Goal: Task Accomplishment & Management: Manage account settings

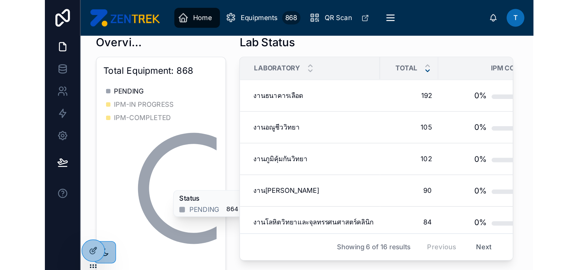
scroll to position [9, 0]
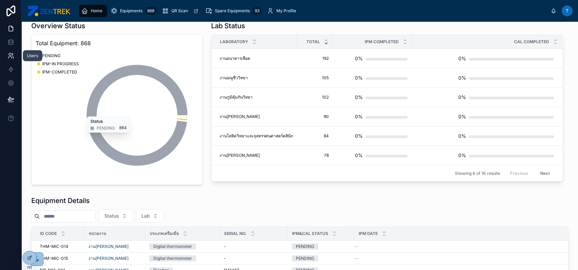
click at [9, 55] on icon at bounding box center [10, 54] width 2 height 2
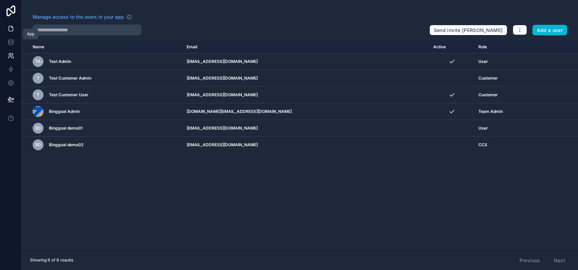
click at [12, 27] on icon at bounding box center [11, 26] width 1 height 1
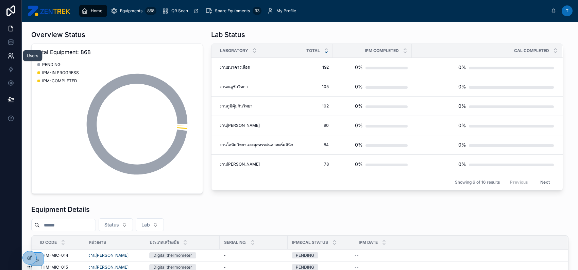
click at [11, 55] on icon at bounding box center [10, 55] width 7 height 7
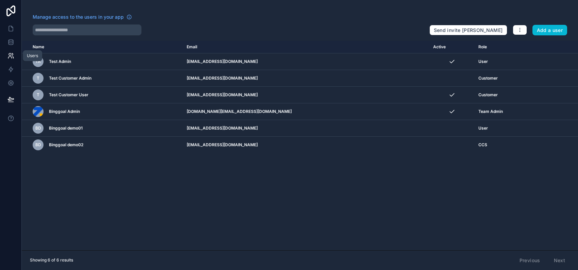
click at [11, 55] on icon at bounding box center [10, 55] width 7 height 7
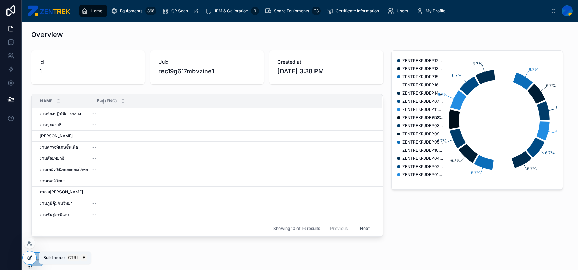
click at [31, 256] on icon at bounding box center [29, 257] width 5 height 5
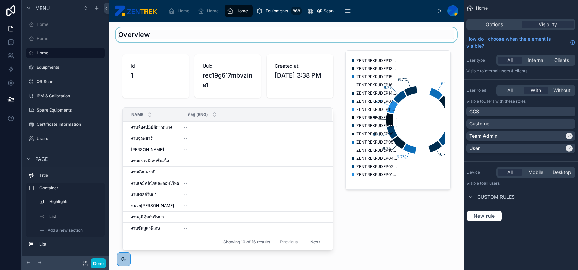
click at [151, 36] on div at bounding box center [286, 34] width 344 height 15
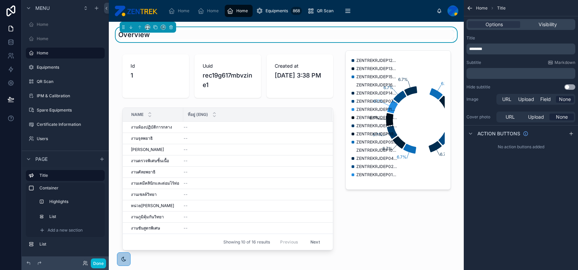
click at [492, 75] on p "﻿" at bounding box center [521, 73] width 105 height 5
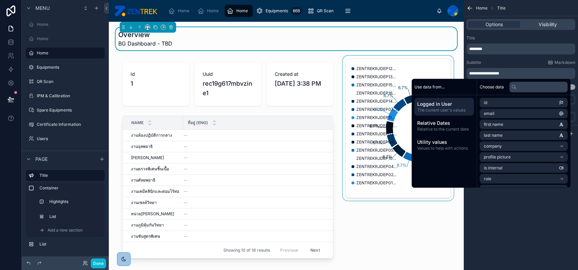
click at [379, 91] on div at bounding box center [398, 162] width 114 height 212
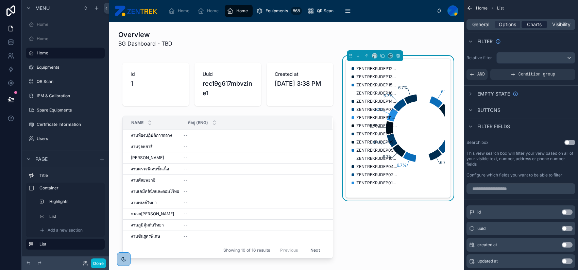
click at [535, 22] on span "Charts" at bounding box center [534, 24] width 15 height 7
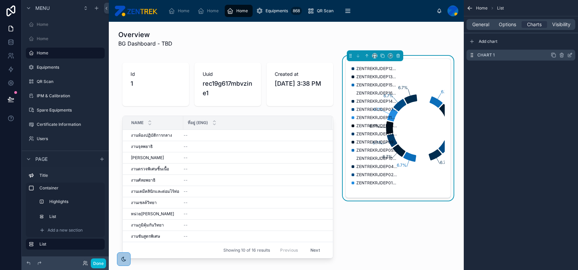
click at [570, 53] on icon "scrollable content" at bounding box center [570, 54] width 3 height 3
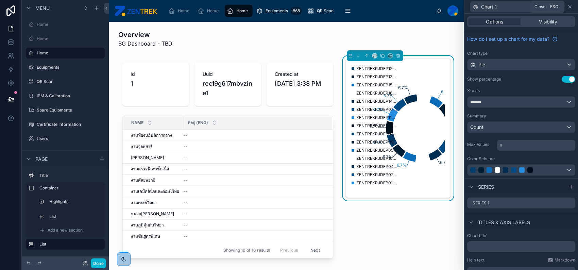
click at [569, 7] on icon at bounding box center [569, 6] width 5 height 5
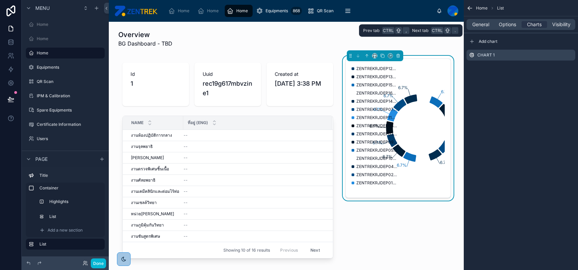
click at [477, 28] on div "General Options Charts Visibility" at bounding box center [521, 24] width 109 height 11
click at [476, 26] on span "General" at bounding box center [480, 24] width 17 height 7
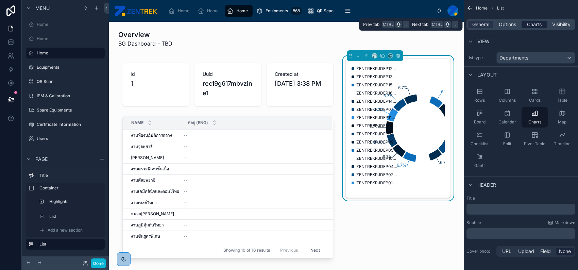
click at [534, 24] on span "Charts" at bounding box center [534, 24] width 15 height 7
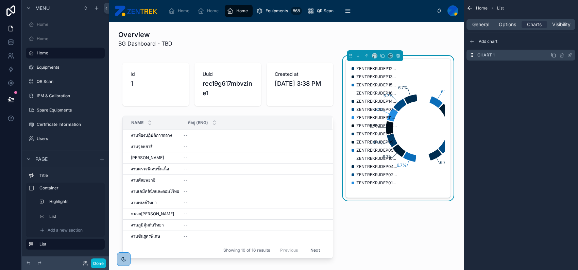
click at [568, 55] on icon "scrollable content" at bounding box center [569, 54] width 5 height 5
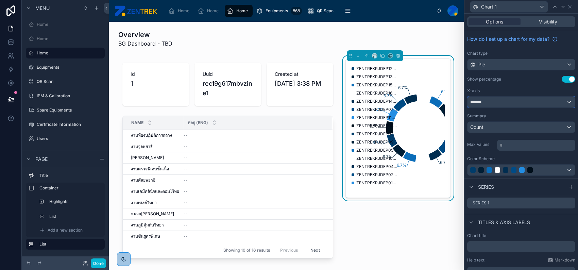
click at [529, 101] on div "*******" at bounding box center [521, 102] width 107 height 11
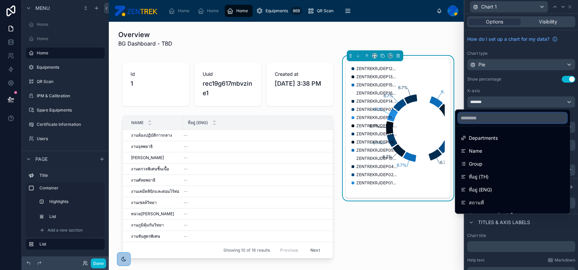
click at [522, 119] on input "text" at bounding box center [512, 118] width 109 height 11
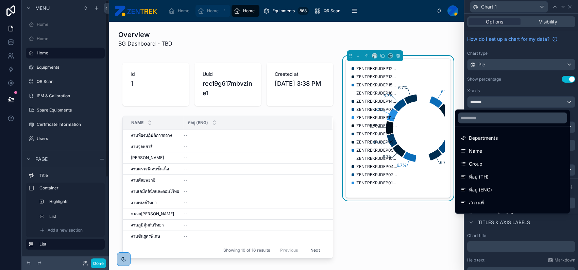
click at [213, 11] on span "Home" at bounding box center [213, 10] width 12 height 5
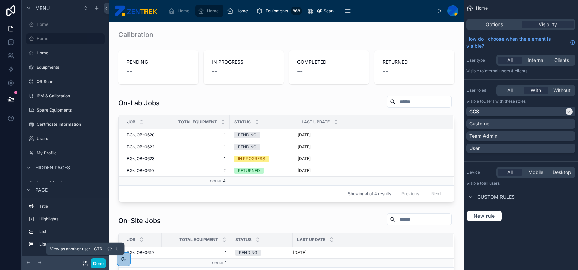
click at [83, 264] on icon at bounding box center [85, 262] width 5 height 5
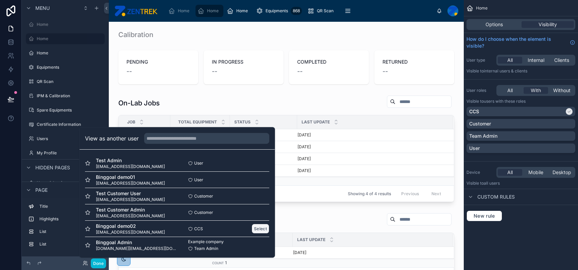
click at [254, 226] on button "Select" at bounding box center [261, 229] width 18 height 10
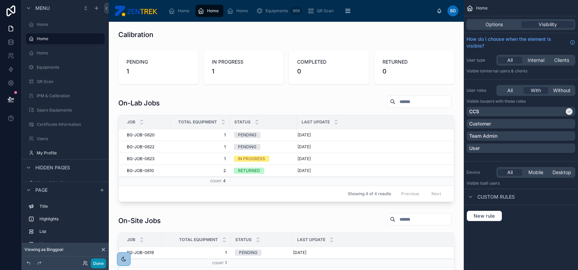
click at [98, 265] on button "Done" at bounding box center [98, 263] width 15 height 10
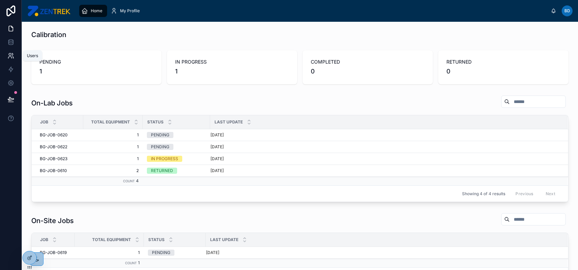
click at [14, 56] on link at bounding box center [10, 56] width 21 height 14
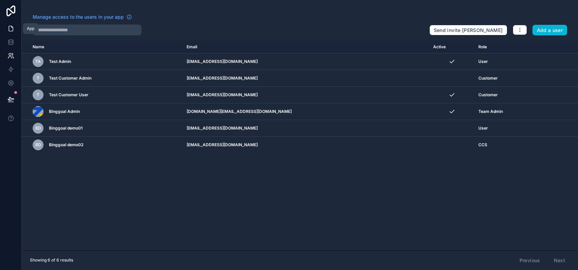
click at [7, 27] on icon at bounding box center [10, 28] width 7 height 7
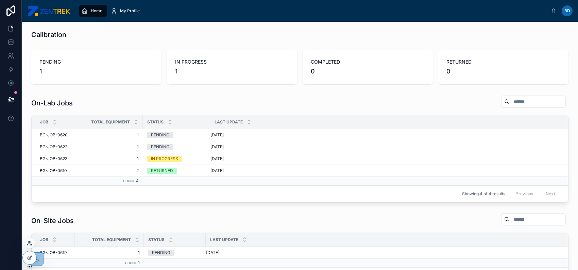
click at [27, 244] on icon at bounding box center [29, 242] width 5 height 5
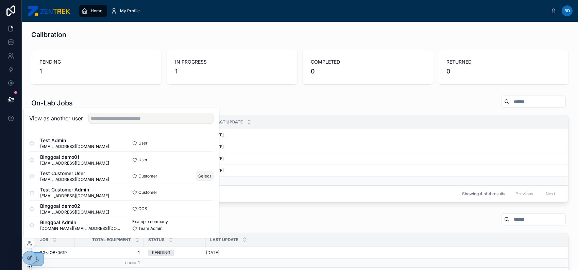
click at [200, 176] on button "Select" at bounding box center [205, 176] width 18 height 10
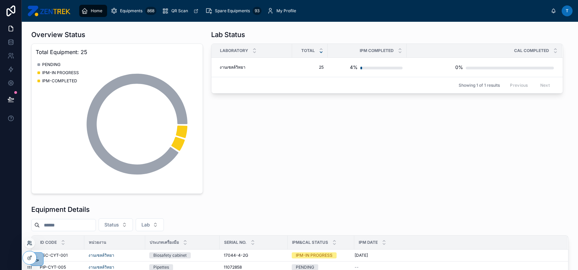
click at [29, 241] on icon at bounding box center [29, 242] width 5 height 5
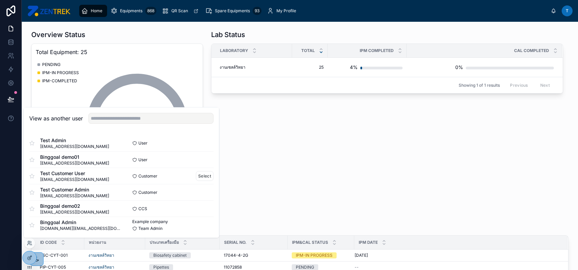
scroll to position [1, 0]
click at [202, 190] on button "Select" at bounding box center [205, 192] width 18 height 10
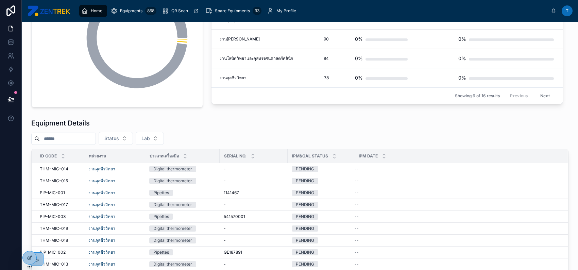
scroll to position [90, 0]
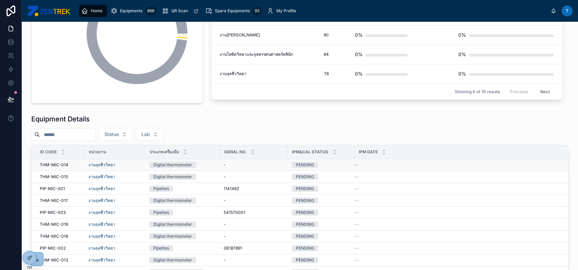
click at [276, 166] on div "- -" at bounding box center [254, 164] width 60 height 5
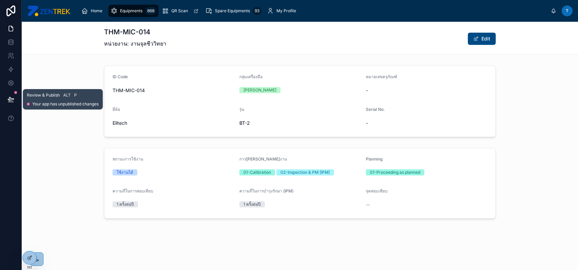
click at [11, 99] on icon at bounding box center [10, 99] width 7 height 7
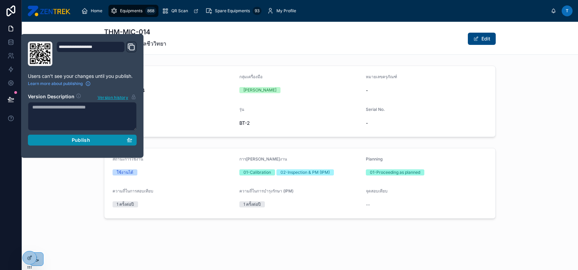
click at [51, 139] on div "Publish" at bounding box center [82, 140] width 100 height 6
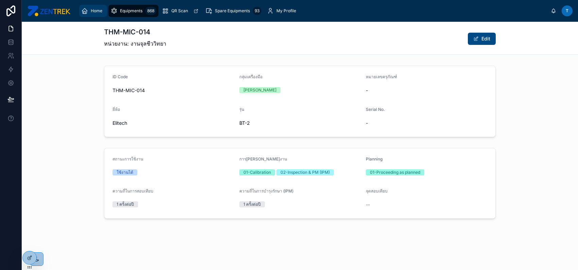
click at [90, 11] on div "Home" at bounding box center [93, 10] width 24 height 11
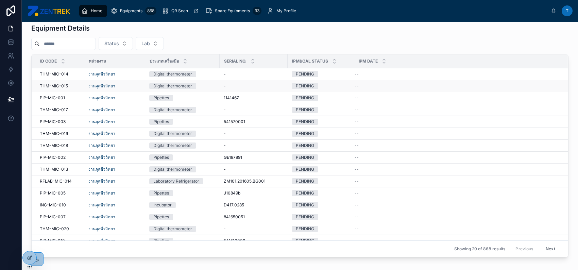
scroll to position [90, 0]
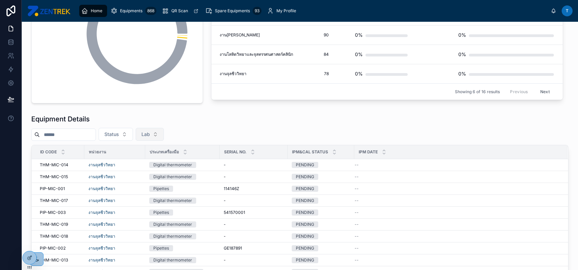
click at [156, 137] on button "Lab" at bounding box center [150, 134] width 28 height 13
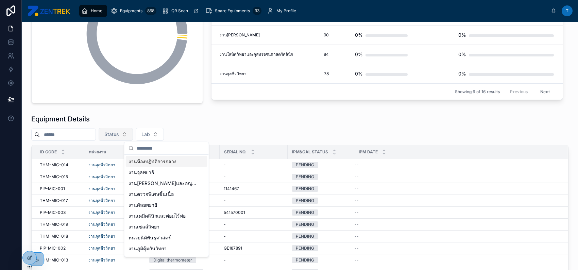
click at [133, 137] on button "Status" at bounding box center [116, 134] width 34 height 13
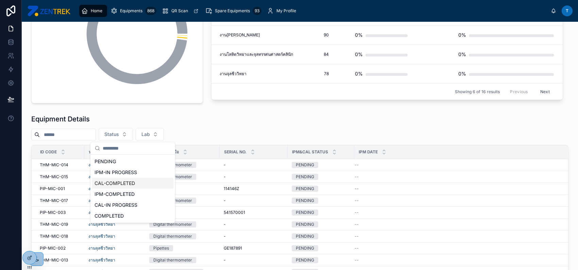
click at [140, 179] on div "CAL-COMPLETED" at bounding box center [133, 183] width 82 height 11
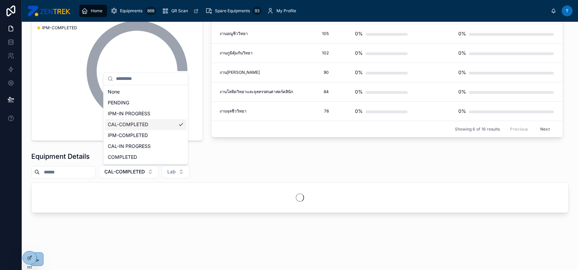
scroll to position [52, 0]
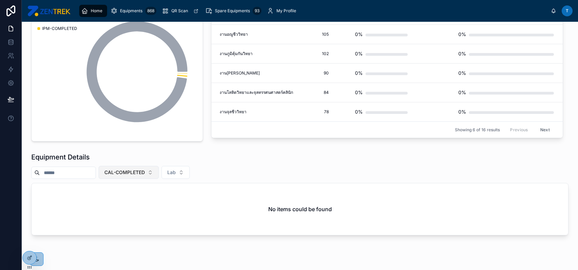
click at [159, 177] on button "CAL-COMPLETED" at bounding box center [129, 172] width 60 height 13
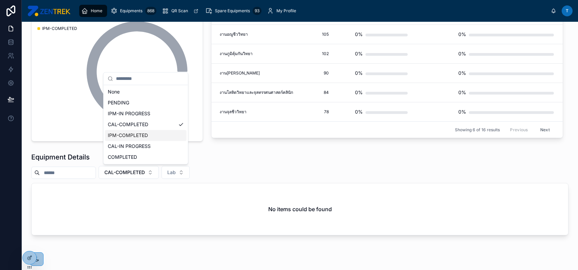
click at [154, 135] on div "IPM-COMPLETED" at bounding box center [146, 135] width 82 height 11
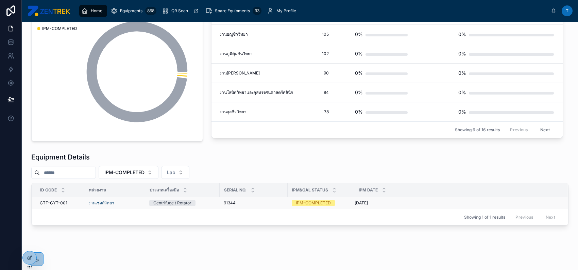
click at [269, 202] on div "91344 91344" at bounding box center [254, 202] width 60 height 5
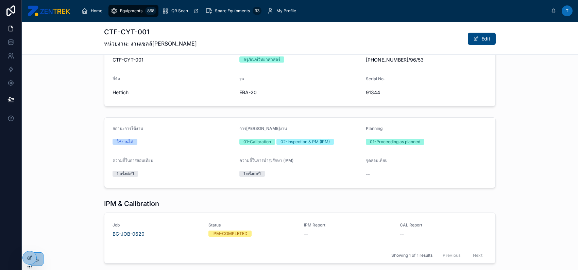
scroll to position [70, 0]
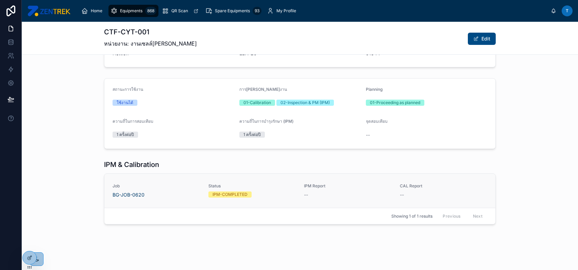
click at [371, 192] on div "--" at bounding box center [348, 194] width 88 height 7
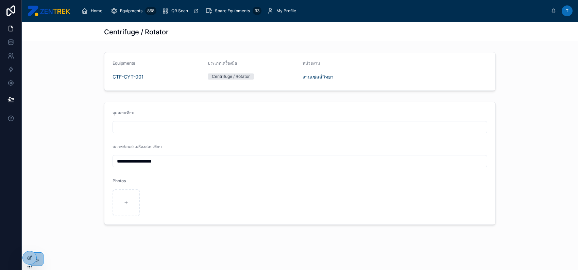
scroll to position [0, 0]
click at [91, 14] on div "Home" at bounding box center [93, 10] width 24 height 11
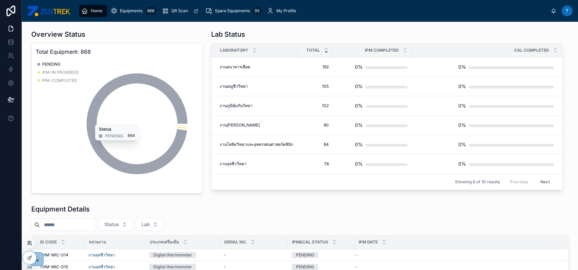
click at [28, 243] on icon at bounding box center [29, 242] width 5 height 5
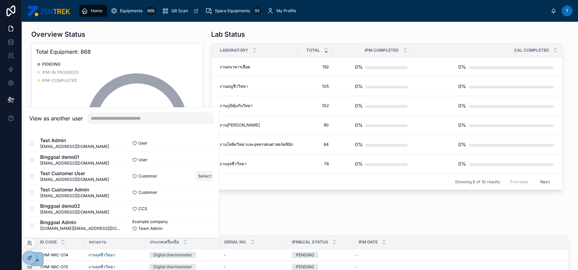
click at [201, 176] on button "Select" at bounding box center [205, 176] width 18 height 10
click at [200, 177] on button "Select" at bounding box center [205, 176] width 18 height 10
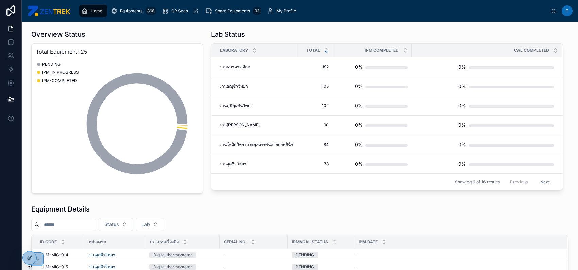
click at [95, 11] on span "Home" at bounding box center [97, 10] width 12 height 5
click at [52, 11] on img at bounding box center [48, 10] width 43 height 11
click at [89, 13] on div "Home" at bounding box center [93, 10] width 24 height 11
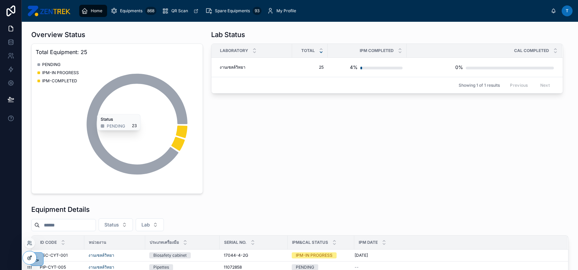
click at [31, 260] on div at bounding box center [30, 257] width 14 height 13
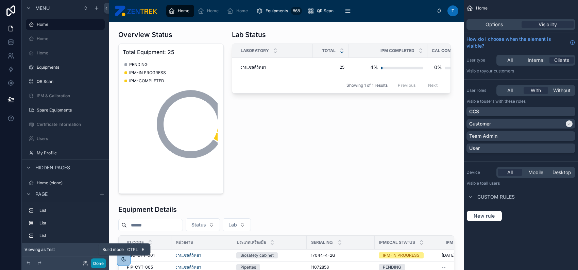
click at [94, 264] on button "Done" at bounding box center [98, 263] width 15 height 10
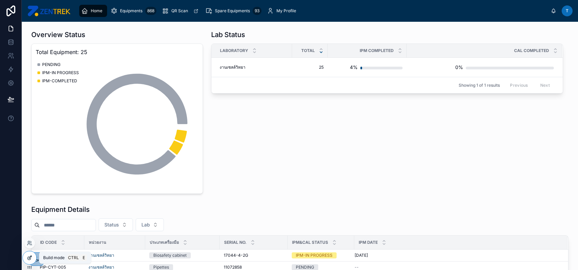
click at [31, 257] on icon at bounding box center [31, 256] width 1 height 1
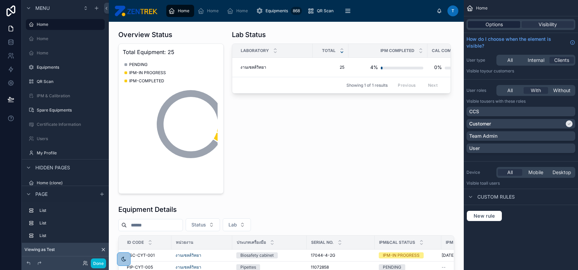
click at [490, 26] on span "Options" at bounding box center [494, 24] width 17 height 7
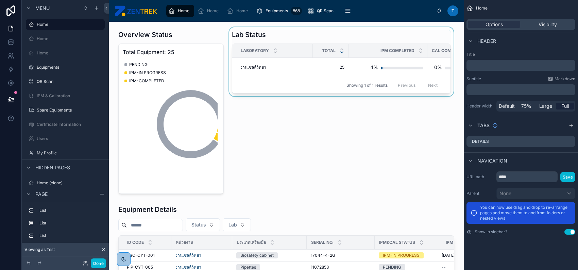
click at [310, 37] on div at bounding box center [341, 111] width 227 height 169
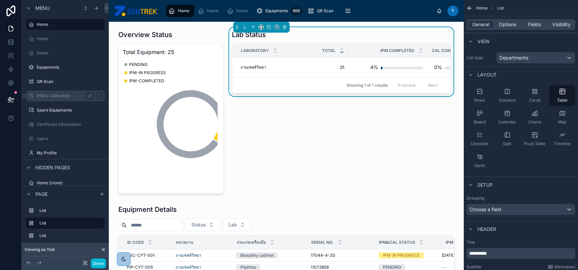
click at [69, 93] on label "IPM & Calibration" at bounding box center [64, 95] width 54 height 5
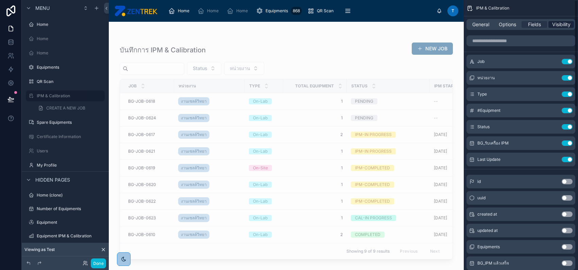
click at [565, 23] on span "Visibility" at bounding box center [561, 24] width 18 height 7
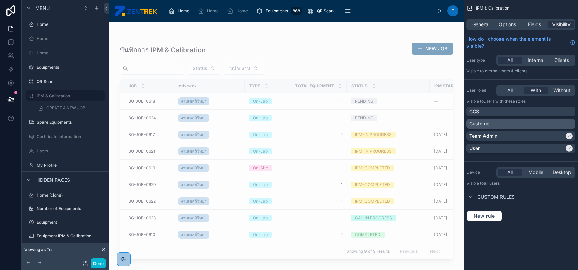
click at [567, 121] on div "Customer" at bounding box center [520, 123] width 103 height 7
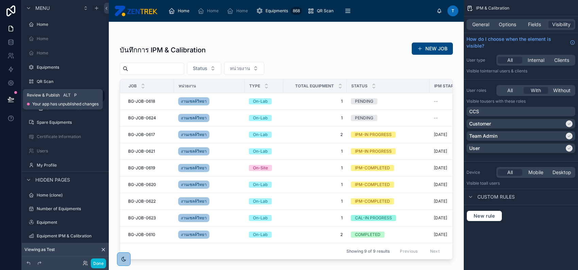
click at [11, 99] on icon at bounding box center [10, 99] width 7 height 7
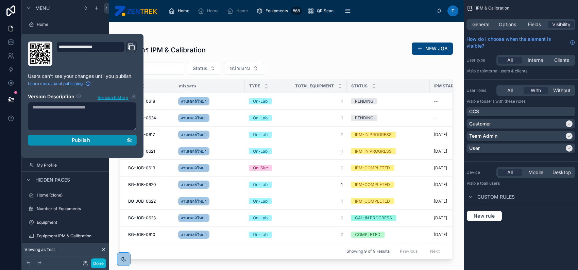
click at [90, 141] on div "Publish" at bounding box center [82, 140] width 100 height 6
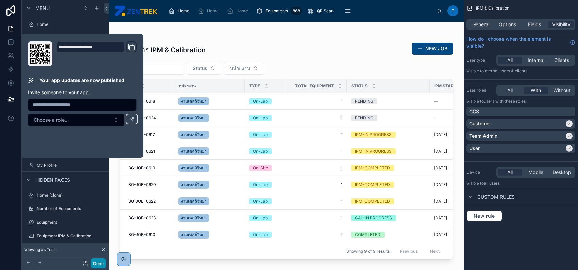
click at [100, 261] on button "Done" at bounding box center [98, 263] width 15 height 10
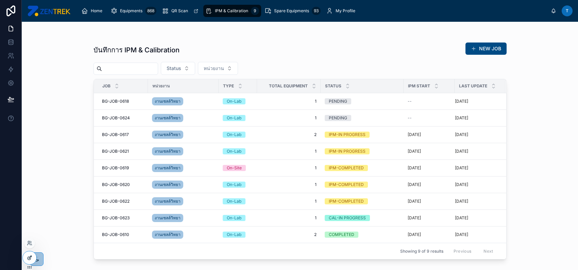
click at [29, 258] on icon at bounding box center [30, 257] width 3 height 3
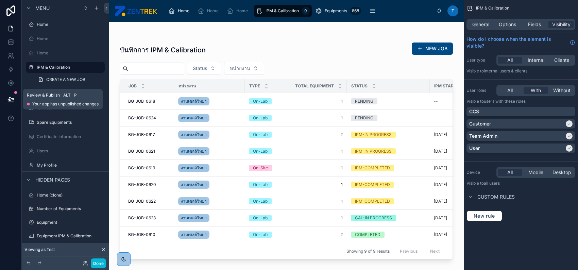
click at [10, 100] on icon at bounding box center [10, 99] width 7 height 7
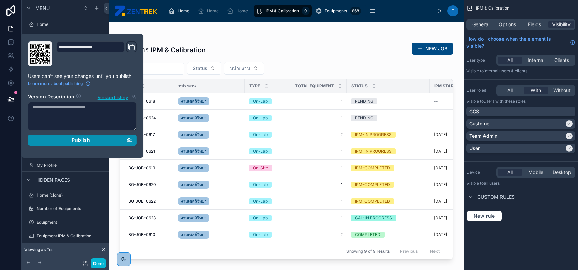
click at [102, 137] on div "Publish" at bounding box center [82, 140] width 100 height 6
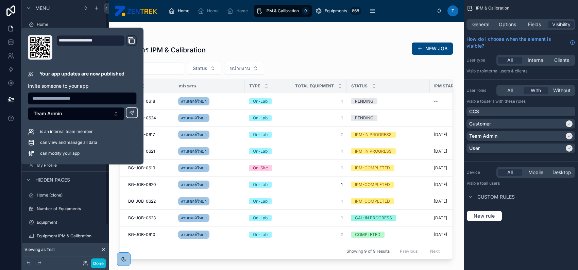
click at [320, 38] on div at bounding box center [286, 142] width 355 height 240
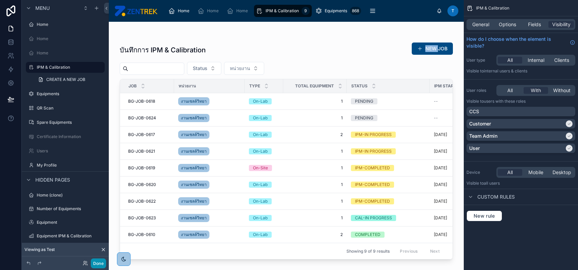
click at [97, 264] on button "Done" at bounding box center [98, 263] width 15 height 10
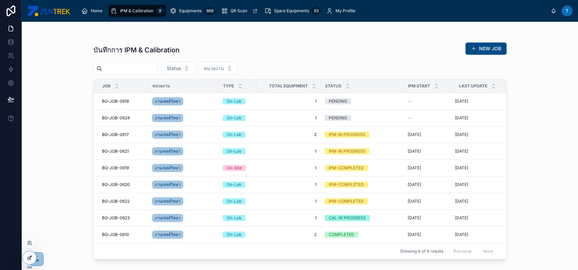
click at [29, 257] on icon at bounding box center [30, 257] width 3 height 3
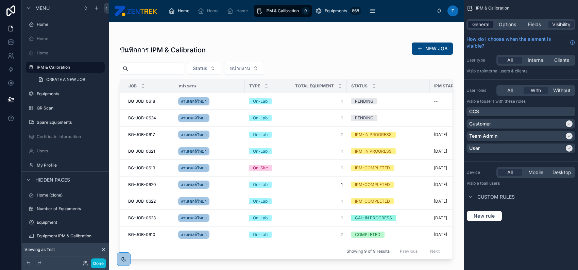
click at [481, 24] on span "General" at bounding box center [480, 24] width 17 height 7
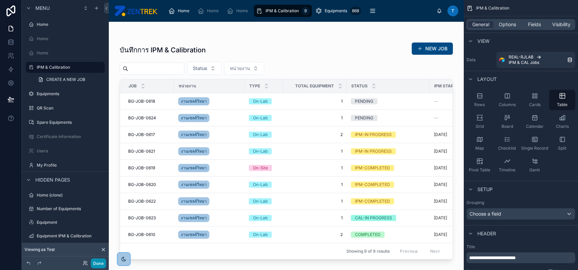
click at [91, 262] on button "Done" at bounding box center [98, 263] width 15 height 10
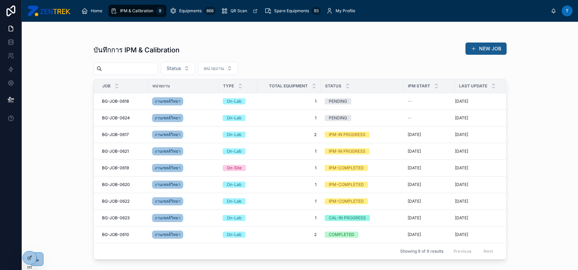
click at [493, 50] on button "NEW JOB" at bounding box center [485, 49] width 41 height 12
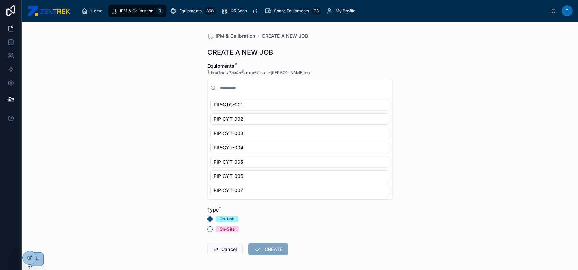
scroll to position [258, 0]
click at [368, 160] on div "PIP-CYT-013" at bounding box center [299, 163] width 179 height 12
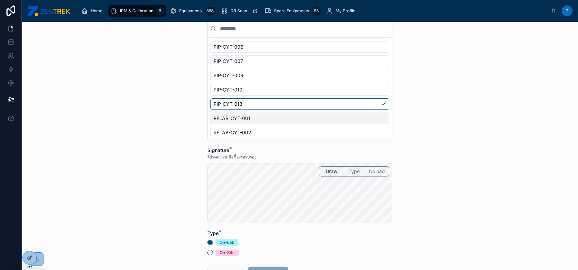
scroll to position [112, 0]
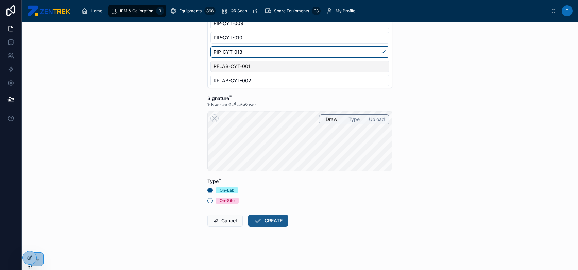
click at [271, 221] on button "CREATE" at bounding box center [268, 221] width 40 height 12
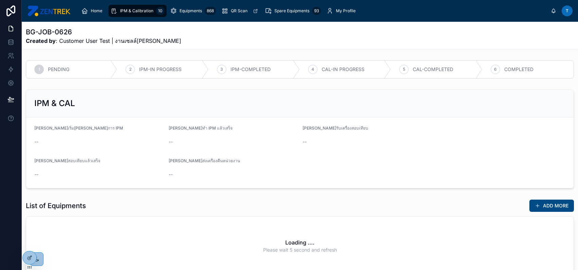
scroll to position [51, 0]
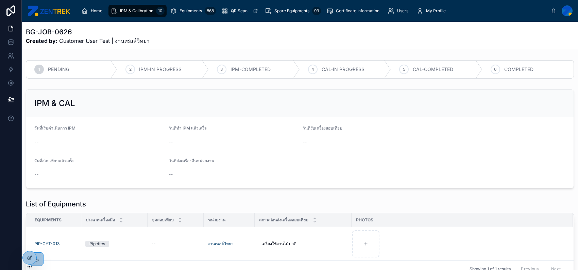
scroll to position [52, 0]
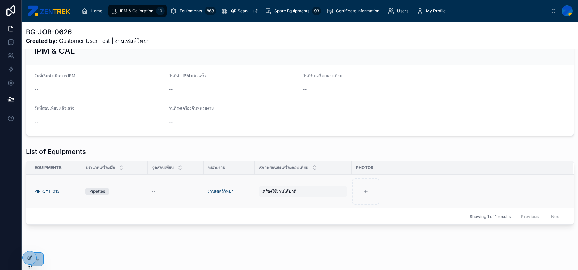
click at [278, 192] on span "เครื่องใช้งานได้ปกติ" at bounding box center [278, 191] width 35 height 5
click at [333, 201] on icon "button" at bounding box center [335, 199] width 5 height 5
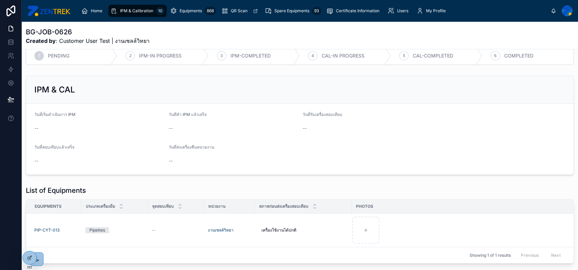
scroll to position [0, 0]
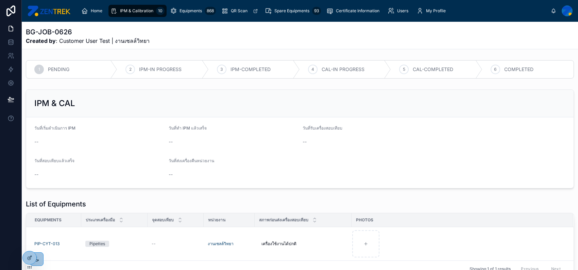
click at [136, 12] on span "IPM & Calibration" at bounding box center [136, 10] width 33 height 5
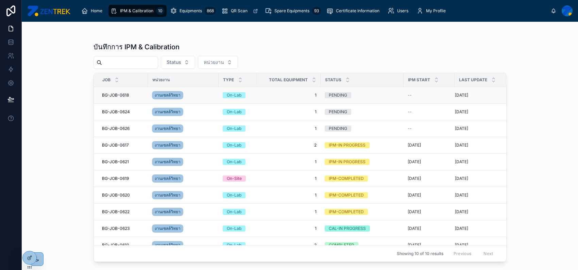
click at [268, 92] on span "1" at bounding box center [288, 94] width 55 height 5
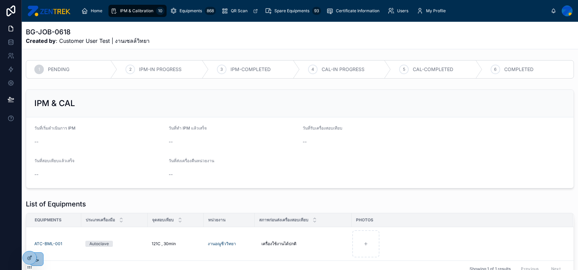
click at [146, 7] on div "IPM & Calibration 10" at bounding box center [138, 10] width 54 height 11
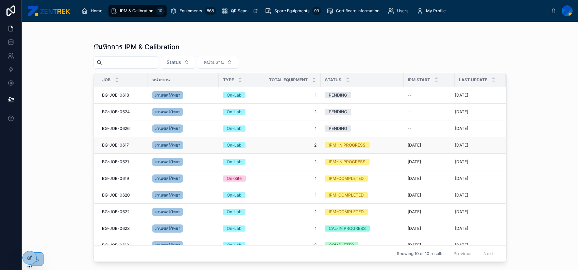
scroll to position [12, 0]
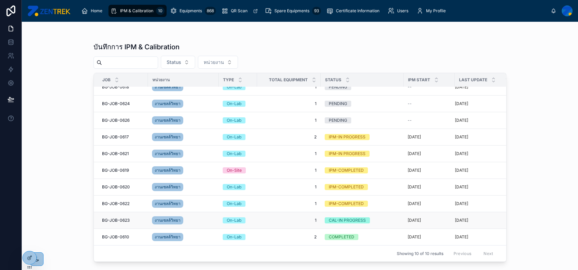
click at [287, 219] on td "1 1" at bounding box center [289, 220] width 64 height 17
click at [289, 218] on span "1" at bounding box center [288, 220] width 55 height 5
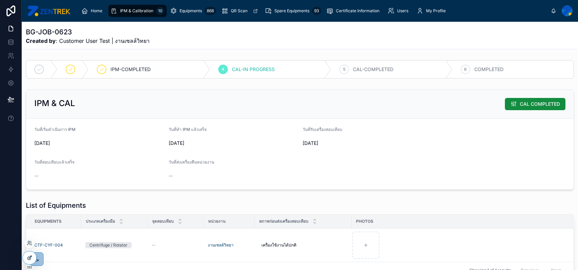
click at [29, 259] on icon at bounding box center [29, 258] width 3 height 3
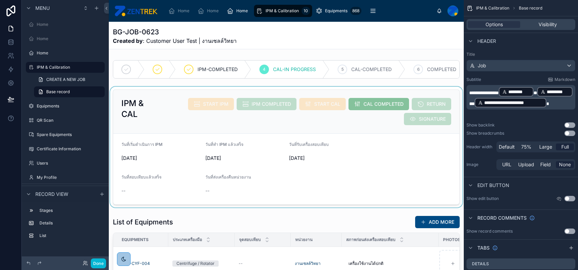
click at [310, 111] on div at bounding box center [286, 147] width 355 height 121
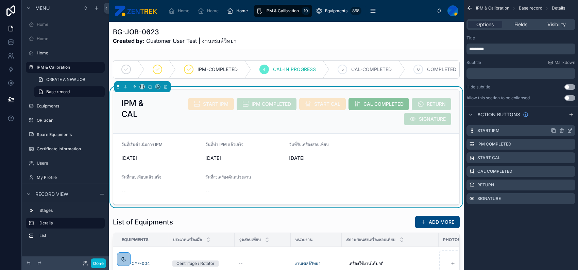
click at [568, 130] on icon "scrollable content" at bounding box center [569, 131] width 3 height 3
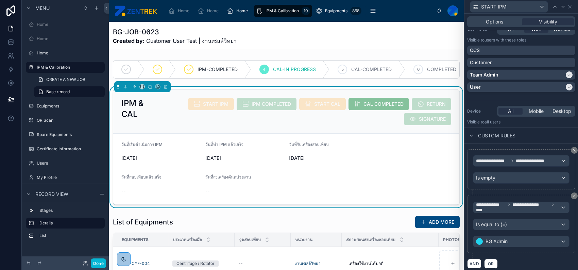
scroll to position [61, 0]
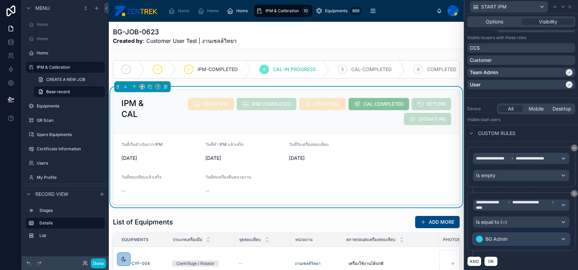
click at [502, 240] on span "BG Admin" at bounding box center [497, 239] width 22 height 7
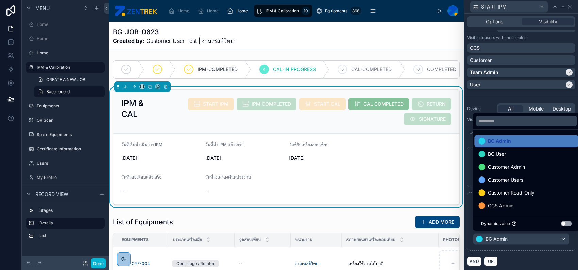
click at [524, 252] on div at bounding box center [521, 135] width 114 height 270
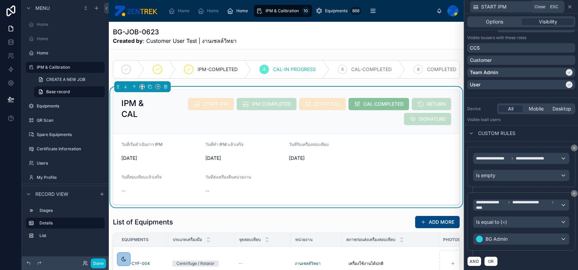
click at [569, 7] on icon at bounding box center [570, 6] width 3 height 3
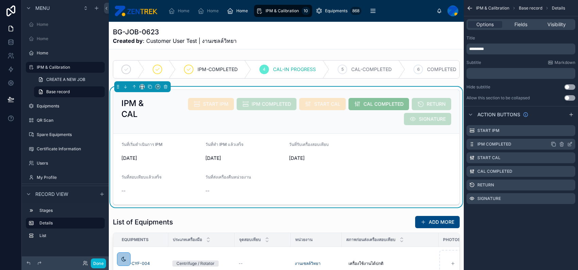
click at [569, 144] on icon "scrollable content" at bounding box center [569, 143] width 5 height 5
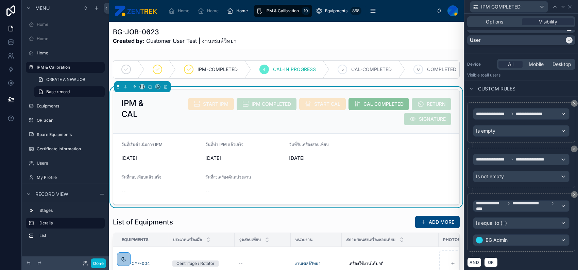
scroll to position [106, 0]
click at [570, 6] on icon at bounding box center [570, 6] width 3 height 3
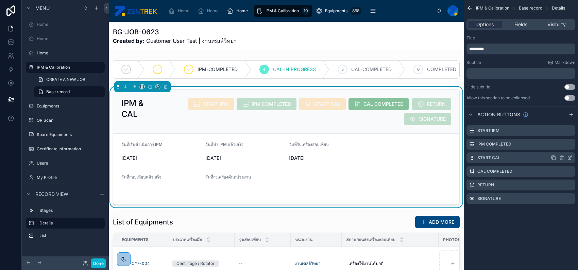
click at [569, 158] on icon "scrollable content" at bounding box center [570, 157] width 3 height 3
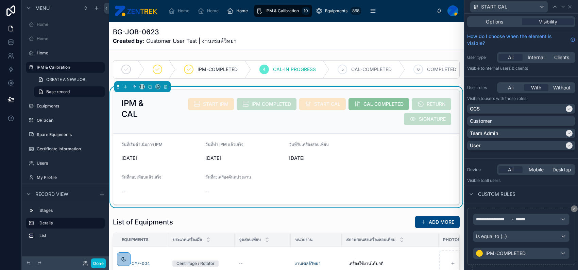
scroll to position [15, 0]
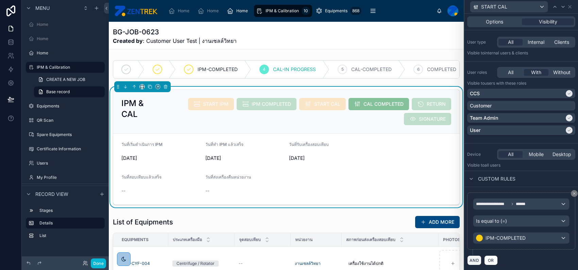
click at [473, 261] on button "AND" at bounding box center [474, 260] width 14 height 10
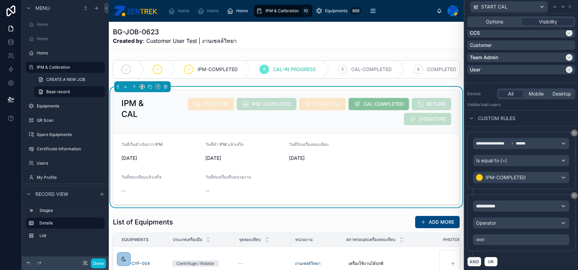
scroll to position [77, 0]
click at [494, 206] on span "**********" at bounding box center [488, 205] width 25 height 7
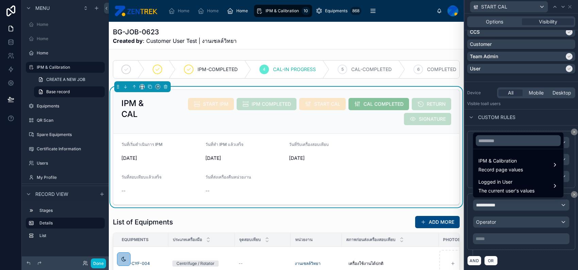
click at [540, 110] on div at bounding box center [521, 135] width 114 height 270
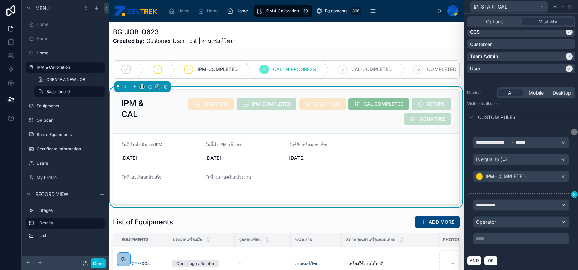
click at [572, 195] on icon at bounding box center [574, 194] width 4 height 4
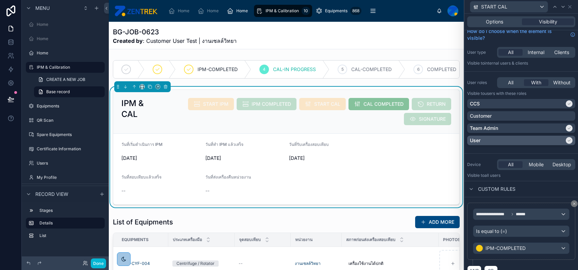
scroll to position [0, 0]
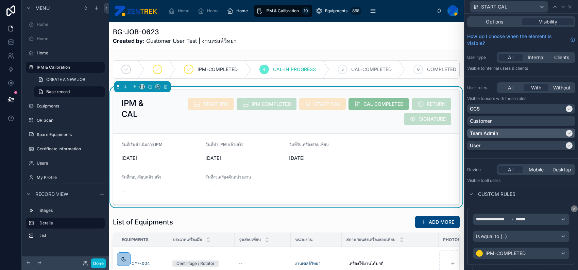
click at [567, 134] on icon at bounding box center [569, 133] width 4 height 4
click at [567, 146] on icon at bounding box center [569, 145] width 4 height 4
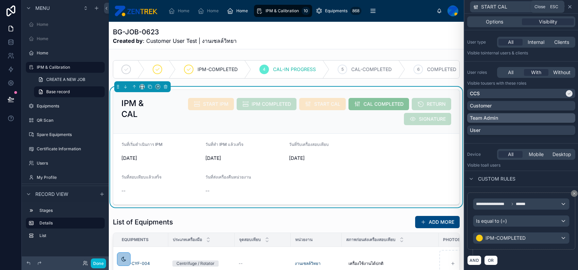
click at [571, 6] on icon at bounding box center [569, 6] width 5 height 5
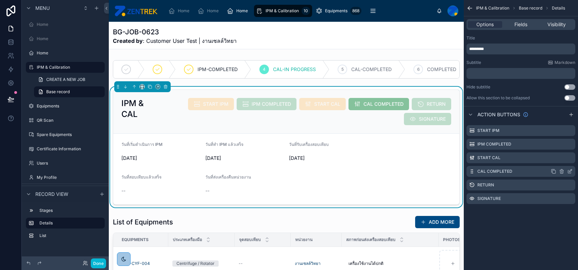
click at [567, 171] on icon "scrollable content" at bounding box center [569, 171] width 5 height 5
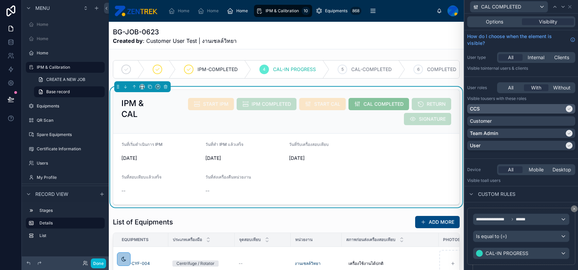
click at [566, 112] on div at bounding box center [569, 108] width 7 height 7
click at [566, 142] on div at bounding box center [569, 145] width 7 height 7
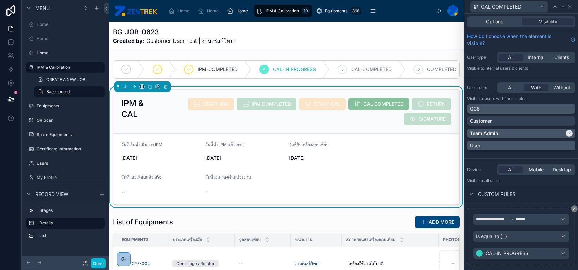
click at [566, 135] on div at bounding box center [569, 133] width 7 height 7
click at [557, 111] on div "CCS" at bounding box center [521, 108] width 103 height 7
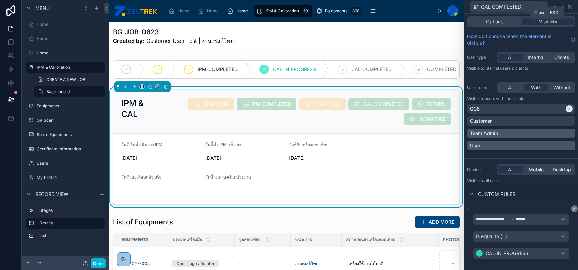
click at [570, 9] on icon at bounding box center [569, 6] width 5 height 5
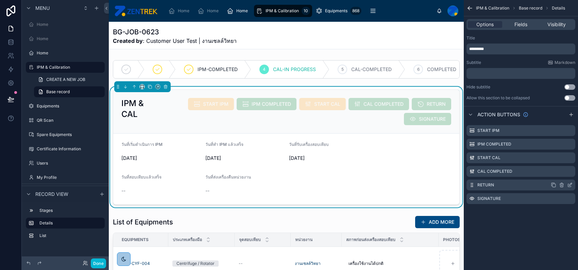
click at [570, 186] on icon "scrollable content" at bounding box center [569, 184] width 5 height 5
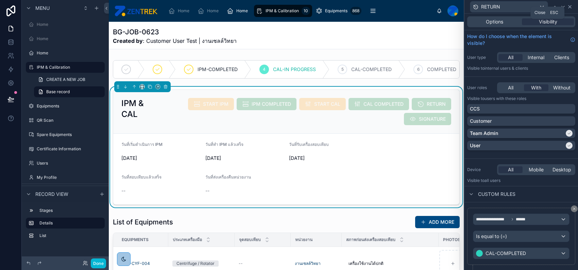
click at [569, 4] on icon at bounding box center [569, 6] width 5 height 5
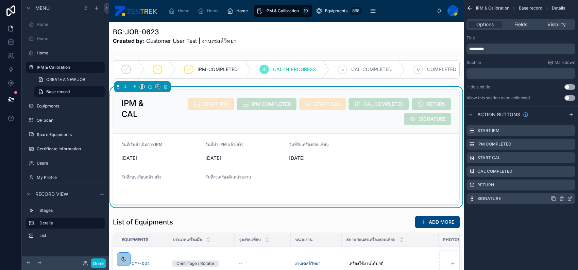
click at [572, 199] on icon "scrollable content" at bounding box center [569, 198] width 5 height 5
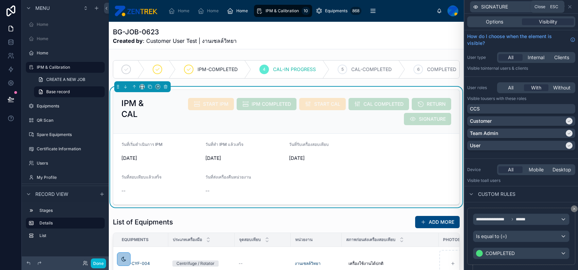
click at [570, 9] on div "SIGNATURE" at bounding box center [521, 6] width 108 height 13
click at [571, 6] on icon at bounding box center [569, 6] width 5 height 5
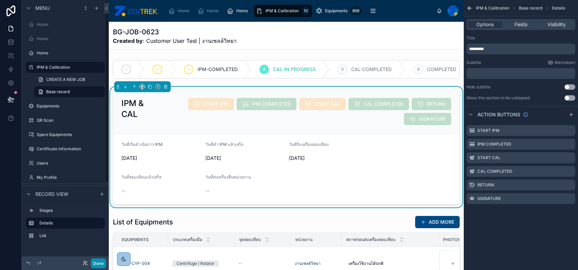
click at [97, 262] on button "Done" at bounding box center [98, 263] width 15 height 10
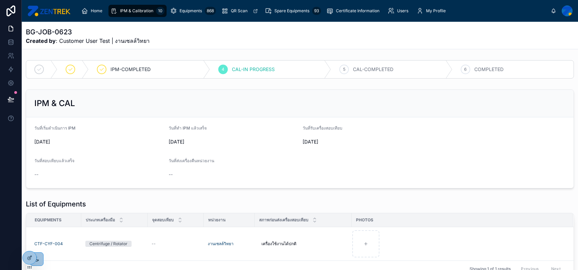
scroll to position [52, 0]
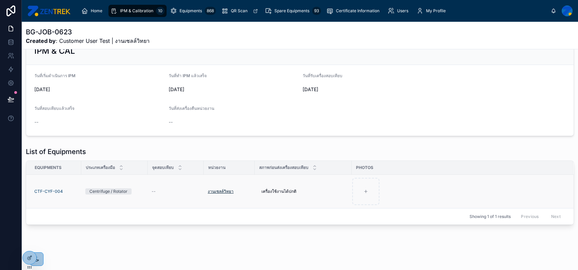
click at [223, 193] on span "งานเซลล์วิทยา" at bounding box center [221, 191] width 26 height 5
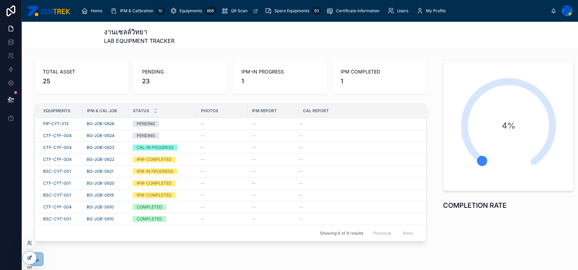
click at [26, 256] on div at bounding box center [30, 257] width 14 height 13
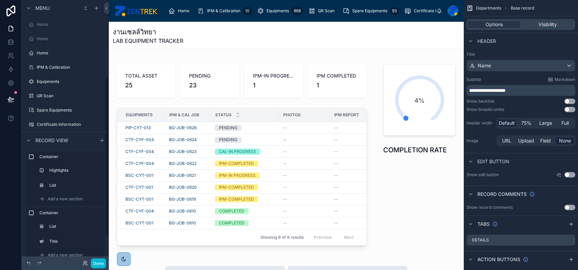
scroll to position [126, 0]
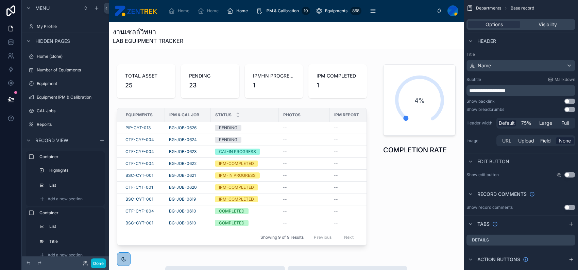
click at [195, 39] on div "งานเซลล์วิทยา LAB EQUIPMENT TRACKER" at bounding box center [286, 36] width 347 height 18
click at [564, 122] on span "Full" at bounding box center [564, 123] width 7 height 7
click at [99, 265] on button "Done" at bounding box center [98, 263] width 15 height 10
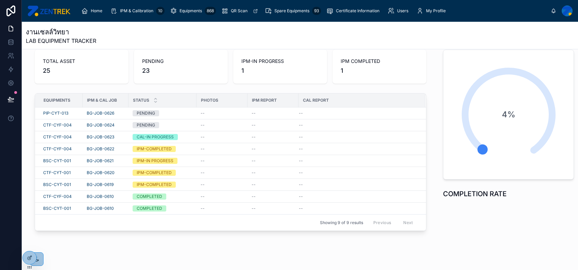
scroll to position [0, 0]
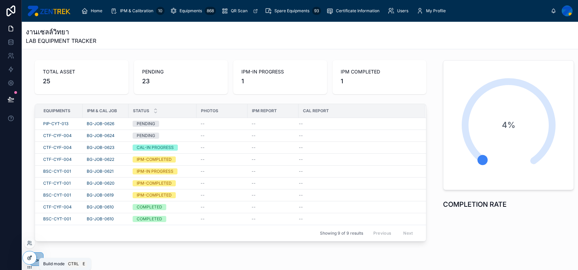
click at [30, 257] on icon at bounding box center [29, 257] width 5 height 5
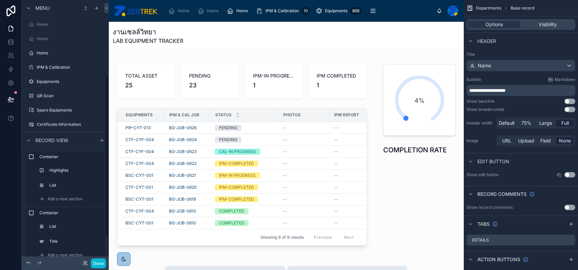
scroll to position [126, 0]
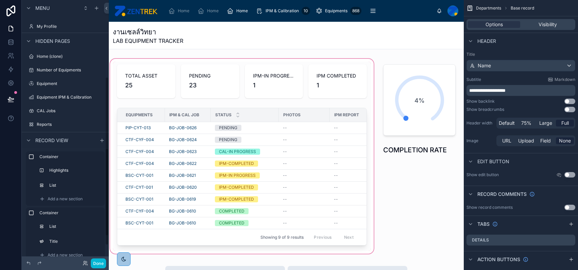
click at [146, 74] on div at bounding box center [242, 156] width 266 height 198
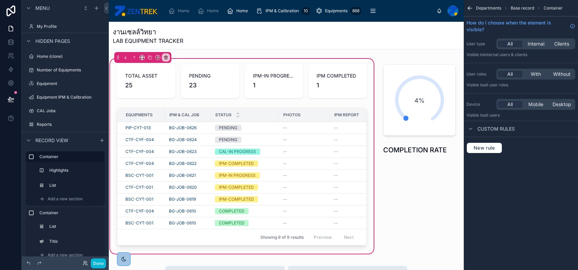
click at [63, 165] on div "Container Highlights List Add a new section" at bounding box center [65, 178] width 79 height 54
click at [66, 173] on div "Highlights" at bounding box center [75, 170] width 50 height 8
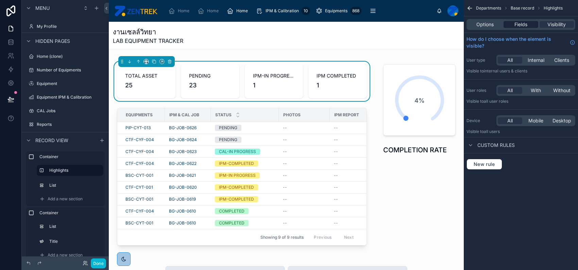
click at [521, 21] on span "Fields" at bounding box center [520, 24] width 13 height 7
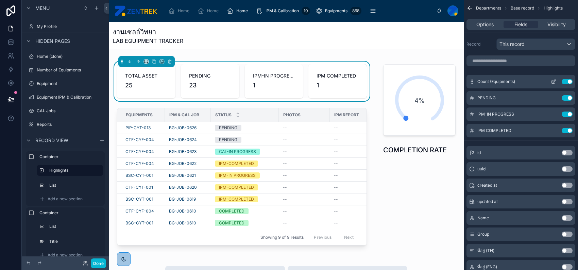
click at [553, 80] on icon "scrollable content" at bounding box center [553, 81] width 5 height 5
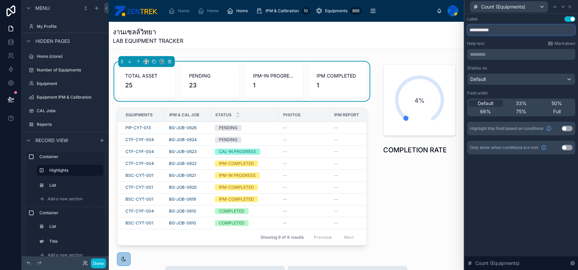
click at [493, 29] on input "**********" at bounding box center [521, 29] width 108 height 11
type input "*********"
click at [518, 46] on div "Help text Markdown" at bounding box center [521, 43] width 108 height 5
click at [489, 54] on p "********* ﻿" at bounding box center [522, 54] width 104 height 7
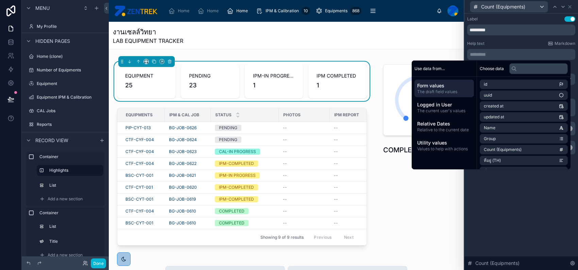
click at [503, 39] on div "Label Use setting ********* Help text Markdown ********* ﻿ Display as Default F…" at bounding box center [521, 85] width 108 height 138
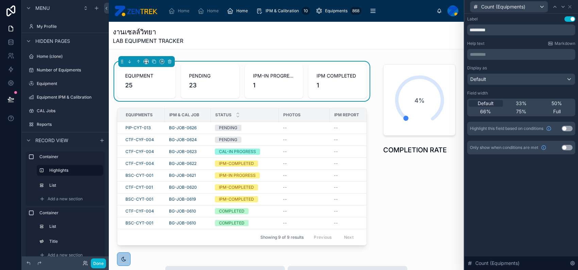
click at [504, 50] on div "********* ﻿" at bounding box center [521, 54] width 108 height 11
click at [504, 53] on p "********* ﻿" at bounding box center [522, 54] width 104 height 7
click at [570, 5] on icon at bounding box center [569, 6] width 5 height 5
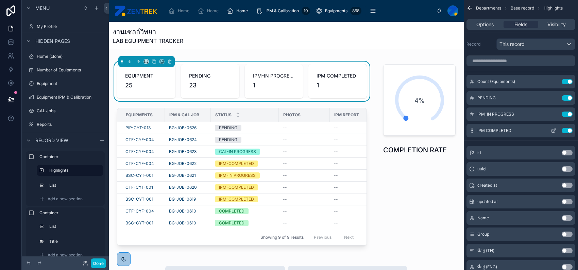
click at [571, 131] on button "Use setting" at bounding box center [567, 130] width 11 height 5
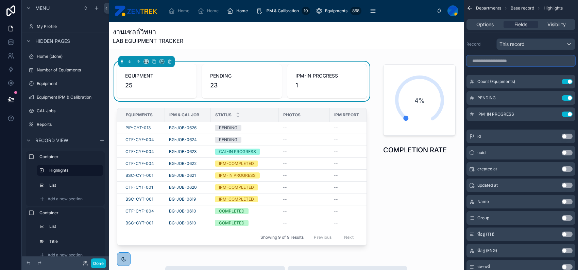
click at [538, 63] on input "scrollable content" at bounding box center [521, 60] width 109 height 11
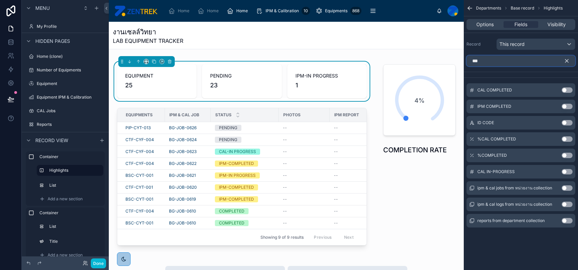
type input "***"
click at [566, 173] on button "Use setting" at bounding box center [567, 171] width 11 height 5
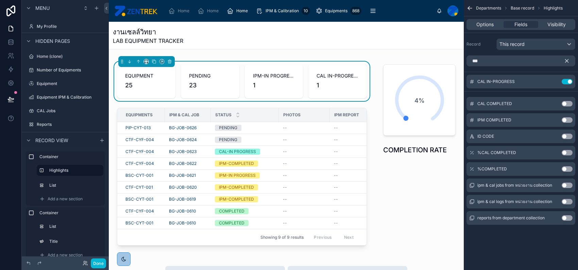
click at [567, 57] on button "scrollable content" at bounding box center [570, 60] width 12 height 11
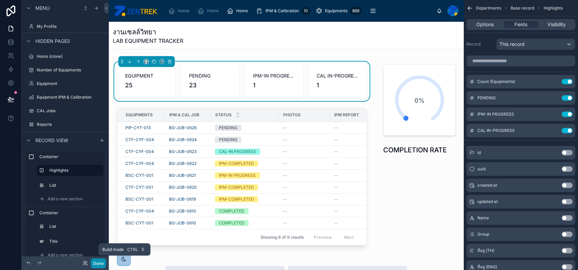
click at [101, 261] on button "Done" at bounding box center [98, 263] width 15 height 10
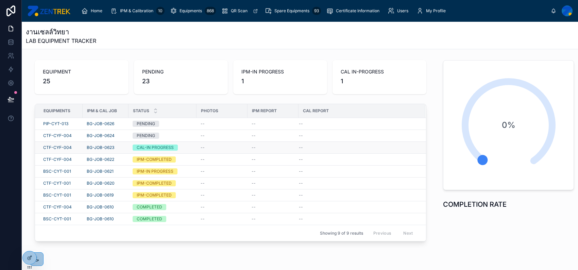
click at [203, 149] on div "--" at bounding box center [222, 147] width 43 height 5
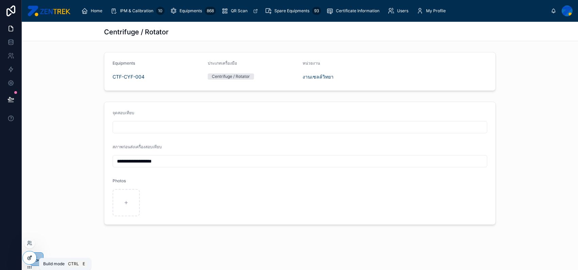
click at [30, 257] on icon at bounding box center [30, 257] width 3 height 3
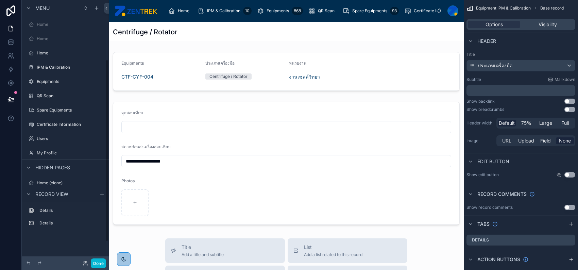
scroll to position [86, 0]
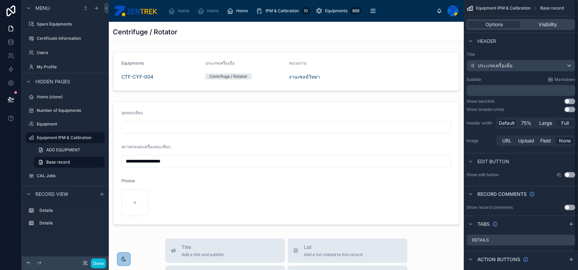
click at [563, 123] on span "Full" at bounding box center [564, 123] width 7 height 7
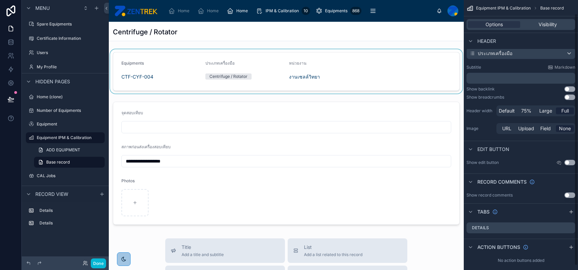
scroll to position [19, 0]
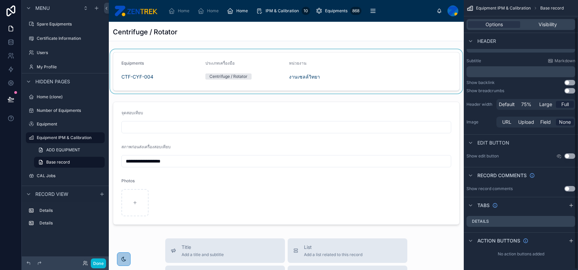
click at [377, 58] on div at bounding box center [286, 71] width 355 height 44
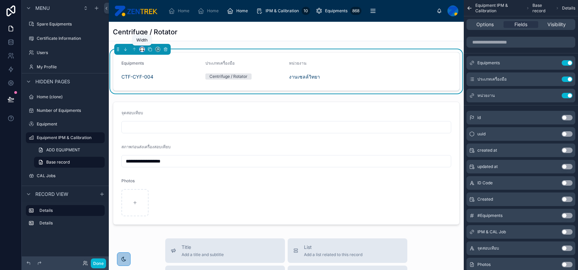
click at [142, 51] on icon at bounding box center [142, 51] width 1 height 0
click at [156, 139] on span "Full width" at bounding box center [155, 139] width 21 height 8
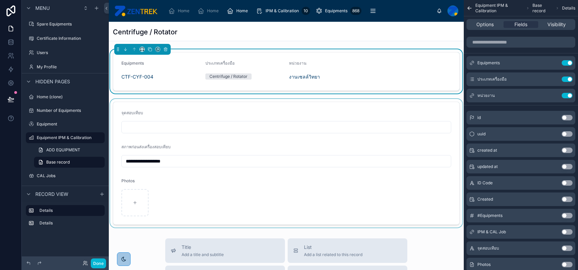
click at [172, 114] on div at bounding box center [286, 163] width 355 height 129
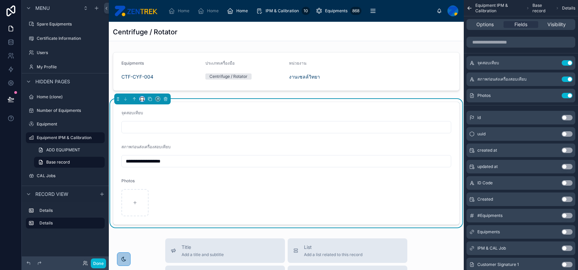
click at [141, 100] on icon at bounding box center [140, 100] width 1 height 0
click at [157, 185] on span "Full width" at bounding box center [155, 189] width 21 height 8
click at [100, 263] on button "Done" at bounding box center [98, 263] width 15 height 10
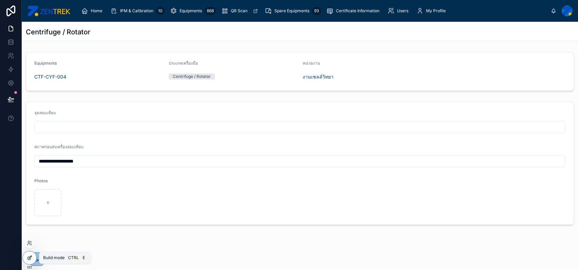
click at [28, 257] on icon at bounding box center [29, 258] width 3 height 3
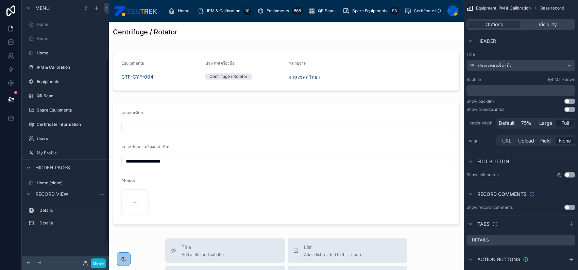
scroll to position [86, 0]
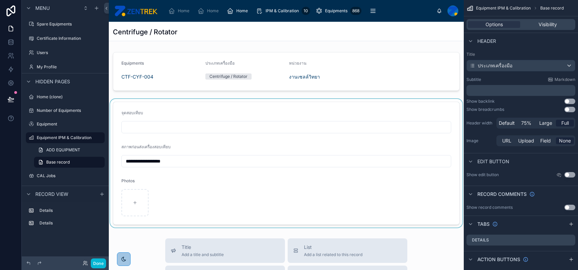
click at [272, 186] on div at bounding box center [286, 163] width 355 height 129
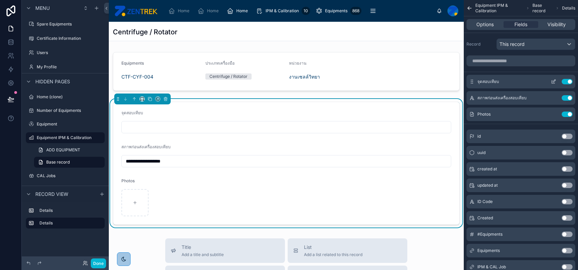
click at [556, 81] on button "scrollable content" at bounding box center [553, 81] width 11 height 5
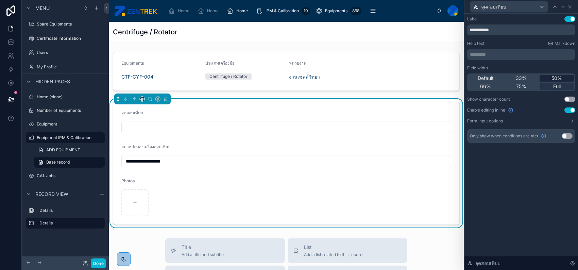
click at [547, 77] on div "50%" at bounding box center [557, 78] width 34 height 7
click at [571, 4] on icon at bounding box center [569, 6] width 5 height 5
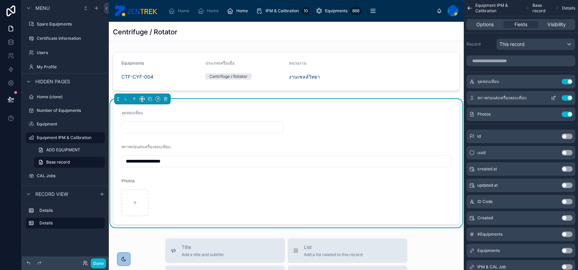
click at [553, 97] on icon "scrollable content" at bounding box center [554, 97] width 3 height 3
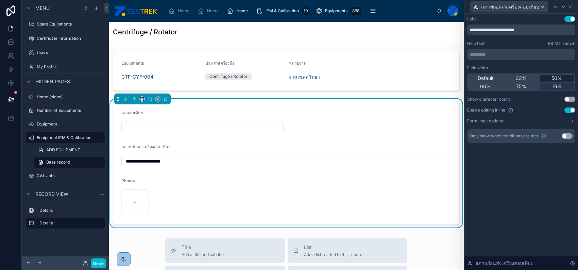
click at [549, 79] on div "50%" at bounding box center [557, 78] width 34 height 7
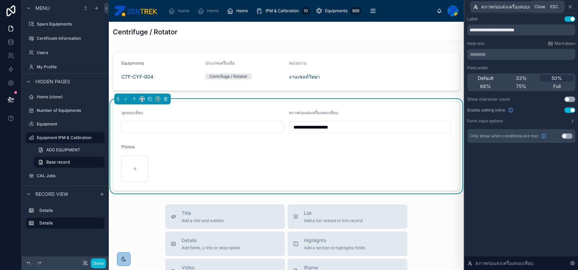
click at [570, 6] on icon at bounding box center [570, 6] width 3 height 3
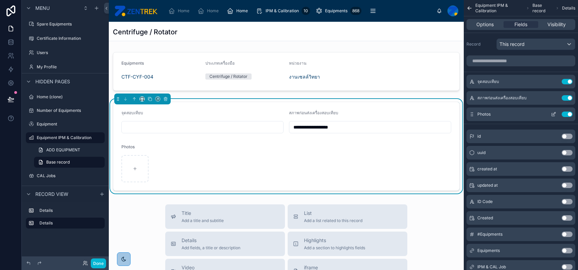
click at [554, 113] on icon "scrollable content" at bounding box center [554, 113] width 3 height 3
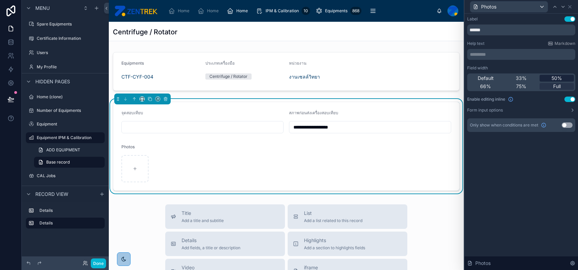
click at [549, 78] on div "50%" at bounding box center [557, 78] width 34 height 7
click at [572, 5] on icon at bounding box center [569, 6] width 5 height 5
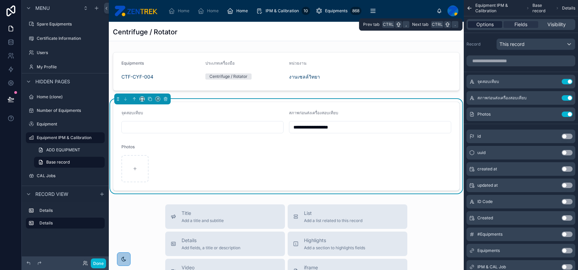
click at [493, 25] on span "Options" at bounding box center [484, 24] width 17 height 7
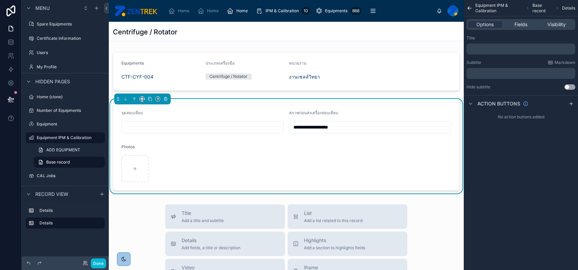
click at [498, 46] on p "﻿" at bounding box center [521, 48] width 105 height 5
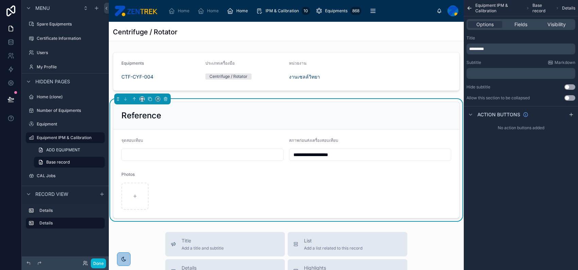
click at [513, 45] on div "*********" at bounding box center [521, 49] width 109 height 11
click at [416, 85] on div at bounding box center [286, 71] width 355 height 44
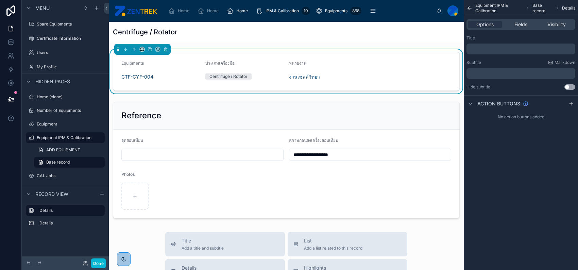
click at [534, 49] on p "﻿" at bounding box center [521, 48] width 105 height 5
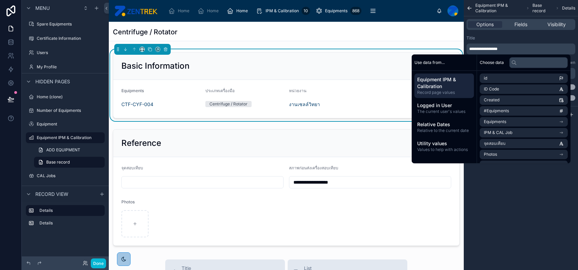
click at [531, 45] on div "**********" at bounding box center [521, 49] width 109 height 11
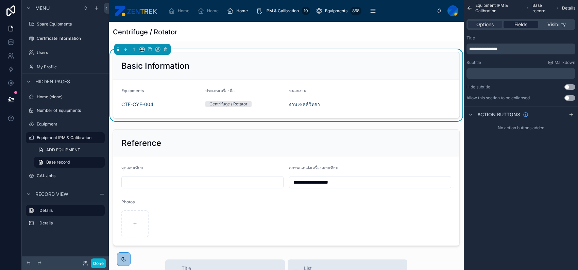
click at [523, 22] on span "Fields" at bounding box center [520, 24] width 13 height 7
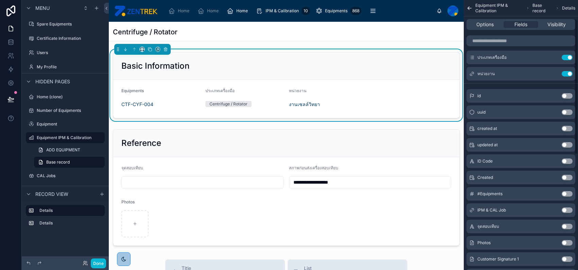
scroll to position [0, 0]
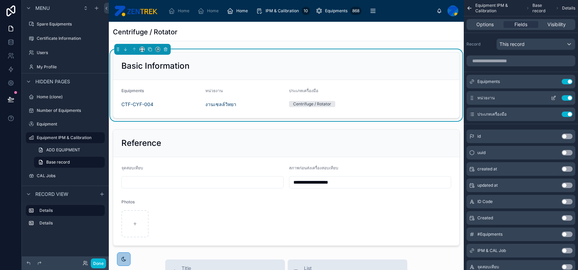
click at [472, 96] on icon "scrollable content" at bounding box center [472, 96] width 0 height 0
click at [553, 80] on icon "scrollable content" at bounding box center [553, 81] width 5 height 5
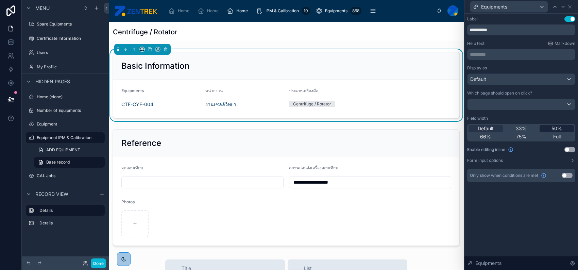
click at [558, 129] on span "50%" at bounding box center [557, 128] width 11 height 7
click at [570, 5] on icon at bounding box center [569, 6] width 5 height 5
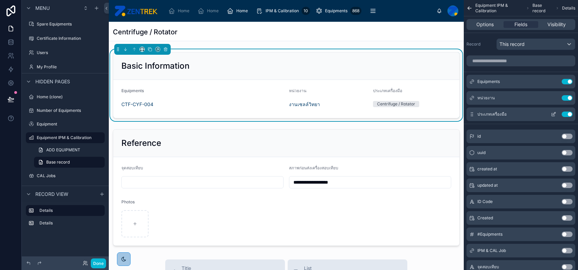
click at [554, 113] on icon "scrollable content" at bounding box center [553, 114] width 5 height 5
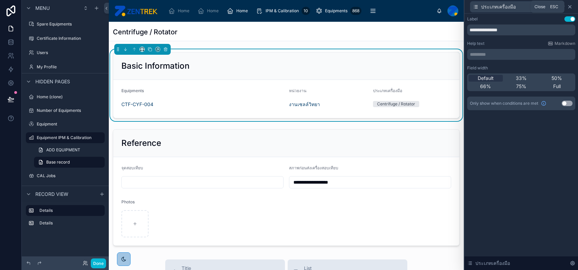
click at [570, 6] on icon at bounding box center [569, 6] width 5 height 5
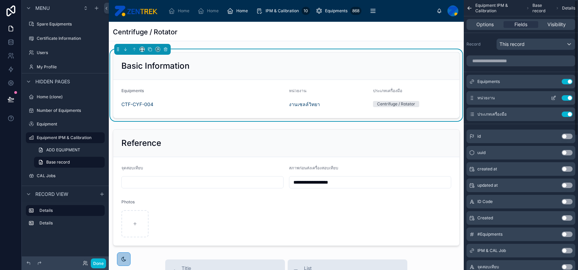
click at [551, 97] on icon "scrollable content" at bounding box center [553, 97] width 5 height 5
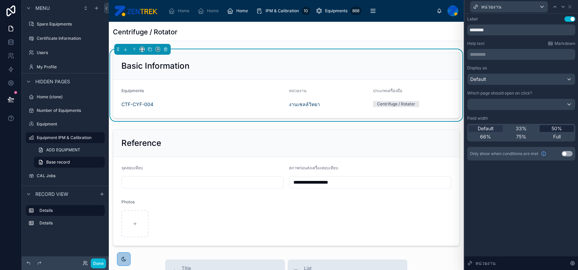
click at [549, 128] on div "50%" at bounding box center [557, 128] width 34 height 7
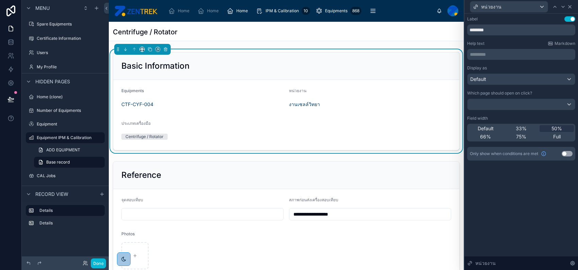
click at [571, 6] on icon at bounding box center [569, 6] width 5 height 5
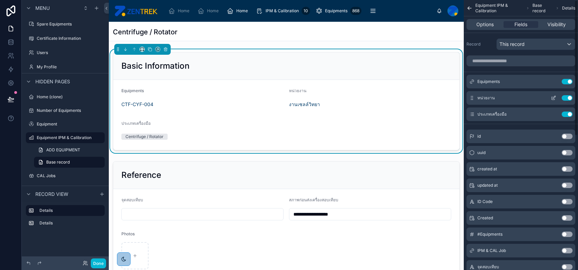
click at [554, 97] on icon "scrollable content" at bounding box center [553, 97] width 5 height 5
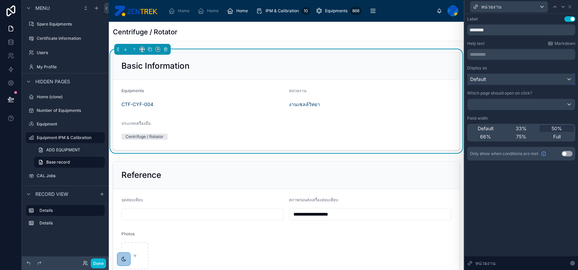
click at [523, 81] on div "Default" at bounding box center [521, 79] width 107 height 11
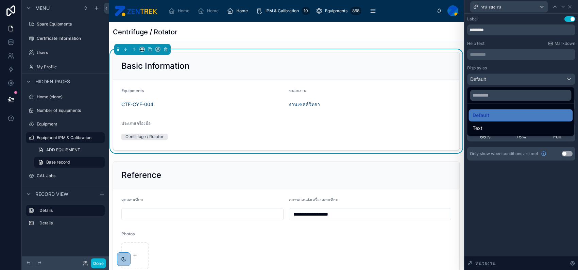
click at [535, 64] on div at bounding box center [521, 135] width 114 height 270
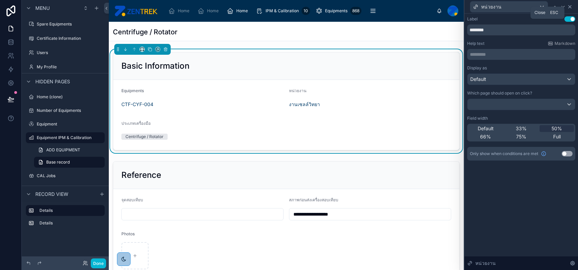
click at [571, 6] on icon at bounding box center [569, 6] width 5 height 5
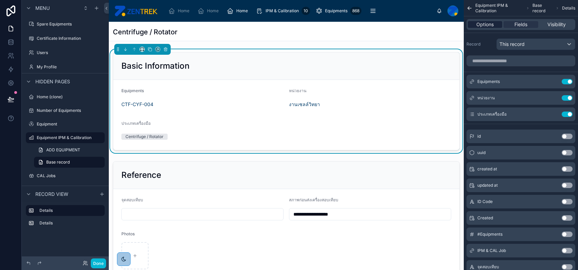
click at [492, 25] on span "Options" at bounding box center [484, 24] width 17 height 7
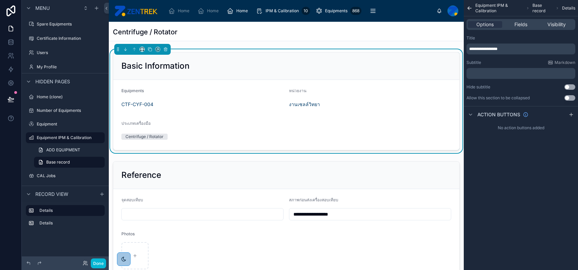
click at [499, 72] on p "﻿" at bounding box center [521, 73] width 105 height 5
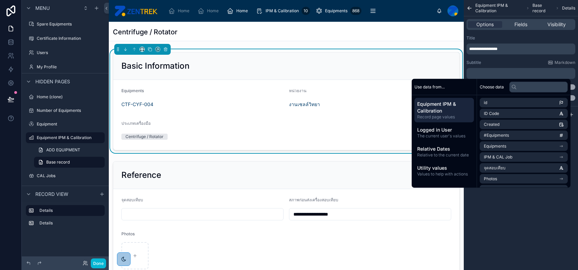
click at [305, 28] on div "Centrifuge / Rotator" at bounding box center [286, 32] width 347 height 10
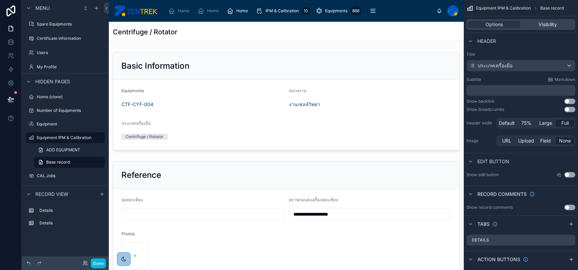
click at [515, 87] on p "﻿" at bounding box center [521, 90] width 105 height 7
click at [502, 47] on div "Header" at bounding box center [521, 41] width 114 height 16
click at [507, 92] on p "﻿" at bounding box center [521, 90] width 105 height 7
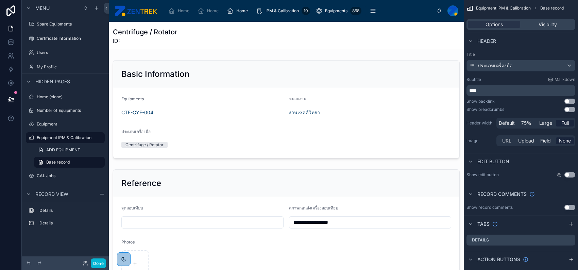
click at [499, 79] on div "Subtitle Markdown" at bounding box center [521, 79] width 109 height 5
click at [473, 89] on span "***" at bounding box center [472, 90] width 7 height 5
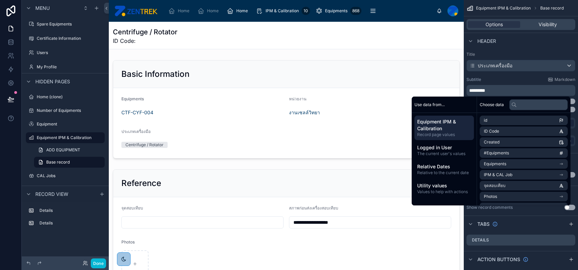
click at [518, 74] on div "Title ประเภทเครื่องมือ Subtitle Markdown ******** Show backlink Use setting Sho…" at bounding box center [521, 99] width 114 height 101
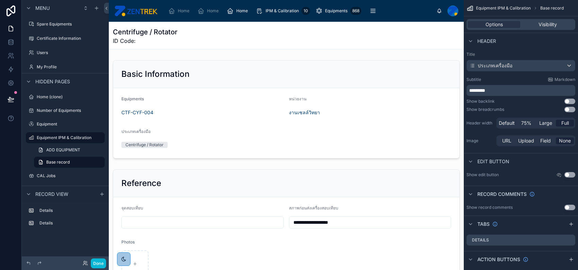
click at [548, 90] on p "********" at bounding box center [521, 90] width 105 height 7
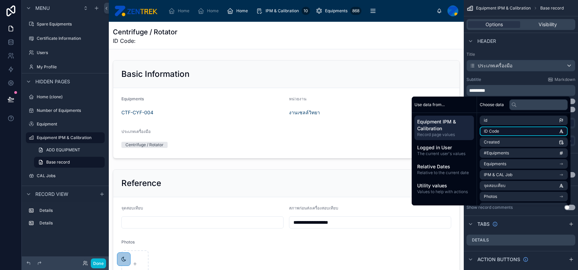
click at [544, 131] on li "ID Code" at bounding box center [524, 131] width 88 height 10
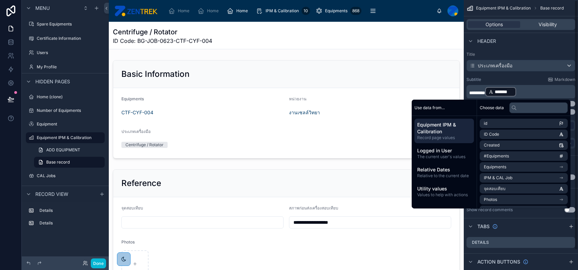
click at [533, 94] on p "******** ******* ﻿ ﻿" at bounding box center [521, 91] width 105 height 11
click at [533, 92] on p "******** ******* ﻿ ﻿" at bounding box center [521, 91] width 105 height 11
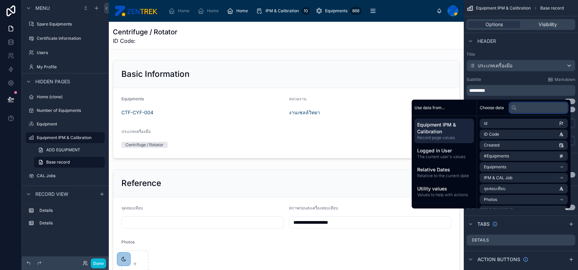
click at [541, 108] on input "text" at bounding box center [538, 107] width 58 height 11
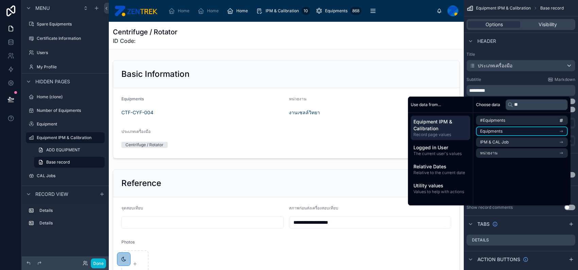
click at [528, 129] on li "Equipments" at bounding box center [522, 131] width 92 height 10
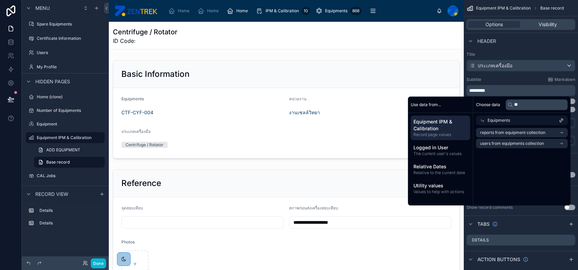
click at [527, 117] on div "Equipments" at bounding box center [522, 121] width 92 height 10
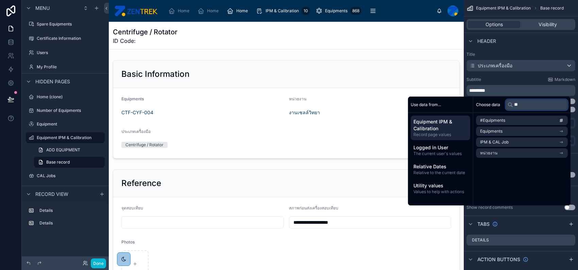
click at [528, 107] on input "**" at bounding box center [537, 104] width 62 height 11
type input "*"
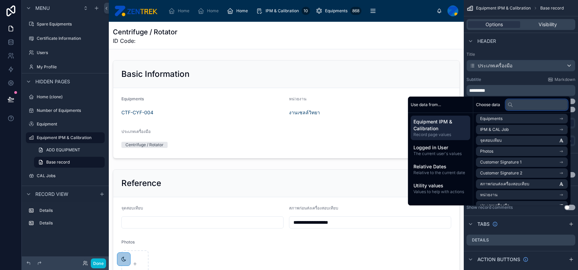
scroll to position [90, 0]
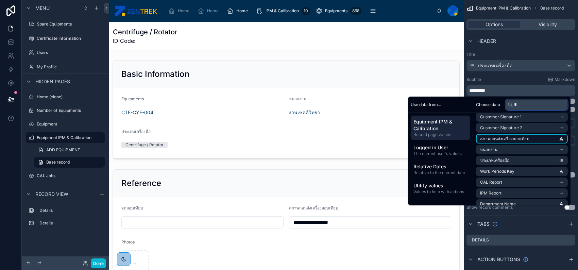
type input "**"
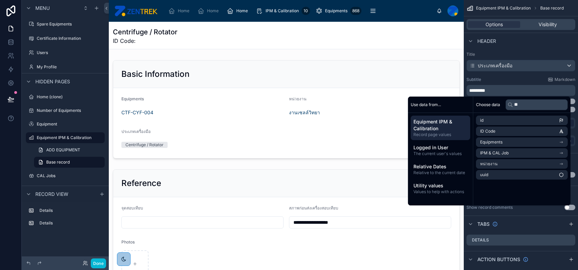
click at [525, 77] on div "Subtitle Markdown" at bounding box center [521, 79] width 109 height 5
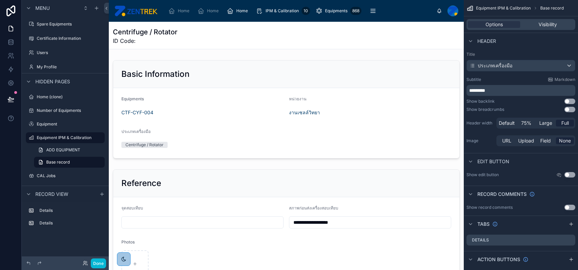
click at [521, 90] on p "********" at bounding box center [521, 90] width 105 height 7
click at [521, 91] on p "********" at bounding box center [521, 90] width 105 height 7
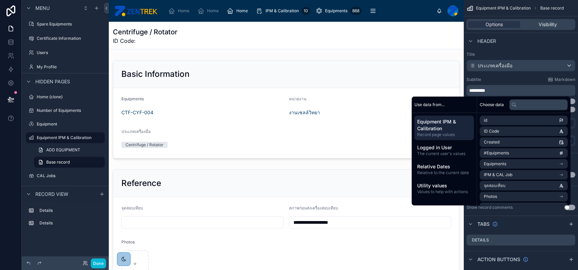
click at [521, 91] on p "********" at bounding box center [521, 90] width 105 height 7
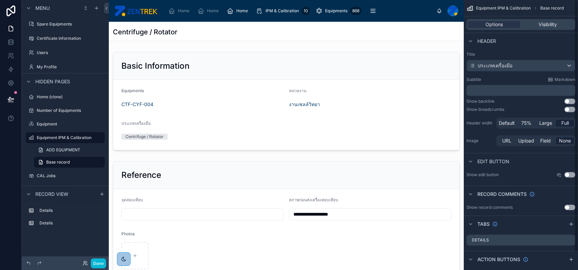
click at [496, 79] on div "Subtitle Markdown" at bounding box center [521, 79] width 109 height 5
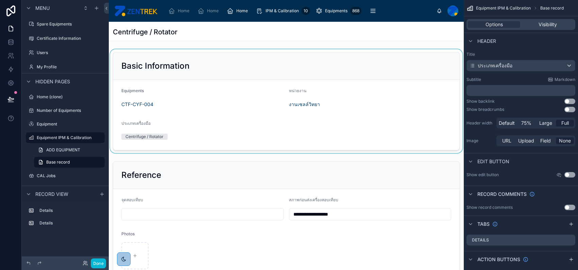
click at [292, 61] on div at bounding box center [286, 101] width 355 height 104
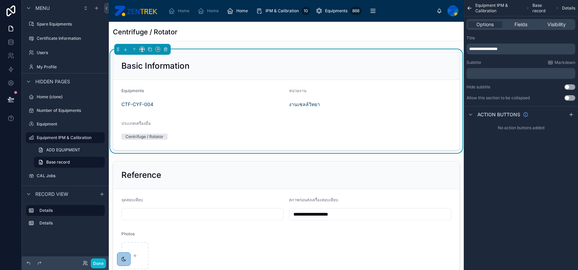
click at [528, 73] on p "﻿" at bounding box center [521, 73] width 105 height 5
click at [526, 27] on span "Fields" at bounding box center [520, 24] width 13 height 7
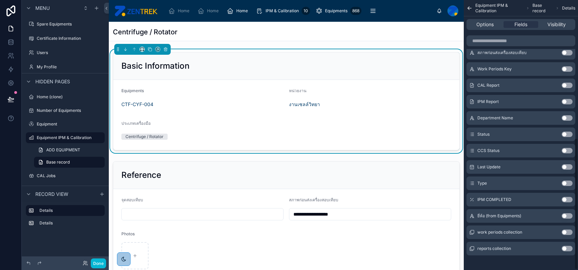
scroll to position [283, 0]
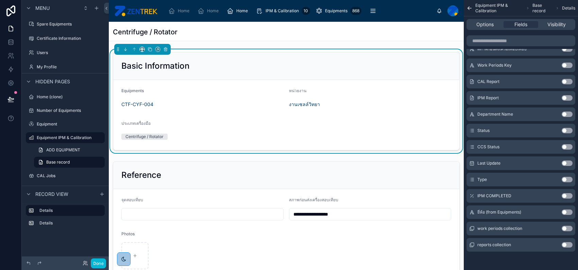
click at [566, 211] on button "Use setting" at bounding box center [567, 211] width 11 height 5
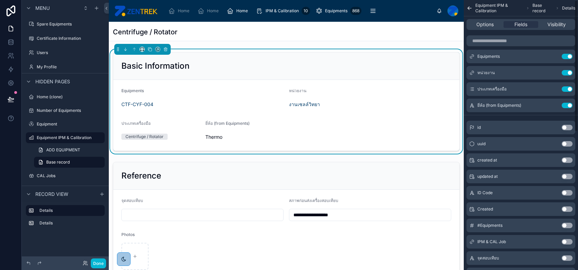
scroll to position [0, 0]
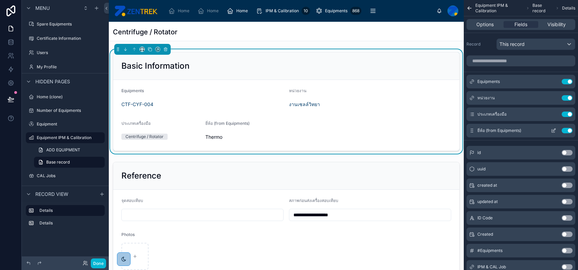
click at [554, 130] on icon "scrollable content" at bounding box center [553, 130] width 5 height 5
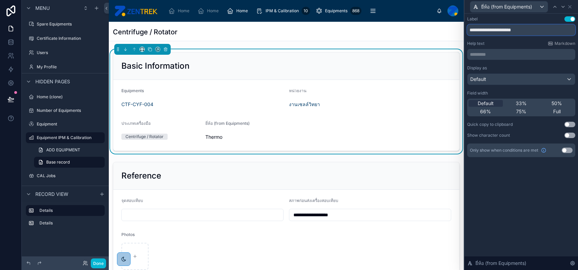
drag, startPoint x: 481, startPoint y: 30, endPoint x: 556, endPoint y: 30, distance: 74.1
click at [556, 30] on input "**********" at bounding box center [521, 29] width 108 height 11
type input "******"
click at [570, 6] on icon at bounding box center [569, 6] width 5 height 5
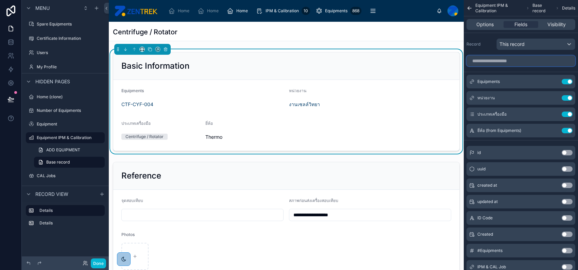
click at [520, 63] on input "scrollable content" at bounding box center [521, 60] width 109 height 11
type input "*"
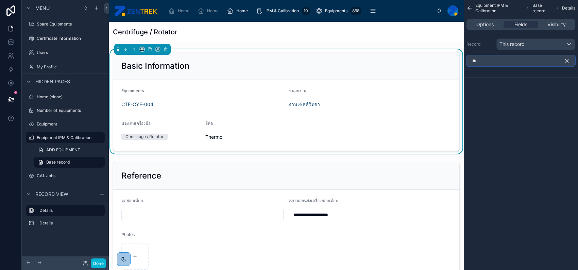
type input "*"
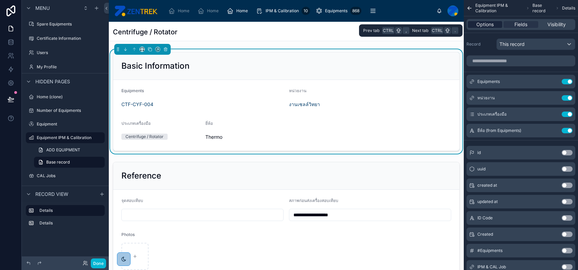
click at [489, 24] on span "Options" at bounding box center [484, 24] width 17 height 7
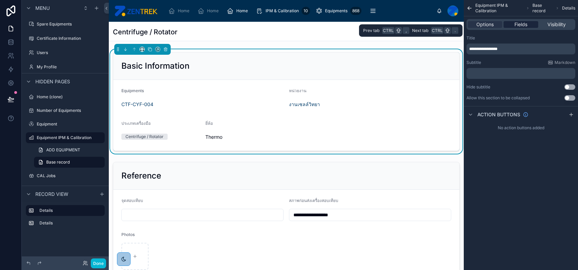
click at [509, 26] on div "Fields" at bounding box center [521, 24] width 34 height 7
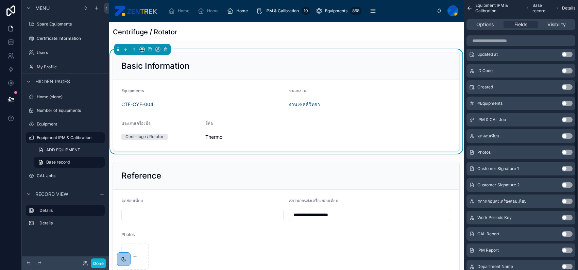
scroll to position [193, 0]
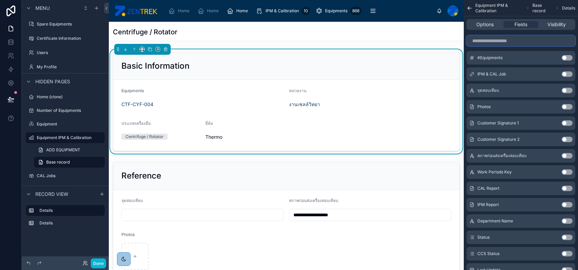
click at [506, 37] on input "scrollable content" at bounding box center [521, 40] width 109 height 11
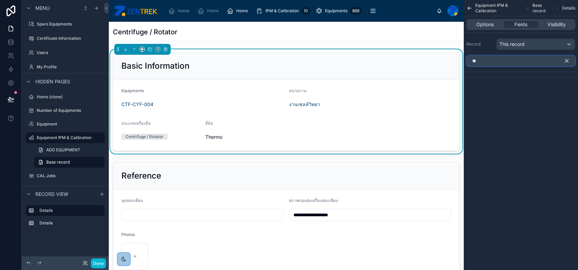
type input "*"
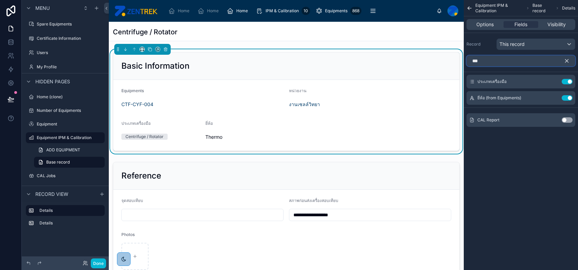
type input "****"
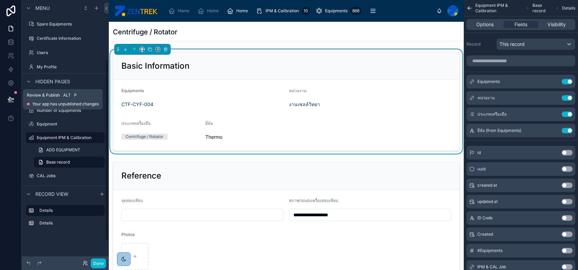
click at [13, 94] on button at bounding box center [10, 99] width 15 height 19
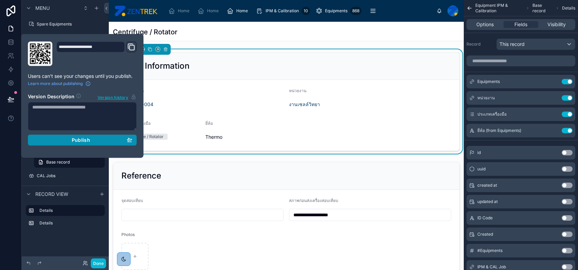
click at [115, 137] on div "Publish" at bounding box center [82, 140] width 100 height 6
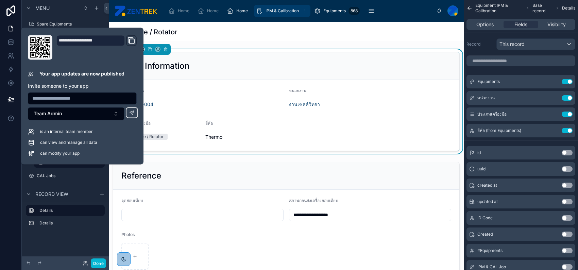
click at [285, 13] on span "IPM & Calibration" at bounding box center [282, 10] width 33 height 5
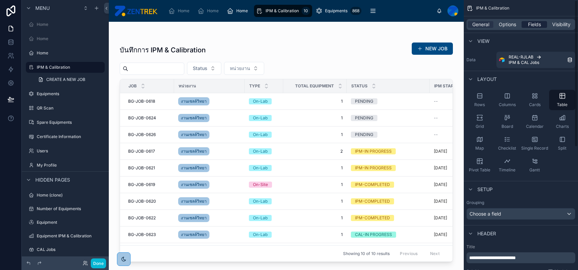
click at [536, 28] on span "Fields" at bounding box center [534, 24] width 13 height 7
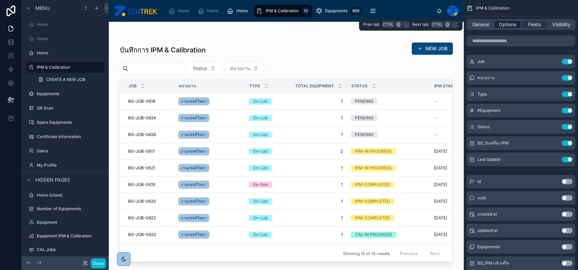
click at [515, 24] on span "Options" at bounding box center [507, 24] width 17 height 7
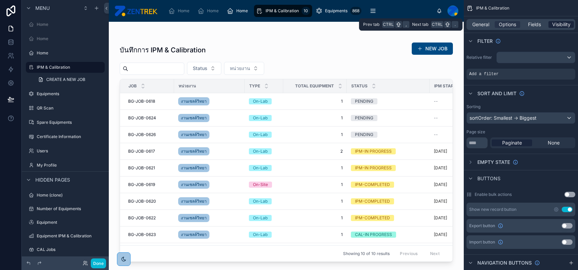
click at [568, 24] on span "Visibility" at bounding box center [561, 24] width 18 height 7
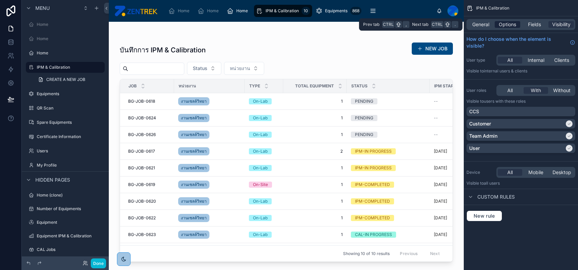
click at [513, 24] on span "Options" at bounding box center [507, 24] width 17 height 7
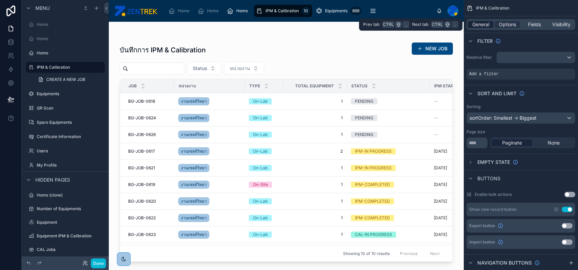
click at [485, 23] on span "General" at bounding box center [480, 24] width 17 height 7
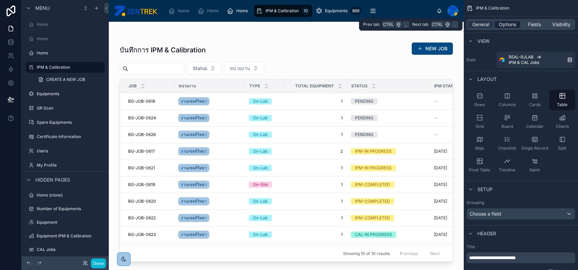
click at [514, 22] on span "Options" at bounding box center [507, 24] width 17 height 7
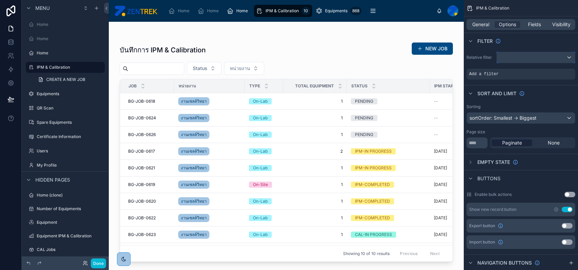
click at [529, 58] on div "scrollable content" at bounding box center [536, 57] width 78 height 11
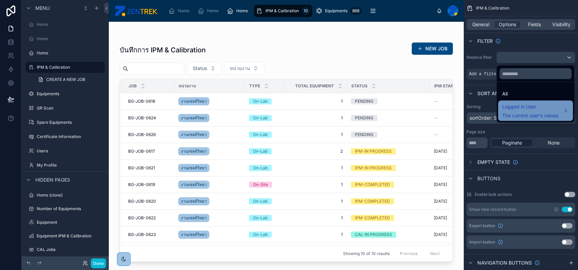
click at [540, 105] on span "Logged in User" at bounding box center [530, 107] width 56 height 8
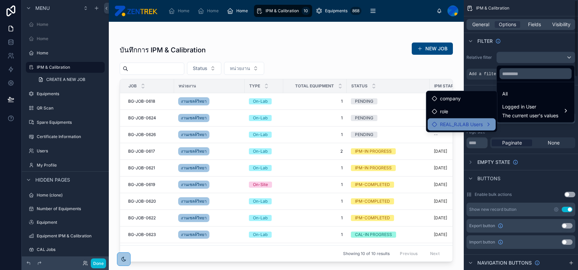
click at [476, 128] on span "REAL_RJLAB Users" at bounding box center [461, 124] width 43 height 8
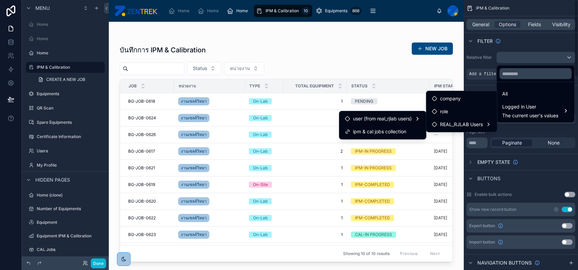
click at [481, 84] on div "scrollable content" at bounding box center [289, 135] width 578 height 270
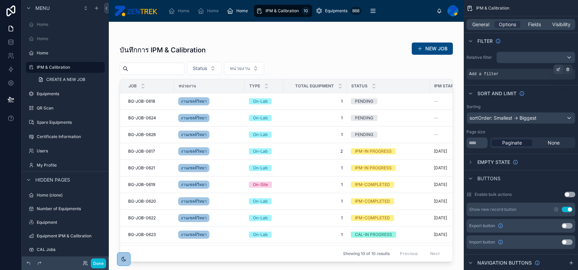
click at [557, 69] on icon "scrollable content" at bounding box center [558, 69] width 4 height 4
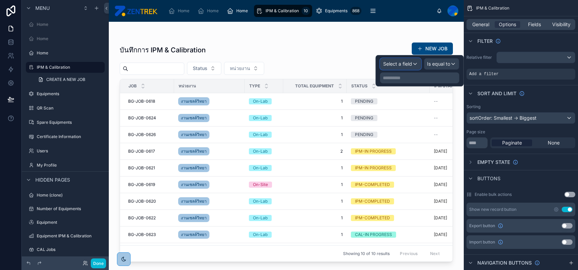
click at [401, 64] on span "Select a field" at bounding box center [397, 64] width 29 height 6
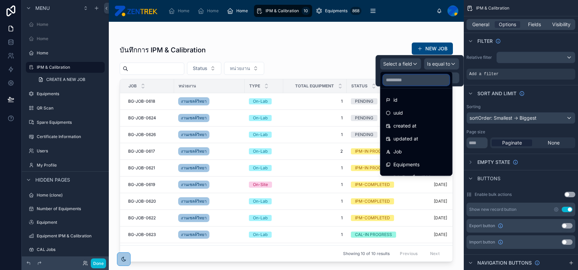
click at [404, 78] on input "text" at bounding box center [416, 79] width 66 height 11
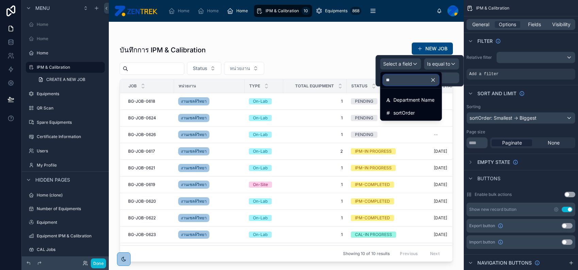
type input "*"
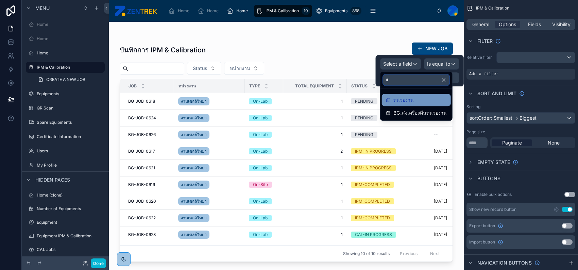
type input "*"
click at [410, 99] on span "หน่วยงาน" at bounding box center [403, 100] width 20 height 8
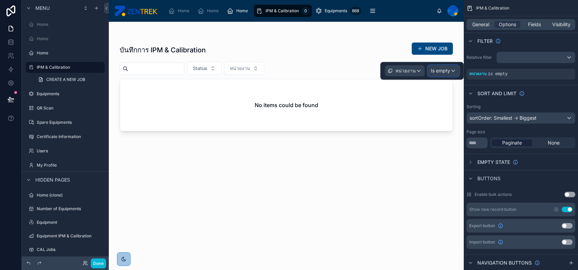
click at [434, 68] on span "Is empty" at bounding box center [440, 70] width 19 height 7
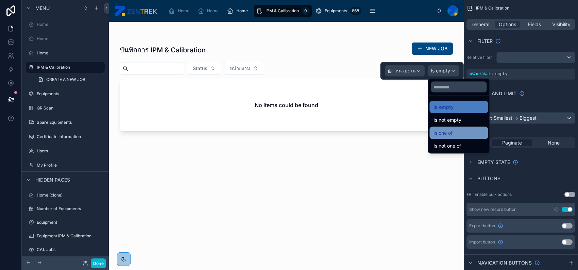
click at [454, 130] on div "Is one of" at bounding box center [459, 133] width 50 height 8
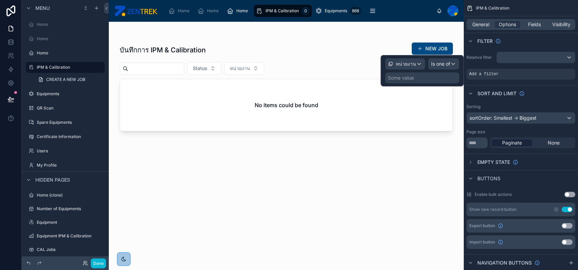
click at [431, 79] on div "Some value" at bounding box center [422, 77] width 74 height 11
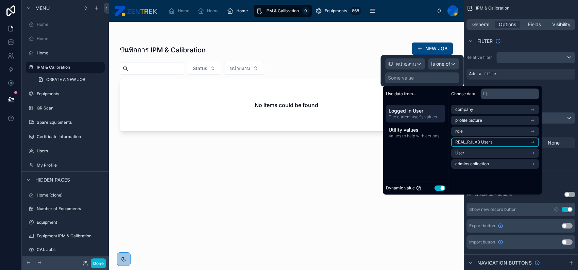
click at [480, 142] on span "REAL_RJLAB Users" at bounding box center [473, 141] width 37 height 5
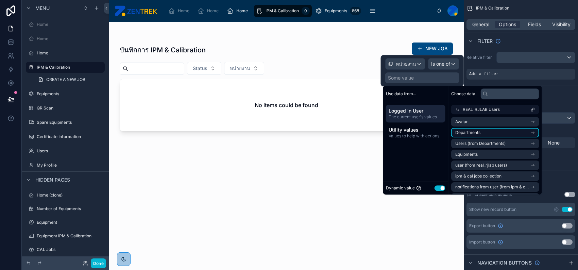
click at [495, 130] on li "Departments" at bounding box center [495, 133] width 88 height 10
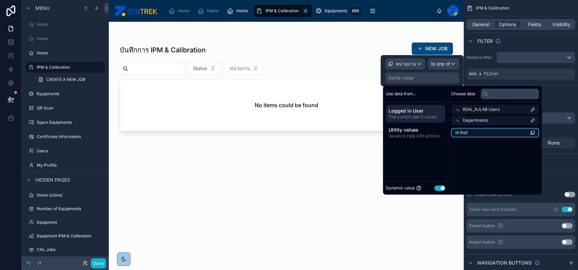
click at [495, 136] on li "id (list)" at bounding box center [495, 133] width 88 height 10
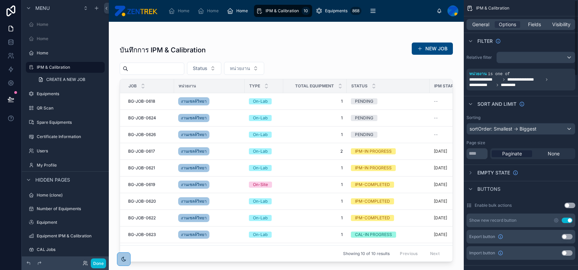
click at [282, 30] on div at bounding box center [286, 142] width 355 height 240
click at [100, 266] on button "Done" at bounding box center [98, 263] width 15 height 10
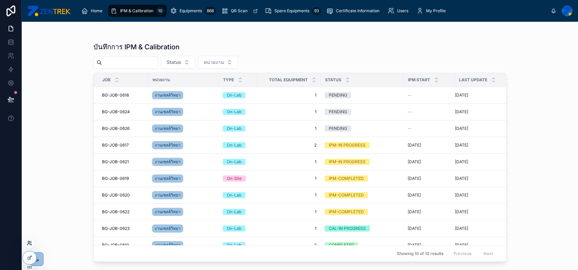
click at [27, 245] on icon at bounding box center [29, 242] width 5 height 5
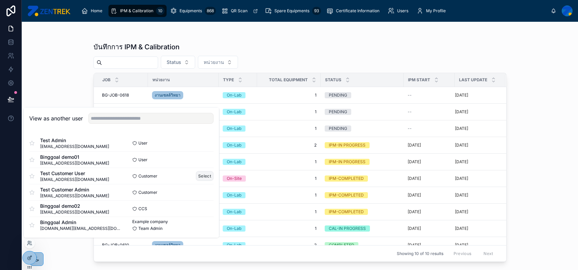
click at [196, 178] on button "Select" at bounding box center [205, 176] width 18 height 10
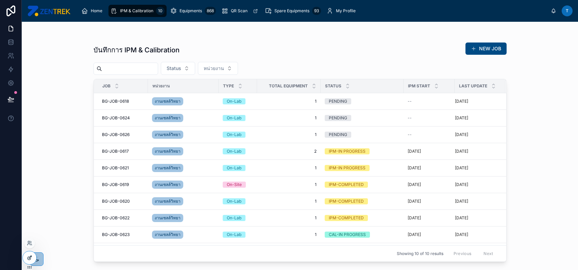
click at [27, 259] on icon at bounding box center [29, 257] width 5 height 5
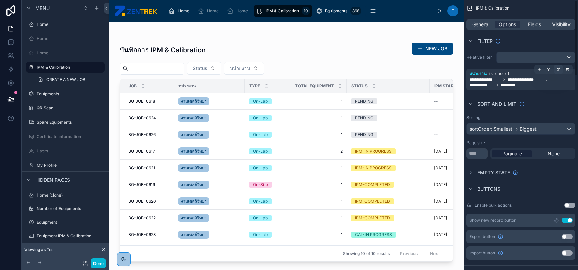
click at [560, 71] on icon "scrollable content" at bounding box center [558, 69] width 4 height 4
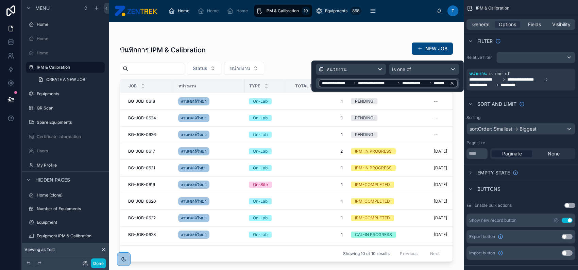
click at [453, 82] on icon at bounding box center [452, 83] width 2 height 2
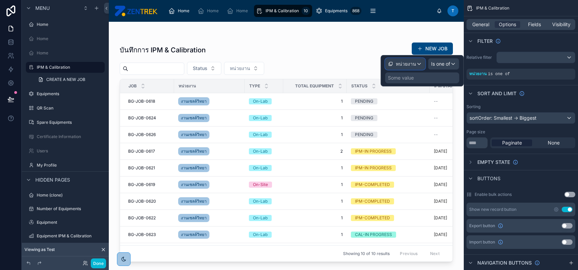
click at [414, 64] on span "หน่วยงาน" at bounding box center [406, 64] width 20 height 7
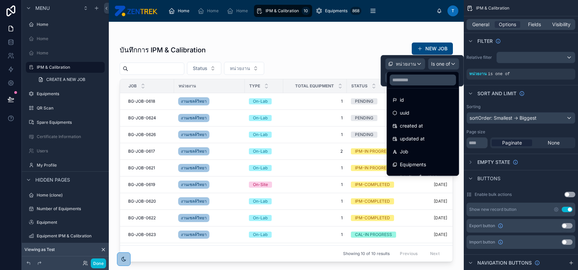
click at [457, 70] on div "id uuid created at updated at Job Equipments BG_รับเครื่อง IPM BG_IPM แล้วเสร็จ…" at bounding box center [423, 123] width 72 height 106
click at [455, 68] on div at bounding box center [422, 70] width 83 height 31
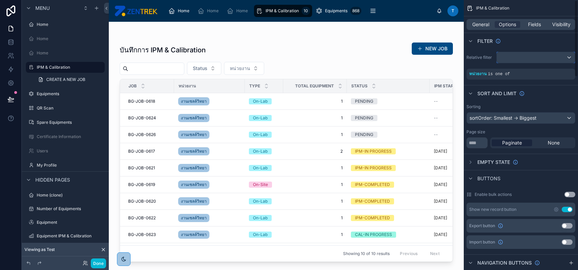
click at [507, 62] on div "scrollable content" at bounding box center [536, 57] width 78 height 11
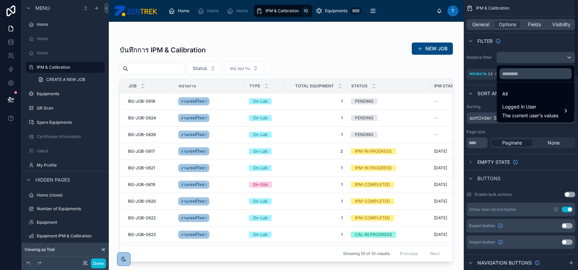
click at [489, 73] on div "scrollable content" at bounding box center [289, 135] width 578 height 270
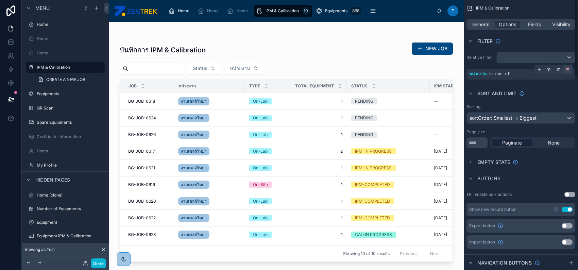
click at [567, 71] on div "scrollable content" at bounding box center [568, 70] width 10 height 10
click at [559, 60] on div "scrollable content" at bounding box center [536, 57] width 78 height 11
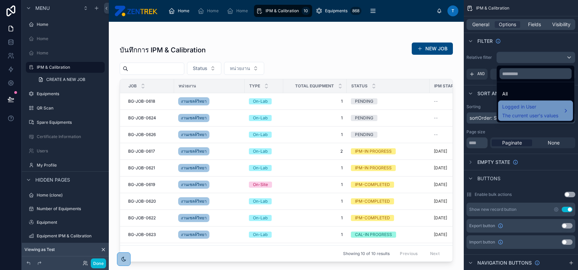
click at [536, 111] on div "Logged in User The current user's values" at bounding box center [530, 111] width 56 height 16
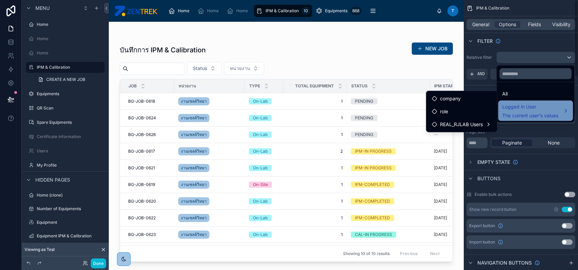
click at [520, 106] on span "Logged in User" at bounding box center [530, 107] width 56 height 8
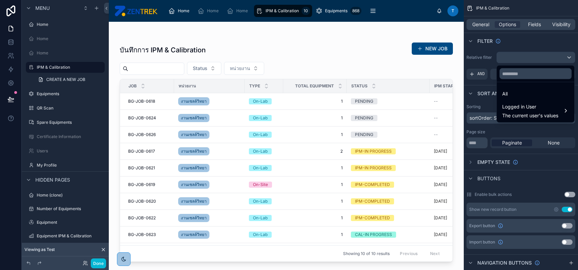
click at [535, 46] on div "scrollable content" at bounding box center [289, 135] width 578 height 270
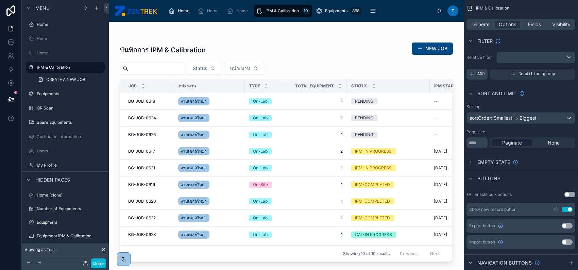
click at [480, 75] on span "AND" at bounding box center [480, 73] width 7 height 5
click at [560, 68] on icon "scrollable content" at bounding box center [559, 69] width 2 height 2
click at [567, 69] on icon "scrollable content" at bounding box center [568, 69] width 4 height 4
click at [94, 265] on button "Done" at bounding box center [98, 263] width 15 height 10
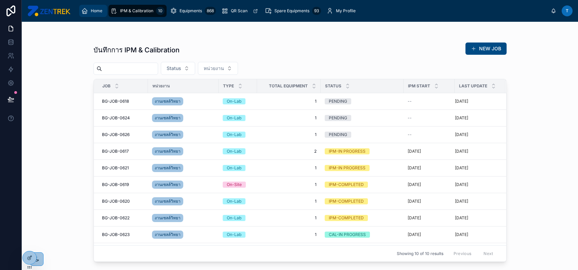
click at [87, 13] on icon "scrollable content" at bounding box center [84, 10] width 7 height 7
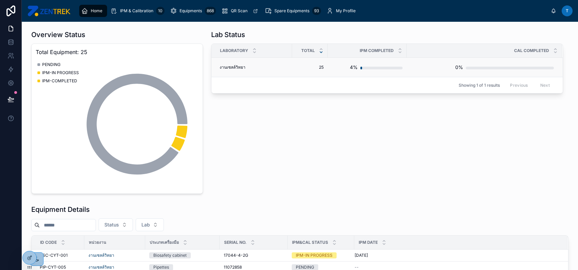
click at [255, 66] on div "งานเซลล์วิทยา งานเซลล์วิทยา" at bounding box center [254, 67] width 68 height 5
click at [129, 8] on span "IPM & Calibration" at bounding box center [136, 10] width 33 height 5
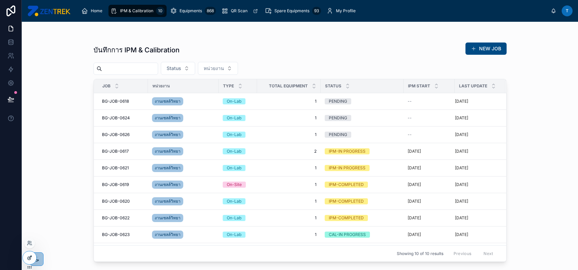
click at [31, 257] on icon at bounding box center [29, 257] width 5 height 5
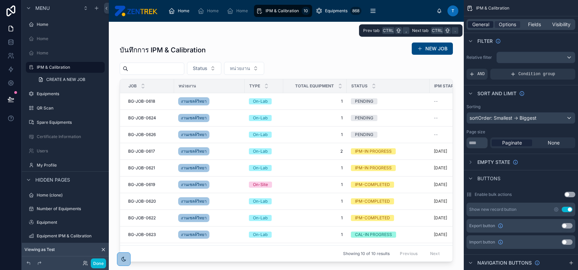
click at [473, 27] on span "General" at bounding box center [480, 24] width 17 height 7
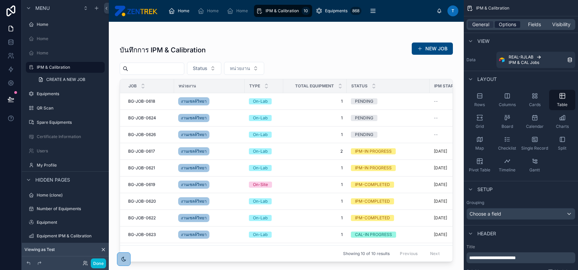
click at [506, 25] on span "Options" at bounding box center [507, 24] width 17 height 7
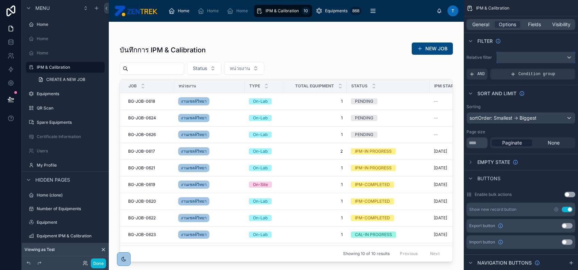
click at [518, 58] on div "scrollable content" at bounding box center [536, 57] width 78 height 11
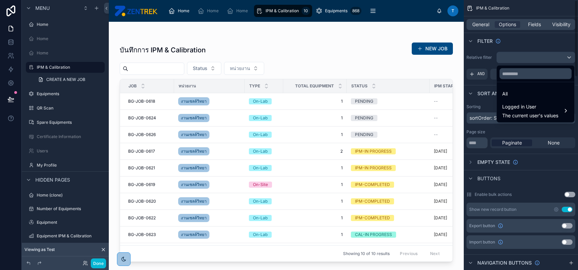
click at [482, 74] on div "scrollable content" at bounding box center [289, 135] width 578 height 270
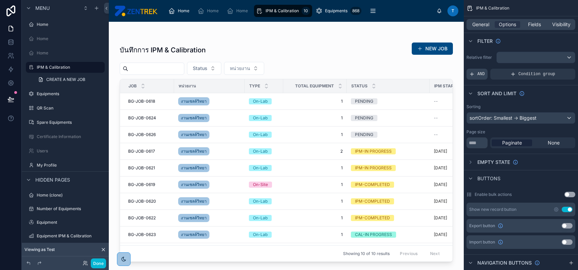
click at [475, 74] on div "AND" at bounding box center [477, 74] width 21 height 11
click at [559, 69] on icon "scrollable content" at bounding box center [558, 69] width 4 height 4
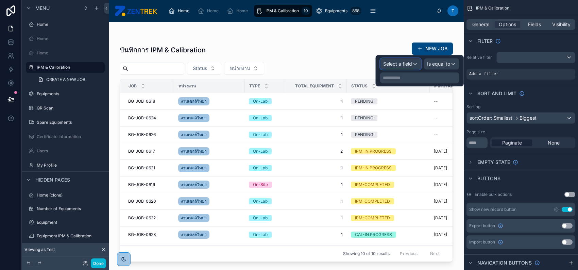
click at [394, 67] on span "Select a field" at bounding box center [397, 64] width 29 height 7
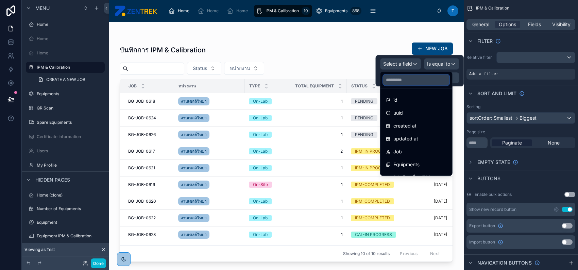
click at [438, 82] on input "text" at bounding box center [416, 79] width 66 height 11
type input "*"
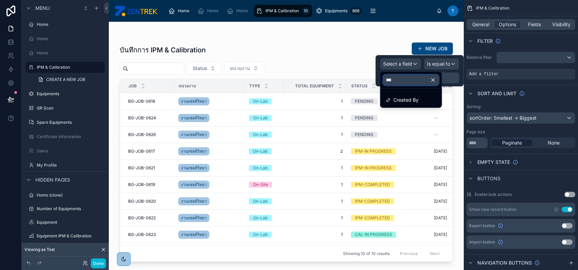
type input "****"
type input "*"
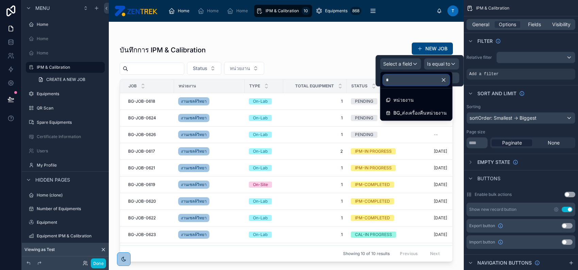
type input "*"
click at [434, 95] on div "หน่วยงาน" at bounding box center [416, 100] width 69 height 12
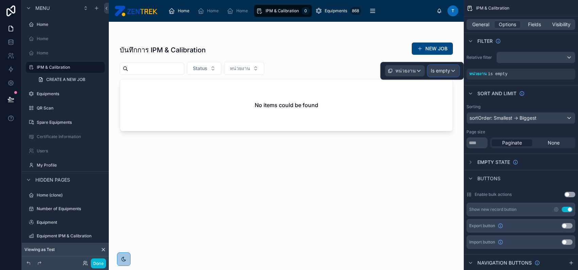
click at [442, 71] on span "Is empty" at bounding box center [440, 70] width 19 height 7
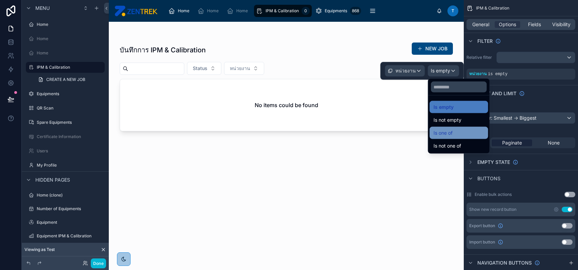
click at [458, 127] on div "Is one of" at bounding box center [458, 133] width 58 height 12
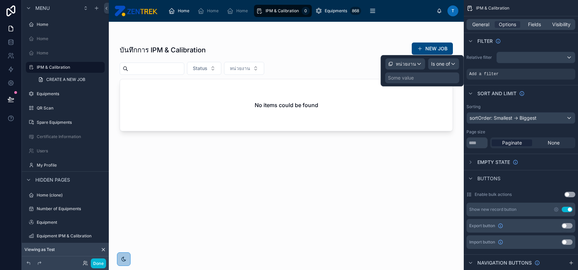
click at [436, 78] on div "Some value" at bounding box center [422, 77] width 74 height 11
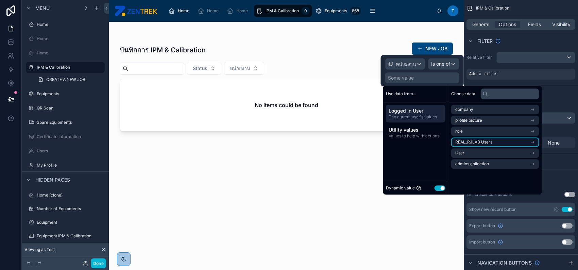
click at [469, 140] on span "REAL_RJLAB Users" at bounding box center [473, 141] width 37 height 5
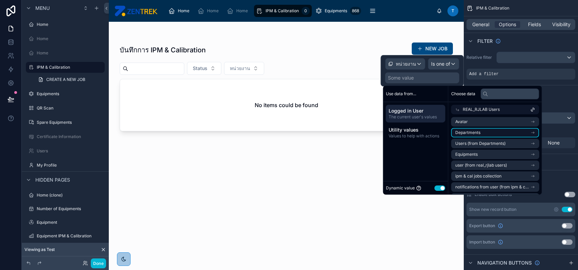
click at [504, 130] on li "Departments" at bounding box center [495, 133] width 88 height 10
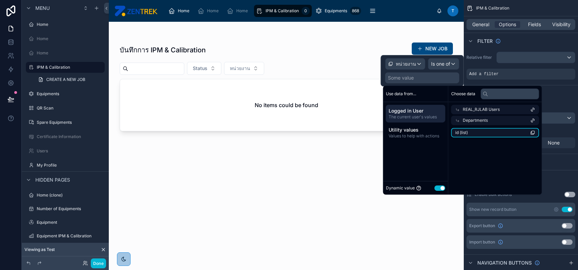
click at [518, 133] on li "id (list)" at bounding box center [495, 133] width 88 height 10
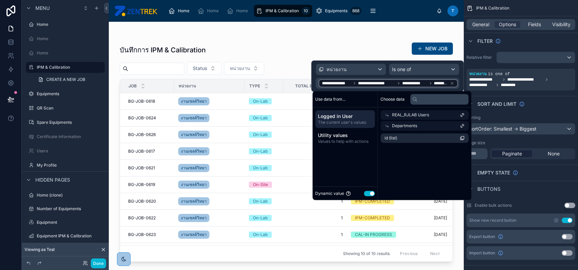
click at [225, 32] on div at bounding box center [286, 142] width 355 height 240
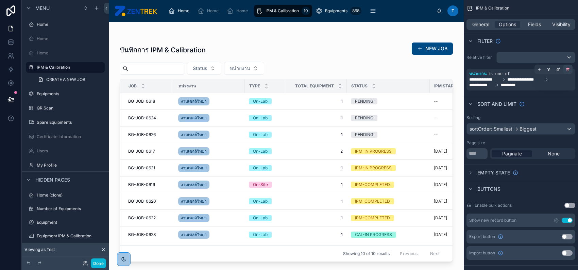
click at [567, 69] on icon "scrollable content" at bounding box center [568, 70] width 2 height 2
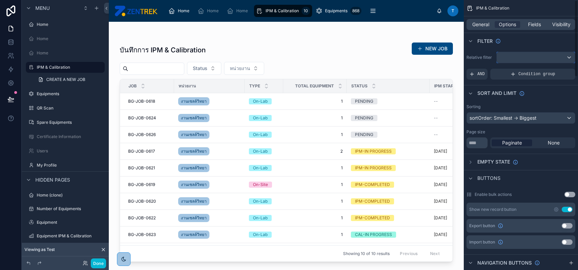
click at [556, 56] on div "scrollable content" at bounding box center [536, 57] width 78 height 11
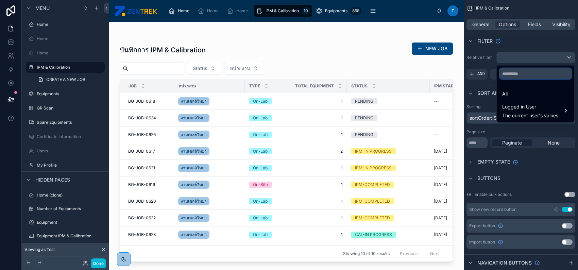
click at [547, 78] on input "text" at bounding box center [535, 73] width 72 height 11
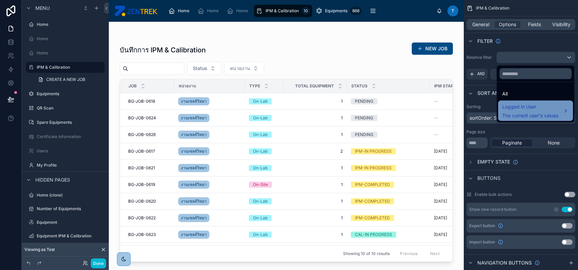
click at [524, 114] on span "The current user's values" at bounding box center [530, 115] width 56 height 7
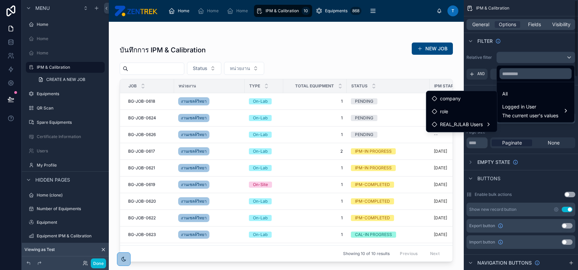
click at [478, 74] on div "scrollable content" at bounding box center [289, 135] width 578 height 270
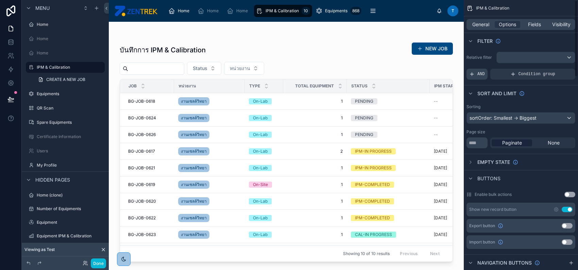
click at [476, 70] on div "AND" at bounding box center [477, 74] width 21 height 11
click at [558, 69] on icon "scrollable content" at bounding box center [559, 69] width 2 height 2
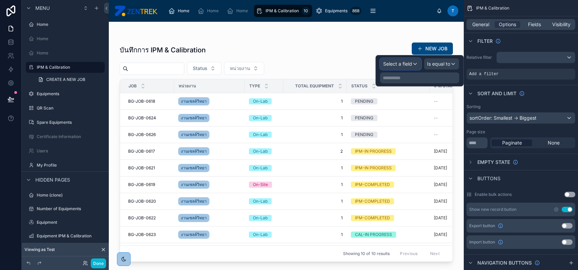
click at [399, 63] on span "Select a field" at bounding box center [397, 64] width 29 height 6
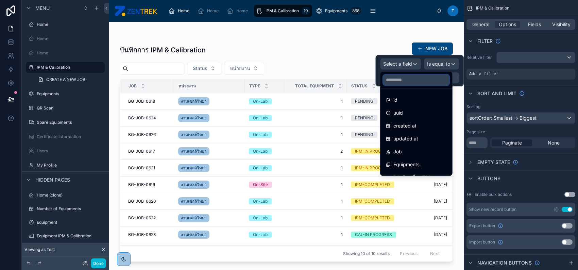
click at [410, 78] on input "text" at bounding box center [416, 79] width 66 height 11
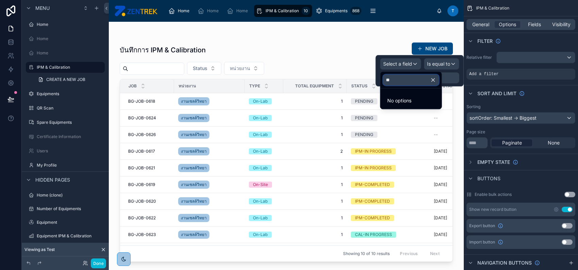
type input "**"
click at [436, 81] on icon "button" at bounding box center [433, 80] width 6 height 6
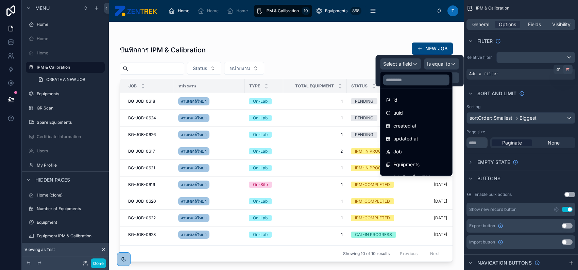
click at [565, 69] on div "scrollable content" at bounding box center [568, 70] width 10 height 10
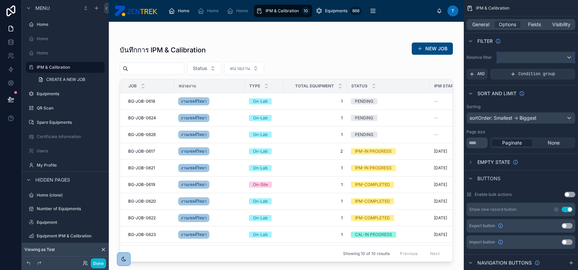
click at [512, 58] on div "scrollable content" at bounding box center [536, 57] width 78 height 11
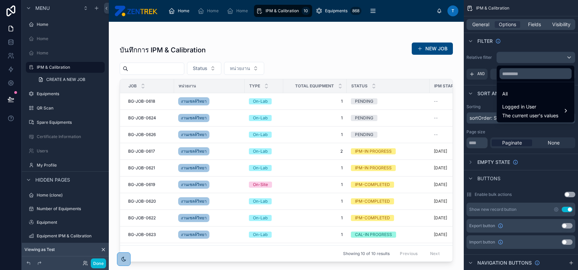
click at [512, 58] on div "scrollable content" at bounding box center [289, 135] width 578 height 270
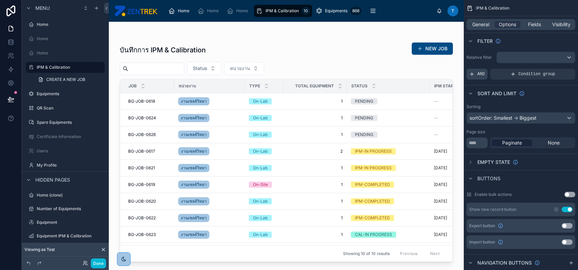
click at [474, 75] on icon "scrollable content" at bounding box center [471, 73] width 5 height 5
click at [557, 69] on icon "scrollable content" at bounding box center [558, 70] width 2 height 2
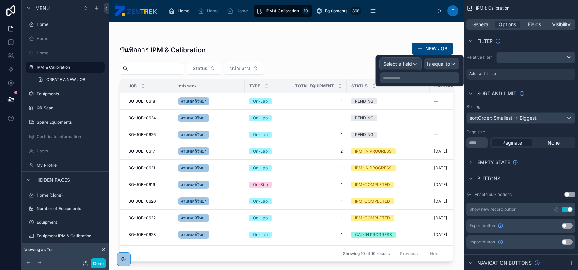
click at [408, 66] on span "Select a field" at bounding box center [397, 64] width 29 height 6
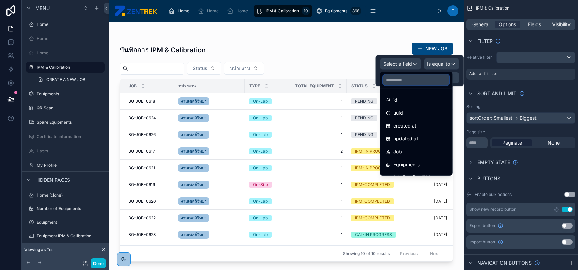
click at [414, 80] on input "text" at bounding box center [416, 79] width 66 height 11
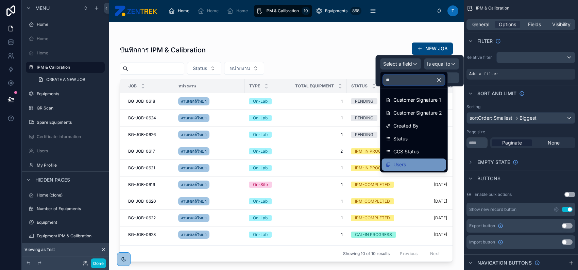
type input "**"
click at [410, 166] on div "Users" at bounding box center [414, 164] width 56 height 8
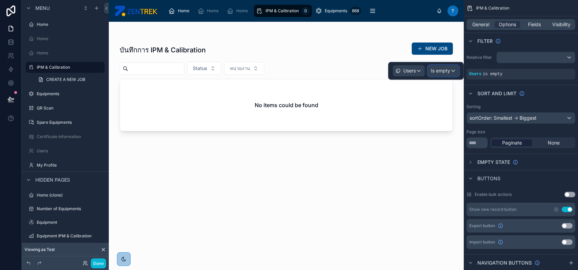
click at [447, 74] on span "Is empty" at bounding box center [440, 70] width 19 height 7
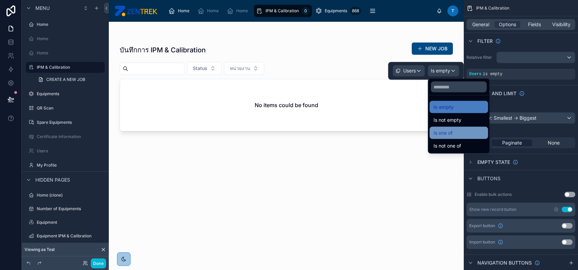
click at [457, 131] on div "Is one of" at bounding box center [459, 133] width 50 height 8
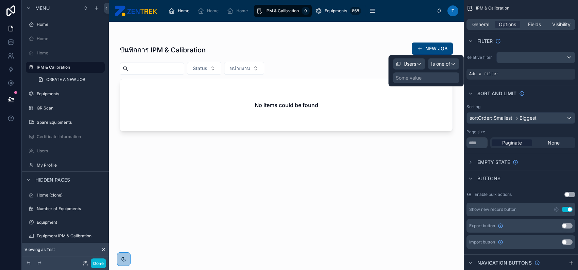
click at [435, 80] on div "Some value" at bounding box center [426, 77] width 66 height 11
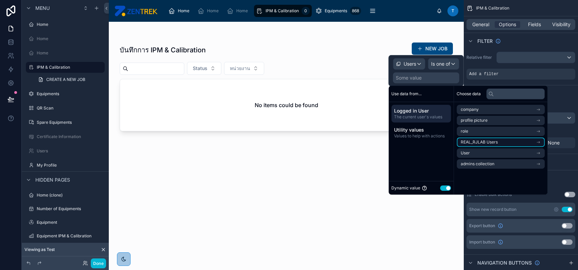
click at [482, 142] on span "REAL_RJLAB Users" at bounding box center [479, 141] width 37 height 5
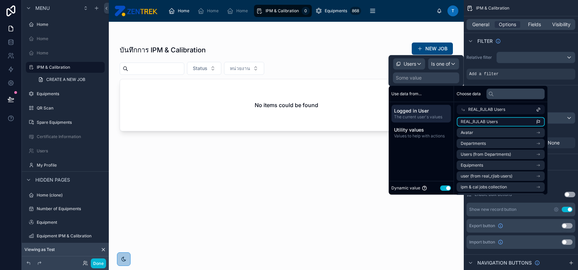
click at [500, 121] on li "REAL_RJLAB Users" at bounding box center [501, 122] width 88 height 10
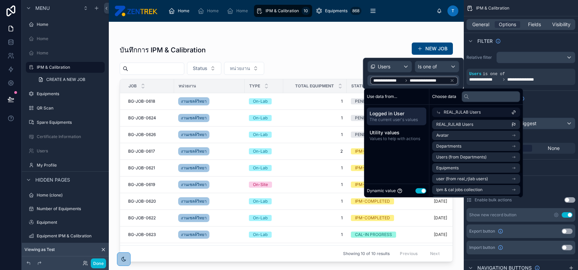
click at [423, 189] on button "Use setting" at bounding box center [421, 190] width 11 height 5
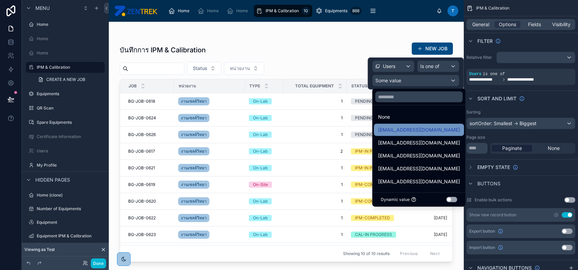
click at [438, 125] on div "[EMAIL_ADDRESS][DOMAIN_NAME]" at bounding box center [419, 130] width 90 height 12
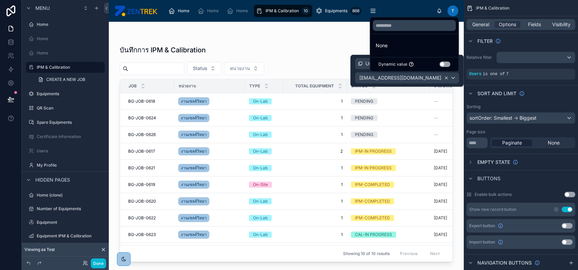
click at [446, 77] on icon at bounding box center [446, 78] width 2 height 2
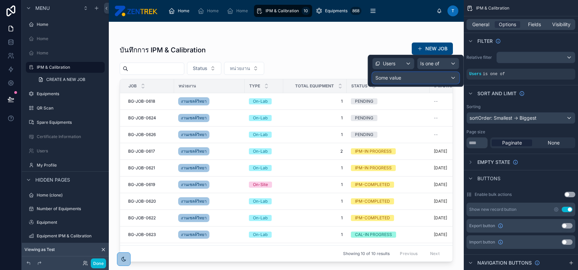
click at [441, 77] on div "Some value" at bounding box center [416, 77] width 86 height 11
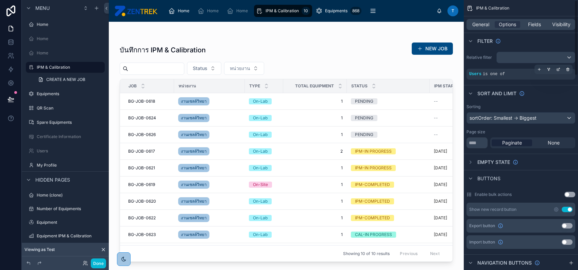
click at [513, 70] on div "Users is one of" at bounding box center [521, 74] width 109 height 11
click at [568, 69] on icon "scrollable content" at bounding box center [567, 69] width 3 height 0
click at [550, 56] on div "scrollable content" at bounding box center [536, 57] width 78 height 11
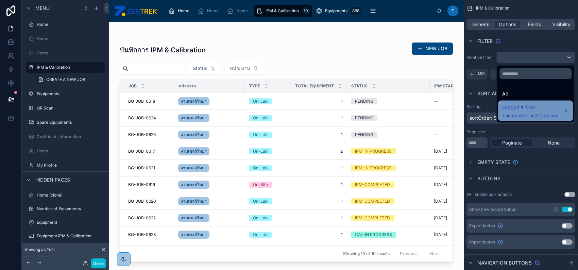
click at [531, 108] on span "Logged in User" at bounding box center [530, 107] width 56 height 8
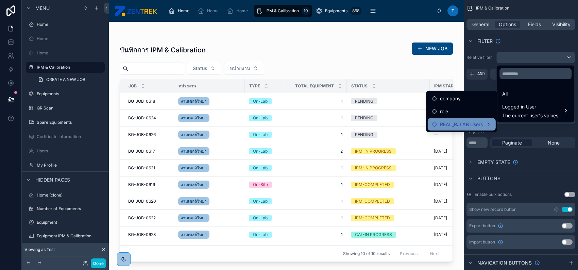
click at [482, 121] on span "REAL_RJLAB Users" at bounding box center [461, 124] width 43 height 8
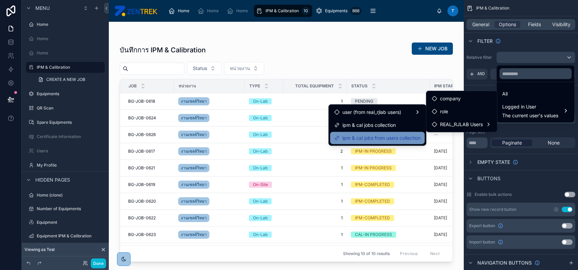
click at [408, 138] on span "ipm & cal jobs from users collection" at bounding box center [381, 138] width 78 height 8
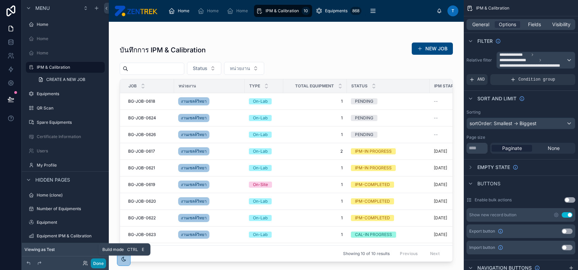
click at [103, 261] on button "Done" at bounding box center [98, 263] width 15 height 10
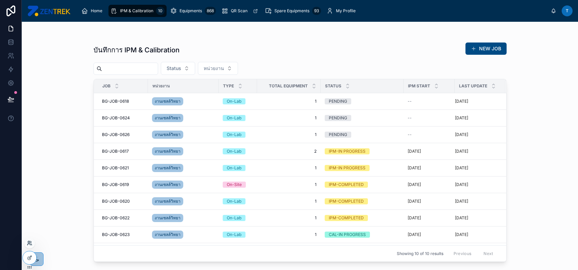
click at [28, 244] on icon at bounding box center [29, 244] width 3 height 1
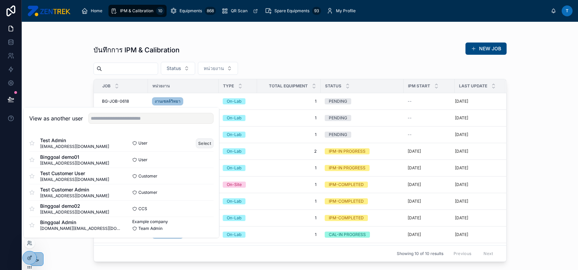
click at [196, 139] on button "Select" at bounding box center [205, 143] width 18 height 10
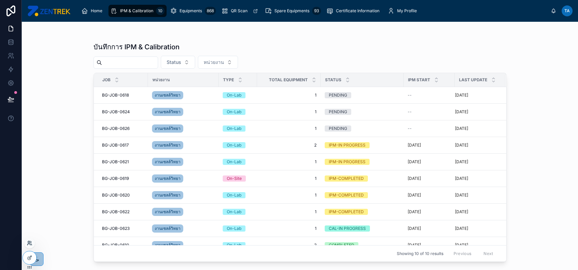
click at [30, 245] on icon at bounding box center [29, 242] width 5 height 5
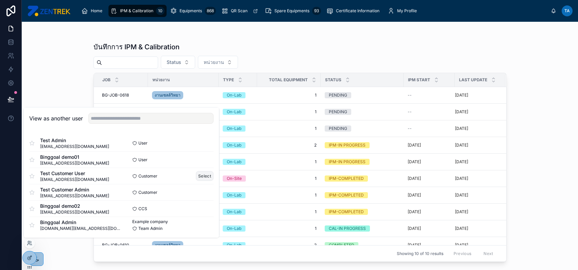
click at [197, 174] on button "Select" at bounding box center [205, 176] width 18 height 10
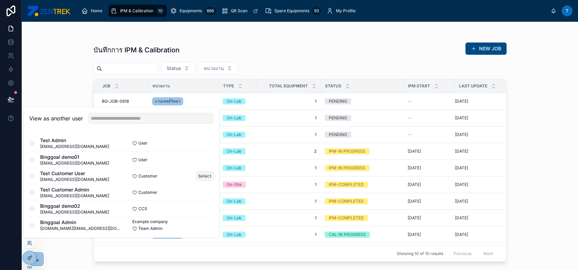
click at [198, 175] on button "Select" at bounding box center [205, 176] width 18 height 10
click at [54, 79] on div "บันทึกการ IPM & Calibration NEW JOB Status หน่วยงาน Job หน่วยงาน Type Total Equ…" at bounding box center [300, 146] width 556 height 248
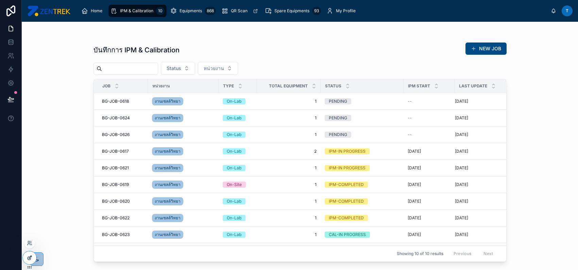
click at [30, 259] on icon at bounding box center [29, 257] width 5 height 5
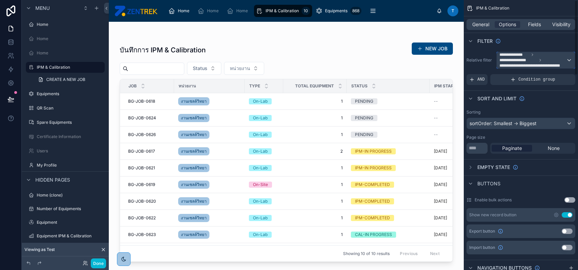
click at [556, 62] on span "**********" at bounding box center [532, 60] width 67 height 16
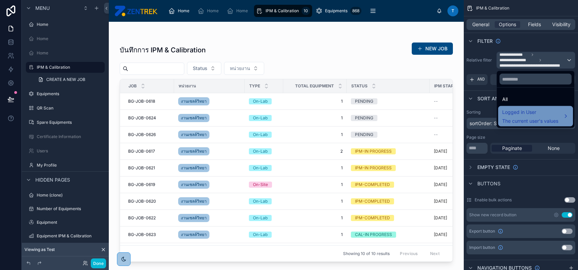
click at [542, 112] on span "Logged in User" at bounding box center [530, 112] width 56 height 8
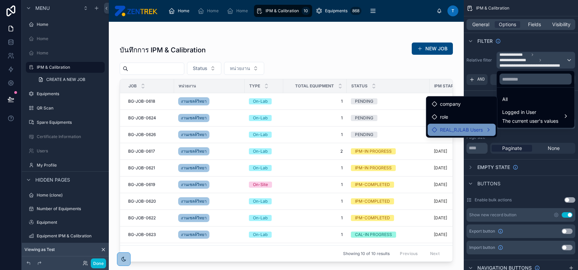
click at [464, 126] on span "REAL_RJLAB Users" at bounding box center [461, 130] width 43 height 8
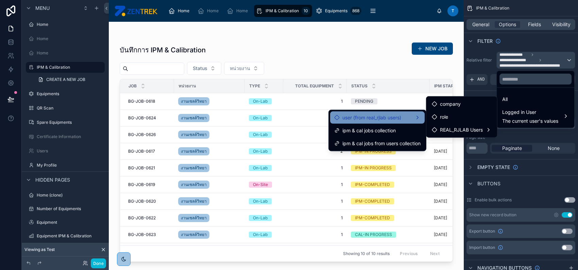
click at [410, 118] on div "user (from real_rjlab users)" at bounding box center [377, 118] width 86 height 8
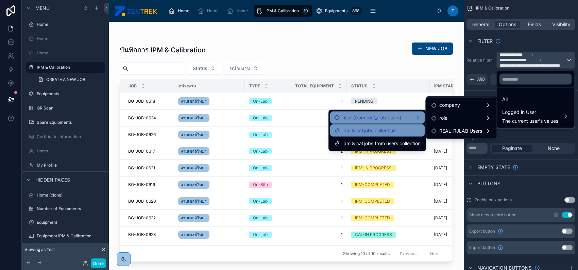
click at [410, 129] on div "ipm & cal jobs collection" at bounding box center [377, 130] width 86 height 8
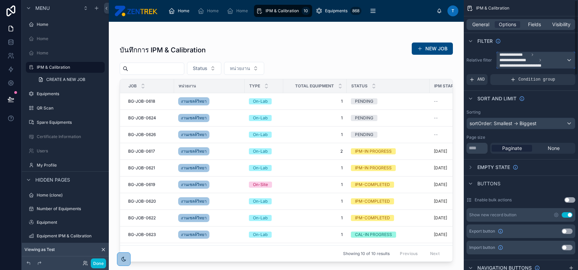
click at [569, 57] on div "**********" at bounding box center [536, 60] width 78 height 16
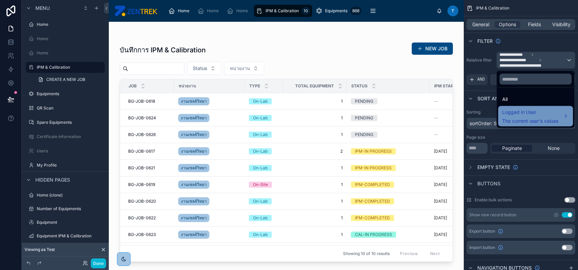
click at [534, 116] on span "Logged in User" at bounding box center [530, 112] width 56 height 8
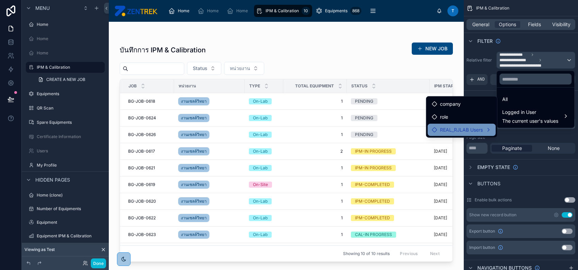
click at [478, 129] on span "REAL_RJLAB Users" at bounding box center [461, 130] width 43 height 8
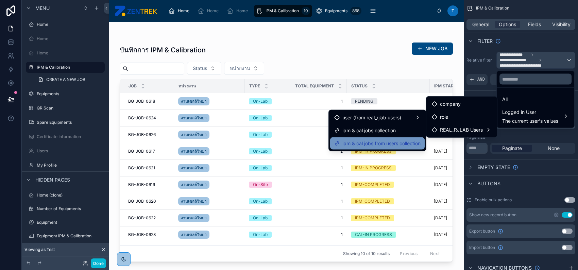
click at [409, 145] on span "ipm & cal jobs from users collection" at bounding box center [381, 143] width 78 height 8
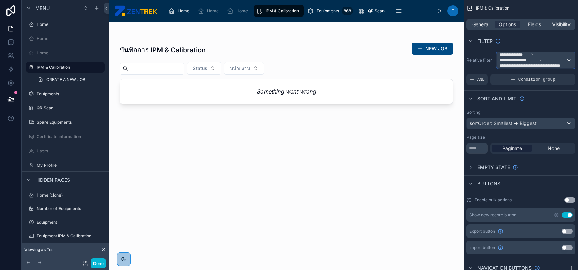
click at [554, 63] on span "**********" at bounding box center [532, 65] width 67 height 5
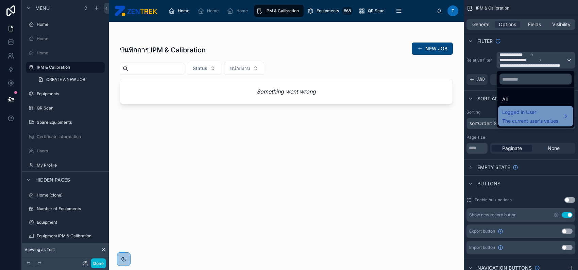
click at [532, 111] on span "Logged in User" at bounding box center [530, 112] width 56 height 8
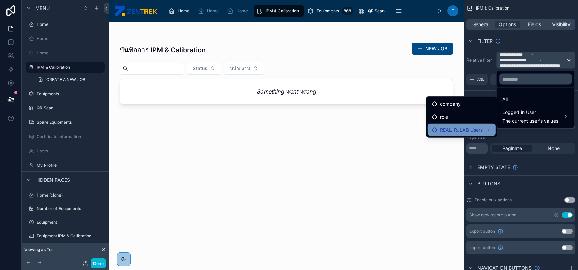
click at [478, 130] on span "REAL_RJLAB Users" at bounding box center [461, 130] width 43 height 8
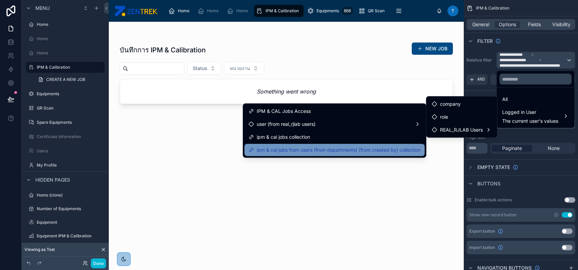
click at [398, 151] on span "ipm & cal jobs from users (from departments) (from created by) collection" at bounding box center [339, 150] width 164 height 8
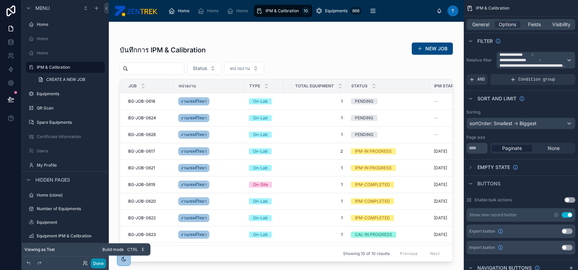
click at [104, 263] on button "Done" at bounding box center [98, 263] width 15 height 10
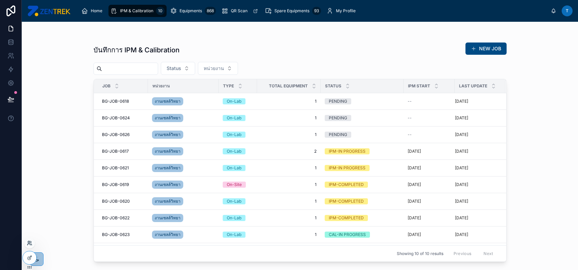
click at [30, 245] on icon at bounding box center [29, 242] width 5 height 5
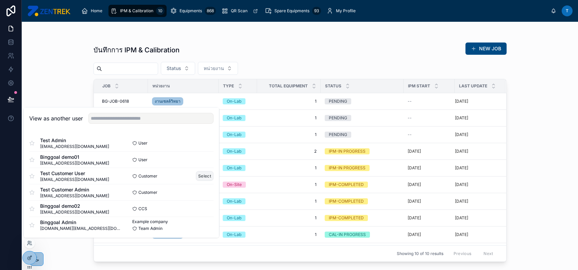
click at [197, 176] on button "Select" at bounding box center [205, 176] width 18 height 10
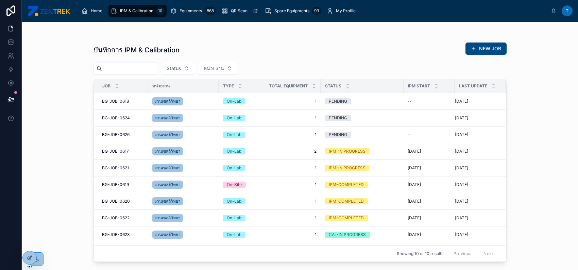
click at [46, 70] on div "บันทึกการ IPM & Calibration NEW JOB Status หน่วยงาน Job หน่วยงาน Type Total Equ…" at bounding box center [300, 146] width 556 height 248
click at [468, 48] on button "NEW JOB" at bounding box center [485, 49] width 41 height 12
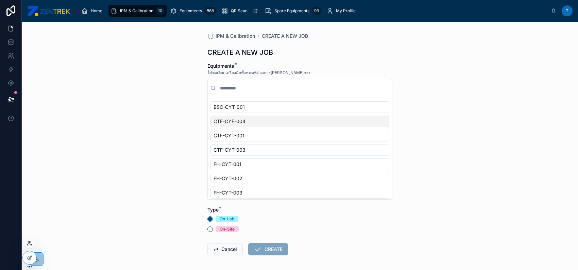
click at [31, 245] on icon at bounding box center [29, 242] width 5 height 5
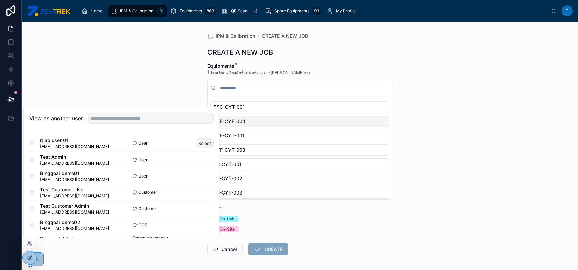
click at [198, 144] on button "Select" at bounding box center [205, 143] width 18 height 10
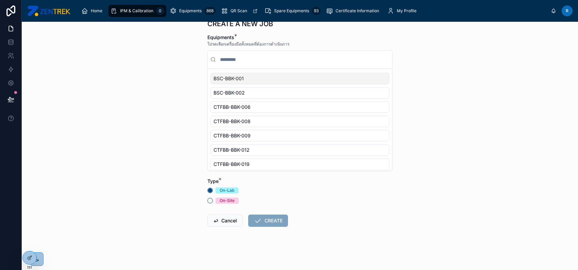
click at [262, 82] on div "BSC-BBK-001" at bounding box center [299, 79] width 179 height 12
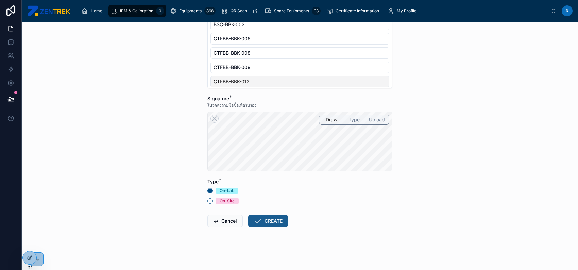
scroll to position [112, 0]
click at [266, 222] on button "CREATE" at bounding box center [268, 221] width 40 height 12
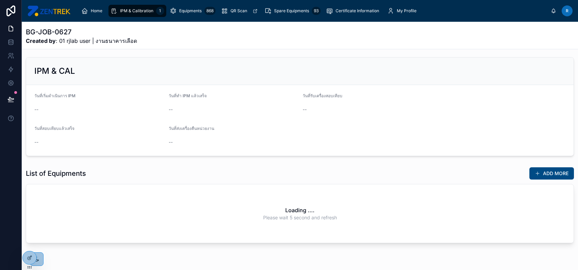
scroll to position [51, 0]
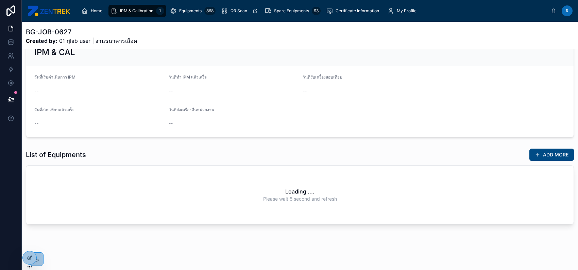
click at [126, 10] on span "IPM & Calibration" at bounding box center [136, 10] width 33 height 5
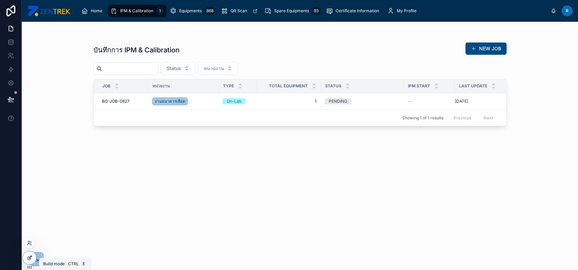
click at [31, 256] on icon at bounding box center [31, 256] width 1 height 1
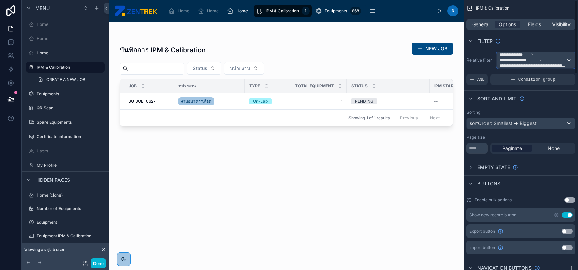
click at [552, 62] on span "**********" at bounding box center [532, 60] width 67 height 16
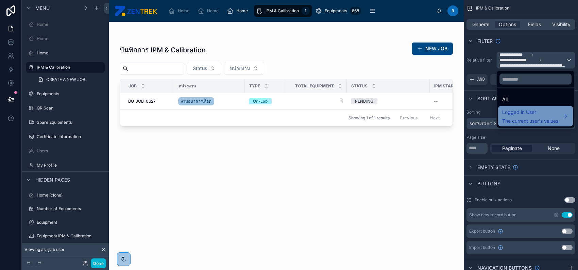
click at [544, 108] on span "Logged in User" at bounding box center [530, 112] width 56 height 8
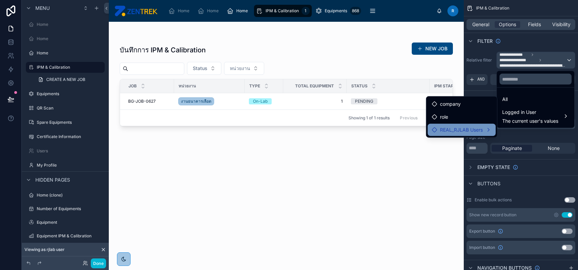
click at [484, 131] on div "REAL_RJLAB Users" at bounding box center [462, 130] width 60 height 8
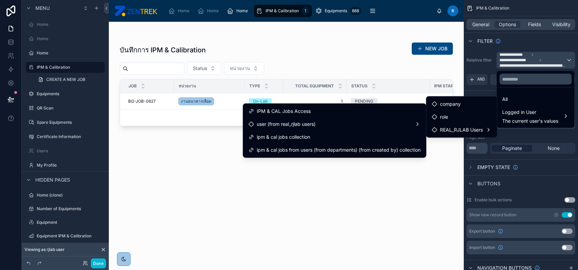
click at [309, 224] on div at bounding box center [286, 142] width 355 height 240
click at [320, 197] on div "บันทึกการ IPM & Calibration NEW JOB Status หน่วยงาน Job หน่วยงาน Type Total Equ…" at bounding box center [286, 150] width 333 height 224
click at [373, 36] on div at bounding box center [286, 35] width 333 height 5
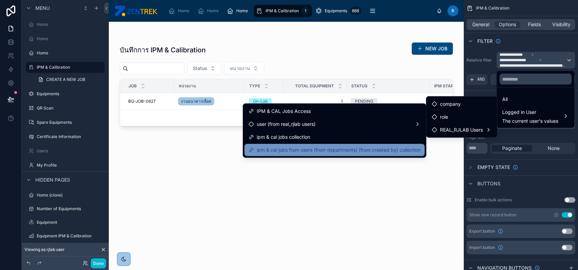
click at [329, 152] on span "ipm & cal jobs from users (from departments) (from created by) collection" at bounding box center [339, 150] width 164 height 8
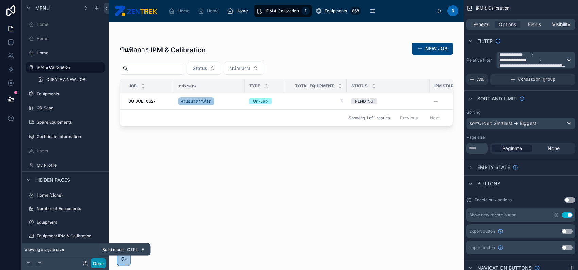
click at [98, 262] on button "Done" at bounding box center [98, 263] width 15 height 10
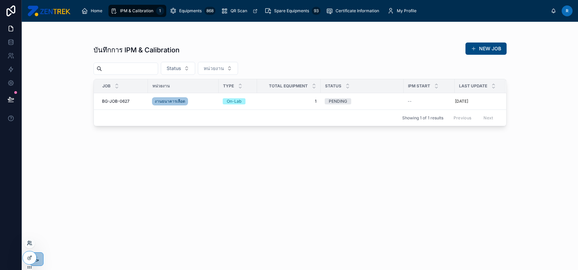
click at [28, 244] on icon at bounding box center [29, 242] width 5 height 5
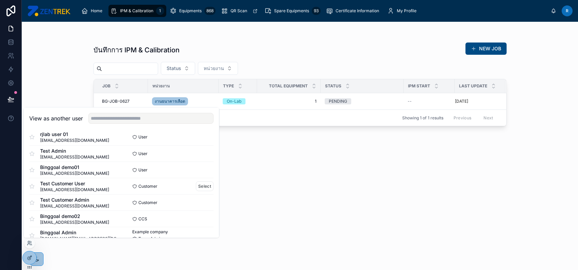
scroll to position [17, 0]
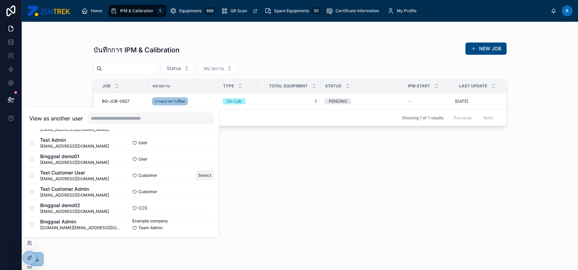
click at [199, 176] on button "Select" at bounding box center [205, 175] width 18 height 10
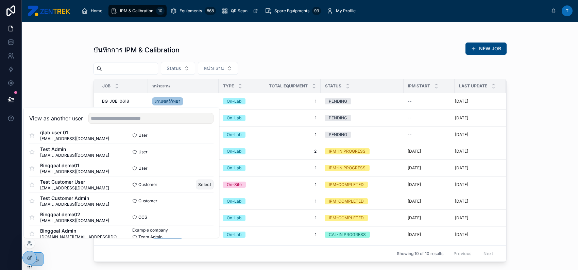
scroll to position [0, 0]
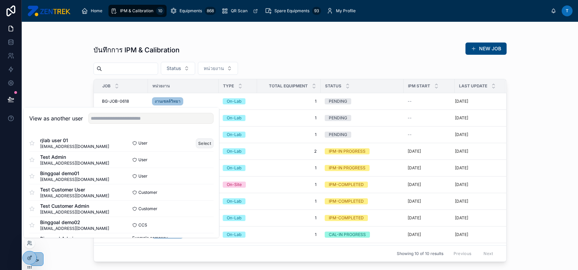
click at [199, 141] on button "Select" at bounding box center [205, 143] width 18 height 10
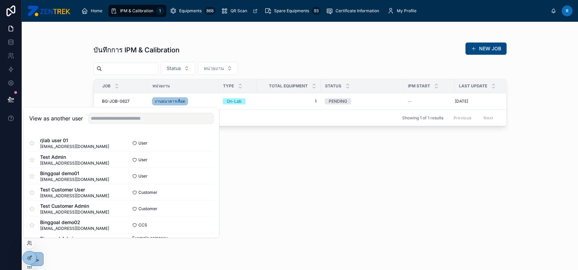
click at [560, 135] on div "บันทึกการ IPM & Calibration NEW JOB Status หน่วยงาน Job หน่วยงาน Type Total Equ…" at bounding box center [300, 146] width 556 height 248
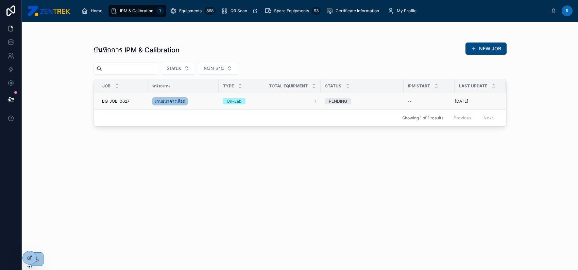
click at [393, 103] on div "PENDING" at bounding box center [362, 101] width 75 height 6
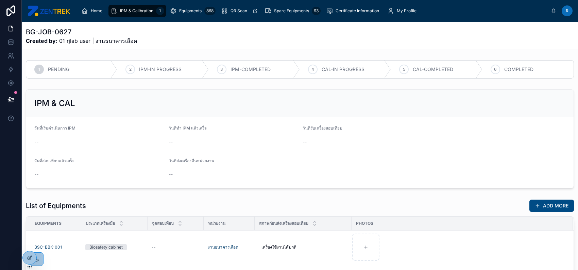
click at [132, 7] on div "IPM & Calibration 1" at bounding box center [138, 10] width 54 height 11
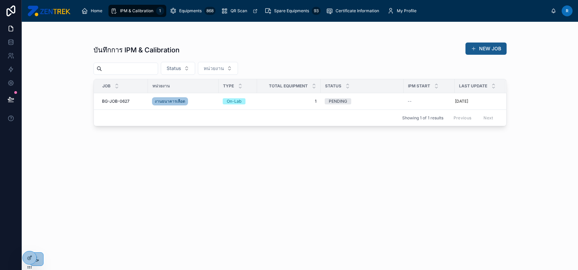
click at [486, 45] on button "NEW JOB" at bounding box center [485, 49] width 41 height 12
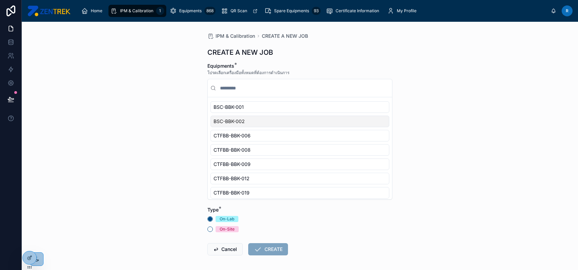
click at [282, 121] on div "BSC-BBK-002" at bounding box center [299, 122] width 179 height 12
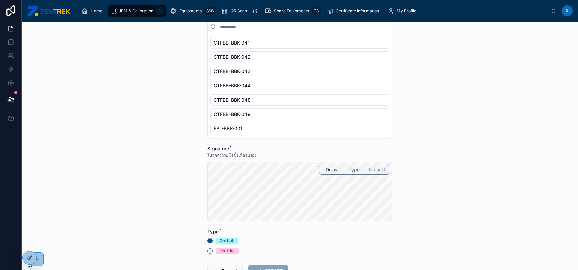
scroll to position [112, 0]
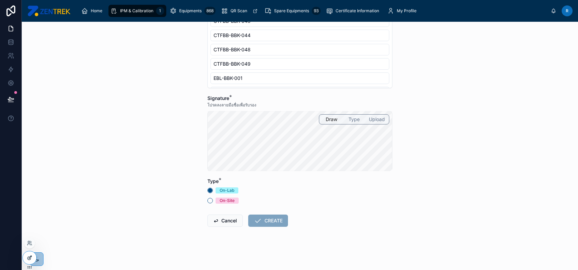
click at [27, 258] on icon at bounding box center [29, 257] width 5 height 5
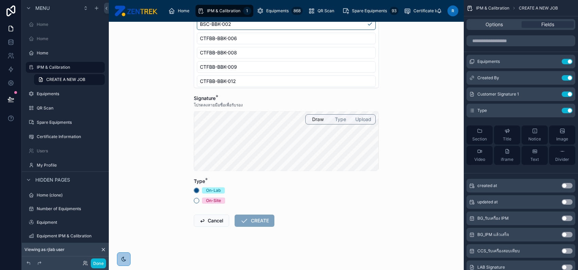
scroll to position [0, 0]
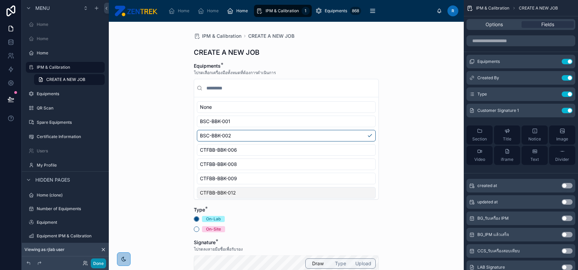
click at [101, 264] on button "Done" at bounding box center [98, 263] width 15 height 10
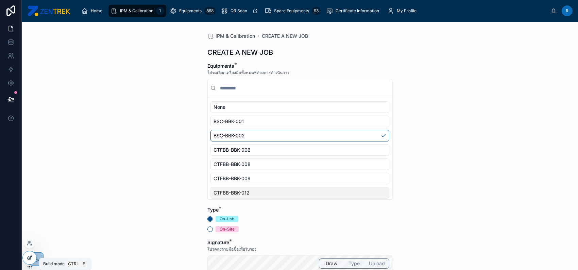
click at [31, 258] on icon at bounding box center [29, 257] width 5 height 5
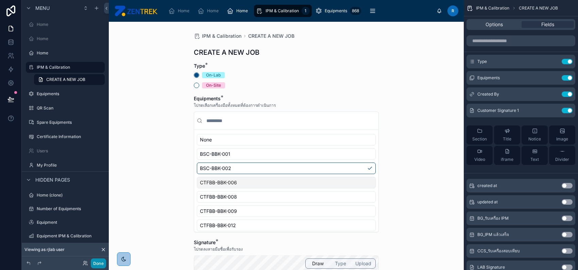
click at [95, 264] on button "Done" at bounding box center [98, 263] width 15 height 10
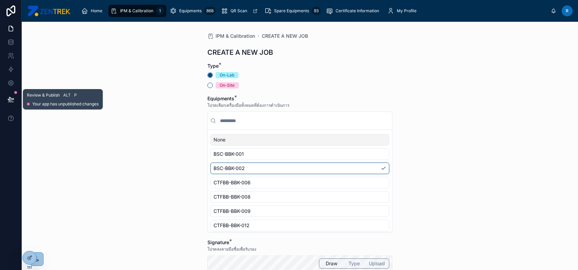
click at [12, 101] on icon at bounding box center [10, 99] width 7 height 7
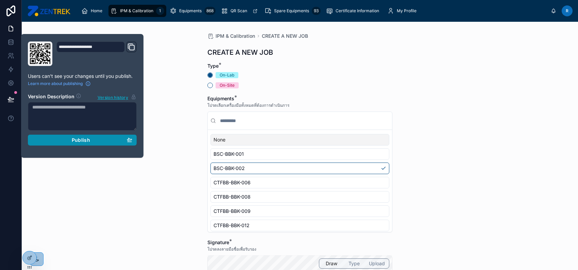
click at [81, 138] on span "Publish" at bounding box center [81, 140] width 18 height 6
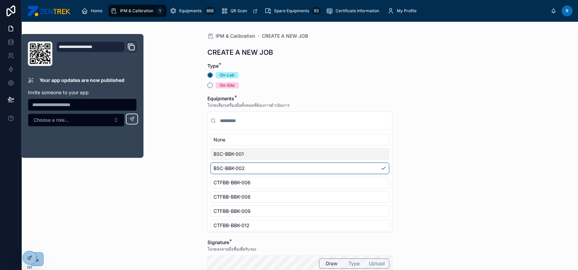
click at [181, 153] on div "IPM & Calibration CREATE A NEW JOB CREATE A NEW JOB Type * On-Lab On-Site Equip…" at bounding box center [300, 146] width 556 height 248
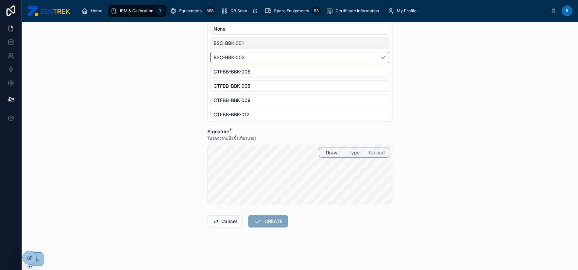
scroll to position [112, 0]
click at [273, 221] on button "CREATE" at bounding box center [268, 221] width 40 height 12
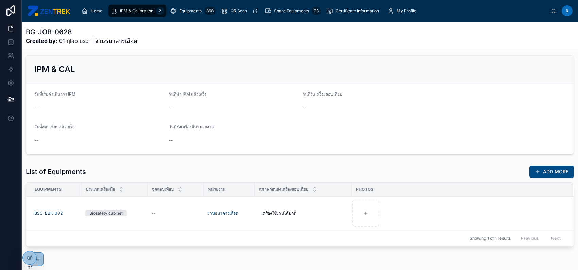
scroll to position [56, 0]
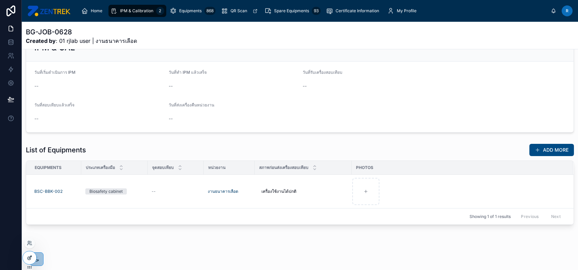
click at [30, 260] on icon at bounding box center [29, 257] width 5 height 5
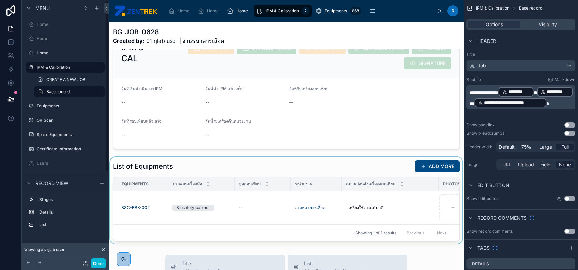
click at [186, 170] on div at bounding box center [286, 200] width 355 height 87
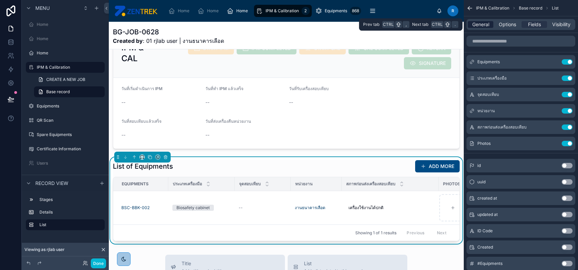
click at [489, 21] on span "General" at bounding box center [480, 24] width 17 height 7
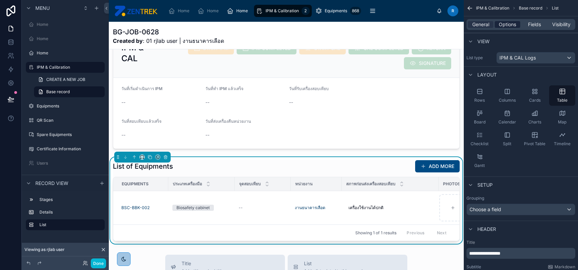
click at [505, 27] on span "Options" at bounding box center [507, 24] width 17 height 7
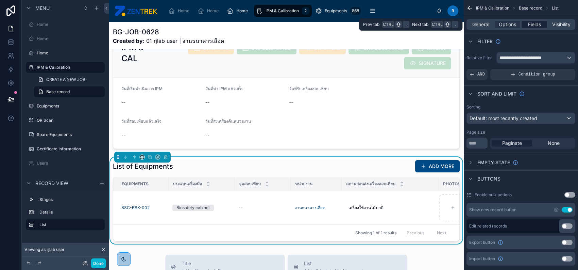
click at [535, 22] on span "Fields" at bounding box center [534, 24] width 13 height 7
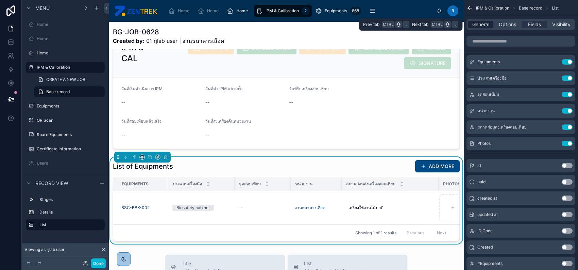
click at [483, 23] on span "General" at bounding box center [480, 24] width 17 height 7
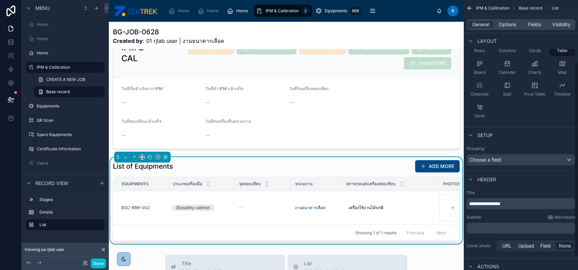
scroll to position [103, 0]
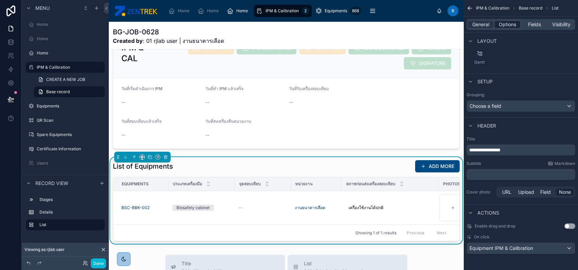
click at [507, 22] on span "Options" at bounding box center [507, 24] width 17 height 7
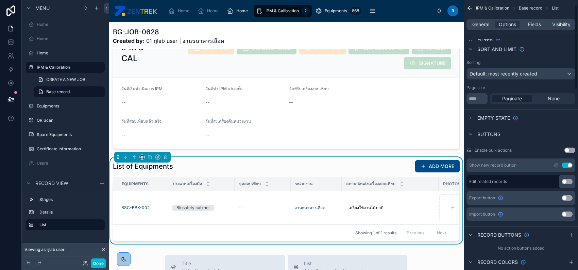
scroll to position [13, 0]
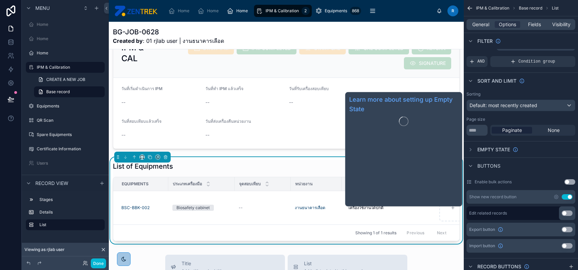
click at [496, 147] on span "Empty state" at bounding box center [493, 149] width 33 height 7
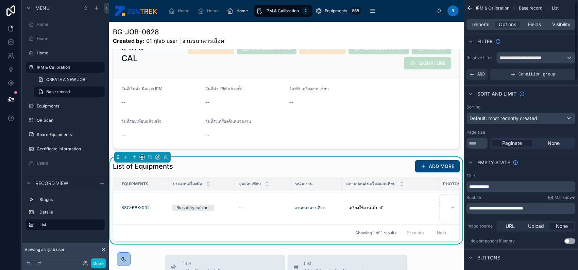
scroll to position [45, 0]
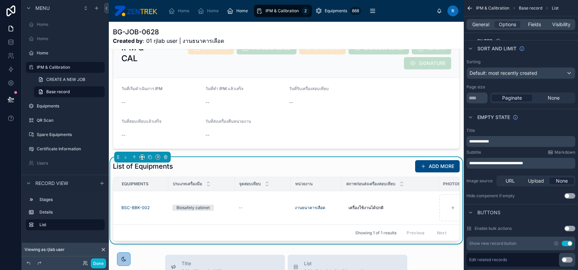
click at [541, 162] on p "**********" at bounding box center [521, 162] width 105 height 5
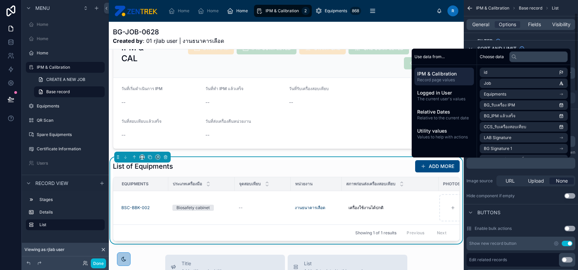
click at [486, 170] on div "**********" at bounding box center [521, 163] width 114 height 76
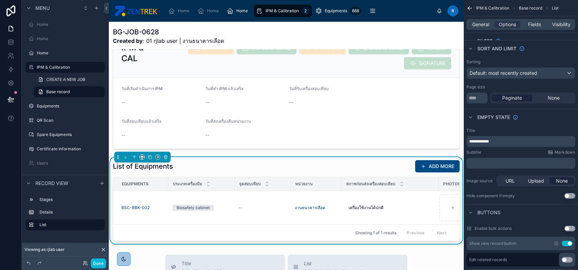
click at [497, 165] on p "﻿" at bounding box center [521, 162] width 105 height 5
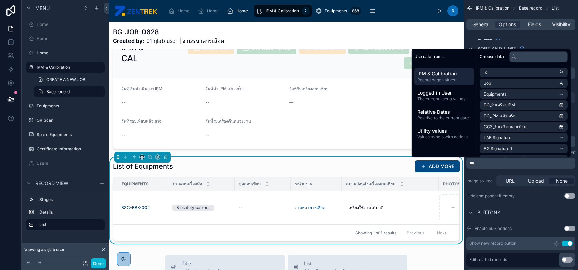
click at [490, 170] on div "**********" at bounding box center [521, 163] width 114 height 76
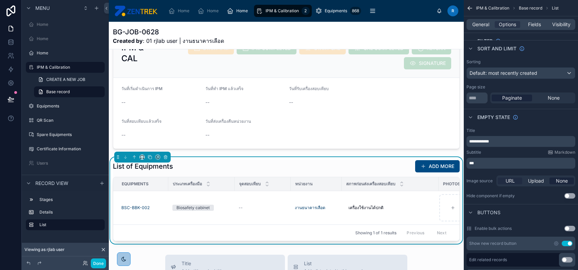
click at [510, 180] on span "URL" at bounding box center [510, 180] width 9 height 7
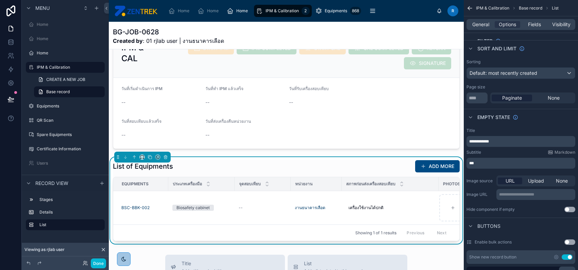
click at [522, 180] on div "URL" at bounding box center [510, 180] width 24 height 7
click at [529, 179] on span "Upload" at bounding box center [536, 180] width 16 height 7
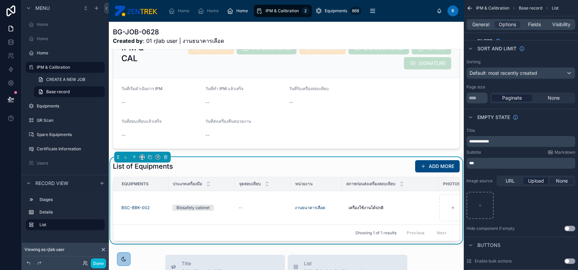
click at [557, 178] on span "None" at bounding box center [562, 180] width 12 height 7
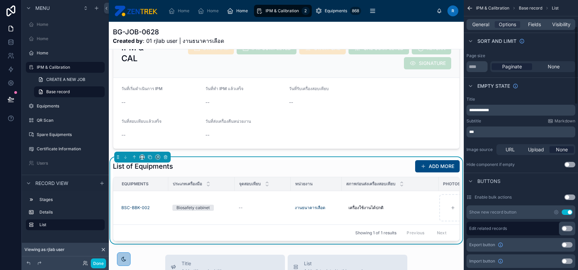
scroll to position [90, 0]
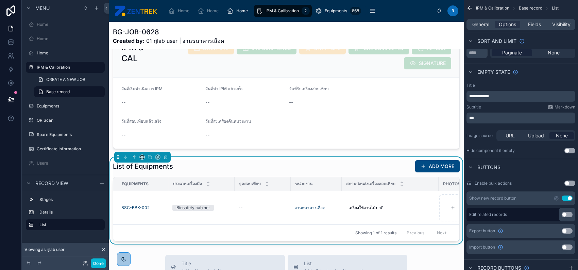
click at [500, 117] on p "***" at bounding box center [521, 117] width 105 height 5
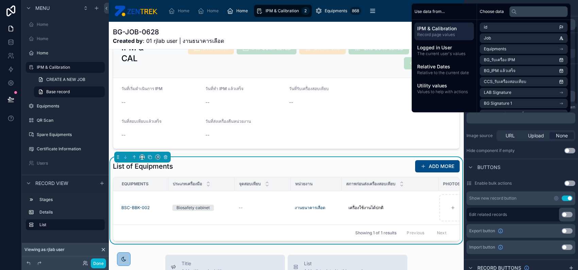
click at [536, 140] on div "URL Upload None" at bounding box center [535, 135] width 79 height 11
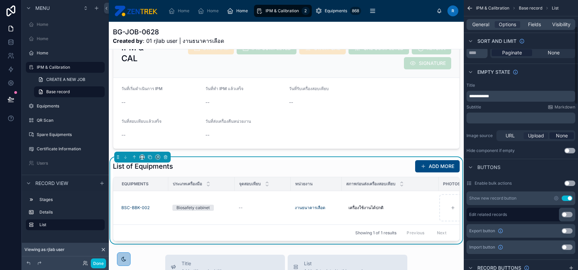
click at [533, 136] on span "Upload" at bounding box center [536, 135] width 16 height 7
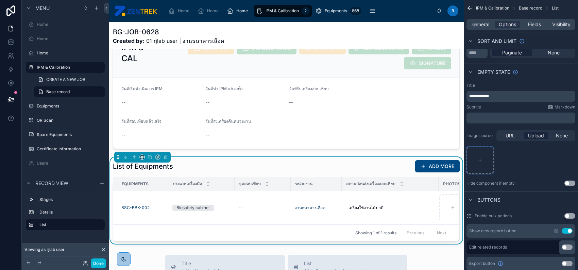
click at [488, 156] on div "scrollable content" at bounding box center [480, 160] width 27 height 27
type input "**********"
click at [520, 96] on p "**********" at bounding box center [521, 96] width 105 height 5
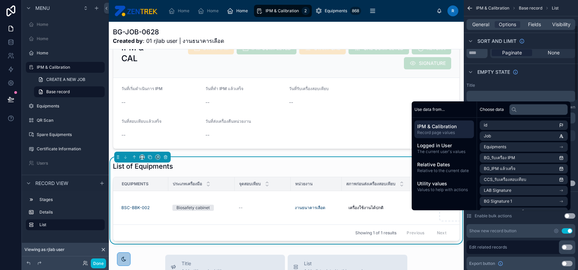
click at [540, 81] on div "Title ﻿ Subtitle Markdown ﻿ Image source URL Upload None Loading_icon .gif Hide…" at bounding box center [521, 134] width 114 height 109
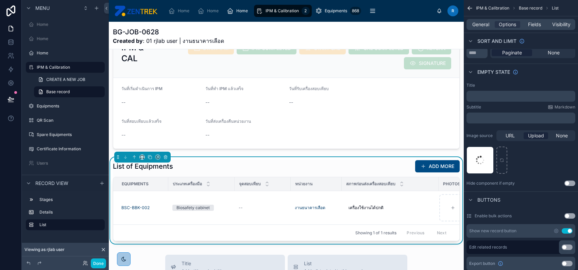
click at [531, 154] on div "Loading_icon .gif" at bounding box center [521, 160] width 109 height 27
click at [101, 264] on button "Done" at bounding box center [98, 263] width 15 height 10
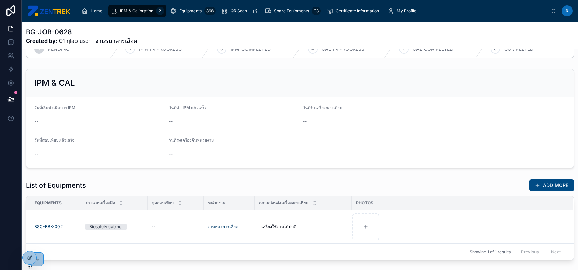
scroll to position [0, 0]
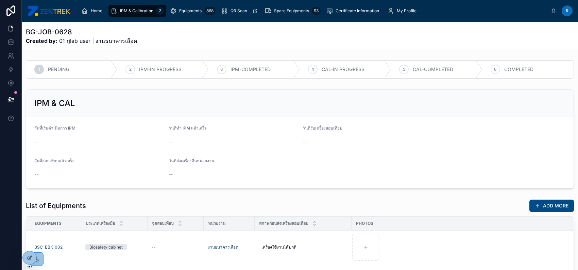
click at [144, 10] on span "IPM & Calibration" at bounding box center [136, 10] width 33 height 5
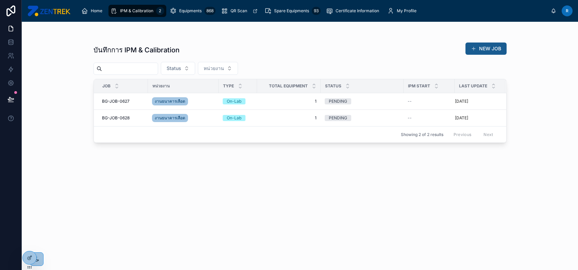
click at [495, 46] on button "NEW JOB" at bounding box center [485, 49] width 41 height 12
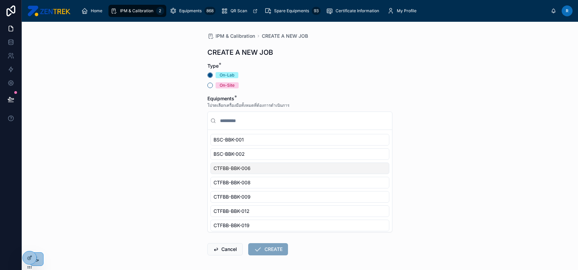
click at [296, 167] on div "CTFBB-BBK-006" at bounding box center [299, 169] width 179 height 12
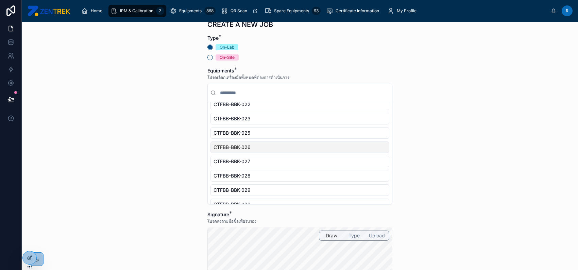
scroll to position [112, 0]
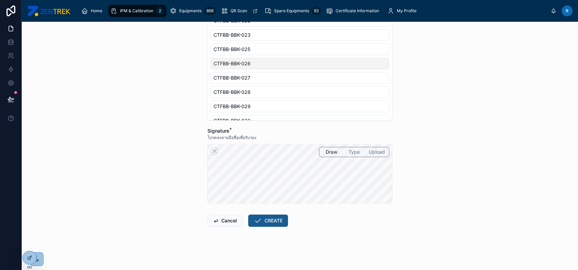
click at [274, 221] on button "CREATE" at bounding box center [268, 221] width 40 height 12
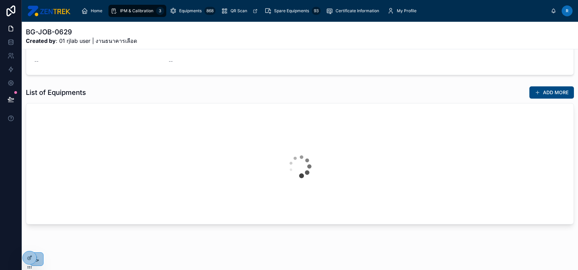
scroll to position [56, 0]
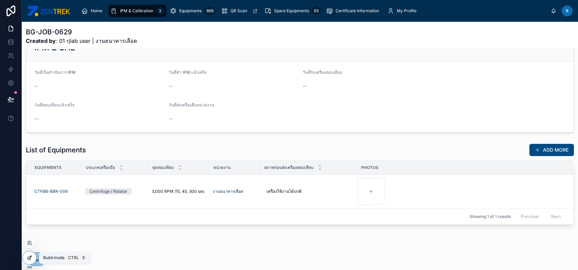
click at [31, 256] on icon at bounding box center [31, 256] width 1 height 1
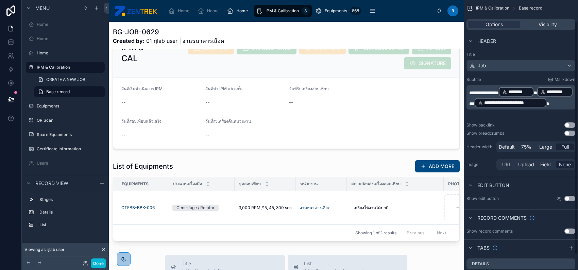
scroll to position [43, 0]
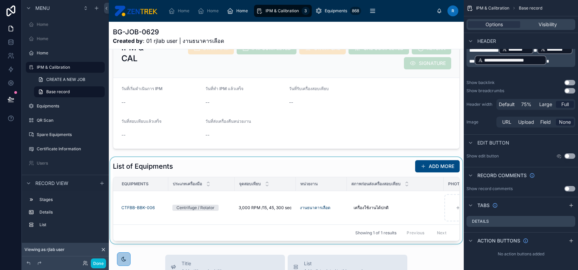
click at [338, 176] on div at bounding box center [286, 200] width 355 height 87
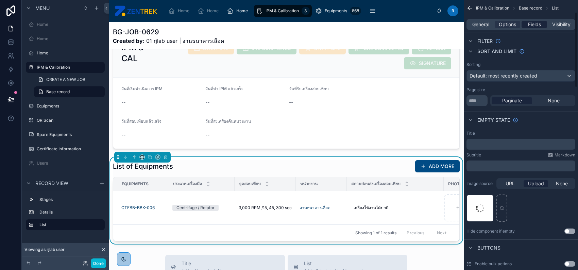
click at [534, 26] on span "Fields" at bounding box center [534, 24] width 13 height 7
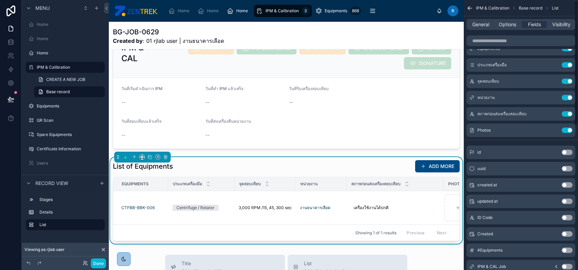
scroll to position [0, 0]
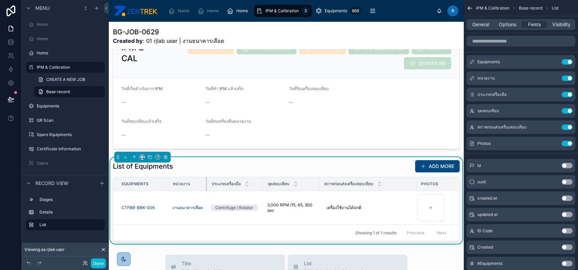
drag, startPoint x: 233, startPoint y: 188, endPoint x: 205, endPoint y: 188, distance: 28.2
click at [206, 188] on div at bounding box center [207, 184] width 3 height 14
drag, startPoint x: 261, startPoint y: 188, endPoint x: 266, endPoint y: 189, distance: 4.6
click at [266, 189] on div at bounding box center [267, 184] width 3 height 14
click at [471, 127] on icon "scrollable content" at bounding box center [471, 127] width 0 height 0
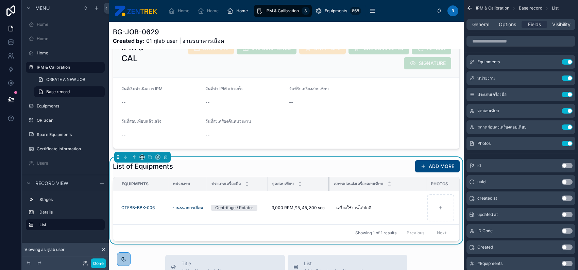
drag, startPoint x: 322, startPoint y: 188, endPoint x: 333, endPoint y: 189, distance: 10.9
click at [333, 189] on tr "Equipments หน่วยงาน ประเภทเครื่องมือ จุดสอบเทียบ สภาพก่อนส่งเครื่องสอบเทียบ Pho…" at bounding box center [305, 184] width 384 height 14
click at [102, 261] on button "Done" at bounding box center [98, 263] width 15 height 10
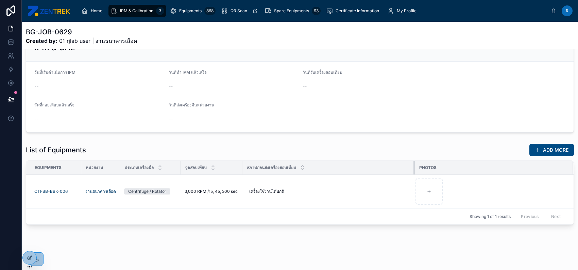
drag, startPoint x: 338, startPoint y: 169, endPoint x: 428, endPoint y: 168, distance: 90.1
click at [416, 168] on div at bounding box center [414, 168] width 3 height 14
drag, startPoint x: 241, startPoint y: 167, endPoint x: 271, endPoint y: 167, distance: 29.6
click at [271, 167] on div at bounding box center [272, 168] width 3 height 14
click at [30, 255] on icon at bounding box center [29, 257] width 5 height 5
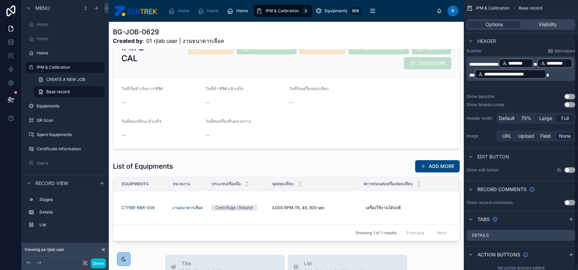
scroll to position [43, 0]
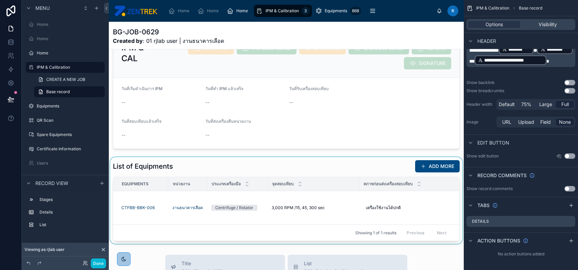
click at [346, 210] on div at bounding box center [286, 200] width 355 height 87
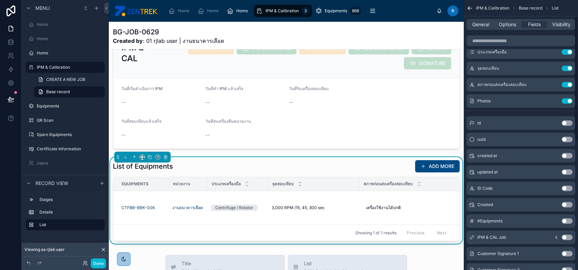
scroll to position [0, 0]
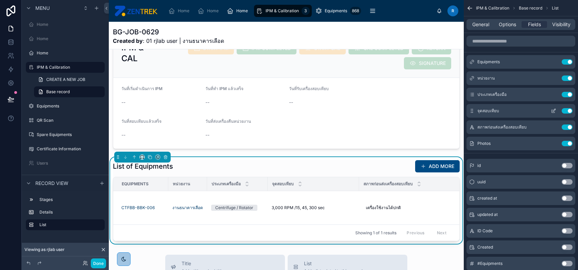
click at [556, 111] on icon "scrollable content" at bounding box center [553, 110] width 5 height 5
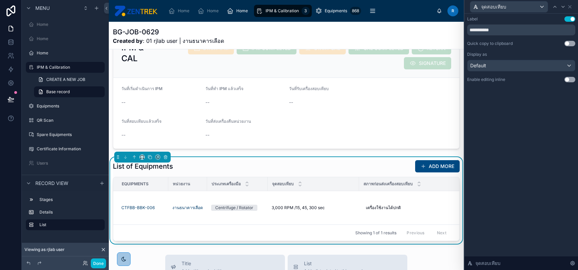
click at [573, 82] on button "Use setting" at bounding box center [569, 79] width 11 height 5
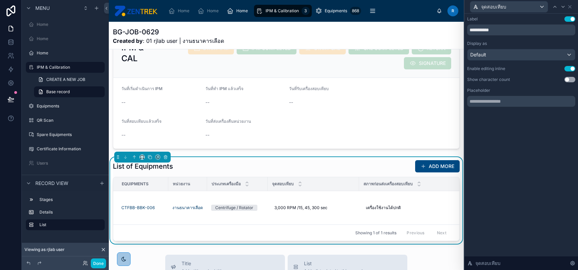
click at [567, 80] on button "Use setting" at bounding box center [569, 79] width 11 height 5
click at [570, 6] on icon at bounding box center [570, 6] width 3 height 3
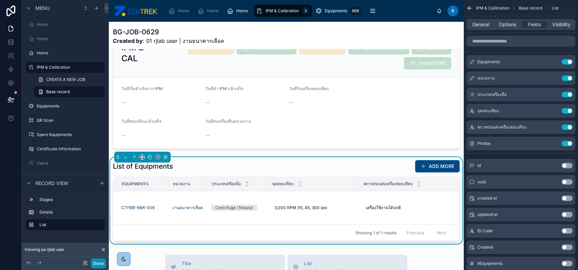
click at [97, 262] on button "Done" at bounding box center [98, 263] width 15 height 10
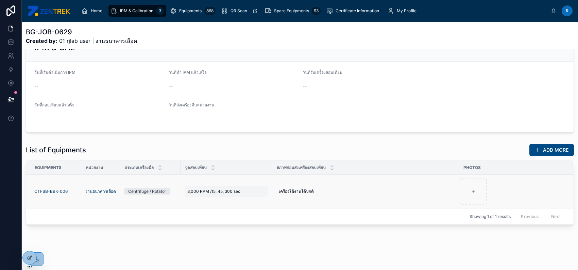
click at [228, 192] on span "3,000 RPM /15, 45, 300 sec" at bounding box center [213, 191] width 53 height 5
click at [260, 199] on icon "button" at bounding box center [260, 200] width 3 height 3
click at [181, 168] on div at bounding box center [182, 168] width 3 height 14
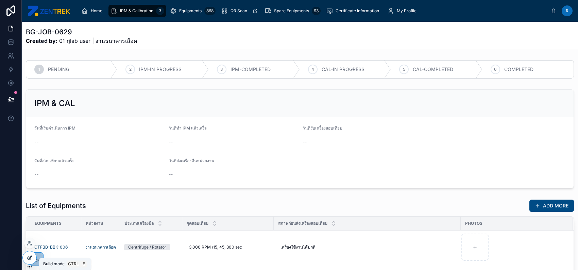
click at [27, 259] on icon at bounding box center [29, 257] width 5 height 5
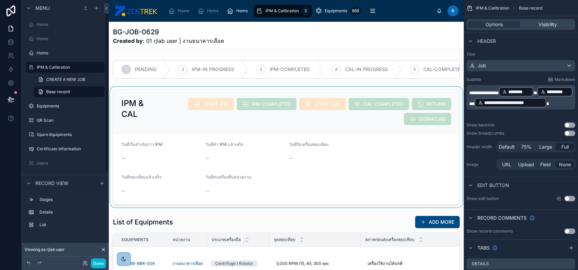
click at [212, 131] on div at bounding box center [286, 147] width 355 height 121
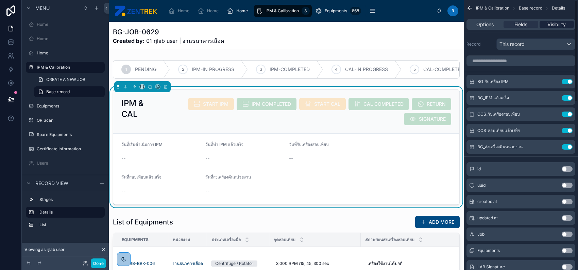
click at [553, 24] on span "Visibility" at bounding box center [556, 24] width 18 height 7
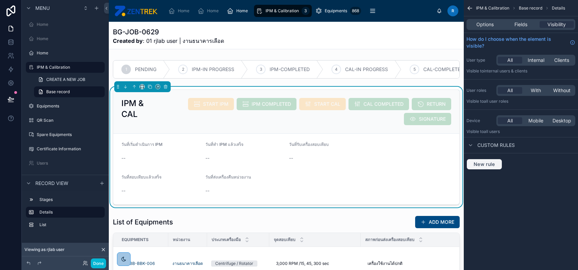
click at [488, 165] on span "New rule" at bounding box center [484, 164] width 27 height 6
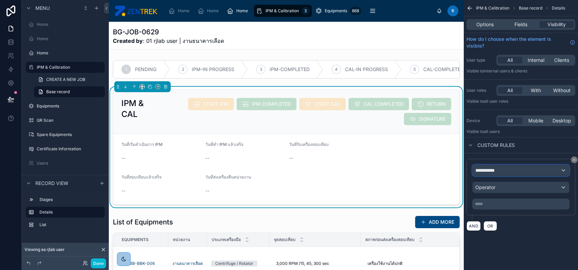
click at [497, 168] on span "**********" at bounding box center [487, 170] width 25 height 7
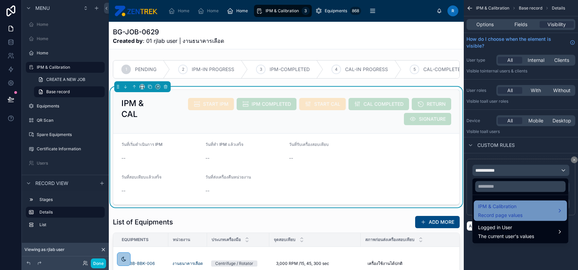
click at [512, 212] on span "Record page values" at bounding box center [500, 215] width 45 height 7
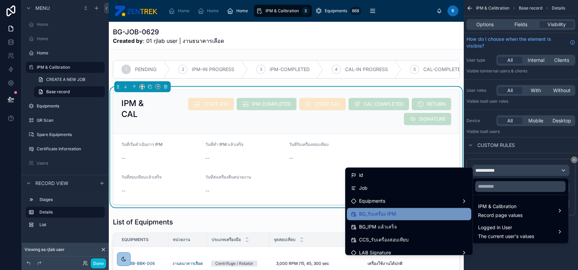
click at [421, 216] on div "BG_รับเครื่อง IPM" at bounding box center [409, 214] width 116 height 8
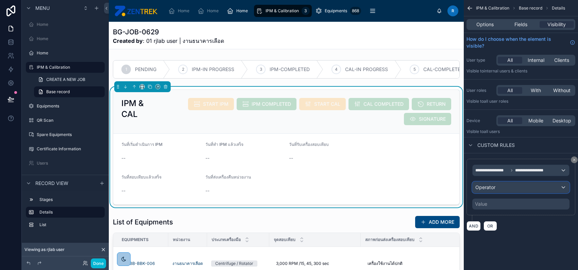
click at [484, 188] on span "Operator" at bounding box center [485, 187] width 20 height 6
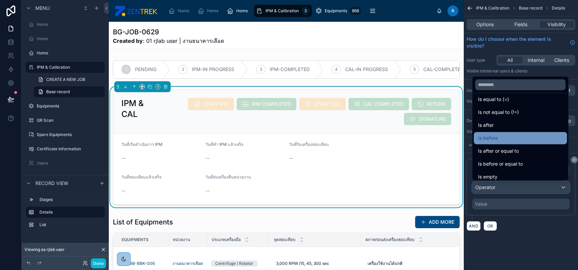
scroll to position [22, 0]
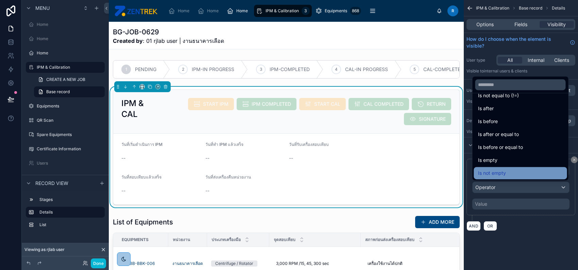
click at [513, 172] on div "Is not empty" at bounding box center [520, 173] width 85 height 8
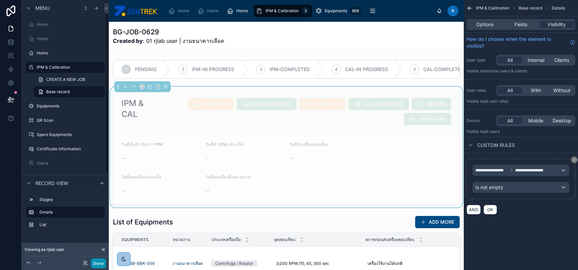
click at [99, 258] on button "Done" at bounding box center [98, 263] width 15 height 10
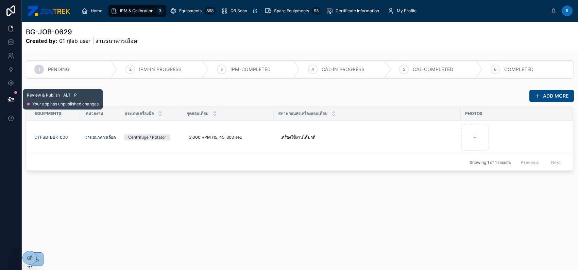
click at [11, 97] on icon at bounding box center [10, 99] width 7 height 7
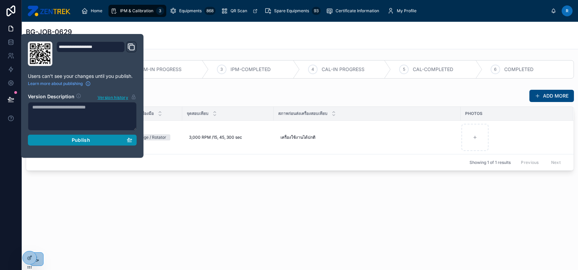
click at [79, 140] on span "Publish" at bounding box center [81, 140] width 18 height 6
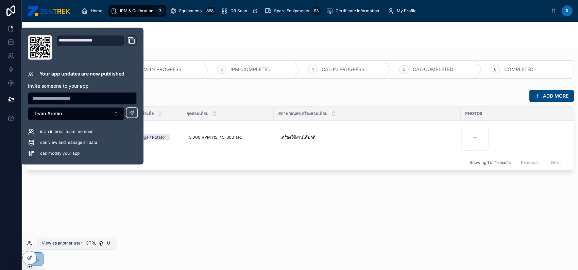
click at [30, 243] on icon at bounding box center [29, 242] width 5 height 5
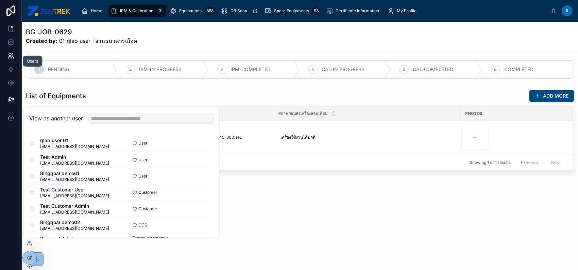
click at [12, 57] on icon at bounding box center [9, 58] width 3 height 2
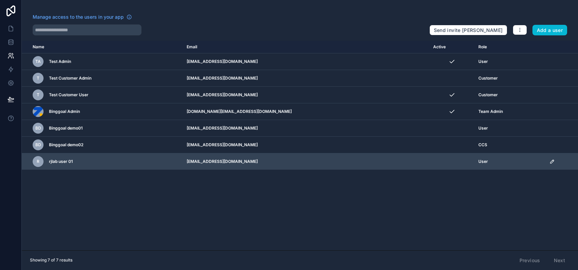
click at [550, 163] on icon "scrollable content" at bounding box center [551, 161] width 3 height 3
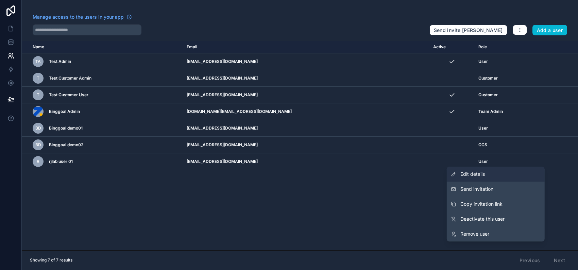
click at [496, 174] on link "Edit details" at bounding box center [496, 174] width 98 height 15
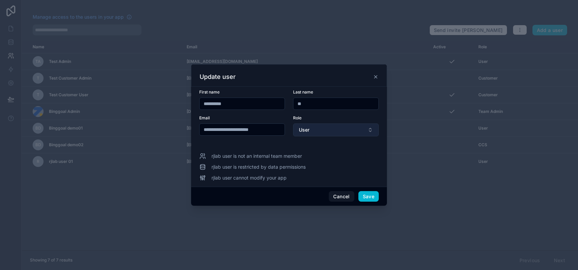
click at [370, 130] on button "User" at bounding box center [336, 129] width 86 height 13
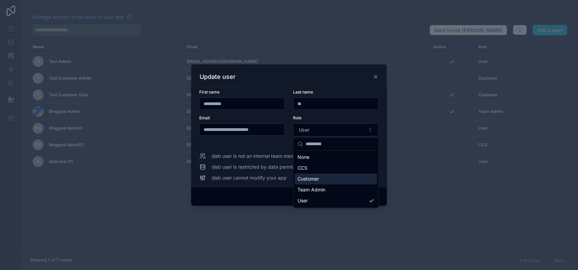
click at [344, 178] on div "Customer" at bounding box center [336, 178] width 82 height 11
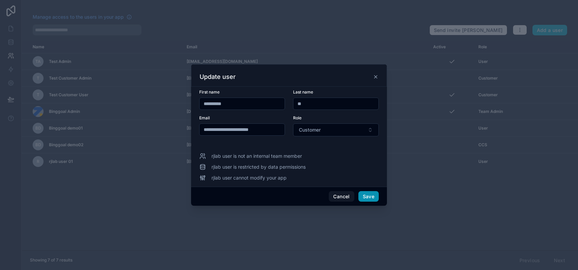
click at [369, 199] on button "Save" at bounding box center [368, 196] width 20 height 11
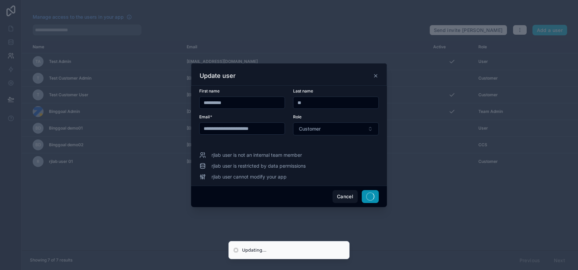
click at [369, 199] on button "button" at bounding box center [370, 196] width 17 height 13
click at [374, 196] on button "Save" at bounding box center [368, 196] width 20 height 11
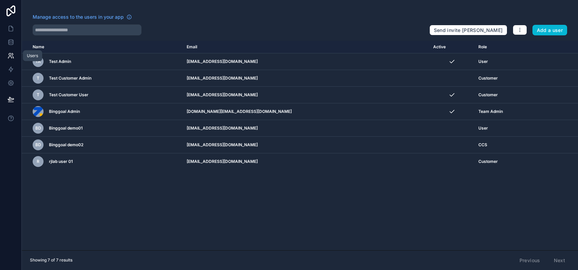
click at [13, 61] on link at bounding box center [10, 56] width 21 height 14
click at [13, 68] on icon at bounding box center [10, 69] width 7 height 7
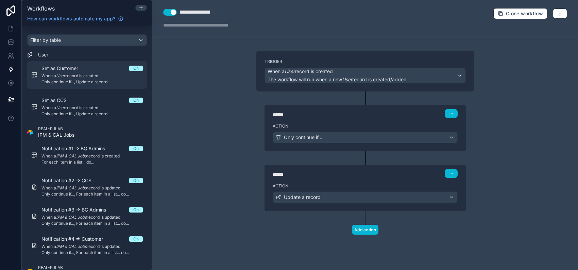
click at [95, 74] on span "When a User record is created" at bounding box center [91, 75] width 101 height 5
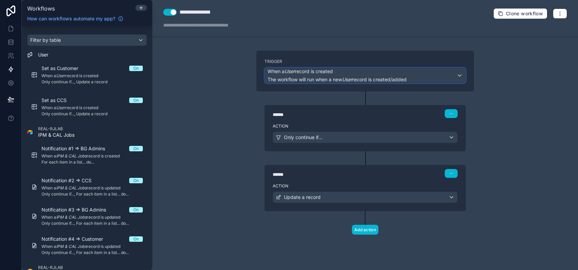
click at [358, 79] on span "The workflow will run when a new User record is created/added" at bounding box center [337, 80] width 139 height 6
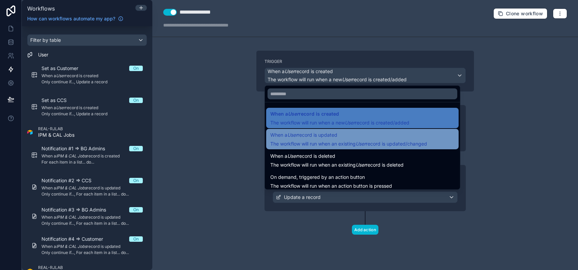
click at [372, 135] on span "When a User record is updated" at bounding box center [348, 135] width 157 height 8
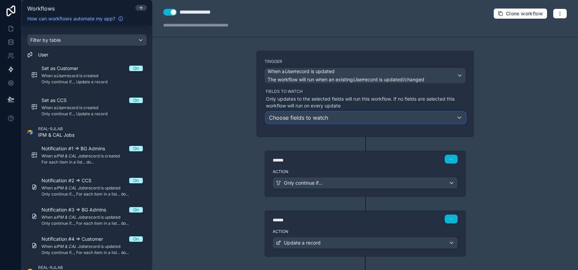
click at [364, 119] on div "Choose fields to watch" at bounding box center [365, 117] width 199 height 11
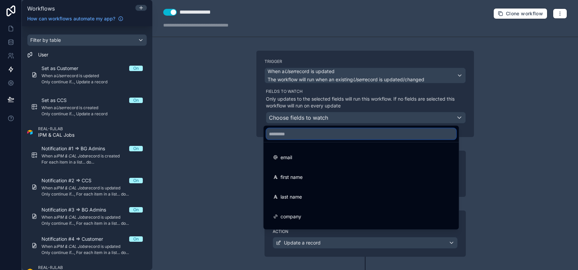
click at [356, 134] on input "text" at bounding box center [361, 134] width 190 height 11
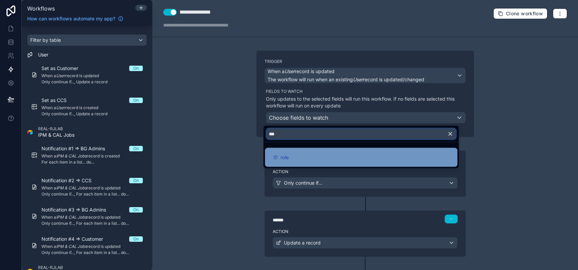
type input "***"
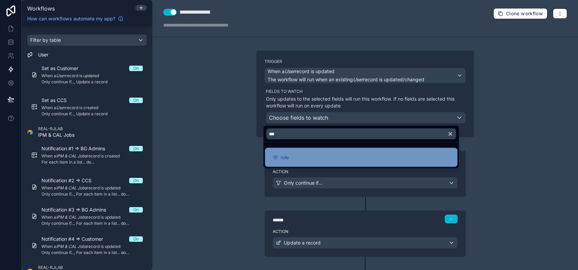
click at [365, 151] on div "role" at bounding box center [361, 157] width 192 height 19
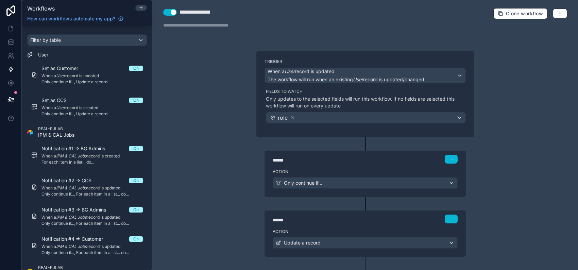
click at [346, 189] on div "Action Only continue if..." at bounding box center [365, 181] width 201 height 31
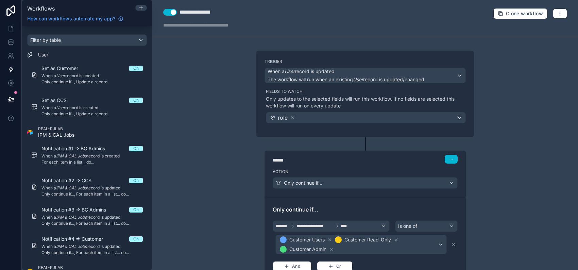
click at [503, 206] on div "**********" at bounding box center [365, 135] width 426 height 270
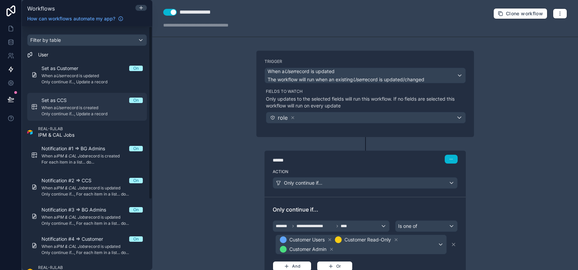
click at [89, 103] on div "Set as CCS On" at bounding box center [91, 100] width 101 height 7
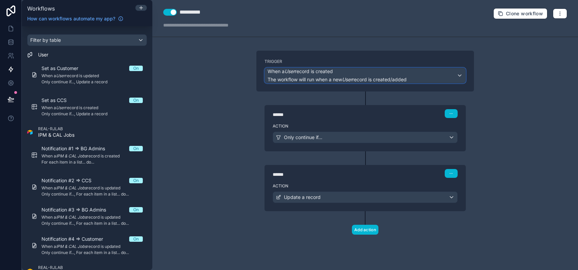
click at [343, 75] on div "When a User record is created The workflow will run when a new User record is c…" at bounding box center [337, 75] width 139 height 15
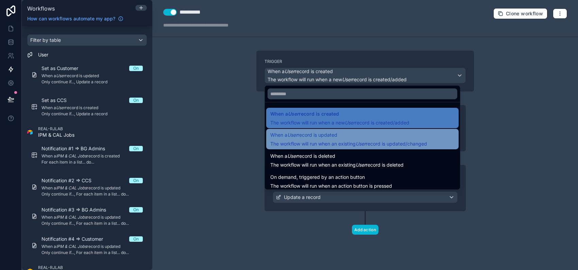
click at [344, 133] on span "When a User record is updated" at bounding box center [348, 135] width 157 height 8
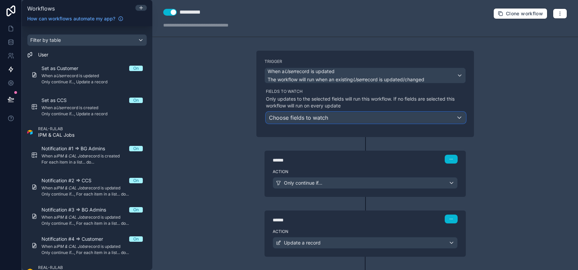
click at [332, 122] on div "Choose fields to watch" at bounding box center [365, 117] width 199 height 11
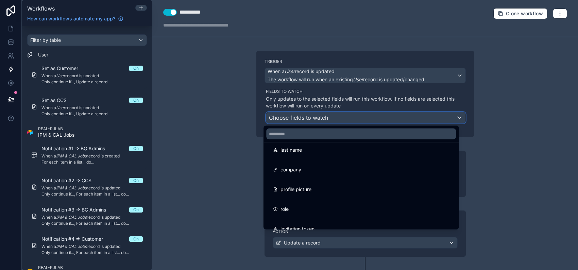
scroll to position [90, 0]
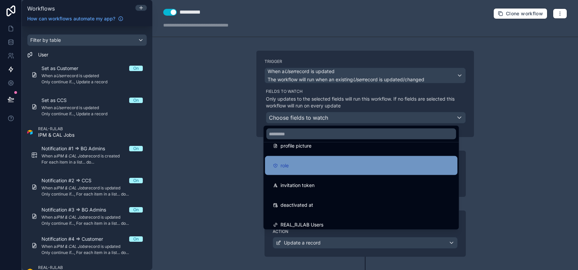
click at [339, 171] on div "role" at bounding box center [361, 165] width 192 height 19
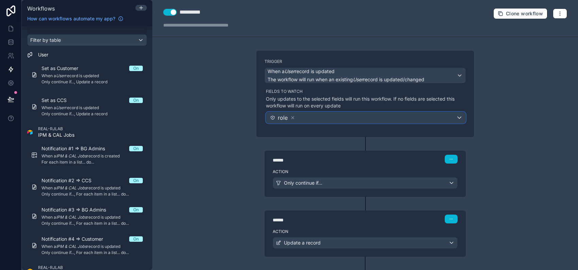
click at [314, 118] on div "role" at bounding box center [365, 117] width 199 height 11
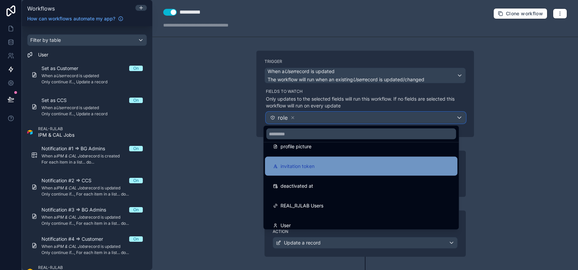
scroll to position [97, 0]
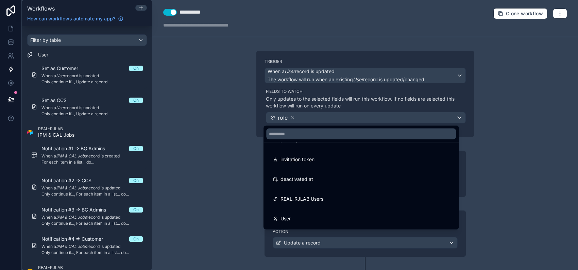
click at [85, 79] on div at bounding box center [289, 135] width 578 height 270
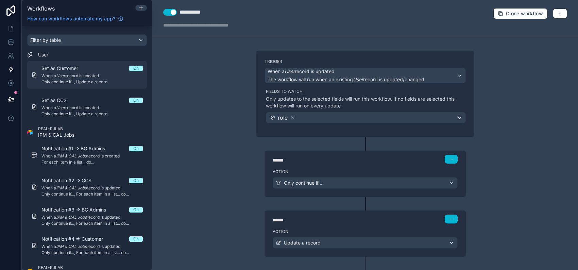
click at [84, 73] on span "When a User record is updated" at bounding box center [91, 75] width 101 height 5
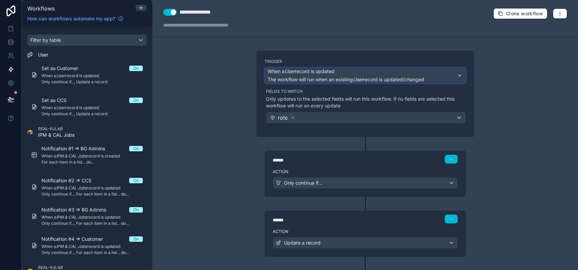
click at [310, 77] on span "The workflow will run when an existing User record is updated/changed" at bounding box center [346, 80] width 157 height 6
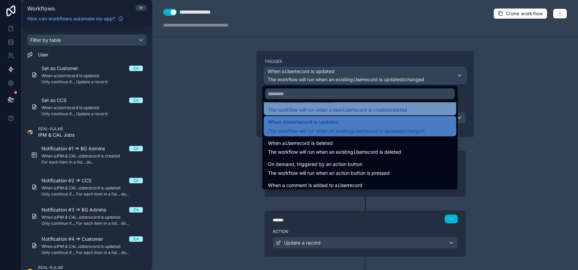
scroll to position [24, 0]
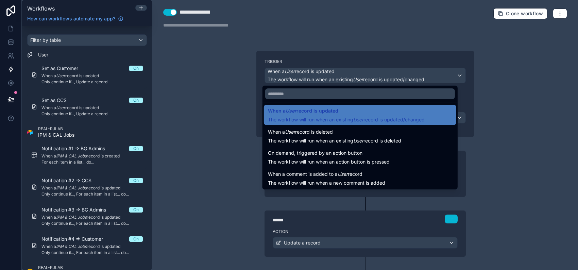
click at [174, 112] on div at bounding box center [289, 135] width 578 height 270
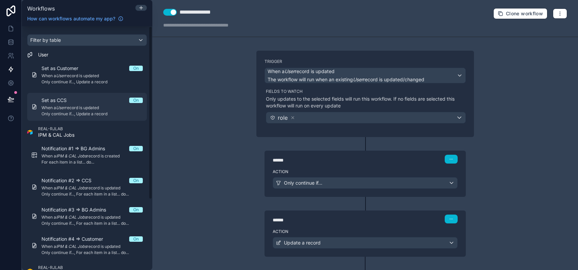
click at [74, 105] on span "When a User record is updated" at bounding box center [91, 107] width 101 height 5
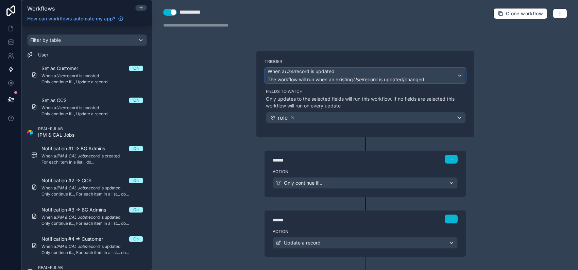
click at [339, 77] on span "The workflow will run when an existing User record is updated/changed" at bounding box center [346, 80] width 157 height 6
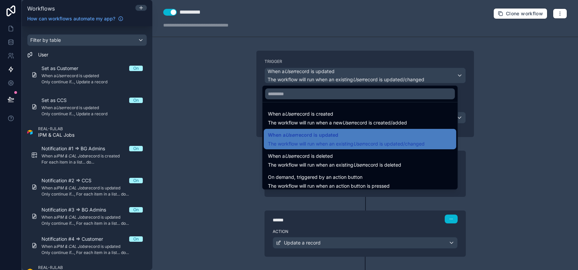
click at [508, 125] on div at bounding box center [289, 135] width 578 height 270
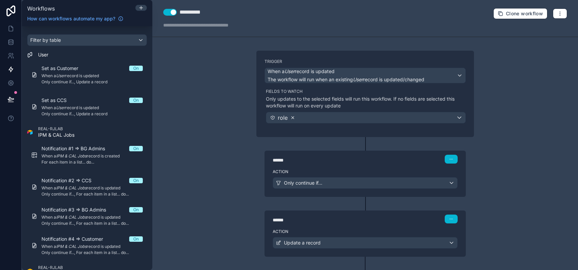
click at [290, 117] on icon at bounding box center [292, 117] width 5 height 5
click at [336, 116] on div "Choose fields to watch" at bounding box center [365, 117] width 199 height 11
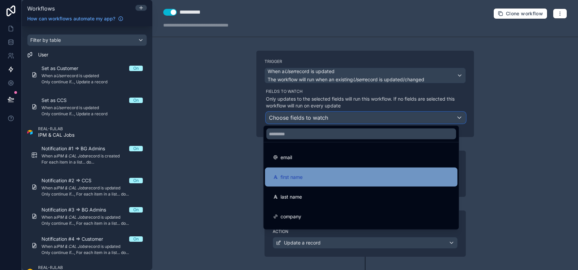
scroll to position [116, 0]
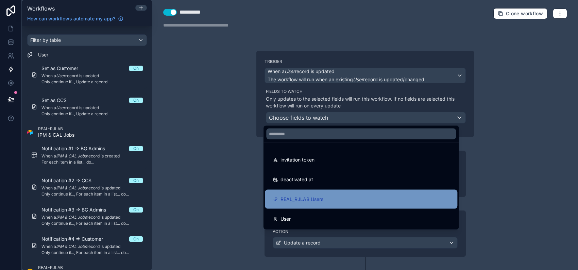
click at [366, 197] on div "REAL_RJLAB Users" at bounding box center [361, 199] width 176 height 8
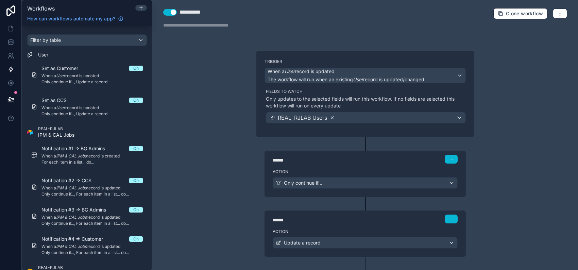
click at [332, 118] on icon at bounding box center [332, 117] width 5 height 5
click at [353, 72] on span "When a User record is updated" at bounding box center [346, 71] width 157 height 7
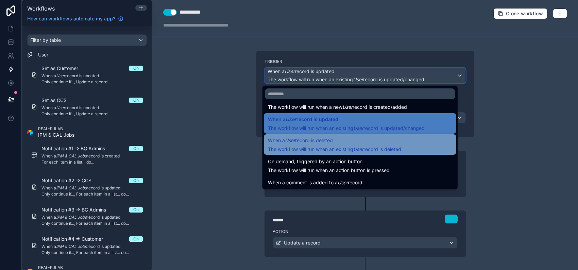
scroll to position [24, 0]
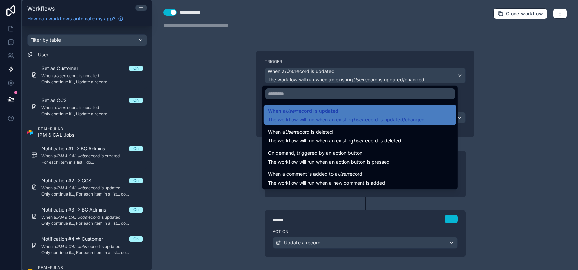
click at [121, 105] on div at bounding box center [289, 135] width 578 height 270
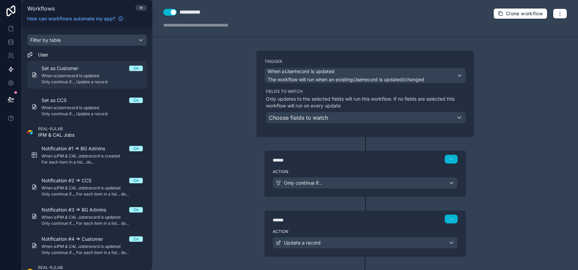
click at [95, 76] on span "When a User record is updated" at bounding box center [91, 75] width 101 height 5
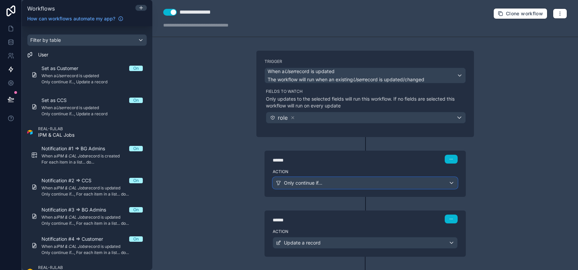
click at [336, 184] on div "Only continue if..." at bounding box center [365, 182] width 184 height 11
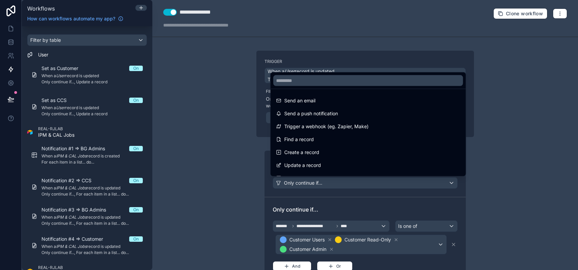
click at [219, 132] on div at bounding box center [289, 135] width 578 height 270
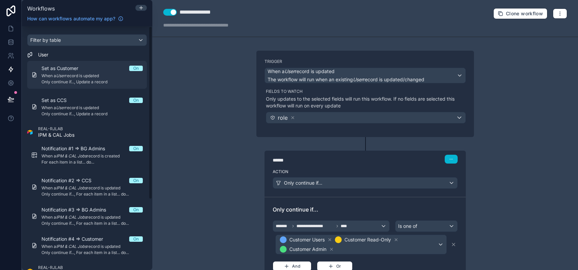
click at [120, 69] on div "Set as Customer On" at bounding box center [91, 68] width 101 height 7
click at [119, 76] on span "When a User record is updated" at bounding box center [91, 75] width 101 height 5
click at [72, 75] on span "When a User record is updated" at bounding box center [91, 75] width 101 height 5
click at [86, 72] on div "Set as Customer On When a User record is updated Only continue if..., Update a …" at bounding box center [91, 75] width 101 height 20
click at [135, 69] on div "On" at bounding box center [135, 68] width 5 height 5
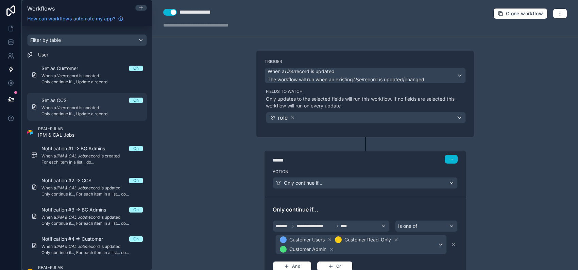
click at [131, 99] on span "On" at bounding box center [136, 100] width 14 height 5
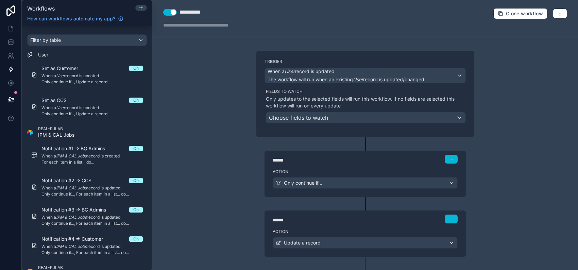
click at [172, 12] on button "Use setting" at bounding box center [170, 12] width 14 height 7
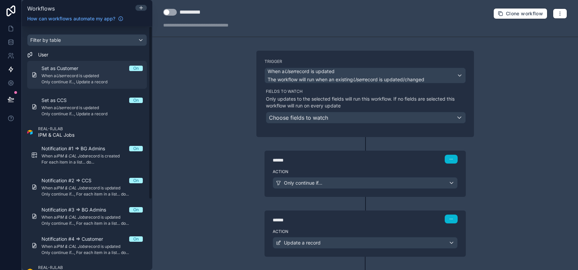
click at [97, 71] on div "Set as Customer On" at bounding box center [91, 68] width 101 height 7
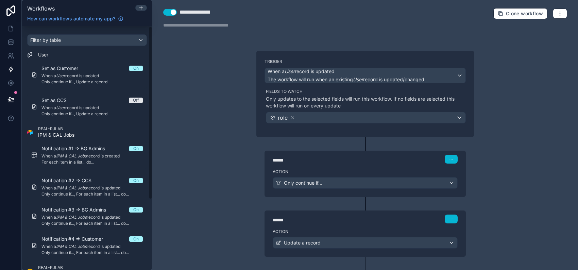
click at [169, 12] on button "Use setting" at bounding box center [170, 12] width 14 height 7
click at [141, 7] on icon at bounding box center [140, 7] width 5 height 5
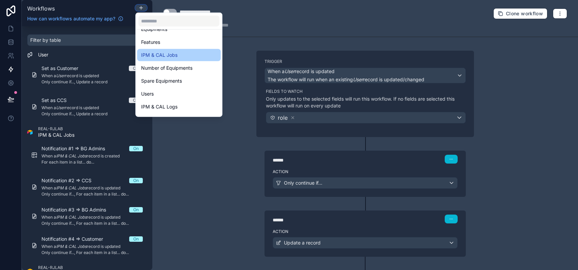
scroll to position [90, 0]
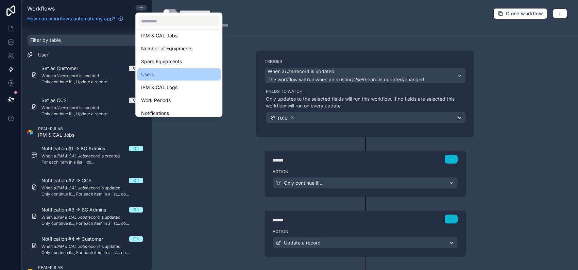
click at [175, 74] on div "Users" at bounding box center [178, 74] width 75 height 8
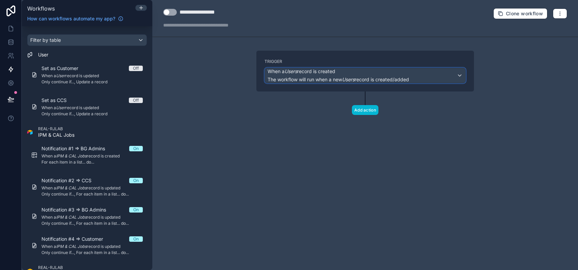
click at [423, 74] on div "When a Users record is created The workflow will run when a new Users record is…" at bounding box center [365, 75] width 201 height 15
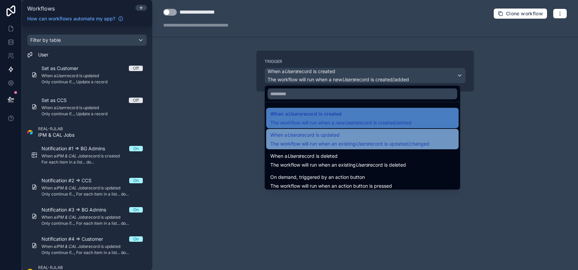
click at [374, 136] on span "When a Users record is updated" at bounding box center [349, 135] width 159 height 8
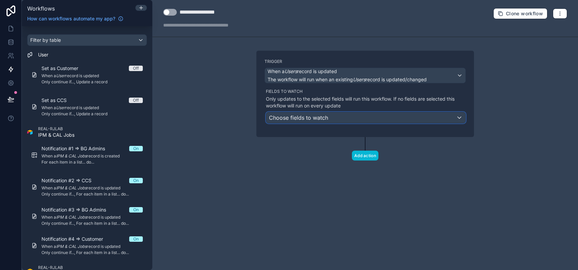
click at [348, 117] on div "Choose fields to watch" at bounding box center [365, 117] width 199 height 11
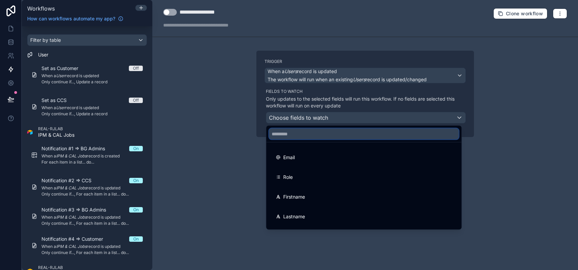
click at [332, 138] on input "text" at bounding box center [364, 134] width 190 height 11
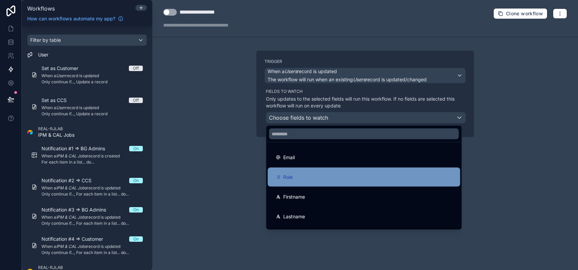
click at [327, 168] on div "Role" at bounding box center [364, 177] width 192 height 19
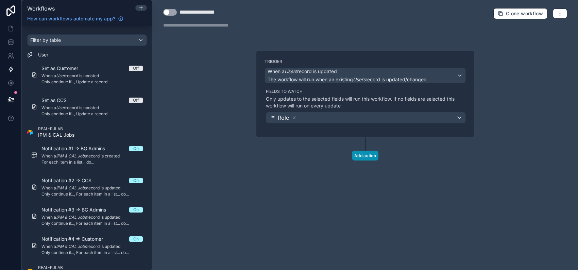
click at [356, 156] on button "Add action" at bounding box center [365, 156] width 27 height 10
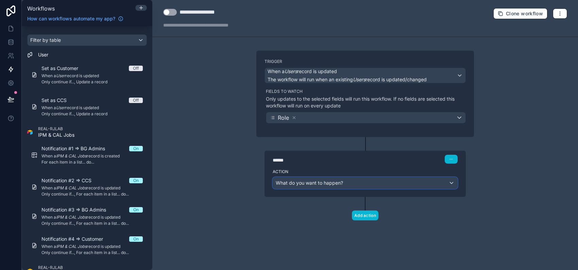
click at [327, 180] on span "What do you want to happen?" at bounding box center [309, 183] width 67 height 6
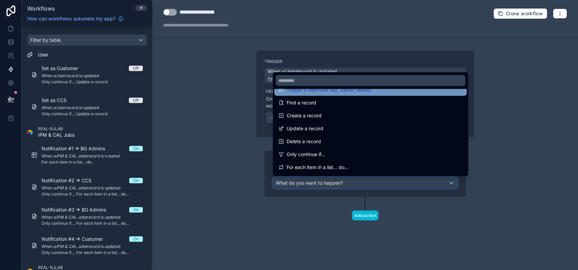
scroll to position [90, 0]
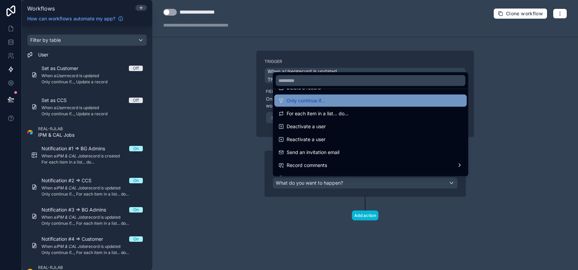
click at [337, 101] on div "Only continue if..." at bounding box center [370, 101] width 184 height 8
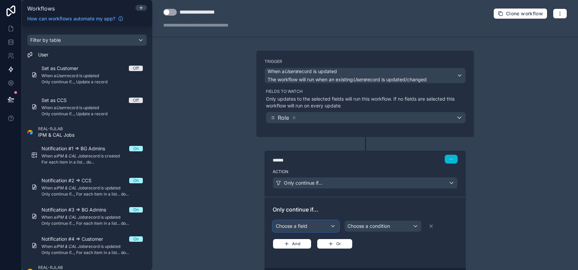
click at [314, 224] on div "Choose a field" at bounding box center [306, 226] width 66 height 11
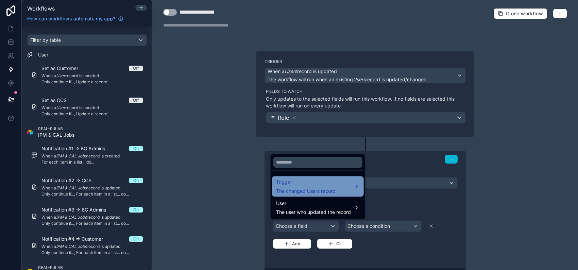
click at [350, 183] on div "Trigger The changed Users record" at bounding box center [318, 186] width 84 height 16
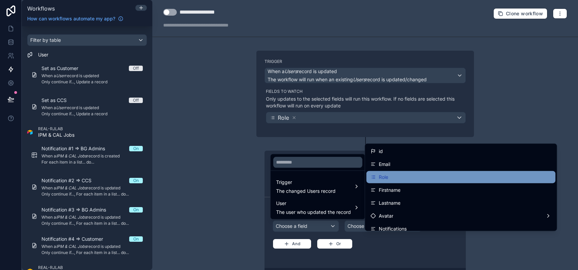
click at [412, 172] on div "Role" at bounding box center [461, 177] width 189 height 12
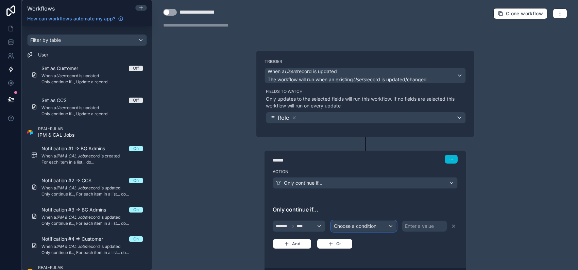
click at [370, 224] on span "Choose a condition" at bounding box center [355, 226] width 43 height 6
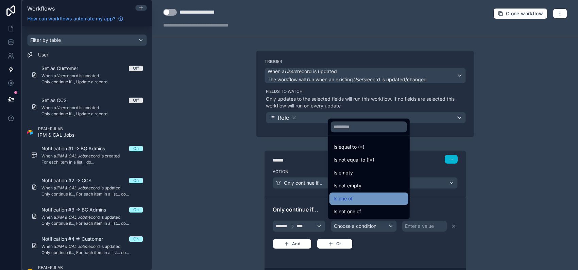
click at [370, 200] on div "Is one of" at bounding box center [369, 198] width 71 height 8
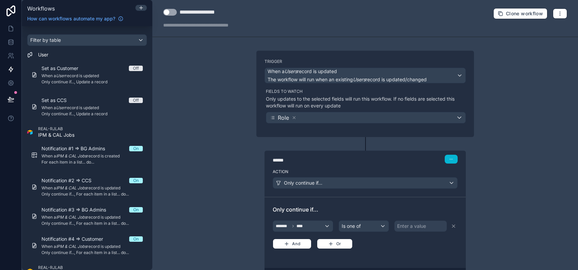
click at [401, 223] on div "Enter a value" at bounding box center [411, 226] width 29 height 7
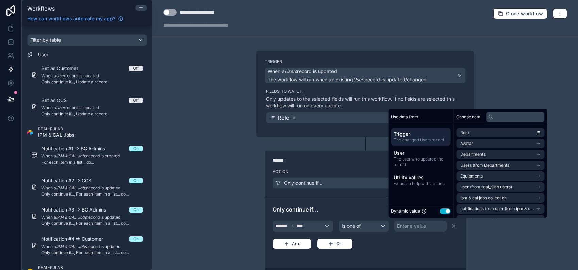
click at [440, 210] on button "Use setting" at bounding box center [445, 210] width 11 height 5
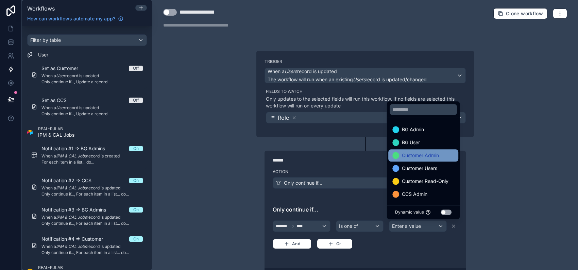
click at [433, 157] on span "Customer Admin" at bounding box center [420, 155] width 37 height 8
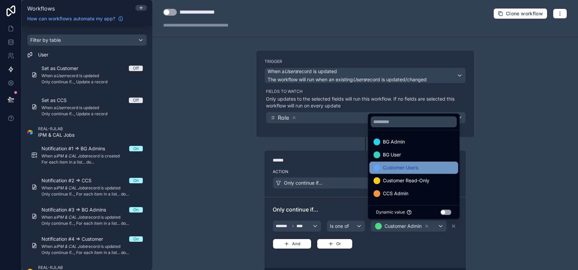
click at [430, 170] on div "Customer Users" at bounding box center [413, 168] width 81 height 8
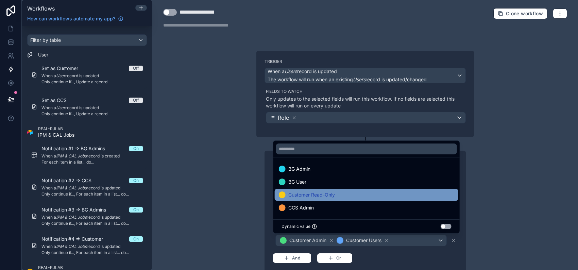
click at [405, 193] on div "Customer Read-Only" at bounding box center [366, 195] width 175 height 8
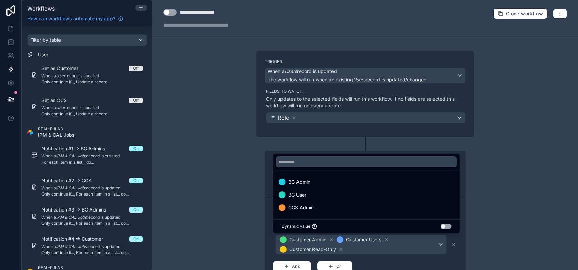
click at [488, 190] on div "**********" at bounding box center [365, 135] width 426 height 270
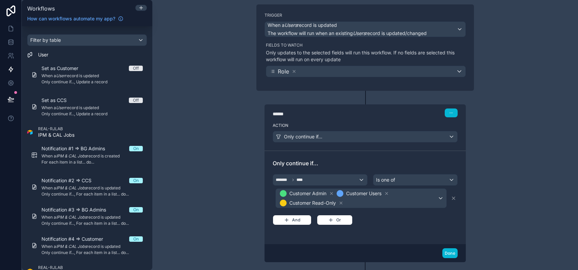
scroll to position [83, 0]
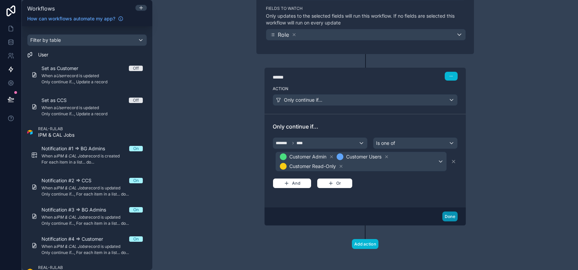
click at [443, 216] on button "Done" at bounding box center [449, 216] width 15 height 10
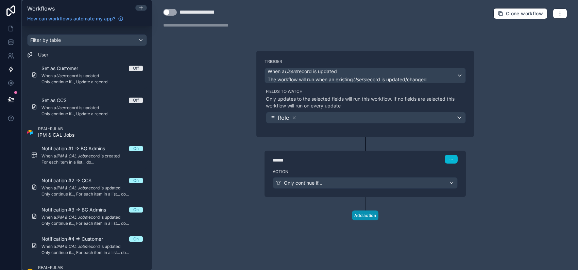
click at [372, 216] on button "Add action" at bounding box center [365, 215] width 27 height 10
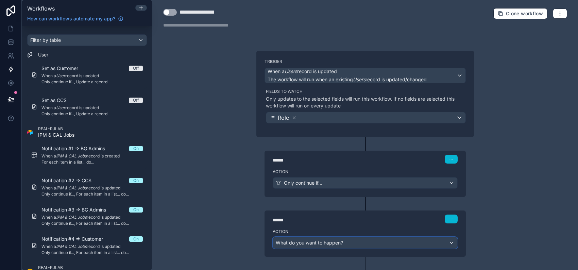
click at [357, 241] on div "What do you want to happen?" at bounding box center [365, 242] width 184 height 11
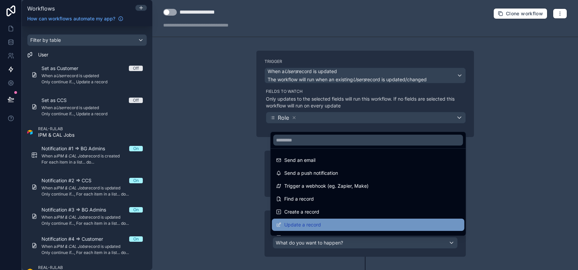
click at [341, 225] on div "Update a record" at bounding box center [368, 225] width 184 height 8
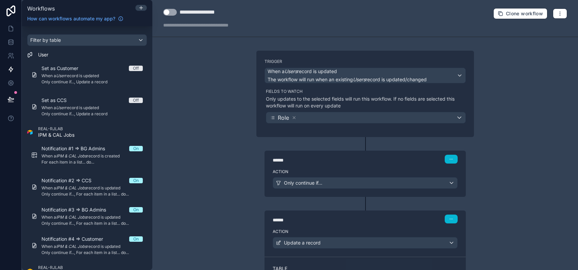
scroll to position [90, 0]
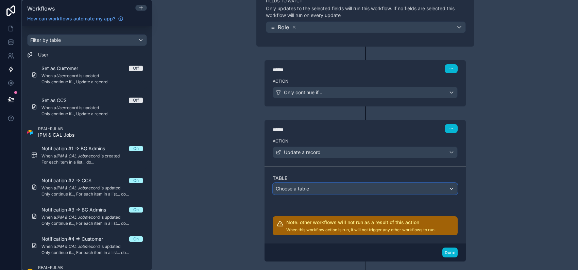
click at [336, 187] on div "Choose a table" at bounding box center [365, 188] width 184 height 11
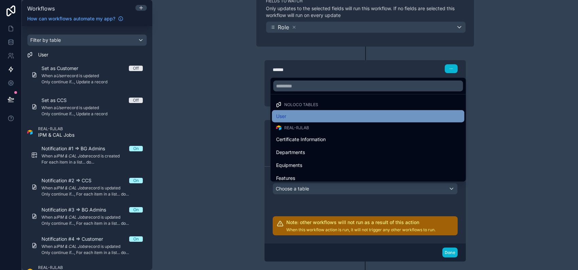
click at [335, 112] on div "User" at bounding box center [368, 116] width 184 height 8
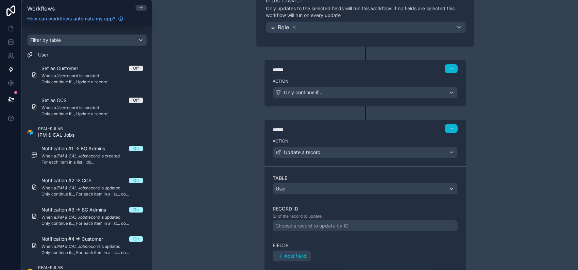
click at [349, 225] on div "Choose a record to update by ID" at bounding box center [365, 225] width 185 height 11
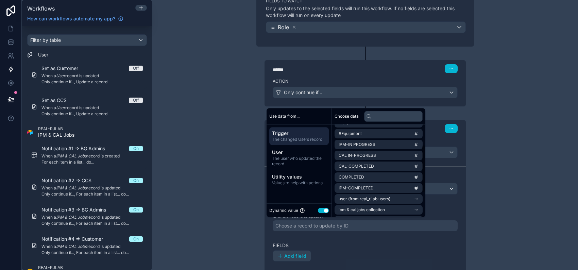
scroll to position [85, 0]
click at [380, 165] on span "user (from real_rjlab users)" at bounding box center [365, 166] width 52 height 5
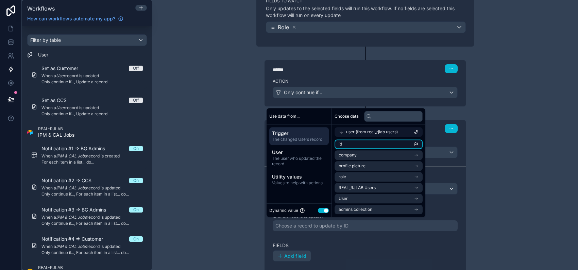
click at [371, 145] on li "id" at bounding box center [379, 144] width 88 height 10
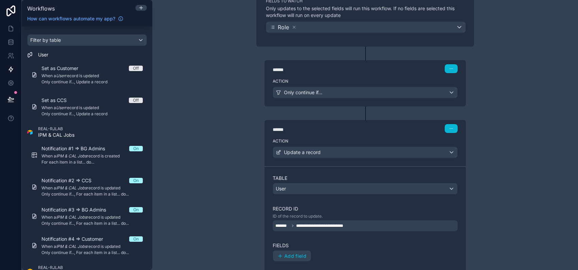
click at [498, 193] on div "**********" at bounding box center [365, 135] width 426 height 270
click at [294, 255] on span "Add field" at bounding box center [295, 256] width 22 height 6
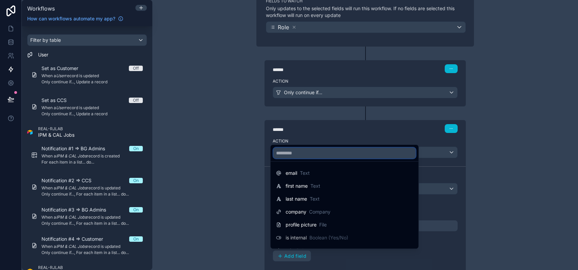
click at [319, 155] on input "text" at bounding box center [344, 153] width 142 height 11
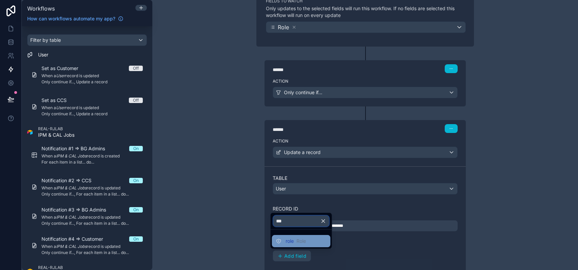
type input "***"
click at [311, 238] on div "role Role" at bounding box center [301, 241] width 50 height 8
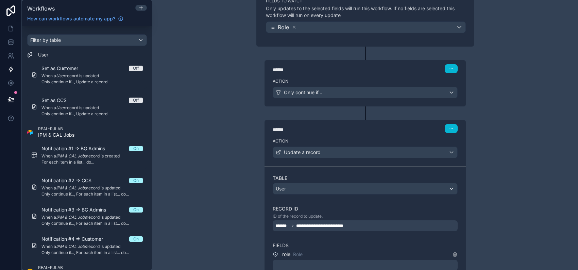
scroll to position [211, 0]
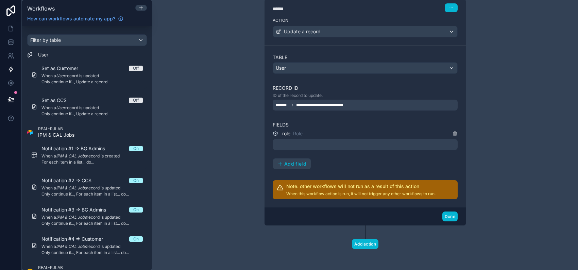
click at [333, 139] on div at bounding box center [365, 144] width 185 height 11
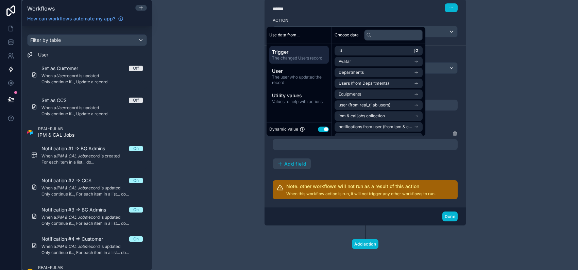
click at [321, 129] on button "Use setting" at bounding box center [323, 128] width 11 height 5
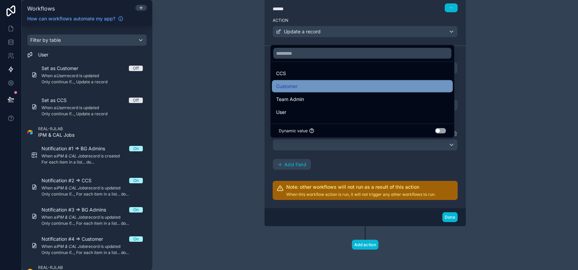
click at [371, 88] on div "Customer" at bounding box center [362, 86] width 173 height 8
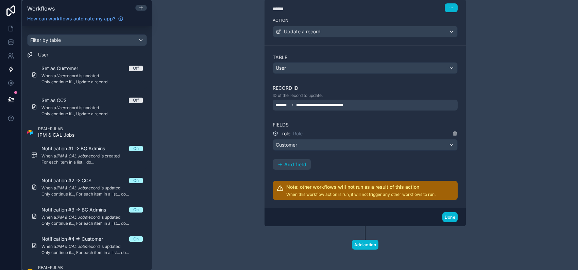
click at [513, 145] on div "**********" at bounding box center [365, 135] width 426 height 270
click at [451, 214] on button "Done" at bounding box center [449, 217] width 15 height 10
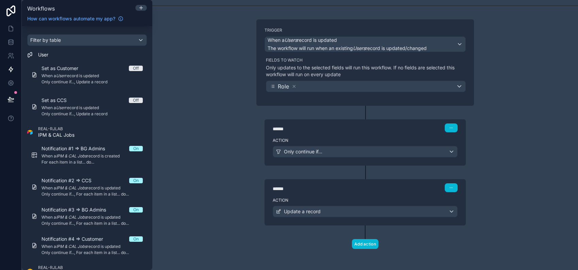
scroll to position [0, 0]
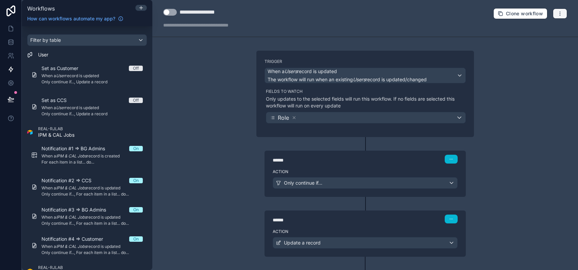
click at [557, 12] on icon "button" at bounding box center [559, 13] width 5 height 5
click at [553, 29] on span "Test workflow" at bounding box center [537, 29] width 33 height 5
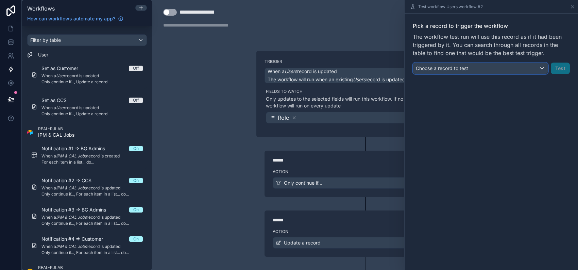
click at [500, 66] on div "Choose a record to test" at bounding box center [480, 68] width 135 height 11
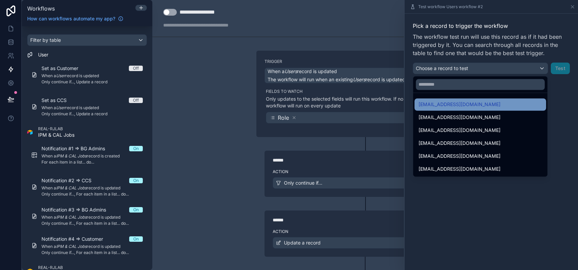
click at [487, 103] on div "[EMAIL_ADDRESS][DOMAIN_NAME]" at bounding box center [480, 104] width 123 height 8
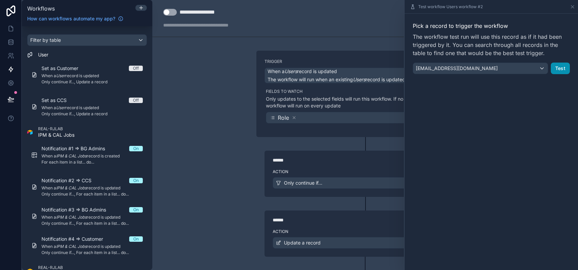
click at [565, 66] on button "Test" at bounding box center [560, 69] width 19 height 12
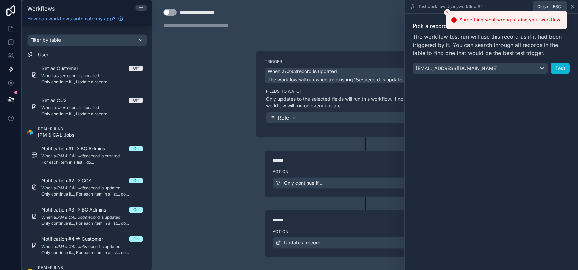
click at [573, 6] on icon at bounding box center [572, 6] width 3 height 3
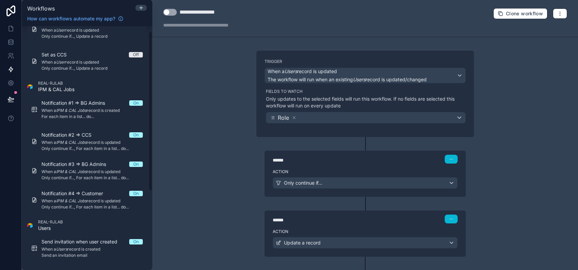
scroll to position [129, 0]
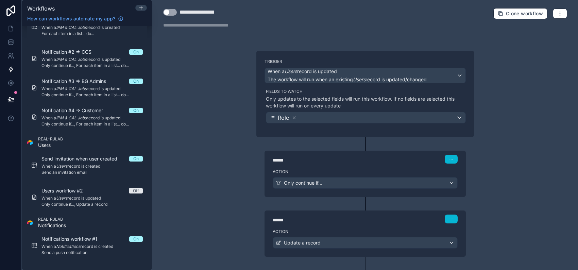
click at [169, 13] on button "Use setting" at bounding box center [170, 12] width 14 height 7
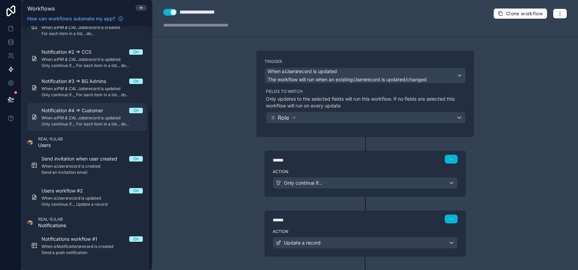
click at [66, 117] on em "IPM & CAL Jobs" at bounding box center [71, 117] width 31 height 5
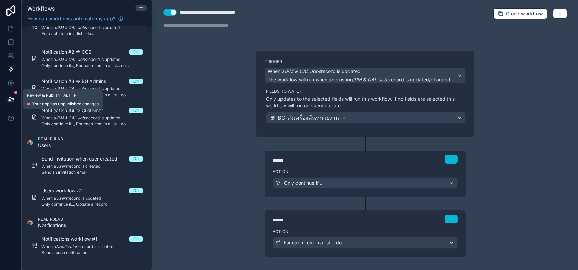
click at [13, 98] on icon at bounding box center [11, 98] width 6 height 3
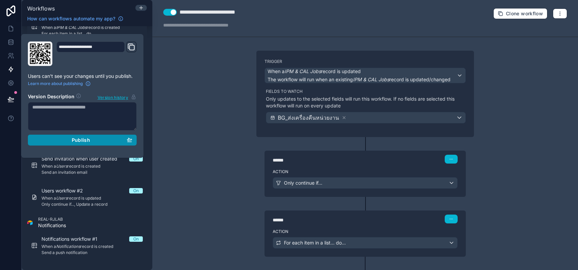
click at [76, 137] on span "Publish" at bounding box center [81, 140] width 18 height 6
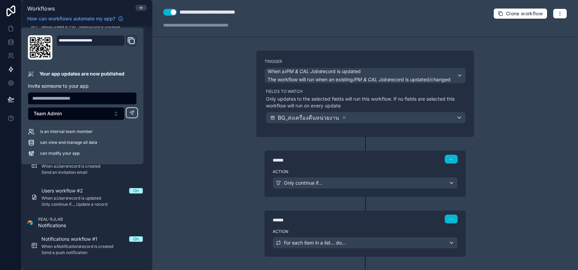
click at [192, 101] on div "**********" at bounding box center [365, 135] width 426 height 270
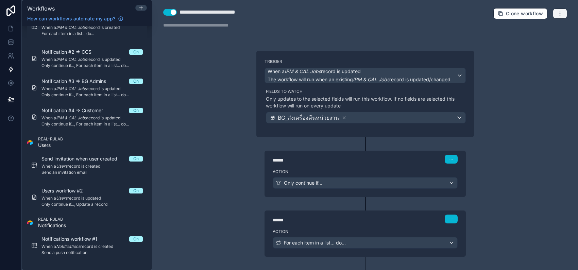
click at [559, 11] on button "button" at bounding box center [560, 14] width 14 height 10
click at [541, 43] on span "Run history" at bounding box center [537, 40] width 33 height 5
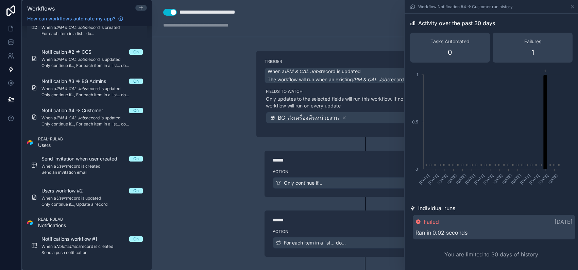
click at [212, 100] on div "**********" at bounding box center [365, 135] width 426 height 270
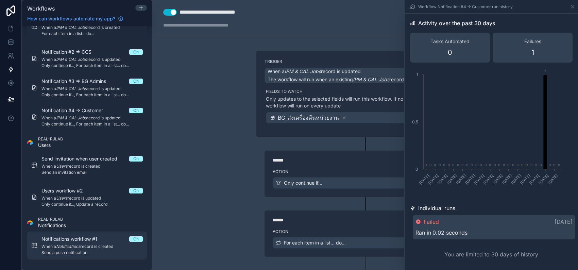
click at [93, 241] on span "Notifications workflow #1" at bounding box center [73, 239] width 64 height 7
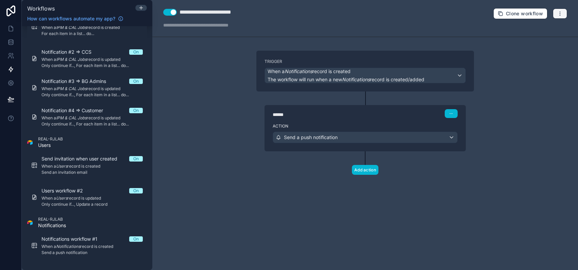
click at [565, 13] on button "button" at bounding box center [560, 14] width 14 height 10
click at [550, 36] on button "Run history" at bounding box center [536, 40] width 49 height 11
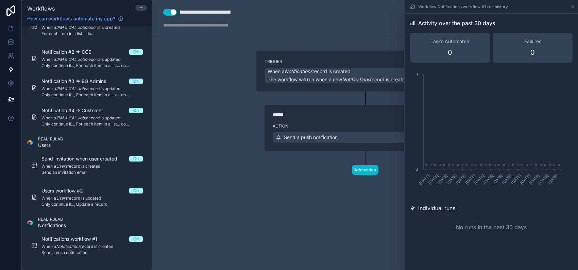
click at [220, 61] on div "**********" at bounding box center [365, 135] width 426 height 270
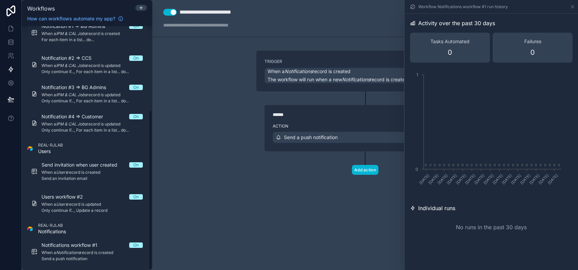
scroll to position [129, 0]
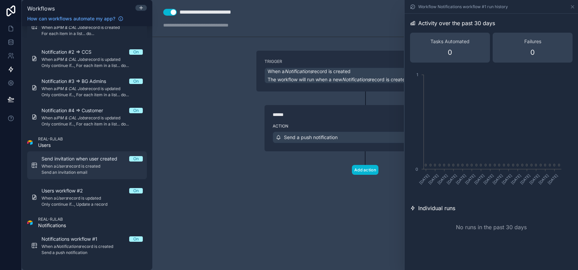
click at [102, 164] on span "When a Users record is created" at bounding box center [91, 166] width 101 height 5
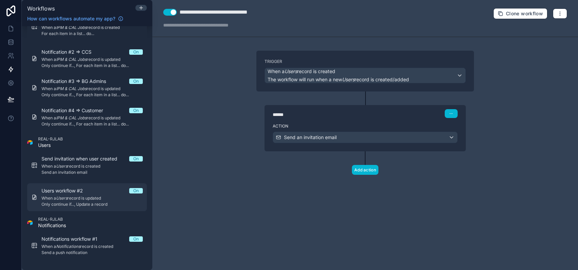
click at [100, 194] on div "Users workflow #2 On When a Users record is updated Only continue if..., Update…" at bounding box center [91, 197] width 101 height 20
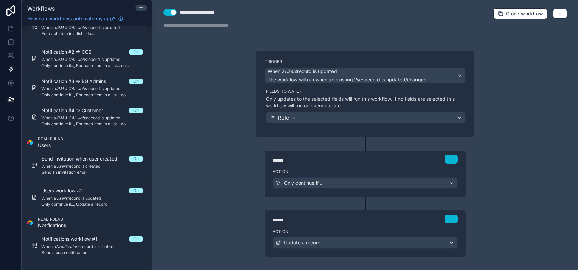
click at [204, 166] on div "**********" at bounding box center [365, 135] width 426 height 270
click at [557, 12] on icon "button" at bounding box center [559, 13] width 5 height 5
click at [541, 39] on span "Run history" at bounding box center [537, 40] width 33 height 5
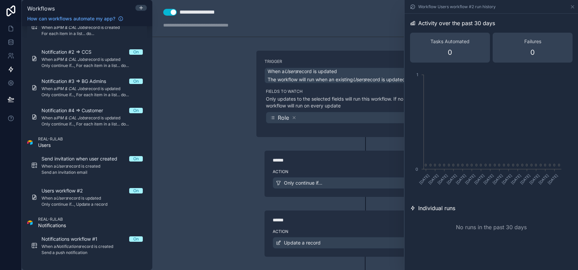
click at [337, 39] on div "**********" at bounding box center [365, 135] width 426 height 270
click at [210, 92] on div "**********" at bounding box center [365, 135] width 426 height 270
click at [572, 6] on icon at bounding box center [572, 6] width 3 height 3
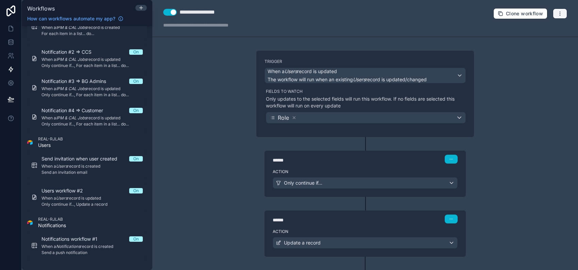
click at [558, 15] on button "button" at bounding box center [560, 14] width 14 height 10
click at [540, 37] on button "Run history" at bounding box center [531, 40] width 49 height 11
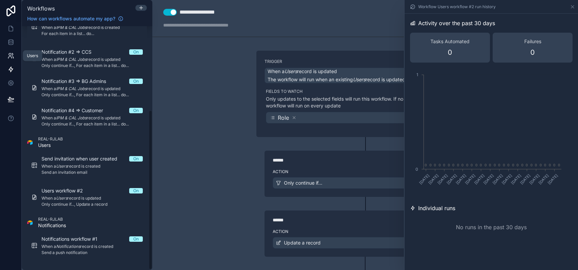
click at [13, 55] on icon at bounding box center [10, 55] width 7 height 7
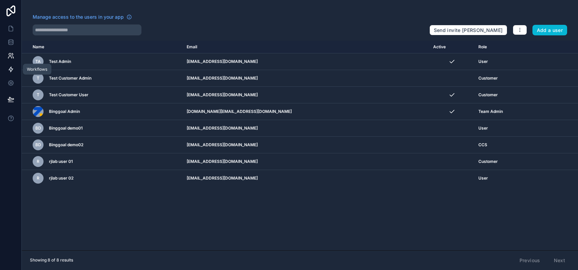
click at [13, 67] on icon at bounding box center [10, 69] width 7 height 7
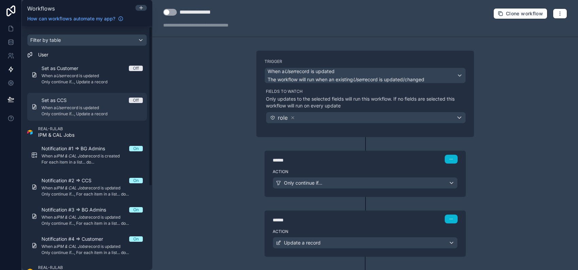
scroll to position [129, 0]
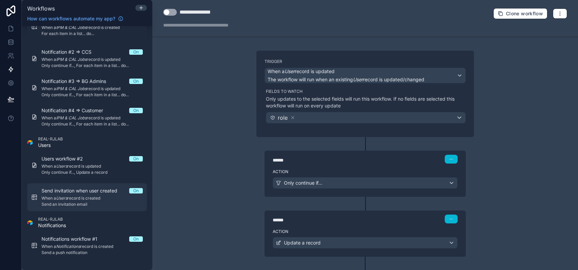
click at [102, 200] on span "When a Users record is created" at bounding box center [91, 198] width 101 height 5
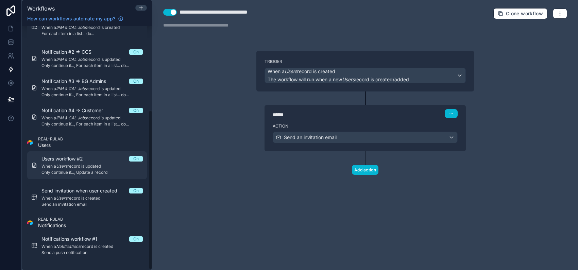
click at [91, 173] on span "Only continue if..., Update a record" at bounding box center [91, 172] width 101 height 5
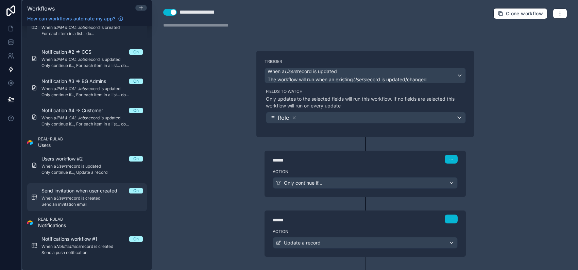
click at [94, 193] on span "Send invitation when user created" at bounding box center [83, 190] width 84 height 7
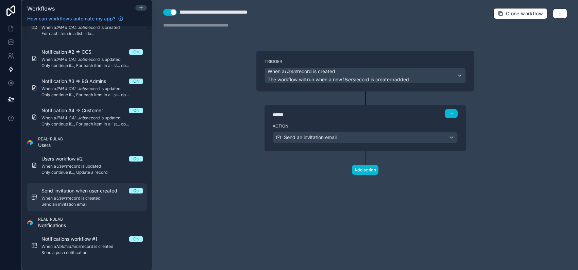
click at [91, 188] on span "Send invitation when user created" at bounding box center [83, 190] width 84 height 7
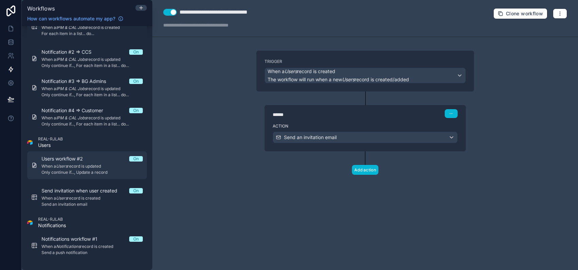
click at [95, 170] on span "Only continue if..., Update a record" at bounding box center [91, 172] width 101 height 5
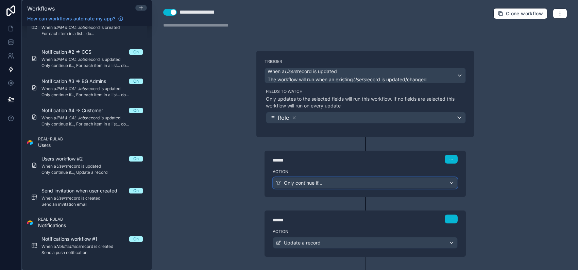
click at [332, 181] on div "Only continue if..." at bounding box center [365, 182] width 184 height 11
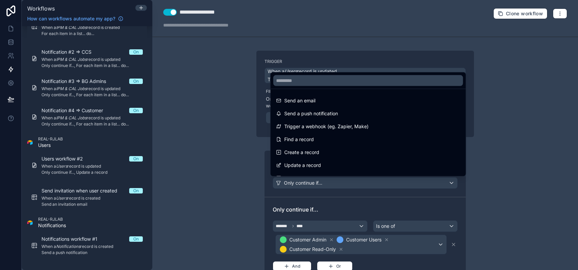
click at [230, 166] on div at bounding box center [289, 135] width 578 height 270
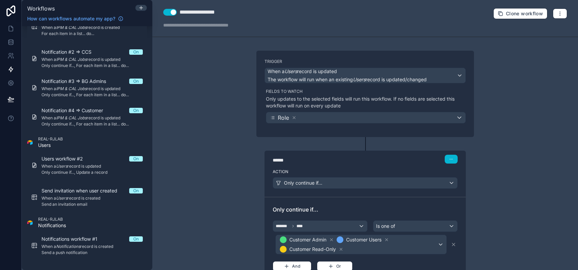
scroll to position [136, 0]
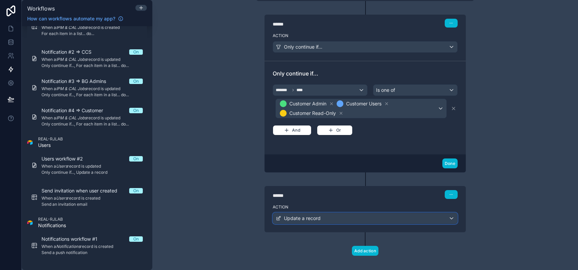
click at [311, 215] on span "Update a record" at bounding box center [302, 218] width 37 height 7
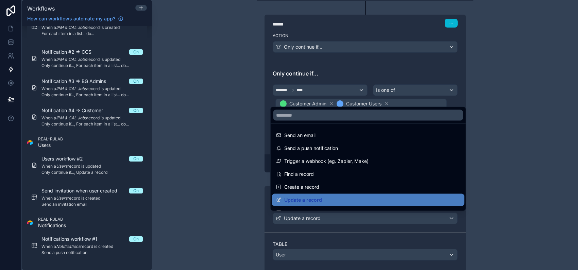
click at [225, 165] on div at bounding box center [289, 135] width 578 height 270
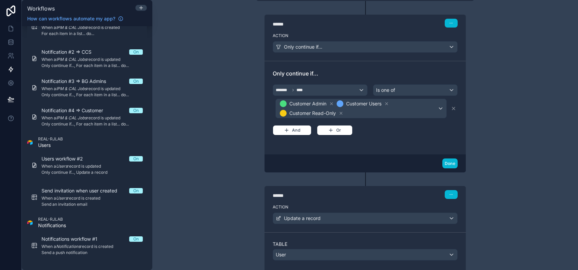
scroll to position [272, 0]
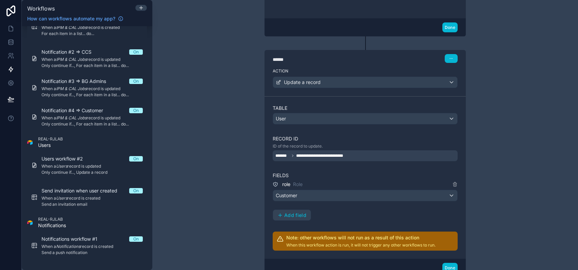
click at [355, 155] on div "**********" at bounding box center [365, 155] width 185 height 11
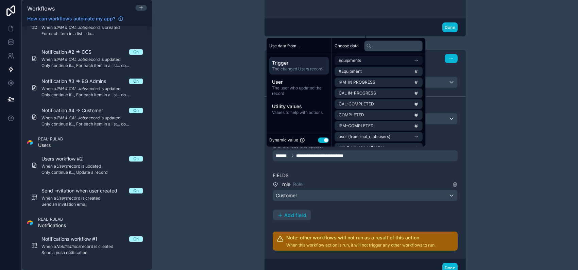
scroll to position [85, 0]
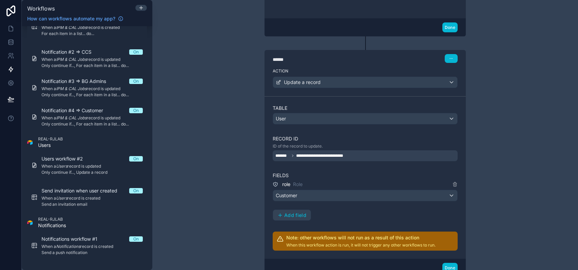
click at [382, 169] on div "**********" at bounding box center [365, 178] width 185 height 146
click at [370, 156] on div "**********" at bounding box center [365, 155] width 185 height 11
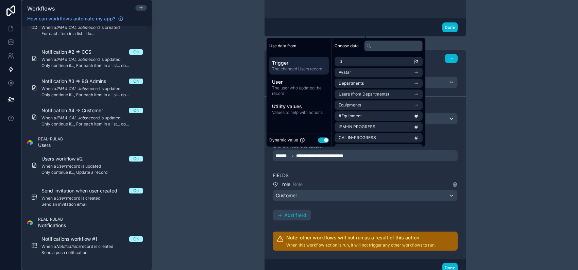
click at [349, 156] on div "**********" at bounding box center [365, 155] width 185 height 11
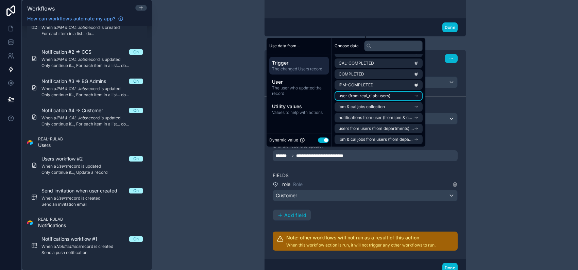
click at [390, 95] on span "user (from real_rjlab users)" at bounding box center [365, 95] width 52 height 5
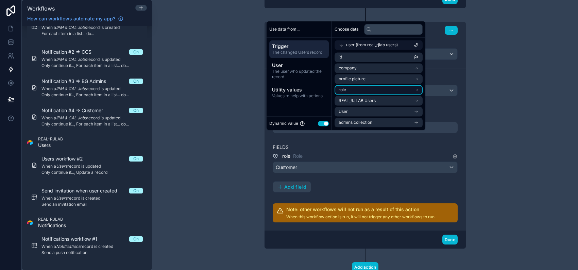
scroll to position [323, 0]
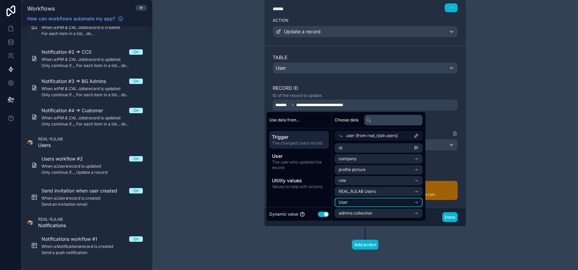
click at [393, 204] on li "User" at bounding box center [379, 203] width 88 height 10
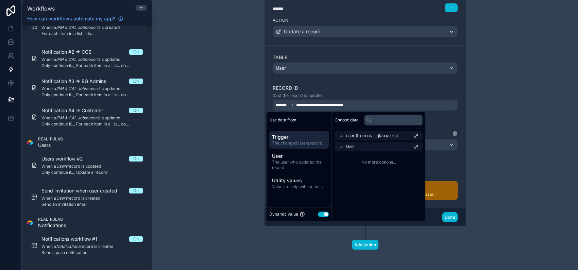
click at [378, 146] on div "User" at bounding box center [379, 147] width 88 height 10
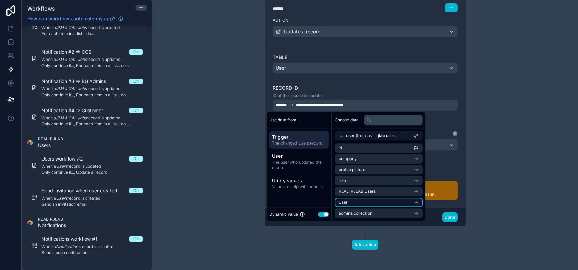
click at [377, 202] on li "User" at bounding box center [379, 203] width 88 height 10
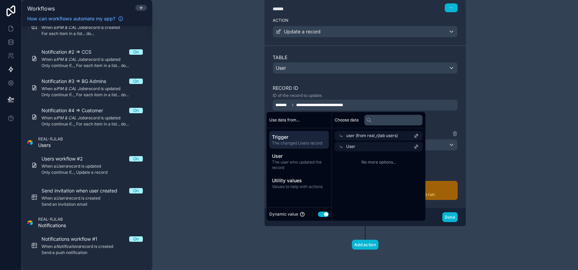
click at [352, 148] on span "User" at bounding box center [350, 146] width 9 height 5
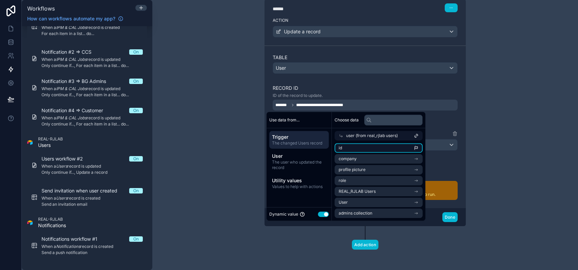
click at [352, 148] on li "id" at bounding box center [379, 148] width 88 height 10
click at [395, 146] on li "id" at bounding box center [379, 148] width 88 height 10
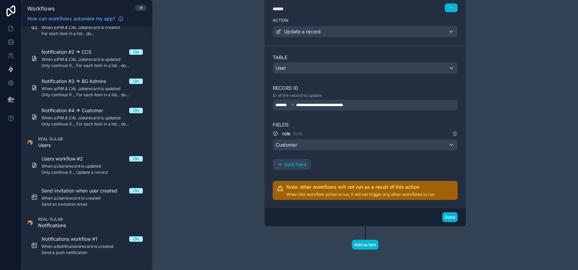
click at [444, 165] on div "role Role Customer Add field" at bounding box center [365, 150] width 185 height 41
drag, startPoint x: 309, startPoint y: 193, endPoint x: 338, endPoint y: 192, distance: 29.3
click at [338, 192] on p "When this workflow action is run, it will not trigger any other workflows to ru…" at bounding box center [360, 194] width 149 height 5
click at [344, 192] on p "When this workflow action is run, it will not trigger any other workflows to ru…" at bounding box center [360, 194] width 149 height 5
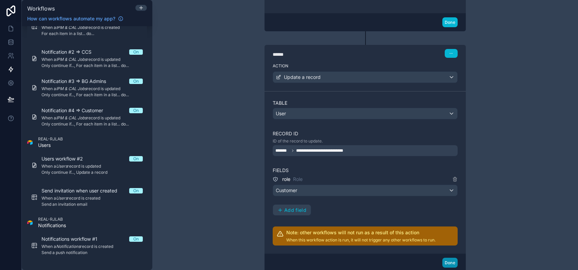
click at [444, 261] on button "Done" at bounding box center [449, 263] width 15 height 10
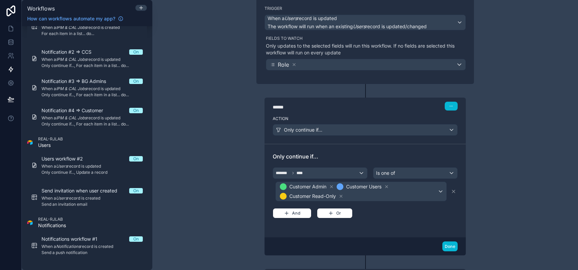
scroll to position [0, 0]
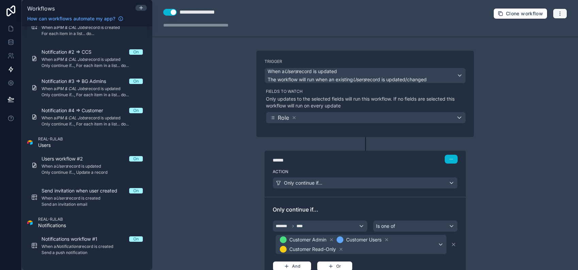
click at [557, 13] on icon "button" at bounding box center [559, 13] width 5 height 5
click at [535, 41] on span "Run history" at bounding box center [537, 40] width 33 height 5
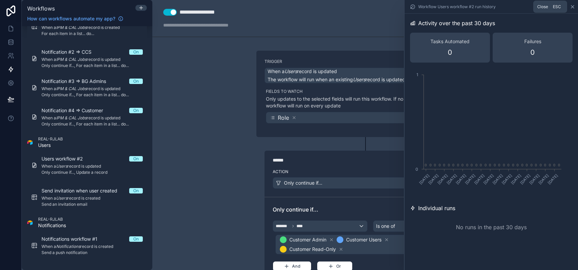
click at [571, 4] on icon at bounding box center [572, 6] width 5 height 5
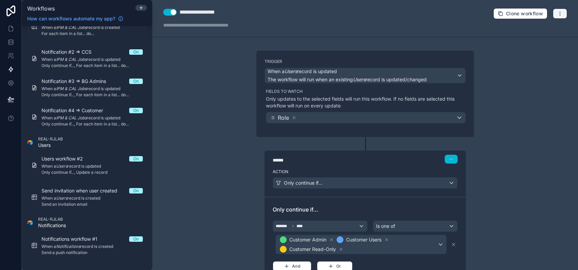
click at [555, 16] on button "button" at bounding box center [560, 14] width 14 height 10
click at [547, 29] on span "Test workflow" at bounding box center [537, 29] width 33 height 5
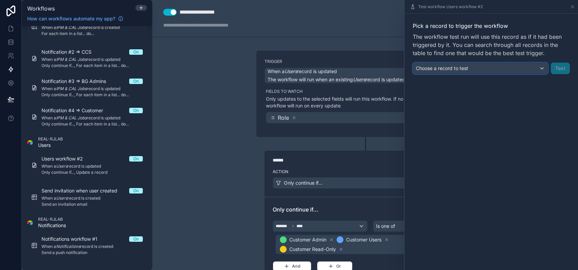
click at [508, 63] on div "Choose a record to test" at bounding box center [480, 68] width 135 height 11
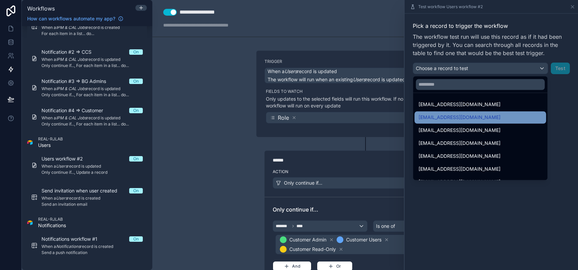
click at [471, 111] on div "[EMAIL_ADDRESS][DOMAIN_NAME]" at bounding box center [480, 117] width 132 height 12
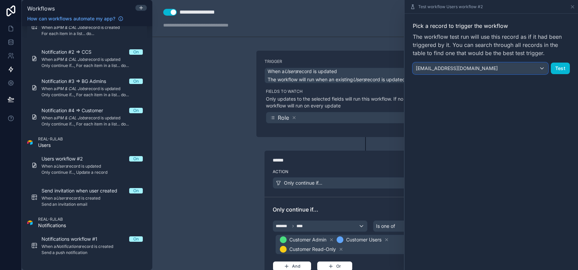
click at [475, 65] on span "[EMAIL_ADDRESS][DOMAIN_NAME]" at bounding box center [457, 68] width 82 height 7
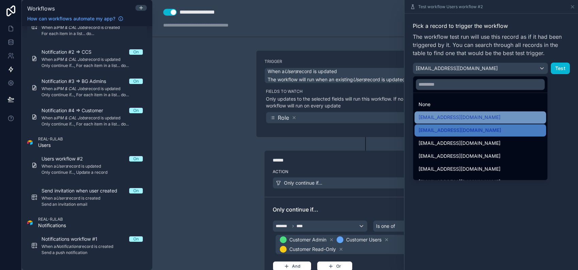
click at [472, 113] on span "[EMAIL_ADDRESS][DOMAIN_NAME]" at bounding box center [460, 117] width 82 height 8
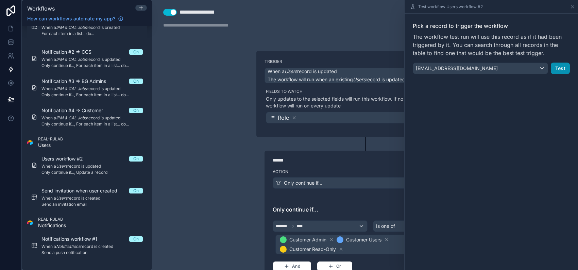
click at [565, 72] on button "Test" at bounding box center [560, 69] width 19 height 12
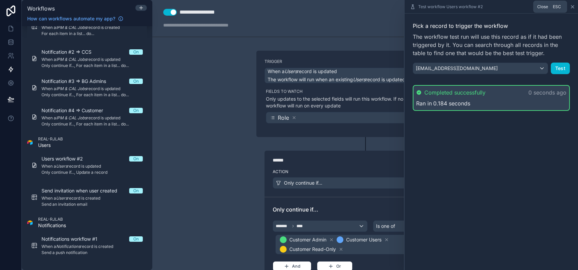
click at [572, 6] on icon at bounding box center [572, 6] width 5 height 5
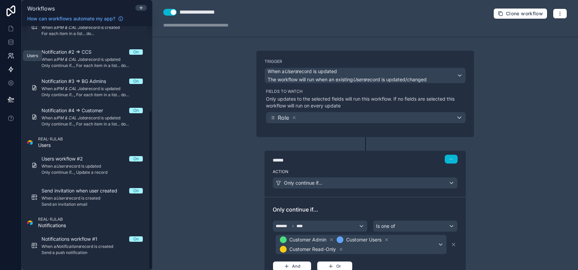
click at [12, 57] on icon at bounding box center [10, 55] width 7 height 7
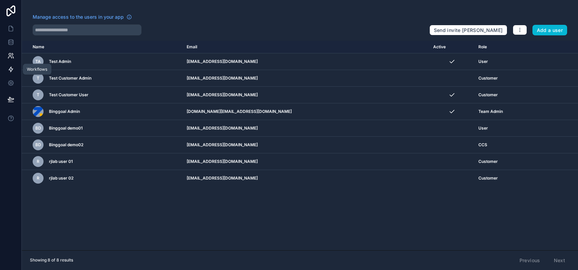
click at [10, 72] on icon at bounding box center [10, 69] width 7 height 7
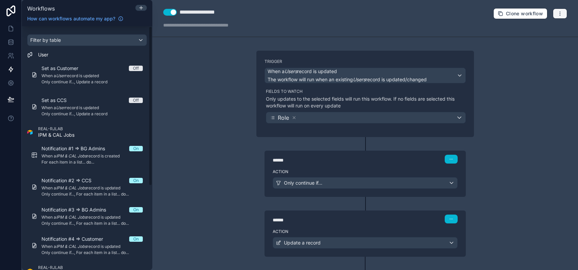
click at [557, 11] on icon "button" at bounding box center [559, 13] width 5 height 5
click at [545, 39] on span "Run history" at bounding box center [537, 40] width 33 height 5
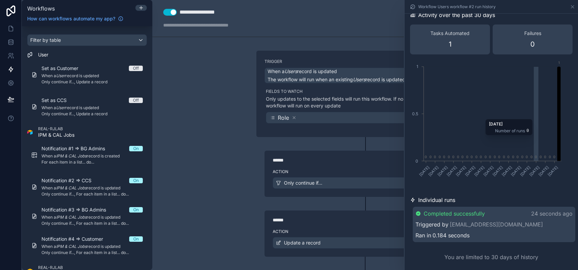
scroll to position [13, 0]
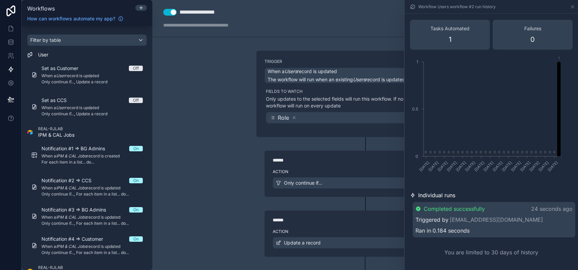
click at [209, 96] on div "**********" at bounding box center [365, 135] width 426 height 270
click at [573, 7] on icon at bounding box center [572, 6] width 5 height 5
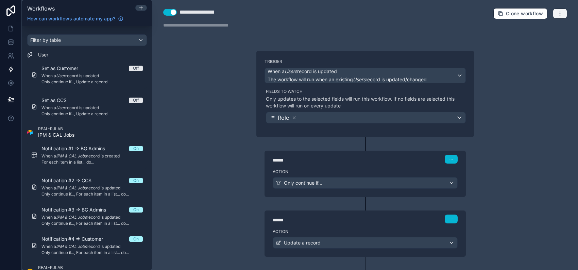
click at [559, 17] on button "button" at bounding box center [560, 14] width 14 height 10
click at [547, 38] on span "Run history" at bounding box center [537, 40] width 33 height 5
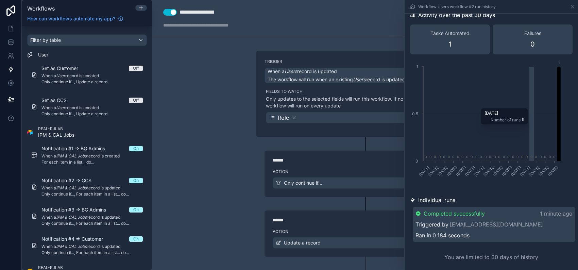
scroll to position [13, 0]
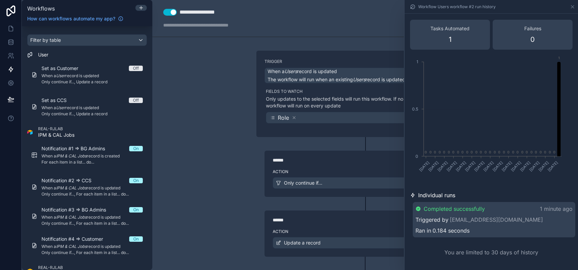
click at [567, 8] on div "Workflow Users workflow #2 run history" at bounding box center [491, 6] width 168 height 13
click at [572, 6] on icon at bounding box center [572, 6] width 5 height 5
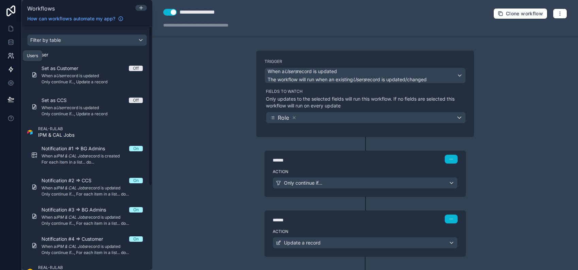
click at [10, 55] on icon at bounding box center [10, 55] width 7 height 7
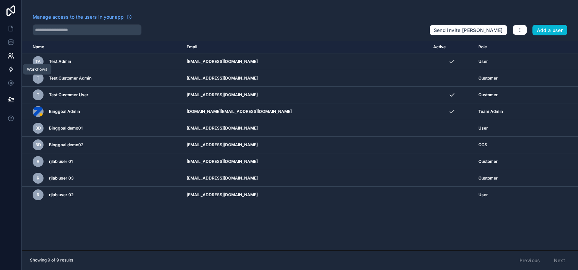
click at [15, 69] on link at bounding box center [10, 70] width 21 height 14
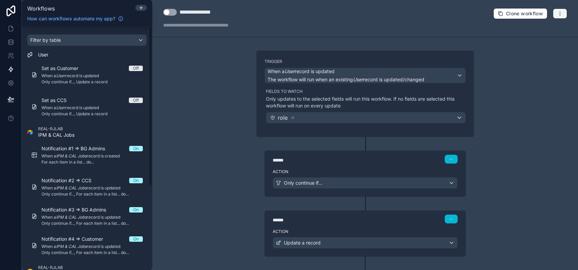
click at [557, 11] on icon "button" at bounding box center [559, 13] width 5 height 5
click at [546, 36] on button "Run history" at bounding box center [531, 40] width 49 height 11
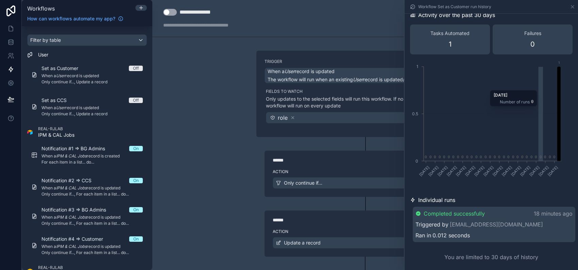
scroll to position [13, 0]
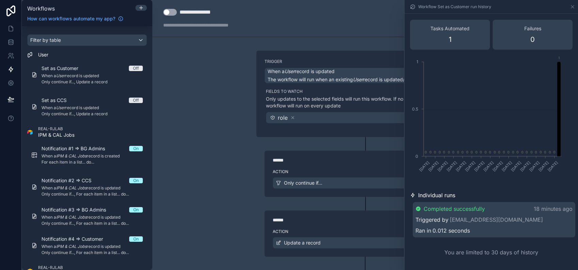
click at [203, 82] on div "**********" at bounding box center [365, 135] width 426 height 270
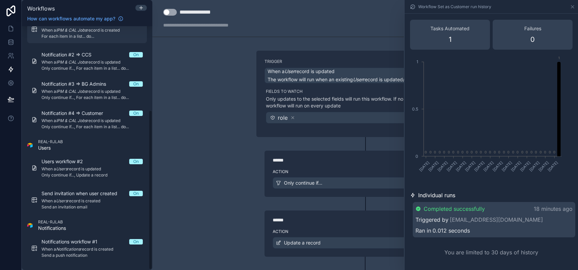
scroll to position [129, 0]
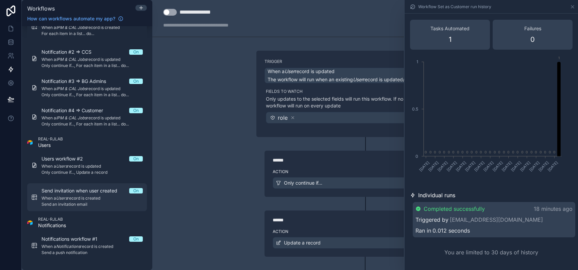
click at [96, 187] on span "Send invitation when user created" at bounding box center [83, 190] width 84 height 7
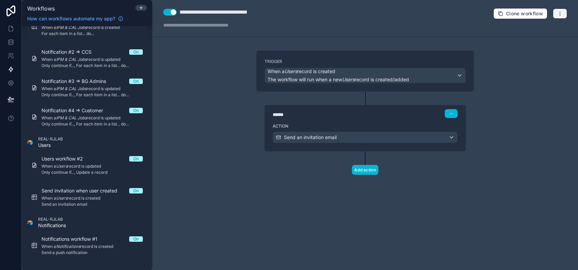
click at [562, 16] on button "button" at bounding box center [560, 14] width 14 height 10
click at [549, 38] on span "Run history" at bounding box center [542, 40] width 33 height 5
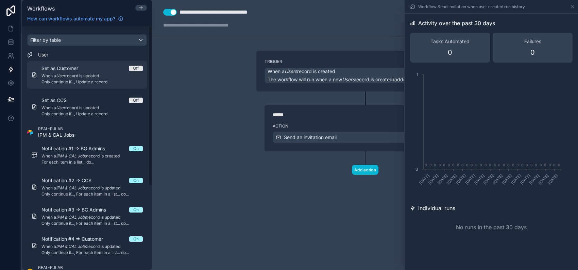
click at [78, 79] on span "Only continue if..., Update a record" at bounding box center [91, 81] width 101 height 5
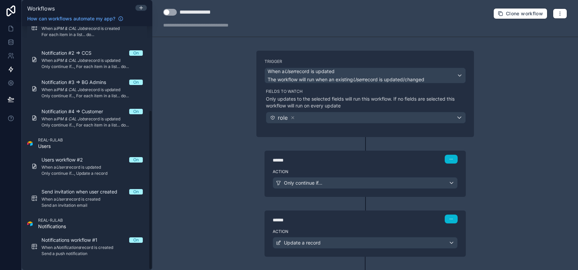
scroll to position [129, 0]
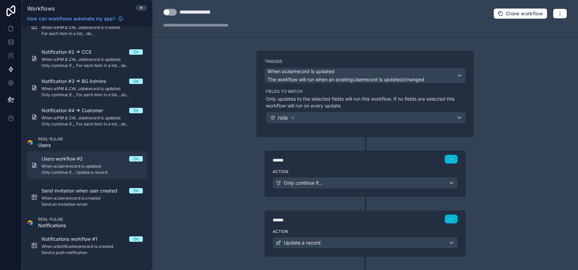
click at [95, 173] on span "Only continue if..., Update a record" at bounding box center [91, 172] width 101 height 5
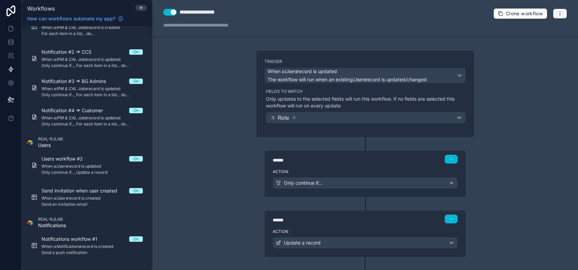
click at [557, 12] on icon "button" at bounding box center [559, 13] width 5 height 5
click at [545, 38] on span "Run history" at bounding box center [537, 40] width 33 height 5
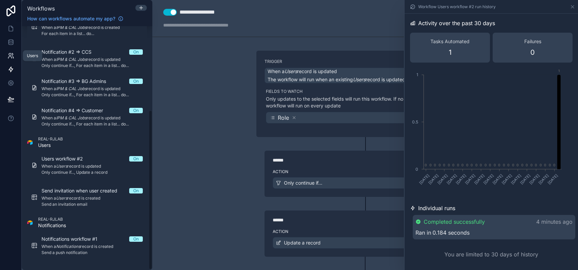
click at [13, 51] on link at bounding box center [10, 56] width 21 height 14
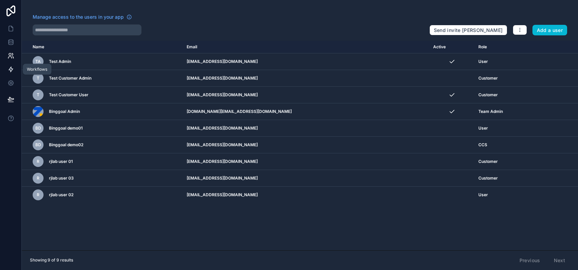
click at [13, 67] on icon at bounding box center [10, 69] width 7 height 7
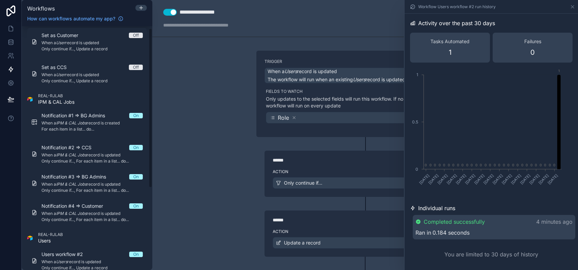
scroll to position [129, 0]
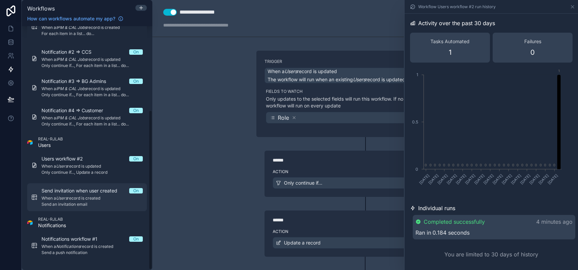
click at [99, 191] on span "Send invitation when user created" at bounding box center [83, 190] width 84 height 7
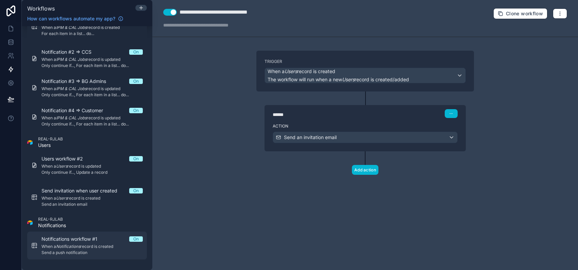
click at [107, 242] on div "Notifications workflow #1 On When a Notifications record is created Send a push…" at bounding box center [91, 246] width 101 height 20
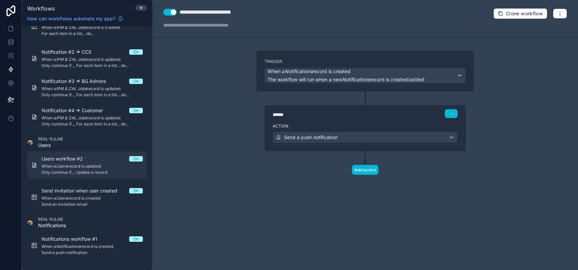
click at [89, 172] on span "Only continue if..., Update a record" at bounding box center [91, 172] width 101 height 5
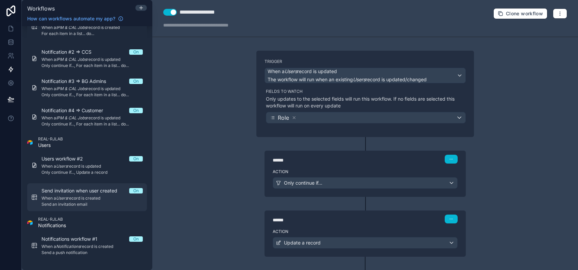
click at [96, 190] on span "Send invitation when user created" at bounding box center [83, 190] width 84 height 7
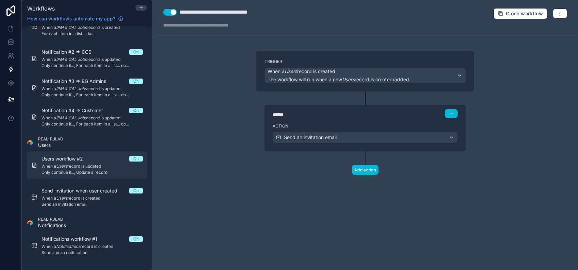
click at [99, 168] on span "When a Users record is updated" at bounding box center [91, 166] width 101 height 5
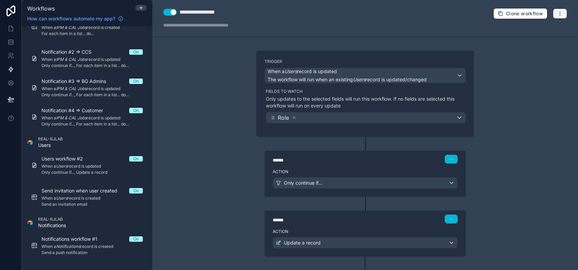
click at [560, 13] on icon "button" at bounding box center [560, 13] width 0 height 0
click at [549, 37] on button "Run history" at bounding box center [531, 40] width 49 height 11
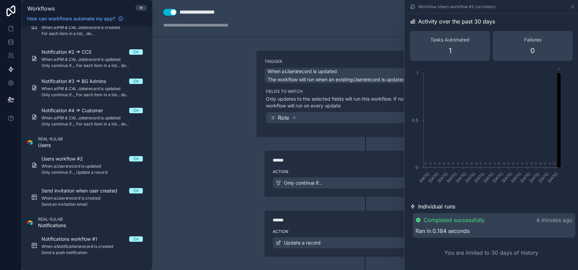
scroll to position [2, 0]
click at [224, 113] on div "**********" at bounding box center [365, 135] width 426 height 270
click at [217, 103] on div "**********" at bounding box center [365, 135] width 426 height 270
click at [573, 8] on icon at bounding box center [572, 6] width 5 height 5
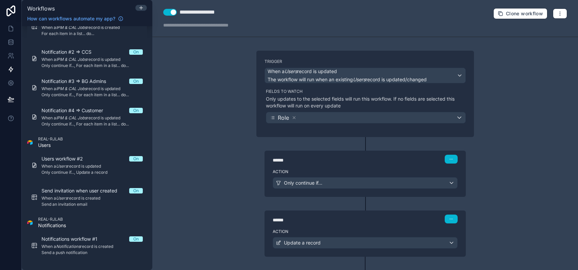
click at [416, 162] on div "****** Step 1" at bounding box center [365, 159] width 185 height 9
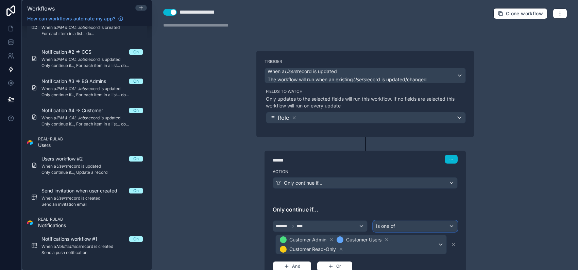
click at [443, 225] on div "Is one of" at bounding box center [415, 226] width 84 height 11
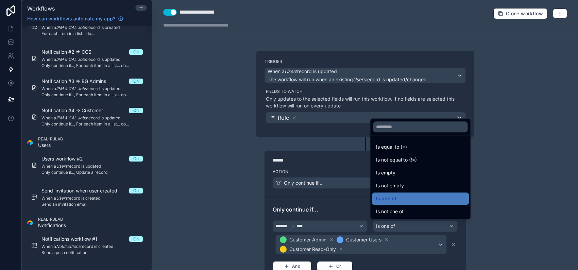
click at [533, 169] on div at bounding box center [289, 135] width 578 height 270
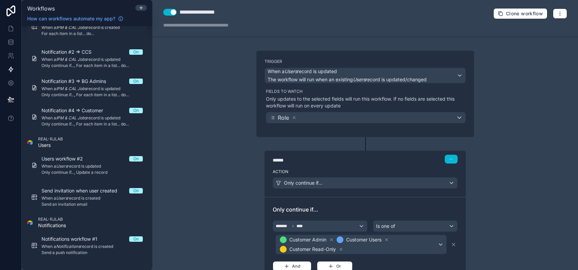
click at [504, 155] on div "**********" at bounding box center [365, 135] width 426 height 270
click at [434, 116] on div "Role" at bounding box center [365, 117] width 199 height 11
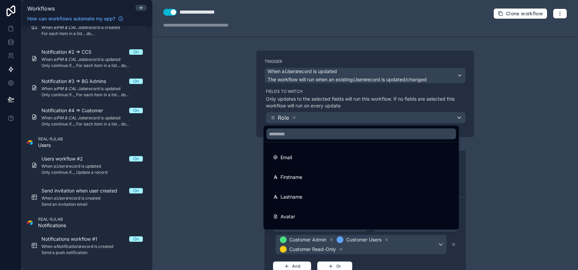
click at [483, 117] on div at bounding box center [289, 135] width 578 height 270
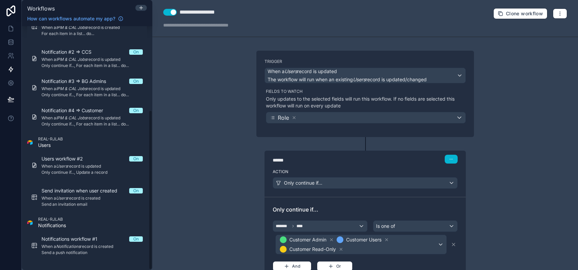
click at [197, 131] on div "**********" at bounding box center [365, 135] width 426 height 270
click at [245, 88] on div "**********" at bounding box center [365, 135] width 426 height 270
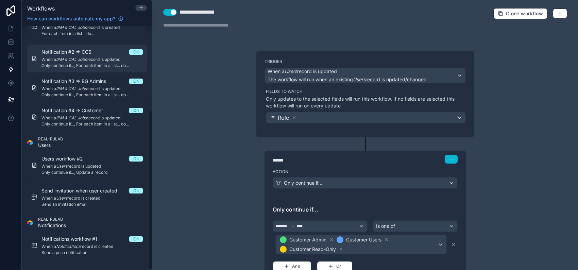
click at [96, 61] on span "When a IPM & CAL Jobs record is updated" at bounding box center [91, 59] width 101 height 5
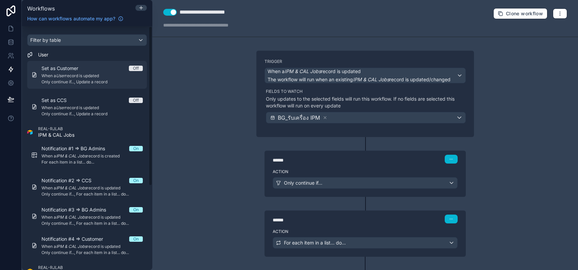
click at [97, 72] on div "Set as Customer Off When a User record is updated Only continue if..., Update a…" at bounding box center [91, 75] width 101 height 20
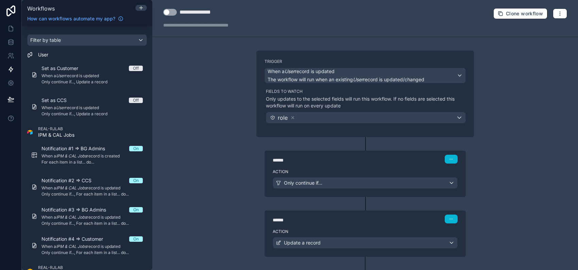
click at [176, 14] on button "Use setting" at bounding box center [170, 12] width 14 height 7
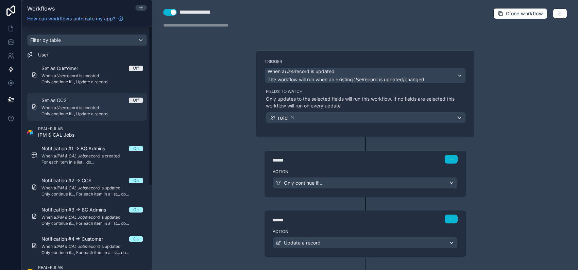
click at [137, 104] on div "Set as CCS Off When a User record is updated Only continue if..., Update a reco…" at bounding box center [91, 107] width 101 height 20
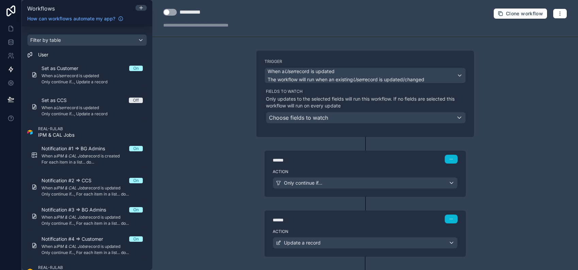
click at [172, 14] on button "Use setting" at bounding box center [170, 12] width 14 height 7
click at [13, 53] on icon at bounding box center [10, 55] width 7 height 7
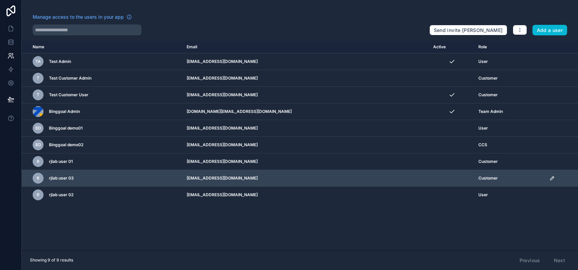
click at [40, 178] on div "r" at bounding box center [38, 178] width 11 height 11
click at [549, 178] on icon "scrollable content" at bounding box center [551, 177] width 5 height 5
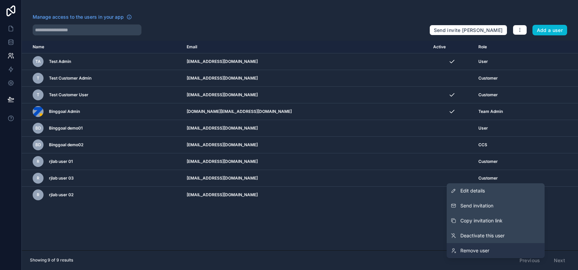
click at [482, 251] on span "Remove user" at bounding box center [474, 250] width 29 height 7
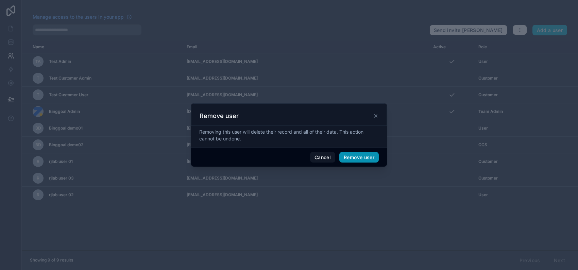
click at [363, 158] on button "Remove user" at bounding box center [358, 157] width 39 height 11
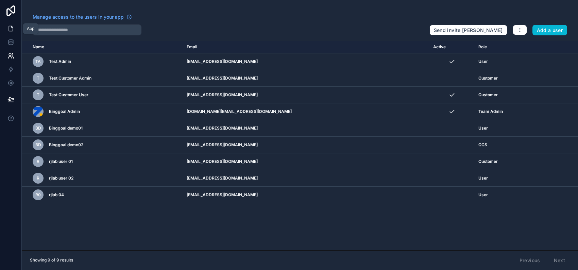
click at [11, 27] on icon at bounding box center [10, 28] width 7 height 7
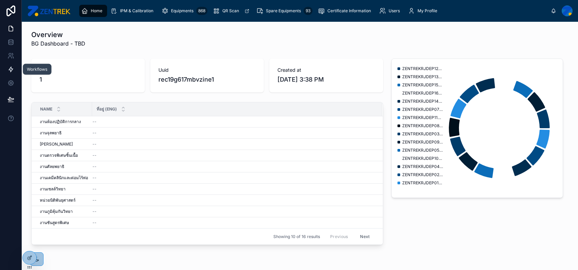
click at [11, 69] on icon at bounding box center [10, 69] width 7 height 7
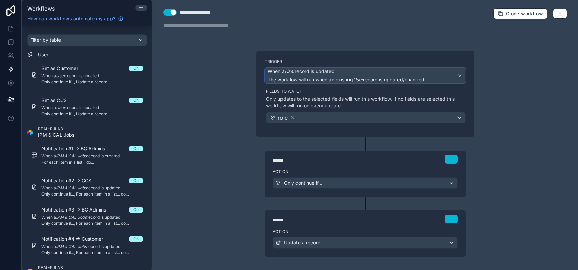
click at [369, 74] on span "When a User record is updated" at bounding box center [346, 71] width 157 height 7
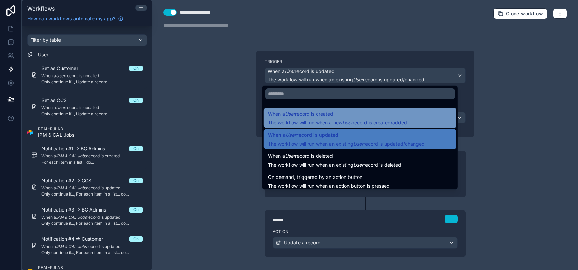
click at [354, 111] on span "When a User record is created" at bounding box center [337, 114] width 139 height 8
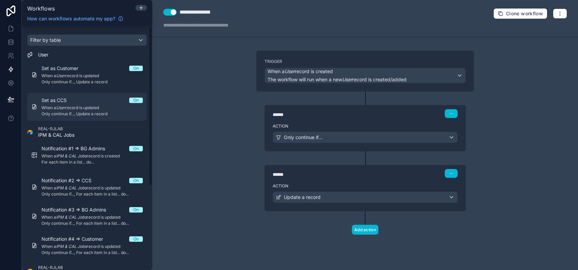
click at [93, 110] on span "When a User record is updated" at bounding box center [91, 107] width 101 height 5
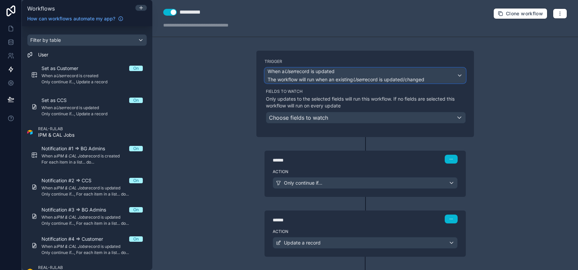
click at [355, 77] on em "User" at bounding box center [358, 80] width 10 height 6
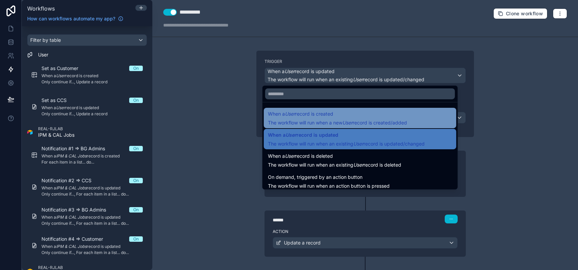
click at [339, 118] on span "When a User record is created" at bounding box center [337, 114] width 139 height 8
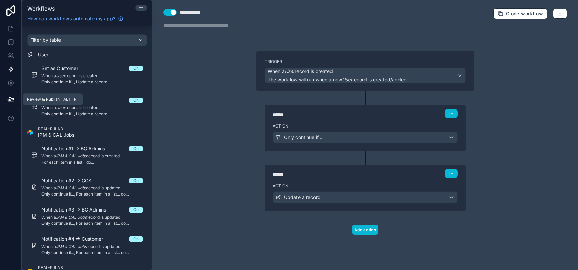
click at [12, 97] on icon at bounding box center [10, 99] width 7 height 7
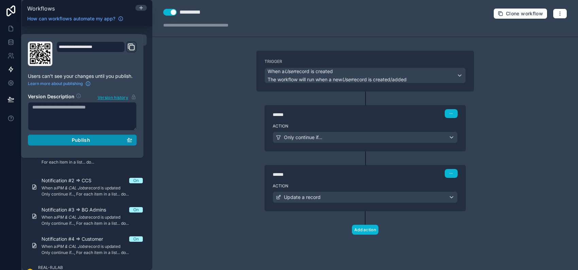
click at [65, 139] on div "Publish" at bounding box center [82, 140] width 100 height 6
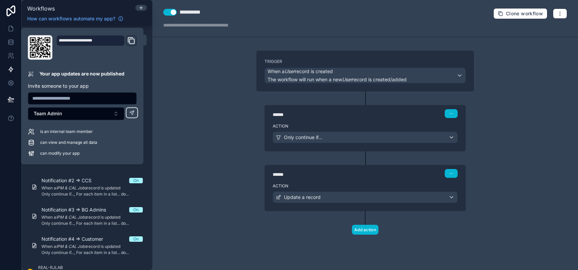
click at [224, 82] on div "**********" at bounding box center [365, 135] width 426 height 270
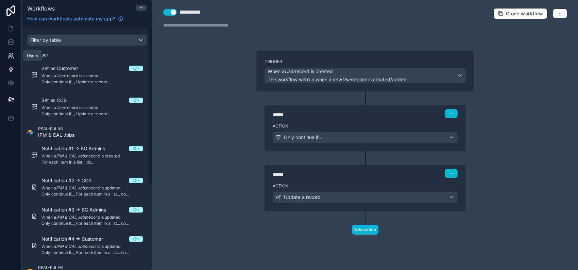
click at [15, 56] on link at bounding box center [10, 56] width 21 height 14
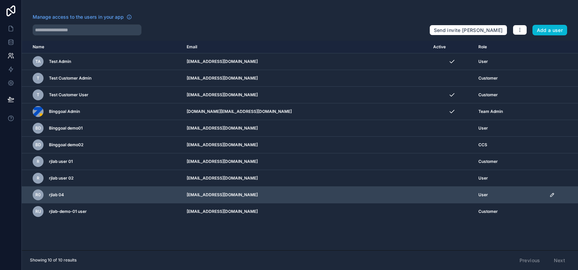
click at [549, 195] on icon "scrollable content" at bounding box center [551, 194] width 5 height 5
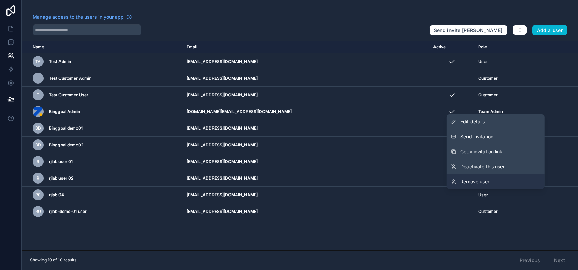
click at [513, 184] on link "Remove user" at bounding box center [496, 181] width 98 height 15
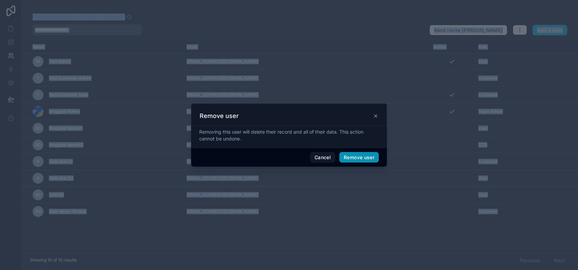
click at [361, 157] on button "Remove user" at bounding box center [358, 157] width 39 height 11
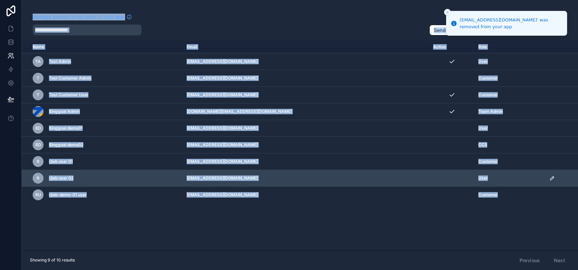
click at [550, 178] on icon "scrollable content" at bounding box center [551, 177] width 3 height 3
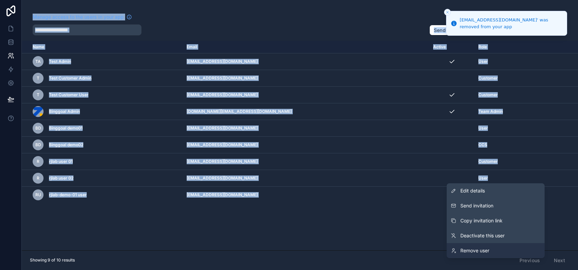
click at [478, 248] on span "Remove user" at bounding box center [474, 250] width 29 height 7
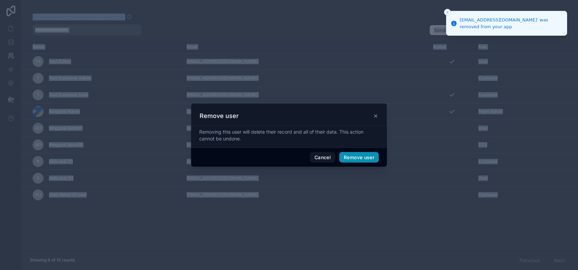
click at [366, 155] on button "Remove user" at bounding box center [358, 157] width 39 height 11
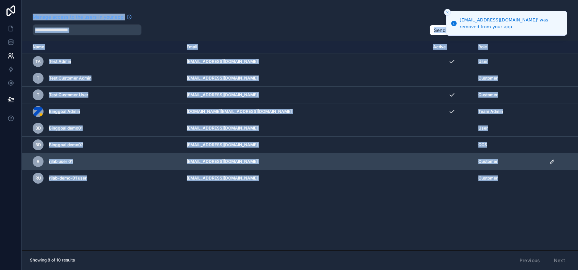
click at [549, 161] on icon "scrollable content" at bounding box center [551, 161] width 5 height 5
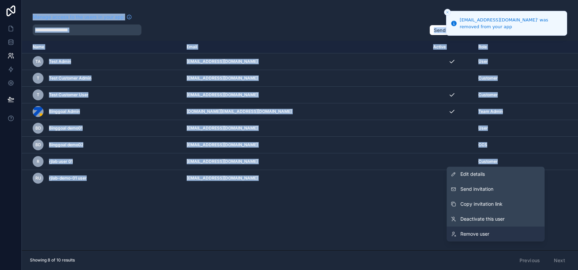
click at [484, 231] on span "Remove user" at bounding box center [474, 234] width 29 height 7
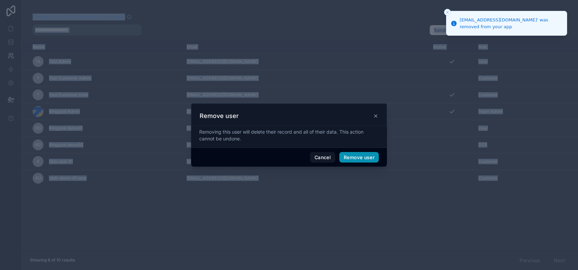
click at [359, 159] on button "Remove user" at bounding box center [358, 157] width 39 height 11
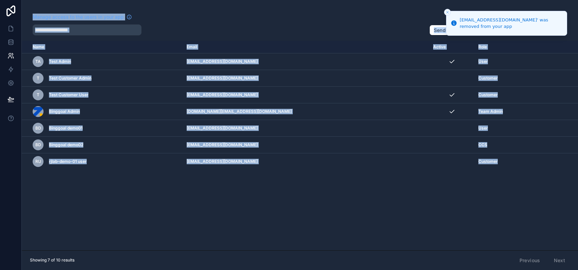
click at [447, 11] on icon "Close toast" at bounding box center [447, 12] width 4 height 4
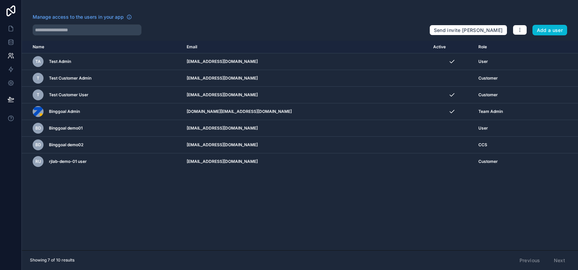
click at [393, 19] on div "Manage access to the users in your app" at bounding box center [228, 19] width 391 height 11
click at [319, 20] on div "Manage access to the users in your app" at bounding box center [228, 19] width 391 height 11
click at [8, 33] on link at bounding box center [10, 29] width 21 height 14
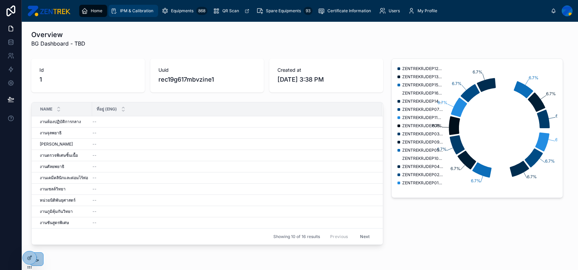
click at [140, 11] on span "IPM & Calibration" at bounding box center [136, 10] width 33 height 5
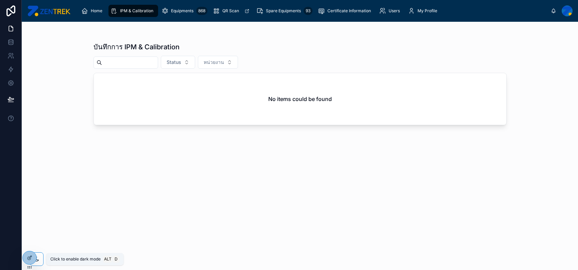
click at [40, 259] on div at bounding box center [37, 259] width 14 height 14
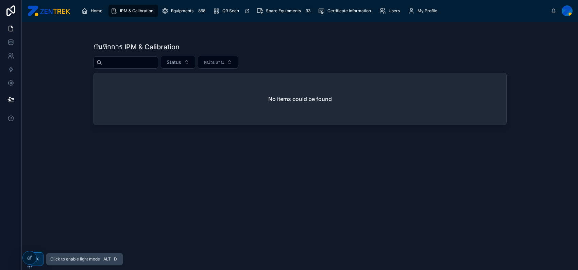
click at [40, 259] on div at bounding box center [37, 259] width 14 height 14
click at [31, 245] on icon at bounding box center [29, 242] width 5 height 5
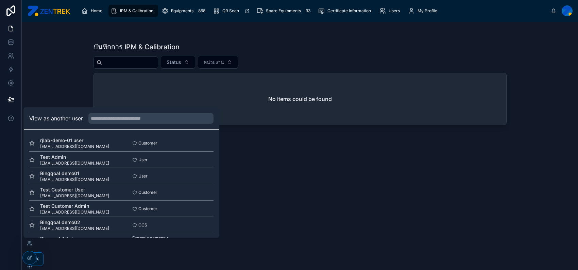
click at [271, 166] on div "บันทึกการ IPM & Calibration Status หน่วยงาน No items could be found" at bounding box center [300, 150] width 413 height 224
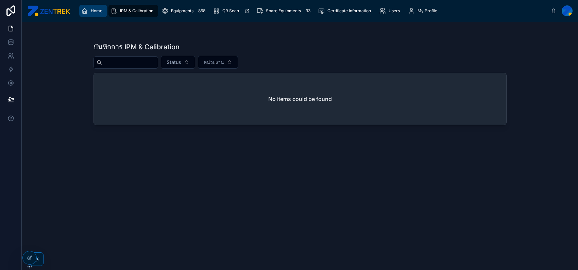
click at [91, 11] on span "Home" at bounding box center [97, 10] width 12 height 5
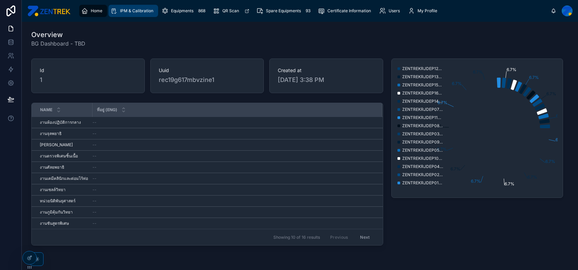
click at [128, 11] on span "IPM & Calibration" at bounding box center [136, 10] width 33 height 5
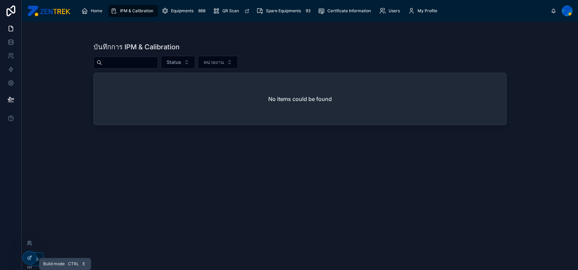
click at [30, 257] on icon at bounding box center [30, 257] width 3 height 3
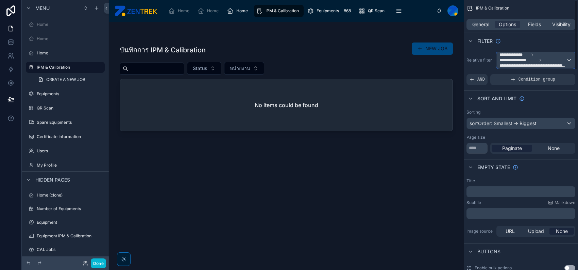
click at [553, 57] on span "**********" at bounding box center [532, 60] width 67 height 16
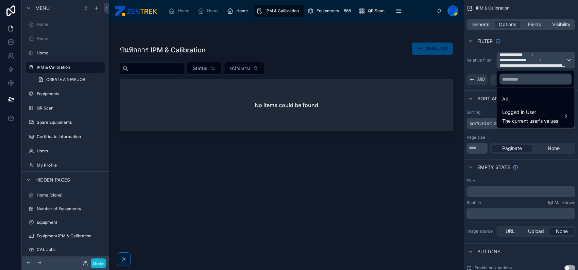
click at [553, 57] on div "scrollable content" at bounding box center [289, 135] width 578 height 270
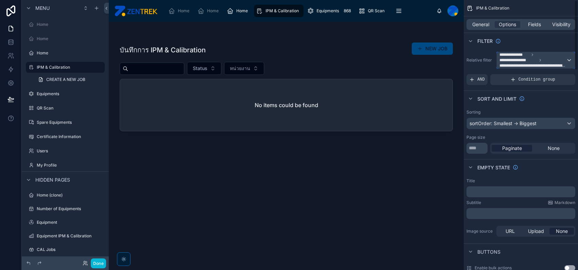
click at [544, 62] on span "**********" at bounding box center [532, 60] width 67 height 16
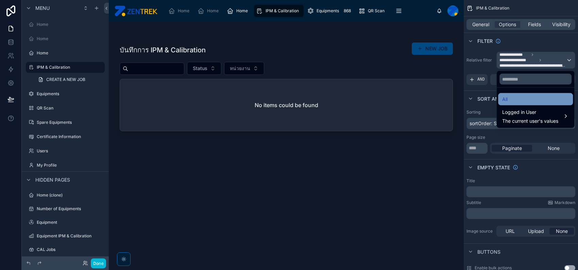
click at [535, 100] on div "All" at bounding box center [535, 99] width 67 height 8
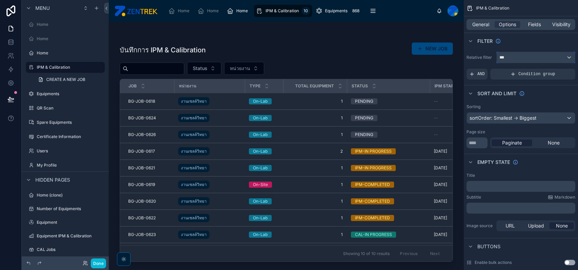
click at [537, 57] on div "***" at bounding box center [536, 57] width 78 height 11
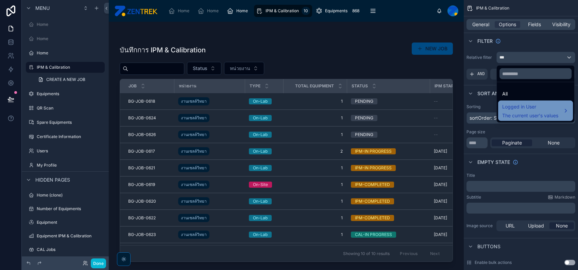
click at [529, 108] on span "Logged in User" at bounding box center [530, 107] width 56 height 8
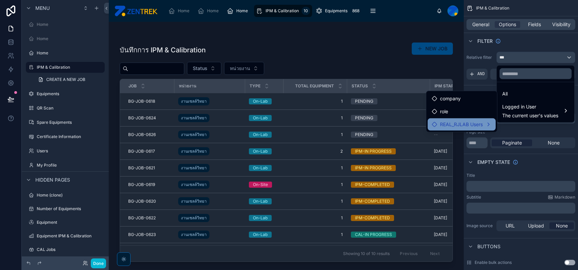
click at [480, 123] on span "REAL_RJLAB Users" at bounding box center [461, 124] width 43 height 8
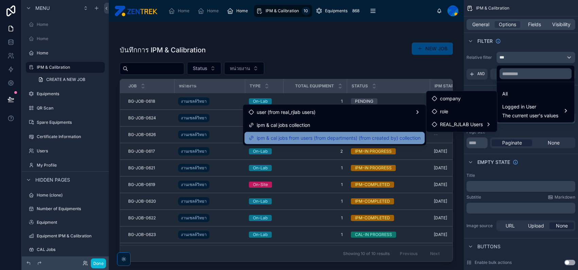
click at [404, 138] on span "ipm & cal jobs from users (from departments) (from created by) collection" at bounding box center [339, 138] width 164 height 8
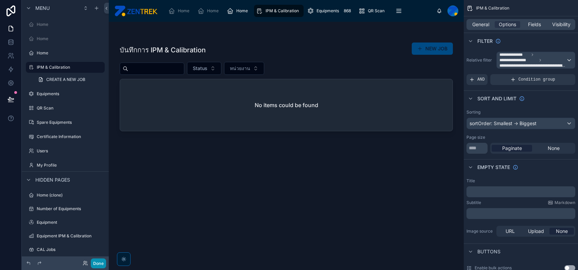
click at [97, 263] on button "Done" at bounding box center [98, 263] width 15 height 10
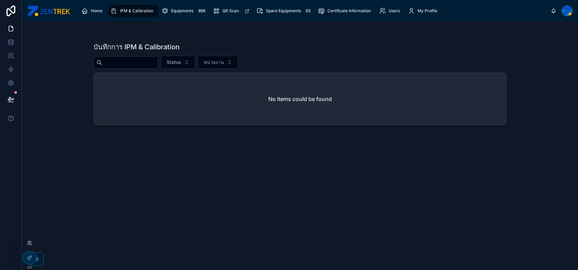
click at [27, 244] on icon at bounding box center [29, 242] width 5 height 5
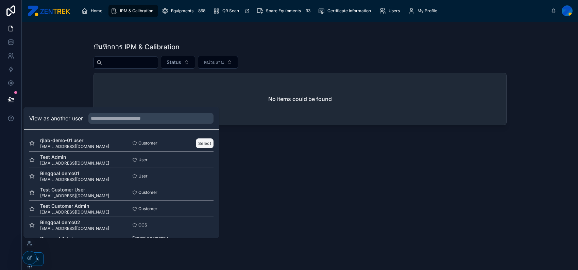
click at [199, 142] on button "Select" at bounding box center [205, 143] width 18 height 10
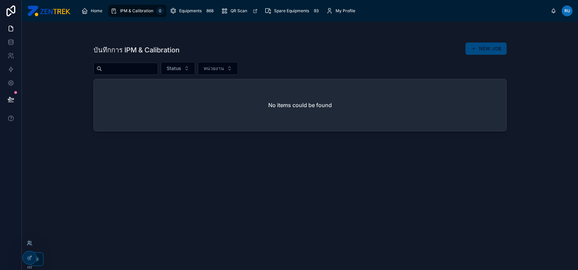
click at [28, 245] on icon at bounding box center [29, 242] width 5 height 5
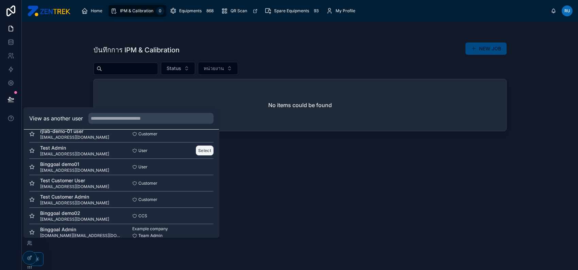
scroll to position [17, 0]
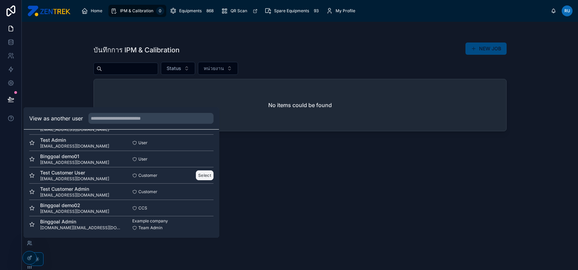
click at [199, 175] on button "Select" at bounding box center [205, 175] width 18 height 10
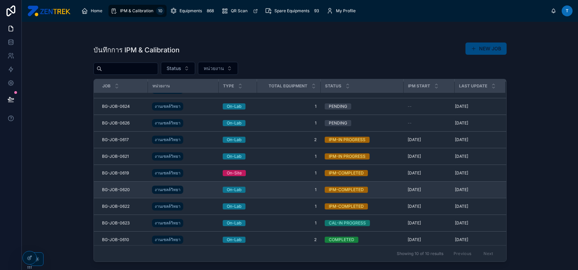
scroll to position [17, 0]
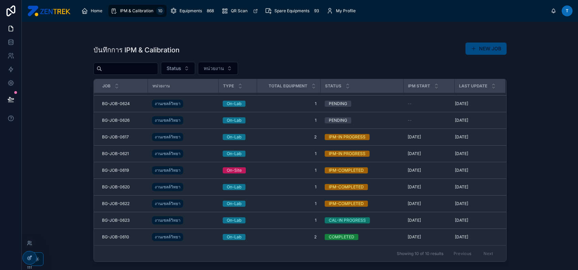
click at [30, 256] on icon at bounding box center [29, 257] width 5 height 5
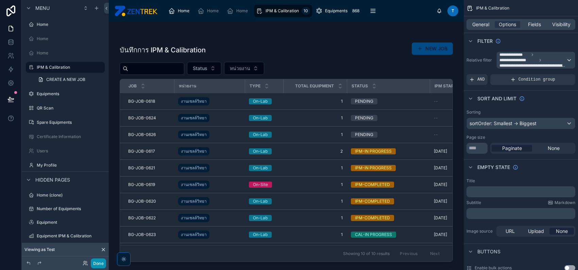
click at [94, 262] on button "Done" at bounding box center [98, 263] width 15 height 10
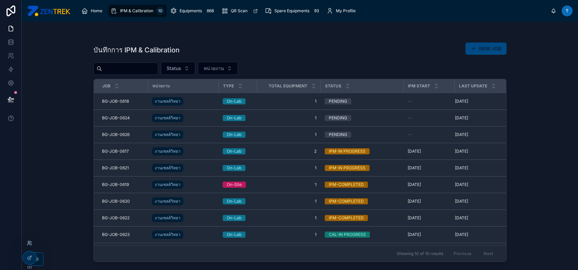
click at [28, 242] on icon at bounding box center [29, 242] width 5 height 5
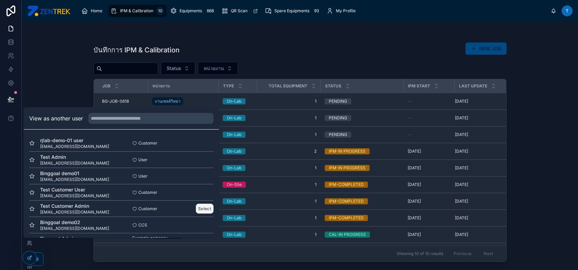
click at [200, 205] on button "Select" at bounding box center [205, 209] width 18 height 10
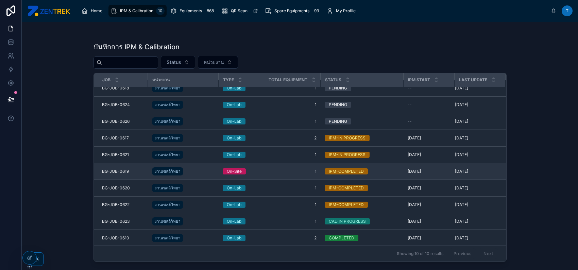
scroll to position [10, 0]
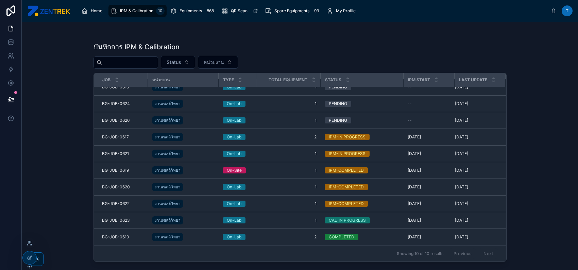
click at [30, 243] on icon at bounding box center [29, 242] width 5 height 5
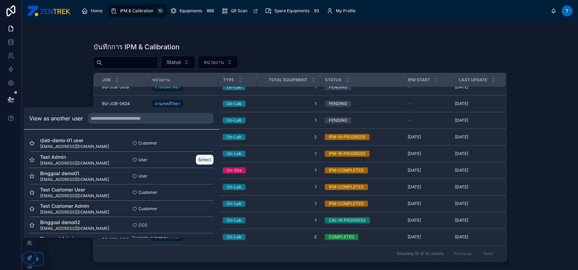
click at [202, 158] on button "Select" at bounding box center [205, 160] width 18 height 10
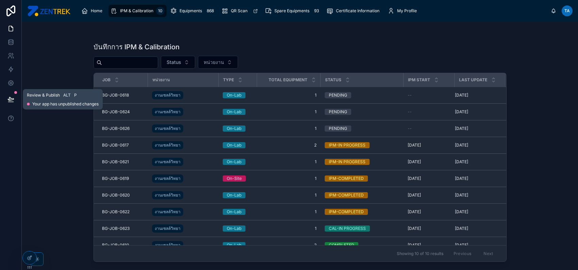
click at [16, 97] on button at bounding box center [10, 99] width 15 height 19
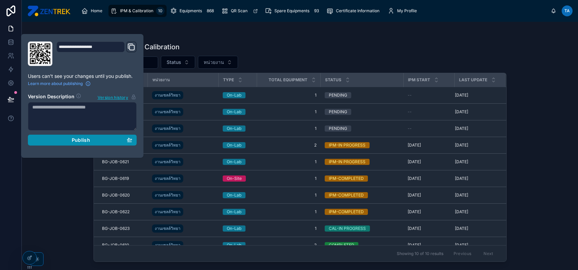
click at [76, 142] on span "Publish" at bounding box center [81, 140] width 18 height 6
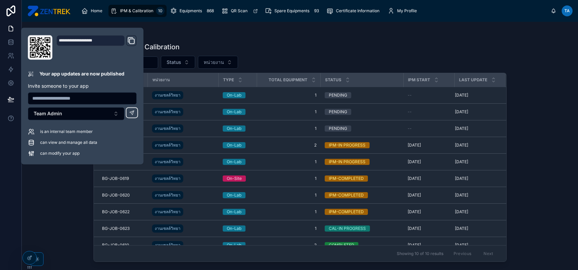
click at [53, 225] on div "บันทึกการ IPM & Calibration Status หน่วยงาน Job หน่วยงาน Type Total Equipment S…" at bounding box center [300, 146] width 556 height 248
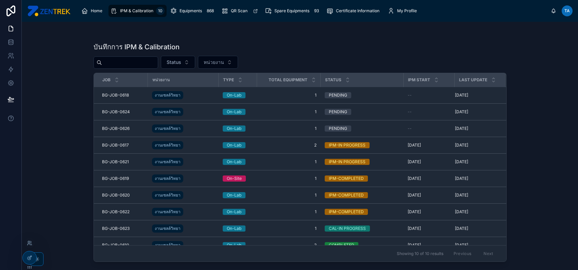
click at [29, 247] on div at bounding box center [29, 243] width 11 height 11
click at [29, 244] on icon at bounding box center [29, 242] width 5 height 5
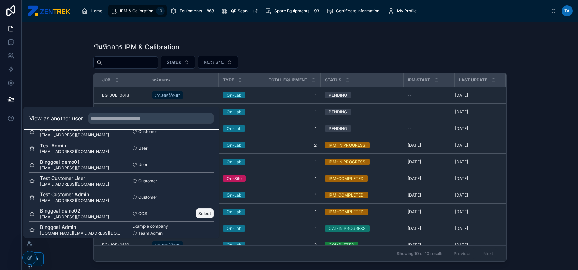
scroll to position [17, 0]
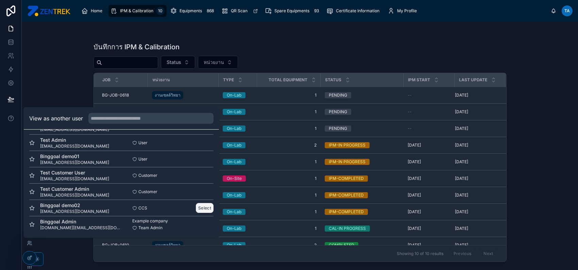
click at [196, 207] on button "Select" at bounding box center [205, 208] width 18 height 10
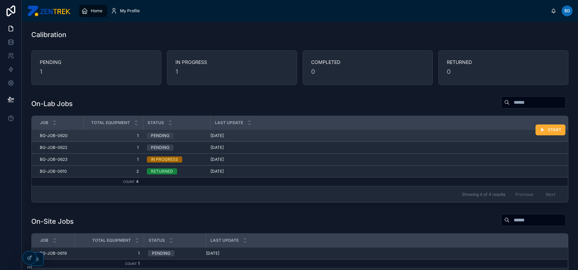
click at [272, 133] on div "[DATE]" at bounding box center [384, 135] width 349 height 5
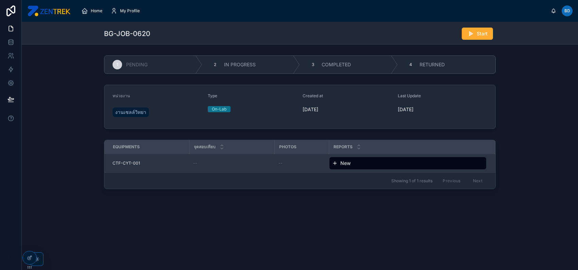
click at [211, 165] on div "--" at bounding box center [231, 162] width 77 height 5
click at [214, 160] on div "--" at bounding box center [231, 162] width 77 height 5
click at [279, 160] on span "--" at bounding box center [280, 162] width 4 height 5
click at [289, 160] on div "--" at bounding box center [301, 162] width 46 height 5
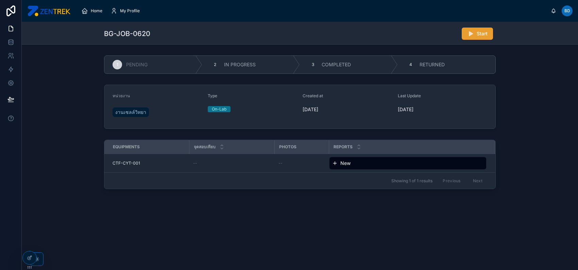
click at [477, 35] on span "Start" at bounding box center [482, 33] width 11 height 7
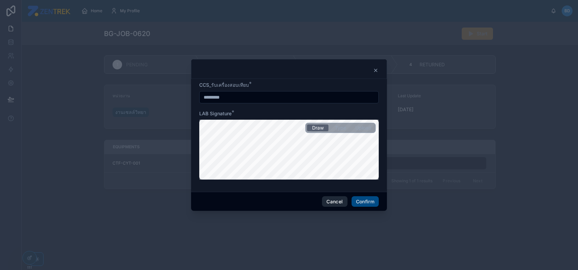
click at [333, 202] on button "Cancel" at bounding box center [334, 201] width 25 height 11
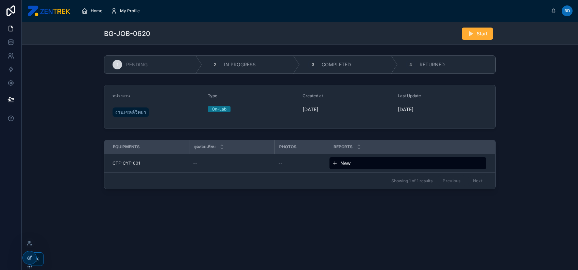
click at [24, 254] on div at bounding box center [30, 257] width 14 height 13
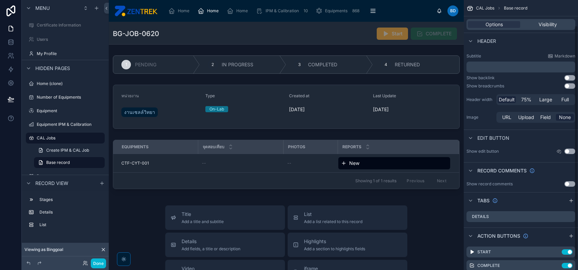
scroll to position [40, 0]
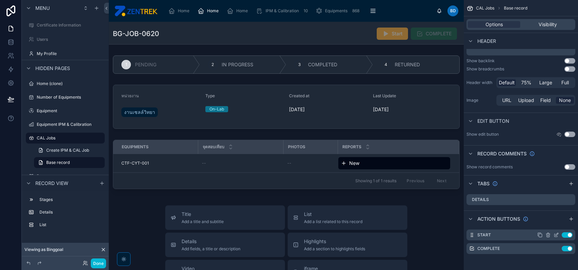
click at [556, 235] on icon "scrollable content" at bounding box center [557, 234] width 3 height 3
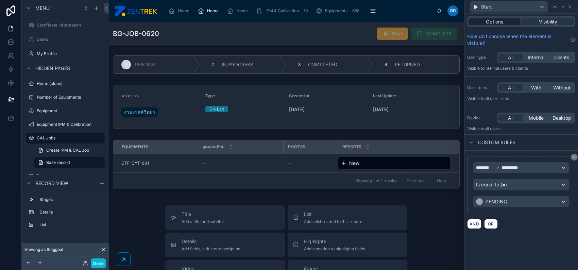
click at [505, 24] on div "Options" at bounding box center [495, 21] width 52 height 7
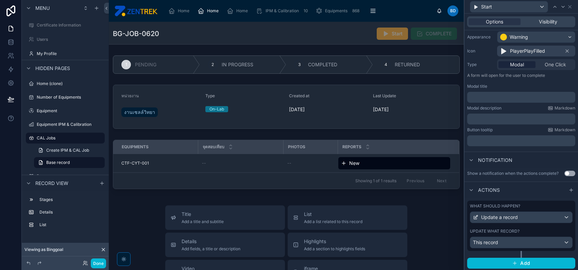
scroll to position [57, 0]
click at [533, 240] on div "This record" at bounding box center [521, 241] width 102 height 11
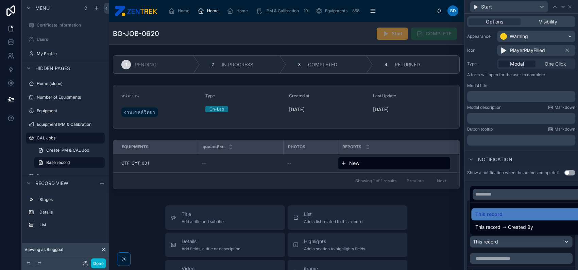
click at [530, 161] on div at bounding box center [521, 135] width 114 height 270
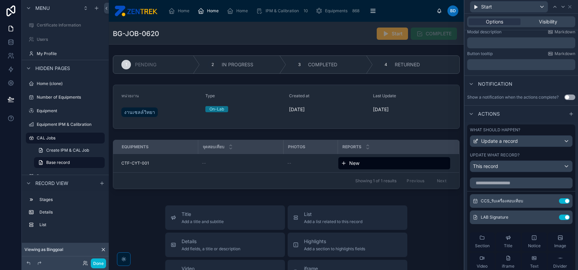
scroll to position [208, 0]
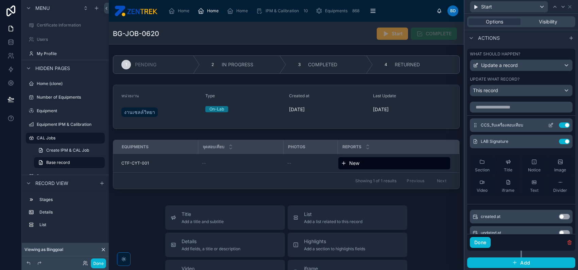
click at [548, 124] on icon at bounding box center [550, 124] width 5 height 5
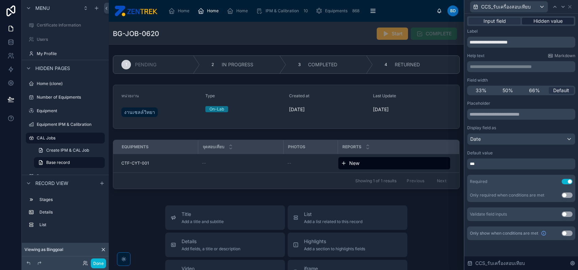
click at [552, 19] on span "Hidden value" at bounding box center [547, 21] width 29 height 7
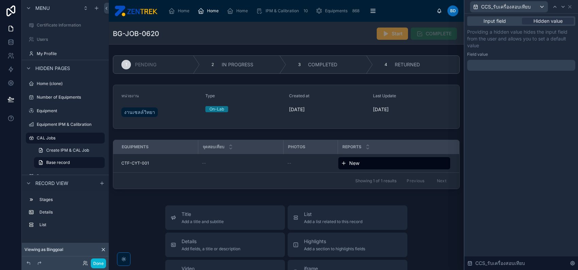
click at [534, 62] on div at bounding box center [521, 65] width 108 height 11
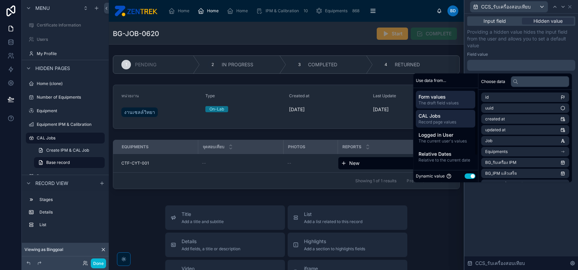
click at [431, 114] on span "CAL Jobs" at bounding box center [446, 116] width 54 height 7
click at [439, 100] on span "Form values" at bounding box center [446, 97] width 54 height 7
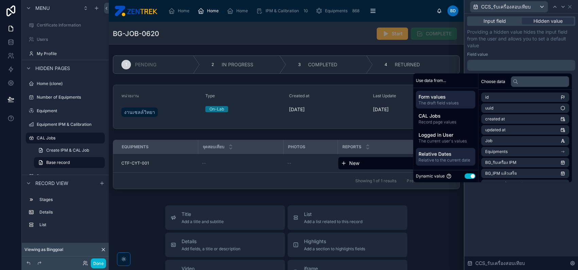
click at [446, 152] on span "Relative Dates" at bounding box center [446, 154] width 54 height 7
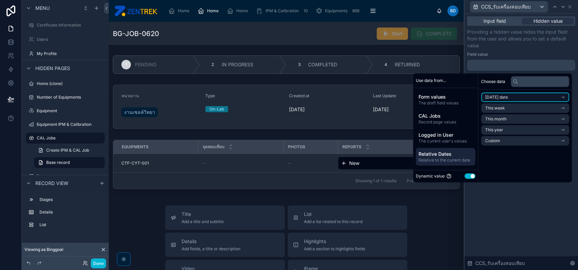
click at [510, 94] on li "Today's date" at bounding box center [525, 97] width 88 height 10
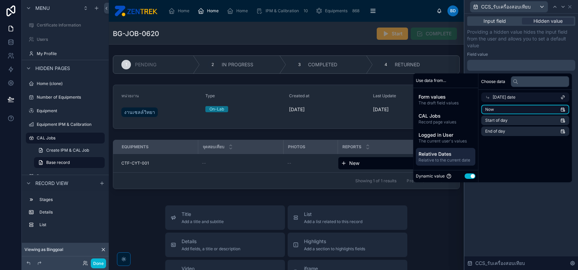
click at [507, 111] on li "Now" at bounding box center [525, 110] width 88 height 10
click at [519, 53] on div "Field value" at bounding box center [521, 54] width 108 height 5
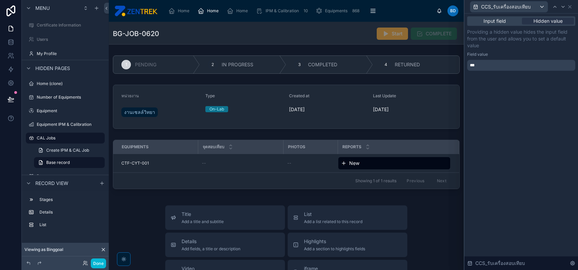
click at [517, 66] on div "***" at bounding box center [521, 65] width 108 height 11
click at [518, 52] on div "Field value" at bounding box center [521, 54] width 108 height 5
click at [571, 7] on icon at bounding box center [570, 6] width 3 height 3
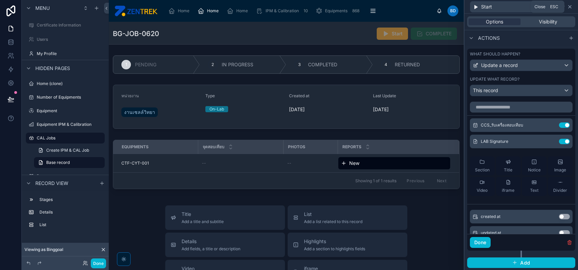
click at [570, 6] on icon at bounding box center [570, 6] width 3 height 3
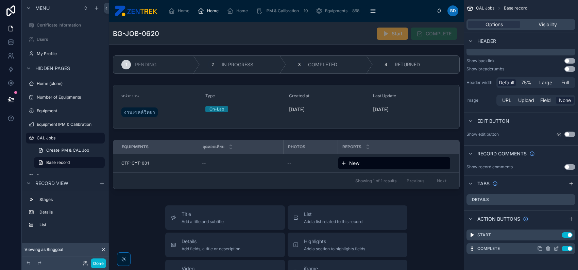
click at [555, 249] on icon "scrollable content" at bounding box center [556, 248] width 5 height 5
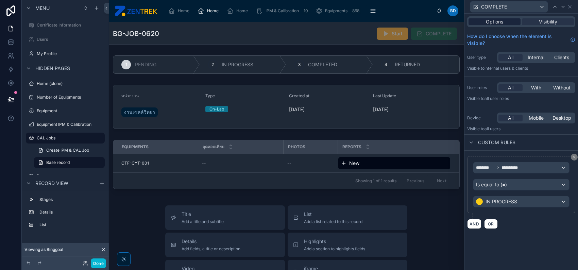
click at [501, 22] on span "Options" at bounding box center [494, 21] width 17 height 7
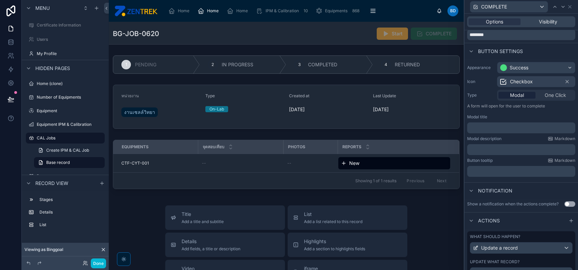
scroll to position [57, 0]
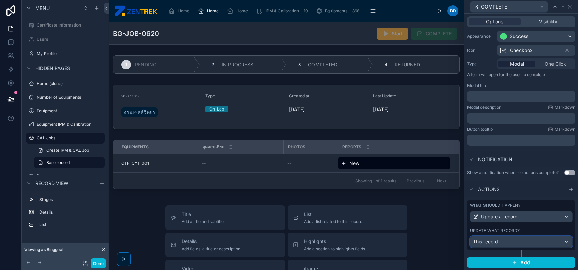
click at [539, 239] on div "This record" at bounding box center [521, 241] width 102 height 11
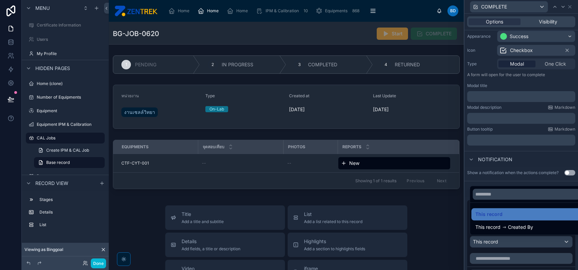
click at [528, 173] on div at bounding box center [521, 135] width 114 height 270
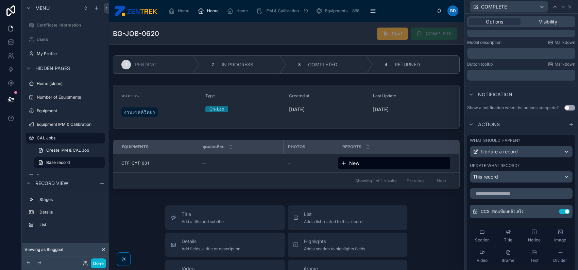
scroll to position [208, 0]
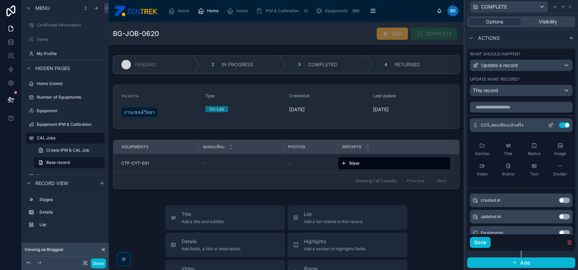
click at [548, 123] on icon at bounding box center [550, 124] width 5 height 5
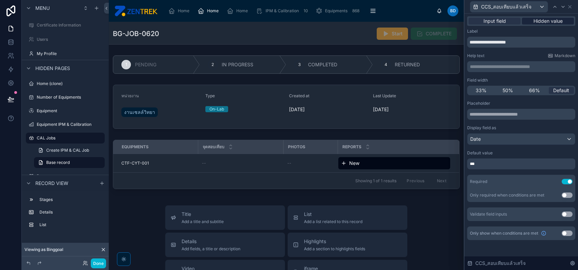
click at [537, 21] on span "Hidden value" at bounding box center [547, 21] width 29 height 7
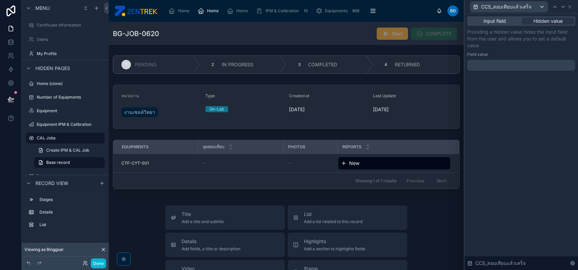
click at [528, 68] on div at bounding box center [521, 65] width 108 height 11
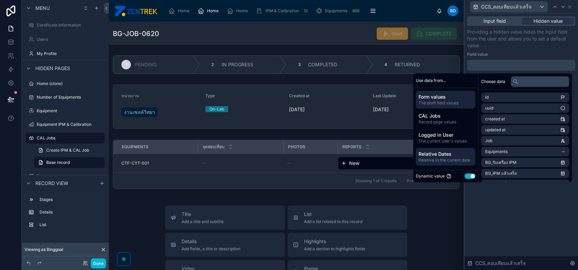
click at [447, 148] on div "Relative Dates Relative to the current date" at bounding box center [446, 157] width 60 height 18
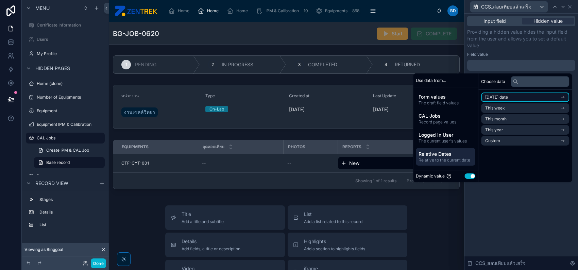
click at [528, 97] on li "[DATE] date" at bounding box center [525, 97] width 88 height 10
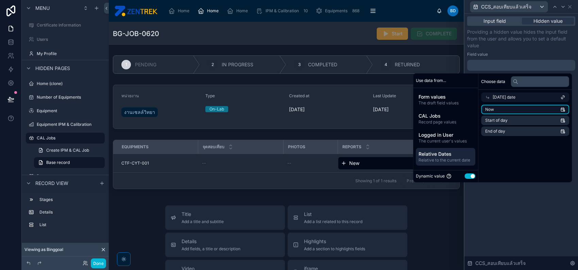
click at [515, 108] on li "Now" at bounding box center [525, 110] width 88 height 10
click at [569, 5] on icon at bounding box center [569, 6] width 5 height 5
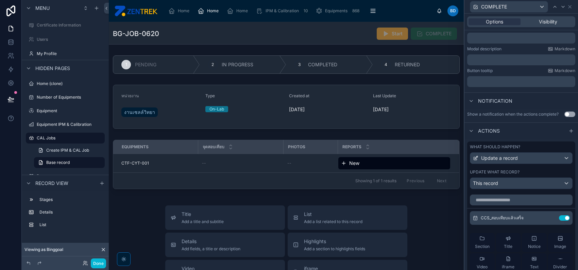
scroll to position [72, 0]
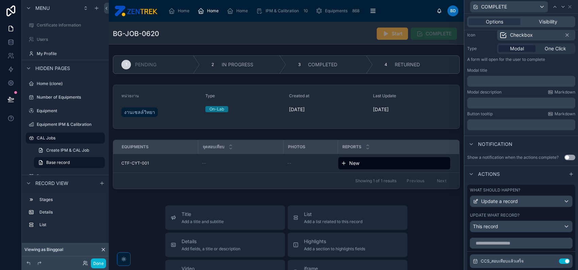
click at [512, 84] on p "﻿" at bounding box center [522, 81] width 104 height 7
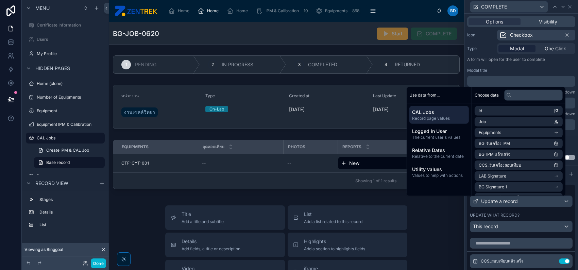
click at [501, 70] on div "Modal title" at bounding box center [521, 70] width 108 height 5
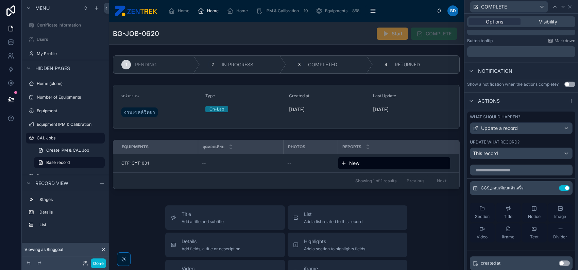
scroll to position [163, 0]
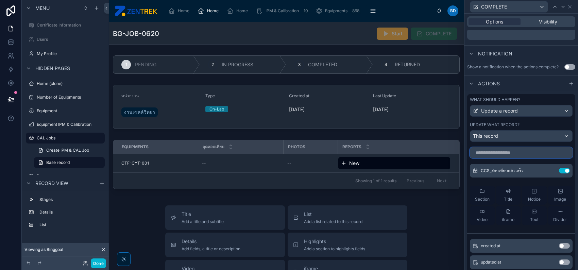
click at [522, 154] on input "text" at bounding box center [521, 152] width 103 height 11
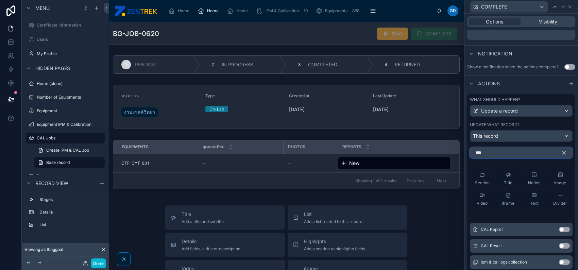
type input "***"
click at [561, 245] on button "Use setting" at bounding box center [564, 245] width 11 height 5
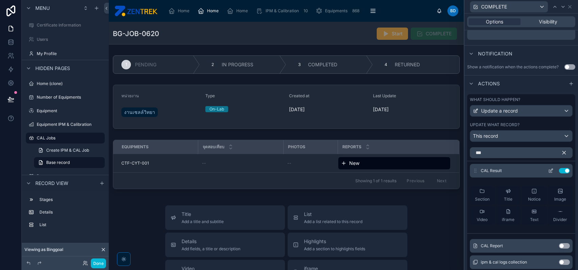
click at [548, 168] on icon at bounding box center [550, 170] width 5 height 5
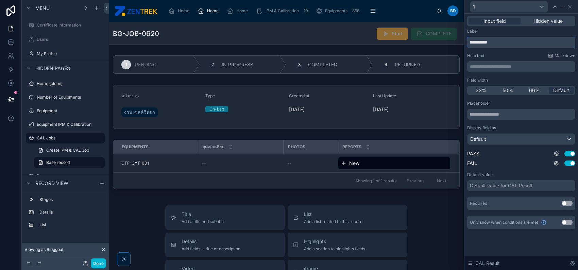
click at [470, 41] on input "**********" at bounding box center [521, 42] width 108 height 11
type input "******"
click at [567, 204] on button "Use setting" at bounding box center [567, 203] width 11 height 5
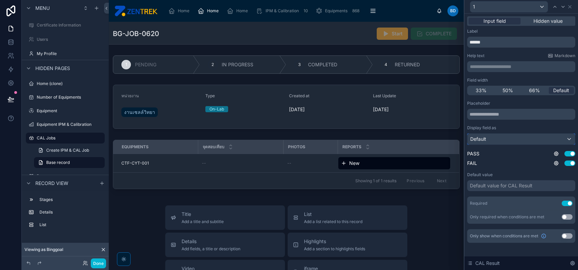
click at [539, 134] on div "Default" at bounding box center [521, 139] width 107 height 11
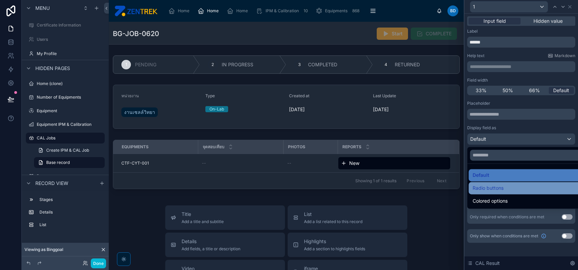
click at [538, 185] on div "Radio buttons" at bounding box center [529, 188] width 112 height 8
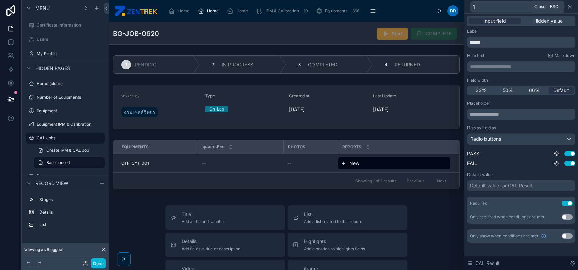
click at [572, 7] on icon at bounding box center [569, 6] width 5 height 5
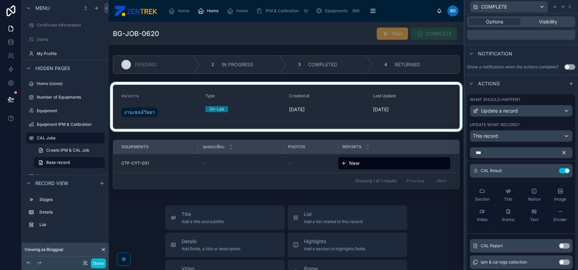
click at [278, 117] on div at bounding box center [286, 107] width 355 height 50
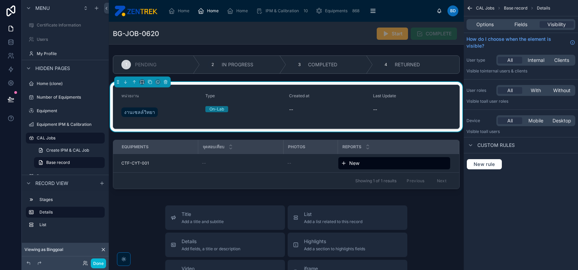
scroll to position [0, 0]
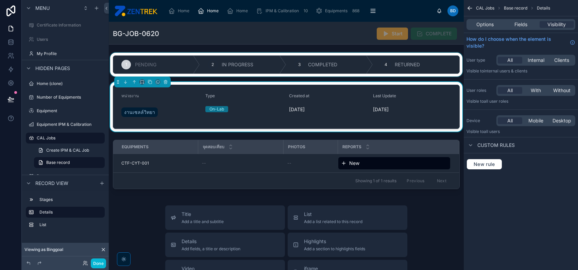
click at [220, 69] on div at bounding box center [286, 65] width 355 height 24
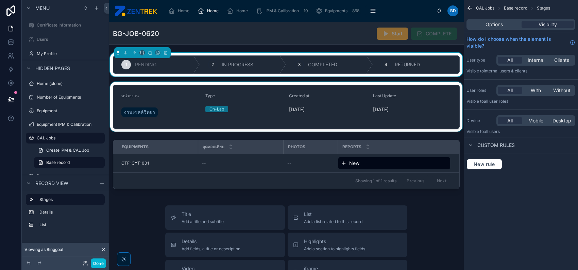
click at [389, 109] on div at bounding box center [286, 107] width 355 height 50
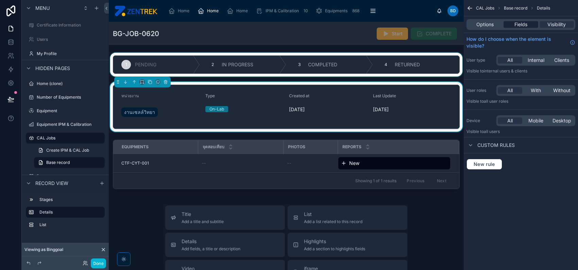
click at [518, 23] on span "Fields" at bounding box center [520, 24] width 13 height 7
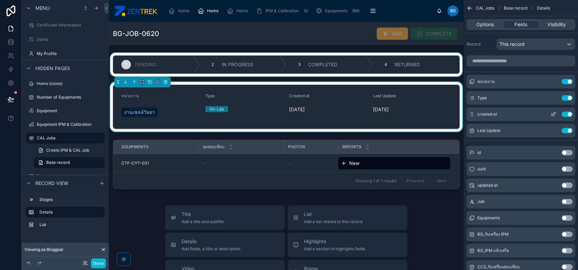
click at [566, 112] on button "Use setting" at bounding box center [567, 114] width 11 height 5
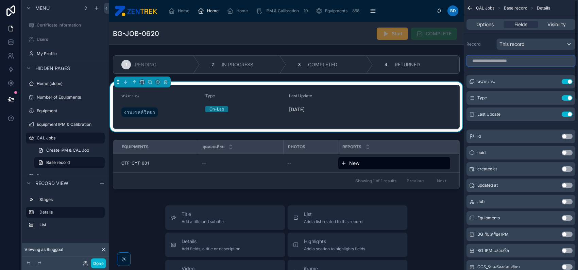
click at [535, 58] on input "scrollable content" at bounding box center [521, 60] width 109 height 11
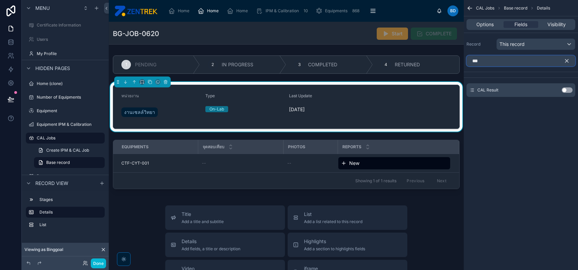
type input "***"
click at [563, 87] on button "Use setting" at bounding box center [567, 89] width 11 height 5
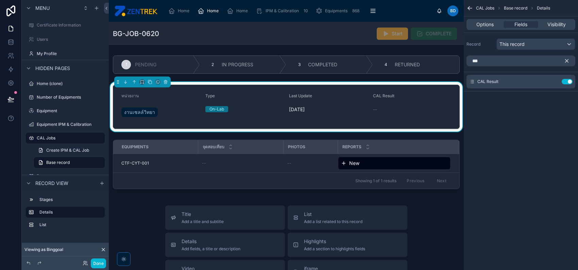
click at [567, 61] on icon "scrollable content" at bounding box center [566, 61] width 3 height 3
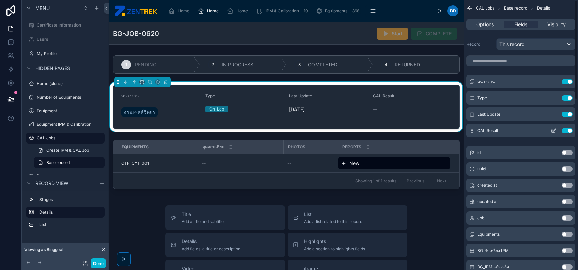
click at [554, 129] on icon "scrollable content" at bounding box center [554, 130] width 3 height 3
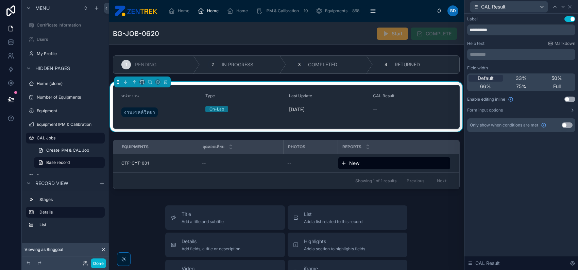
click at [572, 3] on div "CAL Result" at bounding box center [521, 6] width 108 height 13
click at [570, 5] on icon at bounding box center [569, 6] width 5 height 5
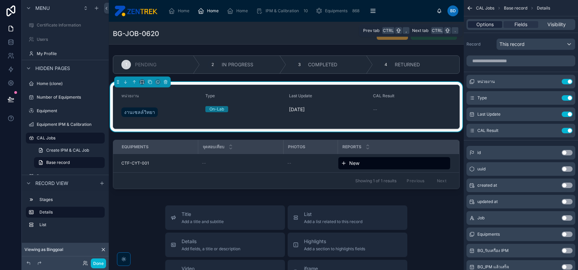
click at [490, 24] on span "Options" at bounding box center [484, 24] width 17 height 7
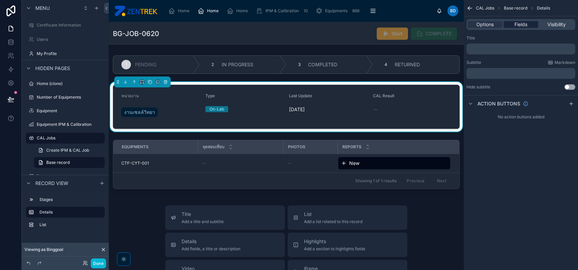
click at [523, 26] on span "Fields" at bounding box center [520, 24] width 13 height 7
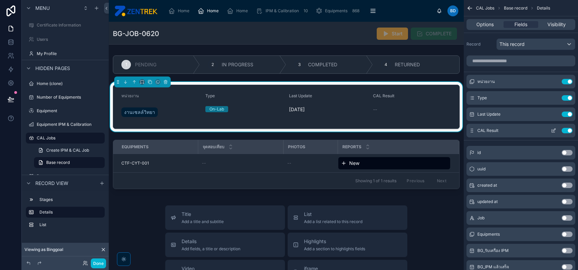
click at [555, 130] on icon "scrollable content" at bounding box center [553, 130] width 5 height 5
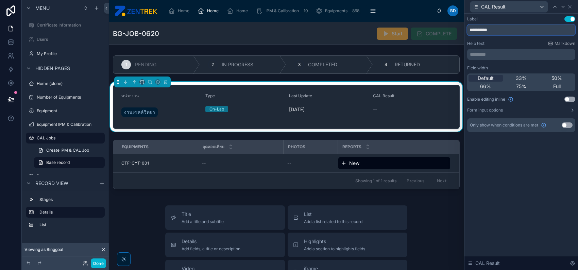
click at [473, 29] on input "**********" at bounding box center [521, 29] width 108 height 11
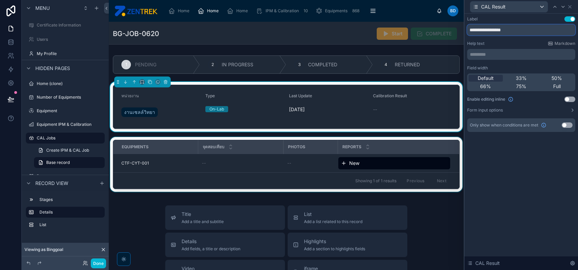
type input "**********"
click at [227, 150] on div "จุดสอบเทียบ" at bounding box center [241, 146] width 84 height 13
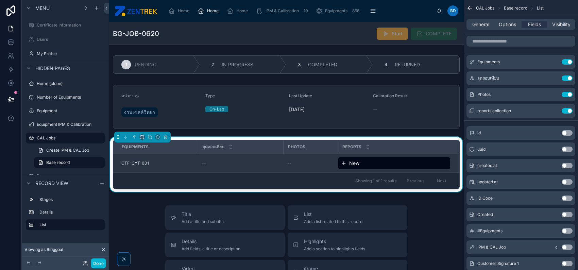
click at [132, 163] on span "CTF-CYT-001" at bounding box center [135, 162] width 28 height 5
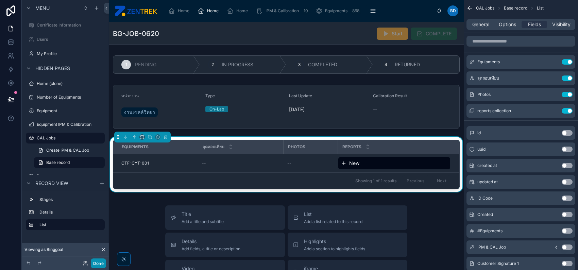
click at [100, 266] on button "Done" at bounding box center [98, 263] width 15 height 10
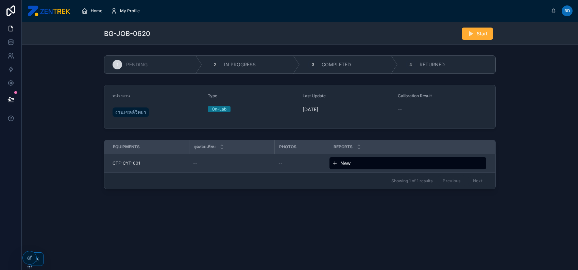
click at [124, 163] on span "CTF-CYT-001" at bounding box center [127, 162] width 28 height 5
click at [138, 161] on span "CTF-CYT-001" at bounding box center [127, 162] width 28 height 5
click at [122, 159] on td "CTF-CYT-001" at bounding box center [146, 163] width 85 height 19
click at [116, 168] on td "CTF-CYT-001" at bounding box center [146, 163] width 85 height 19
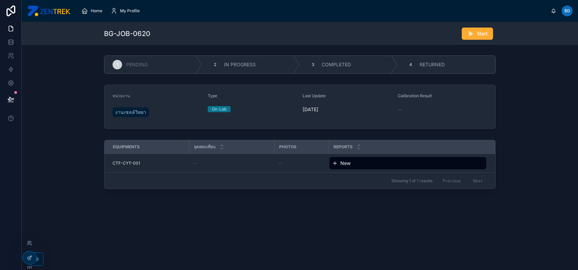
click at [28, 260] on icon at bounding box center [29, 257] width 5 height 5
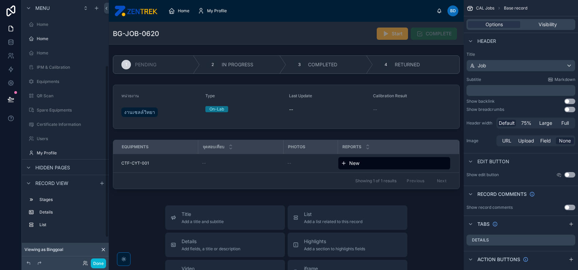
scroll to position [99, 0]
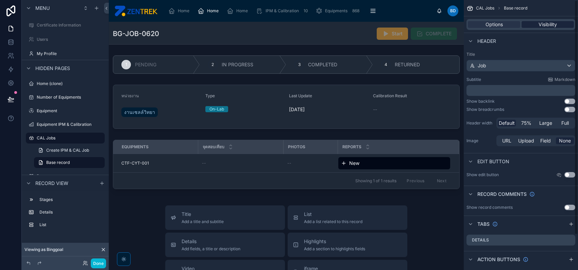
click at [543, 21] on span "Visibility" at bounding box center [548, 24] width 18 height 7
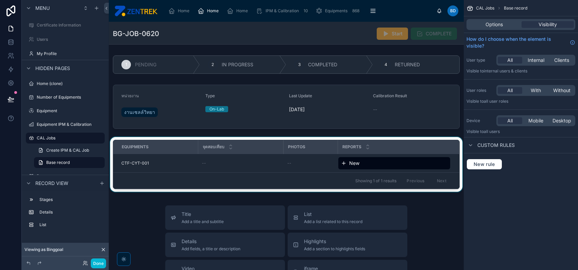
click at [317, 158] on div at bounding box center [286, 165] width 355 height 57
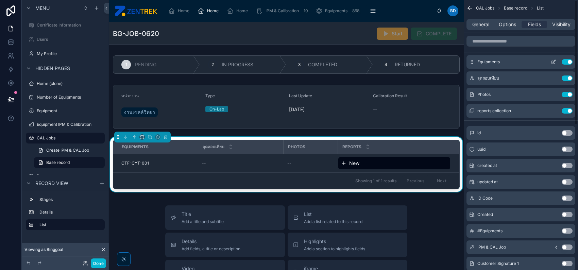
click at [554, 62] on icon "scrollable content" at bounding box center [553, 61] width 5 height 5
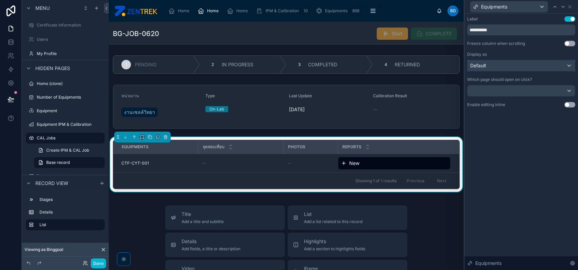
click at [554, 63] on div "Default" at bounding box center [521, 65] width 107 height 11
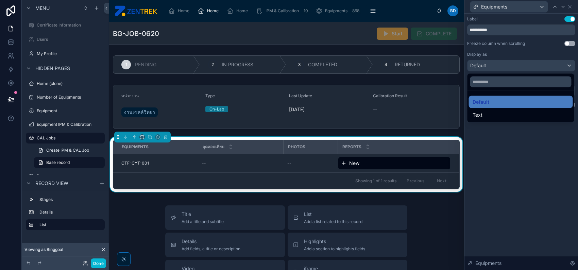
click at [554, 63] on div at bounding box center [521, 135] width 114 height 270
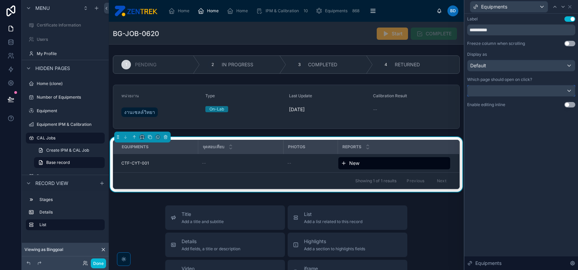
click at [540, 91] on div at bounding box center [521, 90] width 107 height 11
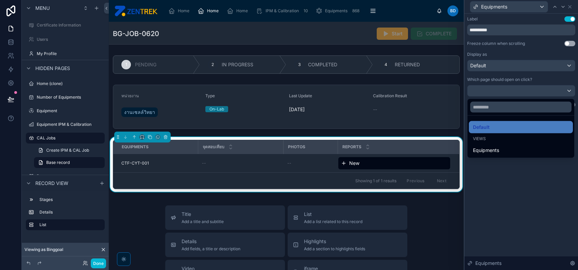
click at [510, 140] on div "Views" at bounding box center [521, 138] width 96 height 5
click at [507, 138] on div "Views" at bounding box center [521, 138] width 96 height 5
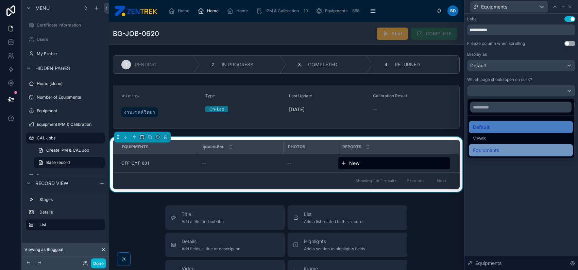
click at [503, 151] on div "Equipments" at bounding box center [521, 150] width 96 height 8
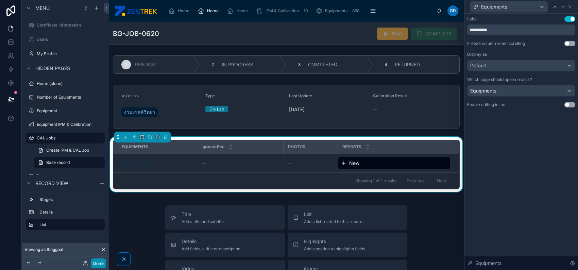
click at [102, 263] on button "Done" at bounding box center [98, 263] width 15 height 10
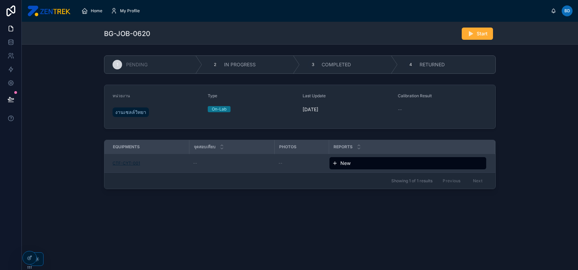
click at [124, 163] on span "CTF-CYT-001" at bounding box center [127, 162] width 28 height 5
click at [131, 163] on span "CTF-CYT-001" at bounding box center [127, 162] width 28 height 5
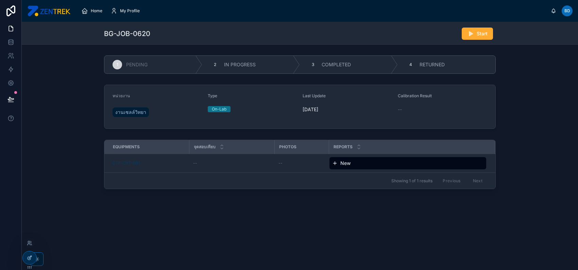
click at [31, 259] on icon at bounding box center [29, 258] width 3 height 3
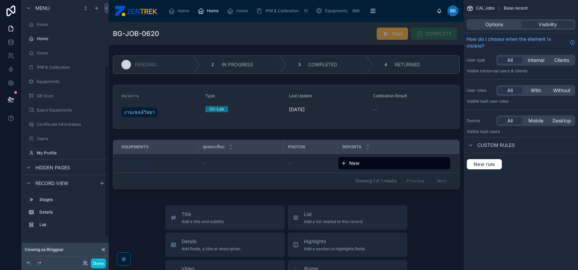
scroll to position [99, 0]
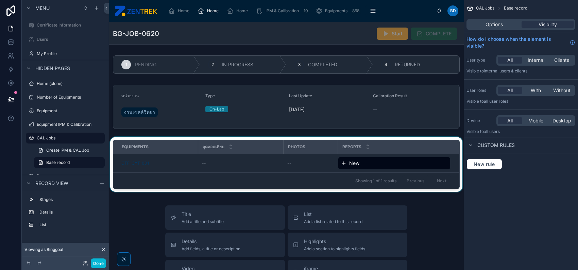
click at [168, 166] on div at bounding box center [286, 165] width 355 height 57
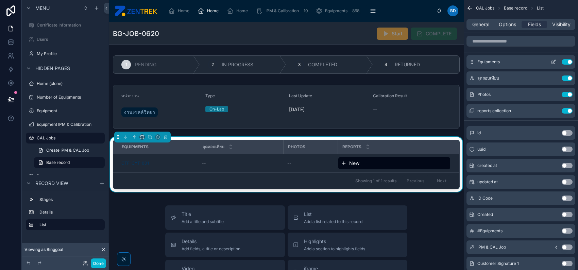
click at [555, 62] on icon "scrollable content" at bounding box center [553, 61] width 5 height 5
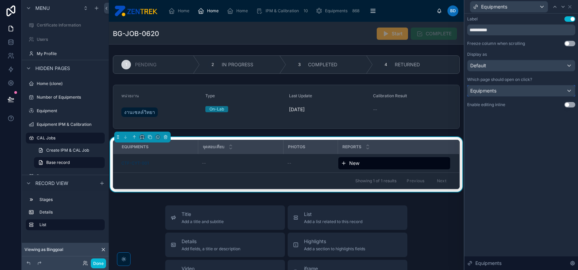
click at [529, 88] on div "Equipments" at bounding box center [521, 90] width 107 height 11
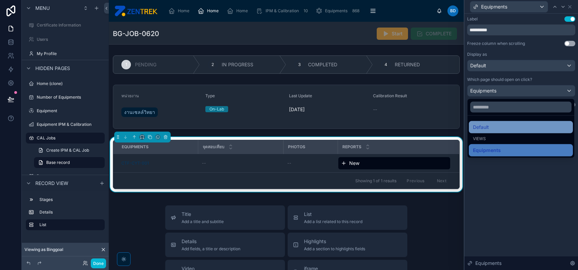
click at [500, 123] on div "Default" at bounding box center [521, 127] width 96 height 8
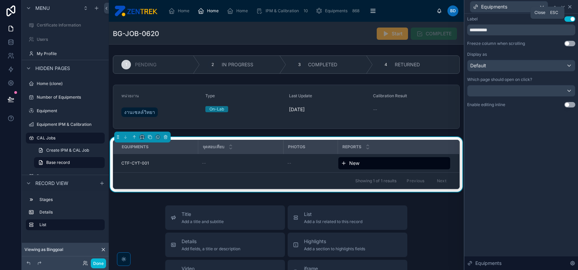
click at [572, 8] on icon at bounding box center [569, 6] width 5 height 5
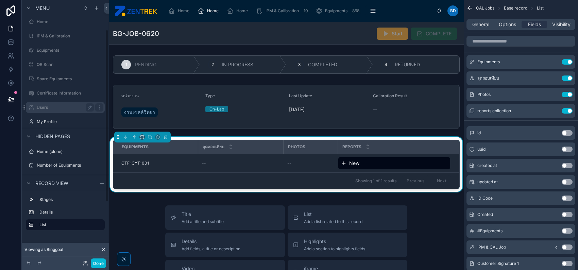
scroll to position [45, 0]
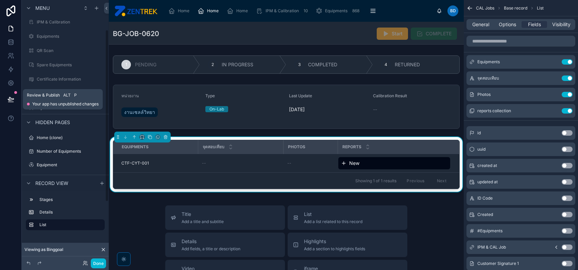
click at [6, 98] on button at bounding box center [10, 99] width 15 height 19
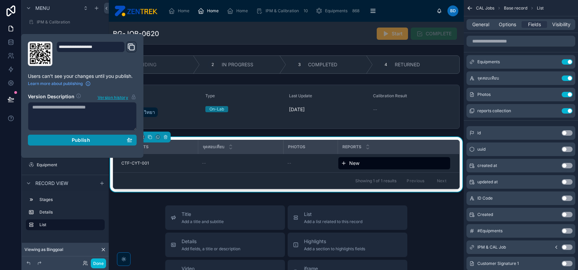
click at [85, 136] on button "Publish" at bounding box center [82, 140] width 109 height 11
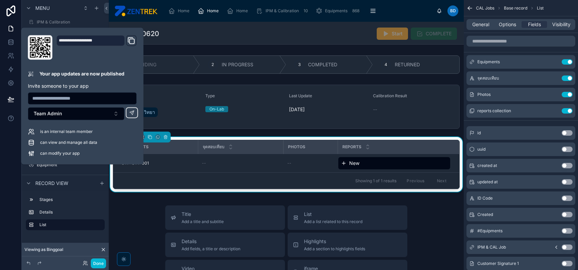
click at [230, 134] on div "1 PENDING 2 IN PROGRESS 3 COMPLETED 4 RETURNED หน่วยงาน งานเซลล์วิทยา Type On-L…" at bounding box center [286, 124] width 355 height 142
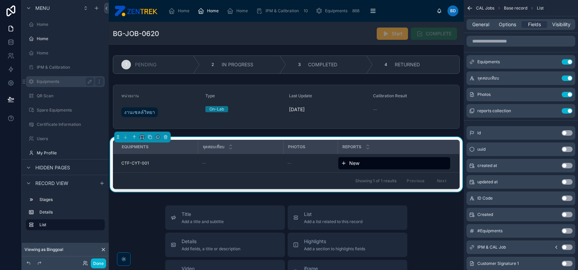
click at [65, 82] on label "Equipments" at bounding box center [64, 81] width 54 height 5
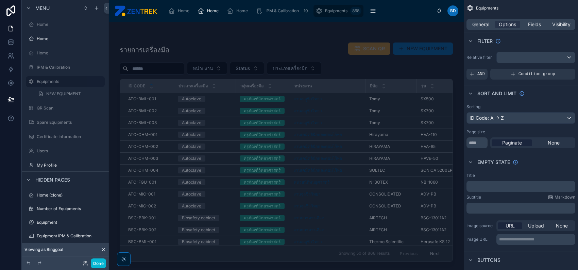
click at [154, 99] on div at bounding box center [286, 142] width 355 height 240
click at [207, 98] on div "Autoclave" at bounding box center [205, 99] width 54 height 6
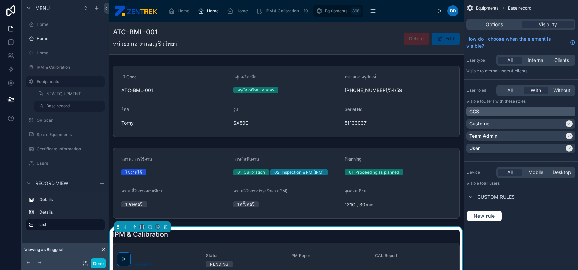
click at [562, 112] on div "CCS" at bounding box center [520, 111] width 103 height 7
click at [567, 111] on icon "scrollable content" at bounding box center [569, 111] width 4 height 4
click at [71, 106] on link "Base record" at bounding box center [69, 106] width 71 height 11
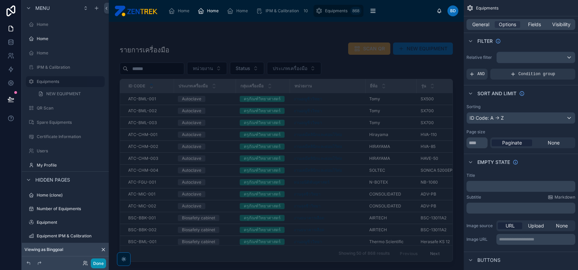
click at [99, 263] on button "Done" at bounding box center [98, 263] width 15 height 10
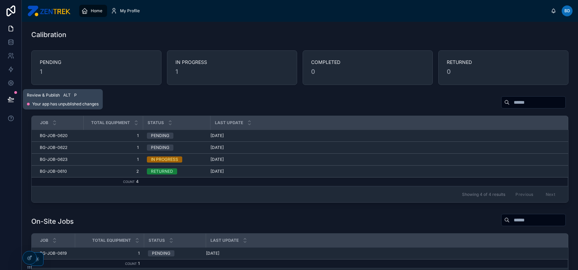
click at [15, 99] on button at bounding box center [10, 99] width 15 height 19
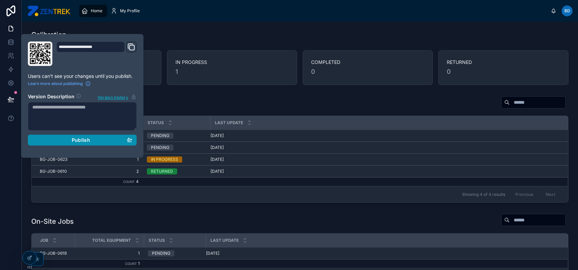
click at [50, 140] on div "Publish" at bounding box center [82, 140] width 100 height 6
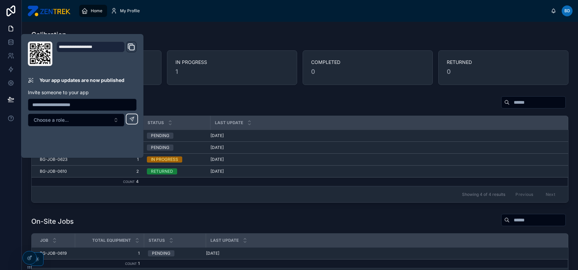
click at [91, 9] on span "Home" at bounding box center [97, 10] width 12 height 5
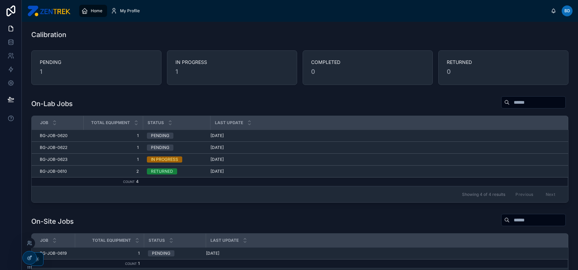
click at [32, 260] on icon at bounding box center [29, 257] width 5 height 5
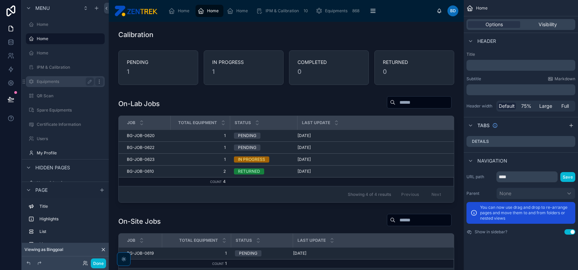
click at [99, 82] on icon "scrollable content" at bounding box center [99, 81] width 0 height 0
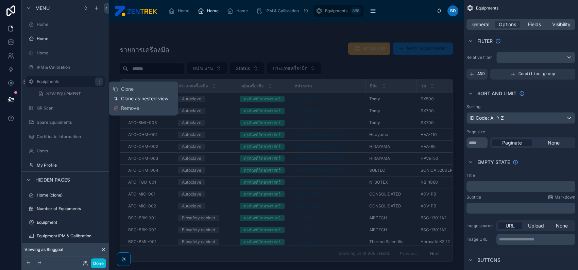
click at [134, 100] on span "Clone as nested view" at bounding box center [144, 98] width 47 height 7
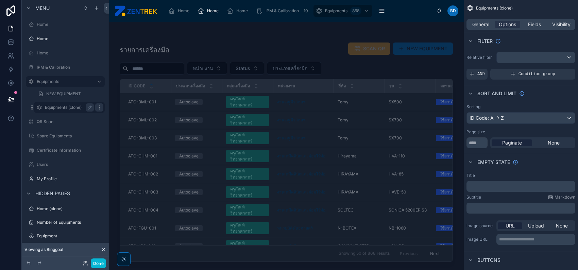
click at [100, 109] on icon "scrollable content" at bounding box center [99, 107] width 5 height 5
click at [121, 123] on span "Remove" at bounding box center [130, 124] width 18 height 7
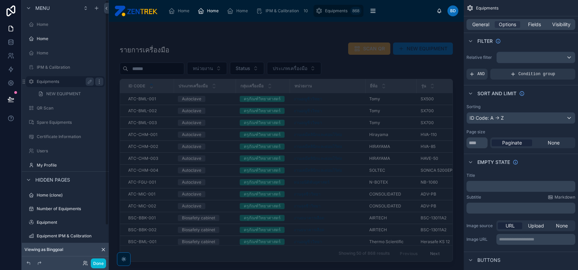
click at [98, 80] on icon "scrollable content" at bounding box center [99, 81] width 5 height 5
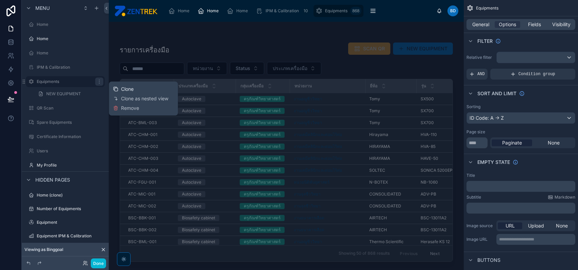
click at [130, 89] on span "Clone" at bounding box center [127, 89] width 13 height 7
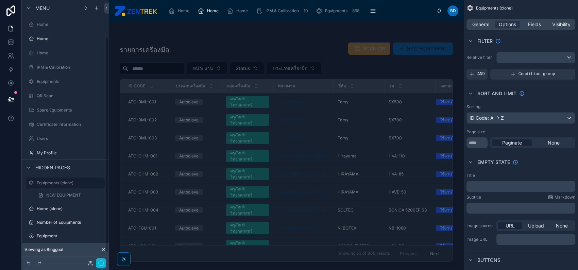
scroll to position [45, 0]
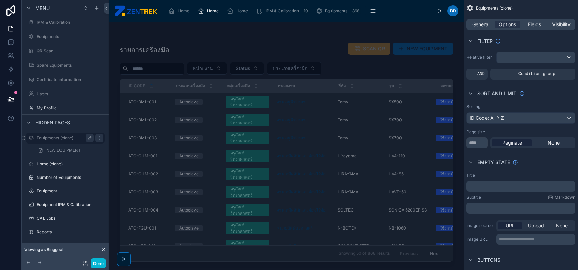
click at [88, 138] on icon "scrollable content" at bounding box center [89, 137] width 3 height 3
click at [79, 136] on input "**********" at bounding box center [60, 138] width 46 height 8
type input "**********"
click at [73, 152] on span "NEW EQUIPMENT" at bounding box center [63, 150] width 35 height 5
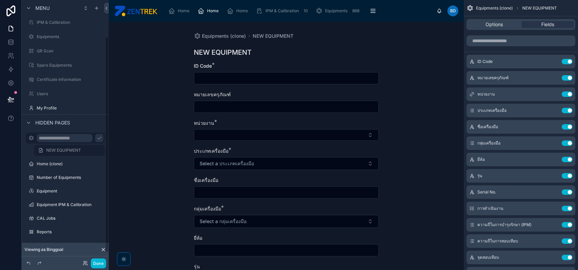
click at [97, 138] on icon "scrollable content" at bounding box center [99, 137] width 5 height 5
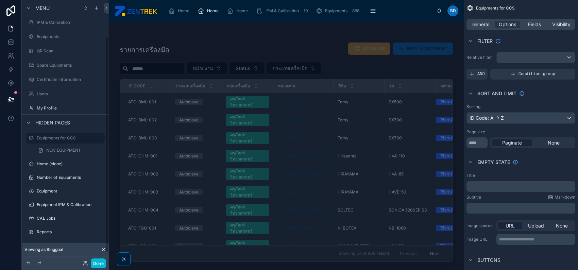
click at [70, 137] on label "Equipments for CCS" at bounding box center [69, 137] width 64 height 5
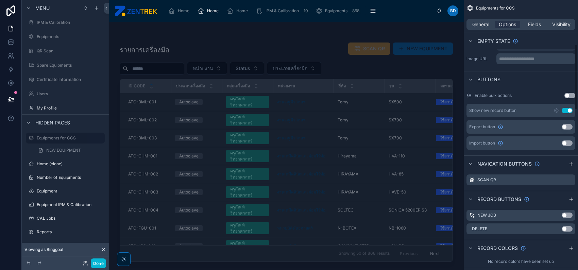
scroll to position [181, 0]
click at [564, 109] on button "Use setting" at bounding box center [567, 109] width 11 height 5
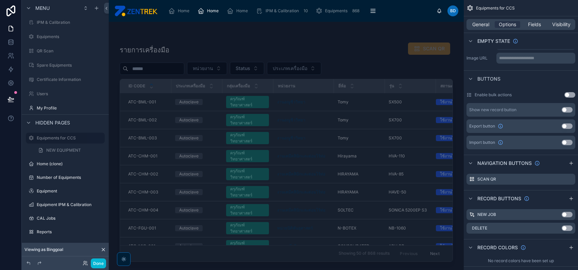
click at [313, 103] on div at bounding box center [286, 142] width 355 height 240
click at [352, 100] on div "Tomy Tomy" at bounding box center [359, 101] width 43 height 5
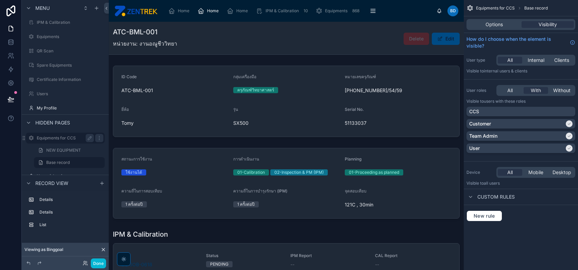
click at [65, 136] on label "Equipments for CCS" at bounding box center [64, 137] width 54 height 5
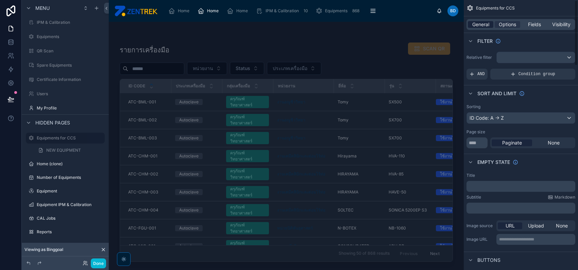
click at [473, 24] on span "General" at bounding box center [480, 24] width 17 height 7
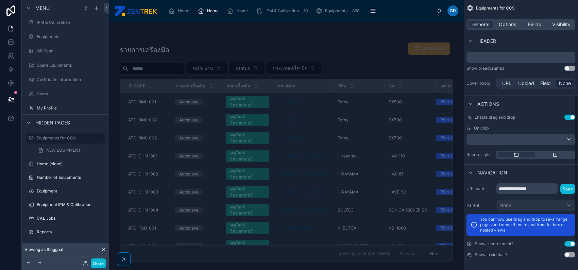
scroll to position [220, 0]
click at [529, 188] on input "**********" at bounding box center [526, 188] width 61 height 11
type input "**********"
click at [566, 188] on button "Save" at bounding box center [567, 189] width 15 height 10
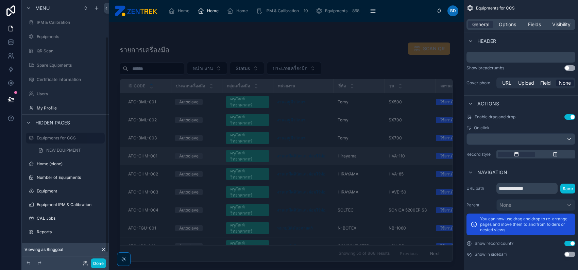
click at [311, 147] on td "งานเคมีคลินิกและต่อมไร้ท่อ" at bounding box center [303, 156] width 61 height 18
click at [329, 153] on div "งานเคมีคลินิกและต่อมไร้ท่อ" at bounding box center [303, 155] width 52 height 5
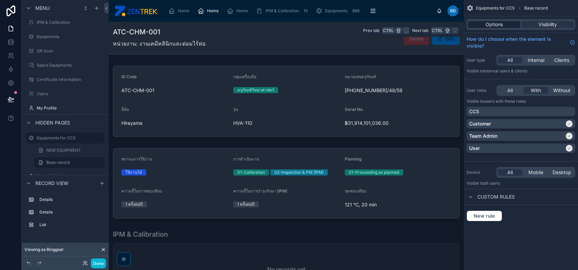
click at [493, 26] on span "Options" at bounding box center [494, 24] width 17 height 7
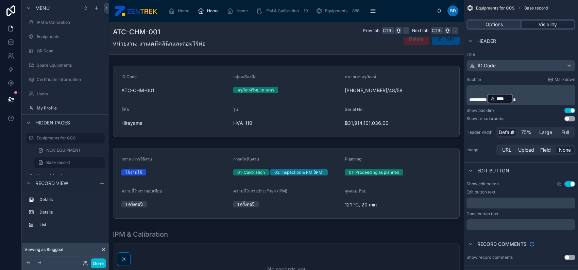
click at [529, 26] on div "Visibility" at bounding box center [548, 24] width 52 height 7
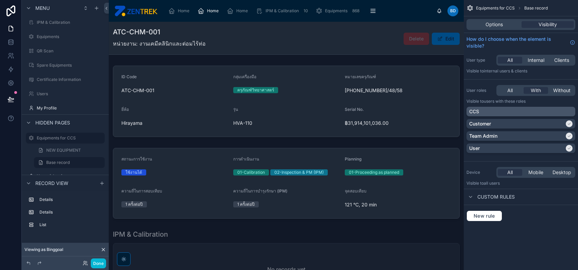
click at [567, 112] on div "CCS" at bounding box center [520, 111] width 103 height 7
click at [567, 124] on icon "scrollable content" at bounding box center [569, 124] width 4 height 4
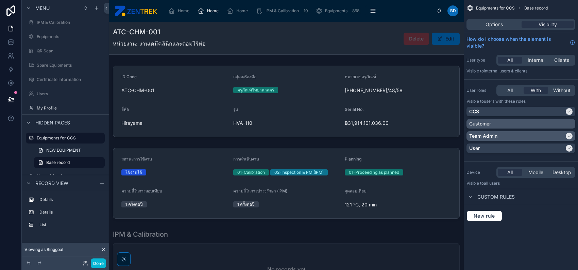
click at [567, 138] on icon "scrollable content" at bounding box center [569, 136] width 4 height 4
click at [567, 149] on icon "scrollable content" at bounding box center [569, 148] width 4 height 4
click at [488, 21] on span "Options" at bounding box center [494, 24] width 17 height 7
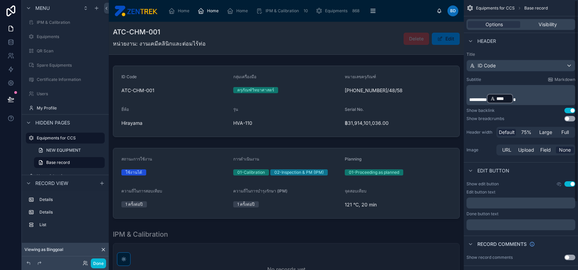
click at [567, 184] on button "Use setting" at bounding box center [569, 183] width 11 height 5
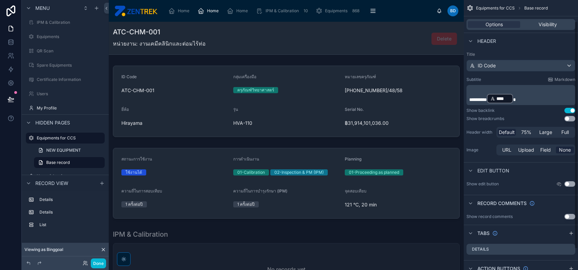
scroll to position [50, 0]
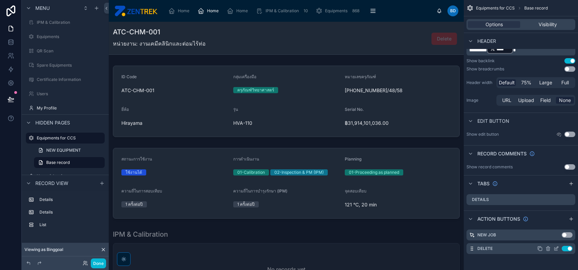
click at [566, 246] on button "Use setting" at bounding box center [567, 248] width 11 height 5
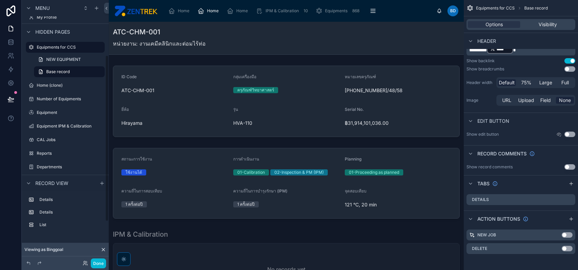
scroll to position [0, 0]
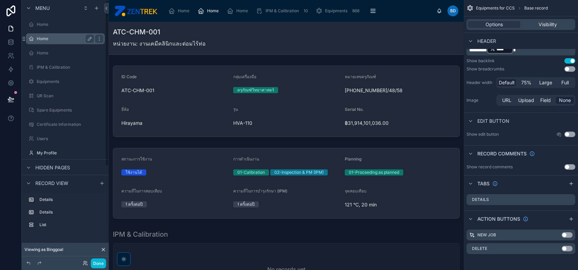
click at [61, 39] on label "Home" at bounding box center [64, 38] width 54 height 5
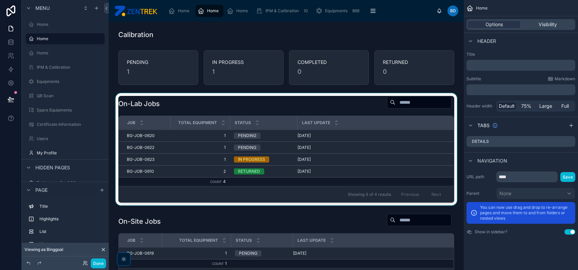
click at [201, 134] on div at bounding box center [286, 149] width 344 height 112
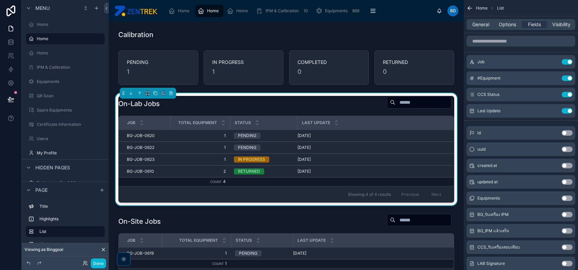
click at [194, 134] on span "1" at bounding box center [199, 135] width 51 height 5
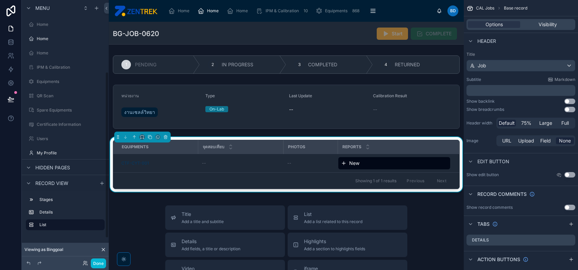
scroll to position [113, 0]
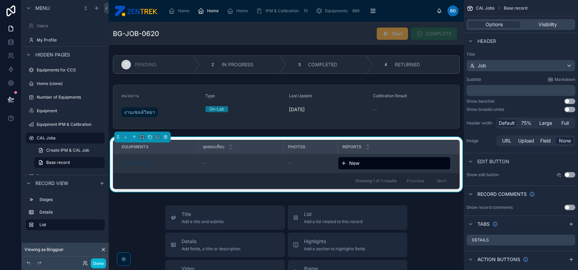
click at [174, 163] on div "CTF-CYT-001" at bounding box center [157, 162] width 72 height 5
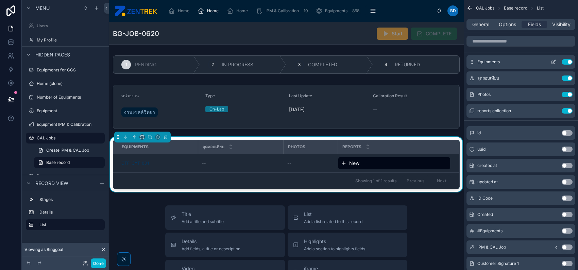
click at [554, 61] on icon "scrollable content" at bounding box center [553, 61] width 5 height 5
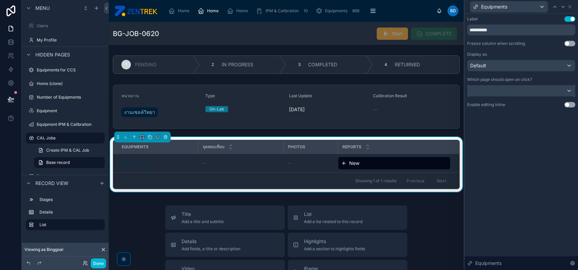
click at [541, 88] on div at bounding box center [521, 90] width 107 height 11
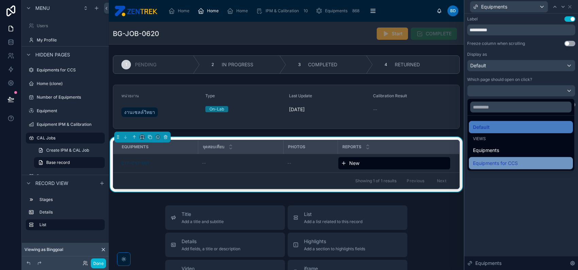
click at [528, 163] on div "Equipments for CCS" at bounding box center [521, 163] width 96 height 8
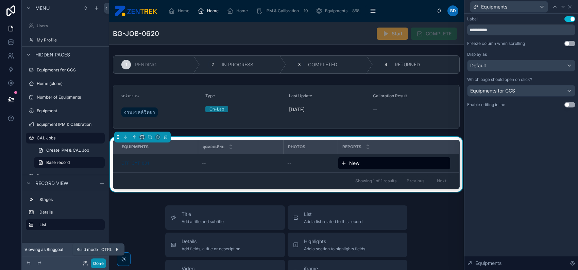
click at [99, 262] on button "Done" at bounding box center [98, 263] width 15 height 10
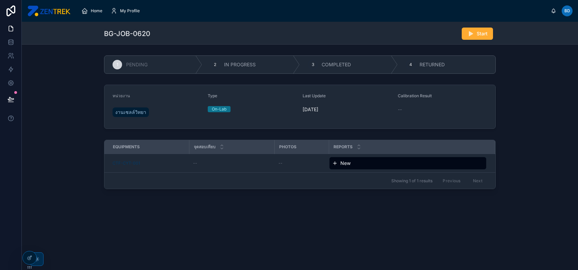
click at [42, 259] on div at bounding box center [37, 259] width 14 height 14
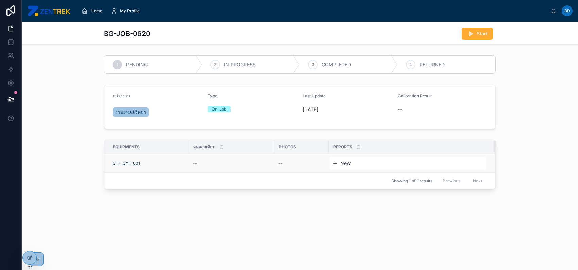
click at [134, 162] on span "CTF-CYT-001" at bounding box center [127, 162] width 28 height 5
click at [33, 254] on div at bounding box center [30, 257] width 14 height 13
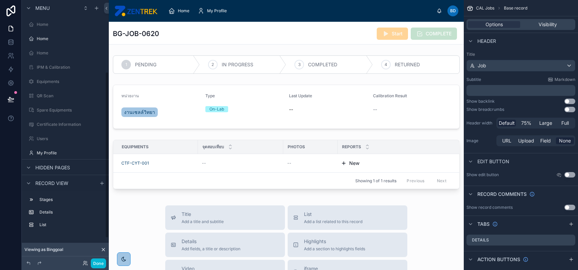
scroll to position [113, 0]
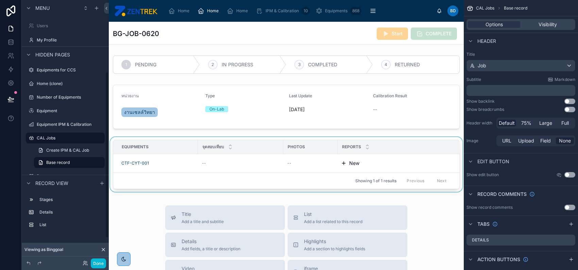
click at [159, 151] on div "Equipments" at bounding box center [156, 146] width 84 height 11
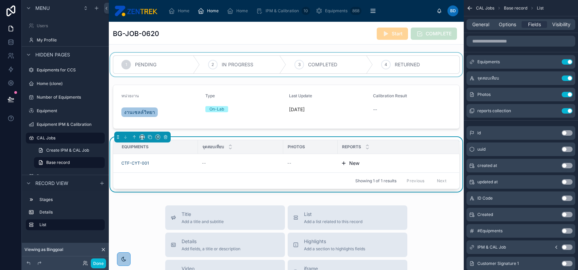
click at [186, 65] on div at bounding box center [286, 65] width 355 height 24
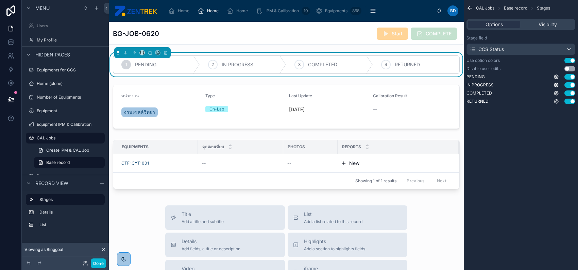
click at [469, 8] on icon "scrollable content" at bounding box center [470, 8] width 4 height 0
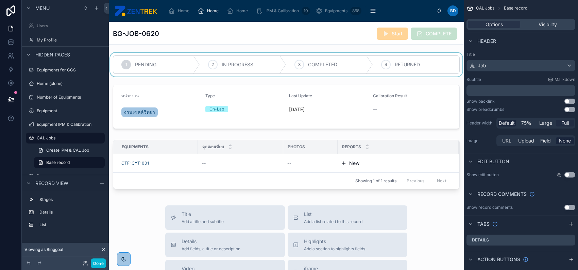
click at [563, 125] on span "Full" at bounding box center [564, 123] width 7 height 7
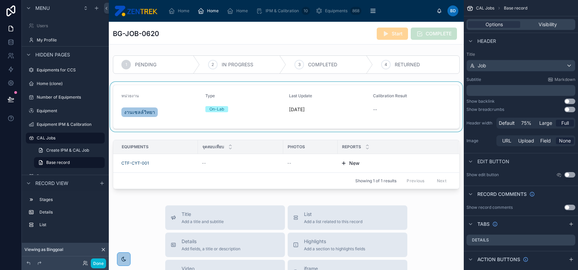
click at [412, 89] on div at bounding box center [286, 107] width 355 height 50
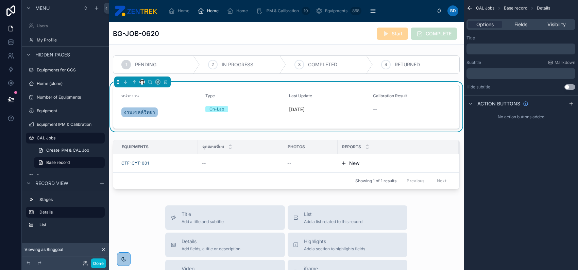
click at [139, 84] on div at bounding box center [141, 81] width 5 height 5
click at [140, 82] on icon at bounding box center [141, 81] width 3 height 2
click at [159, 170] on span "Full width" at bounding box center [155, 172] width 21 height 8
click at [166, 150] on div "Equipments" at bounding box center [156, 146] width 84 height 11
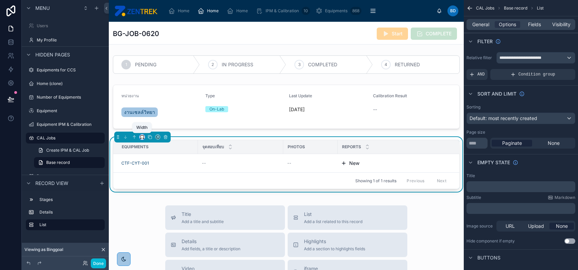
click at [142, 137] on icon at bounding box center [142, 137] width 5 height 5
click at [159, 206] on span "Full width" at bounding box center [155, 209] width 21 height 8
click at [531, 28] on div "General Options Fields Visibility" at bounding box center [521, 24] width 109 height 11
click at [533, 23] on span "Fields" at bounding box center [534, 24] width 13 height 7
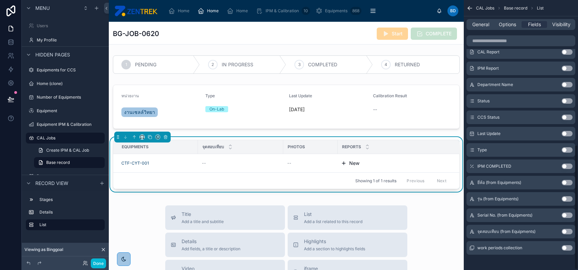
scroll to position [312, 0]
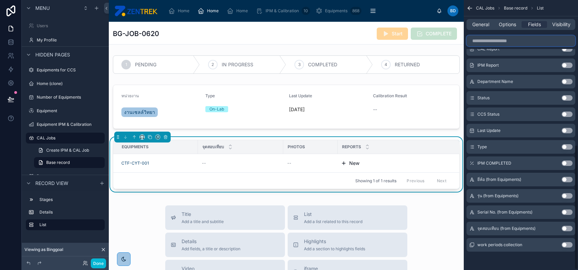
click at [519, 41] on input "scrollable content" at bounding box center [521, 40] width 109 height 11
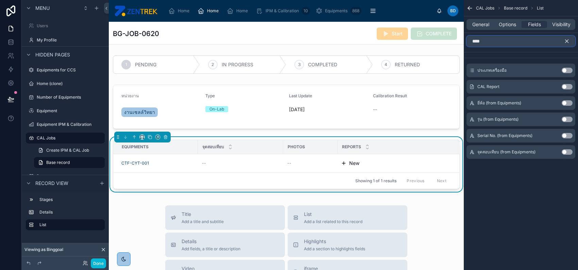
type input "****"
click at [569, 102] on button "Use setting" at bounding box center [567, 102] width 11 height 5
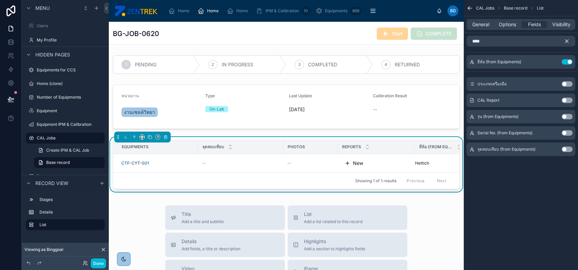
click at [565, 117] on button "Use setting" at bounding box center [567, 116] width 11 height 5
click at [566, 133] on button "Use setting" at bounding box center [567, 132] width 11 height 5
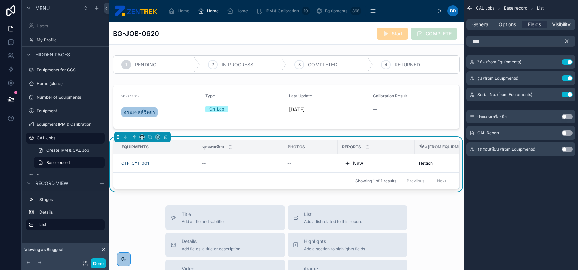
click at [569, 40] on icon "scrollable content" at bounding box center [567, 41] width 6 height 6
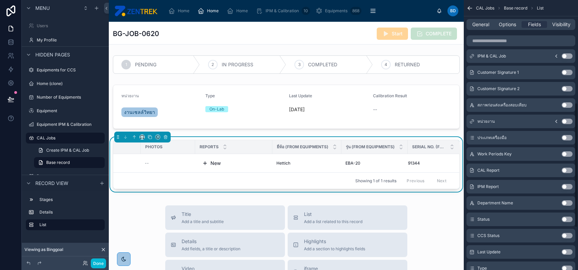
scroll to position [222, 0]
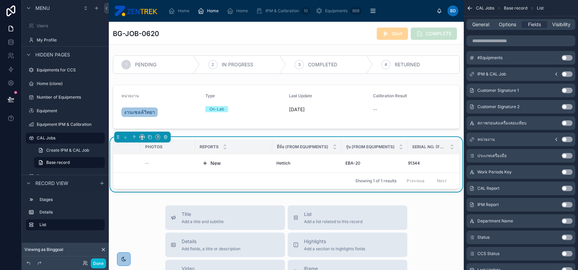
click at [567, 153] on button "Use setting" at bounding box center [567, 155] width 11 height 5
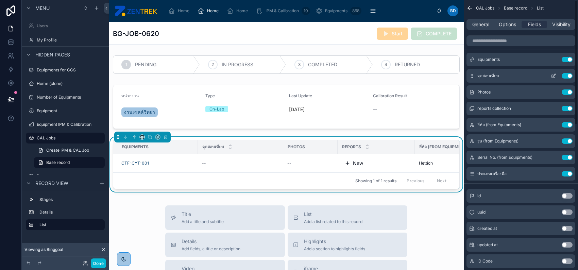
scroll to position [0, 0]
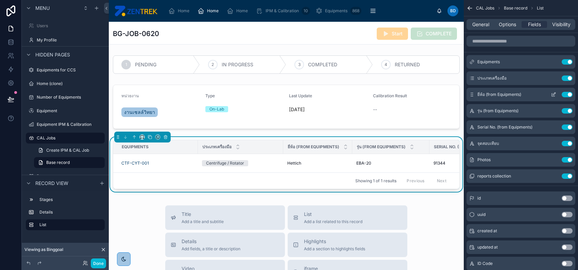
click at [554, 95] on icon "scrollable content" at bounding box center [553, 94] width 5 height 5
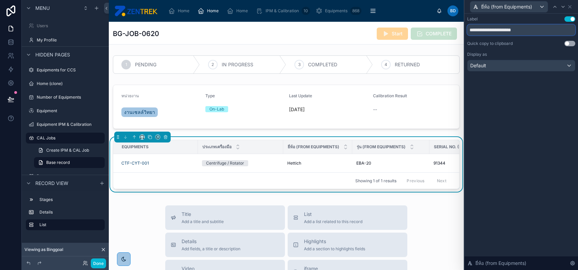
drag, startPoint x: 522, startPoint y: 30, endPoint x: 571, endPoint y: 30, distance: 49.6
click at [571, 30] on input "**********" at bounding box center [521, 29] width 108 height 11
type input "******"
click at [547, 110] on div "Label Use setting ****** Quick copy to clipboard Use setting Display as Default…" at bounding box center [521, 142] width 114 height 256
click at [570, 6] on icon at bounding box center [569, 6] width 5 height 5
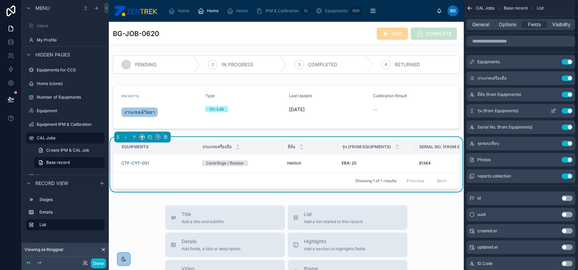
click at [553, 111] on icon "scrollable content" at bounding box center [554, 110] width 3 height 3
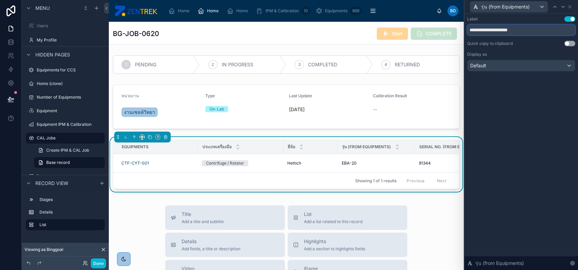
drag, startPoint x: 476, startPoint y: 29, endPoint x: 535, endPoint y: 30, distance: 58.8
click at [532, 29] on input "**********" at bounding box center [521, 29] width 108 height 11
type input "****"
click at [569, 6] on icon at bounding box center [569, 6] width 5 height 5
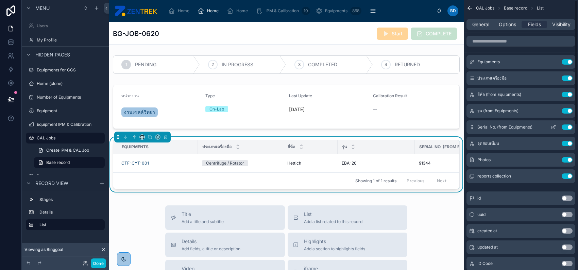
click at [553, 127] on icon "scrollable content" at bounding box center [554, 126] width 3 height 3
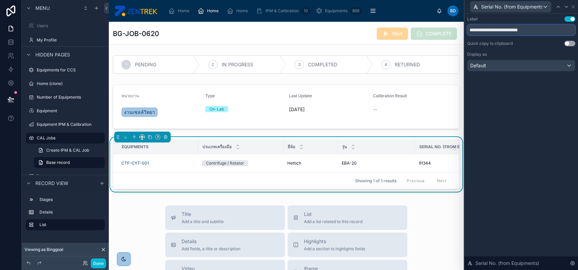
drag, startPoint x: 493, startPoint y: 29, endPoint x: 557, endPoint y: 29, distance: 63.6
click at [557, 29] on input "**********" at bounding box center [521, 29] width 108 height 11
type input "**********"
click at [196, 145] on th "Equipments" at bounding box center [155, 147] width 85 height 14
click at [197, 145] on tr "Equipments ประเภทเครื่องมือ ยี่ห้อ รุ่น Serial No. จุดสอบเทียบ Photos Reports" at bounding box center [366, 147] width 506 height 14
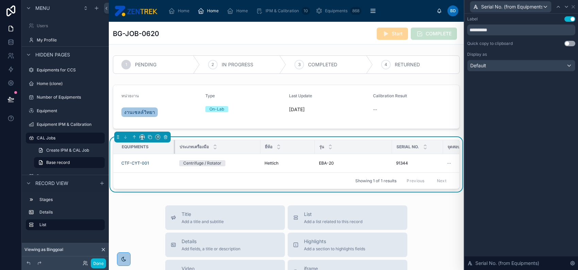
drag, startPoint x: 197, startPoint y: 145, endPoint x: 174, endPoint y: 145, distance: 22.8
click at [174, 145] on div at bounding box center [175, 147] width 3 height 14
click at [103, 259] on button "Done" at bounding box center [98, 263] width 15 height 10
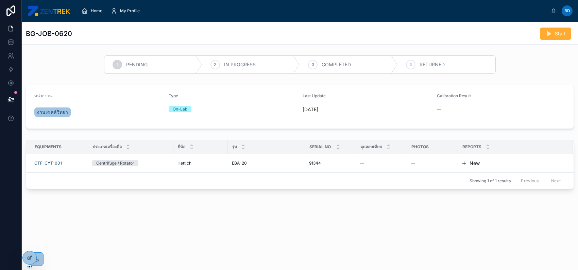
click at [173, 146] on th "ยี่ห้อ" at bounding box center [200, 147] width 54 height 14
click at [167, 145] on div "ประเภทเครื่องมือ" at bounding box center [130, 146] width 85 height 13
click at [172, 146] on div at bounding box center [173, 147] width 3 height 14
drag, startPoint x: 166, startPoint y: 145, endPoint x: 170, endPoint y: 147, distance: 4.3
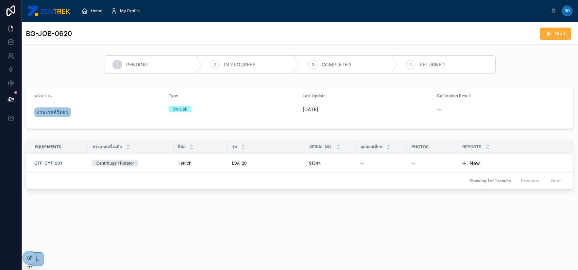
click at [167, 145] on div "ประเภทเครื่องมือ" at bounding box center [130, 146] width 85 height 13
click at [170, 147] on div "ประเภทเครื่องมือ" at bounding box center [130, 146] width 85 height 13
click at [173, 148] on div at bounding box center [173, 147] width 3 height 14
click at [168, 147] on div "ประเภทเครื่องมือ" at bounding box center [130, 146] width 85 height 13
click at [299, 147] on div "รุ่น" at bounding box center [266, 146] width 77 height 13
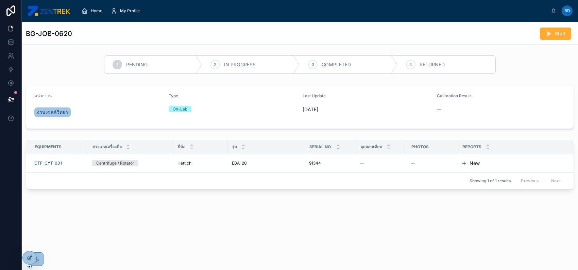
click at [282, 146] on div "รุ่น" at bounding box center [266, 146] width 77 height 13
click at [304, 148] on div at bounding box center [305, 147] width 3 height 14
click at [294, 148] on div "รุ่น" at bounding box center [266, 146] width 77 height 13
drag, startPoint x: 304, startPoint y: 147, endPoint x: 274, endPoint y: 149, distance: 29.7
click at [274, 149] on div at bounding box center [275, 147] width 3 height 14
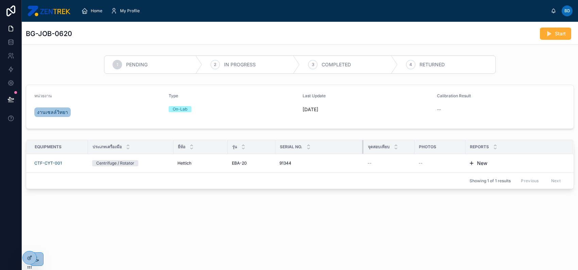
drag, startPoint x: 325, startPoint y: 149, endPoint x: 362, endPoint y: 150, distance: 37.1
click at [362, 150] on div at bounding box center [363, 147] width 3 height 14
click at [30, 261] on div at bounding box center [30, 257] width 14 height 13
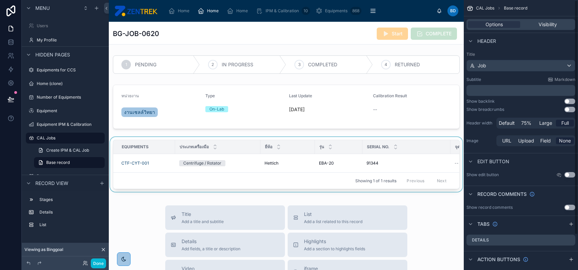
click at [393, 140] on div "Serial No." at bounding box center [406, 146] width 87 height 13
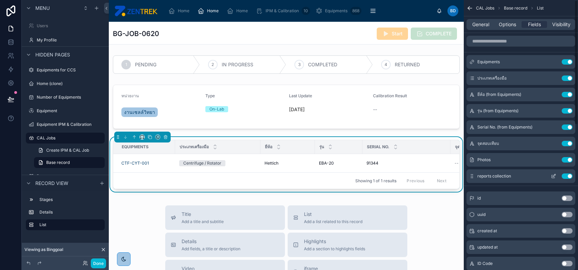
click at [554, 175] on icon "scrollable content" at bounding box center [553, 175] width 5 height 5
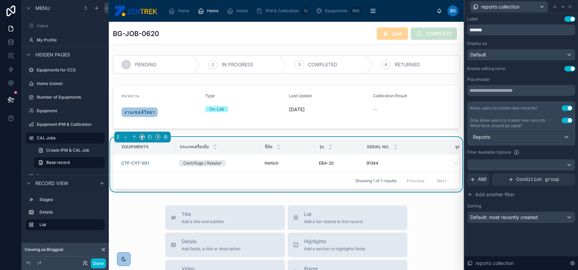
scroll to position [90, 0]
click at [497, 29] on input "*******" at bounding box center [521, 29] width 108 height 11
type input "******"
click at [484, 53] on span "Default" at bounding box center [478, 54] width 16 height 7
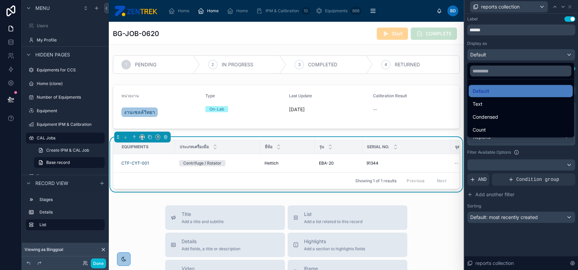
click at [536, 33] on div at bounding box center [521, 135] width 114 height 270
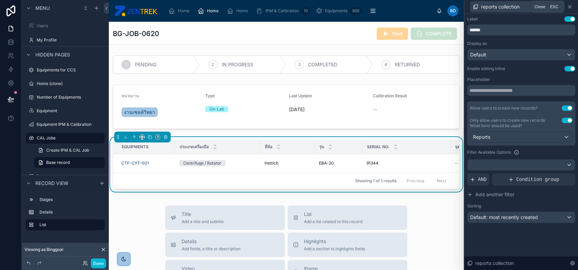
click at [569, 6] on icon at bounding box center [569, 6] width 5 height 5
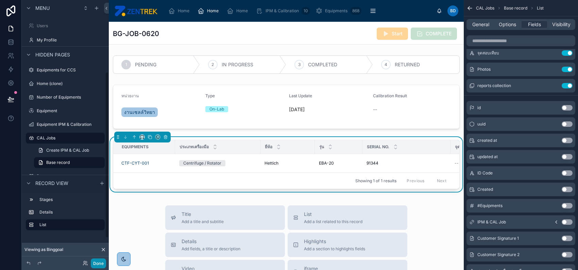
click at [95, 262] on button "Done" at bounding box center [98, 263] width 15 height 10
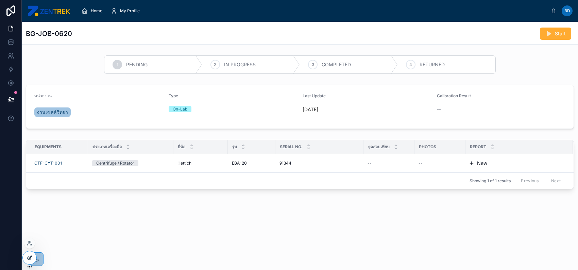
click at [33, 256] on div at bounding box center [30, 257] width 14 height 13
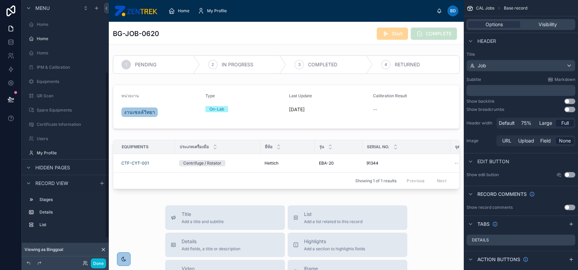
scroll to position [113, 0]
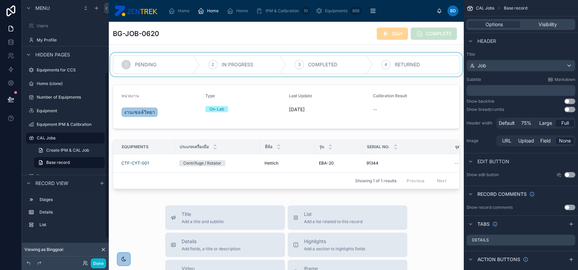
click at [242, 66] on div at bounding box center [286, 65] width 355 height 24
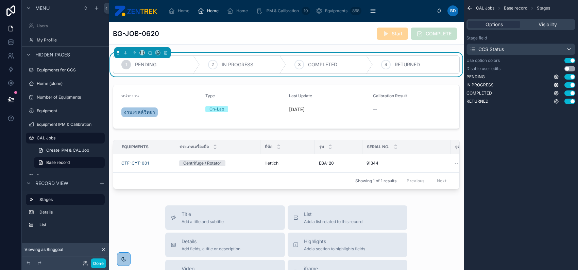
click at [569, 69] on button "Use setting" at bounding box center [569, 68] width 11 height 5
click at [97, 262] on button "Done" at bounding box center [98, 263] width 15 height 10
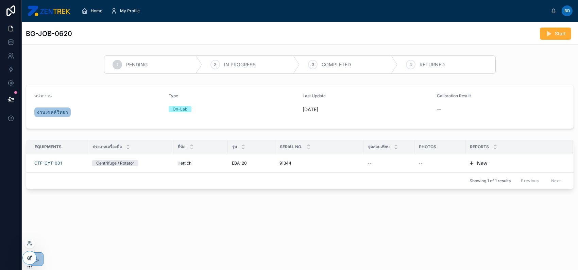
click at [26, 260] on div at bounding box center [30, 257] width 14 height 13
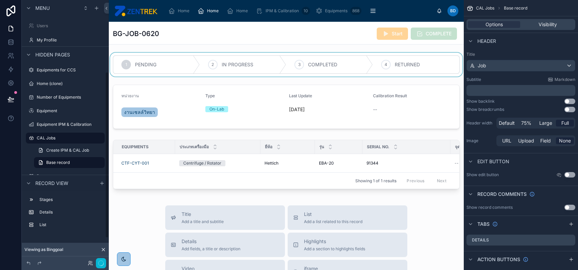
click at [282, 71] on div at bounding box center [286, 65] width 355 height 24
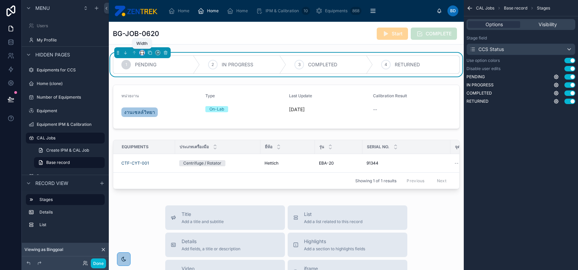
click at [142, 53] on icon at bounding box center [142, 52] width 5 height 5
click at [157, 123] on span "Full width" at bounding box center [155, 125] width 21 height 8
click at [99, 264] on button "Done" at bounding box center [98, 263] width 15 height 10
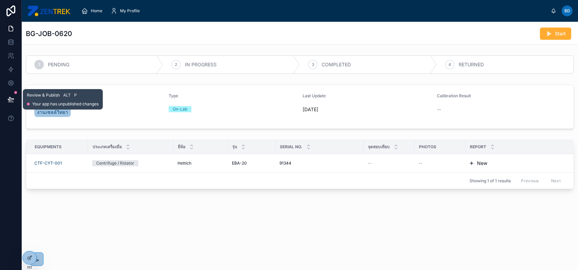
click at [12, 99] on icon at bounding box center [11, 98] width 6 height 3
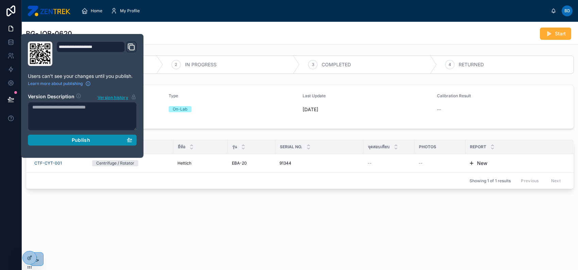
click at [78, 139] on span "Publish" at bounding box center [81, 140] width 18 height 6
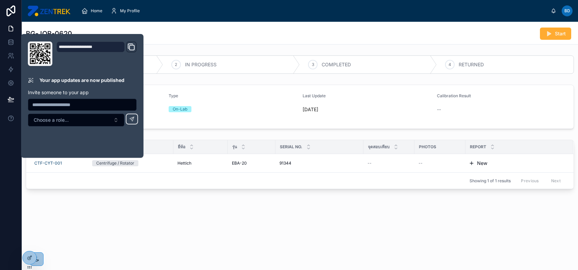
click at [213, 217] on div "BG-JOB-0620 Start 1 PENDING 2 IN PROGRESS 3 COMPLETED 4 RETURNED หน่วยงาน งานเซ…" at bounding box center [300, 130] width 556 height 216
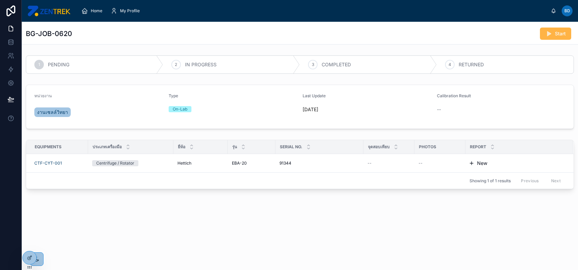
click at [552, 34] on button "Start" at bounding box center [555, 34] width 31 height 12
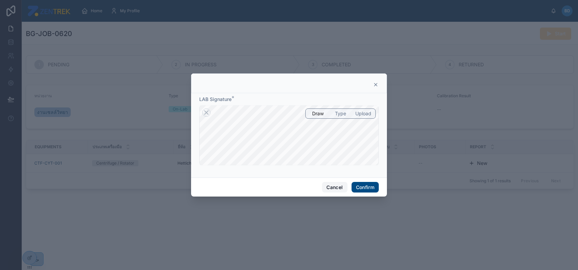
click at [332, 188] on button "Cancel" at bounding box center [334, 187] width 25 height 11
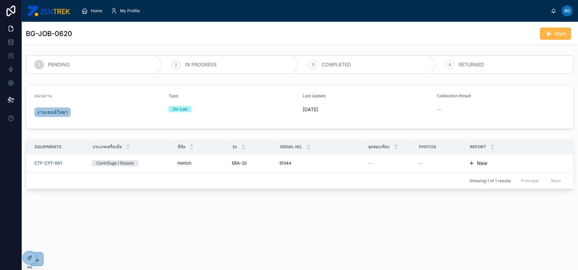
click at [544, 37] on button "Start" at bounding box center [555, 34] width 31 height 12
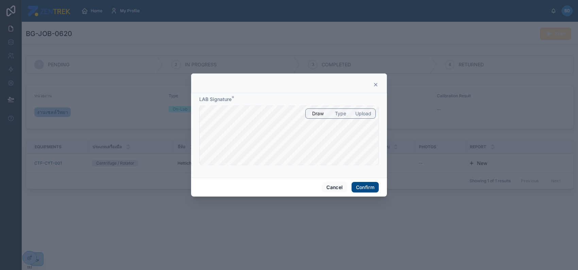
click at [544, 37] on div at bounding box center [289, 135] width 578 height 270
click at [364, 185] on button "Confirm" at bounding box center [365, 187] width 27 height 11
click at [364, 185] on span "Confirm" at bounding box center [365, 187] width 27 height 11
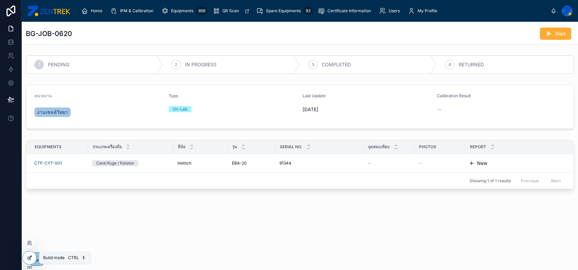
click at [30, 255] on icon at bounding box center [29, 257] width 5 height 5
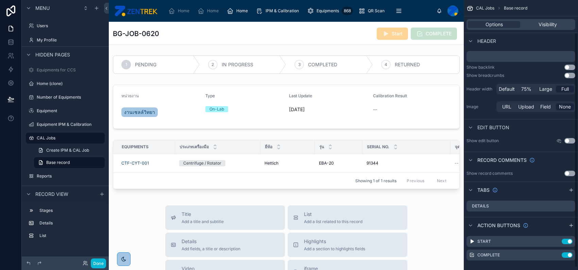
scroll to position [40, 0]
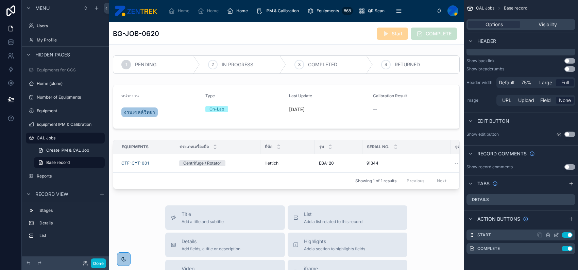
click at [556, 235] on icon "scrollable content" at bounding box center [557, 234] width 3 height 3
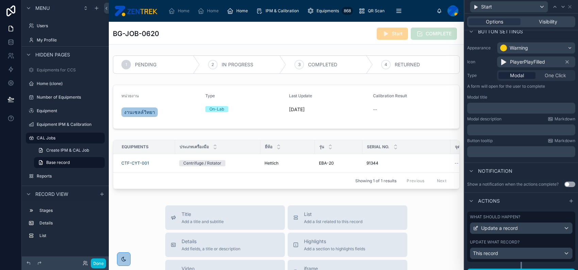
scroll to position [57, 0]
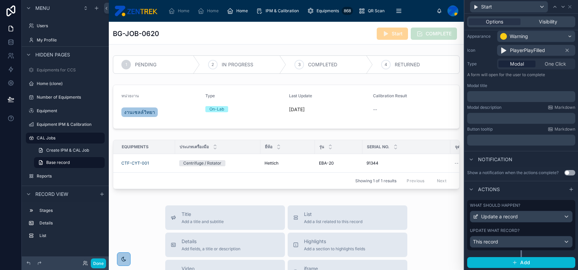
click at [505, 94] on p "﻿" at bounding box center [522, 96] width 104 height 7
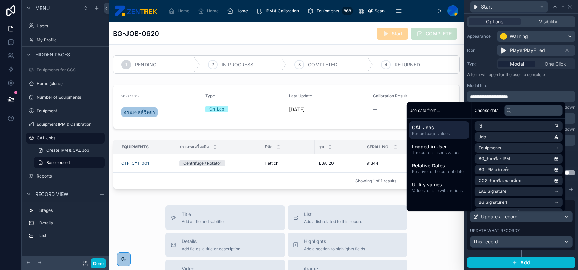
click at [510, 82] on div "**********" at bounding box center [521, 88] width 114 height 120
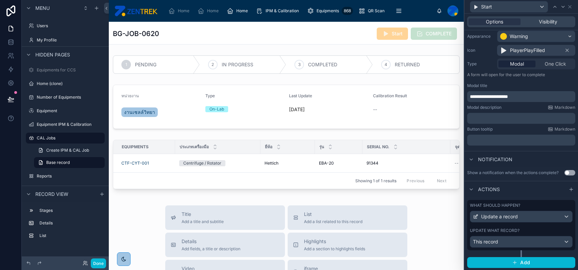
click at [504, 118] on p "﻿" at bounding box center [522, 118] width 104 height 7
click at [507, 130] on div "Button tooltip Markdown" at bounding box center [521, 128] width 108 height 5
click at [529, 97] on p "**********" at bounding box center [522, 96] width 104 height 7
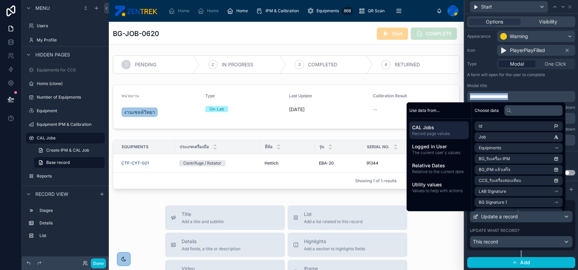
copy span "**********"
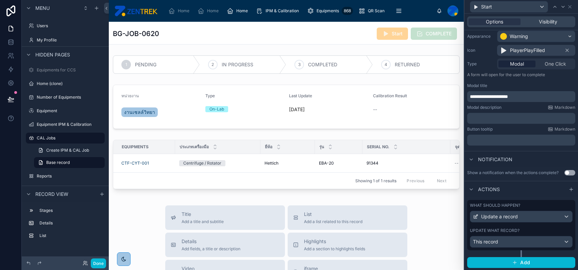
drag, startPoint x: 531, startPoint y: 90, endPoint x: 533, endPoint y: 96, distance: 5.8
click at [532, 91] on div "**********" at bounding box center [521, 92] width 108 height 19
click at [533, 98] on p "**********" at bounding box center [522, 96] width 104 height 7
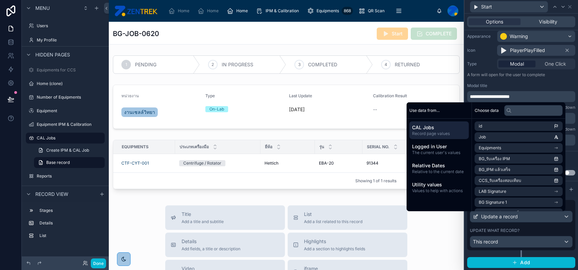
click at [538, 87] on div "Modal title" at bounding box center [521, 85] width 108 height 5
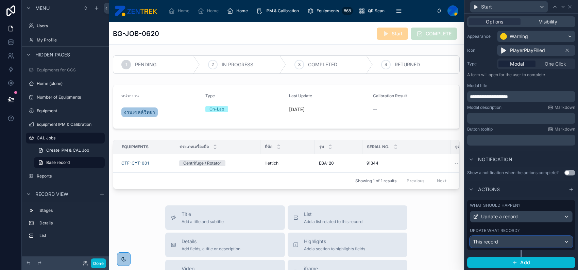
click at [523, 244] on div "This record" at bounding box center [521, 241] width 102 height 11
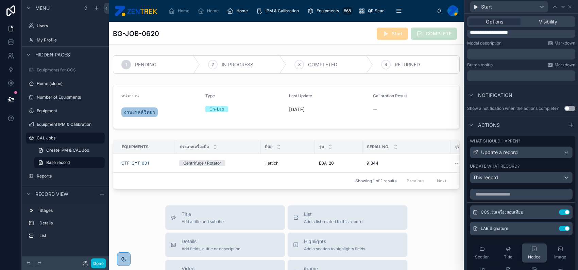
scroll to position [193, 0]
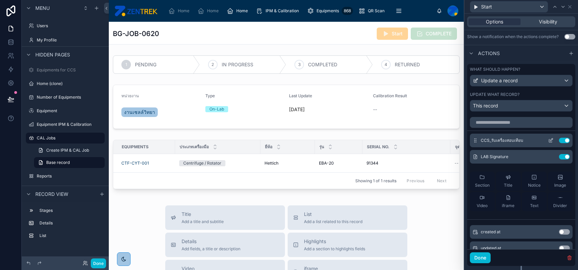
click at [548, 138] on icon at bounding box center [550, 140] width 5 height 5
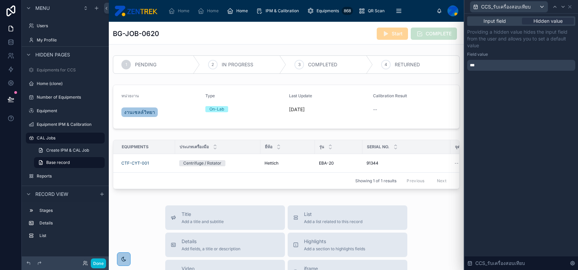
click at [549, 65] on div "***" at bounding box center [521, 65] width 108 height 11
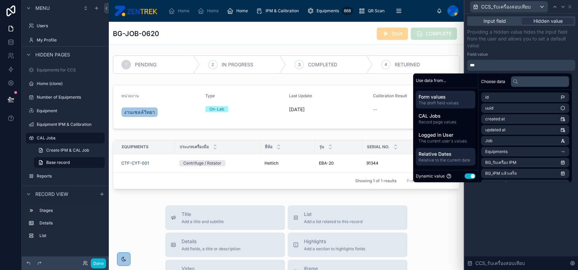
click at [454, 155] on span "Relative Dates" at bounding box center [446, 154] width 54 height 7
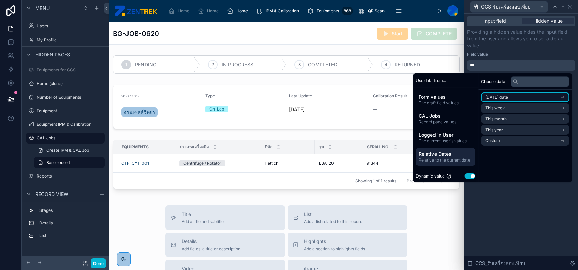
click at [523, 96] on li "[DATE] date" at bounding box center [525, 97] width 88 height 10
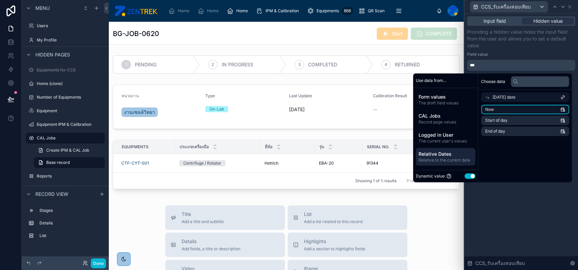
click at [520, 111] on li "Now" at bounding box center [525, 110] width 88 height 10
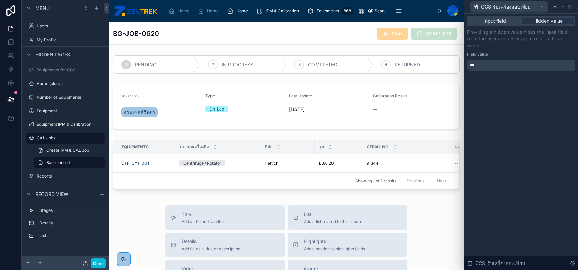
click at [511, 55] on div "Field value" at bounding box center [521, 54] width 108 height 5
click at [570, 7] on icon at bounding box center [569, 6] width 5 height 5
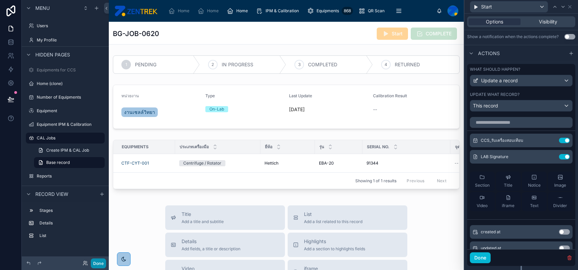
click at [97, 265] on button "Done" at bounding box center [98, 263] width 15 height 10
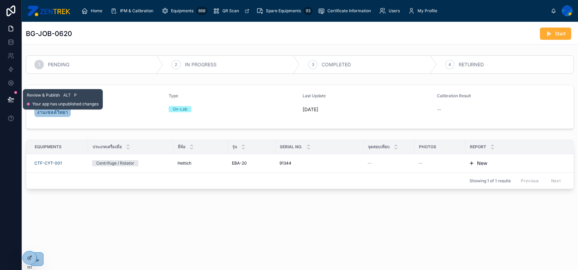
click at [6, 97] on button at bounding box center [10, 99] width 15 height 19
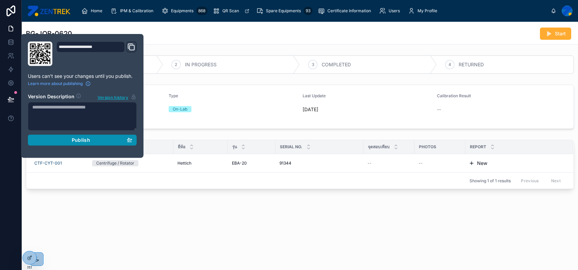
click at [107, 139] on div "Publish" at bounding box center [82, 140] width 100 height 6
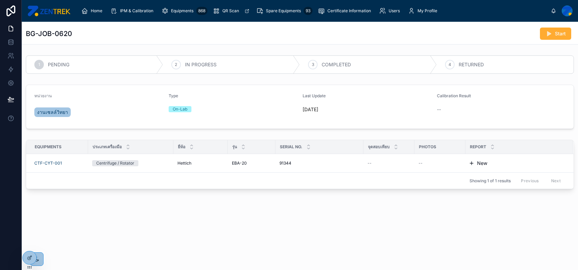
click at [244, 213] on div "BG-JOB-0620 Start 1 PENDING 2 IN PROGRESS 3 COMPLETED 4 RETURNED หน่วยงาน งานเซ…" at bounding box center [300, 130] width 556 height 216
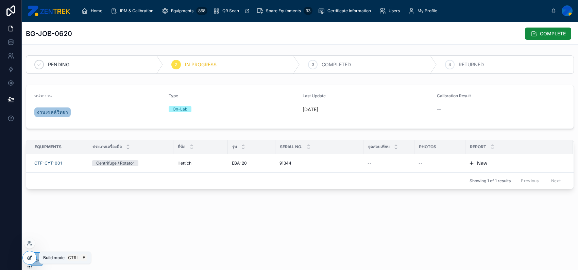
click at [31, 257] on icon at bounding box center [30, 257] width 3 height 3
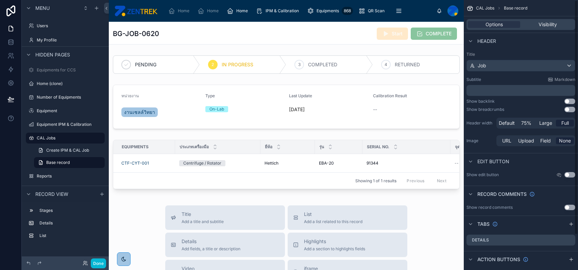
scroll to position [40, 0]
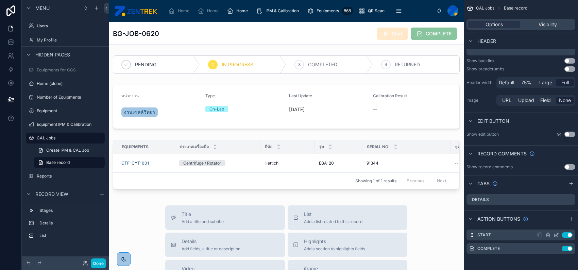
click at [556, 234] on icon "scrollable content" at bounding box center [556, 234] width 5 height 5
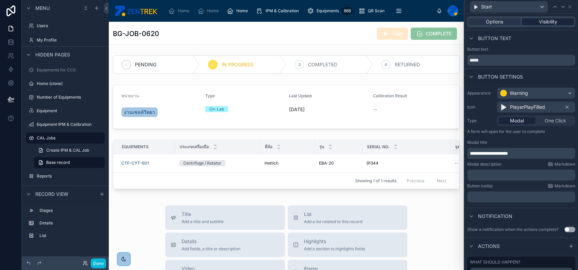
click at [555, 23] on div "Visibility" at bounding box center [548, 21] width 52 height 7
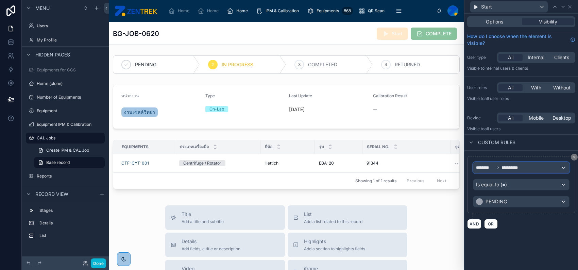
click at [505, 170] on div "**********" at bounding box center [521, 167] width 96 height 11
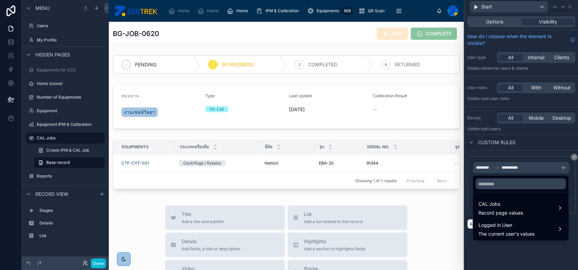
click at [505, 157] on div at bounding box center [521, 135] width 114 height 270
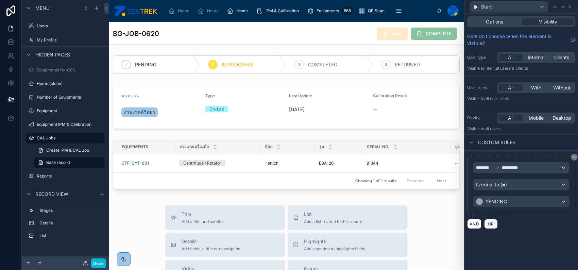
click at [495, 225] on button "OR" at bounding box center [491, 224] width 14 height 10
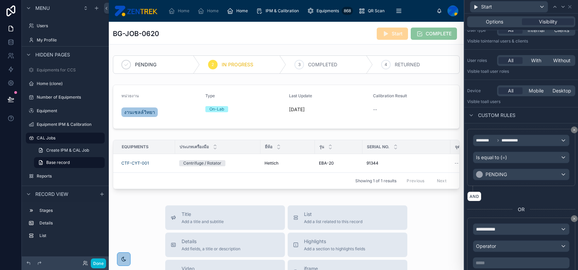
scroll to position [51, 0]
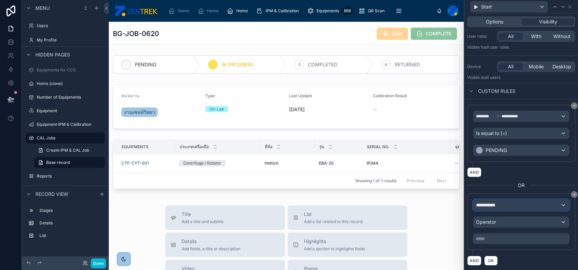
click at [499, 202] on span "**********" at bounding box center [488, 205] width 25 height 7
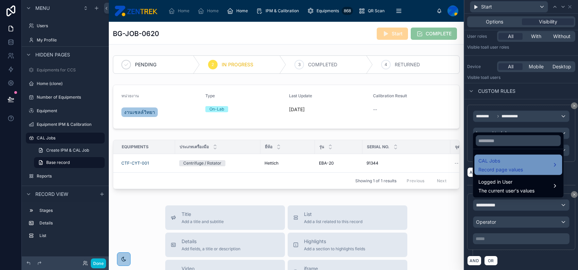
click at [506, 160] on span "CAL Jobs" at bounding box center [500, 161] width 45 height 8
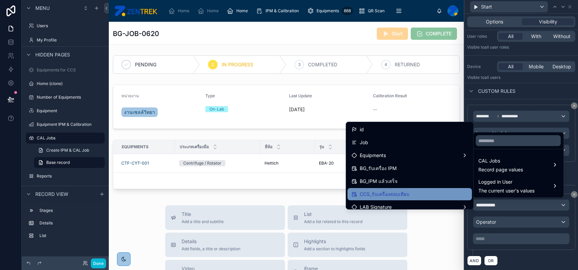
click at [416, 189] on div "CCS_รับเครื่องสอบเทียบ" at bounding box center [409, 194] width 124 height 12
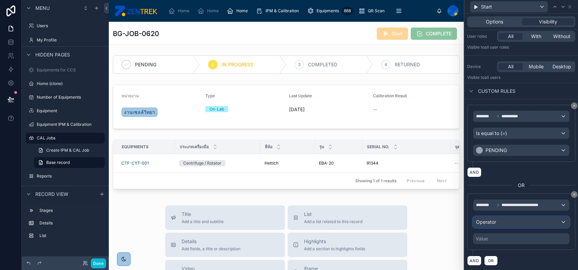
click at [499, 222] on div "Operator" at bounding box center [521, 222] width 96 height 11
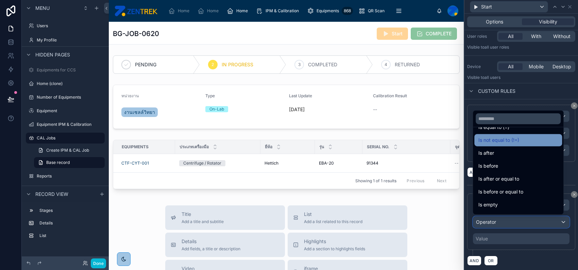
scroll to position [22, 0]
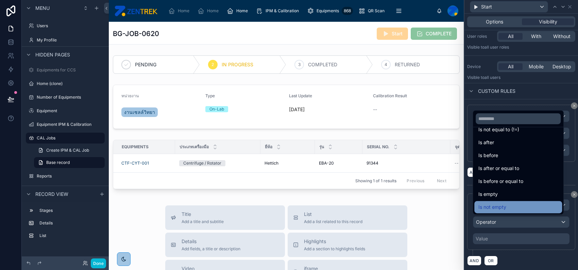
click at [512, 205] on div "Is not empty" at bounding box center [518, 207] width 80 height 8
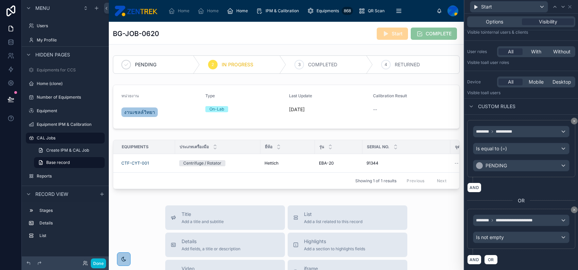
scroll to position [35, 0]
click at [572, 121] on icon at bounding box center [574, 122] width 4 height 4
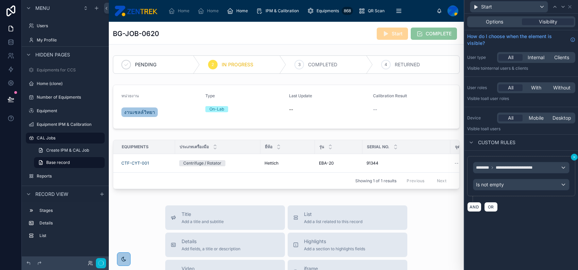
scroll to position [0, 0]
click at [100, 264] on button "Done" at bounding box center [98, 263] width 15 height 10
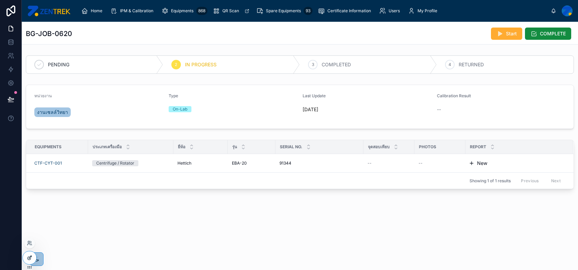
click at [23, 257] on div at bounding box center [30, 257] width 14 height 13
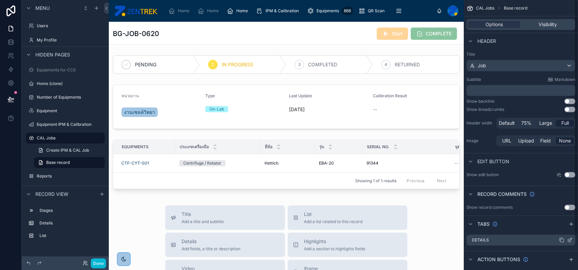
scroll to position [40, 0]
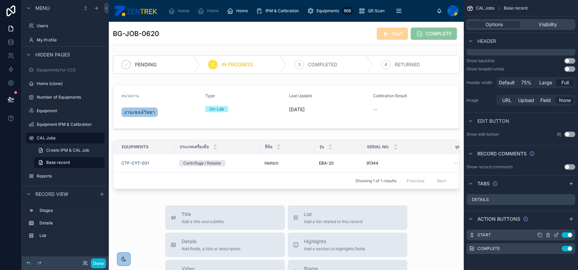
click at [555, 234] on icon "scrollable content" at bounding box center [556, 234] width 5 height 5
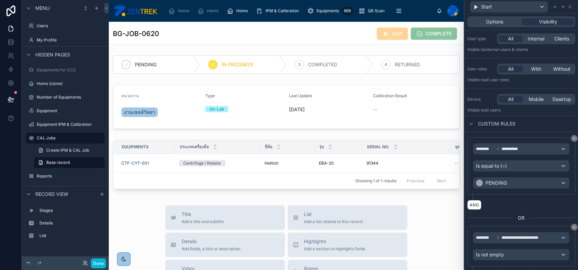
scroll to position [35, 0]
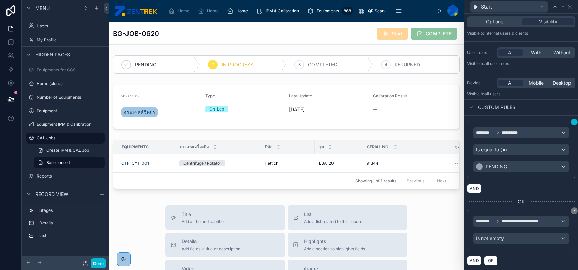
click at [573, 121] on icon at bounding box center [574, 122] width 2 height 2
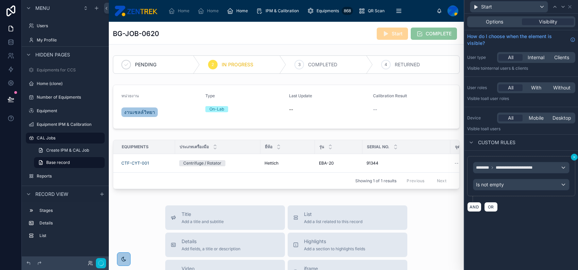
scroll to position [0, 0]
click at [524, 186] on div "Is not empty" at bounding box center [521, 184] width 96 height 11
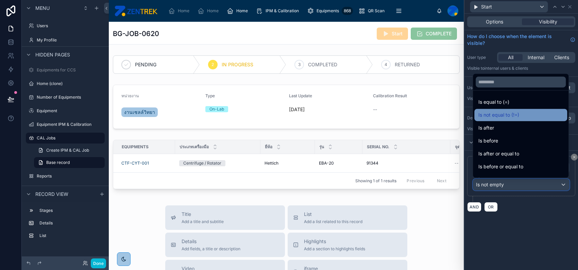
scroll to position [22, 0]
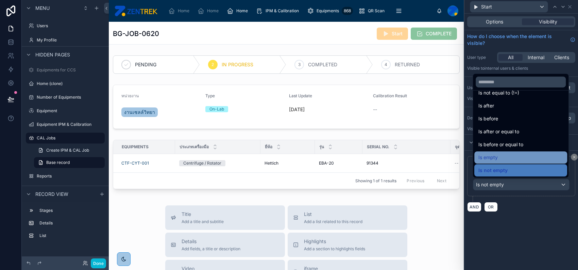
click at [522, 153] on div "Is empty" at bounding box center [520, 157] width 85 height 8
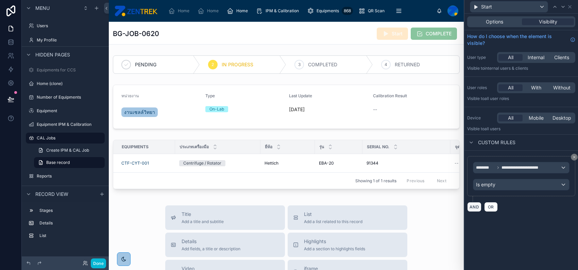
click at [472, 205] on button "AND" at bounding box center [474, 207] width 14 height 10
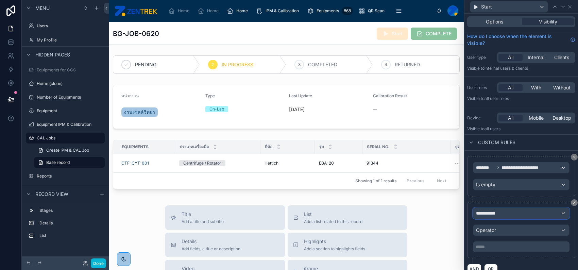
click at [485, 210] on span "**********" at bounding box center [488, 213] width 25 height 7
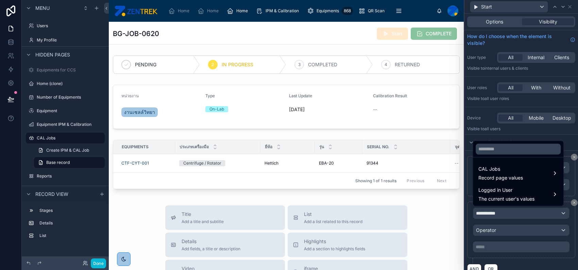
click at [485, 209] on div at bounding box center [521, 135] width 114 height 270
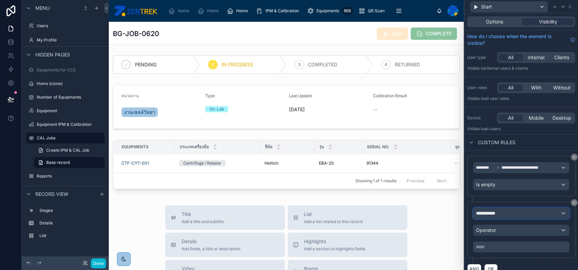
click at [495, 210] on span "**********" at bounding box center [488, 213] width 25 height 7
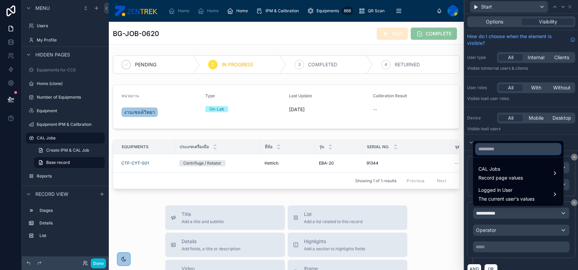
click at [494, 150] on input "text" at bounding box center [518, 148] width 85 height 11
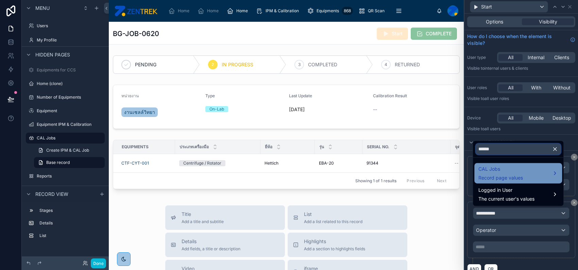
type input "******"
click at [494, 166] on span "CAL Jobs" at bounding box center [500, 169] width 45 height 8
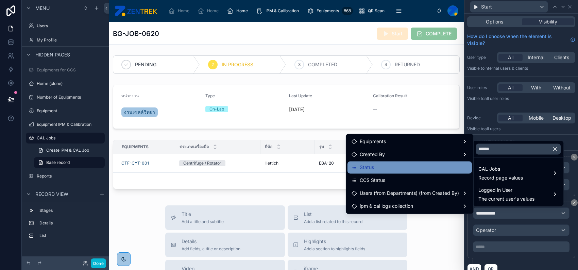
click at [410, 168] on div "Status" at bounding box center [410, 167] width 116 height 8
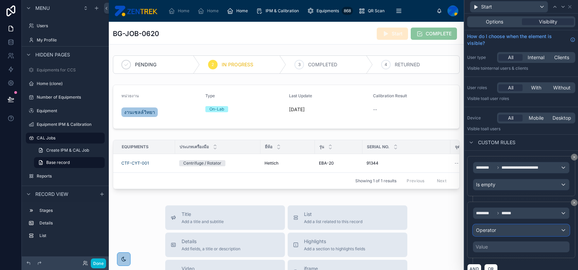
click at [518, 231] on div "Operator" at bounding box center [521, 230] width 96 height 11
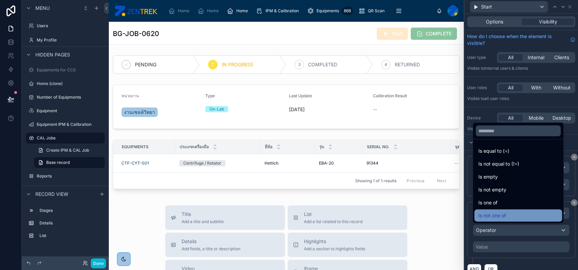
click at [510, 212] on div "Is not one of" at bounding box center [518, 215] width 80 height 8
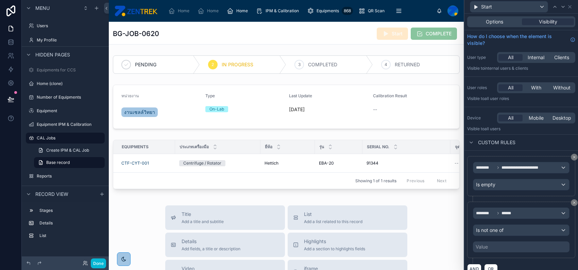
scroll to position [8, 0]
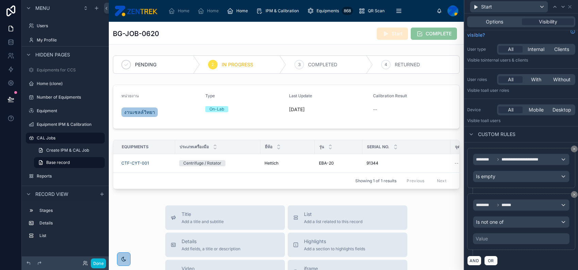
click at [511, 239] on div "Value" at bounding box center [521, 238] width 97 height 11
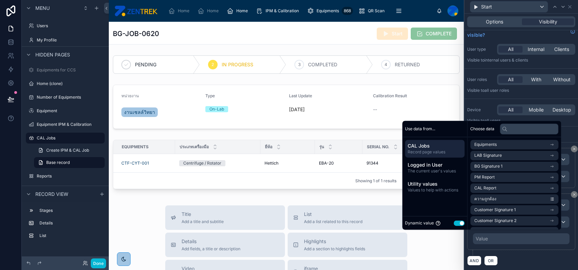
click at [457, 224] on button "Use setting" at bounding box center [459, 222] width 11 height 5
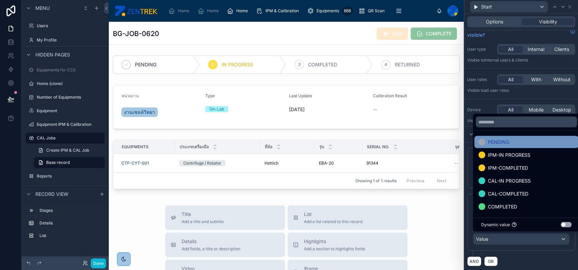
click at [521, 146] on div "PENDING" at bounding box center [526, 142] width 104 height 12
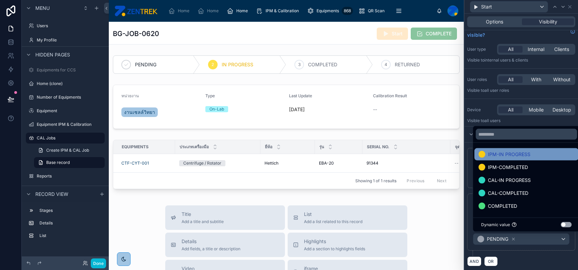
click at [519, 156] on span "IPM-IN PROGRESS" at bounding box center [509, 154] width 43 height 8
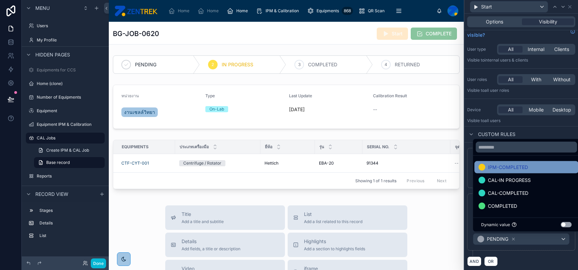
click at [519, 166] on span "IPM-COMPLETED" at bounding box center [508, 167] width 40 height 8
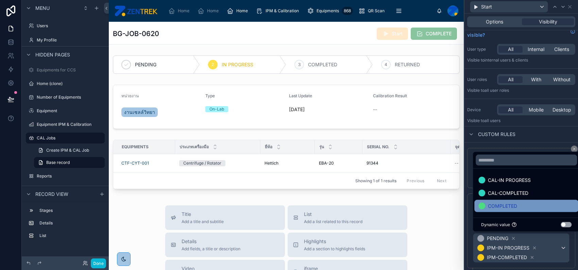
click at [520, 202] on div "COMPLETED" at bounding box center [526, 206] width 96 height 8
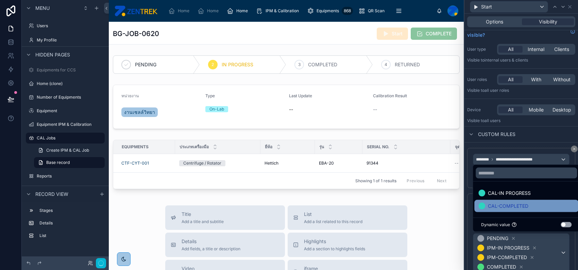
click at [519, 201] on div "CAL-COMPLETED" at bounding box center [526, 206] width 104 height 12
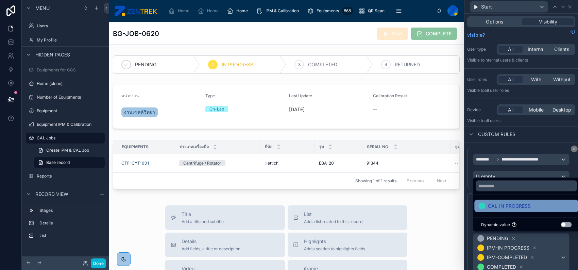
click at [544, 203] on div "CAL-IN PROGRESS" at bounding box center [526, 206] width 96 height 8
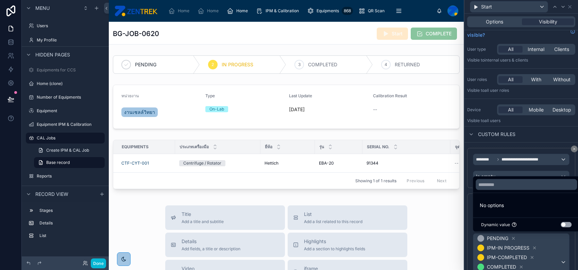
click at [566, 239] on div "******** ****** Is not one of PENDING IPM-IN PROGRESS IPM-COMPLETED COMPLETED C…" at bounding box center [521, 244] width 108 height 103
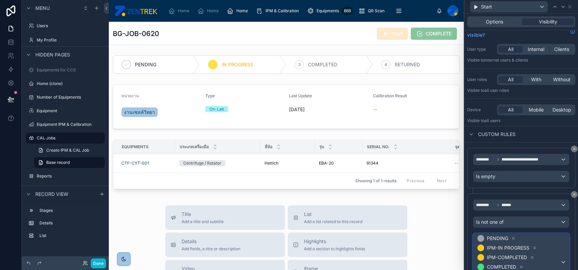
click at [510, 236] on div "PENDING" at bounding box center [497, 238] width 40 height 8
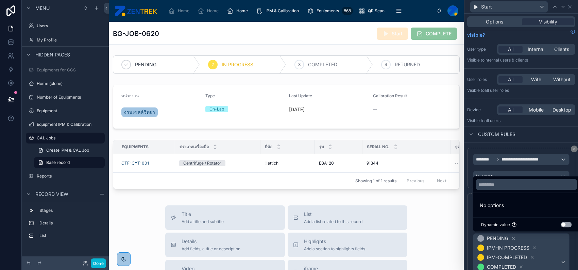
click at [511, 236] on div at bounding box center [521, 135] width 114 height 270
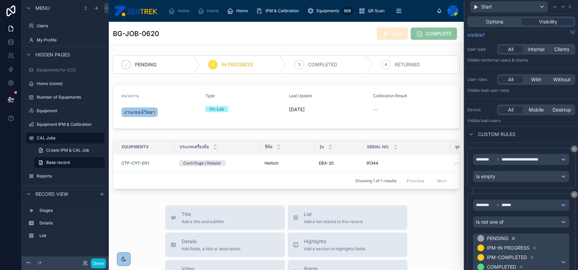
click at [511, 237] on icon at bounding box center [513, 238] width 5 height 5
click at [514, 237] on span "IPM-IN PROGRESS" at bounding box center [508, 238] width 43 height 7
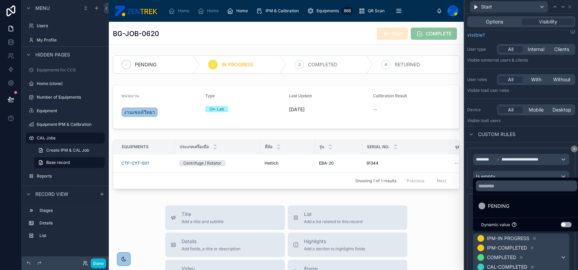
click at [533, 239] on div at bounding box center [521, 135] width 114 height 270
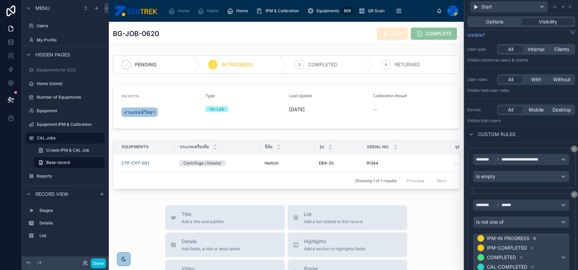
click at [534, 238] on icon at bounding box center [534, 238] width 5 height 5
click at [533, 222] on div "Is not one of" at bounding box center [521, 222] width 96 height 11
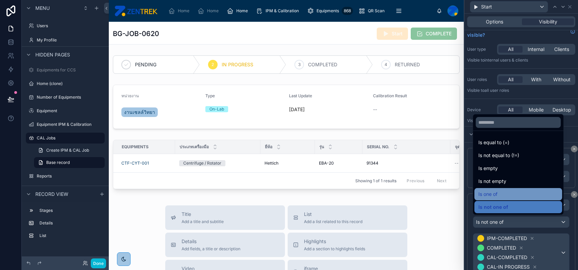
click at [518, 191] on div "Is one of" at bounding box center [518, 194] width 80 height 8
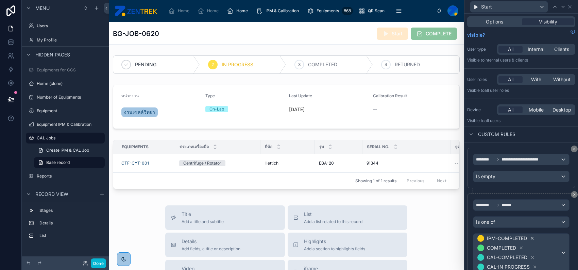
click at [532, 237] on icon at bounding box center [532, 238] width 2 height 2
click at [531, 248] on icon at bounding box center [532, 248] width 2 height 2
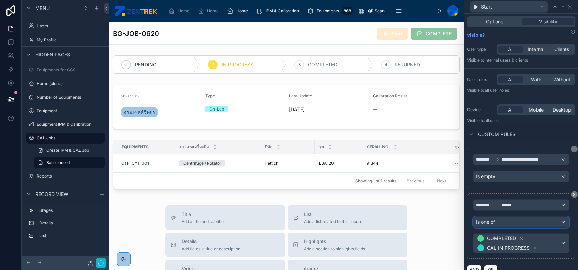
click at [523, 225] on div "Is one of" at bounding box center [521, 222] width 96 height 11
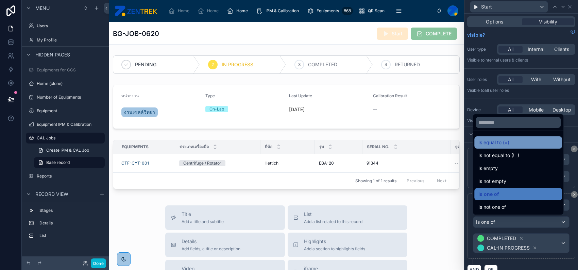
click at [505, 144] on span "Is equal to (=)" at bounding box center [493, 142] width 31 height 8
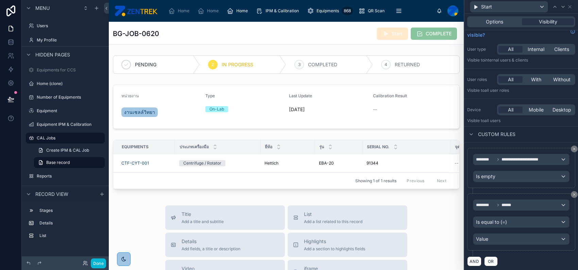
click at [511, 244] on div "Value" at bounding box center [521, 239] width 97 height 12
click at [508, 235] on div "Value" at bounding box center [521, 239] width 96 height 11
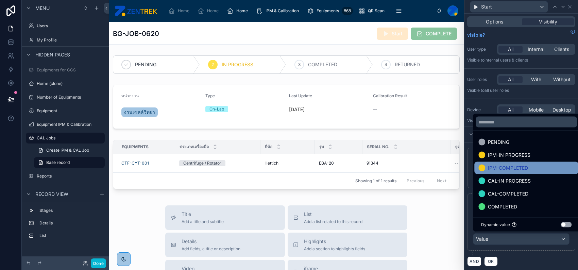
click at [512, 169] on span "IPM-COMPLETED" at bounding box center [508, 168] width 40 height 8
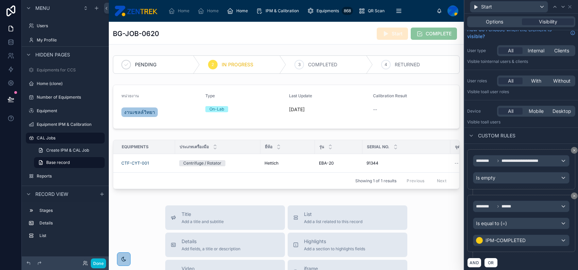
scroll to position [9, 0]
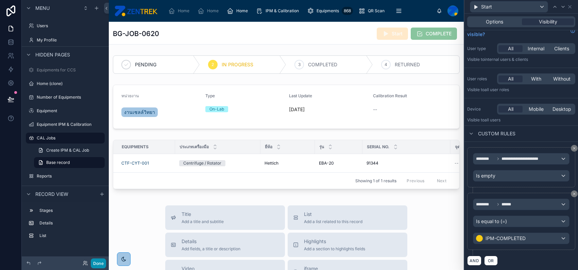
click at [103, 260] on button "Done" at bounding box center [98, 263] width 15 height 10
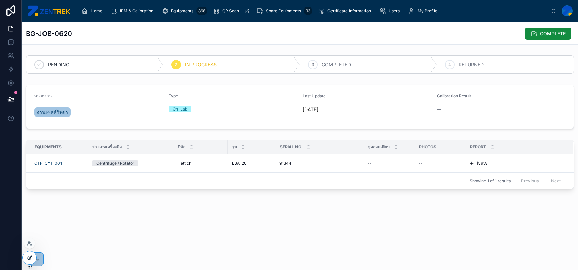
click at [29, 258] on icon at bounding box center [30, 257] width 3 height 3
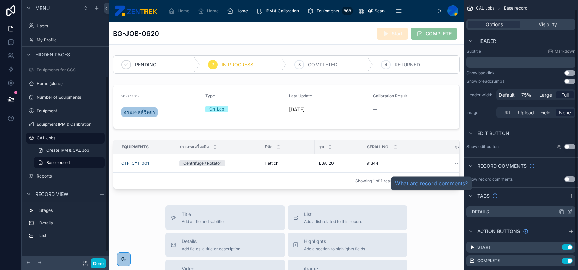
scroll to position [40, 0]
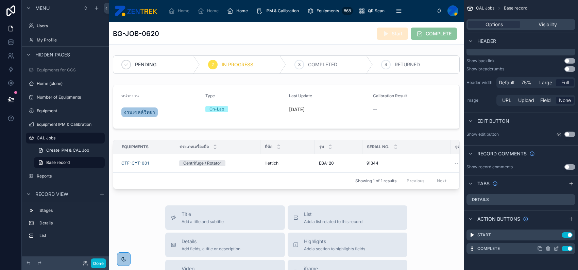
click at [558, 249] on icon "scrollable content" at bounding box center [556, 248] width 5 height 5
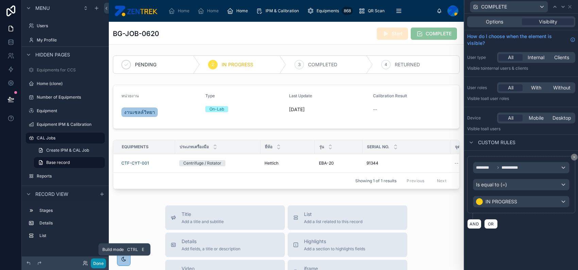
click at [96, 264] on button "Done" at bounding box center [98, 263] width 15 height 10
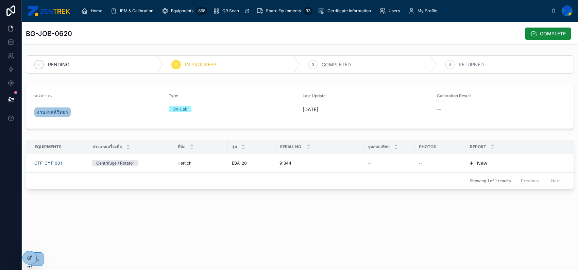
click at [183, 61] on div "2 IN PROGRESS" at bounding box center [231, 65] width 137 height 18
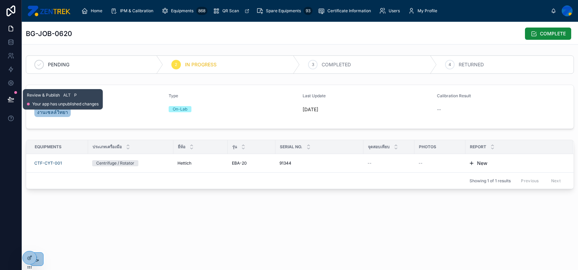
click at [13, 98] on icon at bounding box center [10, 99] width 7 height 7
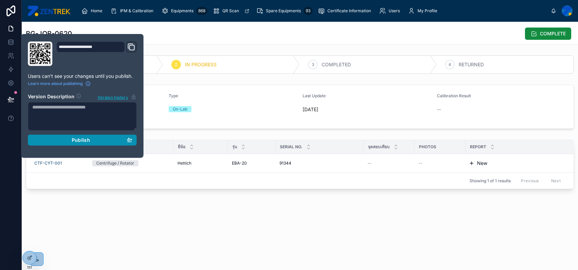
click at [94, 139] on div "Publish" at bounding box center [82, 140] width 100 height 6
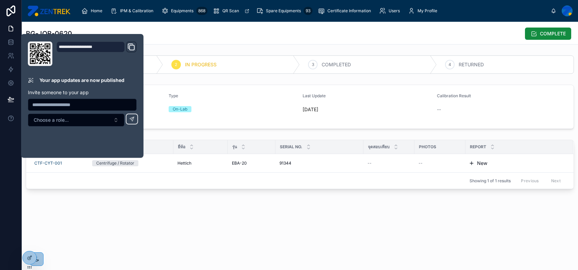
click at [238, 116] on div "Type On-Lab" at bounding box center [233, 106] width 129 height 27
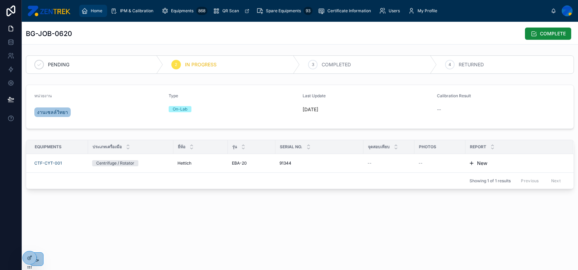
click at [93, 13] on span "Home" at bounding box center [97, 10] width 12 height 5
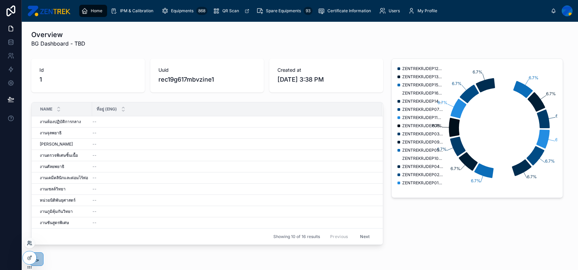
click at [29, 243] on icon at bounding box center [29, 242] width 5 height 5
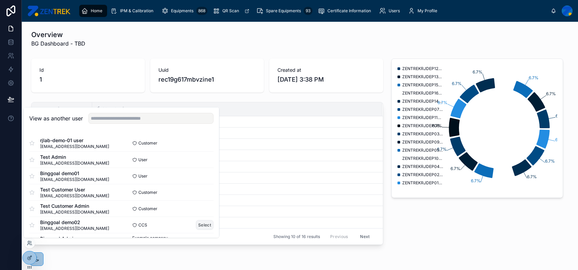
click at [202, 223] on button "Select" at bounding box center [205, 225] width 18 height 10
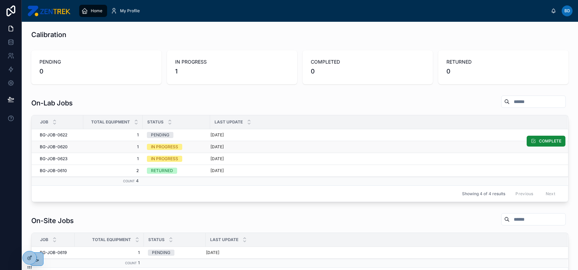
click at [189, 147] on div "IN PROGRESS" at bounding box center [176, 147] width 59 height 6
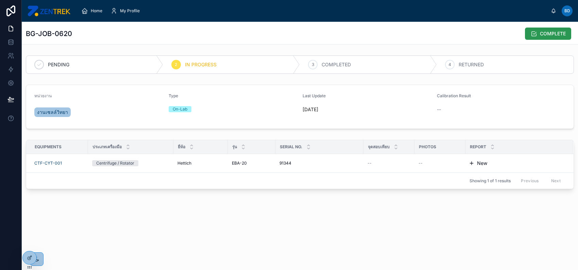
click at [540, 35] on span "COMPLETE" at bounding box center [553, 33] width 26 height 7
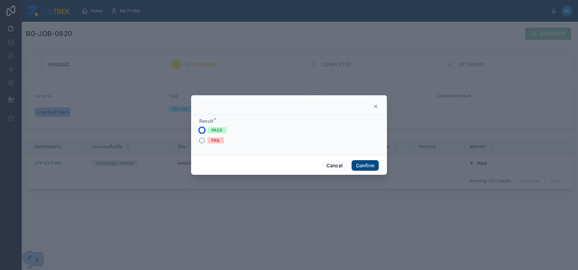
click at [203, 130] on button "PASS" at bounding box center [201, 130] width 5 height 5
click at [336, 165] on button "Cancel" at bounding box center [334, 165] width 25 height 11
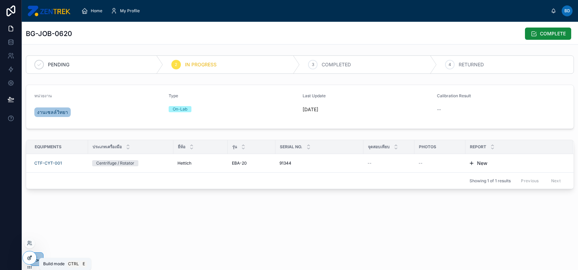
click at [32, 257] on icon at bounding box center [29, 257] width 5 height 5
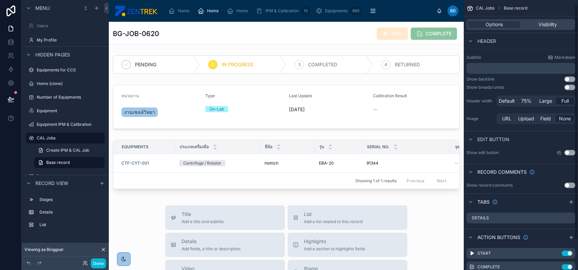
scroll to position [40, 0]
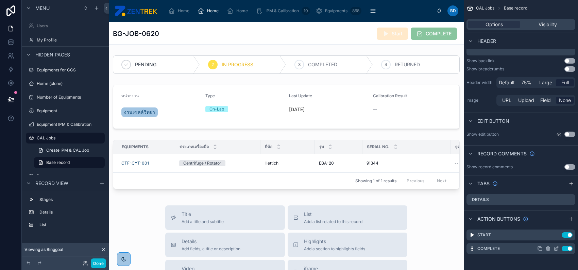
click at [556, 247] on icon "scrollable content" at bounding box center [556, 248] width 5 height 5
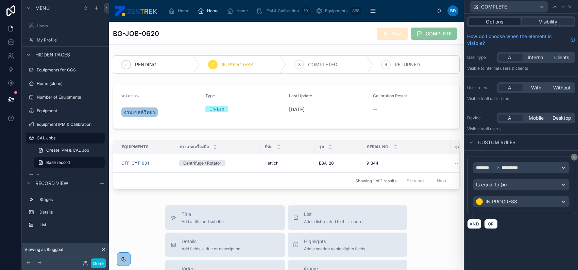
click at [506, 21] on div "Options" at bounding box center [495, 21] width 52 height 7
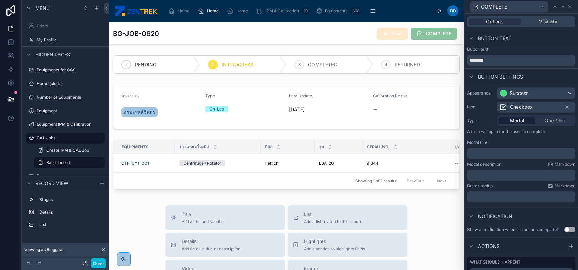
click at [479, 151] on p "﻿" at bounding box center [522, 153] width 104 height 7
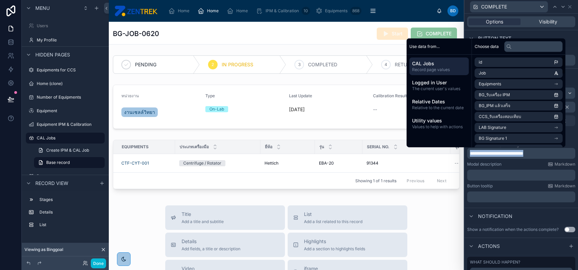
click at [523, 153] on span "**********" at bounding box center [496, 153] width 53 height 5
click at [546, 154] on p "**********" at bounding box center [522, 153] width 104 height 7
click at [523, 165] on div "Modal description Markdown" at bounding box center [521, 164] width 108 height 5
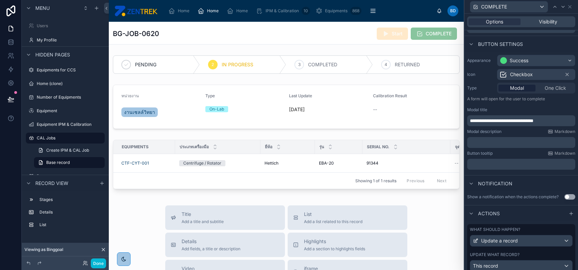
scroll to position [57, 0]
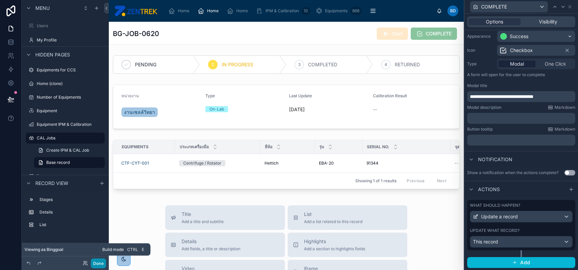
click at [101, 263] on button "Done" at bounding box center [98, 263] width 15 height 10
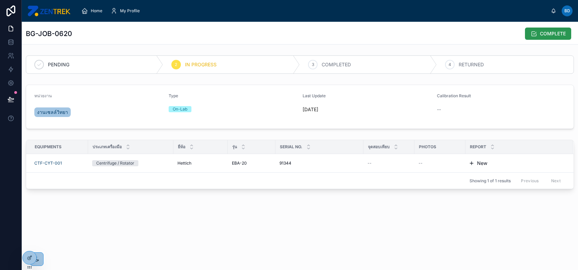
click at [546, 35] on span "COMPLETE" at bounding box center [553, 33] width 26 height 7
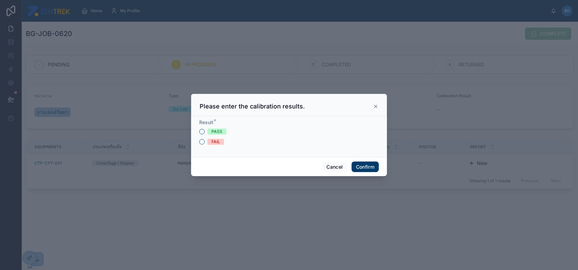
click at [362, 166] on button "Confirm" at bounding box center [365, 167] width 27 height 11
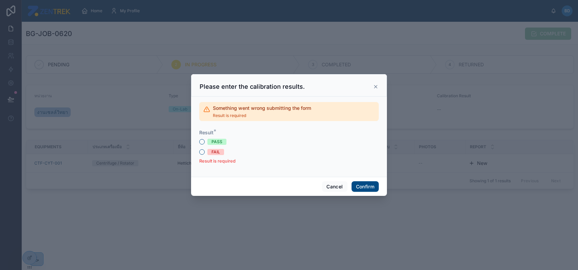
click at [210, 142] on span "PASS" at bounding box center [216, 142] width 19 height 6
click at [205, 142] on button "PASS" at bounding box center [201, 141] width 5 height 5
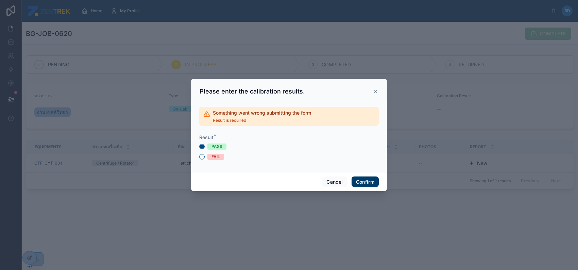
click at [363, 184] on button "Confirm" at bounding box center [365, 181] width 27 height 11
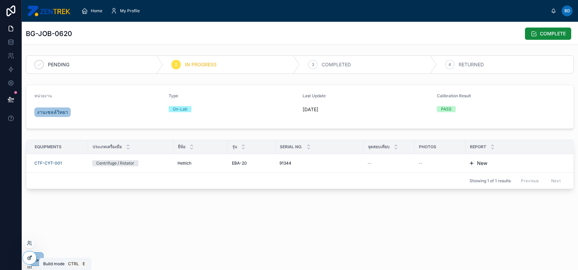
click at [29, 258] on icon at bounding box center [30, 257] width 3 height 3
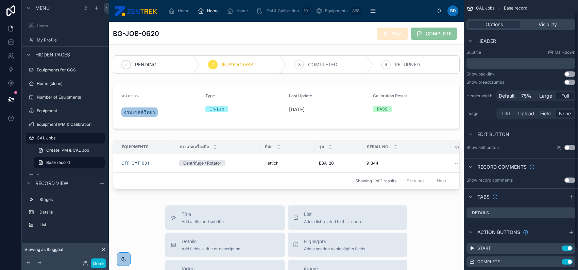
scroll to position [40, 0]
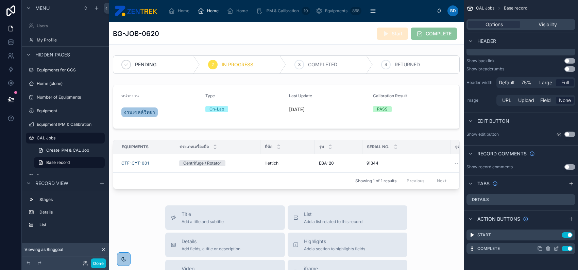
click at [556, 248] on icon "scrollable content" at bounding box center [556, 248] width 5 height 5
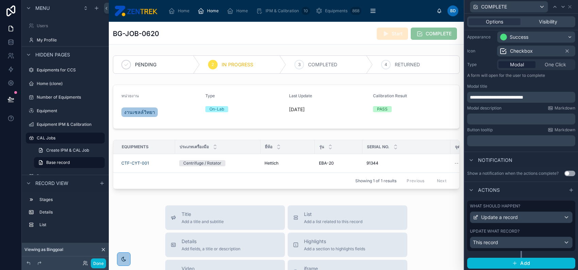
scroll to position [57, 0]
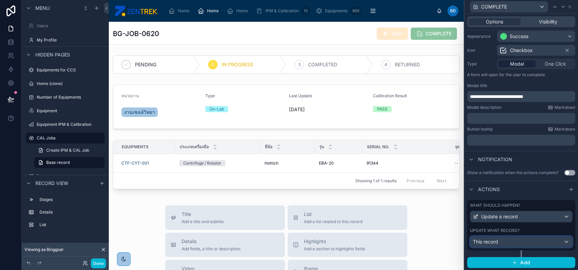
click at [535, 239] on div "This record" at bounding box center [521, 241] width 102 height 11
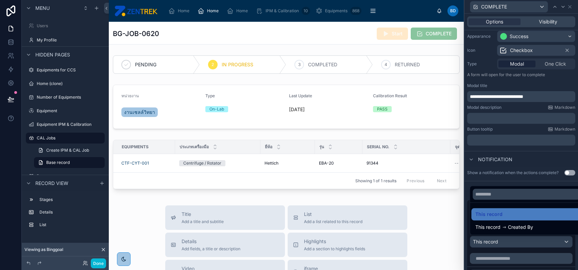
click at [527, 159] on div at bounding box center [521, 135] width 114 height 270
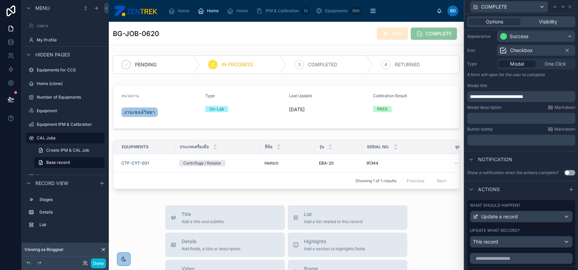
scroll to position [147, 0]
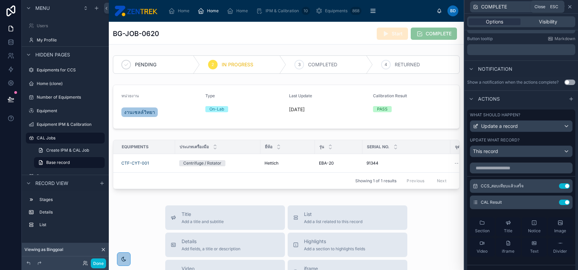
click at [571, 9] on icon at bounding box center [569, 6] width 5 height 5
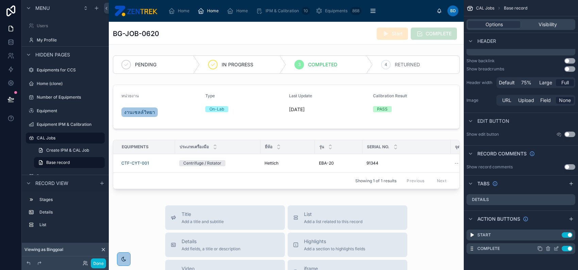
click at [556, 247] on icon "scrollable content" at bounding box center [556, 248] width 5 height 5
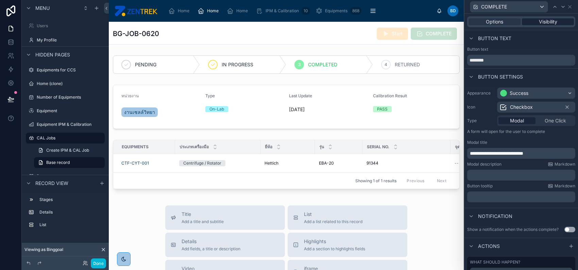
click at [556, 22] on div "Visibility" at bounding box center [548, 21] width 52 height 7
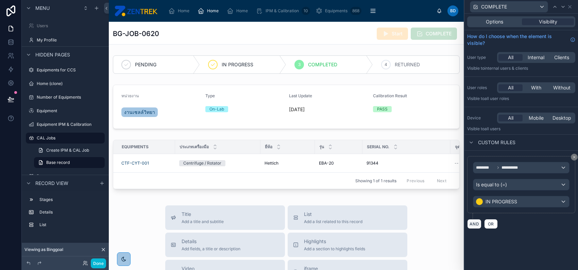
click at [477, 226] on button "AND" at bounding box center [474, 224] width 14 height 10
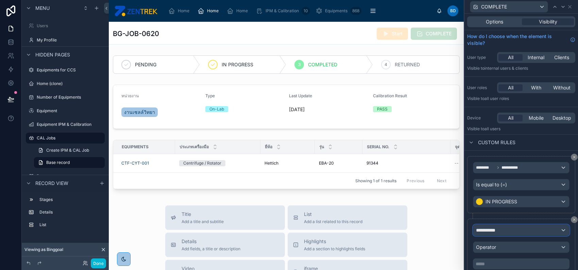
click at [495, 227] on span "**********" at bounding box center [488, 230] width 25 height 7
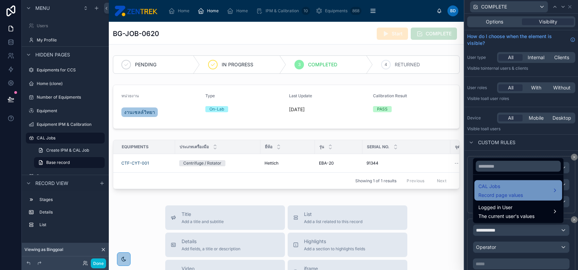
click at [511, 194] on span "Record page values" at bounding box center [500, 195] width 45 height 7
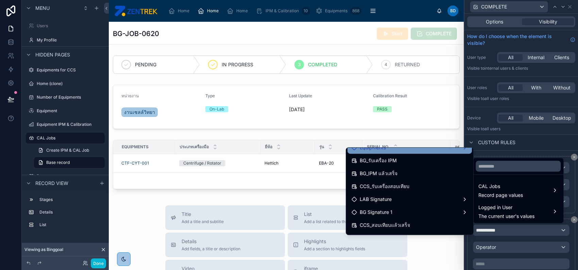
scroll to position [45, 0]
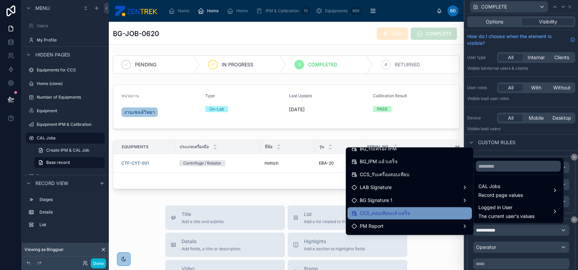
click at [417, 210] on div "CCS_สอบเทียบแล้วเสร็จ" at bounding box center [410, 213] width 116 height 8
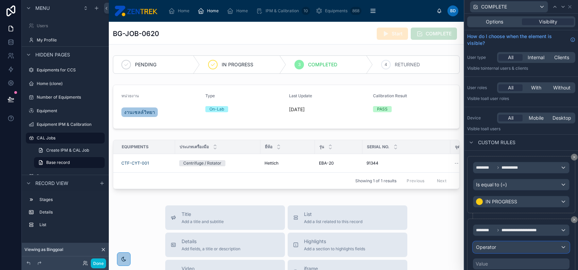
click at [510, 252] on div "Operator" at bounding box center [521, 247] width 96 height 11
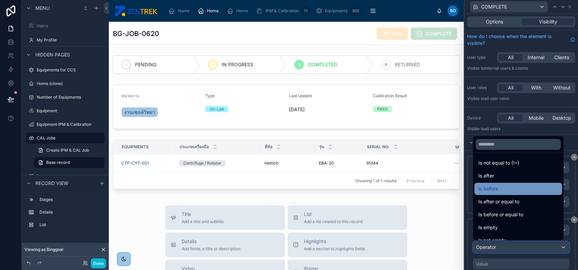
scroll to position [22, 0]
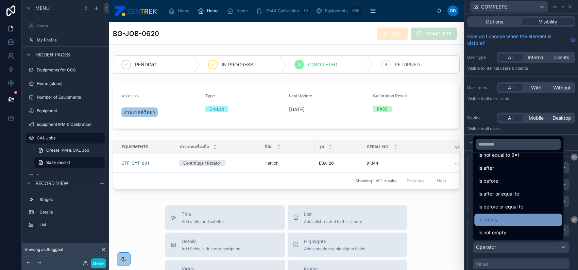
click at [510, 219] on div "Is empty" at bounding box center [518, 220] width 80 height 8
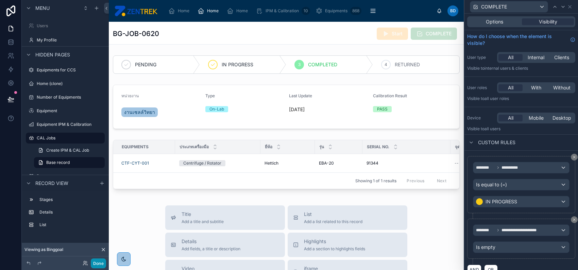
click at [101, 263] on button "Done" at bounding box center [98, 263] width 15 height 10
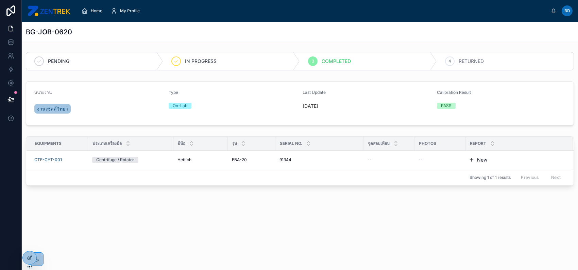
drag, startPoint x: 389, startPoint y: 174, endPoint x: 394, endPoint y: 178, distance: 5.8
drag, startPoint x: 394, startPoint y: 178, endPoint x: 256, endPoint y: 233, distance: 148.8
click at [256, 233] on div "BG-JOB-0620 PENDING IN PROGRESS 3 COMPLETED 4 RETURNED หน่วยงาน งานเซลล์วิทยา T…" at bounding box center [300, 128] width 556 height 213
click at [94, 12] on span "Home" at bounding box center [97, 10] width 12 height 5
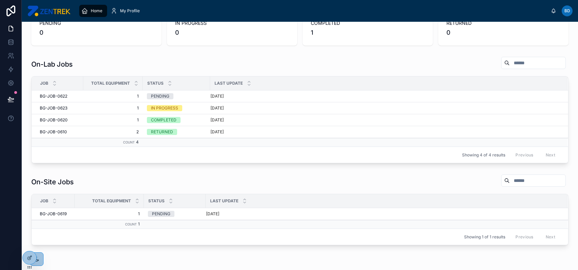
scroll to position [24, 0]
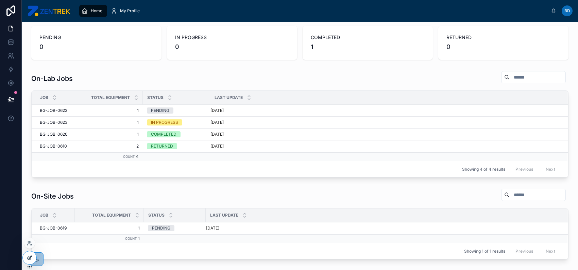
click at [25, 254] on div at bounding box center [30, 257] width 14 height 13
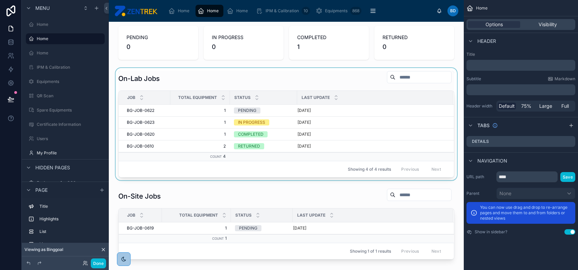
click at [285, 95] on div "Status" at bounding box center [263, 97] width 67 height 13
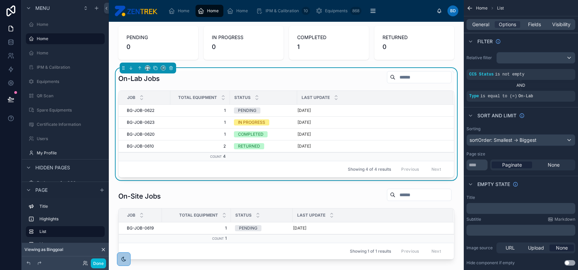
click at [311, 86] on div "On-Lab Jobs Job Total Equipment Status Last Update BG-JOB-0622 BG-JOB-0622 1 1 …" at bounding box center [286, 124] width 336 height 107
click at [536, 26] on span "Fields" at bounding box center [534, 24] width 13 height 7
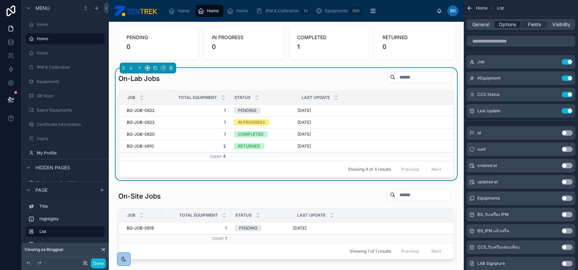
click at [501, 27] on span "Options" at bounding box center [507, 24] width 17 height 7
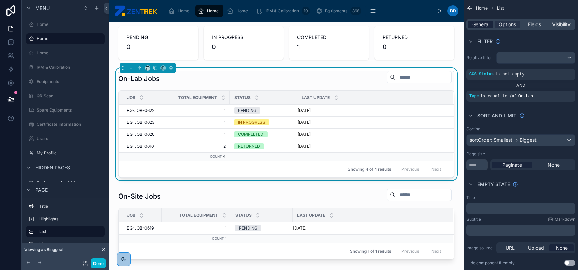
click at [482, 24] on span "General" at bounding box center [480, 24] width 17 height 7
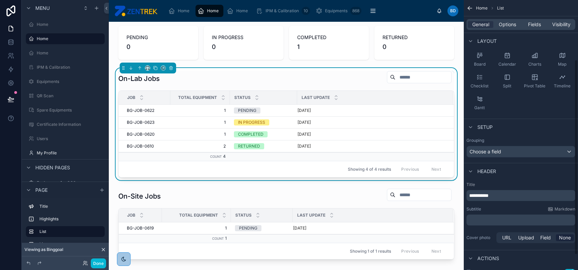
scroll to position [103, 0]
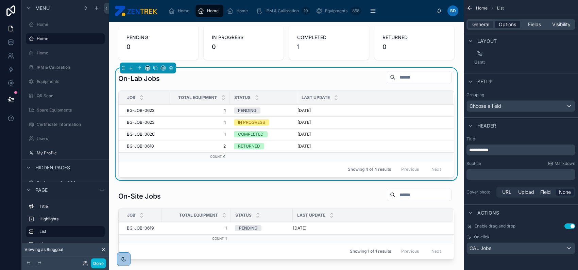
click at [507, 24] on span "Options" at bounding box center [507, 24] width 17 height 7
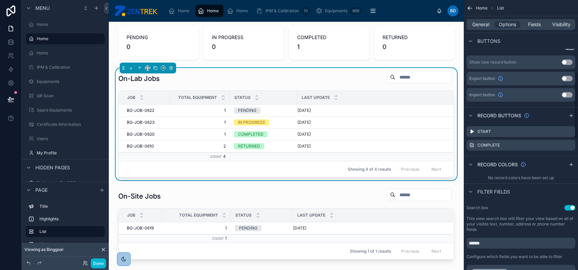
scroll to position [285, 0]
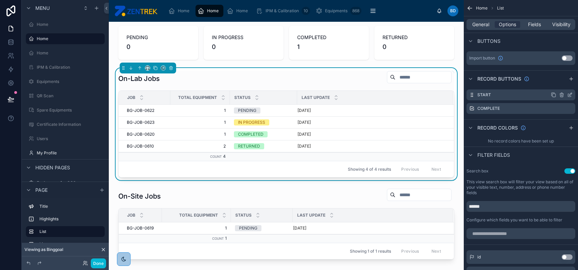
click at [567, 94] on icon "scrollable content" at bounding box center [569, 94] width 5 height 5
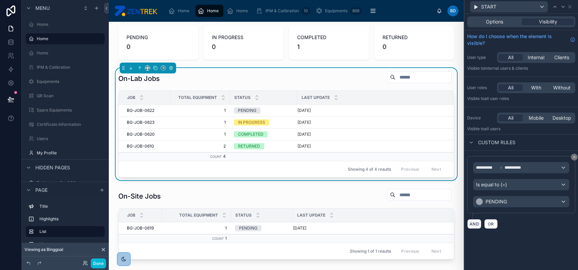
click at [473, 225] on button "AND" at bounding box center [474, 224] width 14 height 10
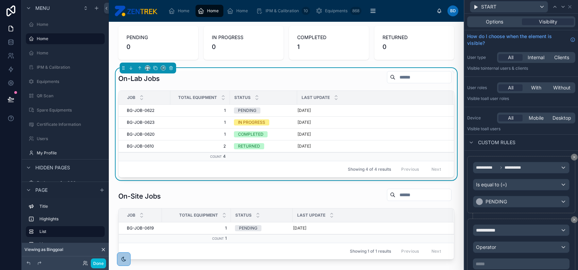
scroll to position [25, 0]
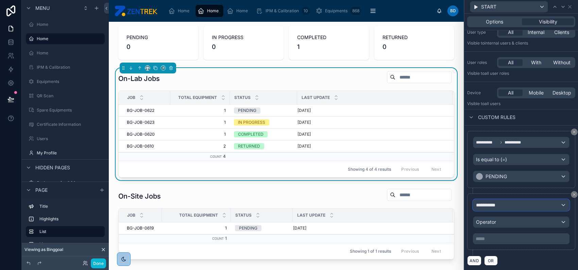
click at [521, 203] on div "**********" at bounding box center [521, 205] width 96 height 11
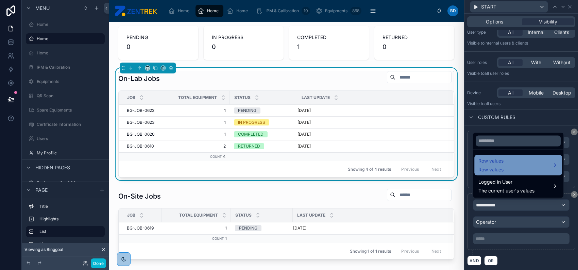
click at [529, 166] on div "Row values Row values" at bounding box center [518, 165] width 80 height 16
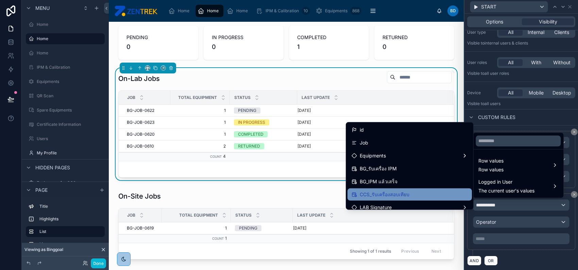
click at [418, 190] on div "CCS_รับเครื่องสอบเทียบ" at bounding box center [410, 194] width 116 height 8
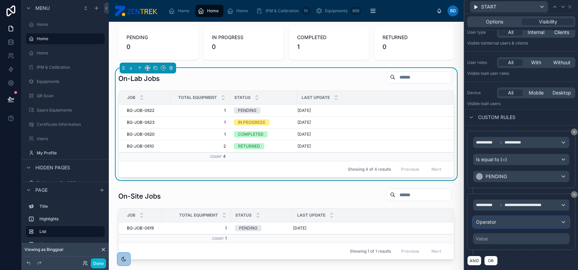
click at [508, 222] on div "Operator" at bounding box center [521, 222] width 96 height 11
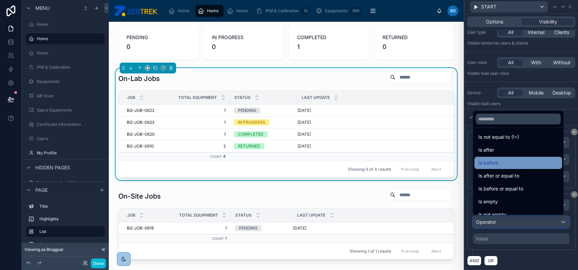
scroll to position [22, 0]
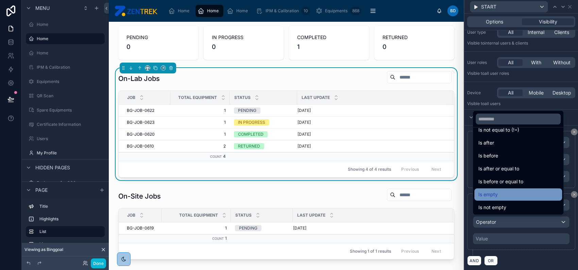
click at [511, 197] on div "Is empty" at bounding box center [518, 194] width 80 height 8
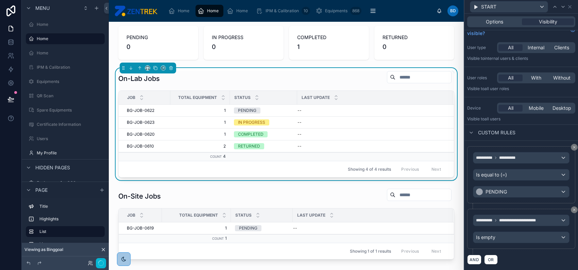
scroll to position [9, 0]
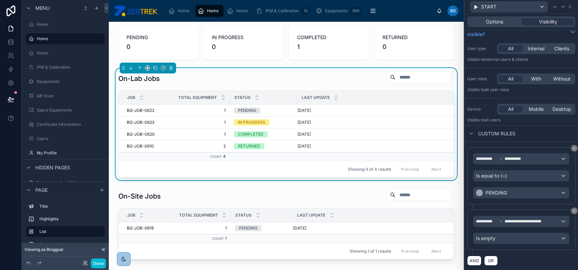
click at [495, 29] on div "Options Visibility" at bounding box center [521, 22] width 114 height 16
click at [494, 22] on span "Options" at bounding box center [494, 21] width 17 height 7
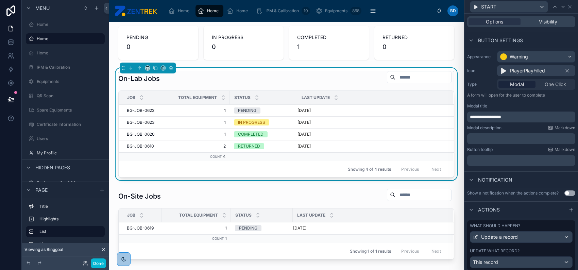
scroll to position [57, 0]
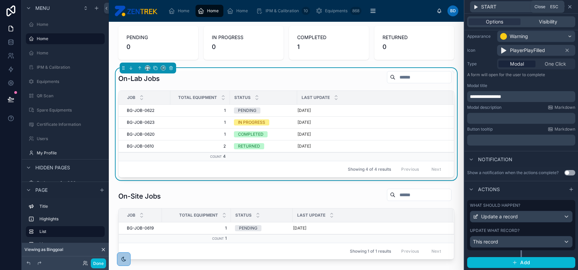
click at [571, 5] on icon at bounding box center [569, 6] width 5 height 5
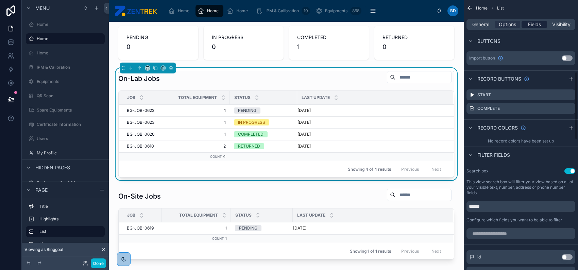
click at [533, 21] on div "General Options Fields Visibility" at bounding box center [521, 24] width 109 height 11
click at [535, 23] on span "Fields" at bounding box center [534, 24] width 13 height 7
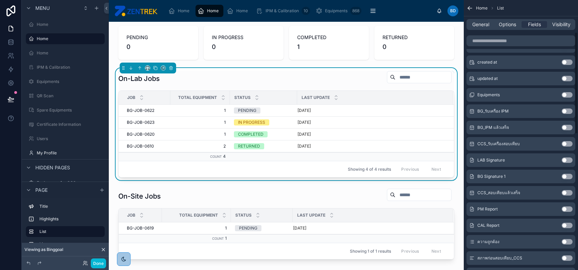
scroll to position [0, 0]
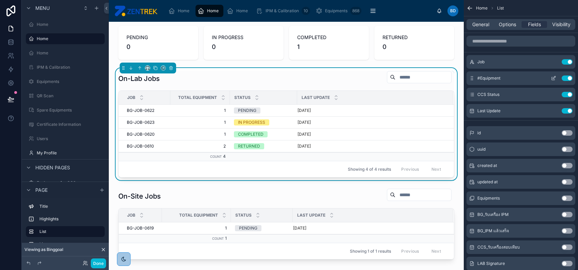
click at [552, 78] on icon "scrollable content" at bounding box center [553, 78] width 3 height 3
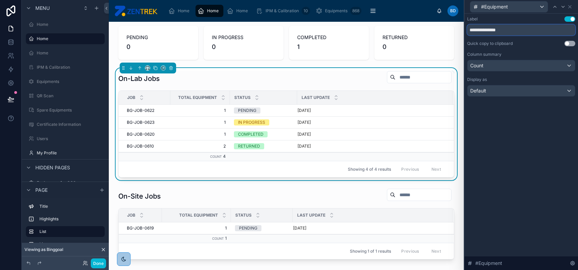
click at [477, 30] on input "**********" at bounding box center [521, 29] width 108 height 11
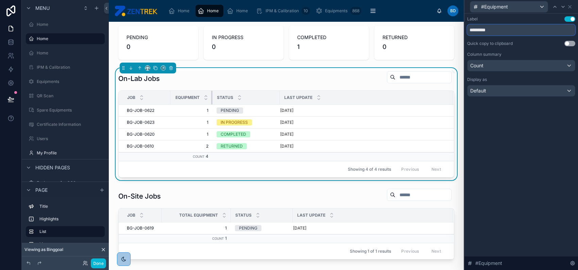
drag, startPoint x: 228, startPoint y: 97, endPoint x: 211, endPoint y: 97, distance: 17.3
click at [211, 97] on div at bounding box center [212, 98] width 3 height 14
type input "*********"
click at [557, 92] on div "Default" at bounding box center [521, 90] width 107 height 11
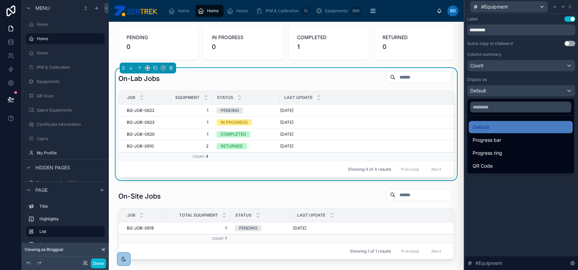
click at [561, 79] on div at bounding box center [521, 135] width 114 height 270
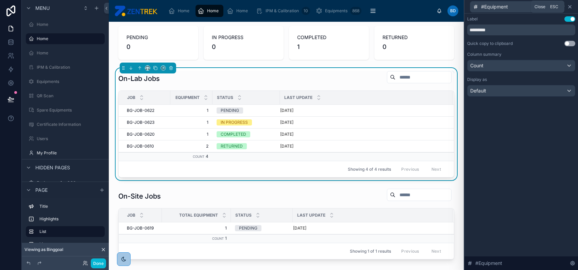
click at [570, 5] on icon at bounding box center [569, 6] width 5 height 5
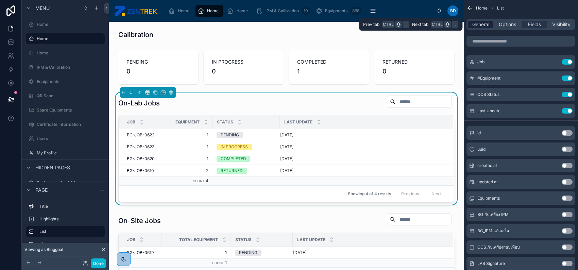
click at [483, 23] on span "General" at bounding box center [480, 24] width 17 height 7
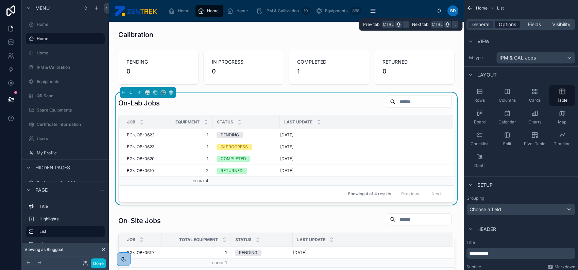
click at [505, 23] on span "Options" at bounding box center [507, 24] width 17 height 7
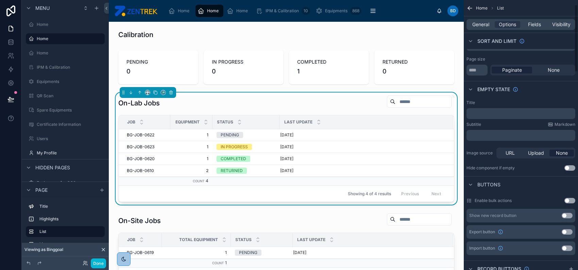
scroll to position [181, 0]
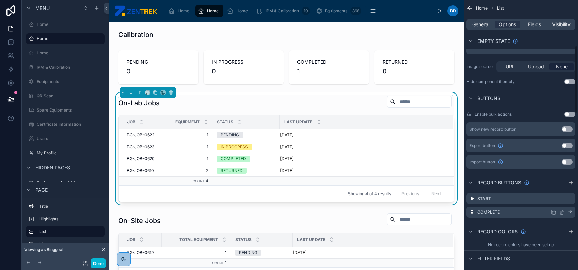
click at [570, 212] on icon "scrollable content" at bounding box center [569, 211] width 5 height 5
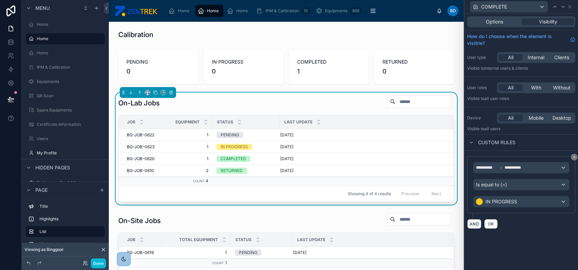
click at [469, 224] on button "AND" at bounding box center [474, 224] width 14 height 10
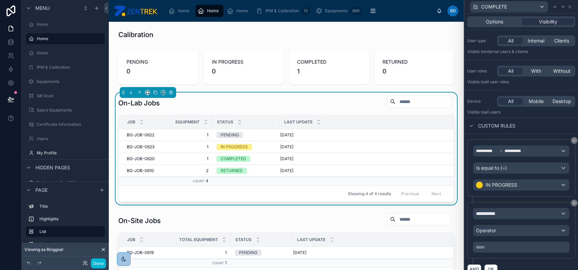
scroll to position [25, 0]
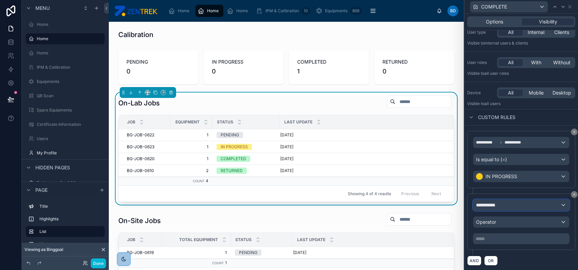
click at [518, 205] on div "**********" at bounding box center [521, 205] width 96 height 11
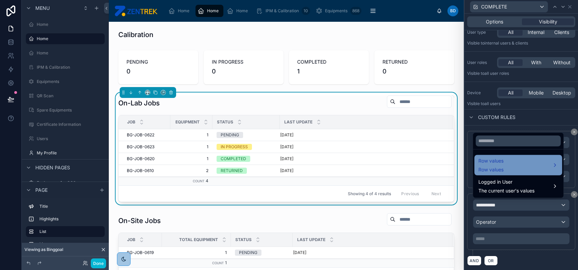
click at [520, 171] on div "Row values Row values" at bounding box center [518, 165] width 80 height 16
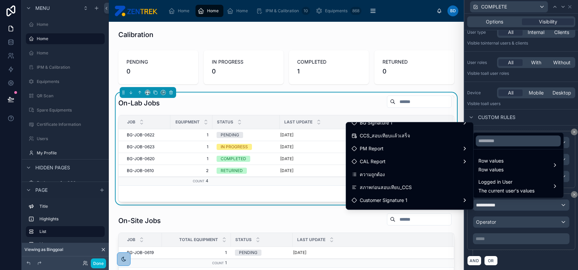
scroll to position [90, 0]
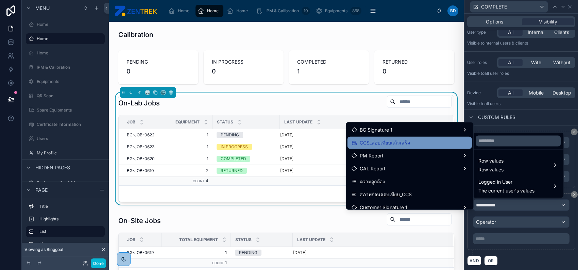
click at [410, 145] on div "CCS_สอบเทียบแล้วเสร็จ" at bounding box center [410, 143] width 116 height 8
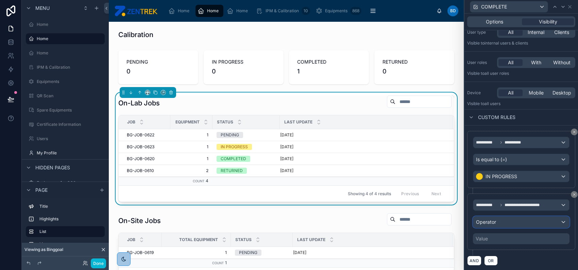
click at [502, 218] on div "Operator" at bounding box center [521, 222] width 96 height 11
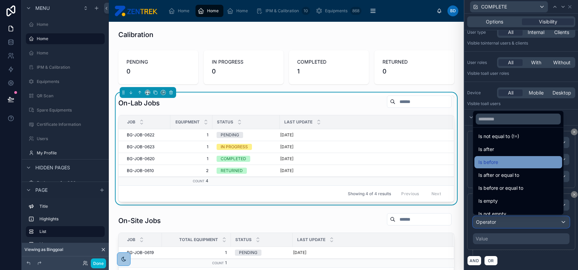
scroll to position [22, 0]
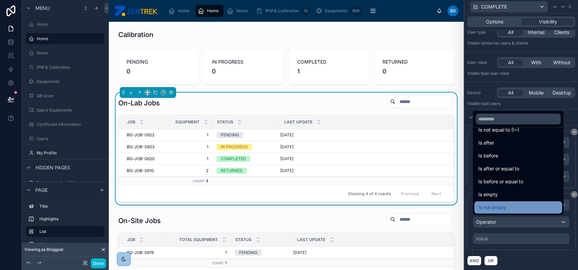
click at [519, 204] on div "Is not empty" at bounding box center [518, 207] width 80 height 8
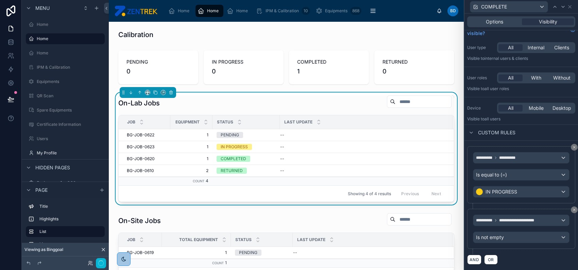
scroll to position [9, 0]
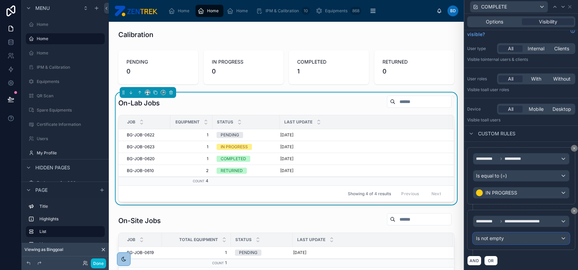
click at [524, 239] on div "Is not empty" at bounding box center [521, 238] width 96 height 11
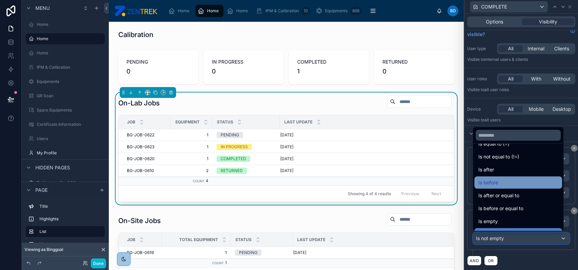
scroll to position [22, 0]
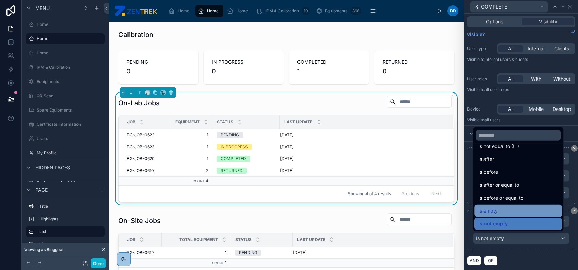
click at [515, 209] on div "Is empty" at bounding box center [518, 211] width 80 height 8
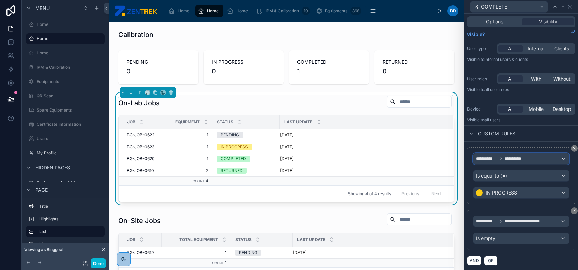
click at [523, 160] on span "**********" at bounding box center [516, 158] width 22 height 5
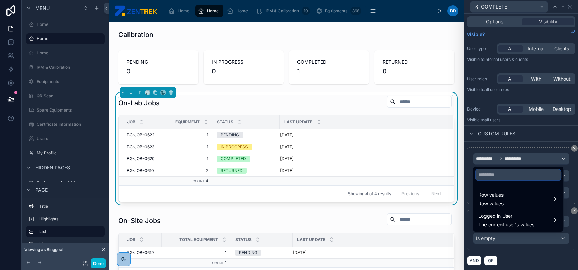
click at [516, 174] on input "text" at bounding box center [518, 174] width 85 height 11
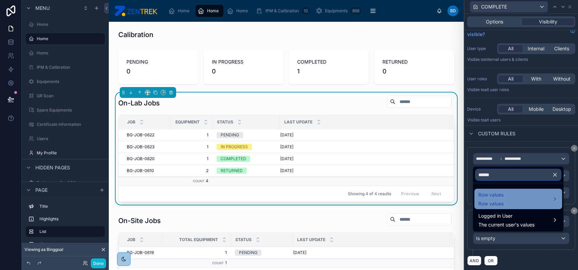
type input "******"
click at [535, 194] on div "Row values Row values" at bounding box center [518, 199] width 80 height 16
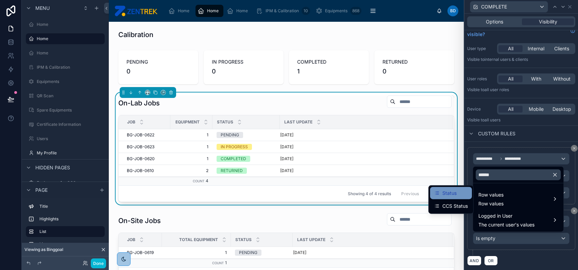
click at [463, 194] on div "Status" at bounding box center [451, 193] width 34 height 8
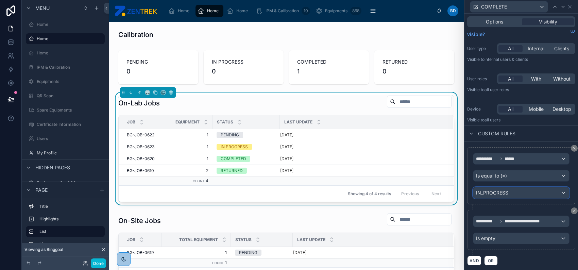
click at [523, 191] on div "IN_PROGRESS" at bounding box center [521, 192] width 96 height 11
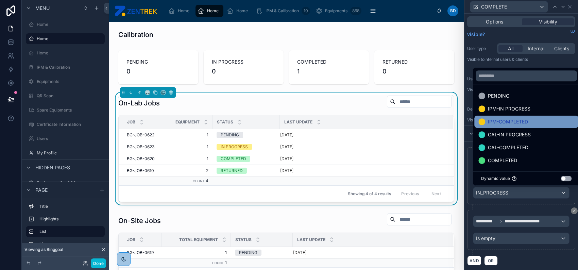
click at [528, 124] on span "IPM-COMPLETED" at bounding box center [508, 122] width 40 height 8
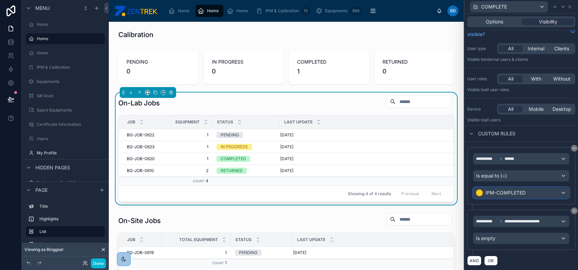
click at [518, 192] on span "IPM-COMPLETED" at bounding box center [506, 192] width 40 height 7
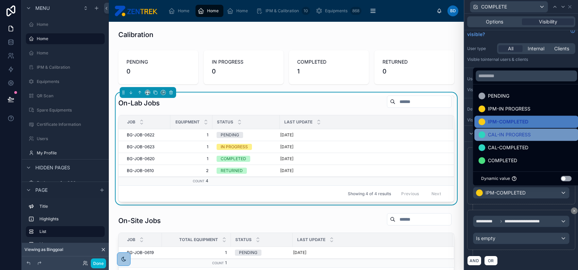
click at [518, 136] on span "CAL-IN PROGRESS" at bounding box center [509, 135] width 43 height 8
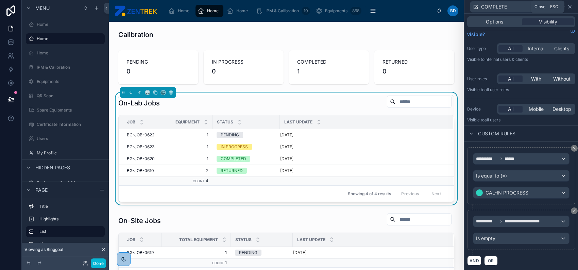
click at [570, 6] on icon at bounding box center [570, 6] width 3 height 3
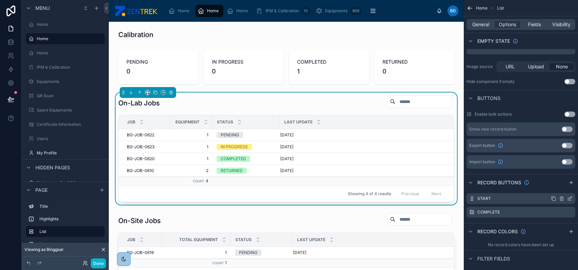
click at [569, 197] on icon "scrollable content" at bounding box center [569, 198] width 5 height 5
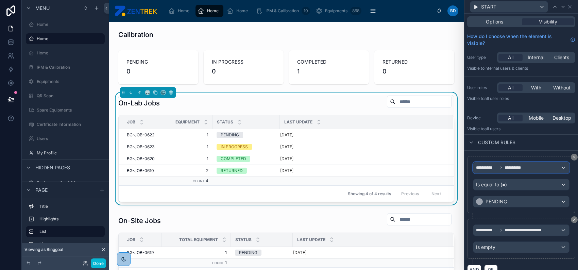
click at [520, 168] on span "**********" at bounding box center [516, 167] width 22 height 5
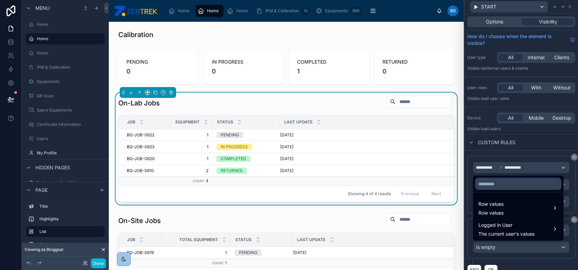
click at [505, 181] on input "text" at bounding box center [518, 184] width 85 height 11
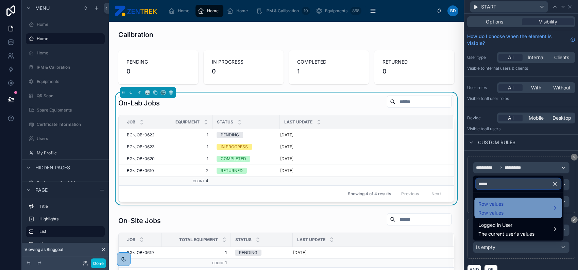
type input "*****"
click at [511, 199] on div "Row values Row values" at bounding box center [518, 208] width 88 height 20
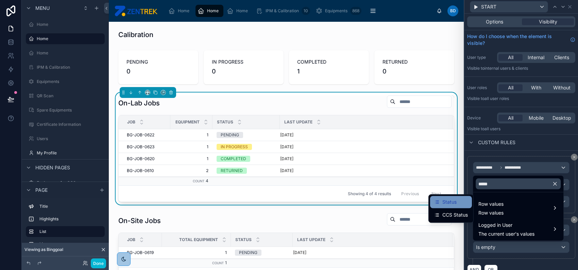
click at [460, 207] on div "Status" at bounding box center [451, 202] width 42 height 12
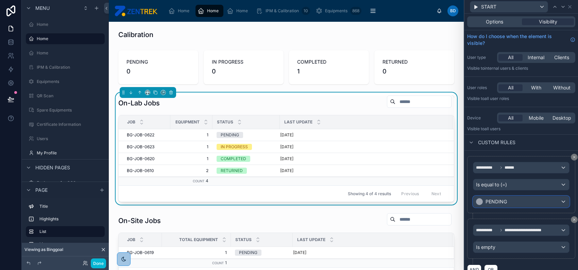
click at [508, 203] on div "PENDING" at bounding box center [521, 201] width 96 height 11
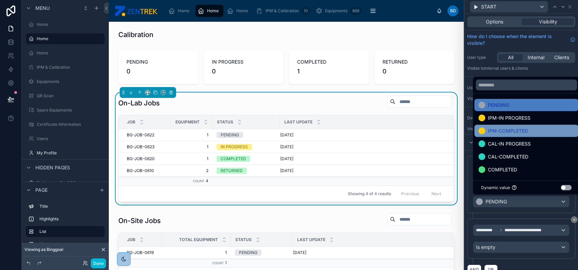
click at [512, 131] on span "IPM-COMPLETED" at bounding box center [508, 131] width 40 height 8
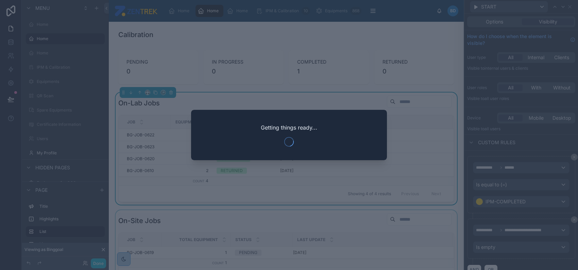
click at [97, 265] on div at bounding box center [289, 135] width 578 height 270
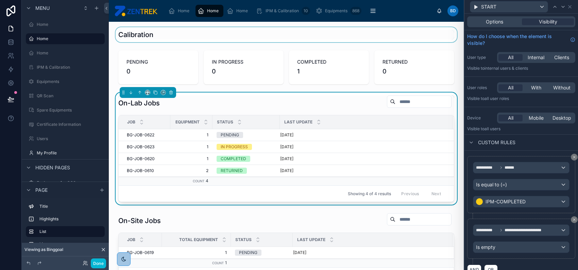
click at [222, 34] on div at bounding box center [286, 34] width 344 height 15
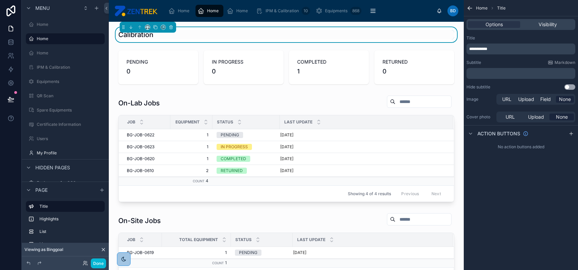
scroll to position [0, 0]
click at [515, 52] on div "**********" at bounding box center [521, 49] width 109 height 11
click at [514, 50] on p "**********" at bounding box center [521, 48] width 105 height 5
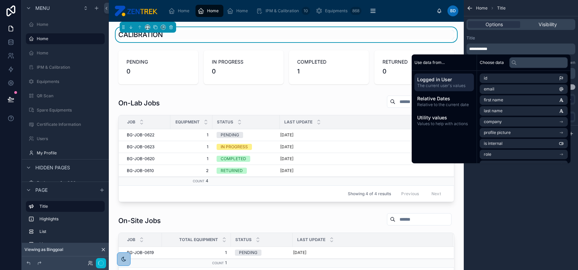
click at [534, 198] on div "**********" at bounding box center [521, 135] width 114 height 270
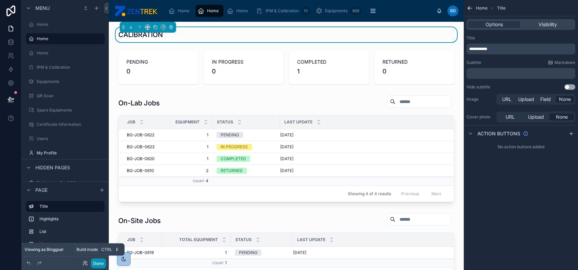
click at [95, 261] on button "Done" at bounding box center [98, 263] width 15 height 10
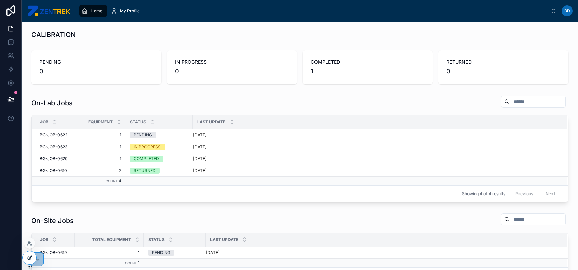
click at [25, 257] on div at bounding box center [30, 257] width 14 height 13
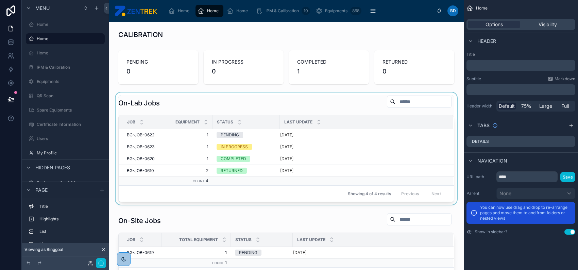
click at [336, 146] on div at bounding box center [286, 148] width 344 height 112
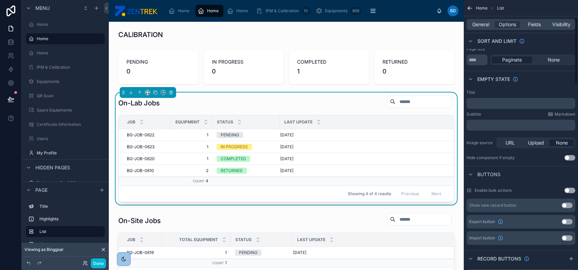
scroll to position [181, 0]
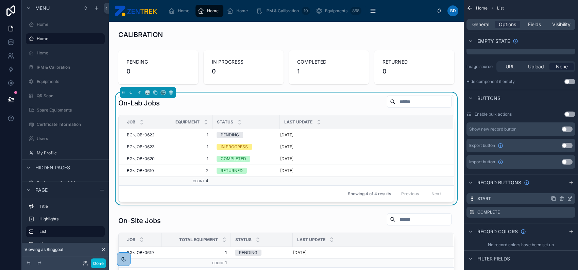
click at [569, 197] on icon "scrollable content" at bounding box center [569, 198] width 5 height 5
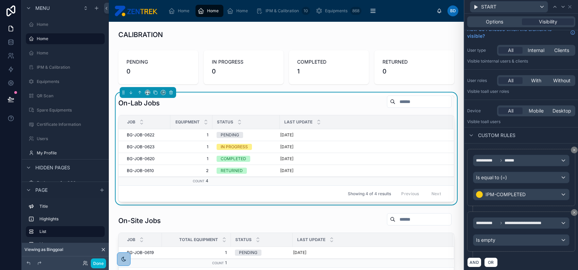
scroll to position [9, 0]
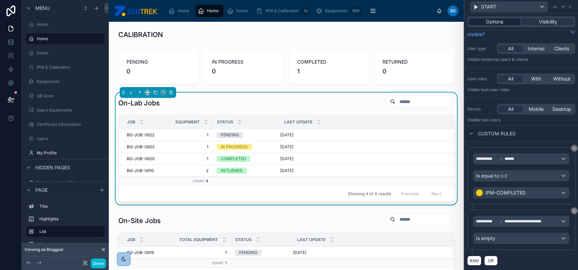
click at [501, 19] on span "Options" at bounding box center [494, 21] width 17 height 7
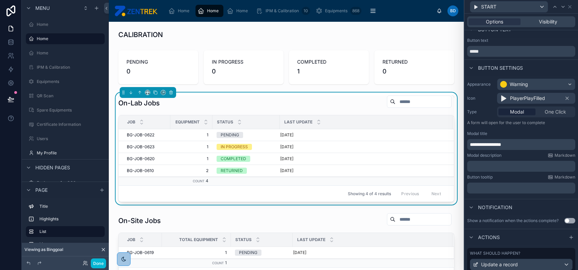
scroll to position [57, 0]
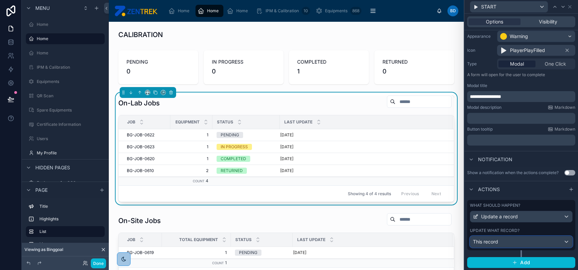
click at [539, 241] on div "This record" at bounding box center [521, 241] width 102 height 11
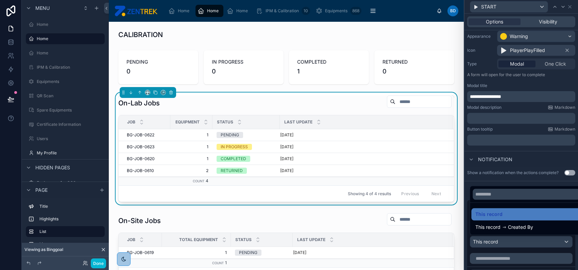
click at [536, 176] on div at bounding box center [521, 135] width 114 height 270
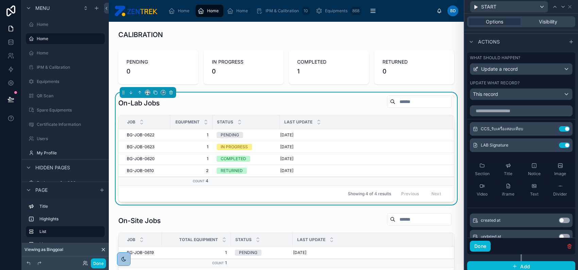
scroll to position [208, 0]
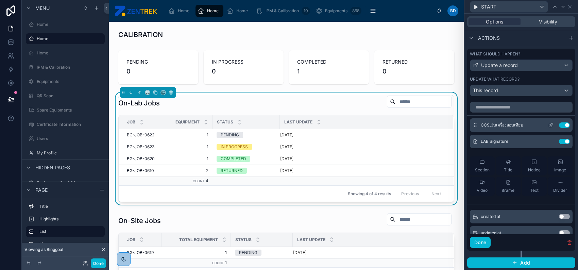
click at [548, 124] on icon at bounding box center [550, 124] width 5 height 5
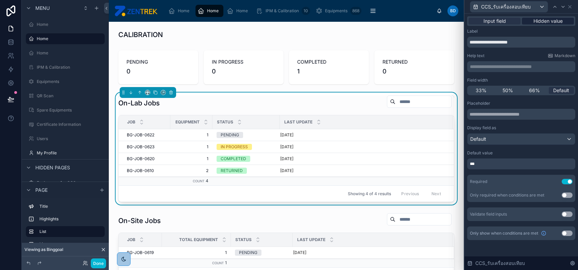
click at [548, 22] on span "Hidden value" at bounding box center [547, 21] width 29 height 7
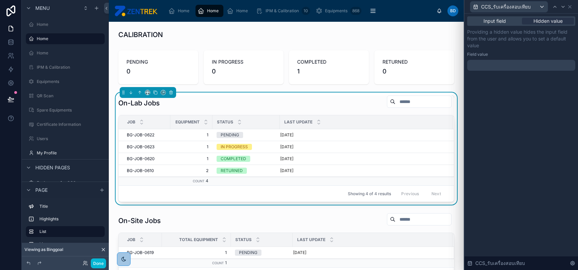
click at [530, 66] on div at bounding box center [521, 65] width 108 height 11
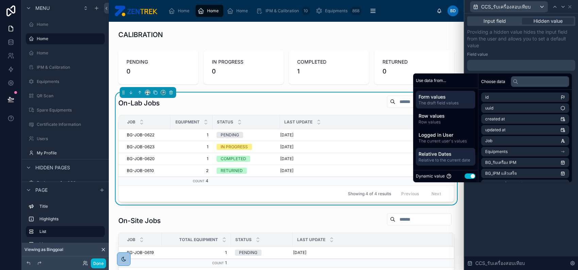
click at [452, 154] on span "Relative Dates" at bounding box center [446, 154] width 54 height 7
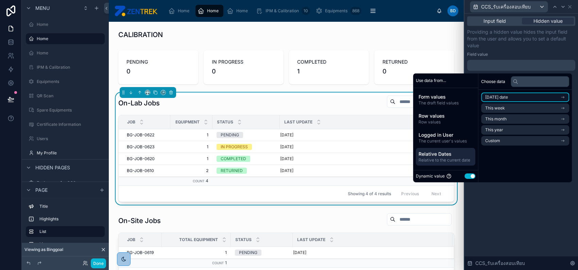
click at [552, 101] on li "[DATE] date" at bounding box center [525, 97] width 88 height 10
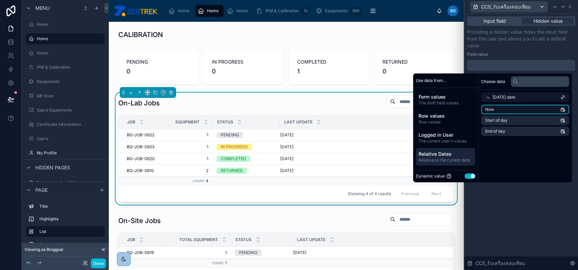
click at [527, 108] on li "Now" at bounding box center [525, 110] width 88 height 10
click at [550, 61] on div "***" at bounding box center [521, 65] width 108 height 11
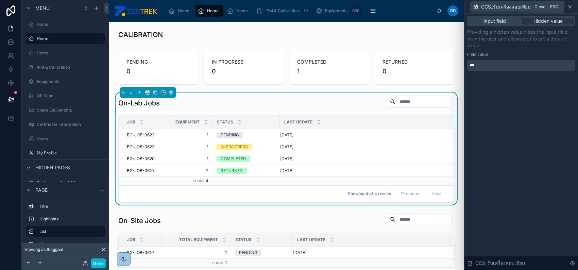
click at [572, 7] on icon at bounding box center [569, 6] width 5 height 5
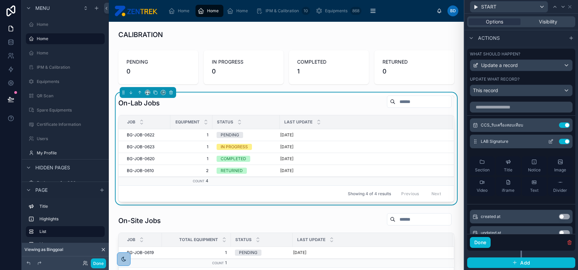
click at [550, 140] on icon at bounding box center [551, 140] width 3 height 3
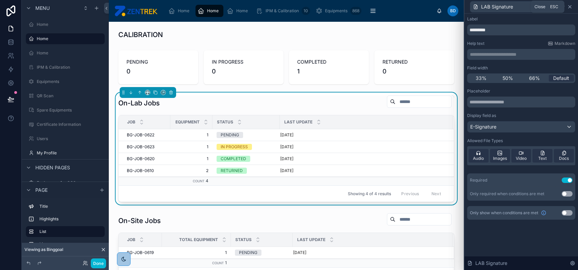
click at [572, 7] on icon at bounding box center [569, 6] width 5 height 5
click at [572, 7] on div "LAB Signature" at bounding box center [521, 6] width 108 height 13
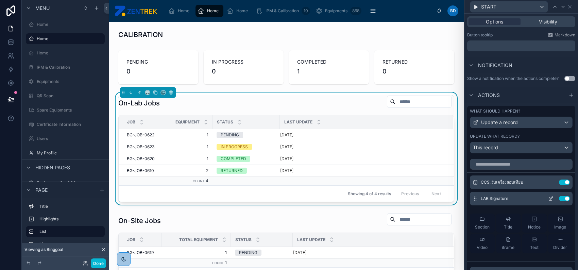
scroll to position [72, 0]
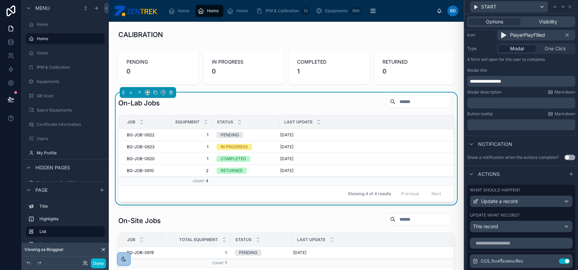
click at [519, 80] on p "**********" at bounding box center [522, 81] width 104 height 7
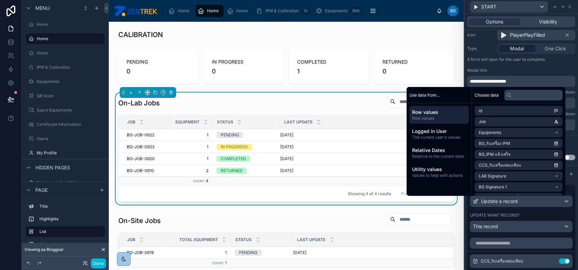
click at [488, 83] on span "**********" at bounding box center [488, 81] width 36 height 5
click at [510, 74] on div "**********" at bounding box center [521, 77] width 108 height 19
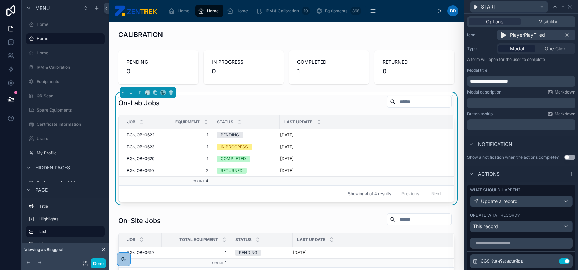
click at [533, 78] on p "**********" at bounding box center [522, 81] width 104 height 7
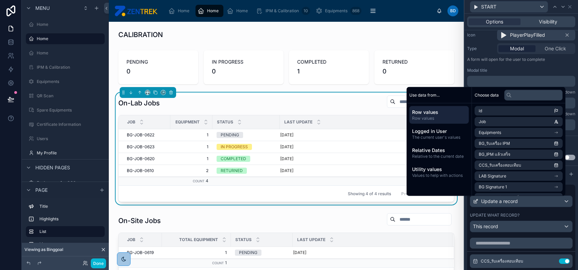
click at [533, 73] on div "Modal title ﻿" at bounding box center [521, 77] width 108 height 19
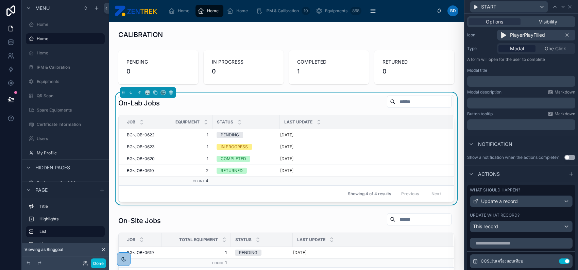
click at [524, 100] on p "﻿" at bounding box center [522, 103] width 104 height 7
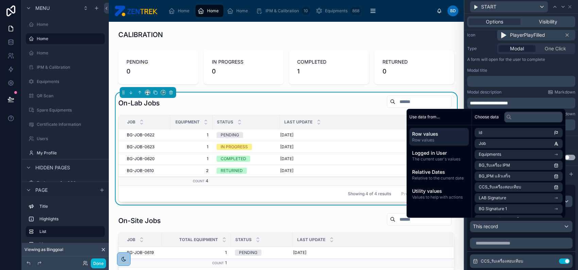
click at [494, 75] on div "Modal title ﻿" at bounding box center [521, 77] width 108 height 19
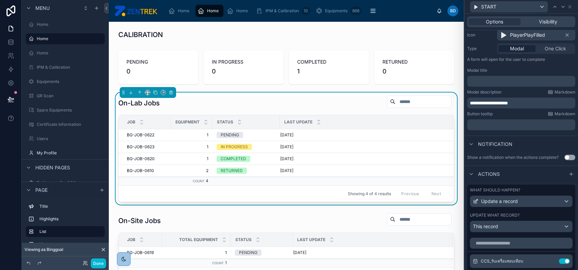
click at [494, 79] on p "﻿" at bounding box center [522, 81] width 104 height 7
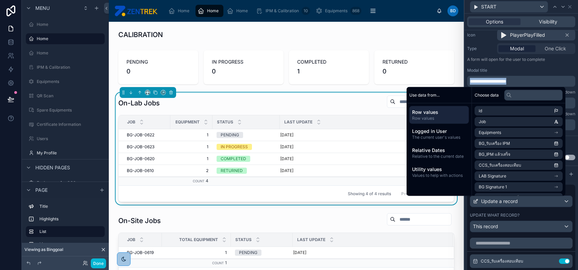
copy span "**********"
click at [518, 83] on p "**********" at bounding box center [522, 81] width 104 height 7
click at [524, 79] on p "**********" at bounding box center [522, 81] width 104 height 7
click at [526, 69] on div "Modal title" at bounding box center [521, 70] width 108 height 5
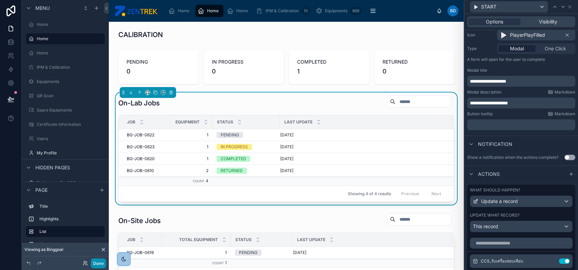
click at [96, 265] on button "Done" at bounding box center [98, 263] width 15 height 10
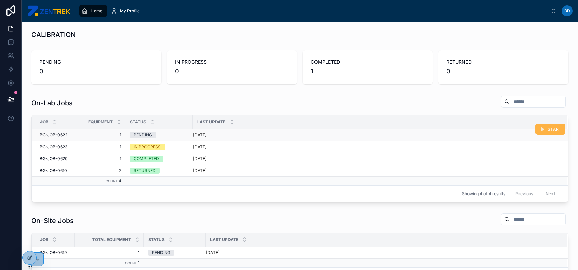
click at [548, 129] on span "START" at bounding box center [555, 128] width 14 height 5
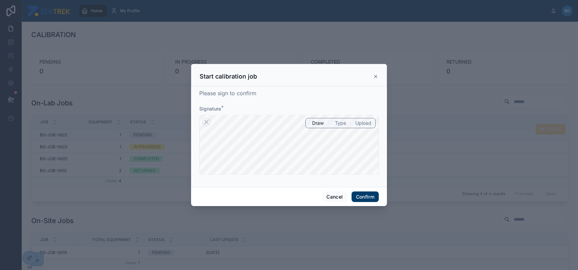
click at [371, 195] on button "Confirm" at bounding box center [365, 196] width 27 height 11
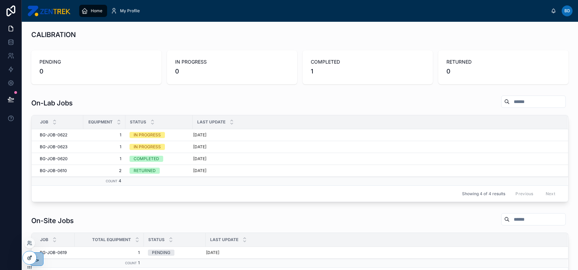
click at [28, 259] on icon at bounding box center [29, 257] width 5 height 5
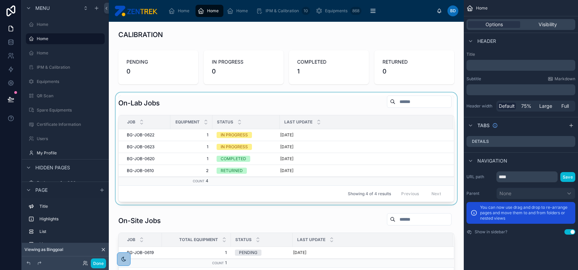
click at [349, 127] on div "Last Update" at bounding box center [366, 122] width 173 height 13
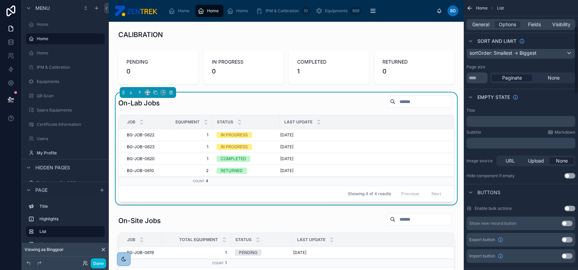
scroll to position [136, 0]
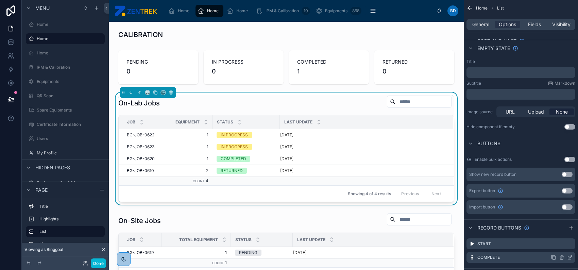
click at [570, 256] on icon "scrollable content" at bounding box center [570, 256] width 3 height 3
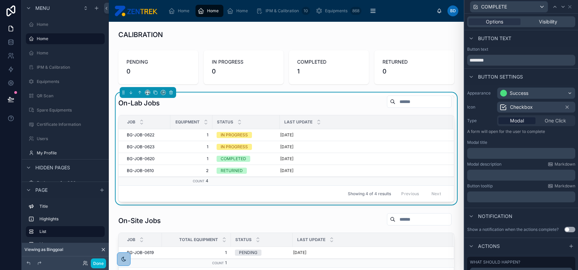
click at [521, 154] on p "﻿" at bounding box center [522, 153] width 104 height 7
click at [508, 153] on span "**********" at bounding box center [489, 153] width 38 height 5
click at [476, 153] on span "**********" at bounding box center [489, 153] width 38 height 5
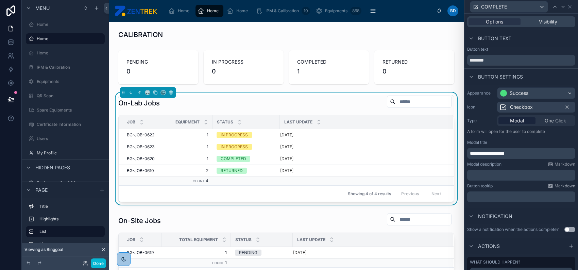
click at [508, 159] on div "**********" at bounding box center [521, 145] width 114 height 120
click at [523, 153] on p "**********" at bounding box center [522, 153] width 104 height 7
click at [510, 153] on span "**********" at bounding box center [490, 153] width 40 height 5
click at [515, 174] on p "﻿" at bounding box center [522, 175] width 104 height 7
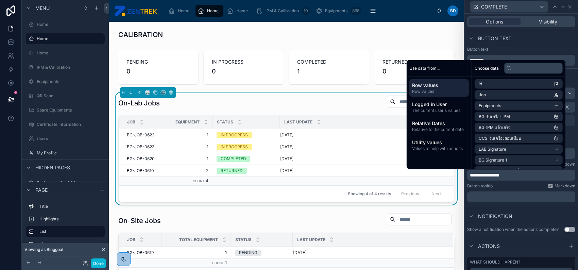
click at [515, 184] on div "Button tooltip Markdown" at bounding box center [521, 185] width 108 height 5
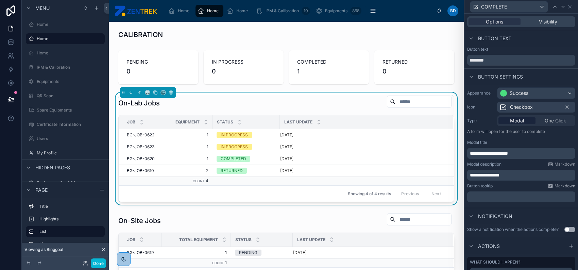
click at [499, 151] on span "**********" at bounding box center [489, 153] width 38 height 5
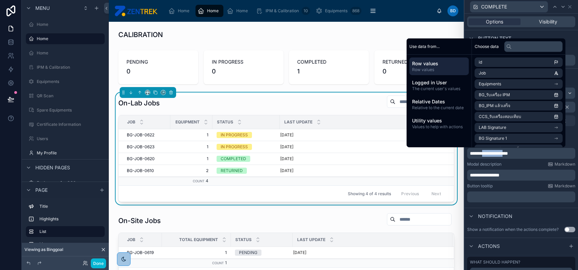
copy span "**********"
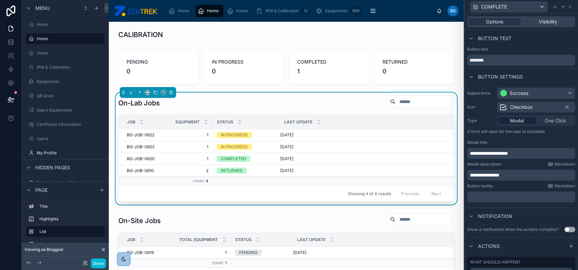
click at [515, 174] on p "**********" at bounding box center [522, 175] width 104 height 7
click at [527, 183] on div "Button tooltip Markdown" at bounding box center [521, 185] width 108 height 5
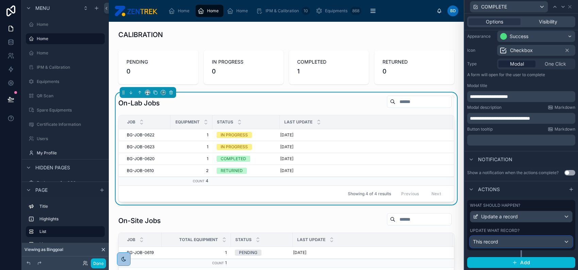
click at [527, 240] on div "This record" at bounding box center [521, 241] width 102 height 11
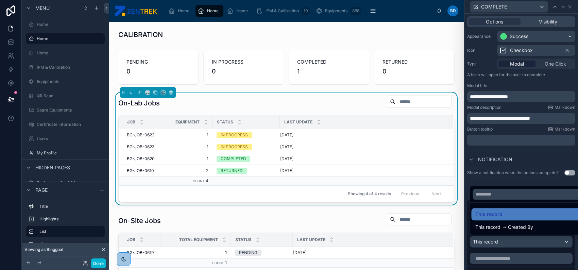
click at [519, 163] on div at bounding box center [521, 135] width 114 height 270
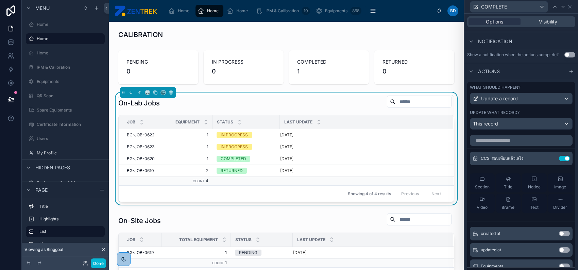
scroll to position [163, 0]
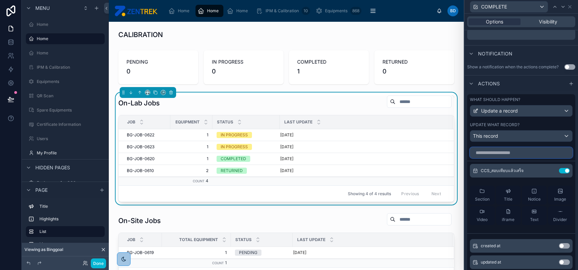
click at [533, 152] on input "text" at bounding box center [521, 152] width 103 height 11
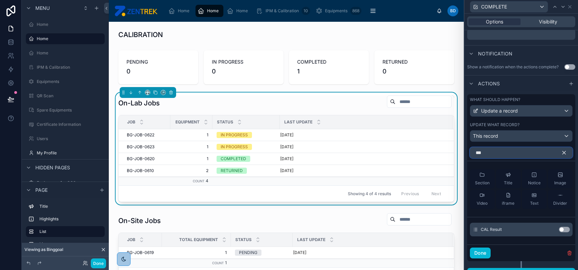
type input "***"
click at [559, 231] on button "Use setting" at bounding box center [564, 229] width 11 height 5
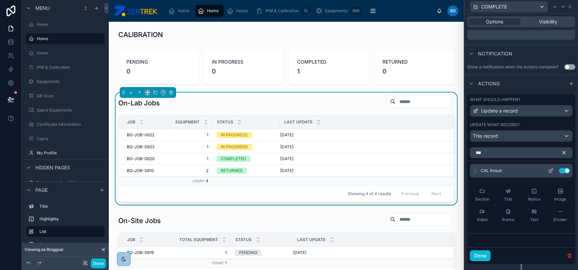
click at [548, 169] on icon at bounding box center [550, 170] width 5 height 5
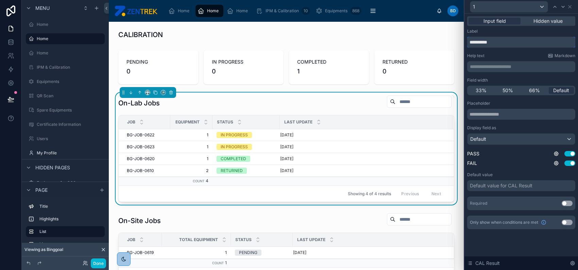
click at [476, 43] on input "**********" at bounding box center [521, 42] width 108 height 11
type input "******"
click at [564, 203] on button "Use setting" at bounding box center [567, 203] width 11 height 5
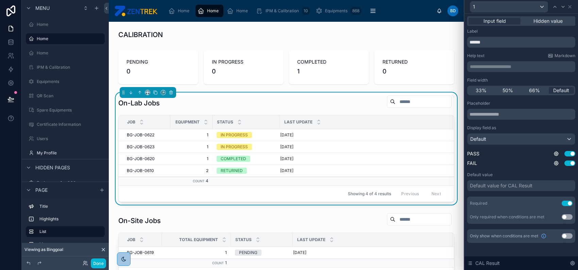
click at [568, 9] on div "1" at bounding box center [521, 6] width 108 height 13
click at [568, 9] on icon at bounding box center [569, 6] width 5 height 5
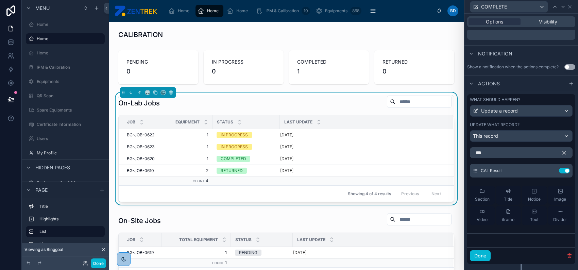
click at [561, 153] on icon "button" at bounding box center [564, 153] width 6 height 6
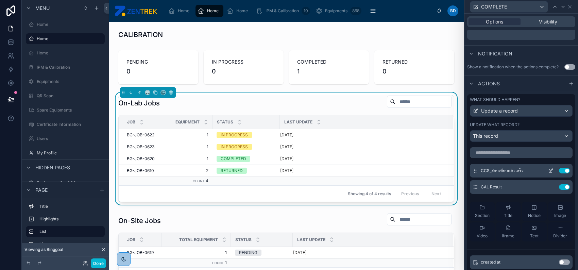
click at [549, 171] on icon at bounding box center [550, 171] width 3 height 3
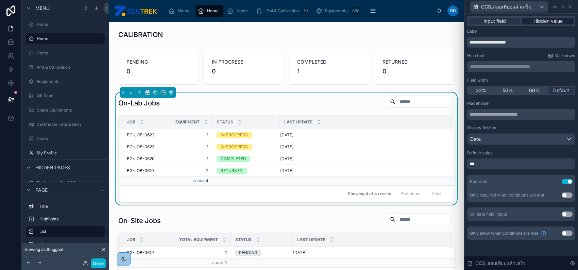
click at [544, 23] on span "Hidden value" at bounding box center [547, 21] width 29 height 7
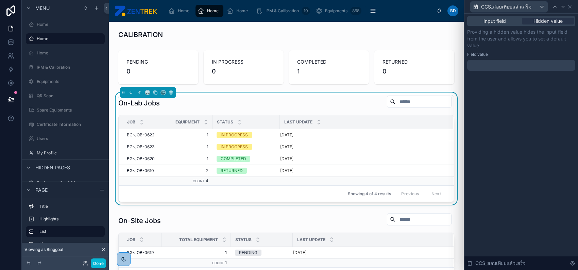
click at [521, 66] on div at bounding box center [521, 65] width 108 height 11
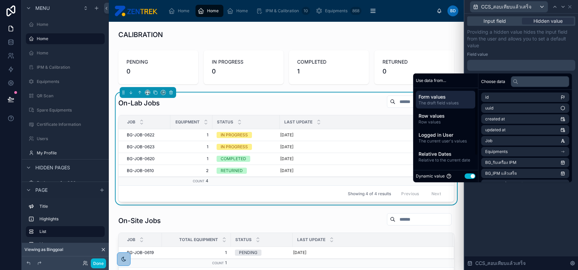
click at [468, 176] on button "Use setting" at bounding box center [469, 175] width 11 height 5
select select "****"
select select "*"
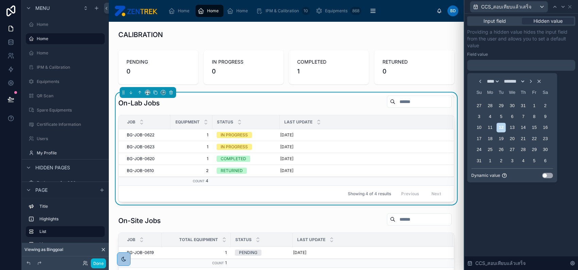
click at [547, 174] on button "Use setting" at bounding box center [547, 175] width 11 height 5
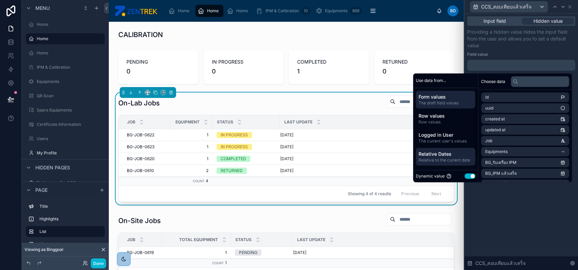
click at [437, 151] on span "Relative Dates" at bounding box center [446, 154] width 54 height 7
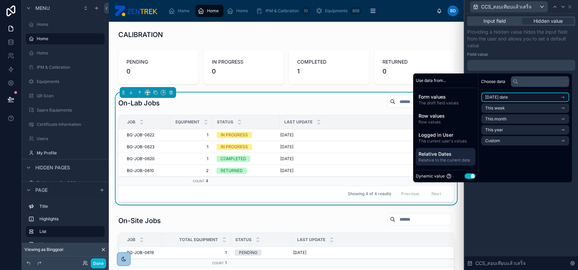
click at [506, 97] on span "Today's date" at bounding box center [496, 97] width 23 height 5
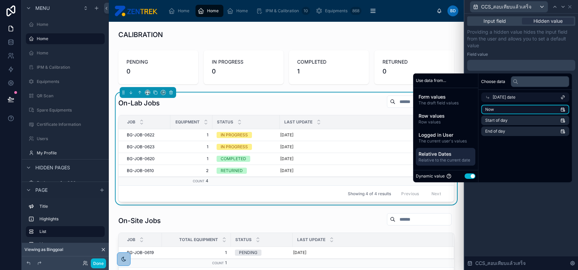
click at [511, 108] on li "Now" at bounding box center [525, 110] width 88 height 10
click at [570, 3] on div "CCS_สอบเทียบแล้วเสร็จ" at bounding box center [521, 6] width 108 height 13
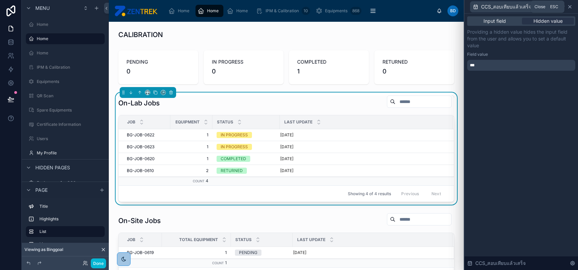
click at [572, 5] on icon at bounding box center [569, 6] width 5 height 5
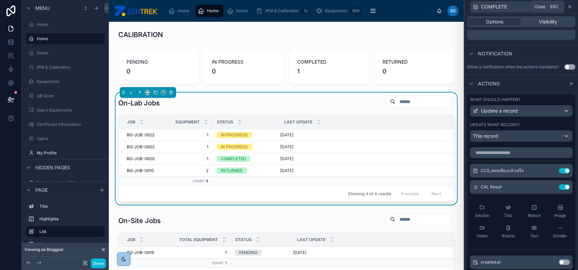
click at [568, 6] on icon at bounding box center [569, 6] width 5 height 5
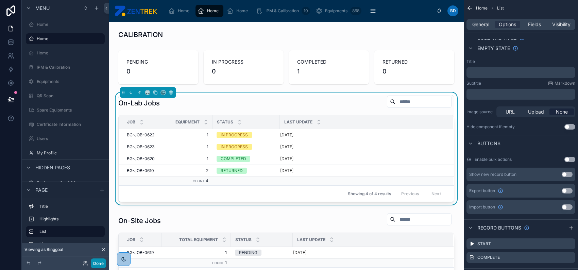
click at [103, 261] on button "Done" at bounding box center [98, 263] width 15 height 10
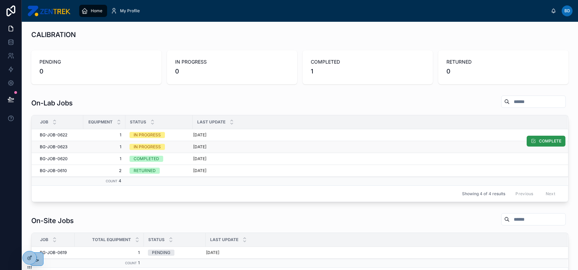
click at [531, 144] on button "COMPLETE" at bounding box center [546, 141] width 39 height 11
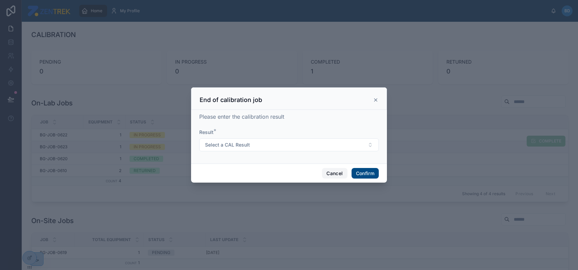
click at [327, 171] on button "Cancel" at bounding box center [334, 173] width 25 height 11
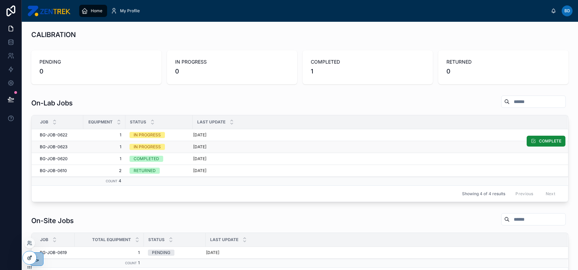
click at [33, 255] on div at bounding box center [30, 257] width 14 height 13
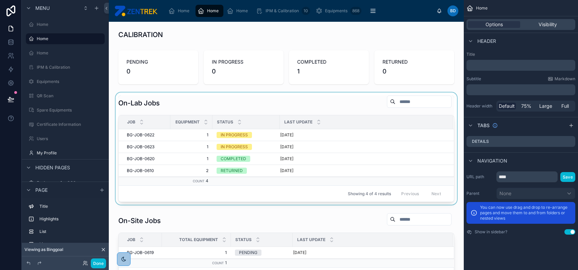
click at [403, 129] on th "Last Update" at bounding box center [366, 122] width 173 height 14
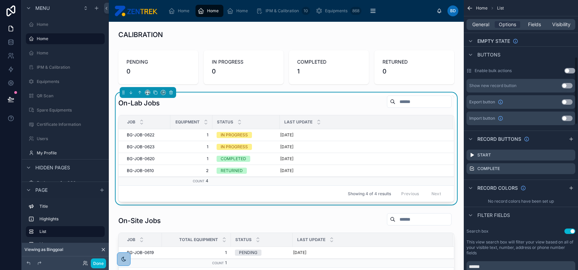
scroll to position [226, 0]
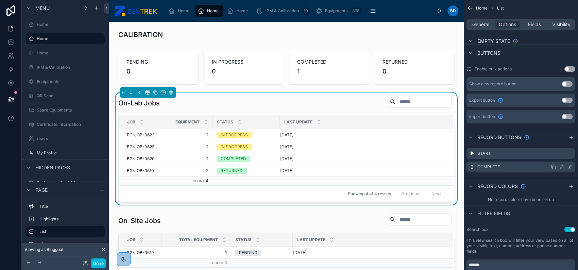
click at [570, 165] on icon "scrollable content" at bounding box center [570, 166] width 3 height 3
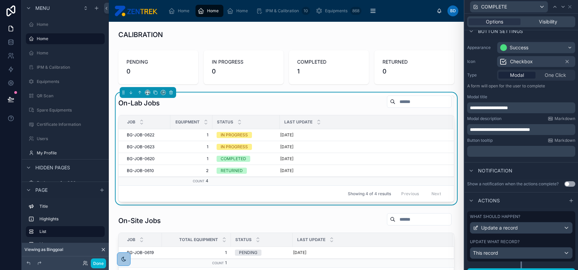
scroll to position [57, 0]
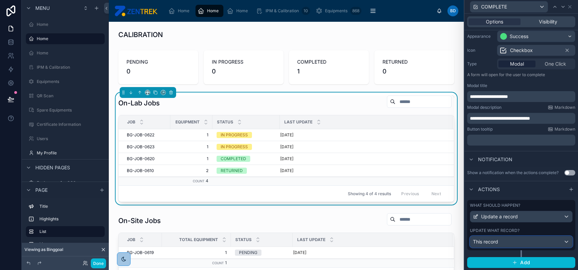
click at [519, 236] on div "This record" at bounding box center [521, 241] width 102 height 11
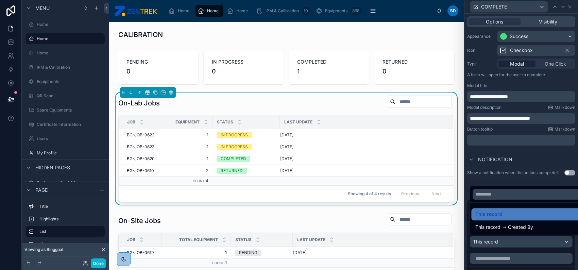
click at [525, 162] on div at bounding box center [521, 135] width 114 height 270
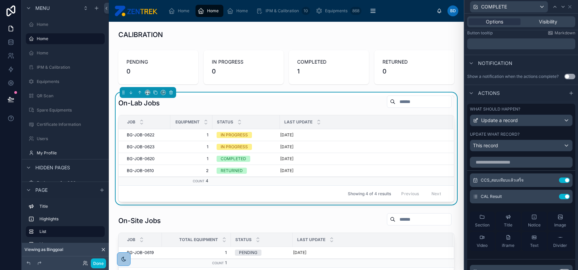
scroll to position [208, 0]
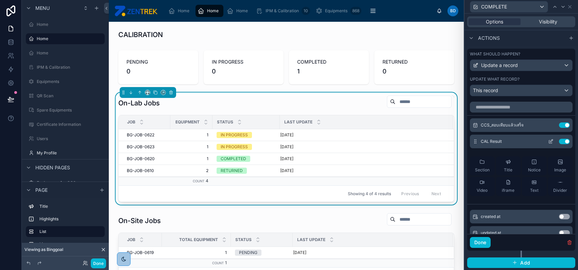
click at [548, 139] on icon at bounding box center [550, 141] width 5 height 5
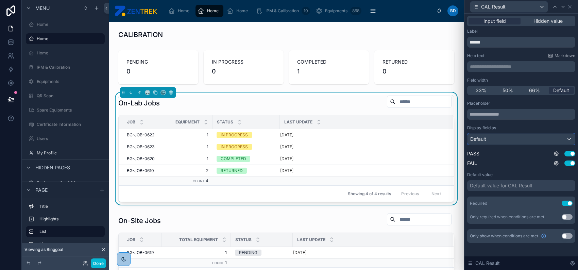
click at [538, 139] on div "Default" at bounding box center [521, 139] width 107 height 11
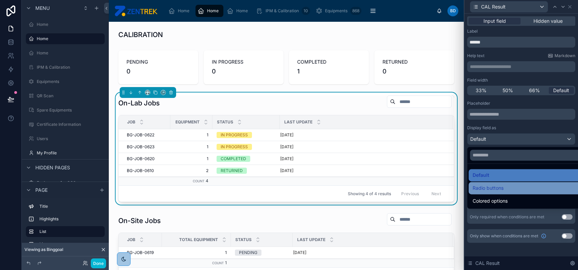
click at [526, 187] on div "Radio buttons" at bounding box center [529, 188] width 112 height 8
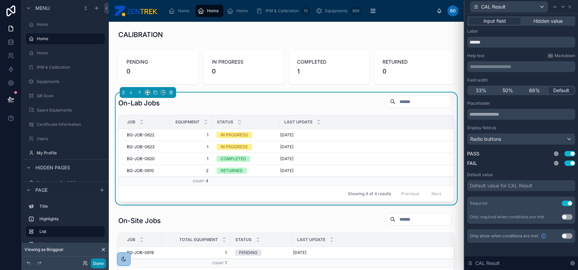
click at [95, 265] on button "Done" at bounding box center [98, 263] width 15 height 10
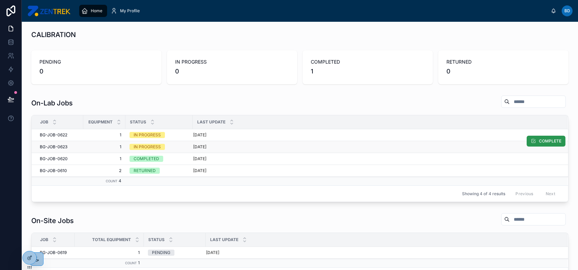
click at [540, 142] on span "COMPLETE" at bounding box center [550, 140] width 22 height 5
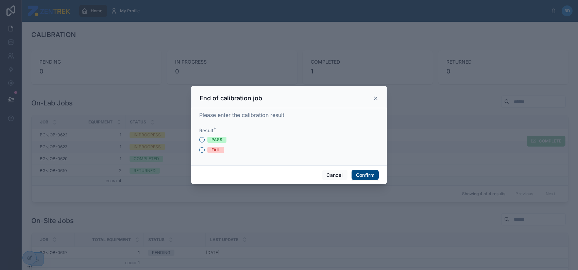
click at [220, 141] on div "PASS" at bounding box center [216, 140] width 11 height 6
click at [205, 141] on button "PASS" at bounding box center [201, 139] width 5 height 5
click at [369, 171] on button "Confirm" at bounding box center [365, 175] width 27 height 11
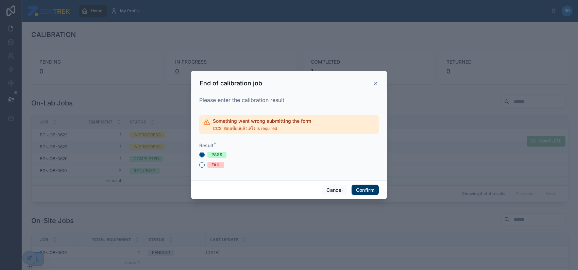
click at [369, 187] on button "Confirm" at bounding box center [365, 190] width 27 height 11
click at [374, 84] on icon at bounding box center [375, 83] width 5 height 5
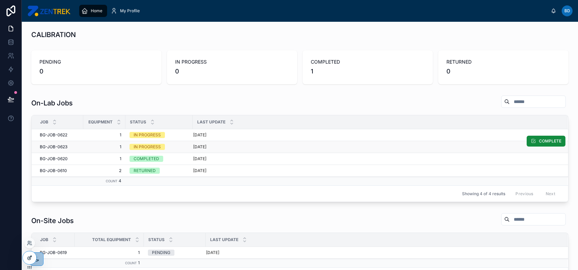
click at [24, 258] on div at bounding box center [30, 257] width 14 height 13
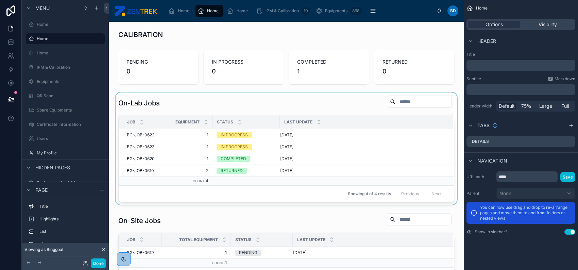
click at [392, 155] on div at bounding box center [286, 148] width 344 height 112
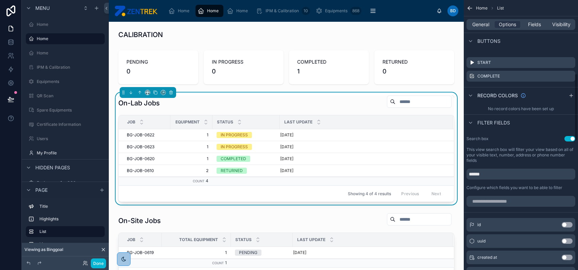
scroll to position [272, 0]
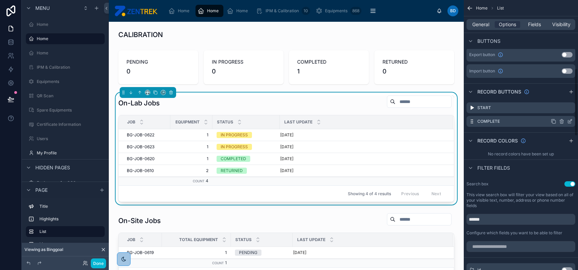
click at [566, 121] on div "scrollable content" at bounding box center [562, 121] width 22 height 5
click at [569, 122] on icon "scrollable content" at bounding box center [570, 120] width 3 height 3
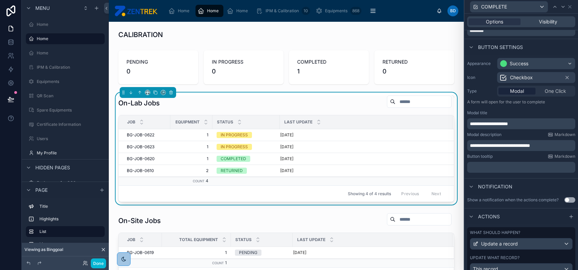
scroll to position [57, 0]
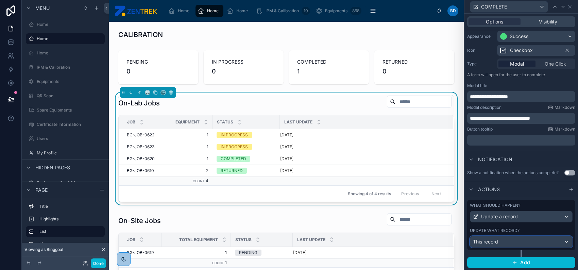
click at [538, 240] on div "This record" at bounding box center [521, 241] width 102 height 11
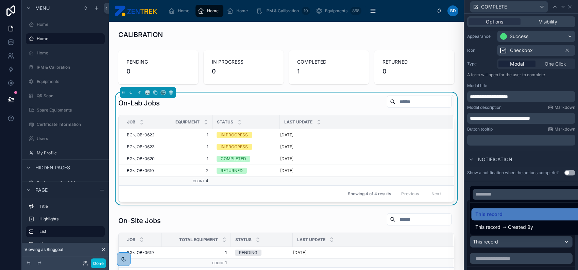
click at [526, 157] on div at bounding box center [521, 135] width 114 height 270
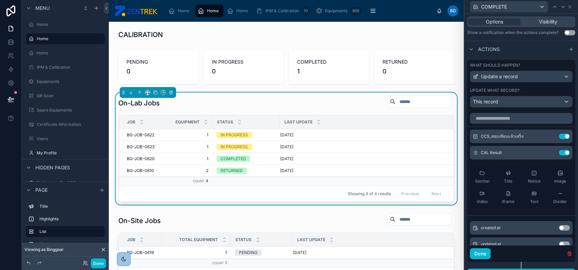
scroll to position [208, 0]
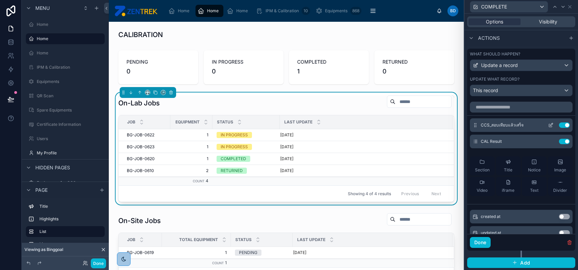
click at [550, 124] on icon at bounding box center [551, 124] width 3 height 3
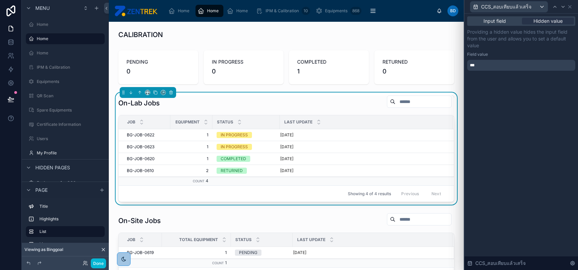
click at [523, 63] on div "***" at bounding box center [521, 65] width 108 height 11
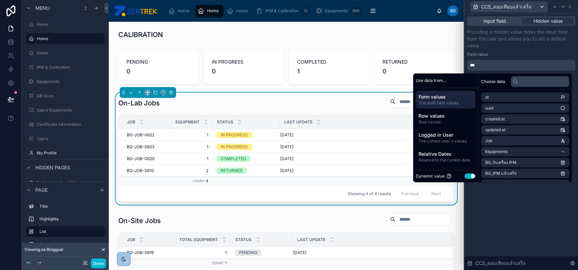
click at [537, 48] on p "Providing a hidden value hides the input field from the user and allows you to …" at bounding box center [521, 39] width 108 height 20
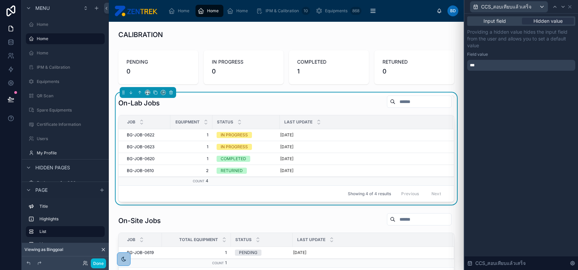
click at [528, 65] on div "***" at bounding box center [521, 65] width 108 height 11
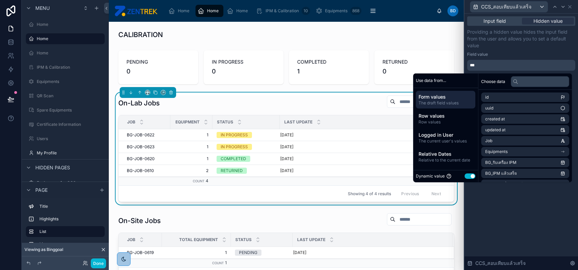
click at [527, 53] on div "Field value" at bounding box center [521, 54] width 108 height 5
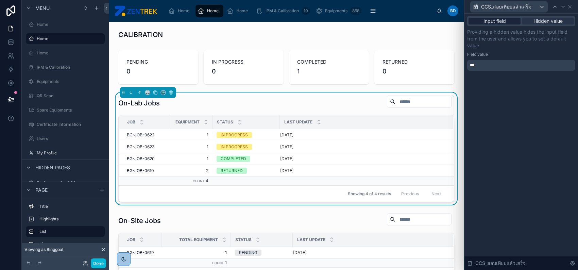
click at [499, 19] on span "Input field" at bounding box center [495, 21] width 22 height 7
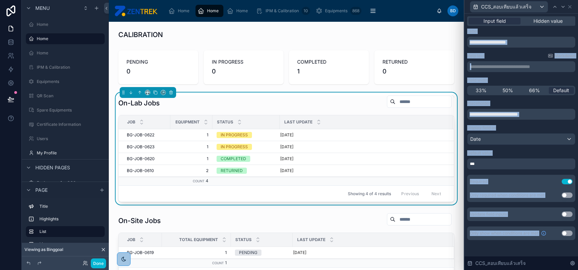
click at [552, 181] on div "Required Use setting" at bounding box center [521, 182] width 108 height 14
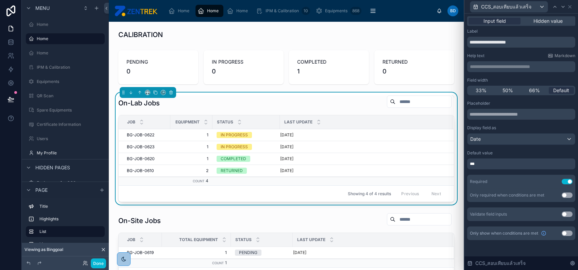
click at [564, 180] on button "Use setting" at bounding box center [567, 181] width 11 height 5
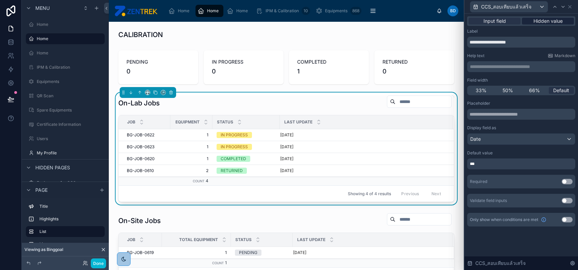
click at [542, 19] on span "Hidden value" at bounding box center [547, 21] width 29 height 7
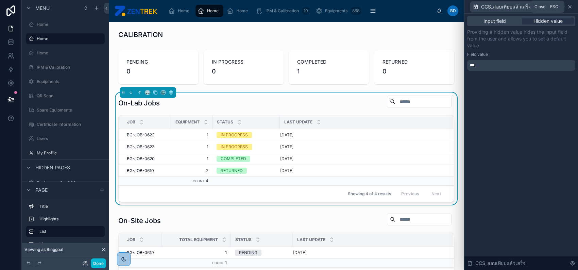
click at [571, 9] on icon at bounding box center [569, 6] width 5 height 5
click at [571, 9] on div "CCS_สอบเทียบแล้วเสร็จ" at bounding box center [521, 6] width 108 height 13
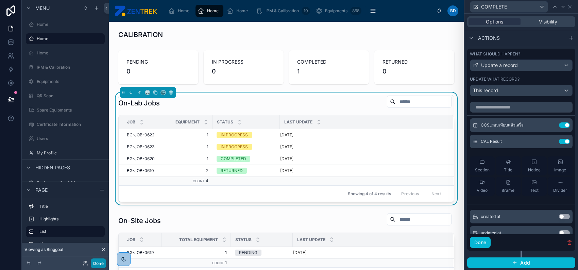
click at [100, 265] on button "Done" at bounding box center [98, 263] width 15 height 10
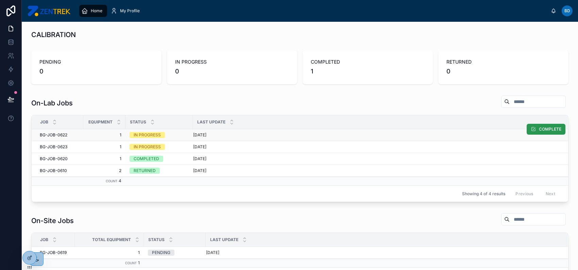
click at [547, 131] on span "COMPLETE" at bounding box center [550, 128] width 22 height 5
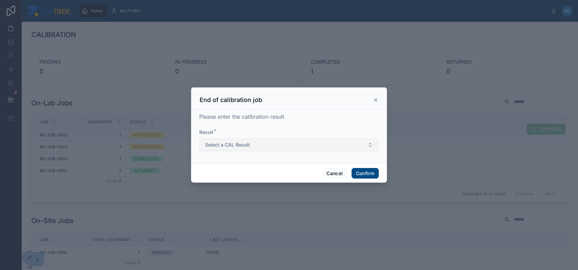
click at [269, 145] on button "Select a CAL Result" at bounding box center [289, 144] width 180 height 13
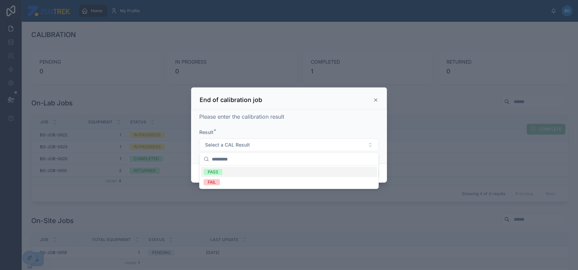
click at [376, 98] on icon at bounding box center [375, 99] width 5 height 5
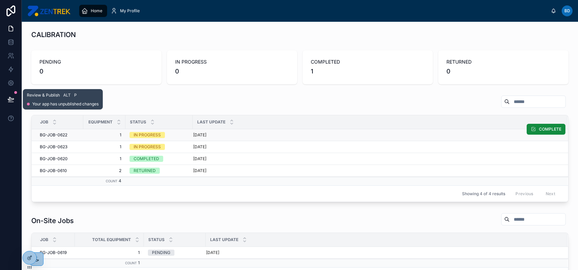
click at [9, 98] on icon at bounding box center [11, 98] width 6 height 3
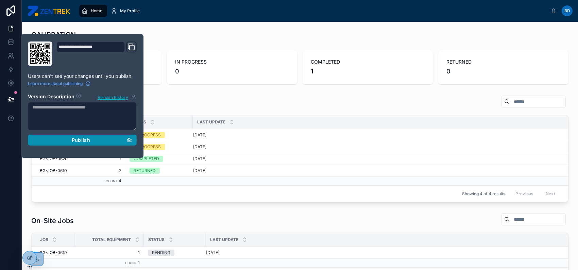
click at [71, 139] on div "Publish" at bounding box center [82, 140] width 100 height 6
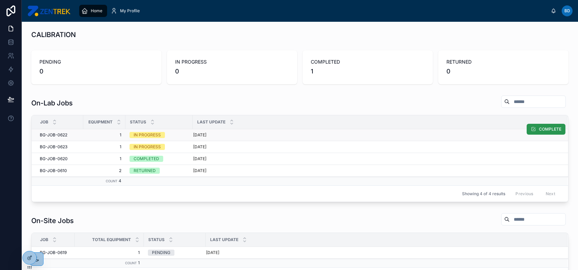
click at [539, 129] on span "COMPLETE" at bounding box center [550, 128] width 22 height 5
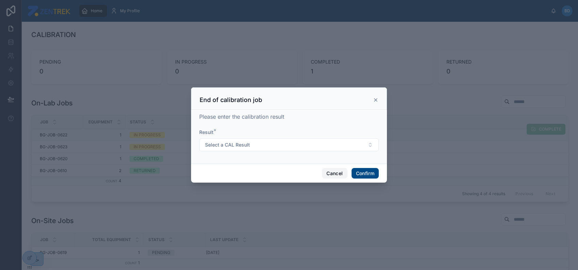
click at [330, 173] on button "Cancel" at bounding box center [334, 173] width 25 height 11
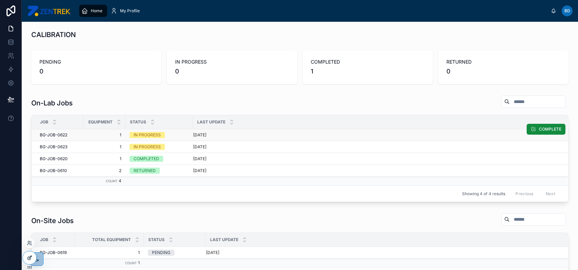
click at [30, 257] on icon at bounding box center [29, 257] width 5 height 5
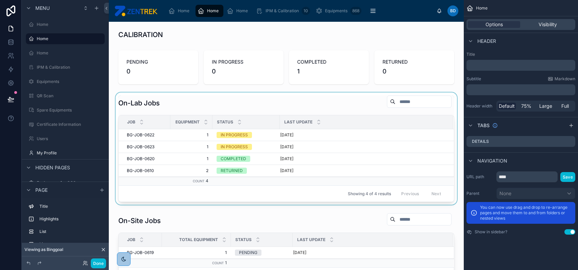
click at [379, 150] on div at bounding box center [286, 148] width 344 height 112
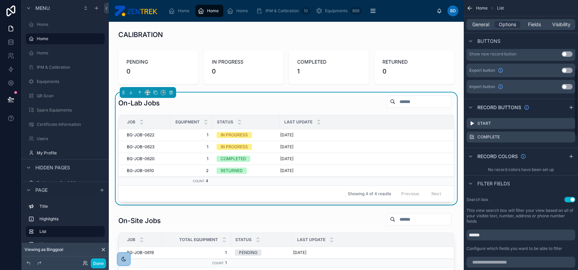
scroll to position [272, 0]
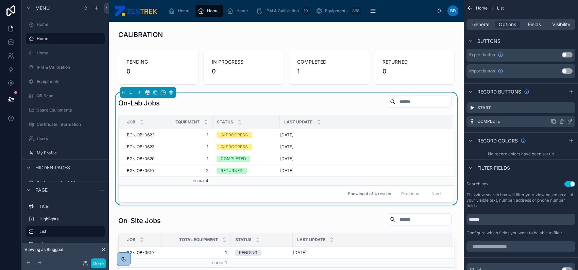
click at [569, 120] on icon "scrollable content" at bounding box center [569, 121] width 3 height 3
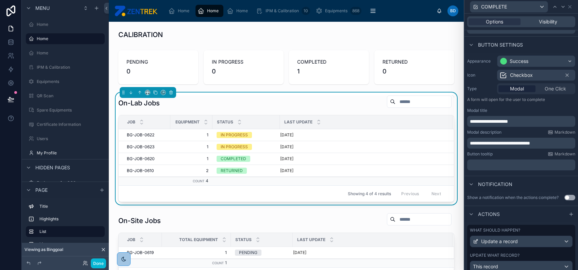
scroll to position [57, 0]
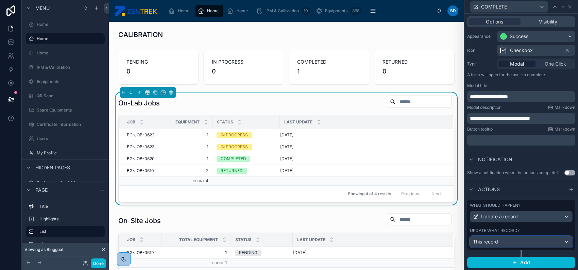
click at [527, 238] on div "This record" at bounding box center [521, 241] width 102 height 11
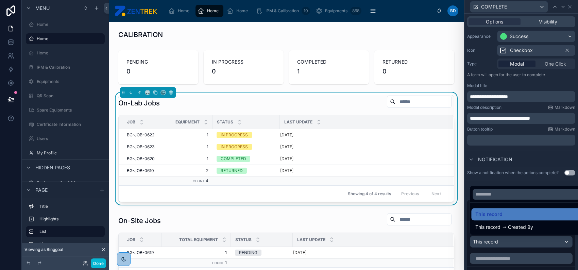
click at [528, 169] on div at bounding box center [521, 135] width 114 height 270
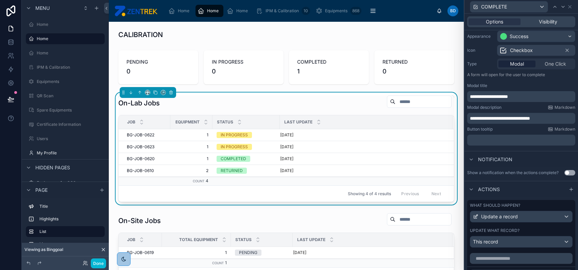
scroll to position [193, 0]
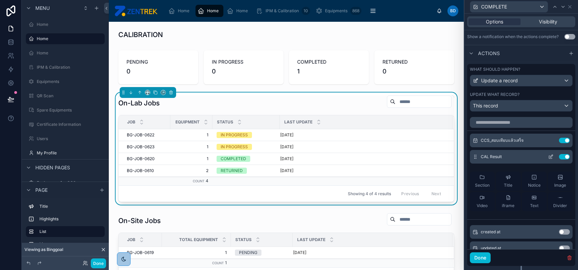
click at [548, 155] on icon at bounding box center [550, 156] width 5 height 5
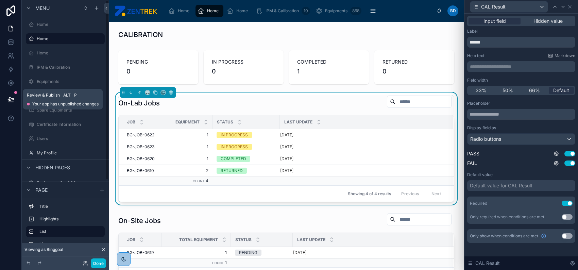
click at [10, 100] on icon at bounding box center [10, 99] width 7 height 7
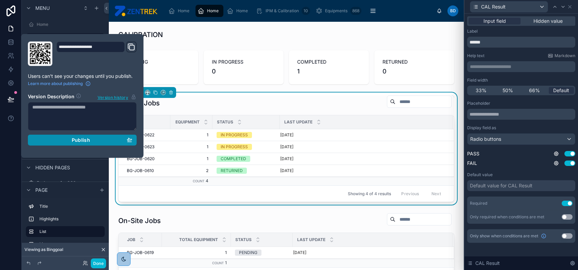
click at [99, 142] on div "Publish" at bounding box center [82, 140] width 100 height 6
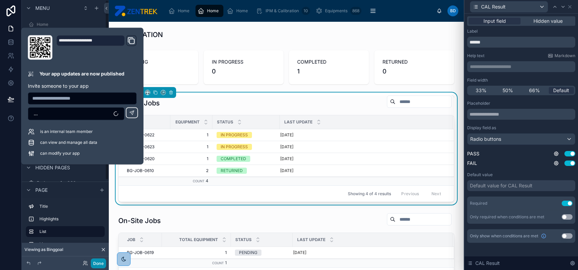
click at [93, 259] on button "Done" at bounding box center [98, 263] width 15 height 10
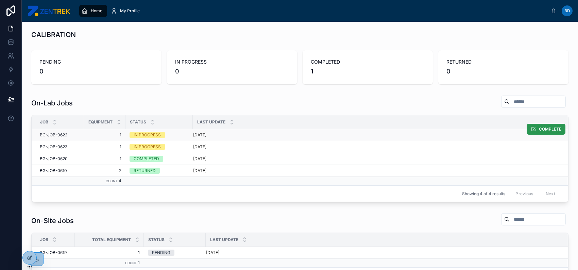
click at [552, 134] on button "COMPLETE" at bounding box center [546, 129] width 39 height 11
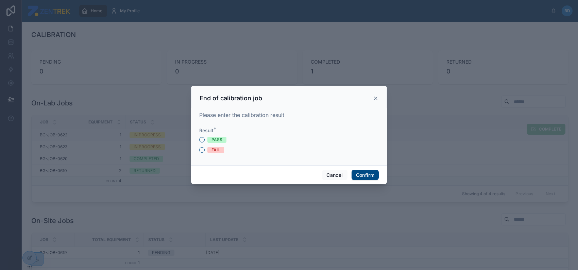
click at [210, 141] on span "PASS" at bounding box center [216, 140] width 19 height 6
click at [205, 141] on button "PASS" at bounding box center [201, 139] width 5 height 5
click at [373, 175] on button "Confirm" at bounding box center [365, 175] width 27 height 11
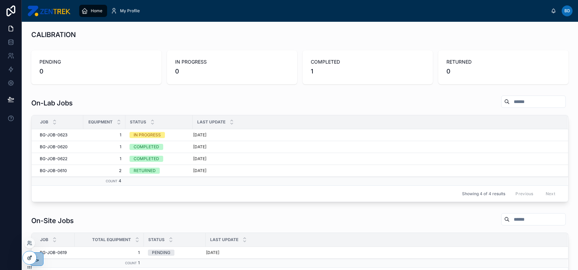
click at [29, 257] on icon at bounding box center [30, 257] width 3 height 3
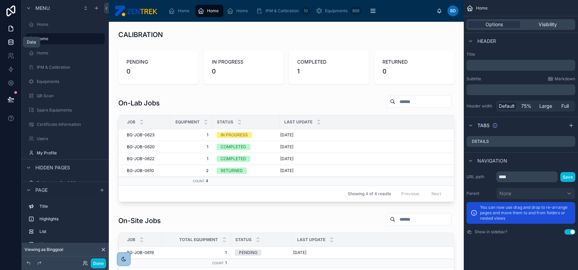
click at [11, 42] on icon at bounding box center [10, 42] width 7 height 7
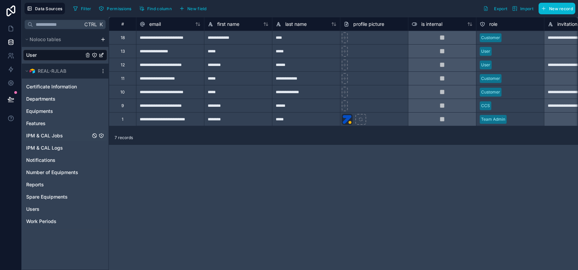
click at [70, 135] on div "IPM & CAL Jobs" at bounding box center [65, 135] width 84 height 11
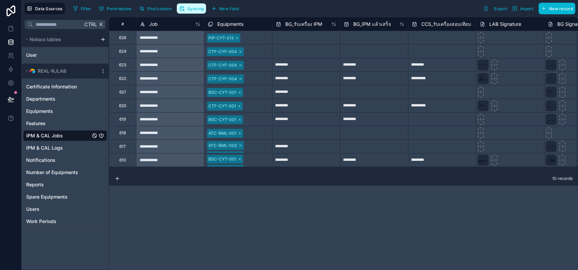
click at [204, 11] on button "Syncing" at bounding box center [191, 8] width 29 height 10
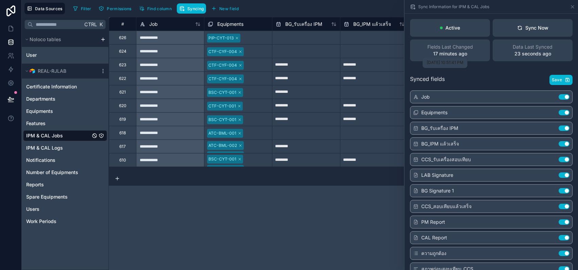
click at [459, 55] on p "17 minutes ago" at bounding box center [450, 53] width 34 height 7
click at [451, 45] on span "Fields Last Changed" at bounding box center [450, 47] width 46 height 7
click at [570, 6] on icon at bounding box center [572, 6] width 5 height 5
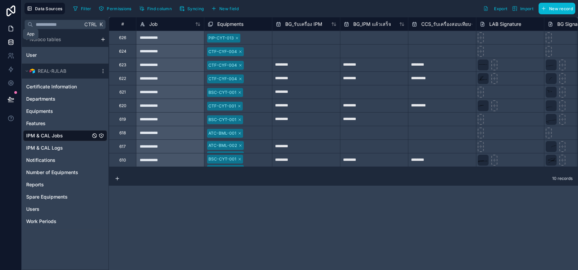
click at [12, 29] on icon at bounding box center [10, 28] width 7 height 7
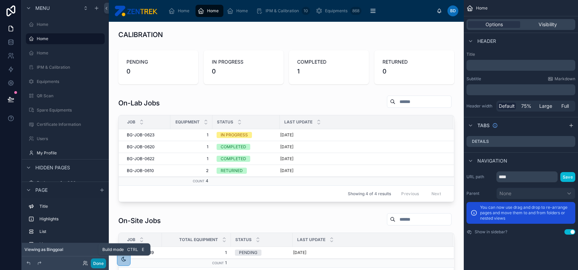
click at [100, 264] on button "Done" at bounding box center [98, 263] width 15 height 10
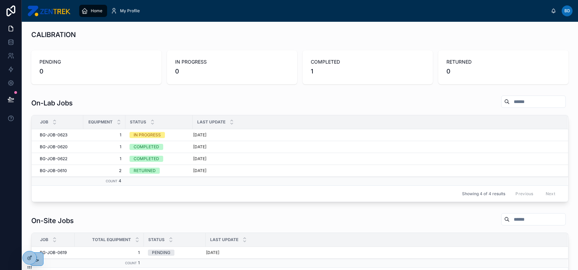
click at [98, 9] on span "Home" at bounding box center [97, 10] width 12 height 5
click at [94, 12] on span "Home" at bounding box center [97, 10] width 12 height 5
click at [31, 241] on icon at bounding box center [31, 242] width 1 height 2
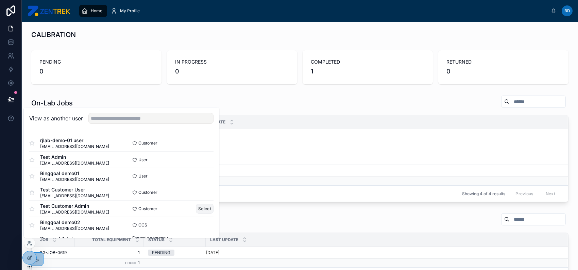
click at [197, 211] on button "Select" at bounding box center [205, 209] width 18 height 10
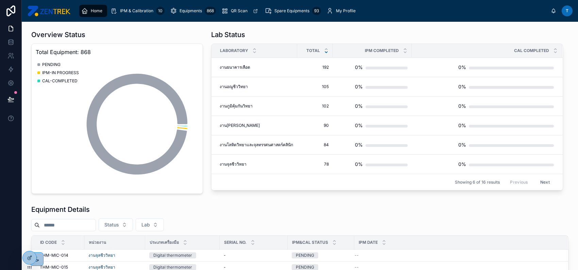
click at [541, 179] on button "Next" at bounding box center [545, 182] width 19 height 11
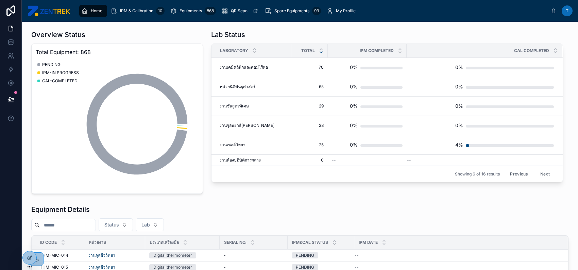
click at [541, 179] on div "Showing 6 of 16 results Previous Next" at bounding box center [386, 174] width 351 height 16
click at [540, 172] on button "Next" at bounding box center [545, 174] width 19 height 11
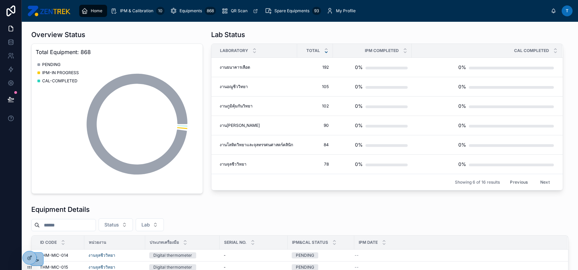
click at [540, 172] on td "0%" at bounding box center [487, 164] width 150 height 19
click at [541, 181] on button "Next" at bounding box center [545, 182] width 19 height 11
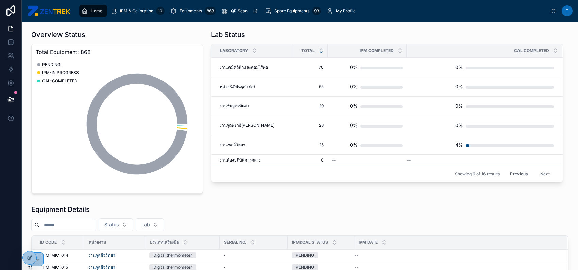
click at [541, 173] on button "Next" at bounding box center [545, 174] width 19 height 11
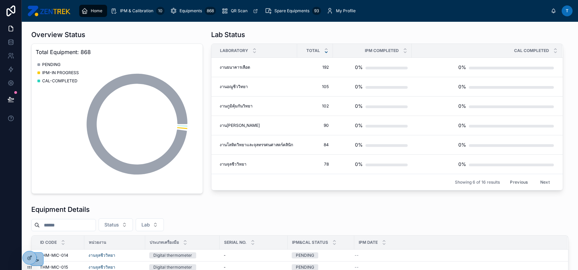
click at [541, 180] on button "Next" at bounding box center [545, 182] width 19 height 11
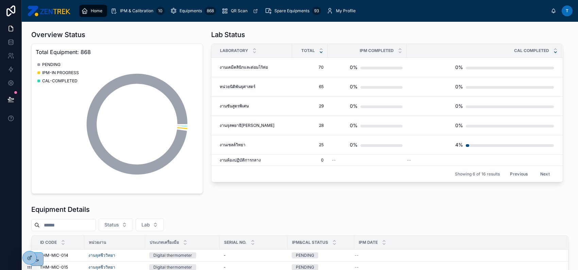
click at [554, 52] on icon at bounding box center [555, 52] width 2 height 1
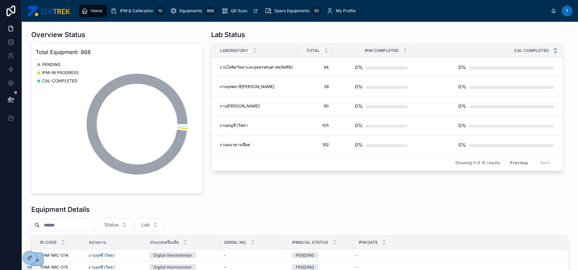
click at [553, 48] on icon at bounding box center [555, 49] width 4 height 4
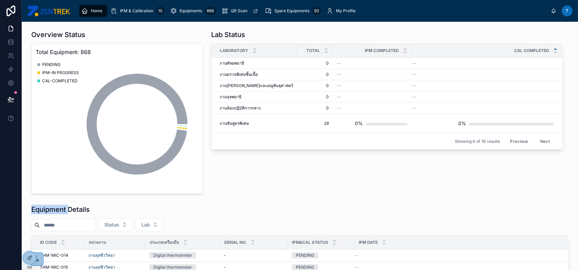
click at [553, 48] on icon at bounding box center [555, 49] width 4 height 4
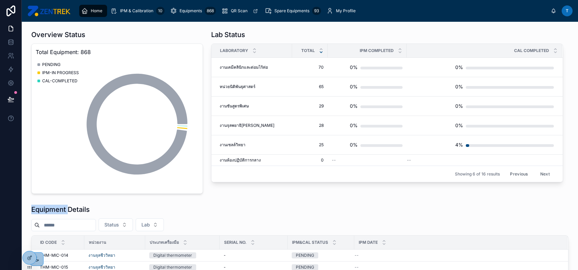
click at [538, 170] on button "Next" at bounding box center [545, 174] width 19 height 11
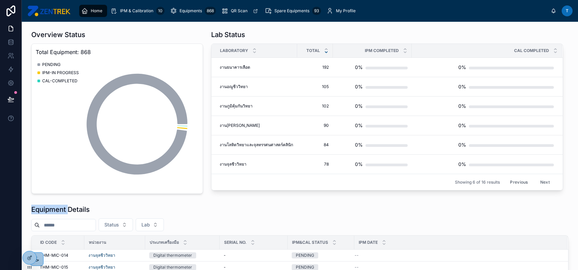
click at [539, 181] on button "Next" at bounding box center [545, 182] width 19 height 11
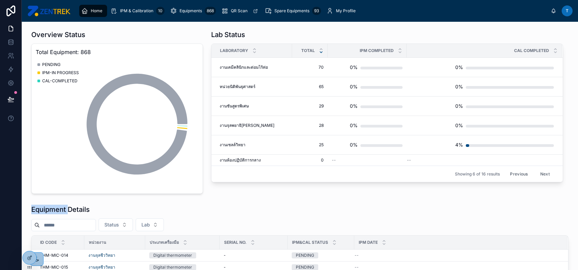
click at [539, 174] on button "Next" at bounding box center [545, 174] width 19 height 11
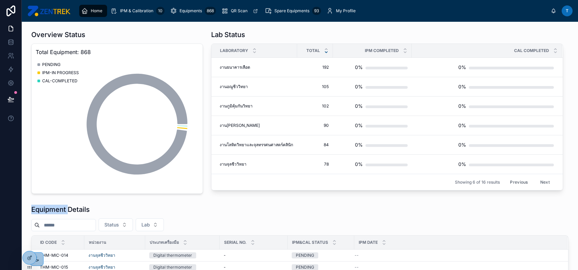
click at [538, 179] on button "Next" at bounding box center [545, 182] width 19 height 11
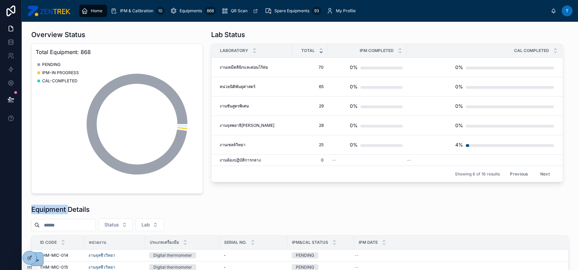
click at [517, 174] on button "Previous" at bounding box center [518, 174] width 27 height 11
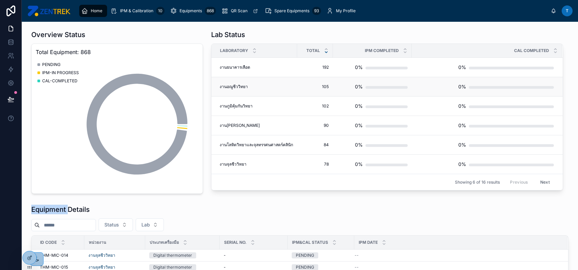
click at [262, 84] on div "งานอณูชีววิทยา งานอณูชีววิทยา" at bounding box center [256, 86] width 73 height 5
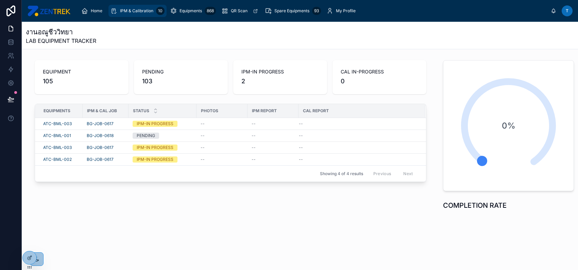
click at [132, 13] on span "IPM & Calibration" at bounding box center [136, 10] width 33 height 5
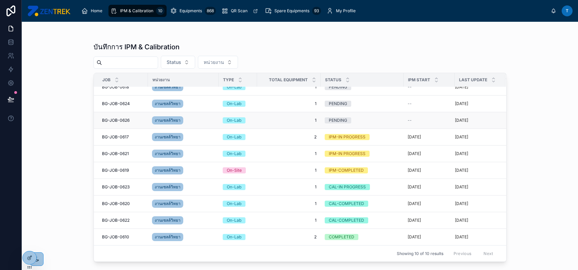
scroll to position [12, 0]
click at [171, 184] on span "งานเซลล์วิทยา" at bounding box center [168, 186] width 26 height 5
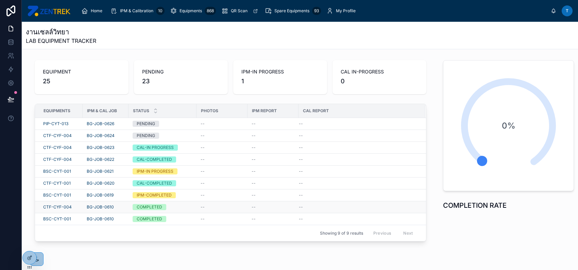
click at [123, 207] on td "BG-JOB-0610" at bounding box center [106, 207] width 46 height 12
click at [182, 206] on div "COMPLETED" at bounding box center [163, 207] width 60 height 6
click at [31, 257] on icon at bounding box center [29, 257] width 5 height 5
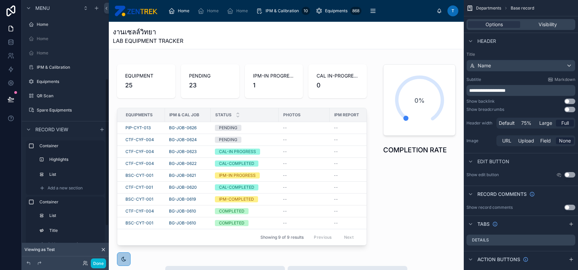
scroll to position [140, 0]
click at [105, 262] on button "Done" at bounding box center [98, 263] width 15 height 10
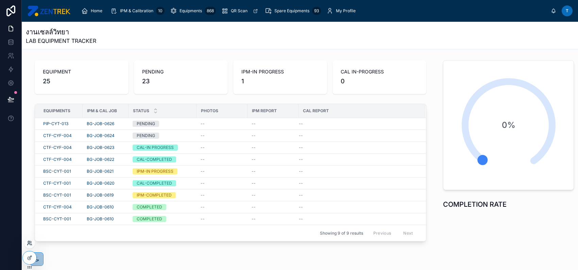
click at [29, 244] on icon at bounding box center [29, 244] width 3 height 1
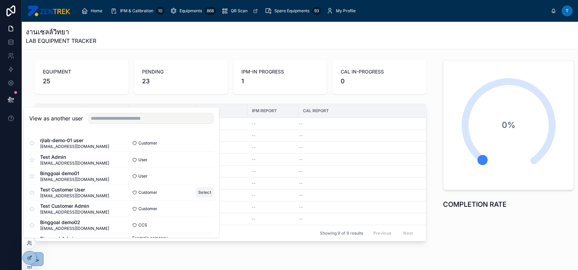
click at [199, 192] on button "Select" at bounding box center [205, 192] width 18 height 10
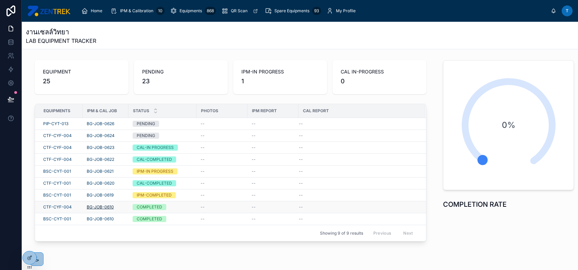
click at [103, 207] on span "BG-JOB-0610" at bounding box center [100, 206] width 27 height 5
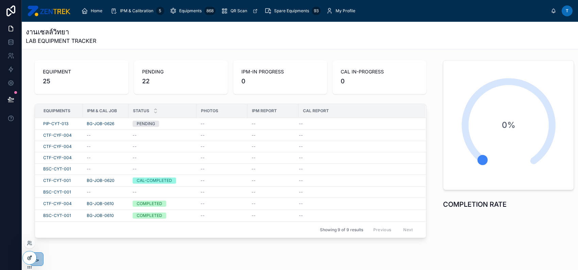
click at [27, 257] on icon at bounding box center [29, 257] width 5 height 5
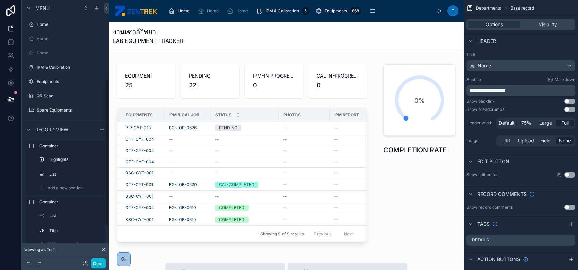
scroll to position [140, 0]
click at [101, 261] on button "Done" at bounding box center [98, 263] width 15 height 10
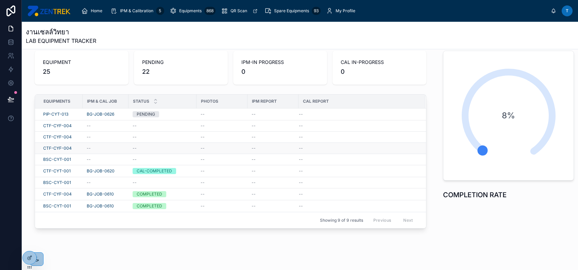
scroll to position [0, 0]
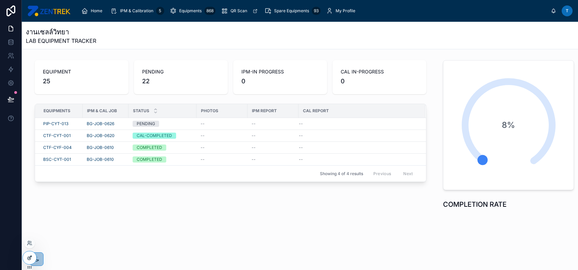
click at [31, 258] on icon at bounding box center [29, 257] width 5 height 5
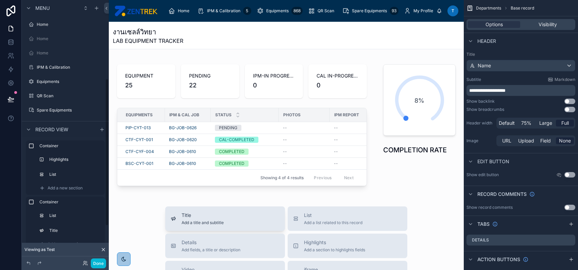
scroll to position [140, 0]
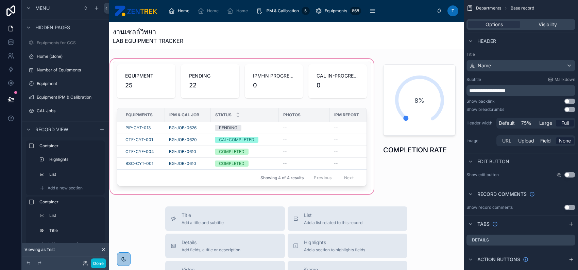
click at [224, 134] on div at bounding box center [242, 126] width 266 height 138
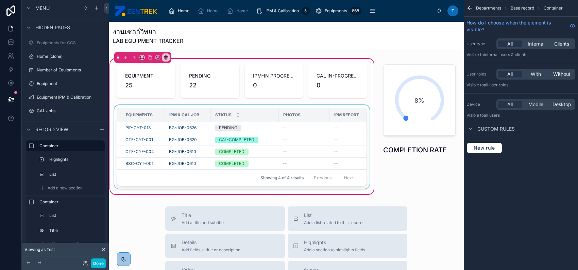
click at [261, 118] on div "Status" at bounding box center [244, 114] width 67 height 13
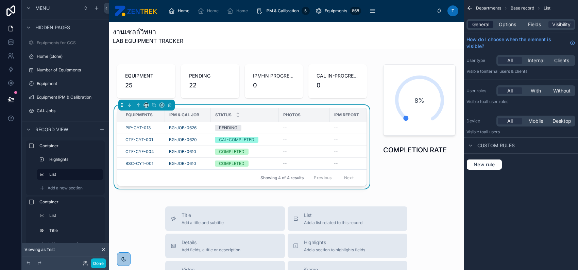
click at [484, 24] on span "General" at bounding box center [480, 24] width 17 height 7
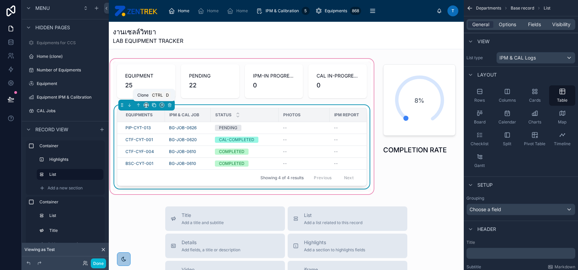
click at [154, 105] on icon at bounding box center [154, 105] width 5 height 5
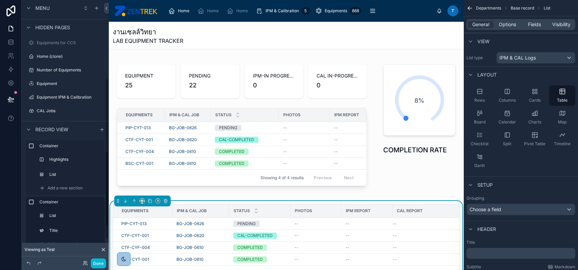
scroll to position [25, 0]
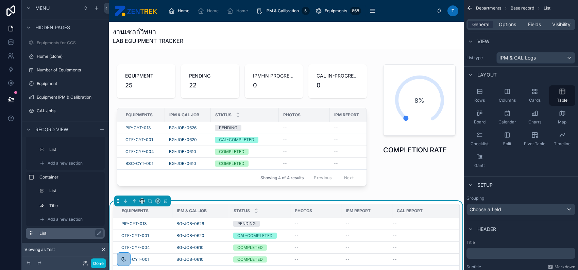
click at [52, 234] on label "List" at bounding box center [69, 233] width 60 height 5
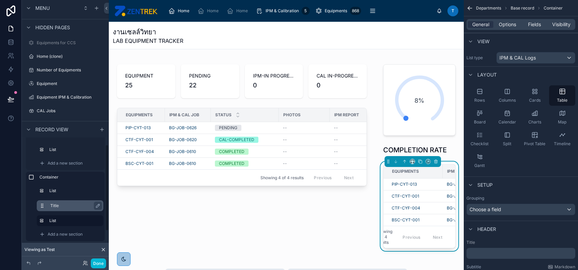
scroll to position [0, 0]
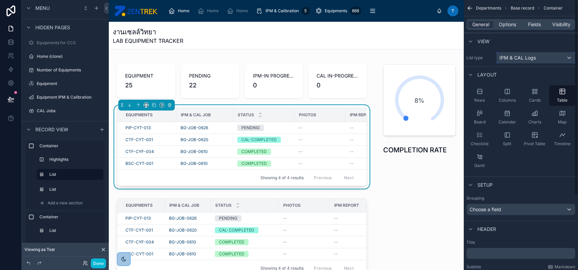
click at [526, 55] on span "IPM & CAL Logs" at bounding box center [517, 57] width 36 height 7
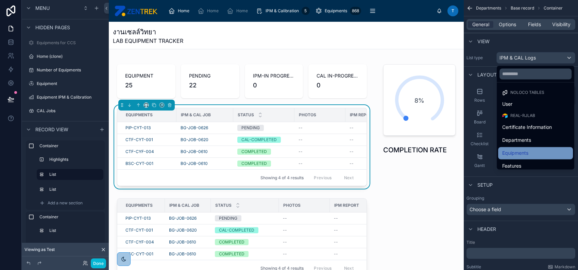
click at [536, 152] on div "Equipments" at bounding box center [535, 153] width 67 height 8
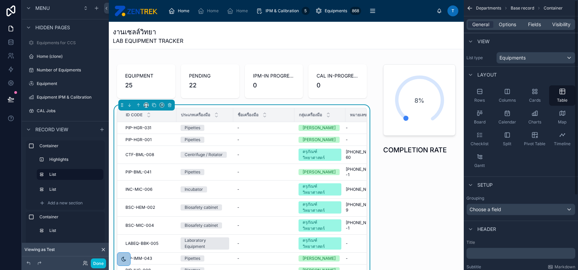
click at [513, 19] on div "General Options Fields Visibility" at bounding box center [521, 24] width 114 height 16
click at [511, 24] on span "Options" at bounding box center [507, 24] width 17 height 7
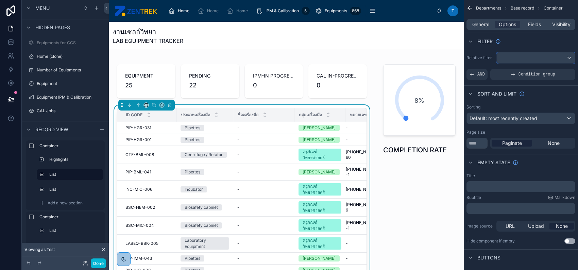
click at [519, 53] on div "scrollable content" at bounding box center [536, 57] width 78 height 11
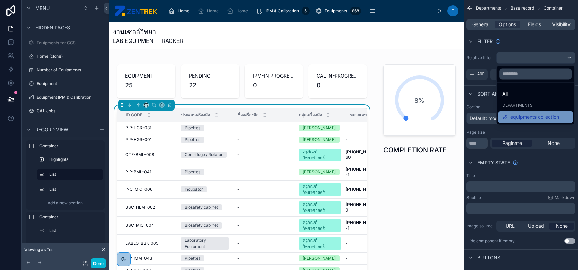
click at [543, 113] on div "equipments collection" at bounding box center [535, 117] width 75 height 12
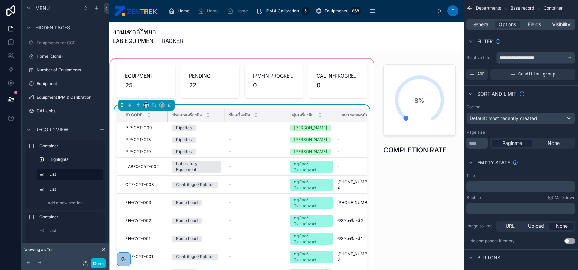
drag, startPoint x: 175, startPoint y: 118, endPoint x: 167, endPoint y: 117, distance: 8.6
click at [167, 117] on div at bounding box center [168, 115] width 3 height 14
click at [536, 22] on span "Fields" at bounding box center [534, 24] width 13 height 7
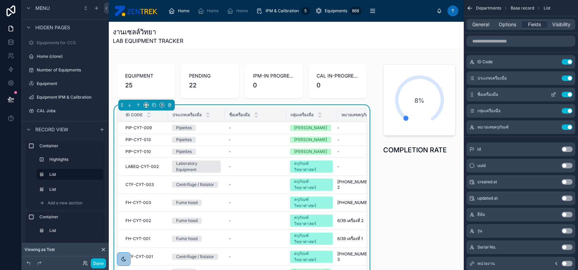
click at [570, 94] on button "Use setting" at bounding box center [567, 94] width 11 height 5
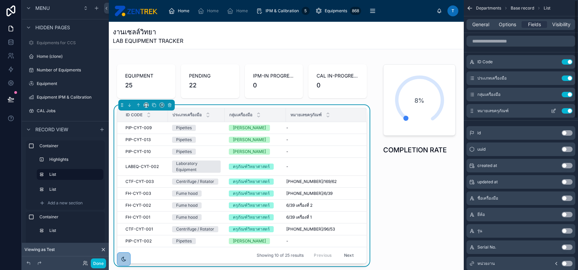
click at [569, 110] on button "Use setting" at bounding box center [567, 110] width 11 height 5
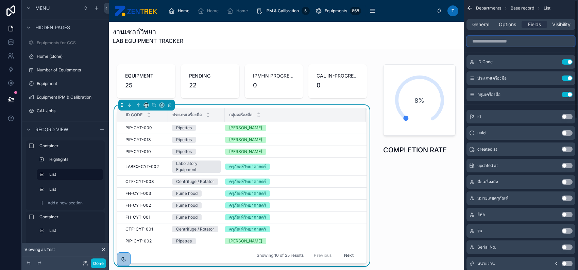
click at [514, 41] on input "scrollable content" at bounding box center [521, 41] width 109 height 11
click at [569, 92] on button "Use setting" at bounding box center [567, 94] width 11 height 5
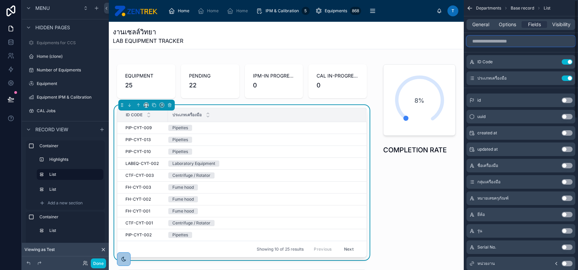
click at [526, 43] on input "scrollable content" at bounding box center [521, 41] width 109 height 11
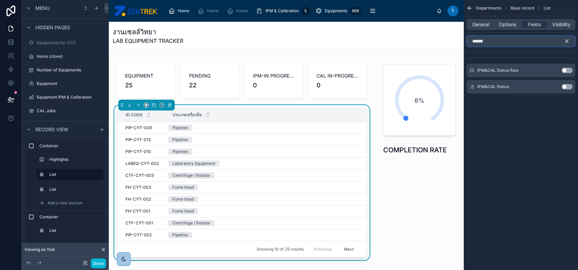
type input "******"
click at [567, 88] on button "Use setting" at bounding box center [567, 86] width 11 height 5
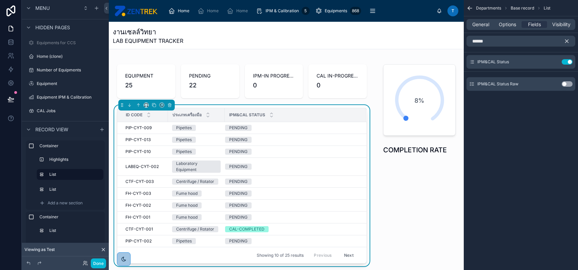
click at [557, 82] on div "IPM&CAL Status Raw Use setting" at bounding box center [521, 84] width 109 height 14
click at [551, 61] on icon "scrollable content" at bounding box center [553, 61] width 5 height 5
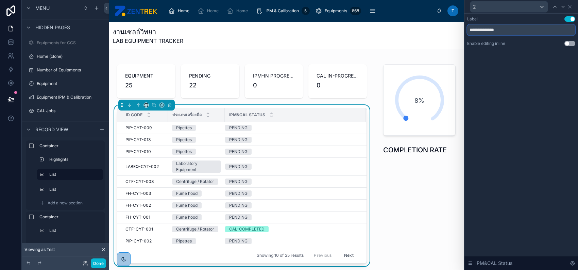
drag, startPoint x: 489, startPoint y: 30, endPoint x: 469, endPoint y: 30, distance: 20.4
click at [469, 30] on input "**********" at bounding box center [521, 29] width 108 height 11
type input "******"
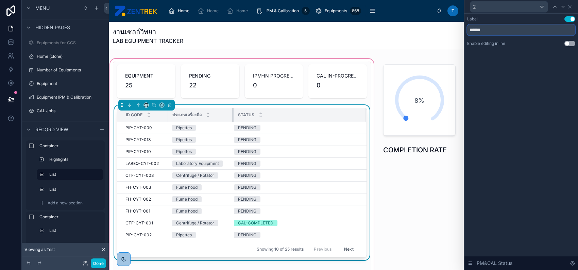
drag, startPoint x: 224, startPoint y: 114, endPoint x: 233, endPoint y: 114, distance: 8.8
click at [233, 114] on div at bounding box center [233, 115] width 3 height 14
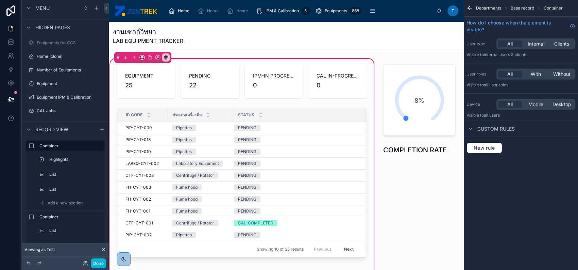
click at [516, 170] on div "Departments Base record Container How do I choose when the element is visible? …" at bounding box center [521, 135] width 114 height 270
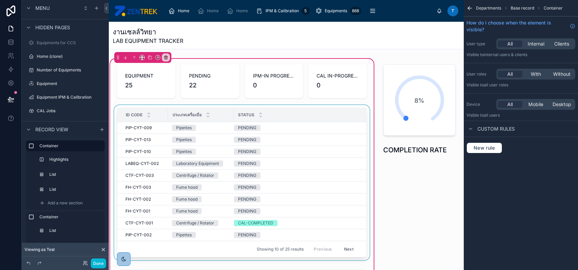
click at [299, 113] on div "Status" at bounding box center [300, 114] width 132 height 13
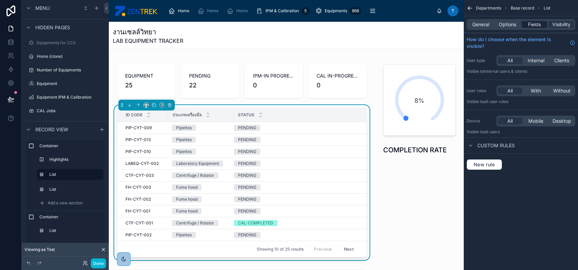
click at [531, 26] on span "Fields" at bounding box center [534, 24] width 13 height 7
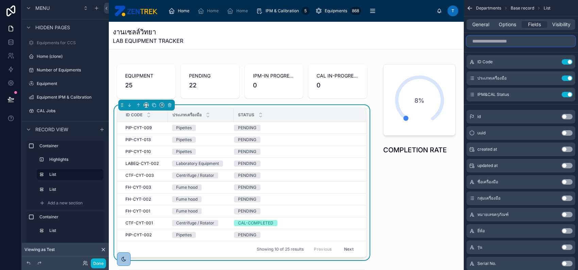
click at [511, 46] on input "scrollable content" at bounding box center [521, 41] width 109 height 11
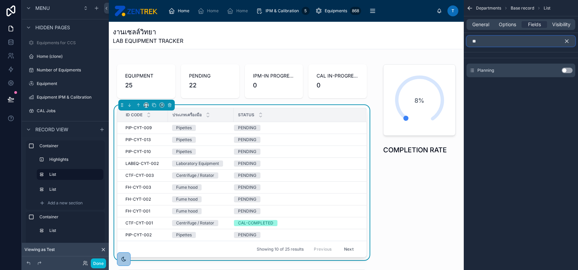
type input "*"
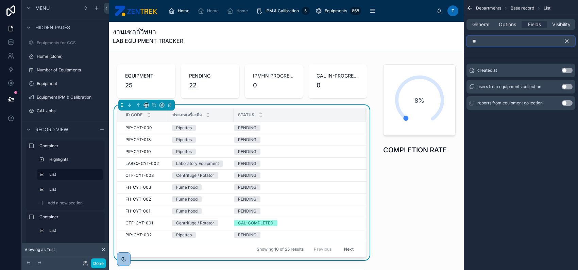
type input "**"
click at [568, 103] on button "Use setting" at bounding box center [567, 102] width 11 height 5
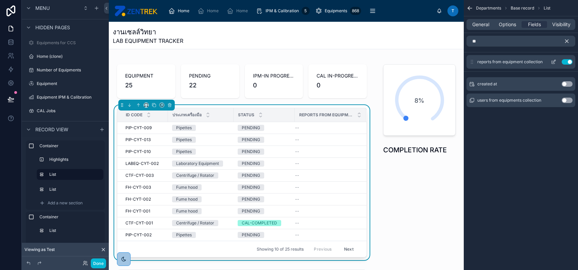
click at [569, 64] on button "Use setting" at bounding box center [567, 61] width 11 height 5
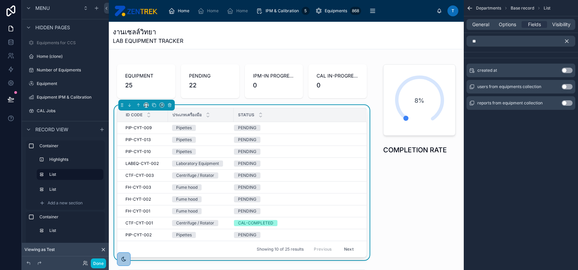
click at [566, 39] on icon "scrollable content" at bounding box center [567, 41] width 6 height 6
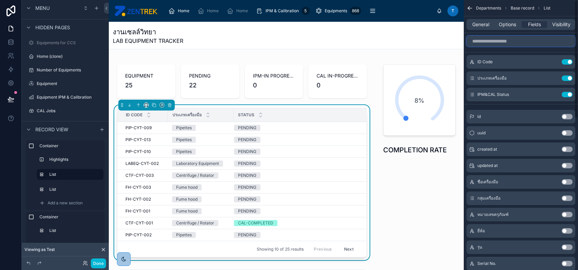
click at [554, 41] on input "scrollable content" at bounding box center [521, 41] width 109 height 11
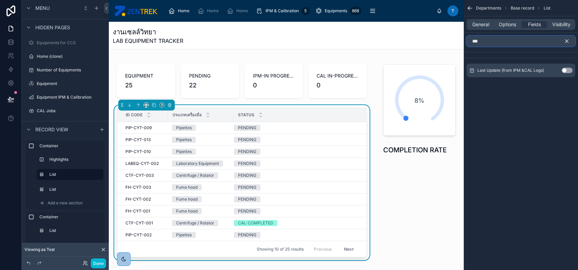
type input "***"
click at [567, 69] on button "Use setting" at bounding box center [567, 70] width 11 height 5
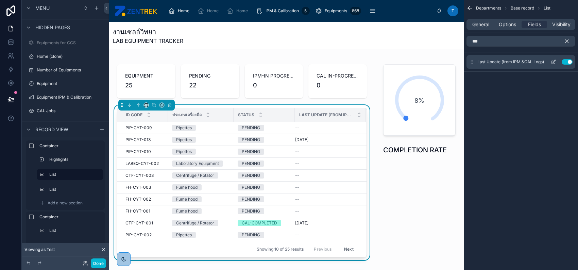
click at [555, 61] on icon "scrollable content" at bounding box center [554, 61] width 3 height 3
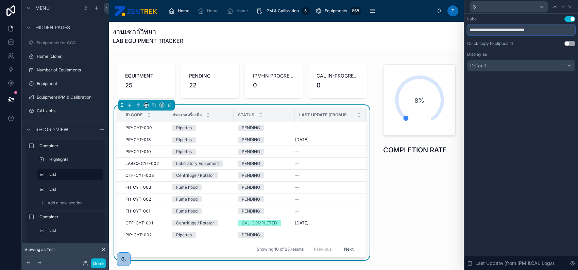
drag, startPoint x: 497, startPoint y: 30, endPoint x: 553, endPoint y: 30, distance: 56.1
click at [553, 30] on input "**********" at bounding box center [521, 29] width 108 height 11
click at [497, 28] on input "**********" at bounding box center [521, 29] width 108 height 11
type input "**********"
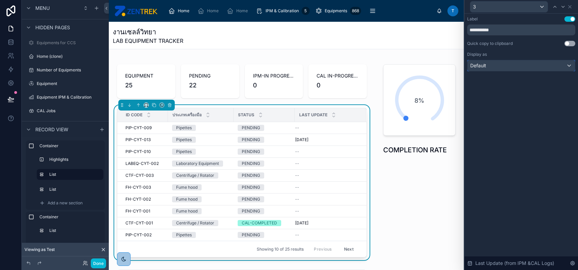
click at [493, 63] on div "Default" at bounding box center [521, 65] width 107 height 11
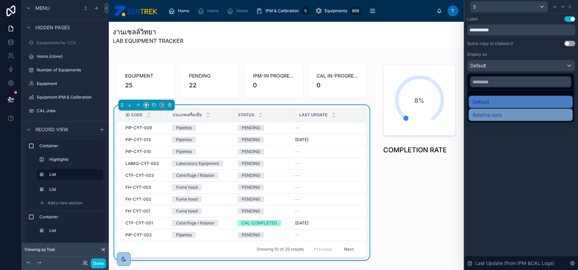
click at [526, 116] on div "Relative date" at bounding box center [521, 115] width 96 height 8
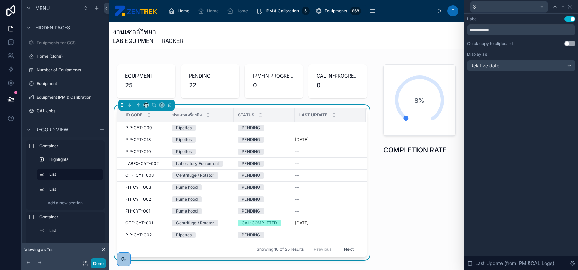
click at [94, 262] on button "Done" at bounding box center [98, 263] width 15 height 10
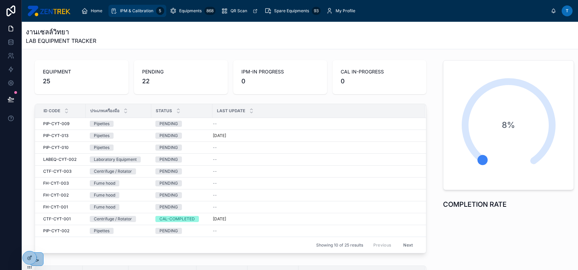
click at [130, 11] on span "IPM & Calibration" at bounding box center [136, 10] width 33 height 5
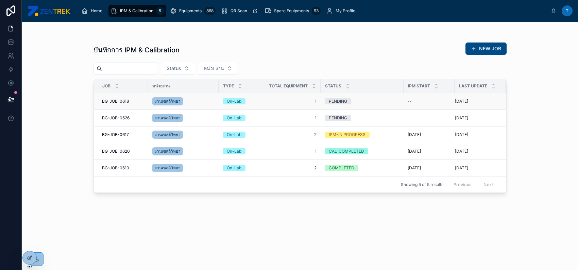
click at [203, 102] on div "งานเซลล์วิทยา" at bounding box center [183, 101] width 63 height 11
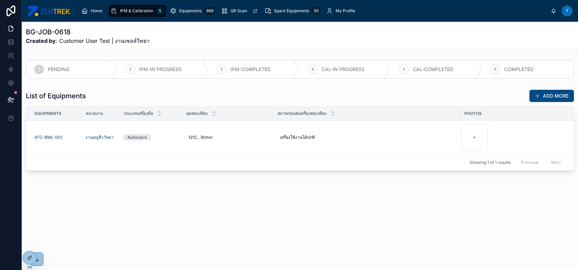
click at [226, 69] on div "3" at bounding box center [222, 70] width 10 height 10
click at [225, 58] on div "1 PENDING 2 IPM-IN PROGRESS 3 IPM-COMPLETED 4 CAL-IN PROGRESS 5 CAL-COMPLETED 6…" at bounding box center [300, 69] width 556 height 24
click at [216, 67] on div "3 IPM-COMPLETED" at bounding box center [254, 70] width 91 height 18
click at [176, 71] on span "IPM-IN PROGRESS" at bounding box center [160, 69] width 43 height 7
click at [156, 70] on span "IPM-IN PROGRESS" at bounding box center [160, 69] width 43 height 7
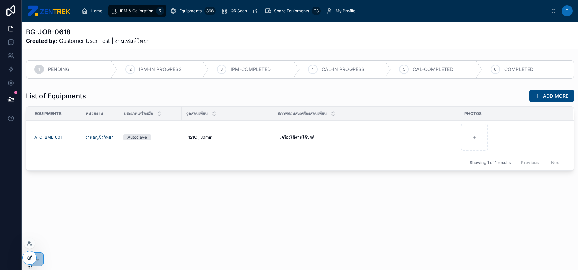
click at [32, 257] on icon at bounding box center [29, 257] width 5 height 5
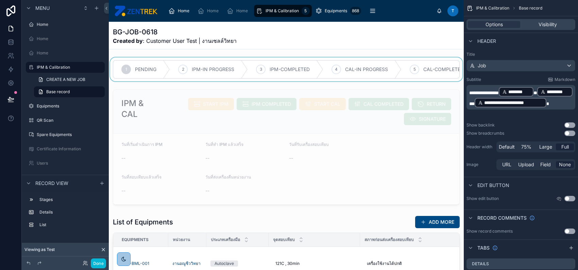
click at [361, 72] on div at bounding box center [286, 69] width 355 height 24
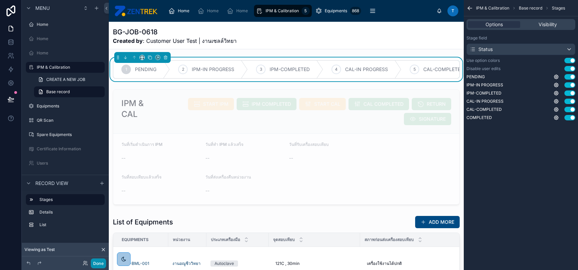
click at [98, 265] on button "Done" at bounding box center [98, 263] width 15 height 10
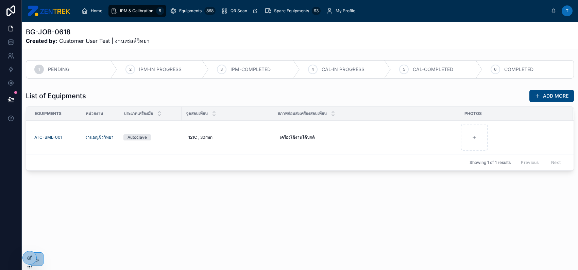
click at [163, 76] on div "2 IPM-IN PROGRESS" at bounding box center [162, 70] width 91 height 18
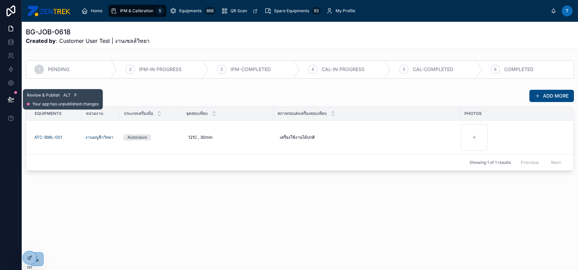
click at [12, 100] on icon at bounding box center [11, 98] width 6 height 3
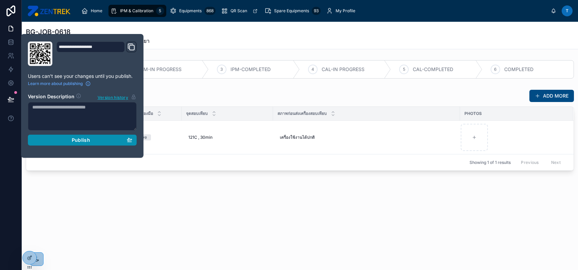
click at [53, 139] on div "Publish" at bounding box center [82, 140] width 100 height 6
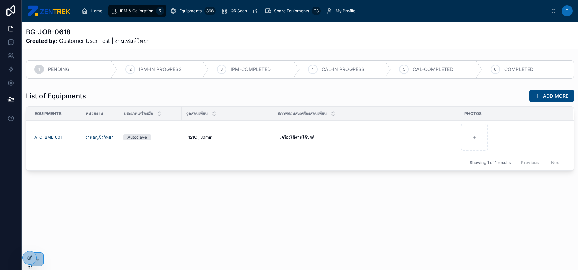
click at [109, 220] on div "BG-JOB-0618 Created by : Customer User Test | งานเซลล์วิทยา 1 PENDING 2 IPM-IN …" at bounding box center [300, 146] width 556 height 248
click at [29, 245] on icon at bounding box center [29, 242] width 5 height 5
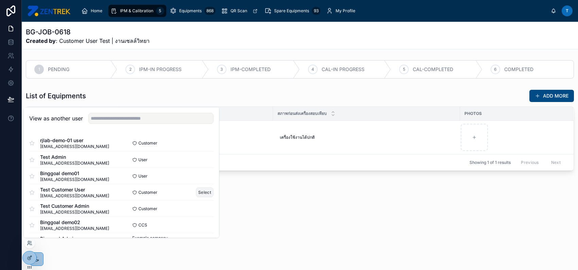
click at [199, 192] on button "Select" at bounding box center [205, 192] width 18 height 10
click at [199, 191] on button "Select" at bounding box center [205, 192] width 18 height 10
click at [95, 13] on span "Home" at bounding box center [97, 10] width 12 height 5
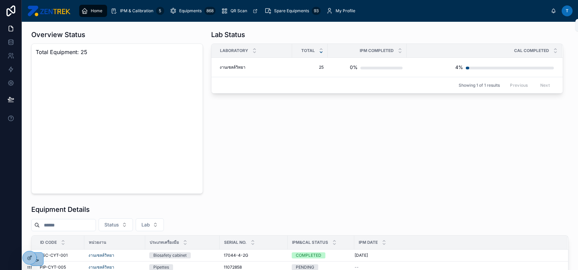
click at [554, 11] on icon at bounding box center [553, 10] width 5 height 5
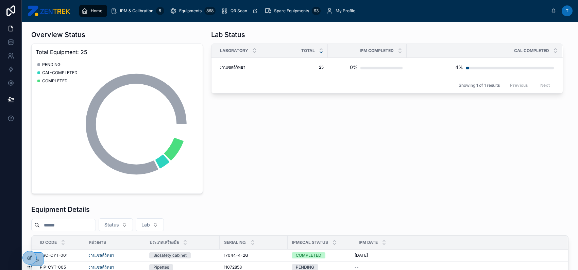
click at [235, 129] on div "Lab Status Laboratory Total IPM COMPLETED CAL COMPLETED งานเซลล์วิทยา งานเซลล์ว…" at bounding box center [387, 111] width 360 height 169
click at [87, 12] on icon "scrollable content" at bounding box center [84, 10] width 7 height 7
click at [137, 12] on span "IPM & Calibration" at bounding box center [136, 10] width 33 height 5
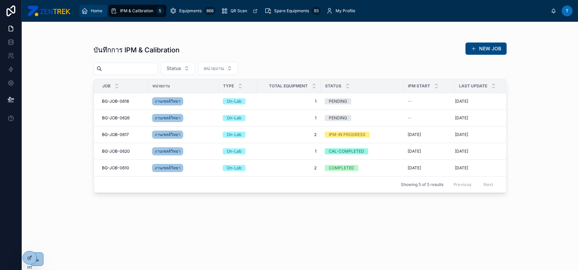
click at [92, 12] on span "Home" at bounding box center [97, 10] width 12 height 5
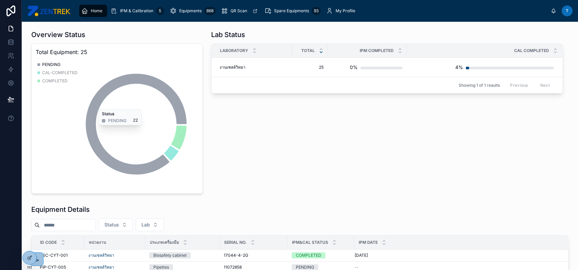
click at [285, 156] on div "Lab Status Laboratory Total IPM COMPLETED CAL COMPLETED งานเซลล์วิทยา งานเซลล์ว…" at bounding box center [387, 111] width 360 height 169
click at [280, 150] on div "Lab Status Laboratory Total IPM COMPLETED CAL COMPLETED งานเซลล์วิทยา งานเซลล์ว…" at bounding box center [387, 111] width 360 height 169
click at [335, 168] on div "Lab Status Laboratory Total IPM COMPLETED CAL COMPLETED งานเซลล์วิทยา งานเซลล์ว…" at bounding box center [387, 111] width 360 height 169
click at [362, 164] on div "Lab Status Laboratory Total IPM COMPLETED CAL COMPLETED งานเซลล์วิทยา งานเซลล์ว…" at bounding box center [387, 111] width 360 height 169
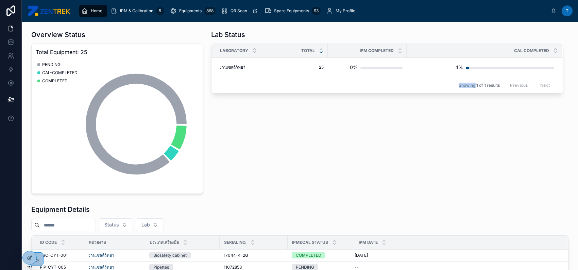
click at [64, 9] on img at bounding box center [48, 10] width 43 height 11
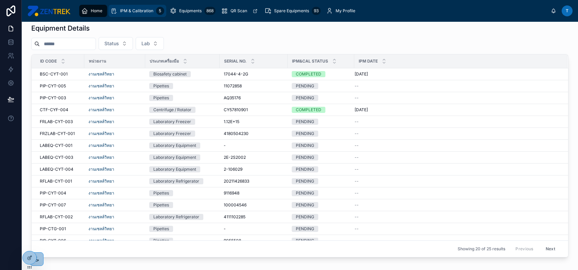
click at [129, 13] on span "IPM & Calibration" at bounding box center [136, 10] width 33 height 5
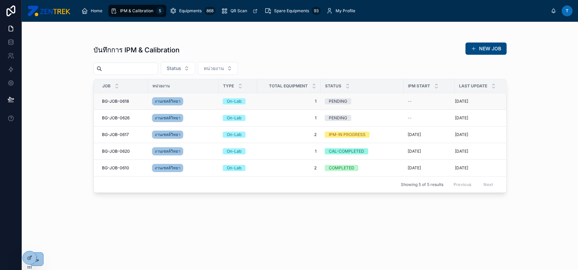
click at [279, 103] on span "1" at bounding box center [288, 101] width 55 height 5
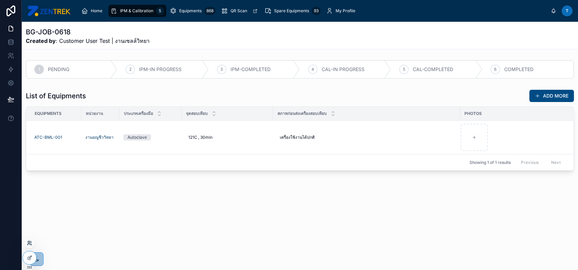
click at [29, 245] on icon at bounding box center [29, 242] width 5 height 5
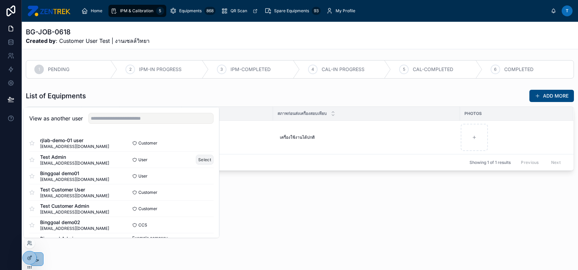
click at [199, 161] on button "Select" at bounding box center [205, 160] width 18 height 10
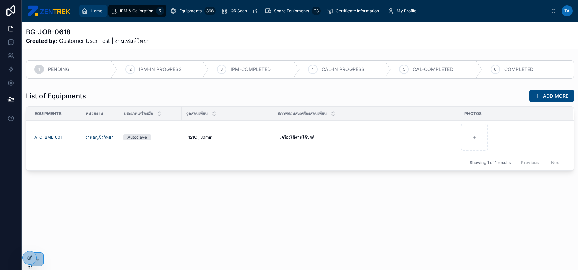
click at [93, 10] on span "Home" at bounding box center [97, 10] width 12 height 5
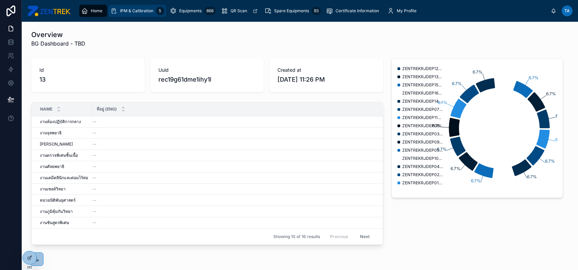
click at [130, 16] on link "IPM & Calibration 5" at bounding box center [137, 11] width 58 height 12
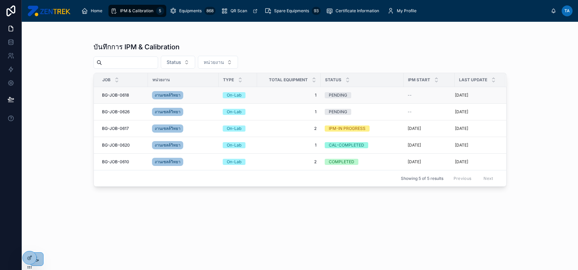
click at [262, 96] on span "1" at bounding box center [288, 94] width 55 height 5
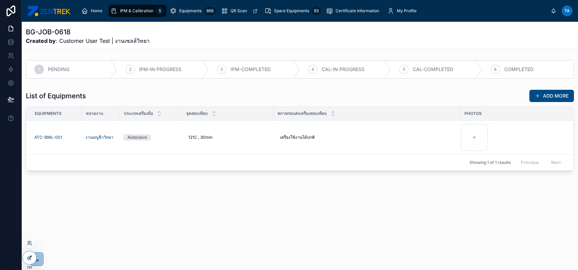
click at [28, 256] on icon at bounding box center [29, 257] width 5 height 5
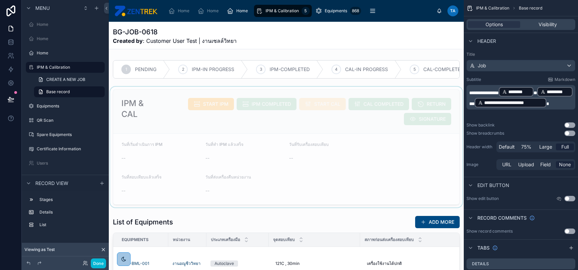
click at [266, 121] on div at bounding box center [286, 147] width 355 height 121
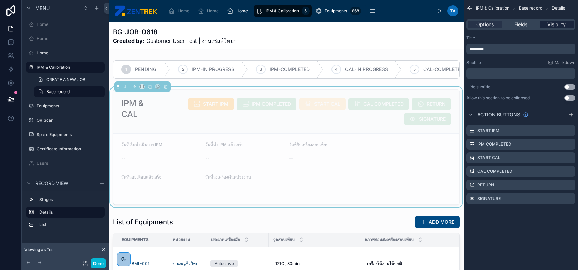
click at [552, 26] on span "Visibility" at bounding box center [556, 24] width 18 height 7
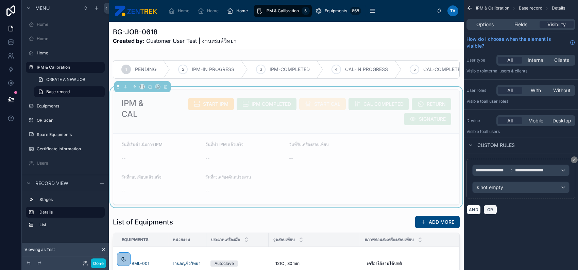
click at [491, 210] on span "OR" at bounding box center [490, 209] width 9 height 5
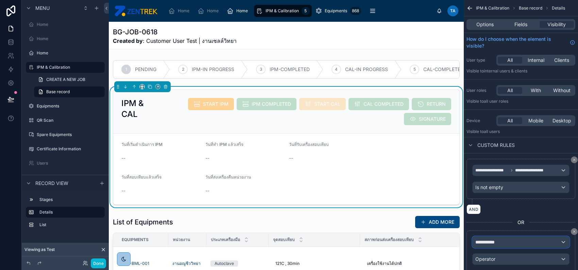
click at [506, 239] on div "**********" at bounding box center [521, 242] width 97 height 11
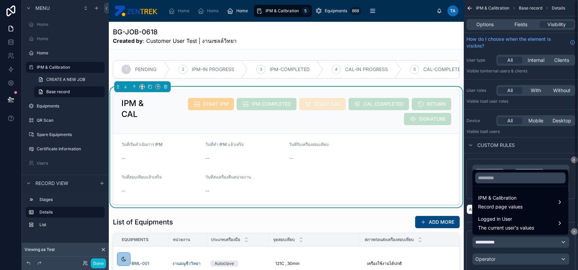
click at [525, 153] on div "scrollable content" at bounding box center [289, 135] width 578 height 270
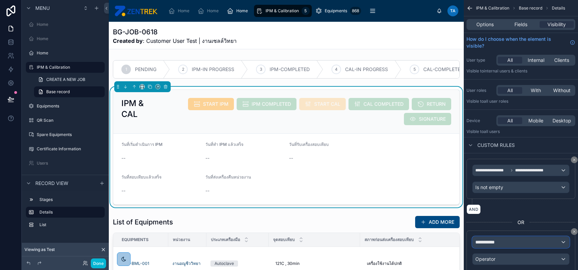
click at [525, 238] on div "**********" at bounding box center [521, 242] width 97 height 11
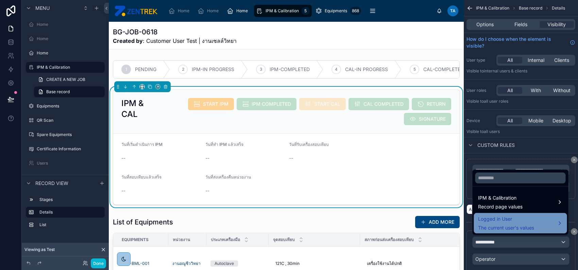
click at [534, 220] on span "Logged in User" at bounding box center [506, 219] width 56 height 8
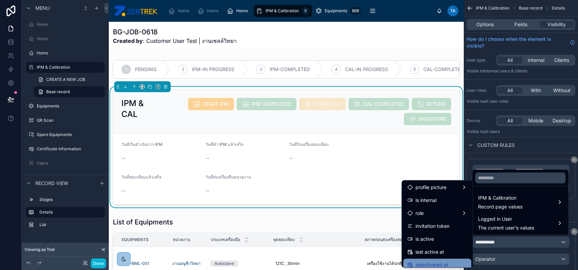
scroll to position [45, 0]
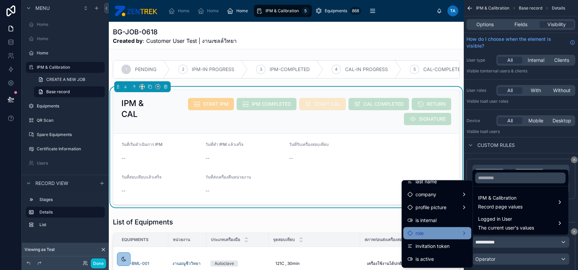
click at [448, 237] on div "role" at bounding box center [437, 233] width 68 height 12
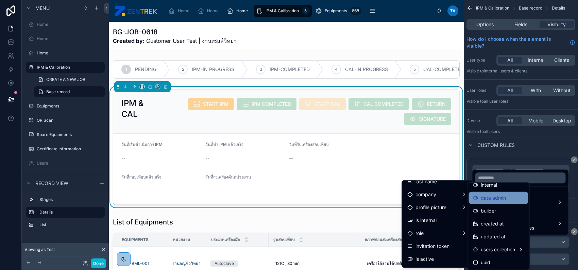
scroll to position [0, 0]
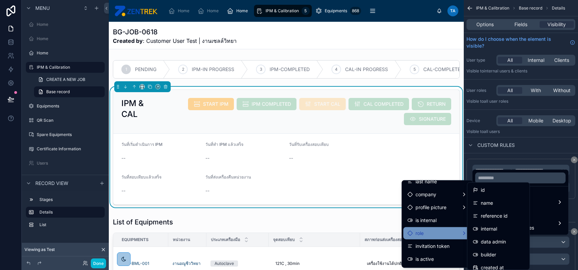
click at [454, 234] on div "role" at bounding box center [437, 233] width 60 height 8
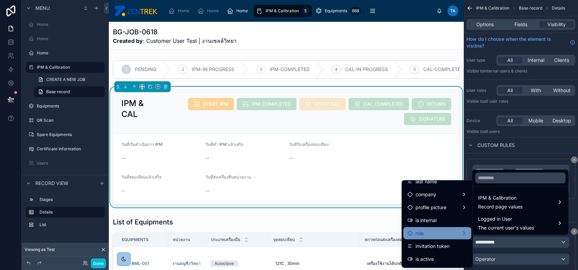
click at [454, 234] on div "role" at bounding box center [437, 233] width 60 height 8
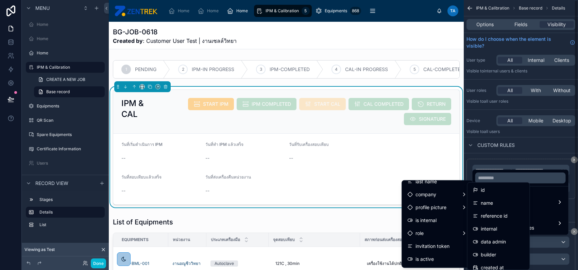
click at [533, 146] on div "scrollable content" at bounding box center [289, 135] width 578 height 270
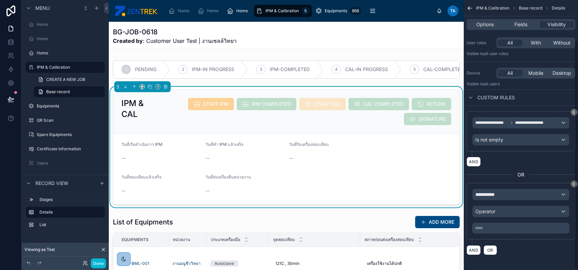
scroll to position [48, 0]
click at [516, 193] on div "**********" at bounding box center [521, 194] width 97 height 11
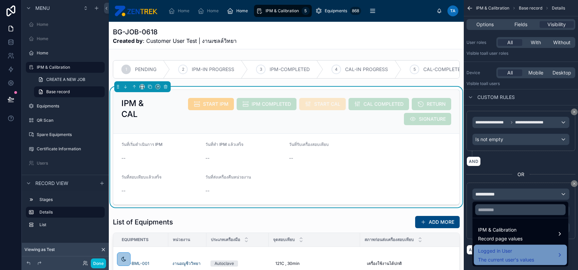
click at [529, 252] on span "Logged in User" at bounding box center [506, 251] width 56 height 8
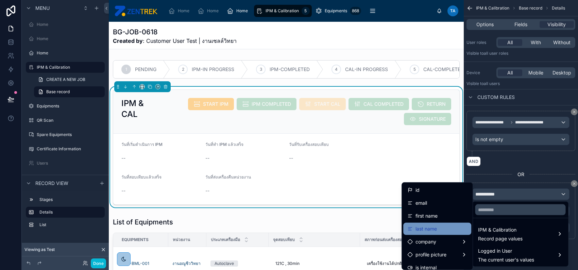
scroll to position [45, 0]
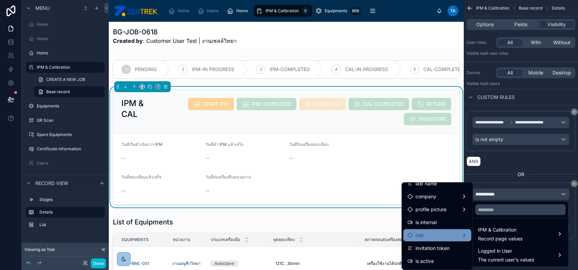
click at [454, 237] on div "role" at bounding box center [437, 235] width 60 height 8
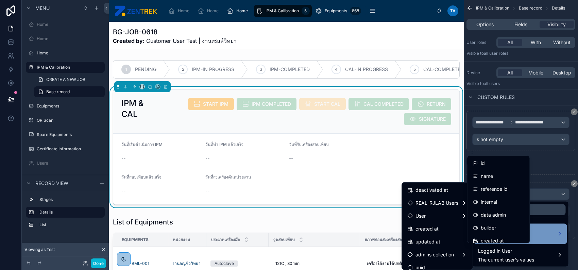
scroll to position [147, 0]
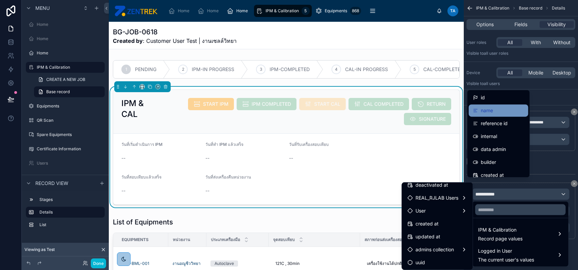
click at [507, 110] on div "name" at bounding box center [498, 110] width 51 height 8
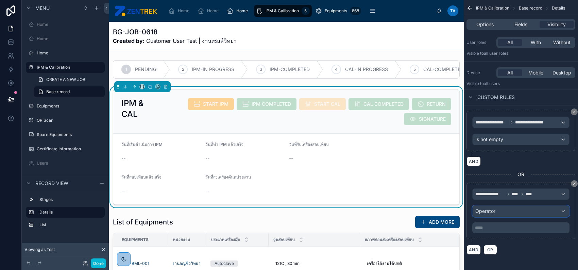
click at [498, 213] on div "Operator" at bounding box center [521, 211] width 97 height 11
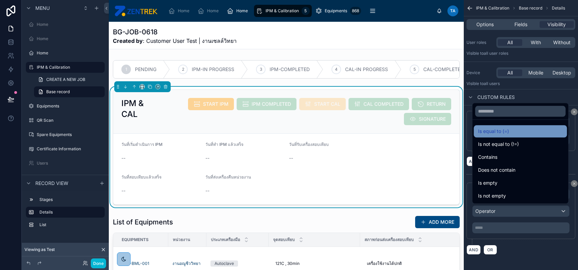
click at [503, 131] on span "Is equal to (=)" at bounding box center [493, 131] width 31 height 8
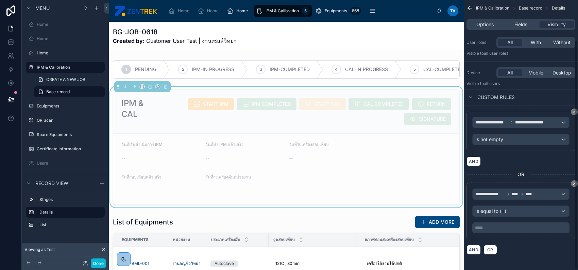
click at [499, 230] on div "***** ﻿" at bounding box center [520, 227] width 97 height 11
click at [499, 228] on p "***** ﻿" at bounding box center [521, 227] width 93 height 5
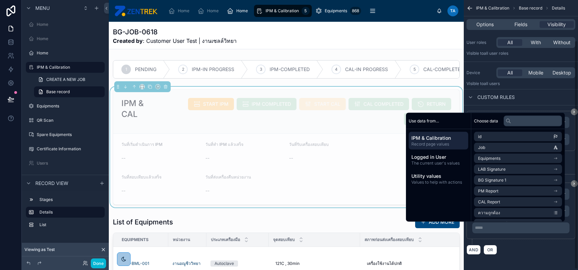
click at [516, 240] on div "**********" at bounding box center [521, 214] width 109 height 62
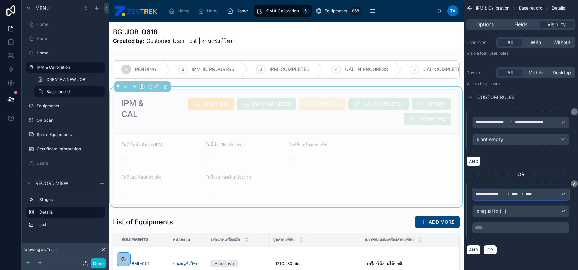
click at [552, 194] on div "**********" at bounding box center [521, 194] width 97 height 11
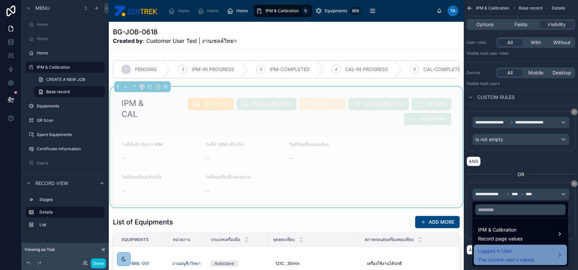
click at [544, 249] on div "Logged in User The current user's values" at bounding box center [520, 255] width 85 height 16
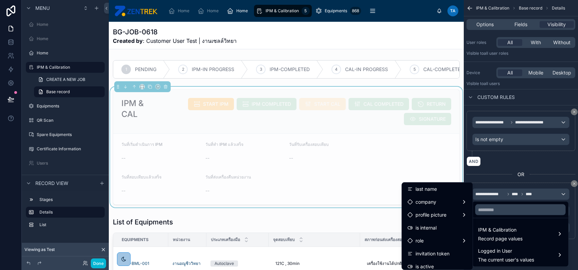
scroll to position [44, 0]
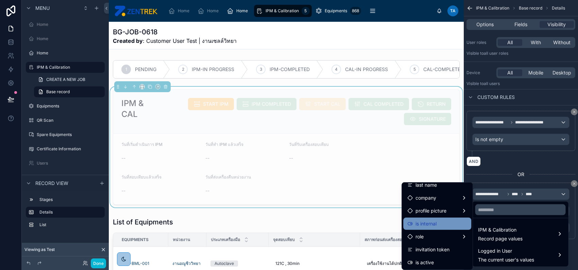
click at [453, 225] on div "is internal" at bounding box center [437, 224] width 60 height 8
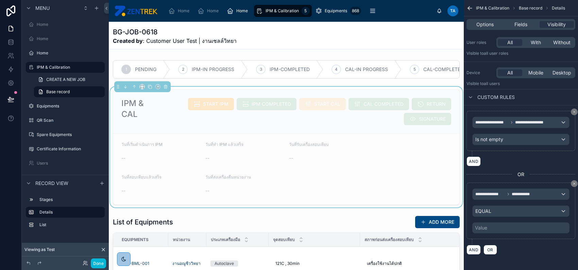
click at [510, 232] on div "**********" at bounding box center [521, 211] width 109 height 56
click at [510, 226] on div "Value" at bounding box center [520, 227] width 97 height 11
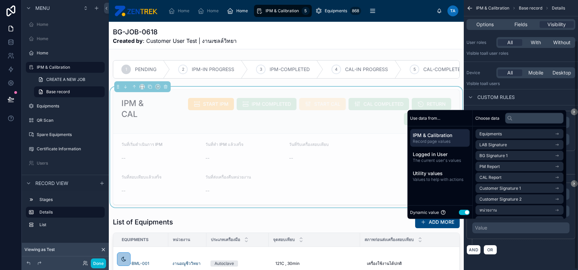
click at [546, 244] on div "AND OR" at bounding box center [521, 249] width 109 height 10
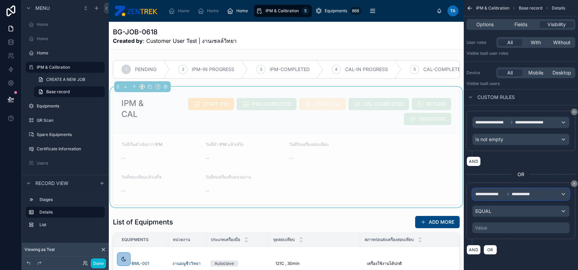
click at [542, 191] on div "**********" at bounding box center [521, 194] width 97 height 11
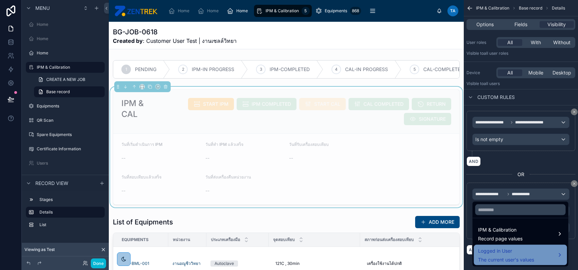
click at [526, 252] on span "Logged in User" at bounding box center [506, 251] width 56 height 8
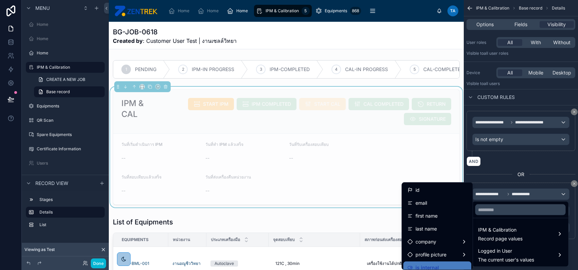
drag, startPoint x: 467, startPoint y: 198, endPoint x: 470, endPoint y: 213, distance: 15.9
click at [470, 213] on ul "id email first name last name company profile picture is internal role invitati…" at bounding box center [437, 226] width 71 height 87
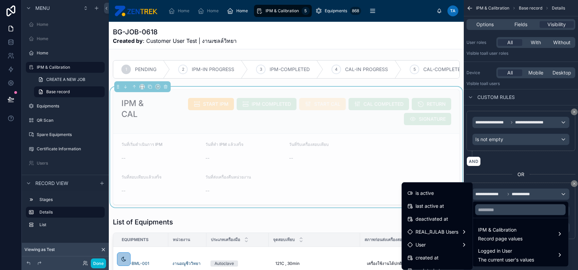
scroll to position [114, 0]
click at [448, 230] on span "REAL_RJLAB Users" at bounding box center [437, 231] width 43 height 8
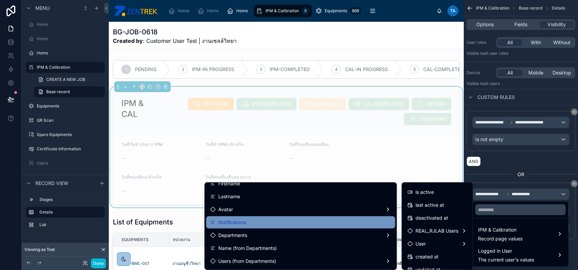
scroll to position [0, 0]
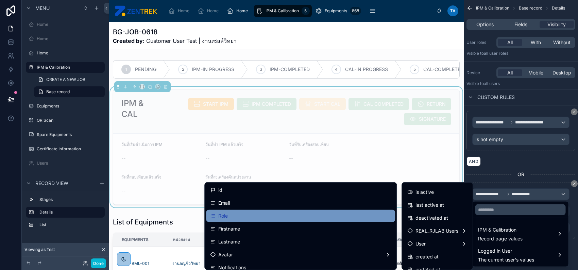
click at [320, 219] on div "Role" at bounding box center [300, 216] width 181 height 8
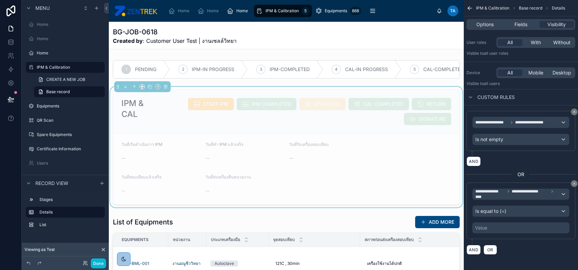
click at [513, 227] on div "Value" at bounding box center [520, 227] width 97 height 11
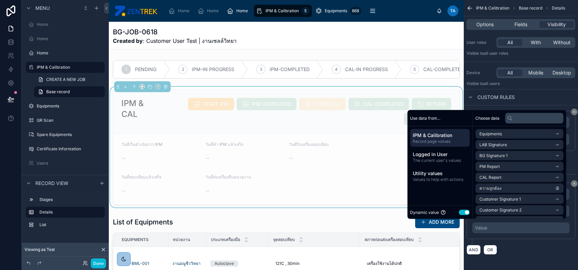
click at [462, 214] on button "Use setting" at bounding box center [464, 211] width 11 height 5
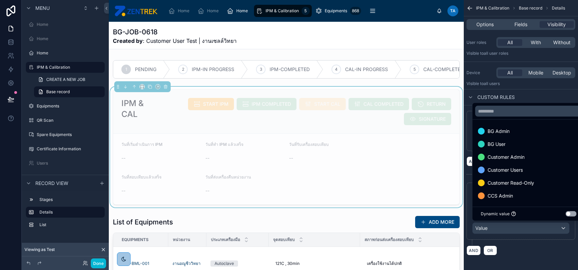
scroll to position [217, 0]
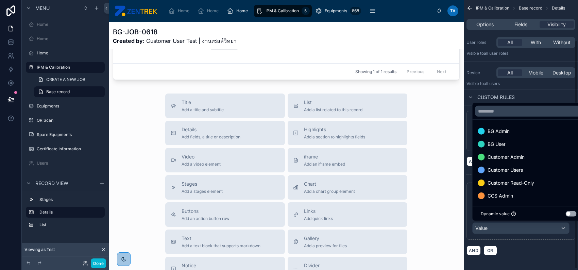
click at [503, 228] on div "scrollable content" at bounding box center [289, 135] width 578 height 270
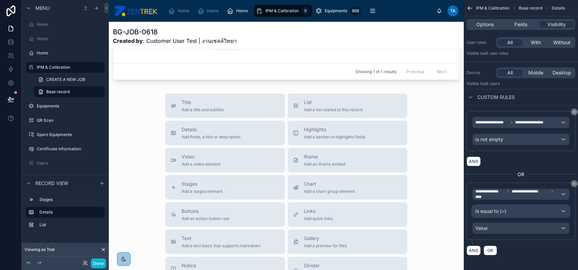
click at [510, 212] on div "Is equal to (=)" at bounding box center [521, 211] width 97 height 11
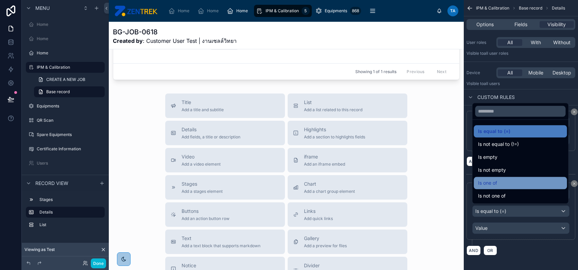
click at [512, 180] on div "Is one of" at bounding box center [520, 183] width 85 height 8
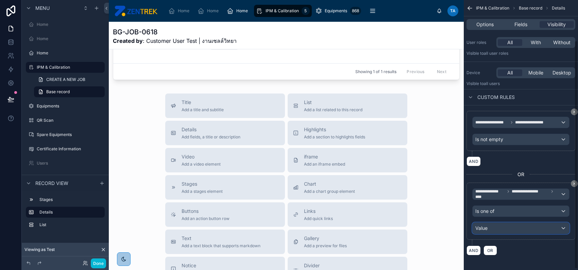
click at [532, 228] on div "Value" at bounding box center [521, 228] width 97 height 11
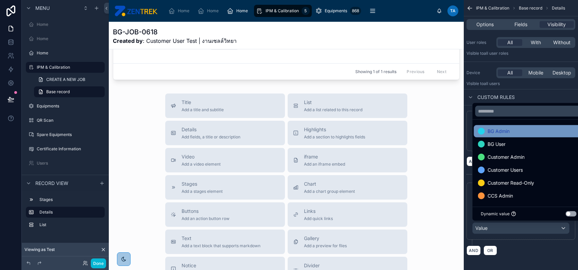
click at [513, 133] on div "BG Admin" at bounding box center [528, 131] width 101 height 8
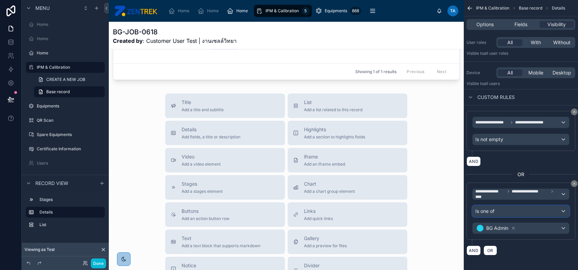
click at [527, 213] on div "Is one of" at bounding box center [521, 211] width 97 height 11
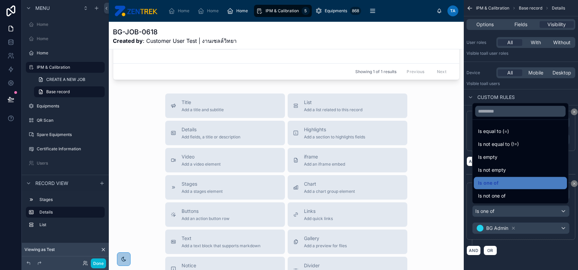
click at [530, 228] on div "scrollable content" at bounding box center [289, 135] width 578 height 270
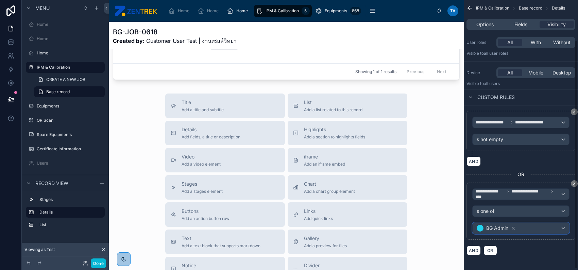
click at [531, 226] on div "BG Admin" at bounding box center [521, 228] width 97 height 11
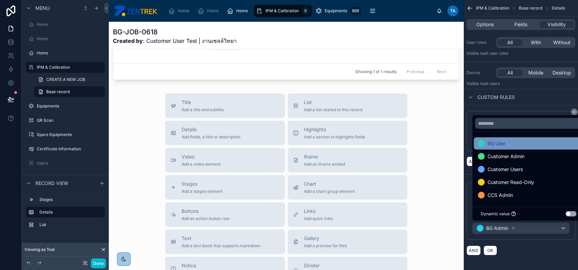
click at [510, 146] on div "BG User" at bounding box center [528, 143] width 101 height 8
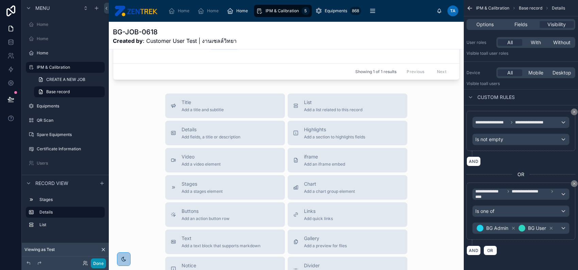
click at [104, 260] on button "Done" at bounding box center [98, 263] width 15 height 10
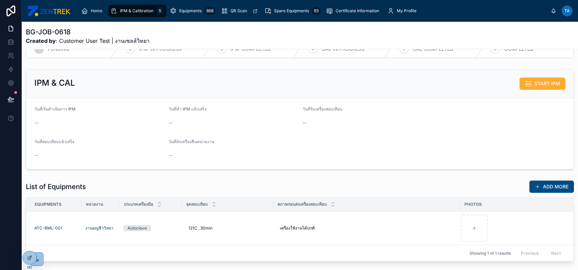
scroll to position [0, 0]
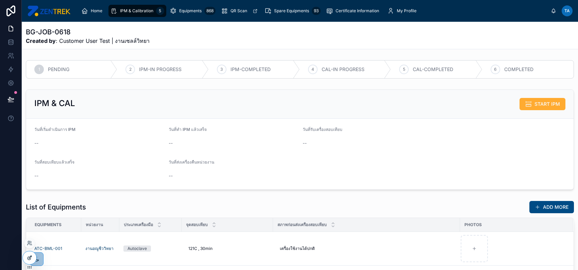
click at [29, 257] on icon at bounding box center [29, 257] width 5 height 5
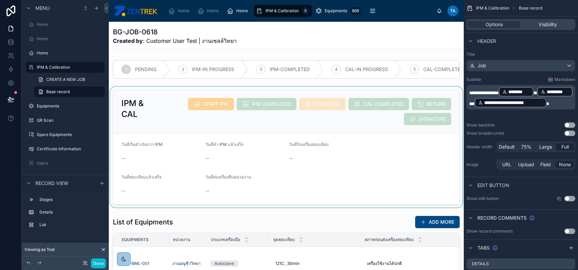
click at [381, 118] on div at bounding box center [286, 147] width 355 height 121
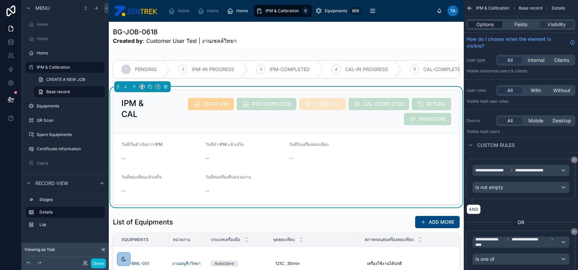
click at [492, 23] on span "Options" at bounding box center [484, 24] width 17 height 7
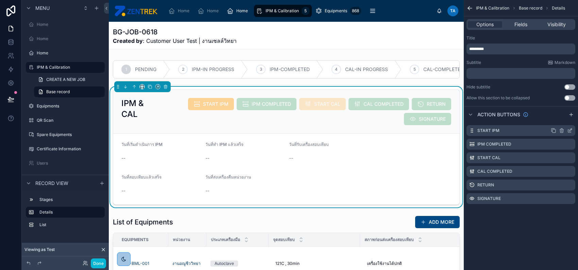
click at [567, 131] on icon "scrollable content" at bounding box center [569, 130] width 5 height 5
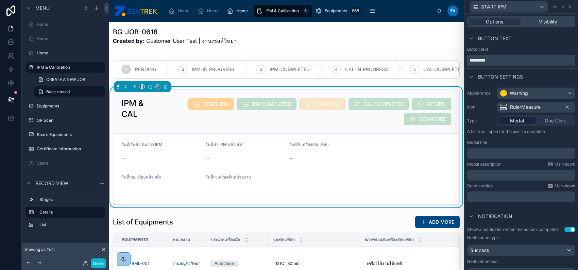
click at [524, 60] on input "*********" at bounding box center [521, 60] width 108 height 11
click at [495, 152] on p "﻿" at bounding box center [522, 153] width 104 height 7
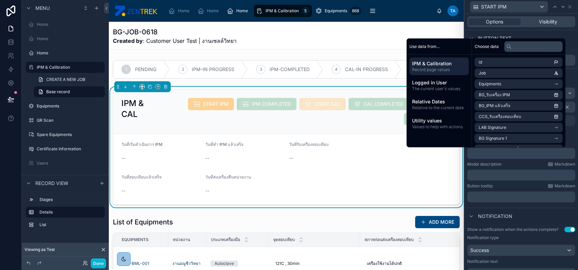
click at [507, 156] on p "﻿" at bounding box center [522, 153] width 104 height 7
paste div "scrollable content"
click at [478, 152] on span "*********" at bounding box center [478, 153] width 16 height 5
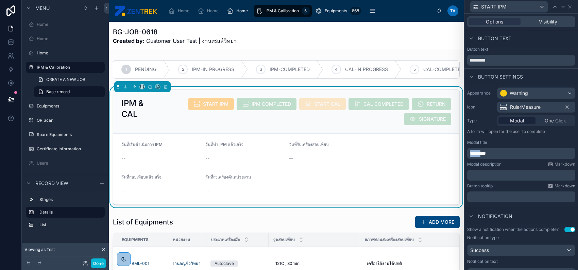
click at [478, 152] on span "*********" at bounding box center [478, 153] width 16 height 5
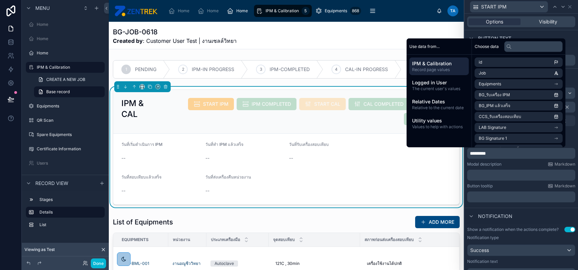
click at [502, 152] on p "*********" at bounding box center [522, 153] width 104 height 7
click at [500, 172] on p "﻿" at bounding box center [522, 175] width 104 height 7
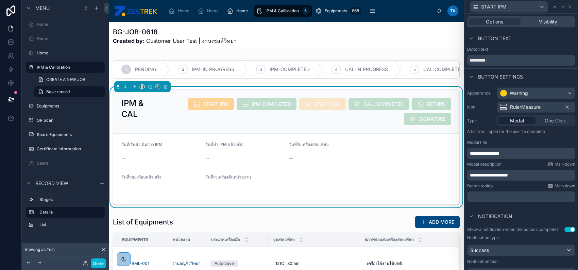
click at [536, 223] on div "Notification" at bounding box center [521, 216] width 114 height 16
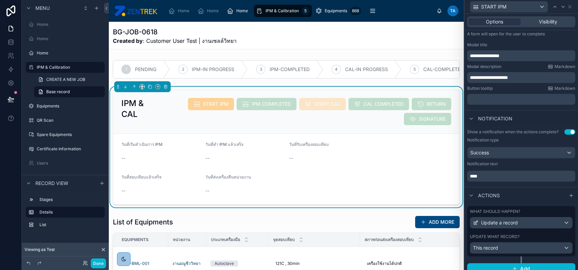
scroll to position [104, 0]
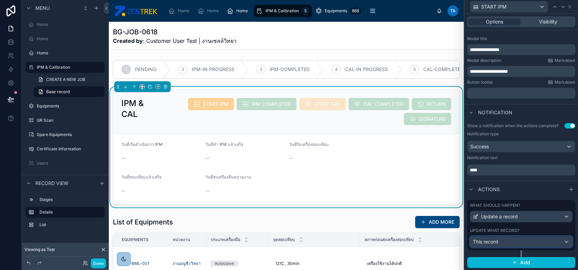
click at [526, 244] on div "This record" at bounding box center [521, 241] width 102 height 11
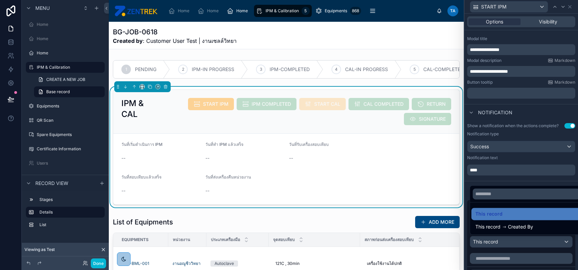
click at [534, 180] on div at bounding box center [521, 135] width 114 height 270
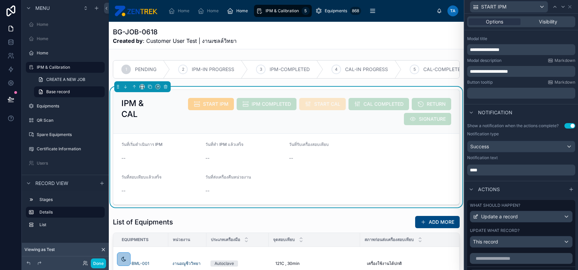
scroll to position [240, 0]
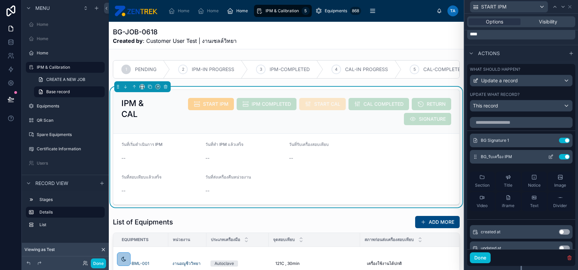
click at [548, 156] on icon at bounding box center [550, 156] width 5 height 5
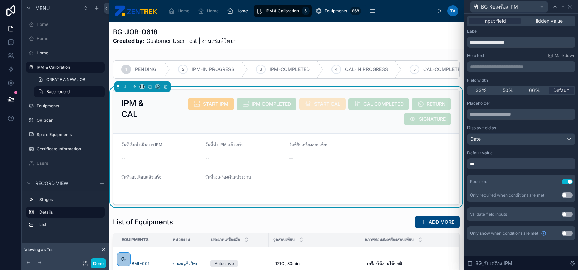
click at [565, 182] on button "Use setting" at bounding box center [567, 181] width 11 height 5
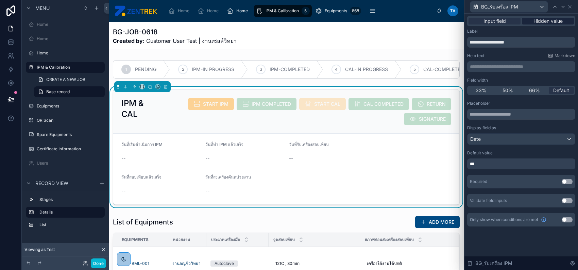
click at [552, 22] on span "Hidden value" at bounding box center [547, 21] width 29 height 7
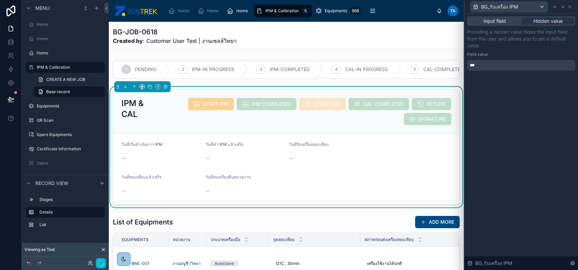
click at [516, 62] on div "***" at bounding box center [521, 65] width 108 height 11
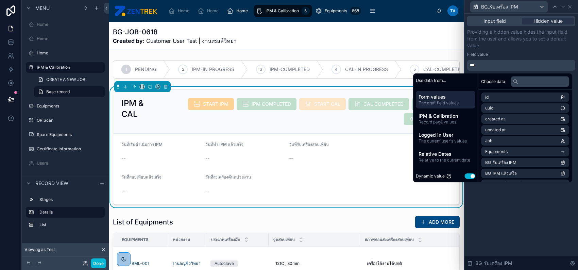
click at [526, 51] on div "Providing a hidden value hides the input field from the user and allows you to …" at bounding box center [521, 50] width 108 height 42
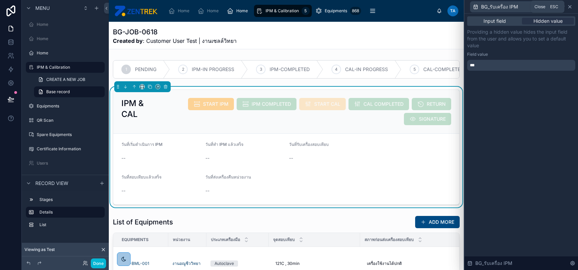
click at [569, 8] on icon at bounding box center [569, 6] width 5 height 5
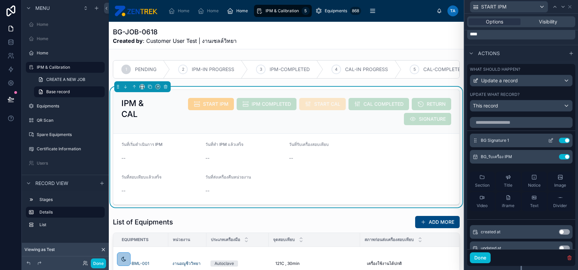
click at [548, 139] on icon at bounding box center [550, 140] width 5 height 5
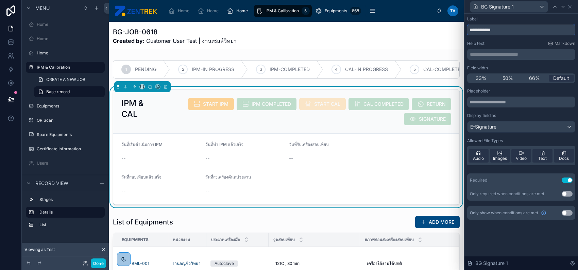
click at [471, 29] on input "**********" at bounding box center [521, 29] width 108 height 11
click at [472, 28] on input "**********" at bounding box center [521, 29] width 108 height 11
type input "*********"
click at [570, 7] on icon at bounding box center [569, 6] width 5 height 5
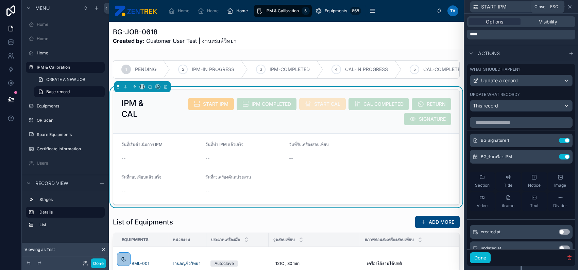
click at [570, 5] on icon at bounding box center [569, 6] width 5 height 5
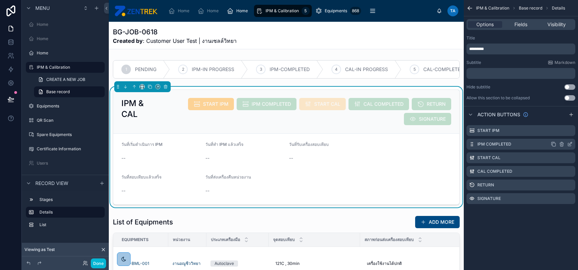
click at [567, 144] on icon "scrollable content" at bounding box center [569, 143] width 5 height 5
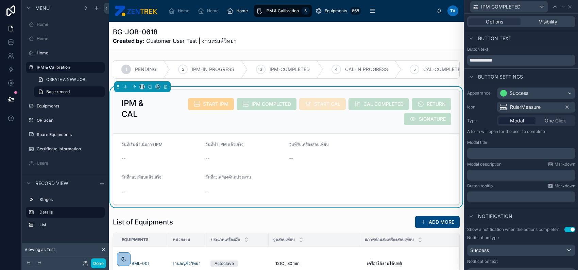
click at [512, 152] on p "﻿" at bounding box center [522, 153] width 104 height 7
click at [514, 164] on div "Modal description Markdown" at bounding box center [521, 164] width 108 height 5
click at [480, 151] on span "*********" at bounding box center [478, 153] width 16 height 5
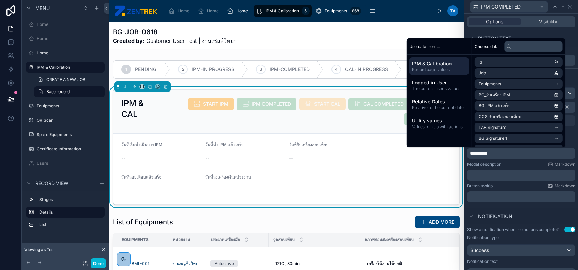
click at [499, 152] on p "**********" at bounding box center [522, 153] width 104 height 7
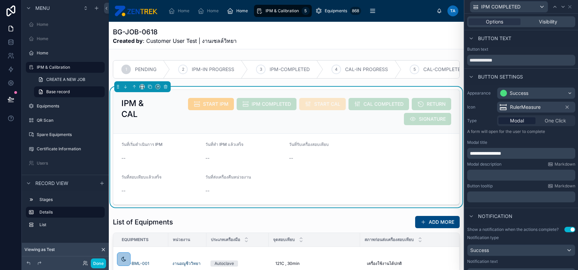
click at [522, 151] on p "**********" at bounding box center [522, 153] width 104 height 7
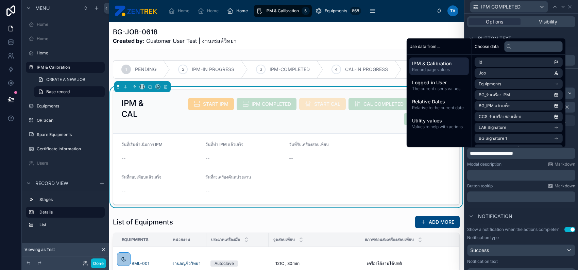
click at [515, 177] on p "﻿" at bounding box center [522, 175] width 104 height 7
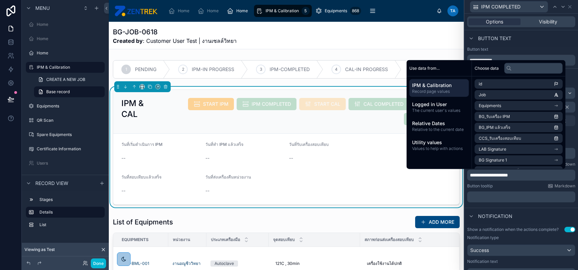
click at [515, 187] on div "Button tooltip Markdown" at bounding box center [521, 185] width 108 height 5
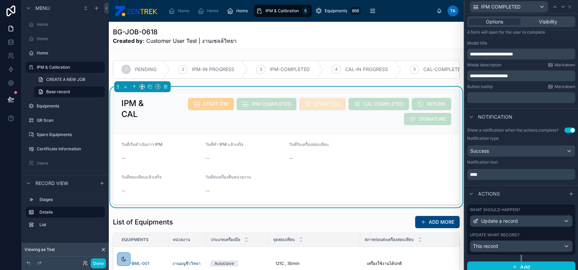
scroll to position [104, 0]
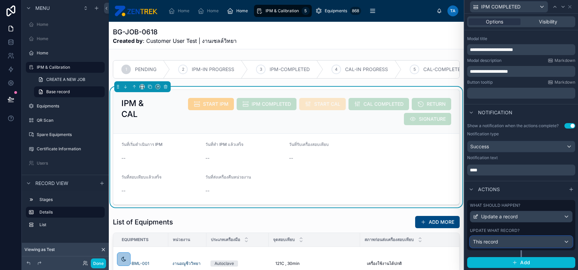
click at [523, 241] on div "This record" at bounding box center [521, 241] width 102 height 11
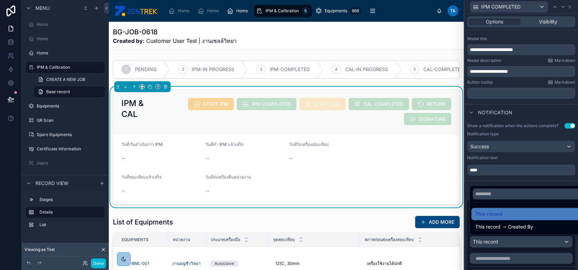
click at [528, 181] on div at bounding box center [521, 135] width 114 height 270
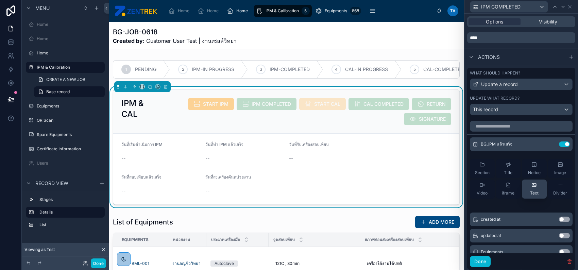
scroll to position [240, 0]
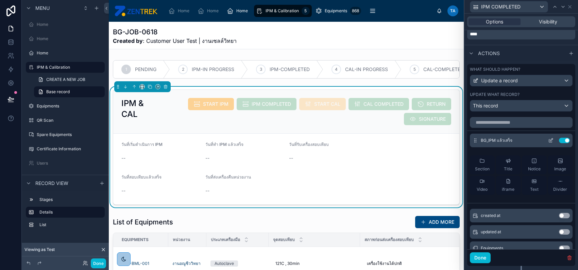
click at [550, 140] on icon at bounding box center [551, 139] width 3 height 3
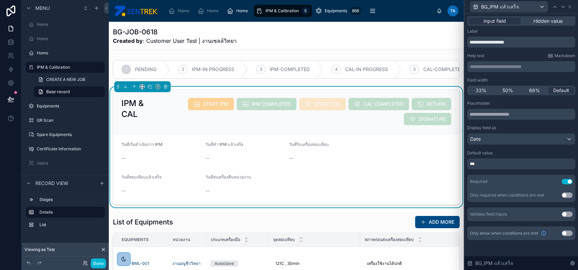
click at [566, 182] on button "Use setting" at bounding box center [567, 181] width 11 height 5
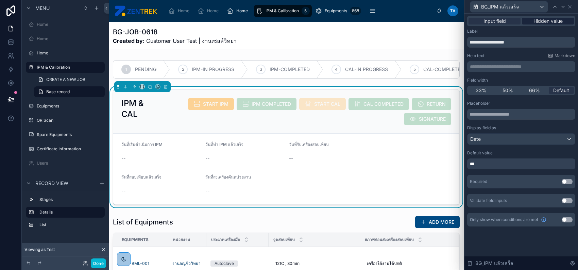
click at [540, 20] on span "Hidden value" at bounding box center [547, 21] width 29 height 7
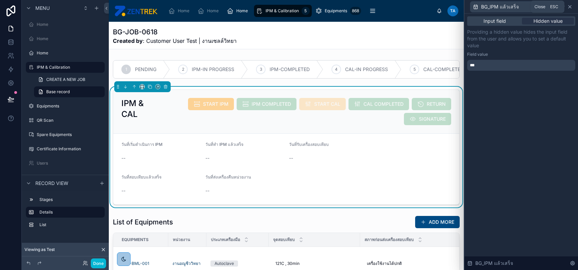
click at [570, 9] on icon at bounding box center [569, 6] width 5 height 5
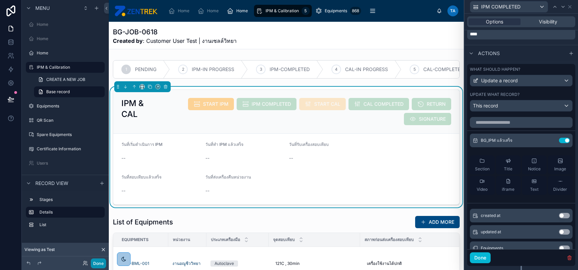
click at [100, 265] on button "Done" at bounding box center [98, 263] width 15 height 10
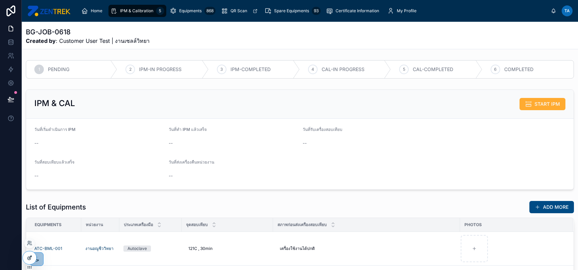
click at [29, 259] on icon at bounding box center [29, 257] width 5 height 5
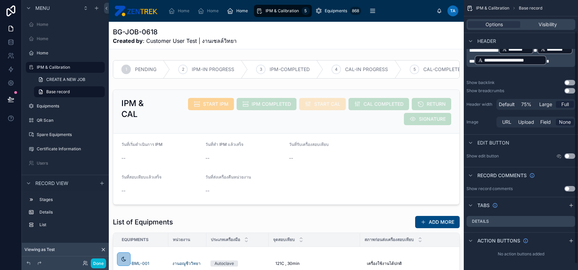
scroll to position [0, 0]
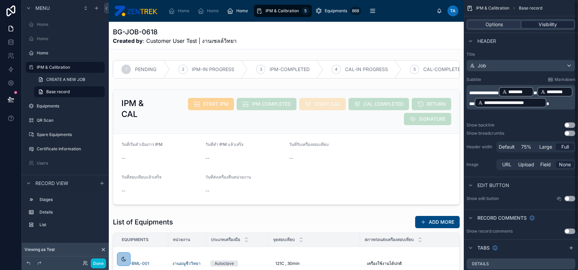
click at [537, 24] on div "Visibility" at bounding box center [548, 24] width 52 height 7
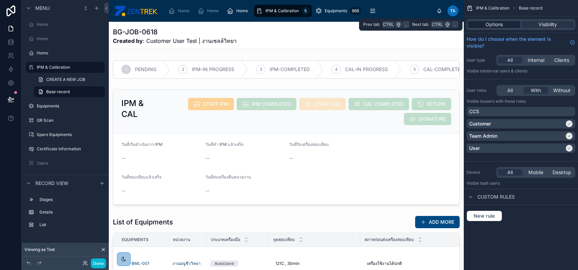
click at [499, 25] on span "Options" at bounding box center [494, 24] width 17 height 7
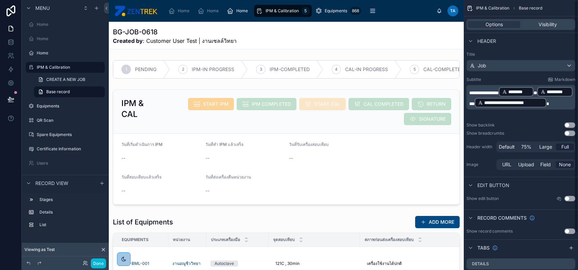
click at [500, 7] on span "IPM & Calibration" at bounding box center [492, 7] width 33 height 5
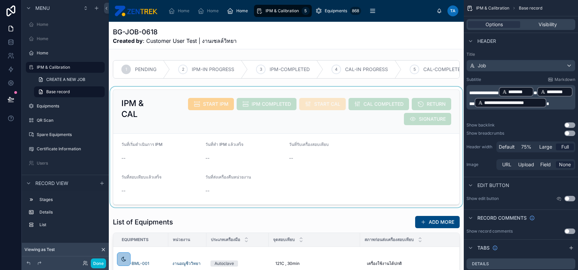
click at [249, 97] on div at bounding box center [286, 147] width 355 height 121
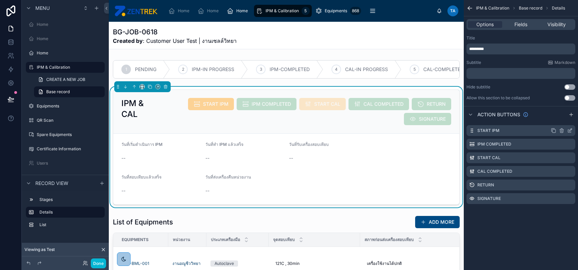
click at [567, 129] on icon "scrollable content" at bounding box center [569, 130] width 5 height 5
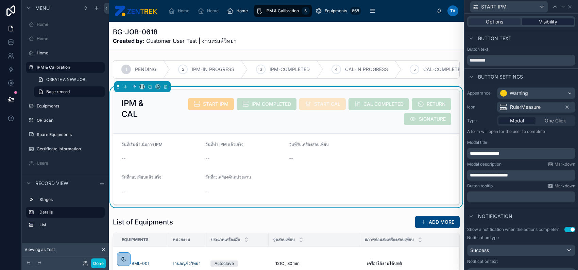
click at [553, 23] on span "Visibility" at bounding box center [548, 21] width 18 height 7
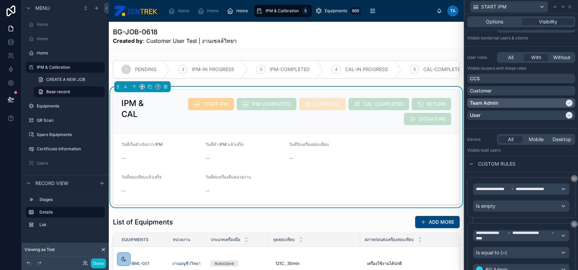
scroll to position [61, 0]
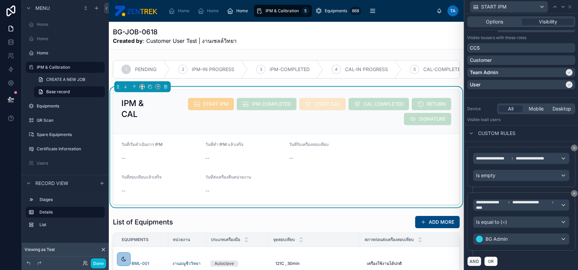
click at [473, 261] on button "AND" at bounding box center [474, 261] width 14 height 10
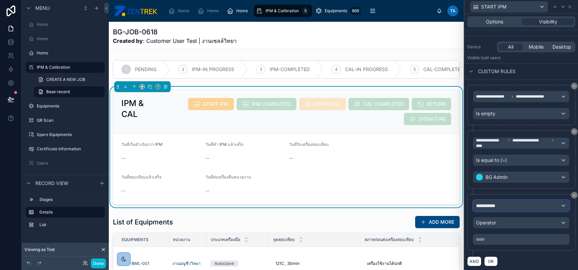
click at [505, 206] on div "**********" at bounding box center [521, 205] width 96 height 11
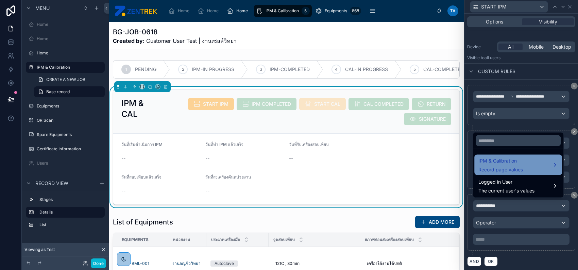
click at [504, 169] on span "Record page values" at bounding box center [500, 169] width 45 height 7
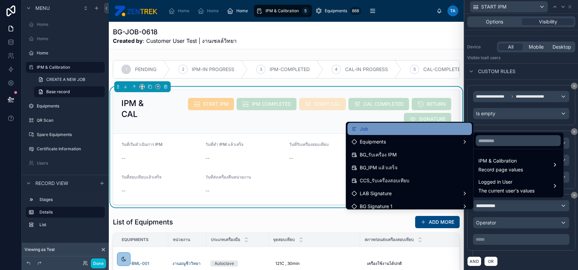
scroll to position [0, 0]
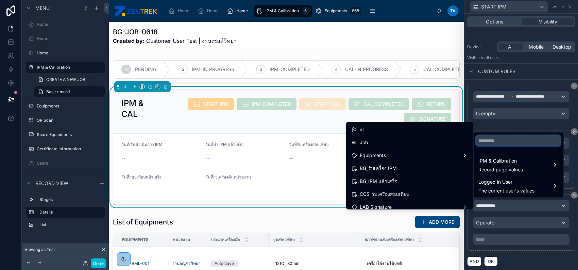
click at [516, 143] on input "text" at bounding box center [518, 140] width 85 height 11
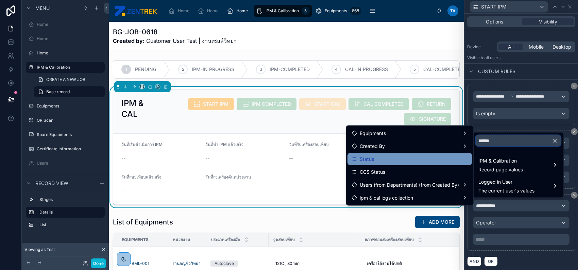
type input "******"
click at [439, 164] on div "Status" at bounding box center [409, 159] width 124 height 12
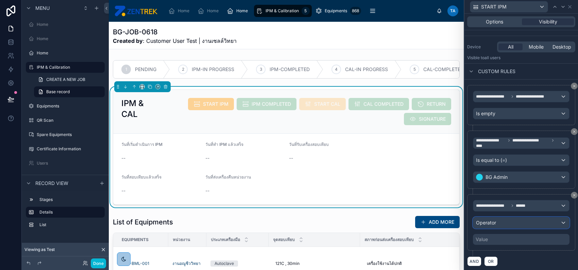
click at [519, 219] on div "Operator" at bounding box center [521, 222] width 96 height 11
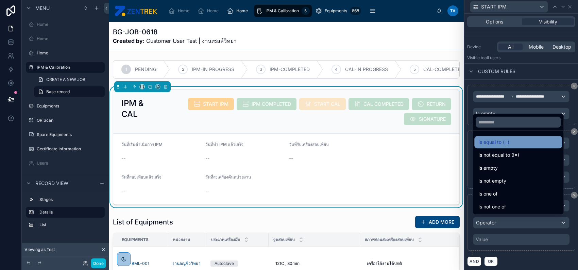
click at [513, 145] on div "Is equal to (=)" at bounding box center [518, 142] width 80 height 8
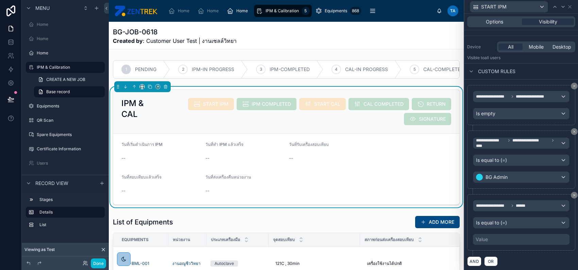
click at [519, 236] on div "Value" at bounding box center [521, 239] width 97 height 11
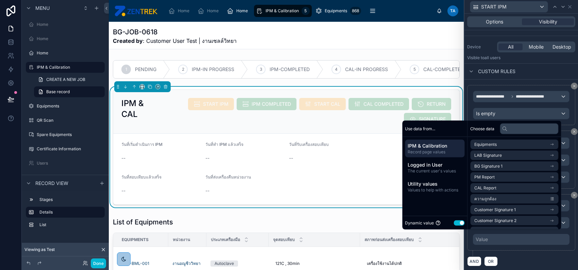
click at [454, 221] on button "Use setting" at bounding box center [459, 222] width 11 height 5
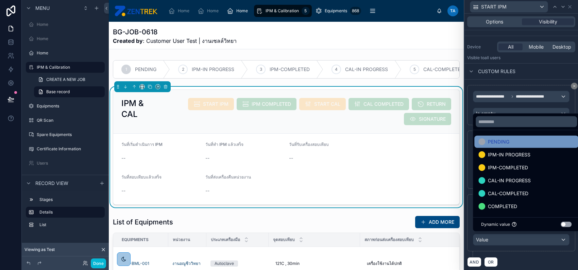
click at [516, 140] on div "PENDING" at bounding box center [526, 142] width 96 height 8
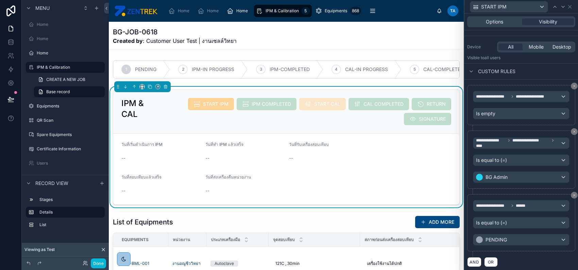
click at [540, 83] on div "**********" at bounding box center [521, 176] width 114 height 193
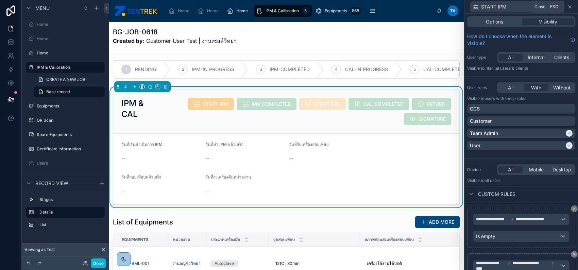
click at [567, 9] on icon at bounding box center [569, 6] width 5 height 5
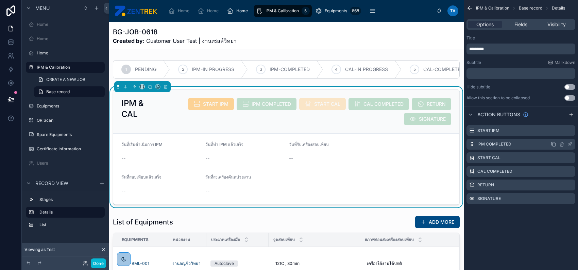
click at [570, 143] on icon "scrollable content" at bounding box center [570, 143] width 3 height 3
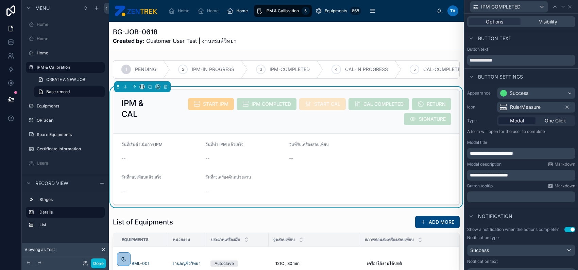
scroll to position [45, 0]
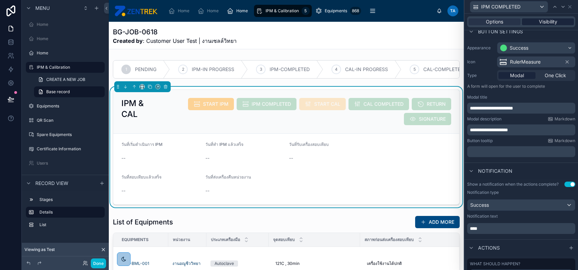
click at [551, 24] on span "Visibility" at bounding box center [548, 21] width 18 height 7
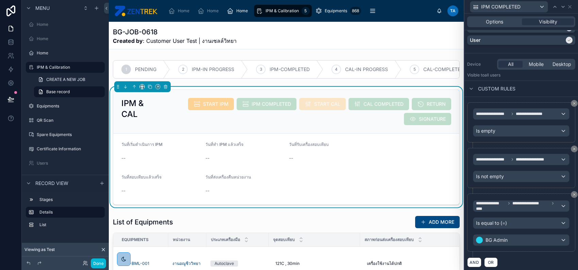
scroll to position [106, 0]
click at [539, 160] on span "**********" at bounding box center [531, 158] width 31 height 5
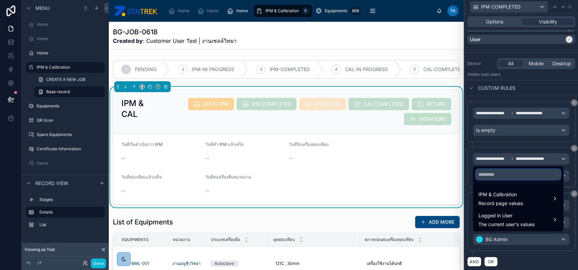
click at [539, 172] on input "text" at bounding box center [518, 174] width 85 height 11
type input "*"
click at [557, 172] on icon "button" at bounding box center [555, 174] width 6 height 6
click at [555, 163] on div at bounding box center [521, 135] width 114 height 270
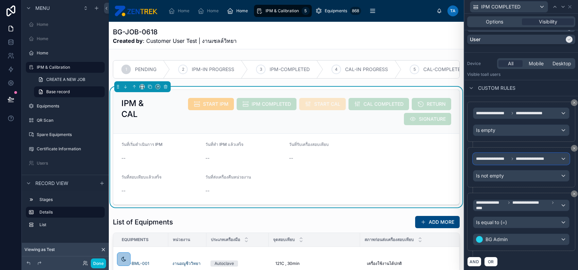
click at [540, 160] on span "**********" at bounding box center [531, 158] width 31 height 5
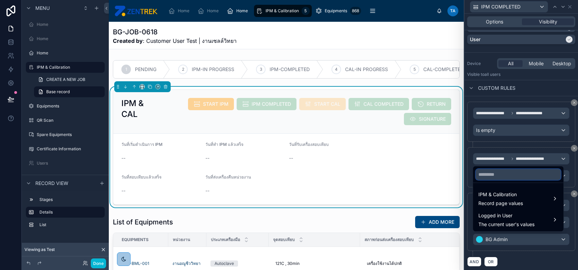
click at [530, 173] on input "text" at bounding box center [518, 174] width 85 height 11
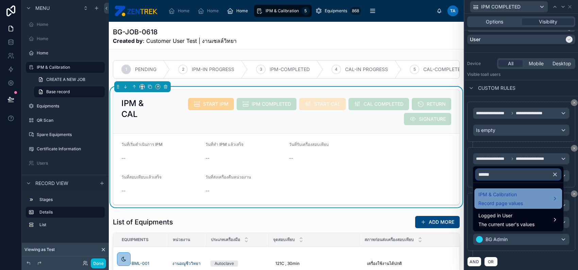
type input "******"
click at [534, 195] on div "IPM & Calibration Record page values" at bounding box center [518, 198] width 80 height 16
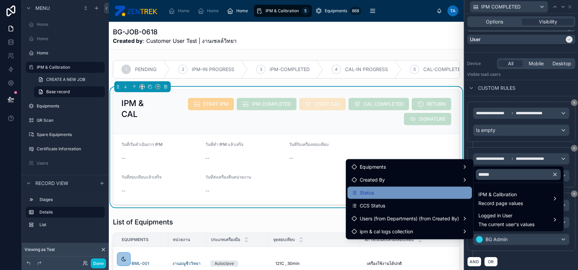
click at [438, 189] on div "Status" at bounding box center [410, 193] width 116 height 8
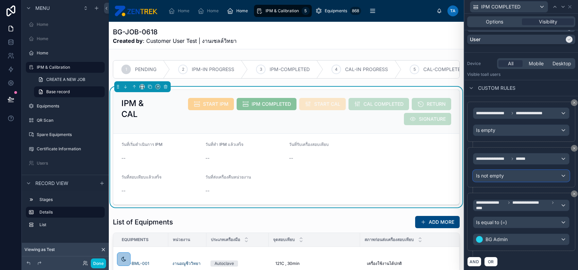
click at [533, 173] on div "Is not empty" at bounding box center [521, 175] width 96 height 11
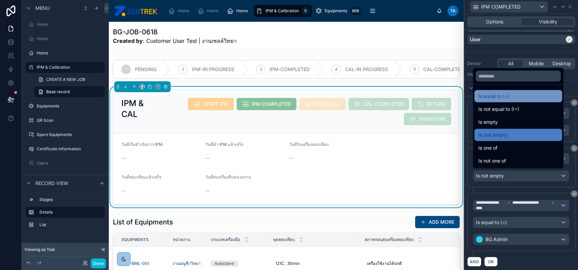
click at [510, 97] on div "Is equal to (=)" at bounding box center [518, 96] width 80 height 8
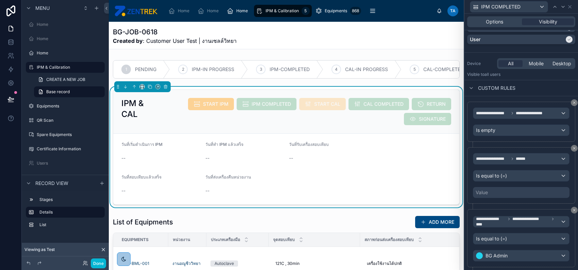
click at [515, 187] on div "Value" at bounding box center [521, 192] width 97 height 11
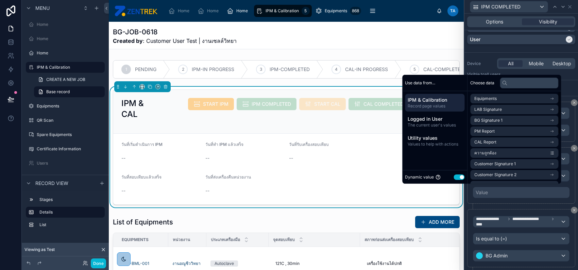
click at [458, 175] on button "Use setting" at bounding box center [459, 176] width 11 height 5
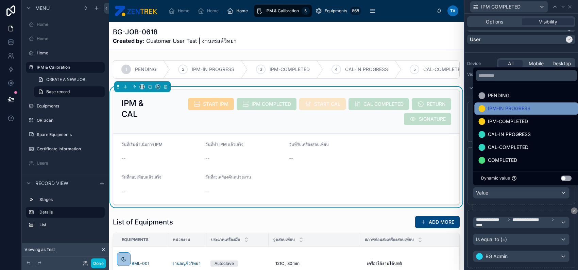
click at [525, 108] on span "IPM-IN PROGRESS" at bounding box center [509, 108] width 43 height 8
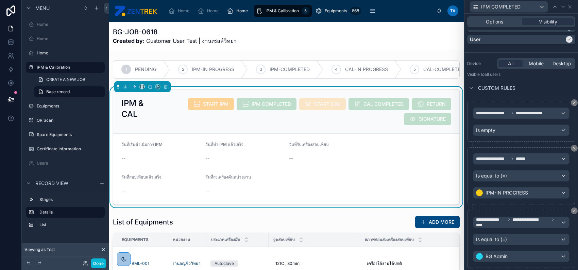
click at [466, 142] on div "**********" at bounding box center [521, 192] width 114 height 193
click at [95, 262] on button "Done" at bounding box center [98, 263] width 15 height 10
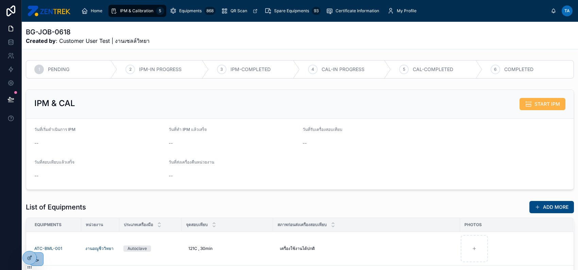
click at [536, 104] on span "START IPM" at bounding box center [548, 104] width 26 height 7
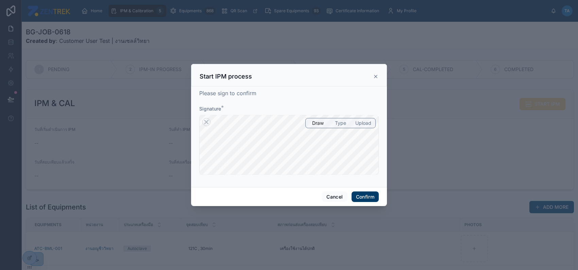
click at [359, 194] on button "Confirm" at bounding box center [365, 196] width 27 height 11
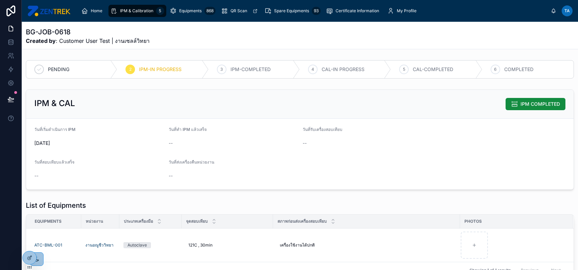
scroll to position [54, 0]
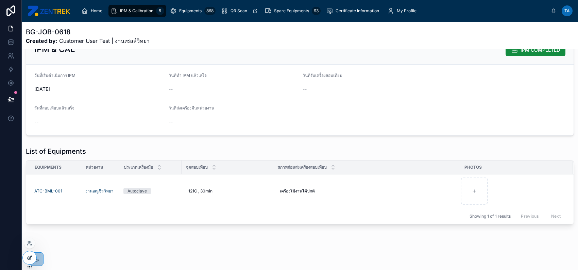
click at [31, 257] on icon at bounding box center [29, 257] width 5 height 5
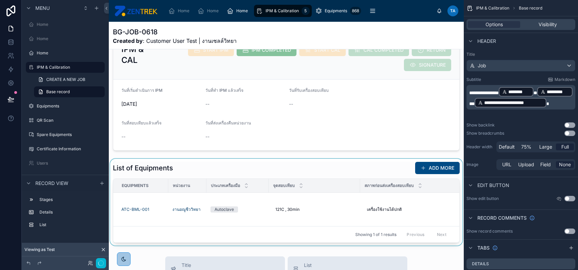
click at [388, 179] on div at bounding box center [286, 202] width 355 height 87
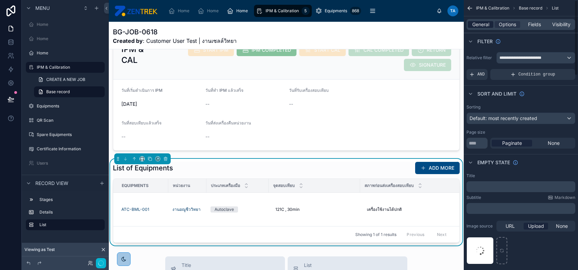
click at [488, 26] on span "General" at bounding box center [480, 24] width 17 height 7
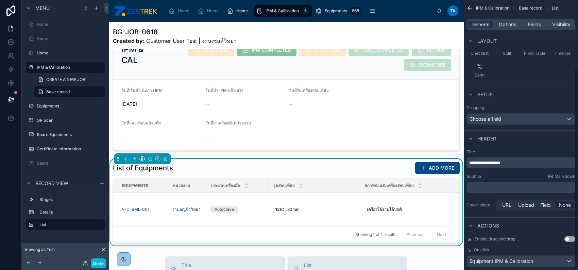
scroll to position [103, 0]
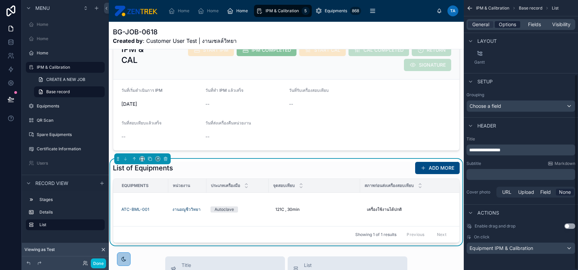
click at [511, 23] on span "Options" at bounding box center [507, 24] width 17 height 7
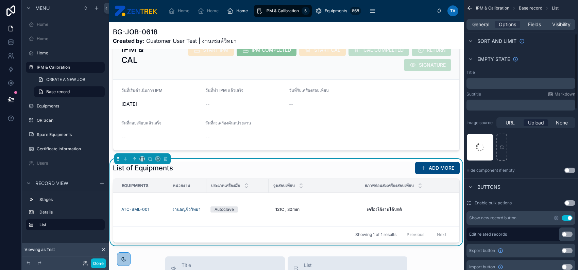
scroll to position [149, 0]
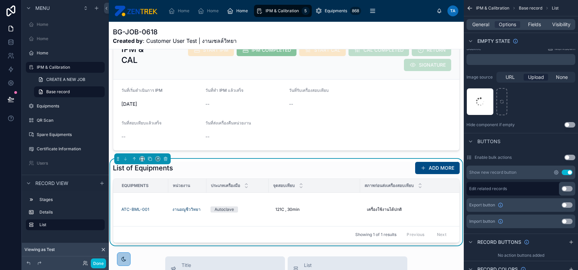
click at [555, 171] on icon "scrollable content" at bounding box center [556, 172] width 4 height 4
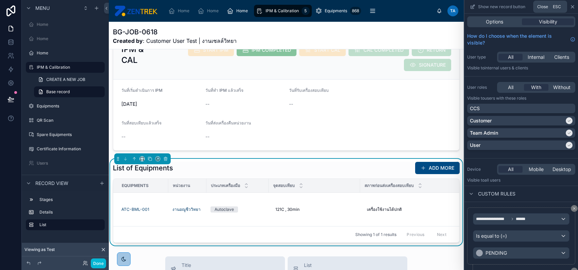
click at [572, 6] on icon at bounding box center [572, 6] width 3 height 3
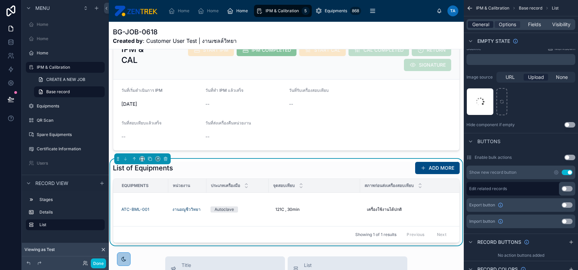
click at [484, 23] on span "General" at bounding box center [480, 24] width 17 height 7
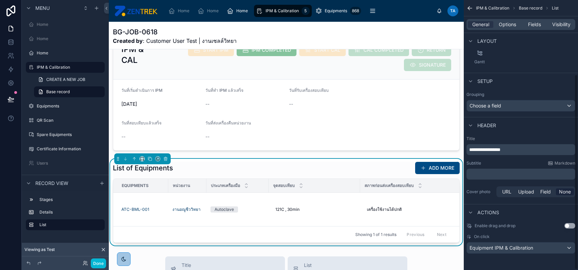
scroll to position [103, 0]
click at [513, 24] on span "Options" at bounding box center [507, 24] width 17 height 7
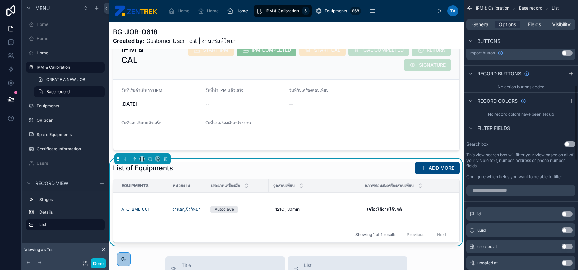
scroll to position [330, 0]
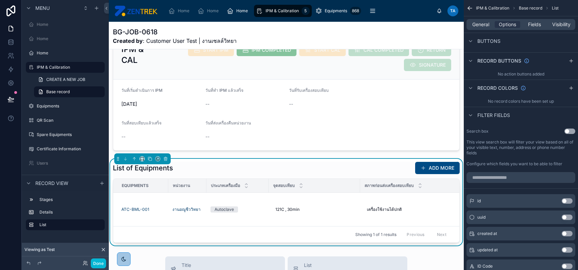
click at [489, 8] on span "IPM & Calibration" at bounding box center [492, 7] width 33 height 5
click at [469, 7] on icon "scrollable content" at bounding box center [470, 8] width 7 height 7
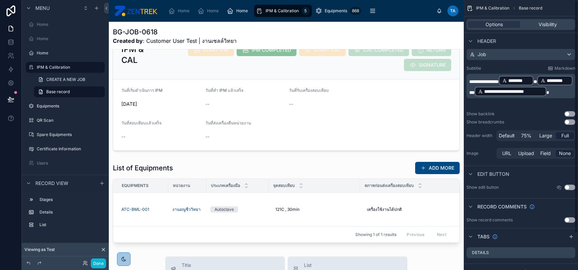
scroll to position [0, 0]
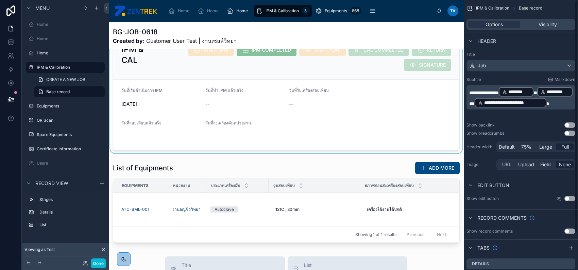
click at [371, 82] on div at bounding box center [286, 93] width 355 height 121
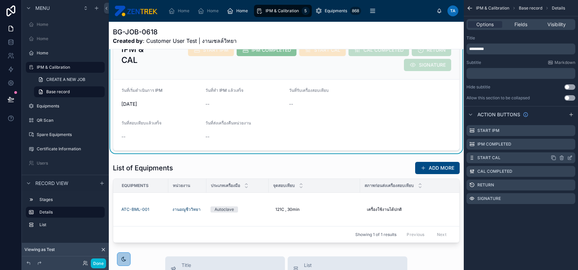
click at [564, 158] on icon "scrollable content" at bounding box center [561, 157] width 5 height 5
click at [560, 145] on icon at bounding box center [558, 146] width 5 height 5
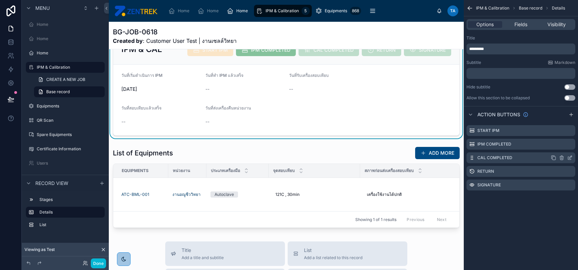
click at [562, 157] on icon "scrollable content" at bounding box center [562, 157] width 0 height 1
click at [559, 147] on icon at bounding box center [559, 147] width 0 height 1
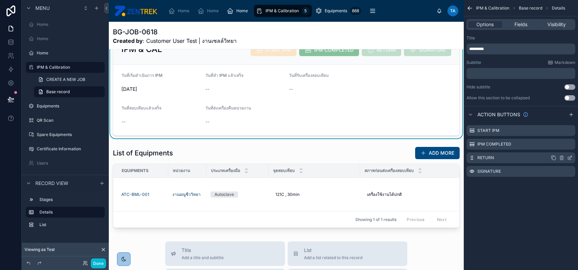
click at [569, 157] on icon "scrollable content" at bounding box center [569, 158] width 3 height 3
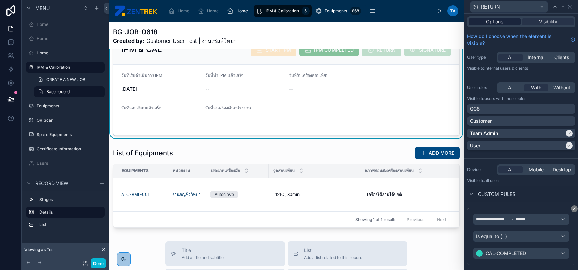
click at [501, 19] on span "Options" at bounding box center [494, 21] width 17 height 7
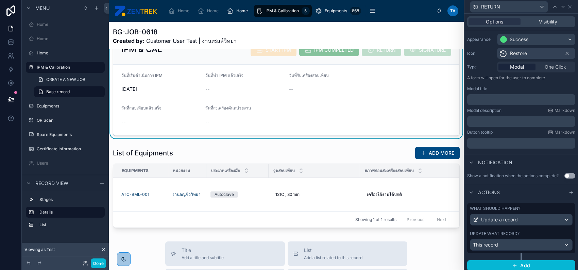
scroll to position [57, 0]
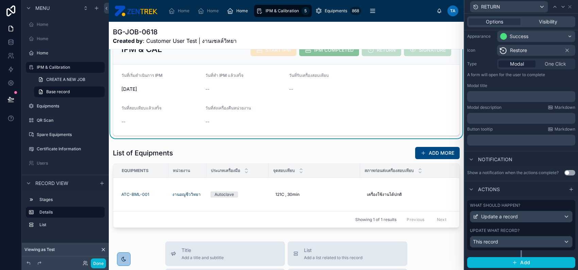
click at [543, 235] on div "Update what record? This record" at bounding box center [521, 238] width 103 height 20
click at [542, 196] on div "Actions" at bounding box center [521, 189] width 114 height 16
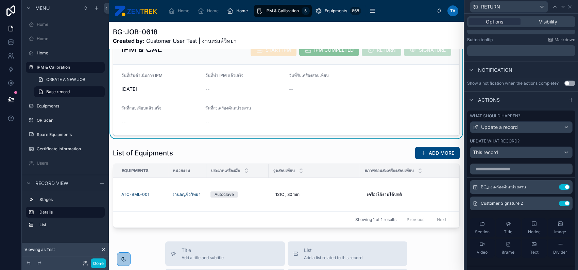
scroll to position [193, 0]
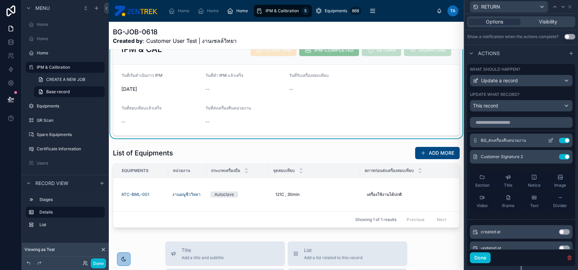
click at [550, 140] on icon at bounding box center [551, 139] width 3 height 3
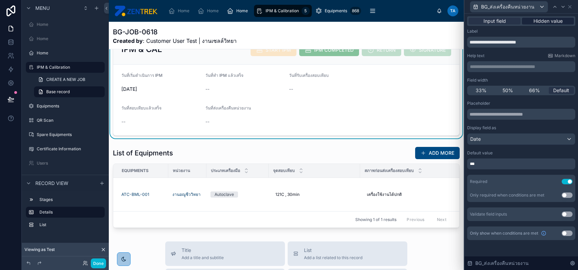
click at [554, 21] on span "Hidden value" at bounding box center [547, 21] width 29 height 7
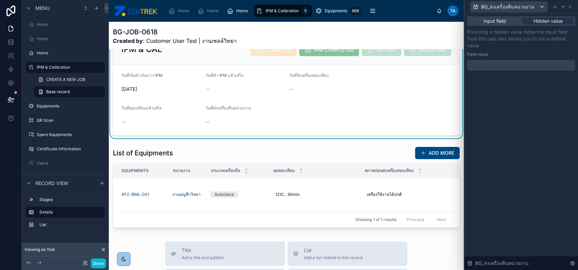
click at [521, 65] on div at bounding box center [521, 65] width 108 height 11
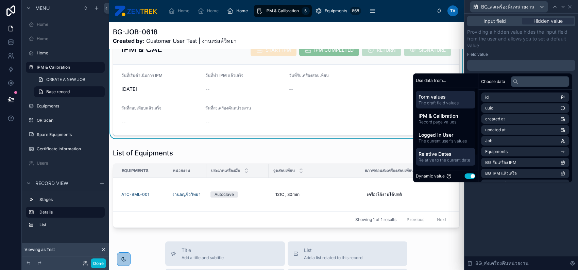
click at [448, 152] on span "Relative Dates" at bounding box center [446, 154] width 54 height 7
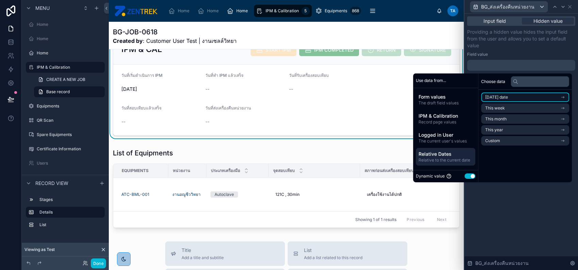
click at [510, 98] on li "Today's date" at bounding box center [525, 97] width 88 height 10
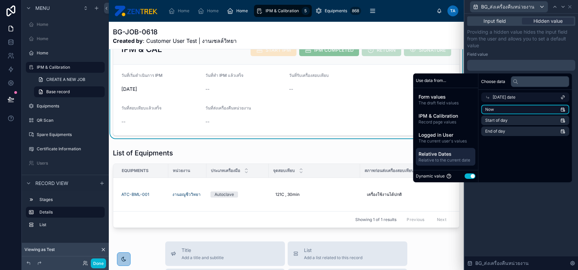
click at [506, 107] on li "Now" at bounding box center [525, 110] width 88 height 10
click at [505, 21] on span "Input field" at bounding box center [495, 21] width 22 height 7
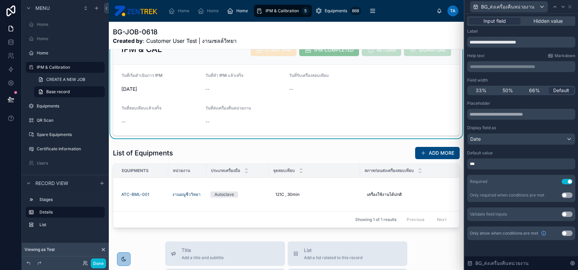
click at [565, 180] on button "Use setting" at bounding box center [567, 181] width 11 height 5
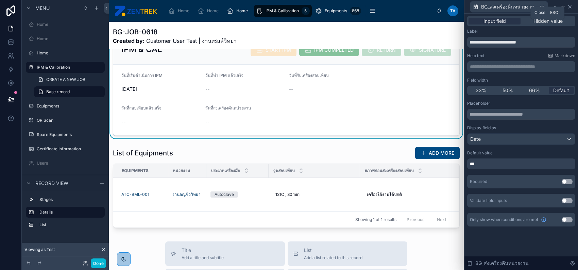
click at [569, 9] on icon at bounding box center [569, 6] width 5 height 5
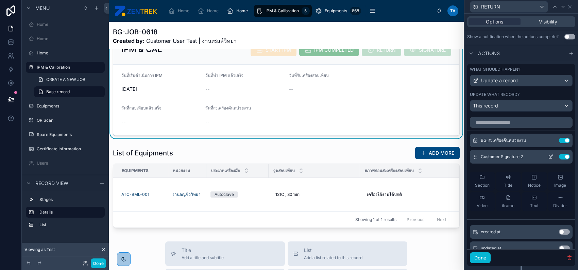
click at [550, 157] on icon at bounding box center [551, 156] width 3 height 3
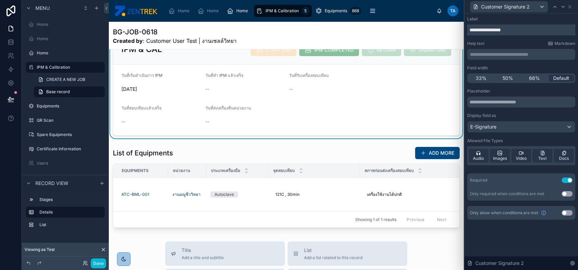
click at [487, 32] on input "**********" at bounding box center [521, 29] width 108 height 11
click at [570, 7] on icon at bounding box center [569, 6] width 5 height 5
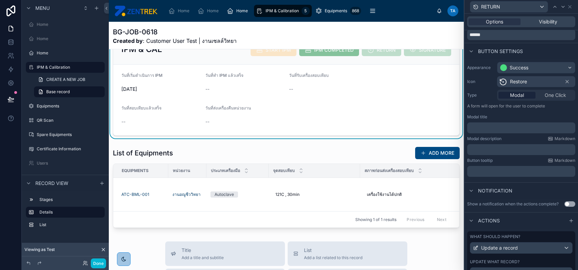
scroll to position [11, 0]
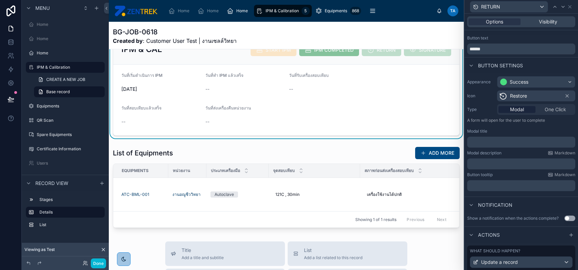
click at [512, 140] on p "﻿" at bounding box center [522, 142] width 104 height 7
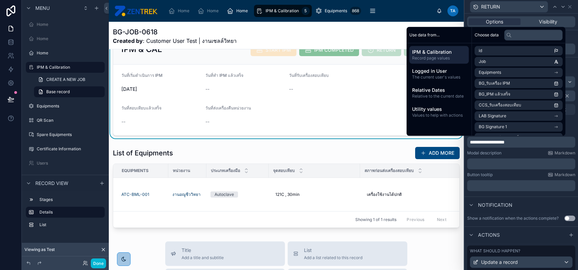
click at [505, 140] on span "**********" at bounding box center [487, 142] width 35 height 5
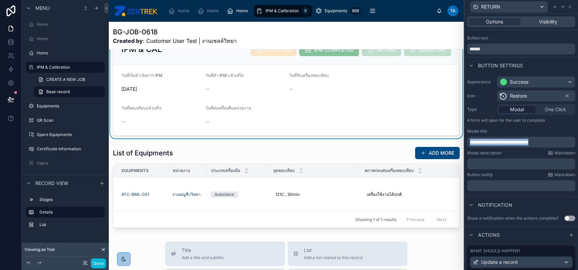
copy span "**********"
click at [528, 140] on span "**********" at bounding box center [499, 142] width 58 height 5
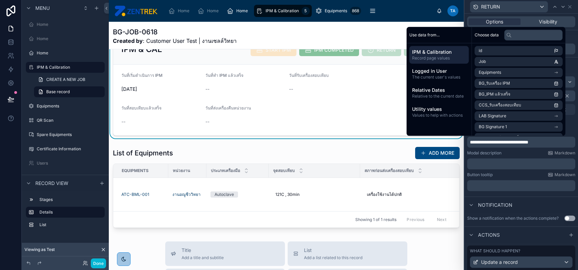
scroll to position [16, 0]
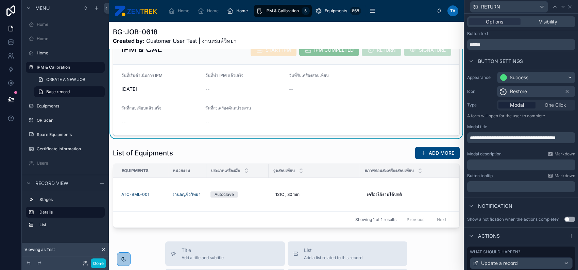
click at [525, 167] on p "﻿" at bounding box center [522, 165] width 104 height 7
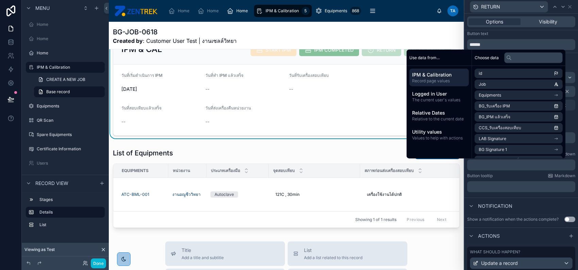
click at [485, 163] on p "﻿" at bounding box center [522, 165] width 104 height 7
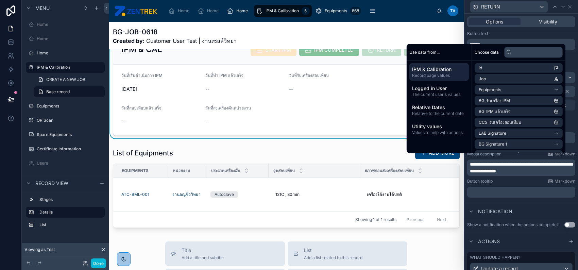
scroll to position [21, 0]
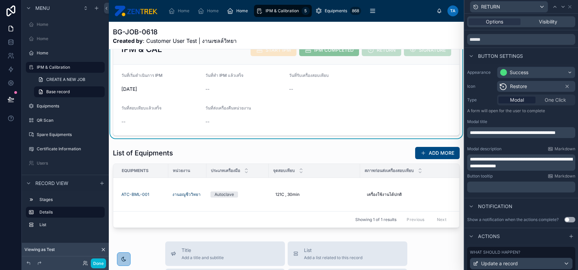
click at [507, 177] on div "Button tooltip Markdown" at bounding box center [521, 175] width 108 height 5
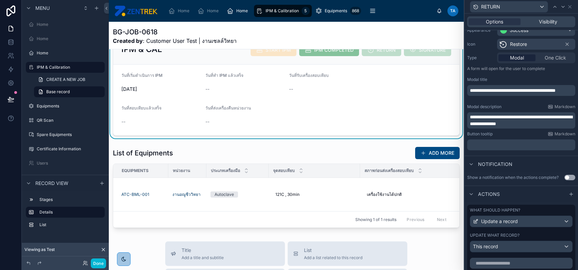
scroll to position [112, 0]
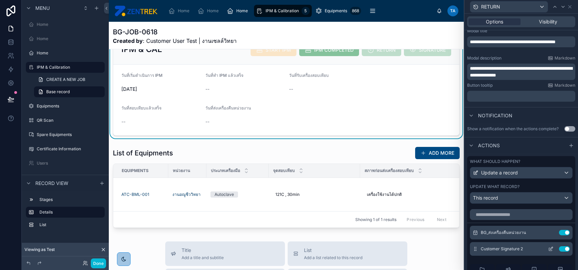
click at [545, 250] on button at bounding box center [550, 248] width 11 height 5
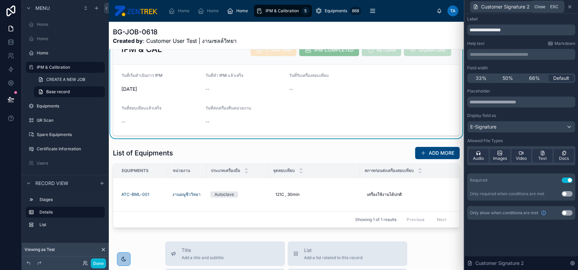
click at [569, 5] on icon at bounding box center [569, 6] width 5 height 5
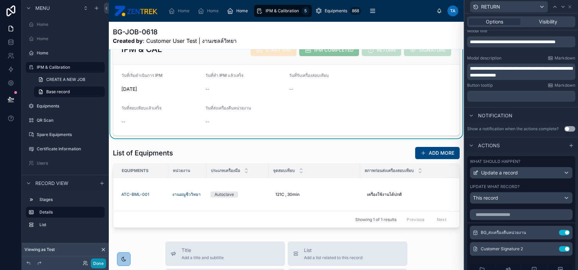
click at [98, 261] on button "Done" at bounding box center [98, 263] width 15 height 10
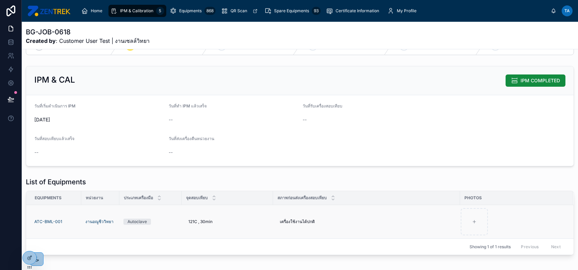
scroll to position [0, 0]
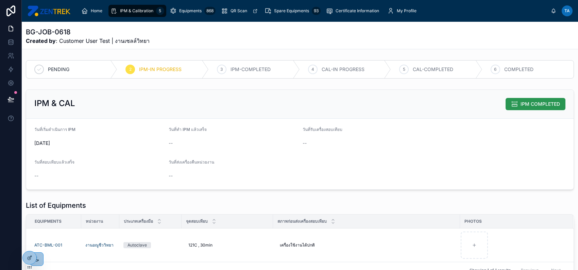
click at [525, 105] on span "IPM COMPLETED" at bounding box center [540, 104] width 39 height 7
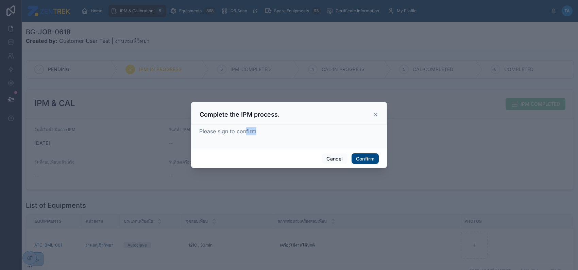
drag, startPoint x: 270, startPoint y: 145, endPoint x: 254, endPoint y: 142, distance: 16.1
click at [248, 141] on div "Please sign to confirm" at bounding box center [289, 136] width 196 height 24
click at [334, 156] on button "Cancel" at bounding box center [334, 158] width 25 height 11
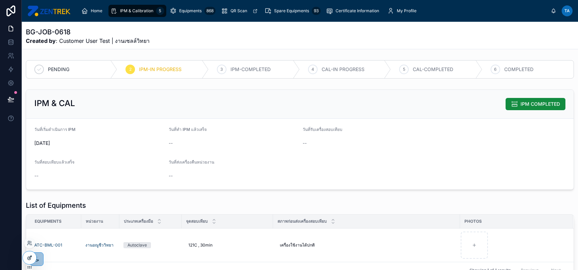
click at [28, 262] on div at bounding box center [30, 257] width 14 height 13
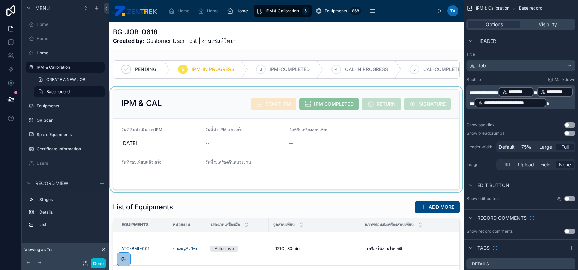
click at [415, 118] on div at bounding box center [286, 140] width 355 height 106
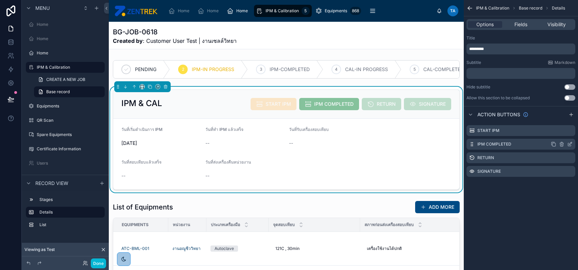
click at [568, 144] on icon "scrollable content" at bounding box center [569, 144] width 3 height 3
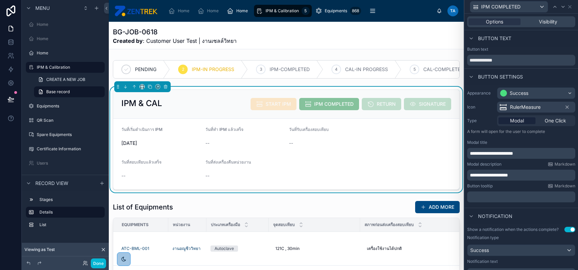
click at [527, 173] on p "**********" at bounding box center [522, 175] width 104 height 7
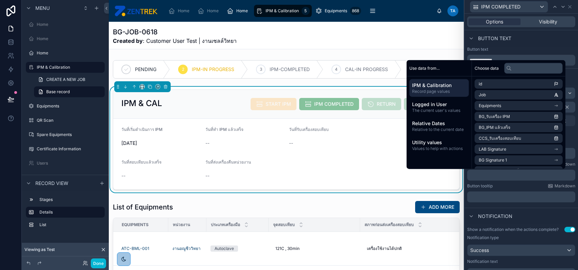
click at [522, 183] on div "Button tooltip Markdown" at bounding box center [521, 185] width 108 height 5
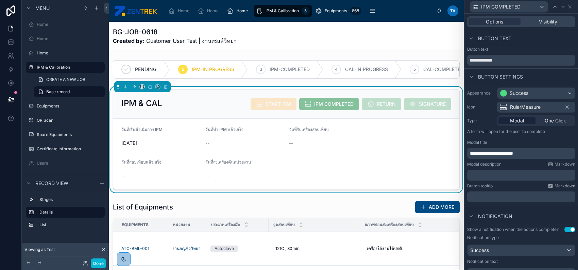
click at [519, 174] on p "﻿" at bounding box center [522, 175] width 104 height 7
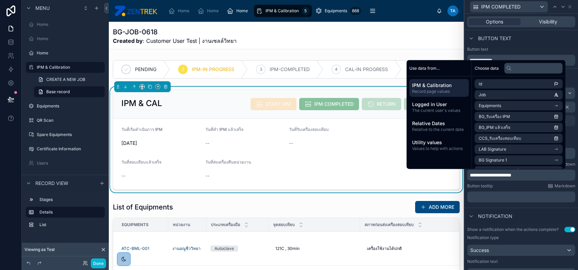
click at [497, 175] on span "**********" at bounding box center [490, 175] width 41 height 5
click at [516, 175] on span "**********" at bounding box center [493, 175] width 47 height 5
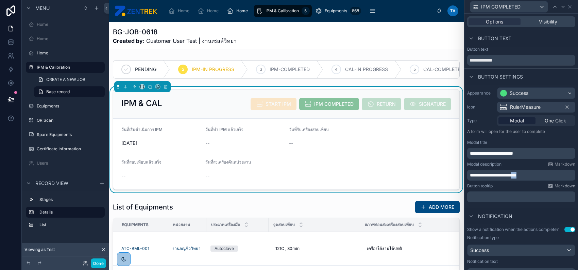
click at [516, 175] on span "**********" at bounding box center [493, 175] width 47 height 5
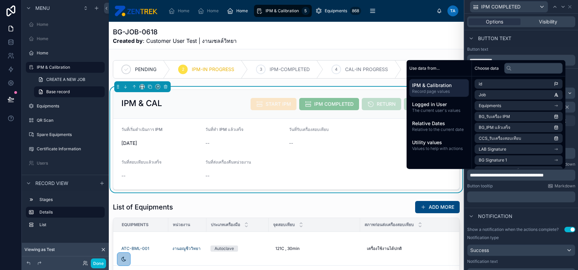
click at [513, 185] on div "Button tooltip Markdown" at bounding box center [521, 185] width 108 height 5
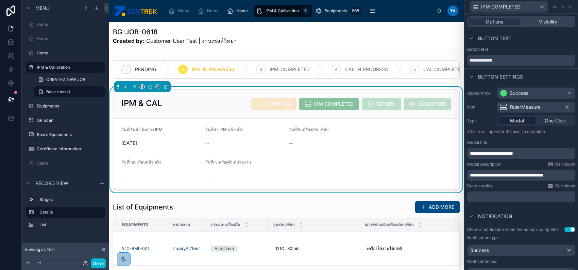
click at [515, 173] on span "**********" at bounding box center [507, 175] width 74 height 5
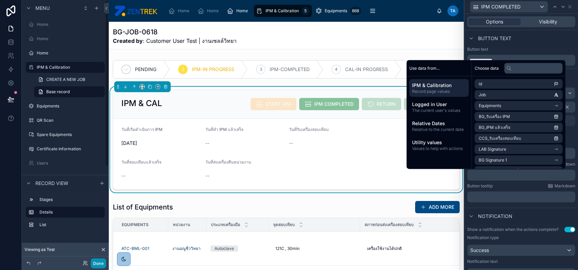
click at [99, 264] on button "Done" at bounding box center [98, 263] width 15 height 10
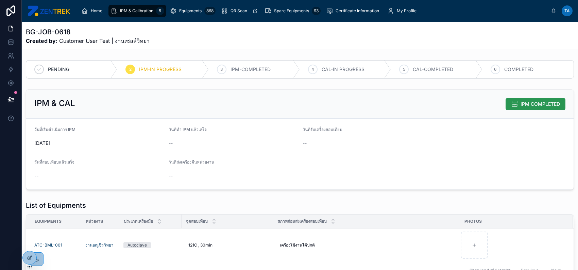
click at [551, 103] on span "IPM COMPLETED" at bounding box center [540, 104] width 39 height 7
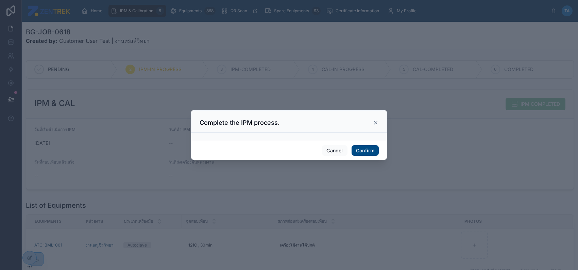
click at [376, 124] on icon at bounding box center [375, 122] width 5 height 5
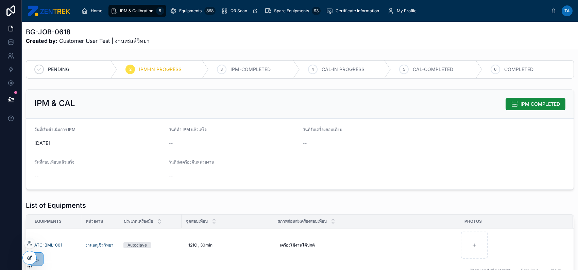
click at [29, 259] on icon at bounding box center [29, 258] width 3 height 3
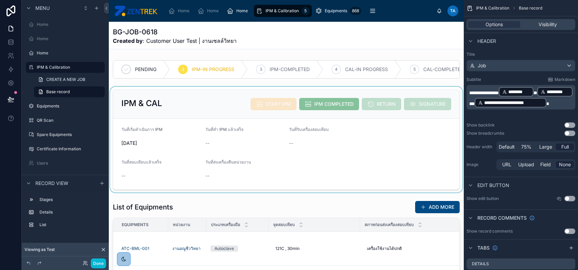
click at [392, 102] on div at bounding box center [286, 140] width 355 height 106
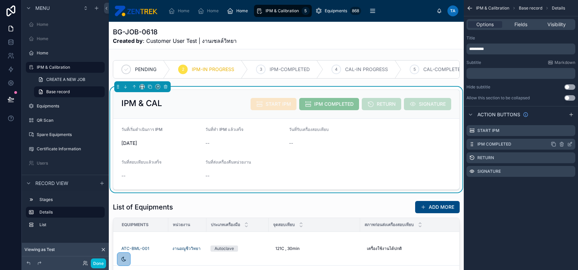
click at [570, 143] on icon "scrollable content" at bounding box center [569, 143] width 5 height 5
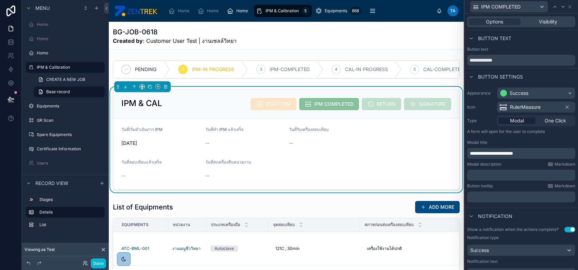
click at [510, 176] on p "﻿" at bounding box center [522, 175] width 104 height 7
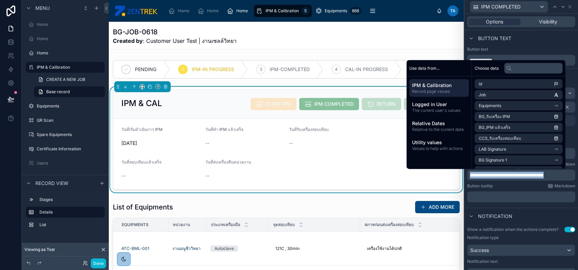
click at [503, 173] on span "**********" at bounding box center [507, 175] width 74 height 5
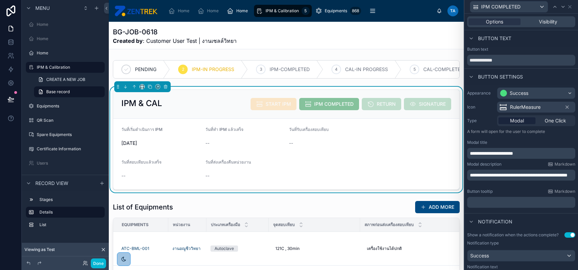
click at [512, 190] on div "Button tooltip Markdown" at bounding box center [521, 191] width 108 height 5
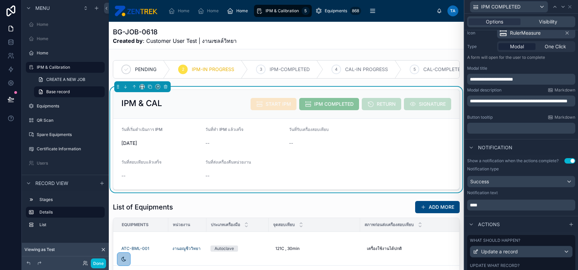
scroll to position [90, 0]
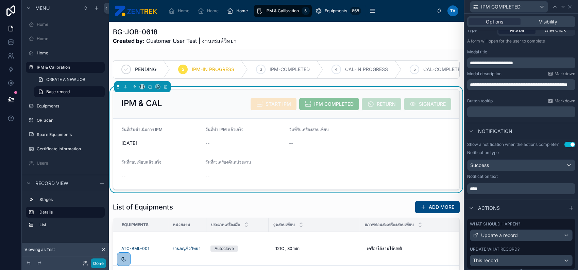
click at [95, 265] on button "Done" at bounding box center [98, 263] width 15 height 10
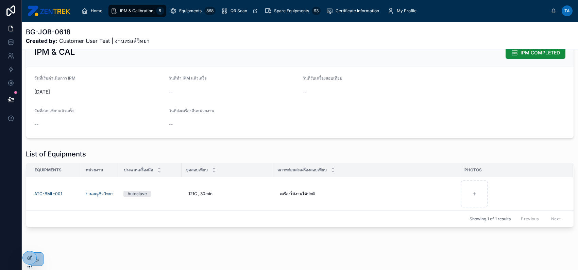
scroll to position [54, 0]
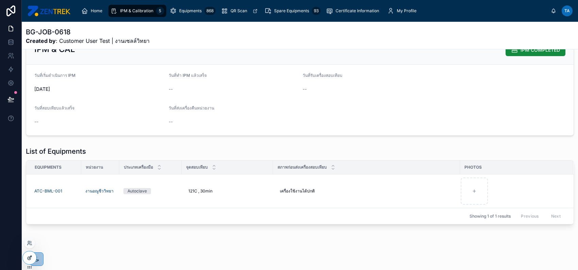
click at [30, 255] on icon at bounding box center [29, 257] width 5 height 5
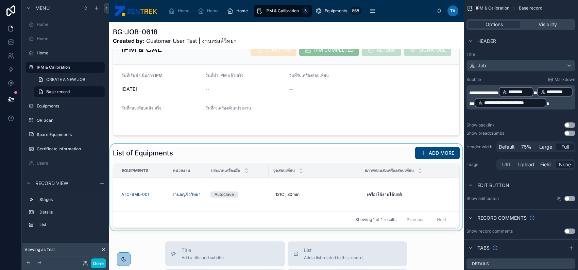
click at [314, 192] on div at bounding box center [286, 187] width 355 height 87
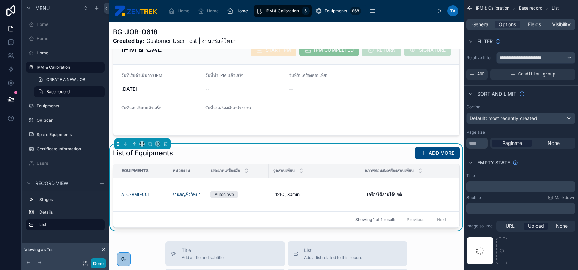
click at [97, 266] on button "Done" at bounding box center [98, 263] width 15 height 10
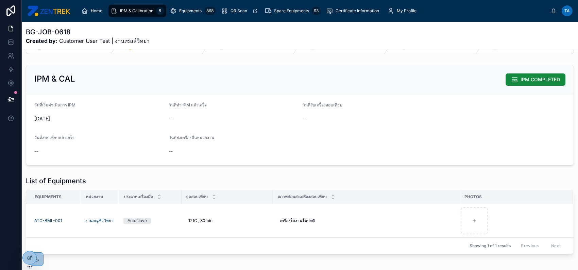
scroll to position [0, 0]
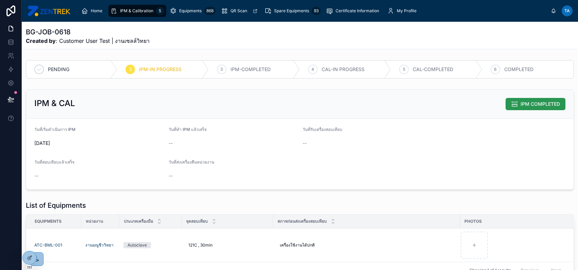
click at [529, 106] on span "IPM COMPLETED" at bounding box center [540, 104] width 39 height 7
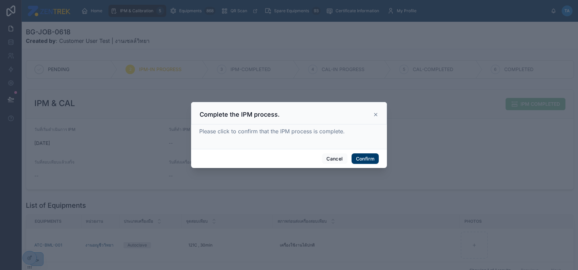
click at [369, 160] on button "Confirm" at bounding box center [365, 158] width 27 height 11
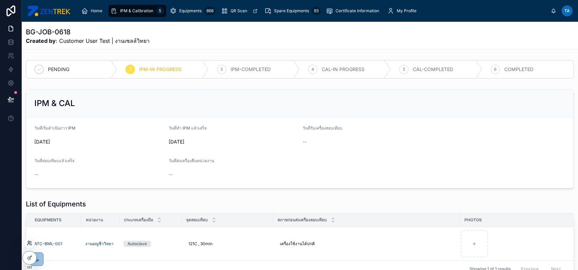
click at [28, 245] on icon at bounding box center [29, 242] width 5 height 5
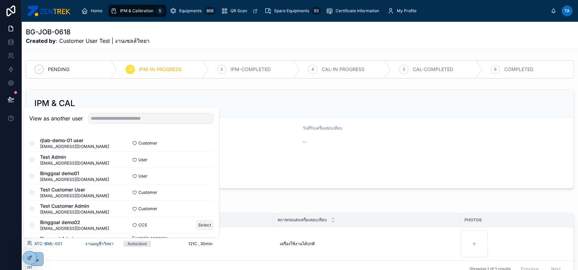
click at [200, 225] on button "Select" at bounding box center [205, 225] width 18 height 10
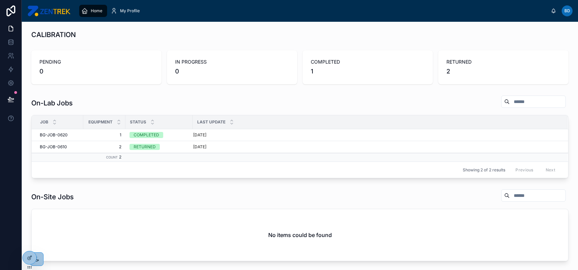
click at [271, 101] on div "On-Lab Jobs" at bounding box center [299, 103] width 537 height 16
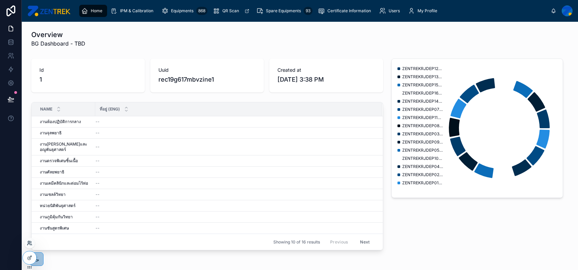
click at [28, 242] on icon at bounding box center [29, 242] width 2 height 2
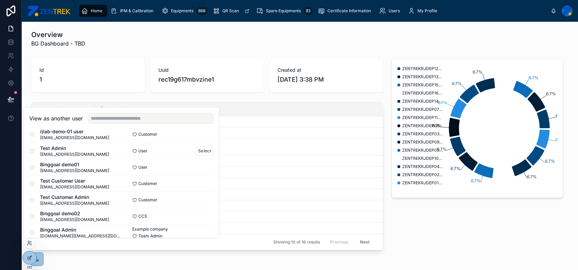
scroll to position [17, 0]
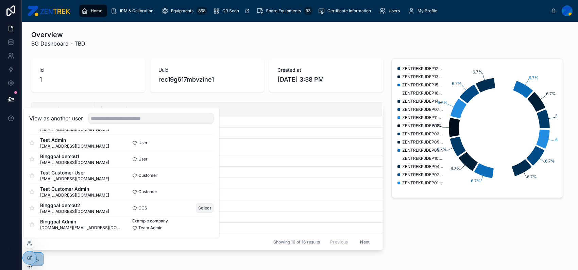
click at [198, 210] on button "Select" at bounding box center [205, 208] width 18 height 10
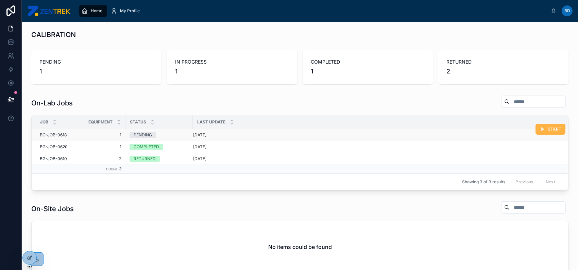
click at [548, 130] on span "START" at bounding box center [555, 128] width 14 height 5
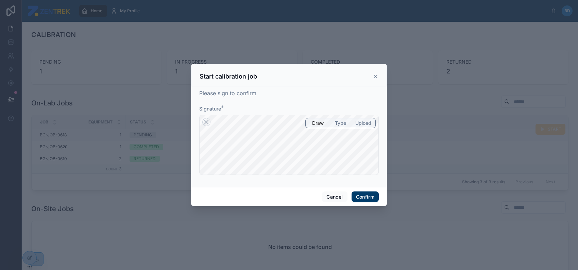
click at [369, 197] on button "Confirm" at bounding box center [365, 196] width 27 height 11
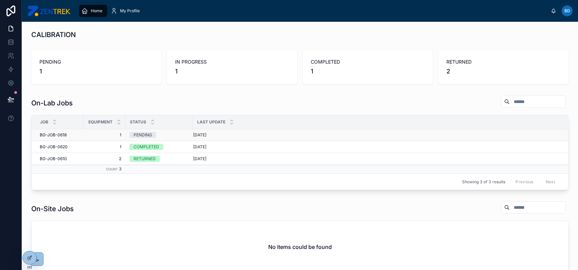
click at [344, 136] on div "[DATE]" at bounding box center [376, 134] width 366 height 5
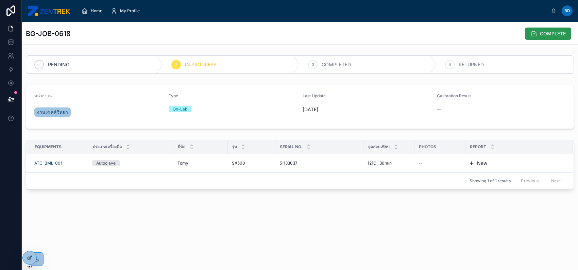
click at [531, 38] on button "COMPLETE" at bounding box center [548, 34] width 46 height 12
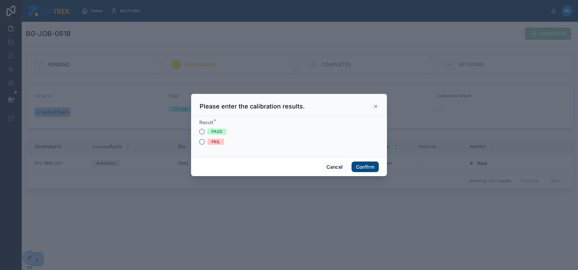
click at [221, 144] on span "FAIL" at bounding box center [215, 142] width 17 height 6
click at [205, 144] on button "FAIL" at bounding box center [201, 141] width 5 height 5
click at [222, 134] on span "PASS" at bounding box center [216, 132] width 19 height 6
click at [205, 134] on button "PASS" at bounding box center [201, 131] width 5 height 5
click at [375, 105] on icon at bounding box center [375, 106] width 3 height 3
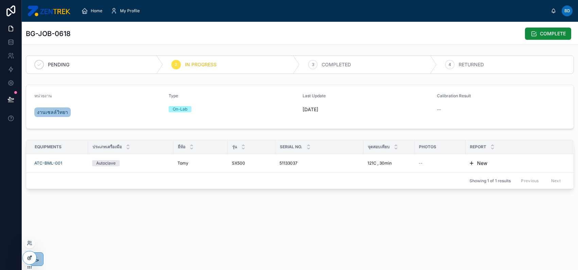
click at [33, 257] on div at bounding box center [30, 257] width 14 height 13
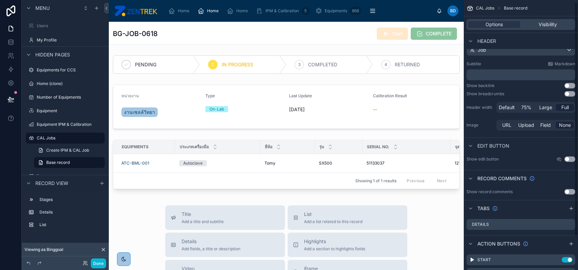
scroll to position [40, 0]
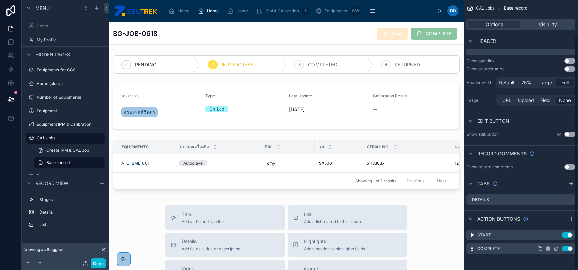
click at [555, 249] on icon "scrollable content" at bounding box center [556, 248] width 5 height 5
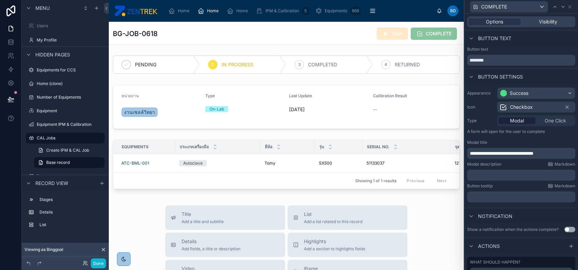
click at [514, 176] on p "﻿" at bounding box center [522, 175] width 104 height 7
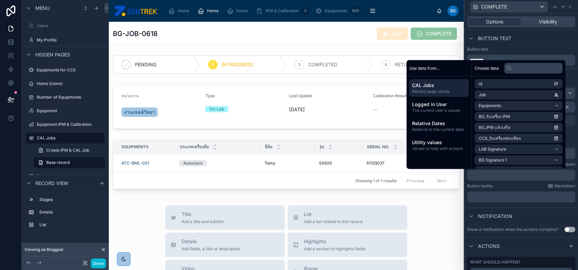
click at [504, 190] on div "Button tooltip Markdown ﻿" at bounding box center [521, 192] width 108 height 19
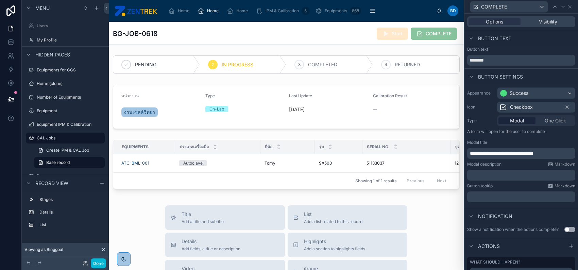
click at [533, 153] on span "**********" at bounding box center [502, 153] width 64 height 5
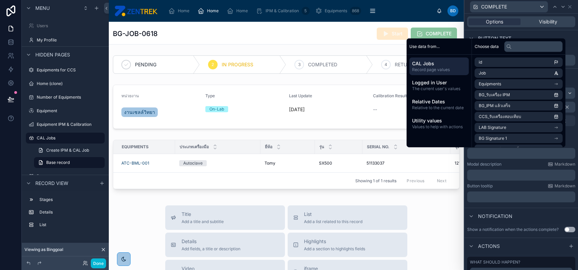
click at [524, 170] on div "﻿" at bounding box center [521, 175] width 108 height 11
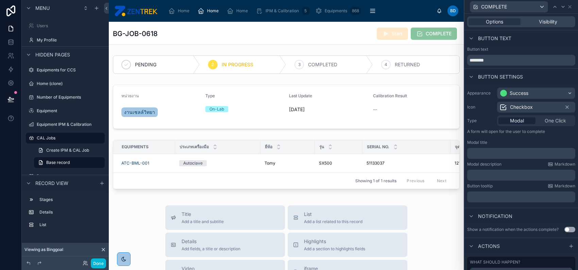
click at [523, 174] on p "﻿" at bounding box center [522, 175] width 104 height 7
click at [516, 184] on div "Button tooltip Markdown" at bounding box center [521, 185] width 108 height 5
click at [512, 155] on p "﻿" at bounding box center [522, 153] width 104 height 7
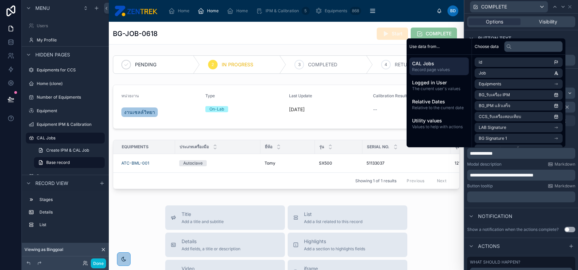
click at [521, 174] on span "**********" at bounding box center [502, 175] width 64 height 5
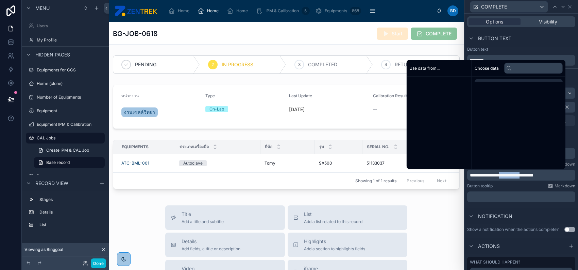
click at [521, 174] on span "**********" at bounding box center [502, 175] width 64 height 5
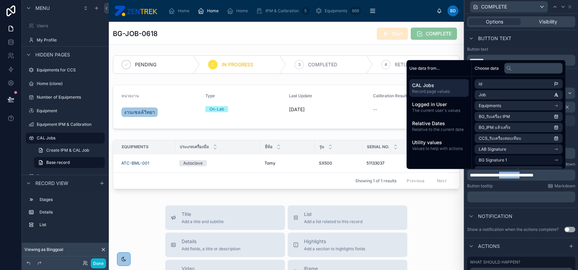
copy span "**********"
click at [528, 191] on div "﻿" at bounding box center [521, 196] width 108 height 11
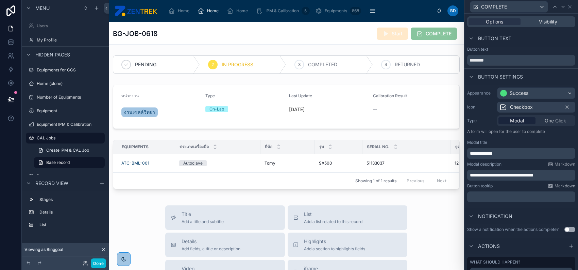
click at [517, 152] on p "**********" at bounding box center [522, 153] width 104 height 7
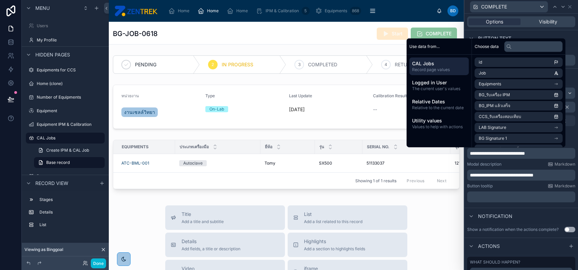
click at [524, 188] on div "Button tooltip Markdown" at bounding box center [521, 185] width 108 height 5
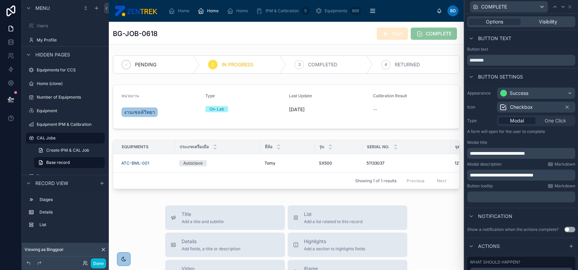
click at [548, 159] on div "**********" at bounding box center [521, 145] width 114 height 120
click at [548, 156] on p "**********" at bounding box center [522, 153] width 104 height 7
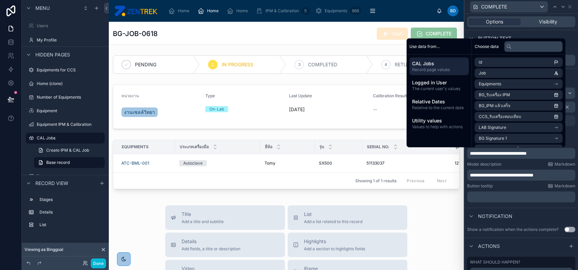
click at [530, 167] on div "**********" at bounding box center [521, 171] width 108 height 19
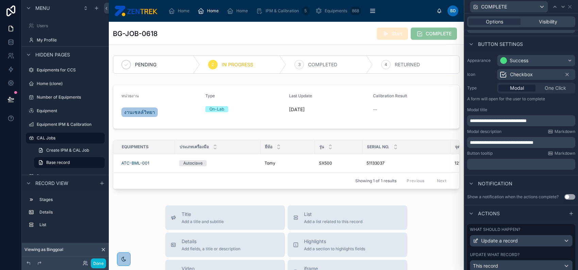
scroll to position [57, 0]
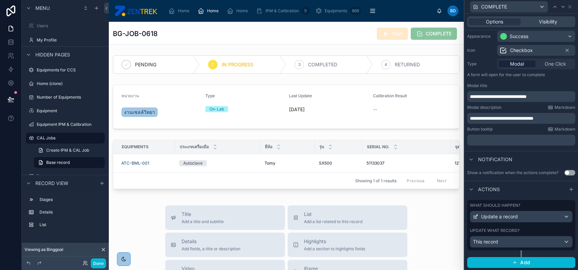
click at [523, 248] on div "What should happen? Update a record Update what record? This record" at bounding box center [521, 225] width 108 height 50
click at [569, 6] on icon at bounding box center [569, 6] width 5 height 5
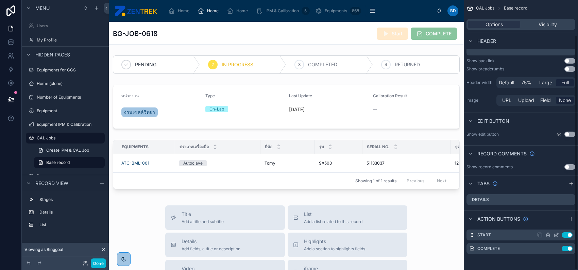
click at [556, 233] on icon "scrollable content" at bounding box center [556, 234] width 5 height 5
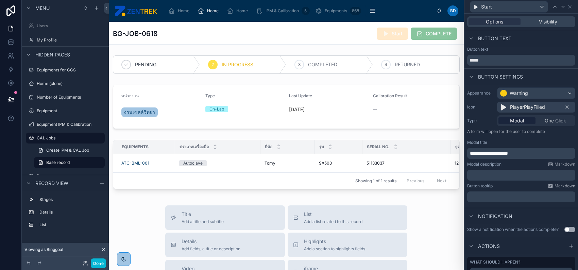
click at [469, 152] on div "**********" at bounding box center [521, 153] width 108 height 11
click at [471, 152] on span "**********" at bounding box center [489, 153] width 38 height 5
click at [545, 153] on p "**********" at bounding box center [522, 153] width 104 height 7
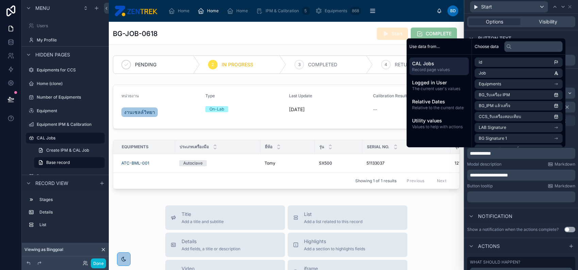
click at [509, 152] on p "**********" at bounding box center [522, 153] width 104 height 7
click at [510, 188] on div "Button tooltip Markdown" at bounding box center [521, 185] width 108 height 5
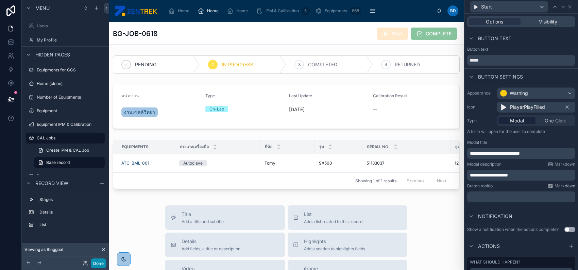
click at [100, 260] on button "Done" at bounding box center [98, 263] width 15 height 10
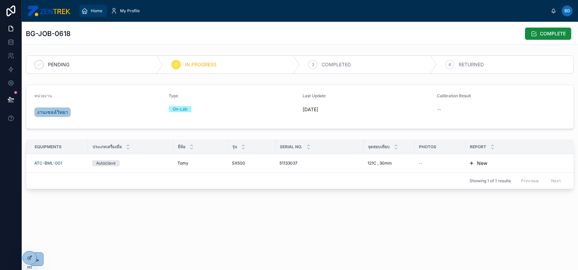
click at [95, 12] on span "Home" at bounding box center [97, 10] width 12 height 5
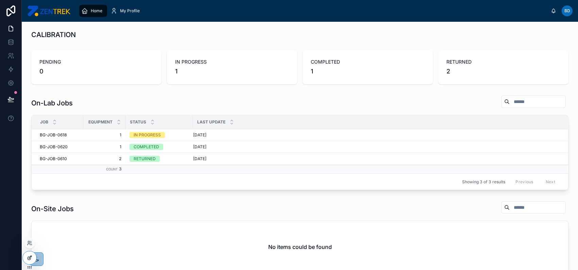
click at [31, 256] on icon at bounding box center [31, 256] width 1 height 1
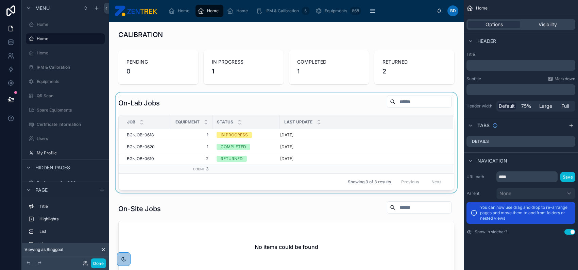
click at [365, 132] on div at bounding box center [286, 142] width 344 height 100
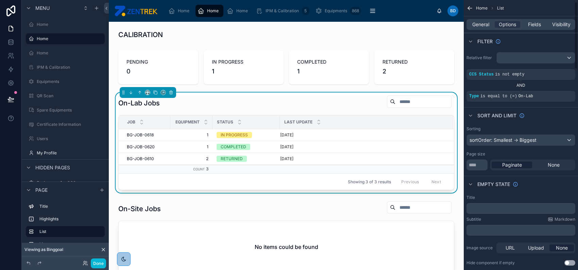
scroll to position [90, 0]
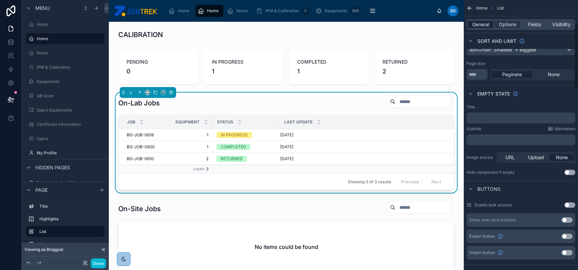
click at [481, 21] on span "General" at bounding box center [480, 24] width 17 height 7
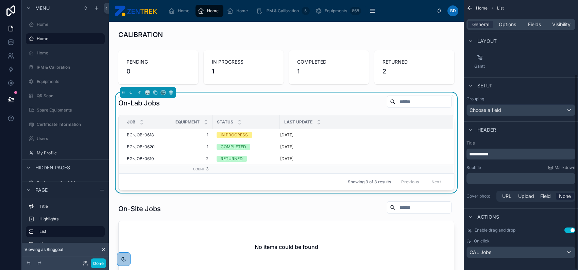
scroll to position [103, 0]
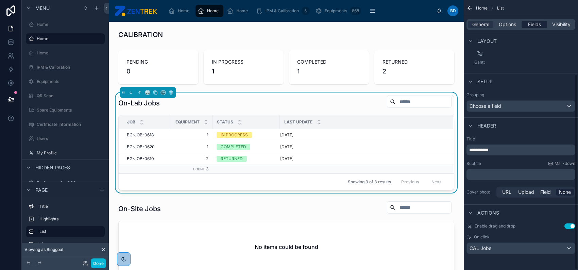
click at [531, 22] on span "Fields" at bounding box center [534, 24] width 13 height 7
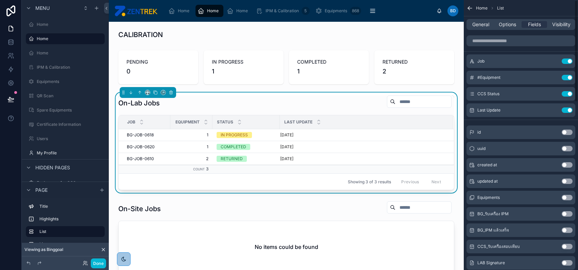
scroll to position [0, 0]
click at [508, 23] on span "Options" at bounding box center [507, 24] width 17 height 7
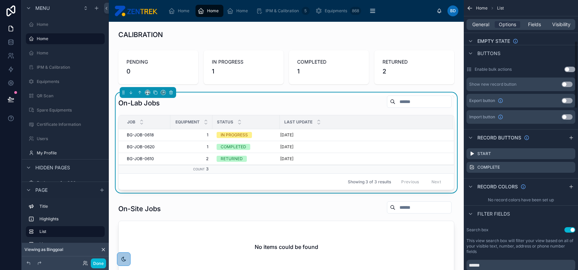
scroll to position [226, 0]
click at [569, 154] on icon "scrollable content" at bounding box center [569, 153] width 5 height 5
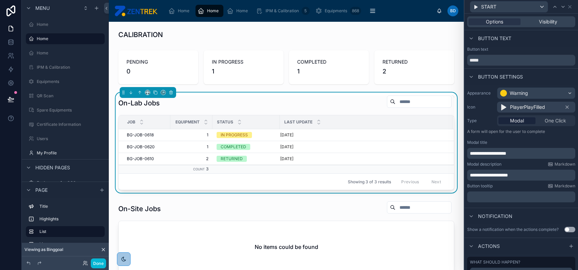
click at [536, 153] on p "**********" at bounding box center [522, 153] width 104 height 7
click at [482, 153] on span "**********" at bounding box center [491, 153] width 43 height 5
click at [569, 7] on icon at bounding box center [570, 6] width 3 height 3
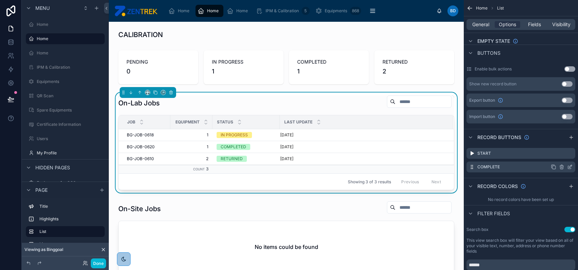
click at [570, 166] on icon "scrollable content" at bounding box center [570, 166] width 3 height 3
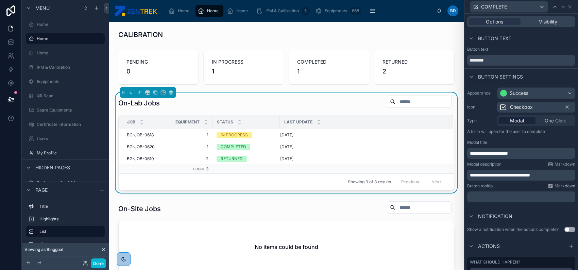
click at [472, 155] on span "**********" at bounding box center [489, 153] width 38 height 5
click at [541, 154] on p "**********" at bounding box center [522, 153] width 104 height 7
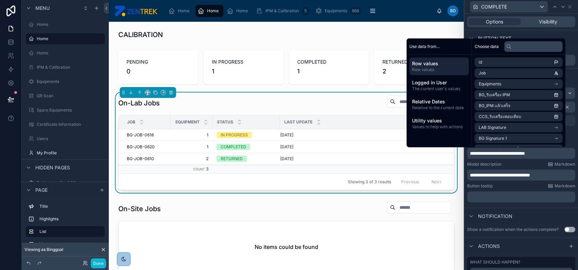
click at [527, 163] on div "Modal description Markdown" at bounding box center [521, 164] width 108 height 5
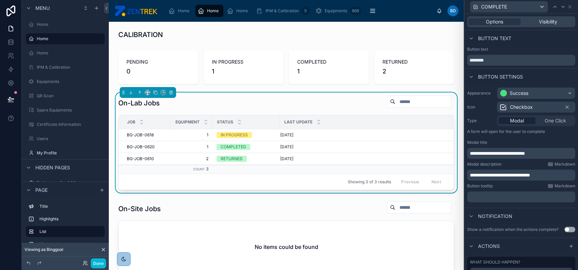
click at [552, 176] on p "**********" at bounding box center [522, 175] width 104 height 7
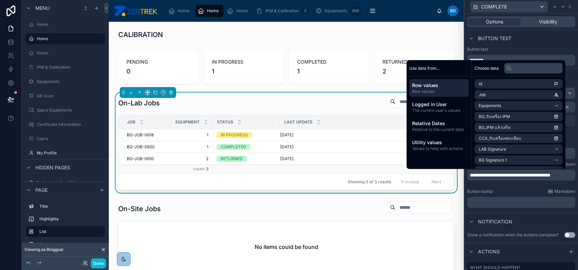
click at [537, 187] on div "**********" at bounding box center [521, 148] width 114 height 126
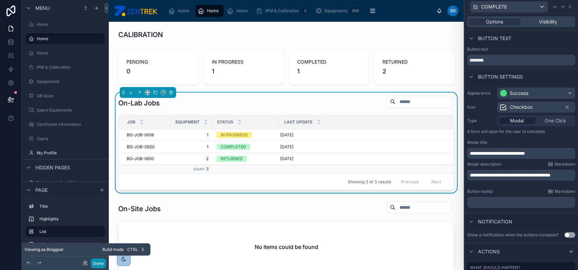
click at [97, 262] on button "Done" at bounding box center [98, 263] width 15 height 10
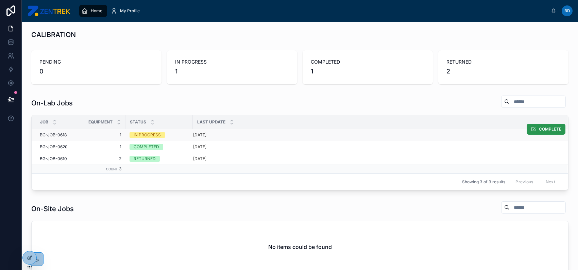
click at [531, 130] on icon at bounding box center [533, 128] width 5 height 5
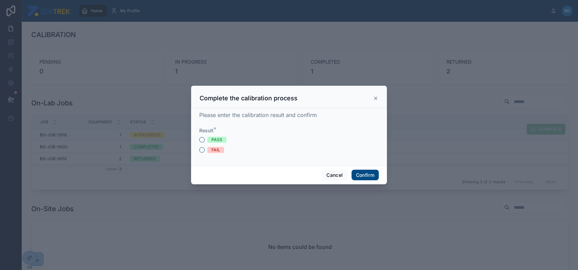
click at [208, 149] on span "FAIL" at bounding box center [215, 150] width 17 height 6
click at [205, 149] on button "FAIL" at bounding box center [201, 149] width 5 height 5
click at [374, 173] on button "Confirm" at bounding box center [365, 175] width 27 height 11
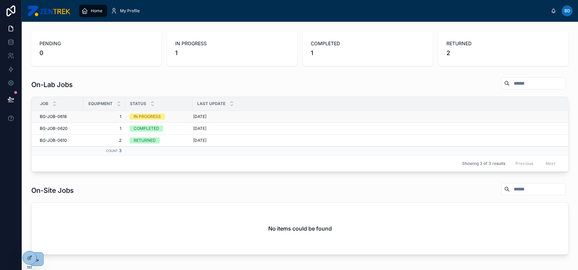
scroll to position [0, 0]
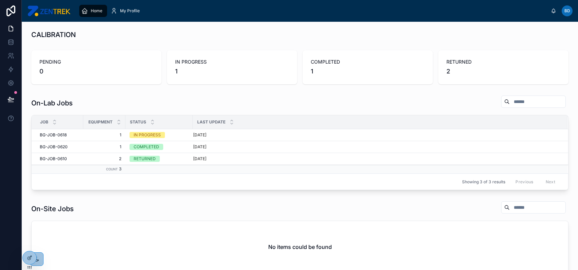
click at [99, 9] on span "Home" at bounding box center [97, 10] width 12 height 5
click at [128, 11] on span "My Profile" at bounding box center [130, 10] width 20 height 5
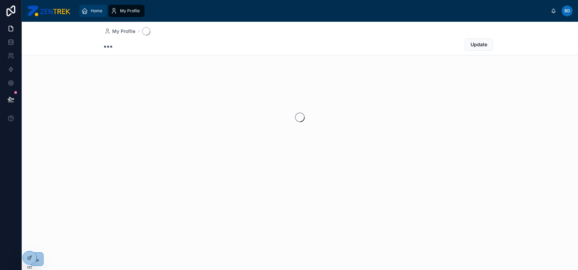
click at [98, 11] on span "Home" at bounding box center [97, 10] width 12 height 5
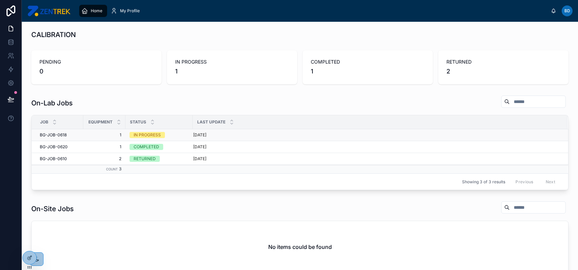
click at [181, 137] on div "IN PROGRESS" at bounding box center [159, 135] width 59 height 6
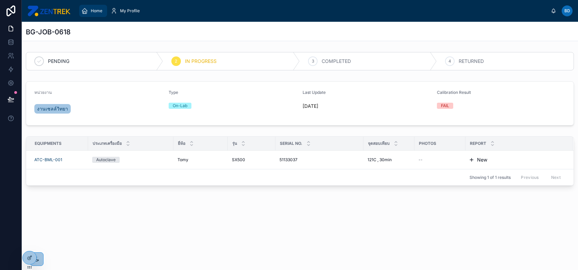
click at [86, 12] on icon "scrollable content" at bounding box center [84, 10] width 7 height 7
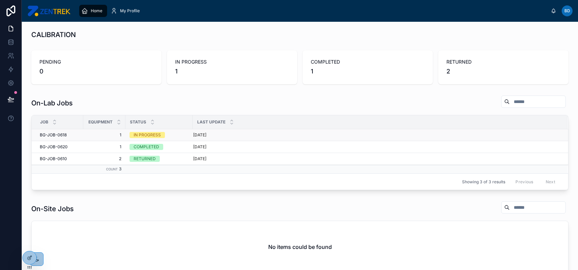
click at [235, 134] on div "[DATE]" at bounding box center [376, 134] width 366 height 5
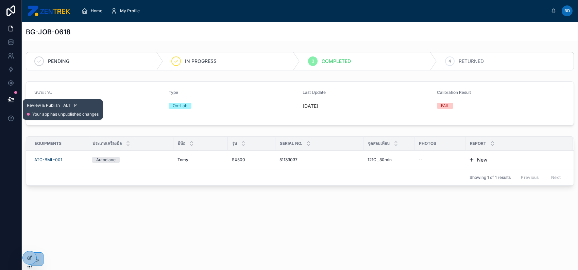
click at [6, 97] on button at bounding box center [10, 99] width 15 height 19
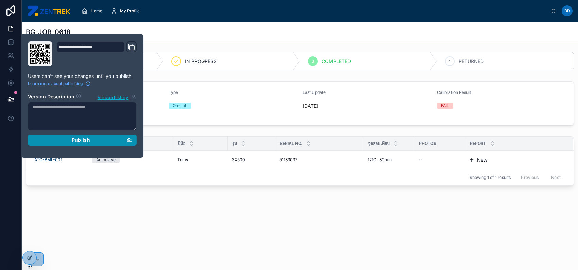
click at [65, 139] on div "Publish" at bounding box center [82, 140] width 100 height 6
click at [207, 206] on div "BG-JOB-0618 PENDING IN PROGRESS 3 COMPLETED 4 RETURNED หน่วยงาน งานเซลล์วิทยา T…" at bounding box center [300, 128] width 556 height 213
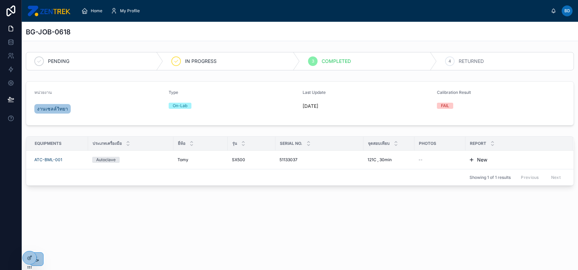
click at [82, 66] on div "PENDING" at bounding box center [94, 61] width 137 height 18
click at [92, 9] on span "Home" at bounding box center [97, 10] width 12 height 5
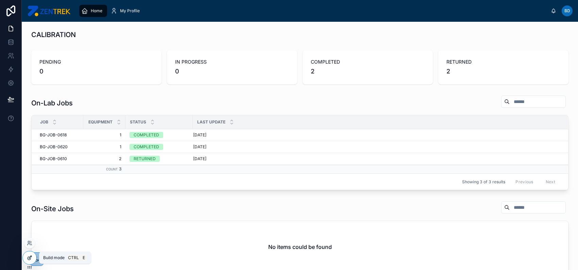
click at [32, 257] on icon at bounding box center [29, 257] width 5 height 5
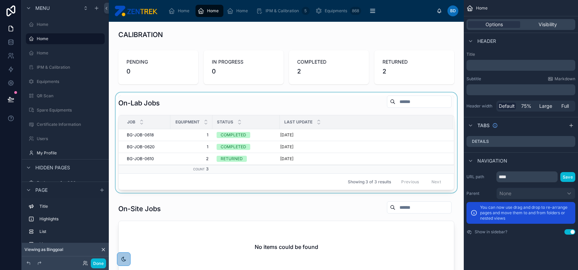
click at [284, 154] on div at bounding box center [286, 142] width 344 height 100
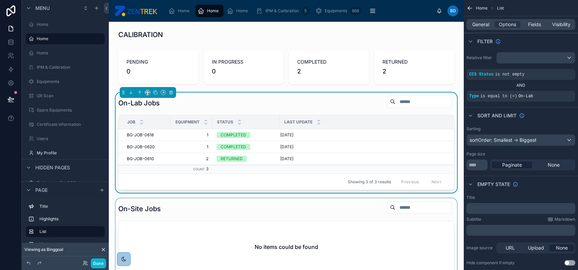
click at [234, 233] on div at bounding box center [286, 237] width 344 height 78
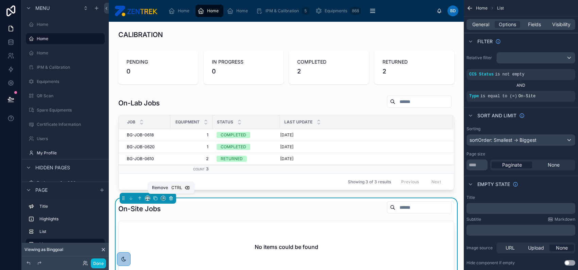
click at [170, 198] on icon at bounding box center [171, 198] width 5 height 5
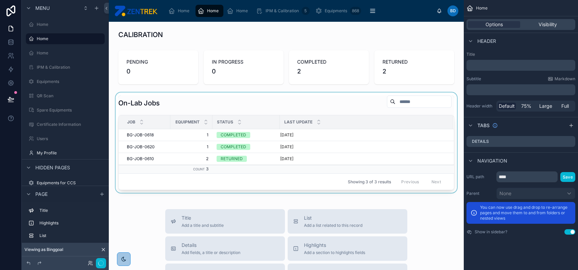
click at [225, 140] on div at bounding box center [286, 142] width 344 height 100
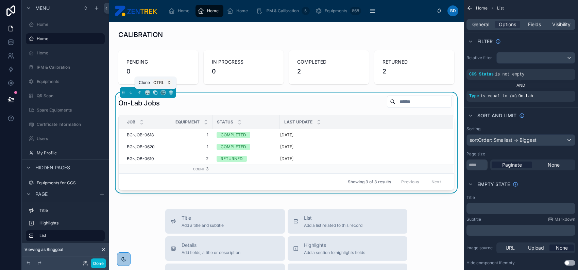
click at [154, 92] on icon at bounding box center [155, 92] width 5 height 5
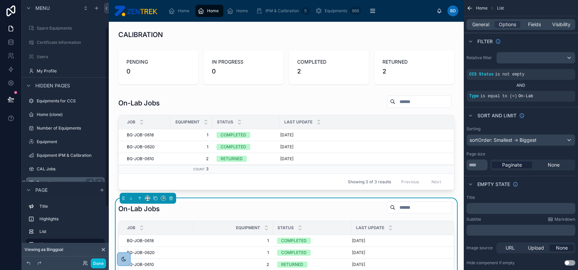
scroll to position [90, 0]
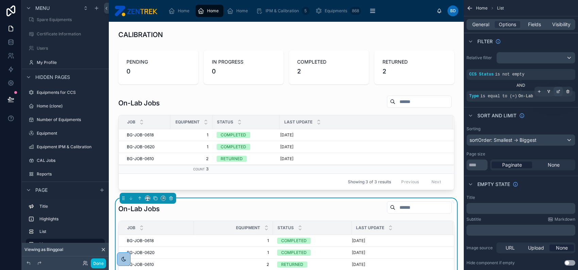
click at [558, 91] on icon "scrollable content" at bounding box center [558, 91] width 4 height 4
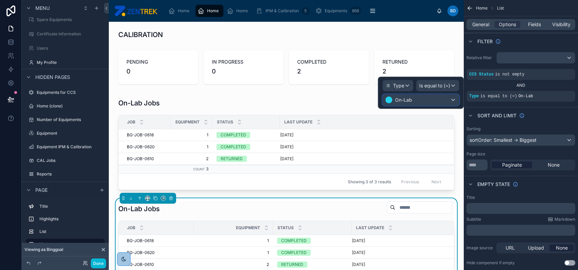
click at [444, 99] on div "On-Lab" at bounding box center [421, 100] width 76 height 11
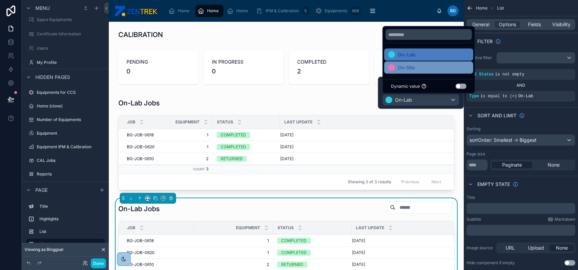
click at [420, 69] on div "On-Site" at bounding box center [428, 68] width 81 height 8
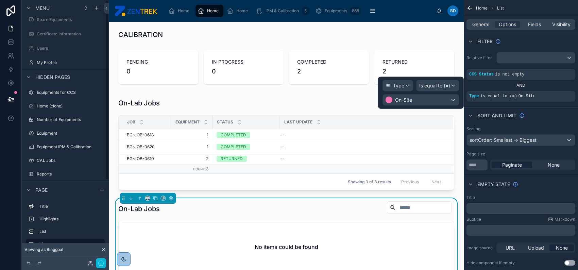
scroll to position [0, 0]
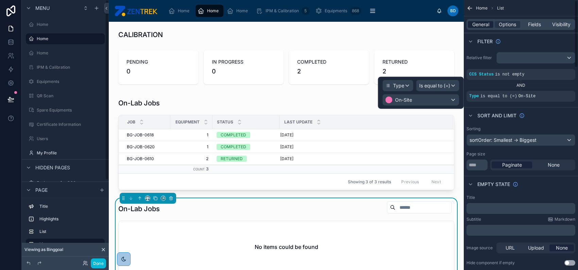
click at [479, 26] on span "General" at bounding box center [480, 24] width 17 height 7
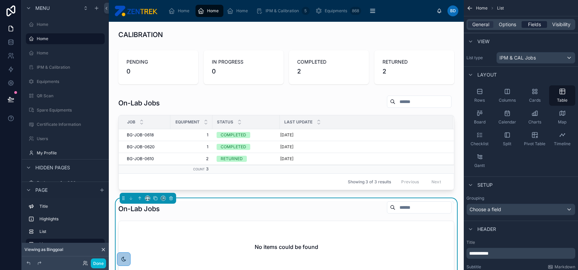
click at [531, 27] on span "Fields" at bounding box center [534, 24] width 13 height 7
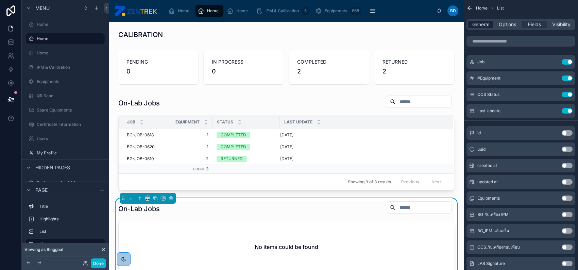
click at [485, 25] on span "General" at bounding box center [480, 24] width 17 height 7
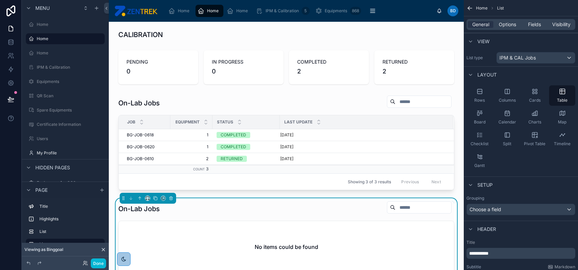
click at [512, 29] on div "General Options Fields Visibility" at bounding box center [521, 24] width 109 height 11
click at [510, 26] on span "Options" at bounding box center [507, 24] width 17 height 7
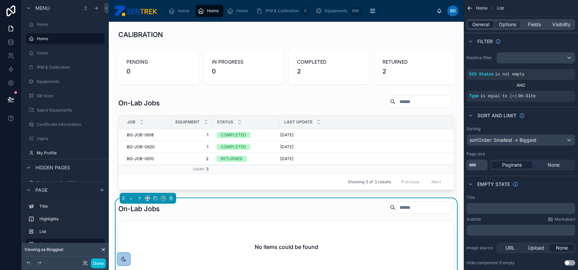
click at [478, 24] on span "General" at bounding box center [480, 24] width 17 height 7
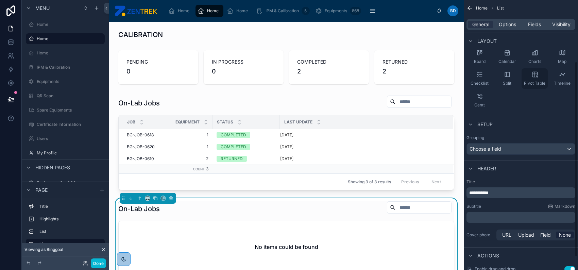
scroll to position [103, 0]
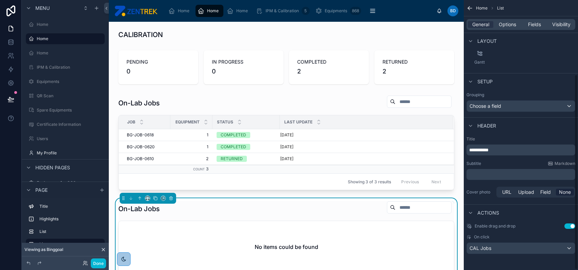
click at [489, 150] on span "**********" at bounding box center [478, 150] width 19 height 5
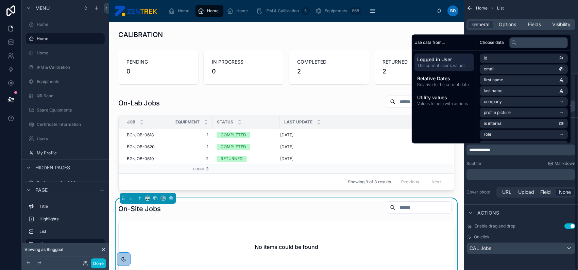
click at [498, 162] on div "Subtitle Markdown" at bounding box center [521, 163] width 109 height 5
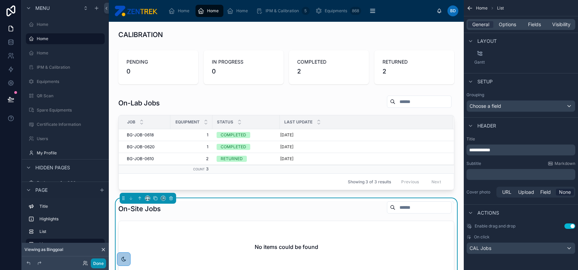
click at [97, 260] on button "Done" at bounding box center [98, 263] width 15 height 10
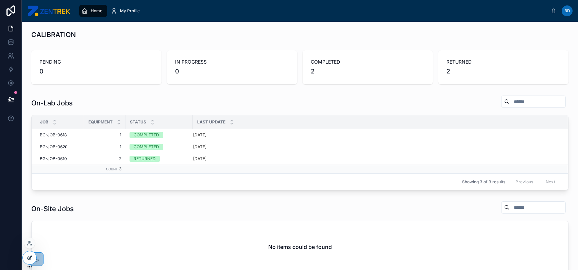
click at [31, 257] on icon at bounding box center [30, 257] width 3 height 3
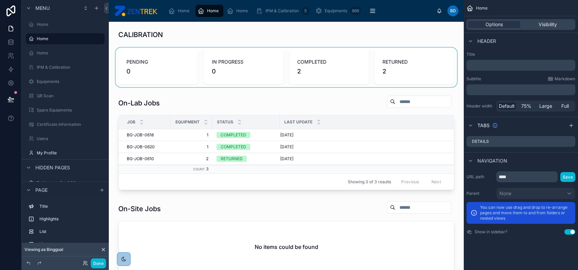
click at [361, 71] on div at bounding box center [286, 67] width 344 height 39
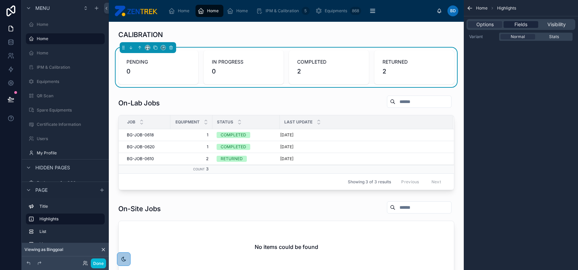
click at [528, 22] on div "Fields" at bounding box center [521, 24] width 34 height 7
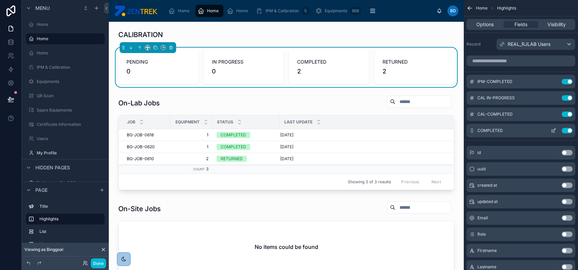
click at [552, 130] on icon "scrollable content" at bounding box center [553, 131] width 3 height 3
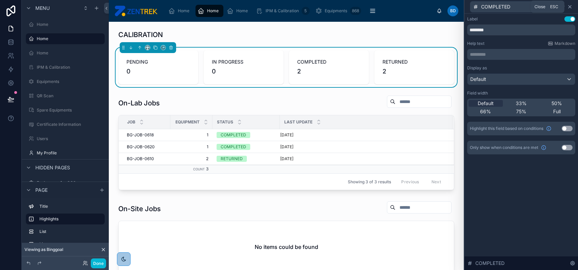
click at [571, 4] on icon at bounding box center [569, 6] width 5 height 5
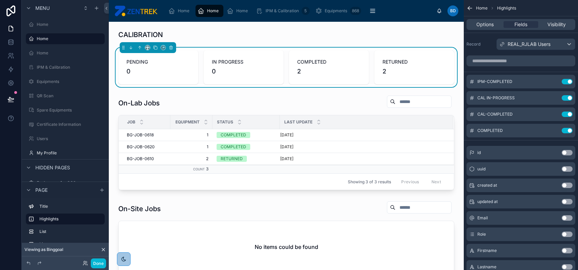
click at [487, 14] on div "Home Highlights" at bounding box center [521, 8] width 114 height 16
click at [487, 21] on span "Options" at bounding box center [484, 24] width 17 height 7
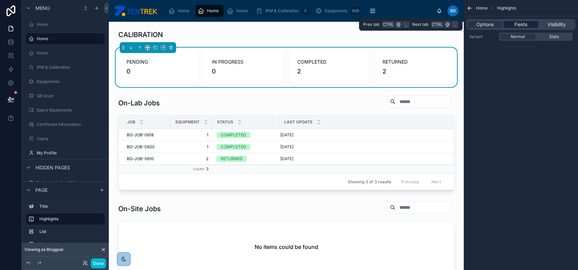
click at [511, 26] on div "Fields" at bounding box center [521, 24] width 34 height 7
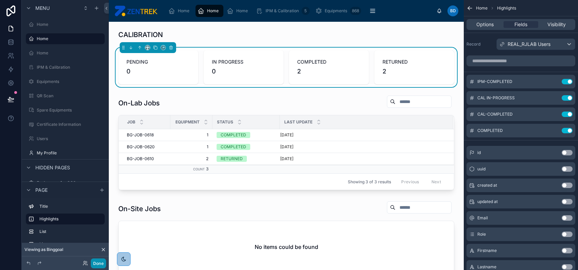
click at [98, 265] on button "Done" at bounding box center [98, 263] width 15 height 10
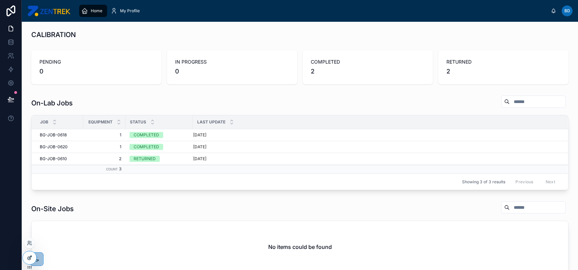
click at [27, 259] on icon at bounding box center [29, 257] width 5 height 5
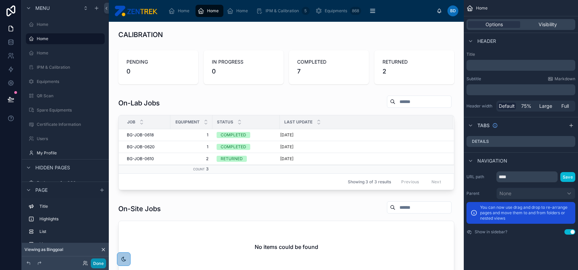
click at [94, 265] on button "Done" at bounding box center [98, 263] width 15 height 10
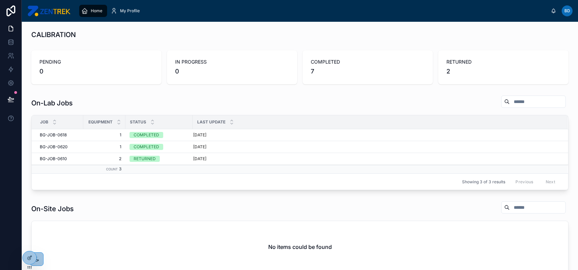
click at [90, 12] on div "Home" at bounding box center [93, 10] width 24 height 11
click at [91, 11] on span "Home" at bounding box center [97, 10] width 12 height 5
click at [120, 11] on span "My Profile" at bounding box center [130, 10] width 20 height 5
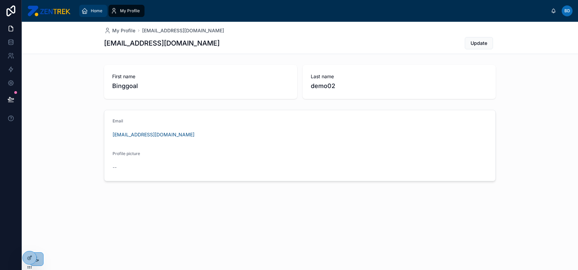
click at [90, 11] on div "Home" at bounding box center [93, 10] width 24 height 11
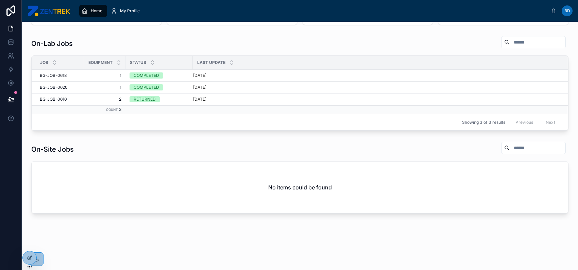
scroll to position [46, 0]
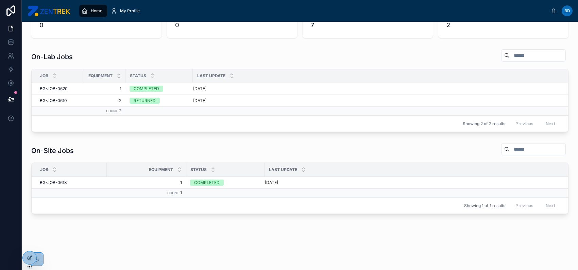
drag, startPoint x: 169, startPoint y: 168, endPoint x: 143, endPoint y: 167, distance: 26.5
click at [143, 167] on div "Equipment" at bounding box center [146, 169] width 79 height 13
drag, startPoint x: 185, startPoint y: 172, endPoint x: 114, endPoint y: 171, distance: 71.4
click at [114, 171] on th "Equipment" at bounding box center [127, 170] width 41 height 14
drag, startPoint x: 105, startPoint y: 169, endPoint x: 83, endPoint y: 167, distance: 21.9
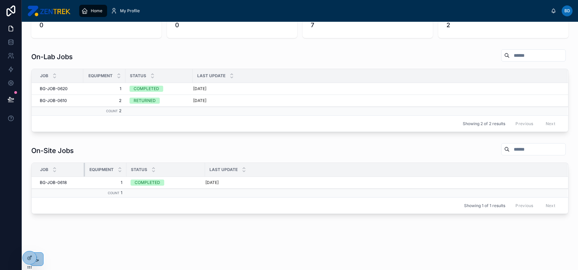
click at [84, 167] on div at bounding box center [85, 170] width 3 height 14
drag, startPoint x: 205, startPoint y: 170, endPoint x: 196, endPoint y: 169, distance: 8.9
click at [204, 169] on div at bounding box center [205, 170] width 3 height 14
click at [190, 169] on div "Status" at bounding box center [162, 169] width 71 height 13
click at [195, 168] on tr "Job Equipment Status Last Update" at bounding box center [300, 170] width 537 height 14
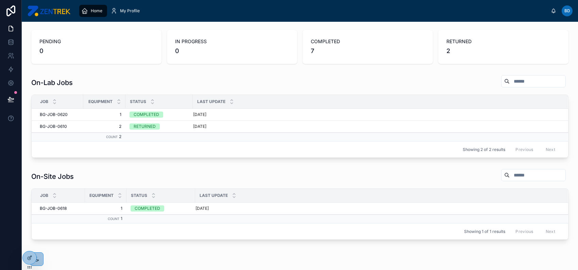
scroll to position [0, 0]
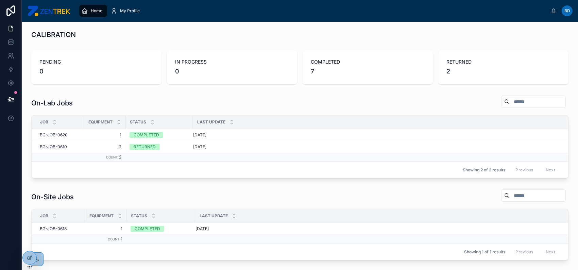
click at [97, 11] on span "Home" at bounding box center [97, 10] width 12 height 5
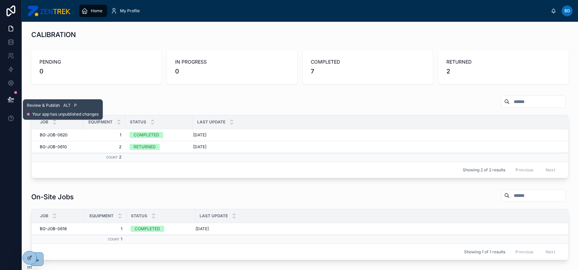
click at [8, 97] on icon at bounding box center [10, 99] width 7 height 7
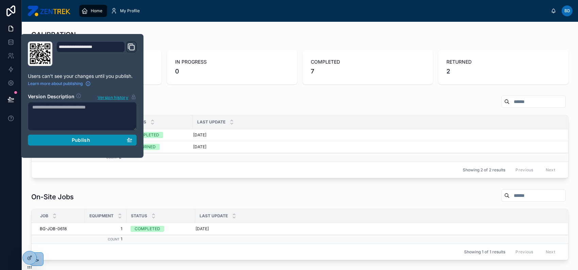
click at [64, 142] on div "Publish" at bounding box center [82, 140] width 100 height 6
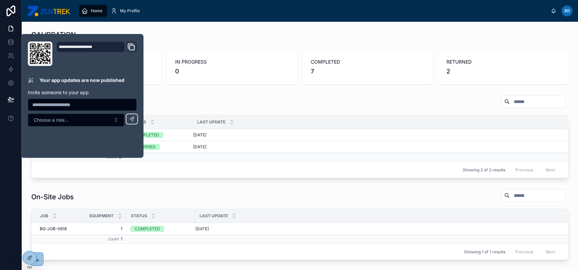
click at [264, 91] on div "CALIBRATION PENDING 0 IN PROGRESS 0 COMPLETED 7 RETURNED 2 On-Lab Jobs Job Equi…" at bounding box center [300, 164] width 556 height 285
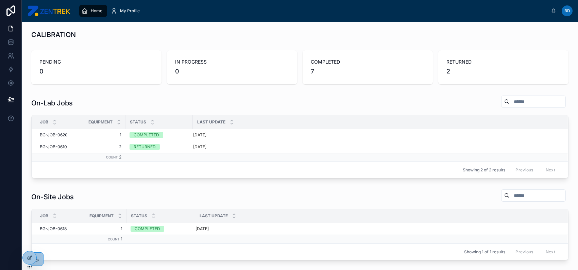
click at [535, 195] on input "text" at bounding box center [538, 196] width 56 height 10
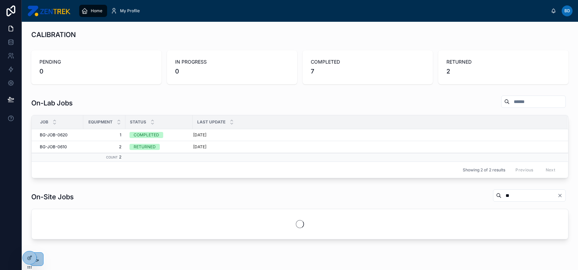
type input "*"
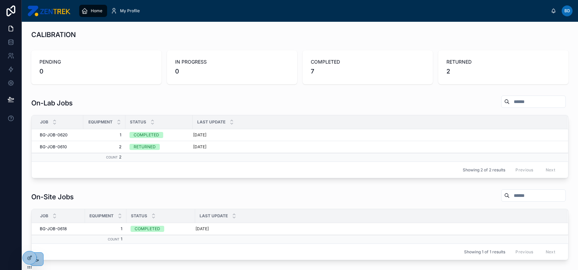
click at [523, 103] on input "text" at bounding box center [538, 102] width 56 height 10
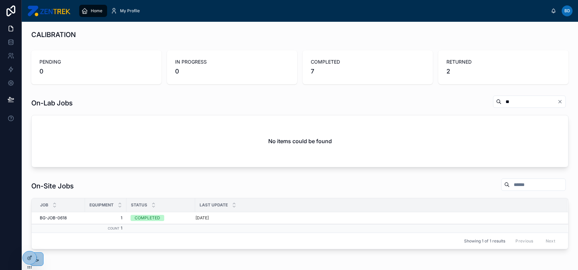
type input "*"
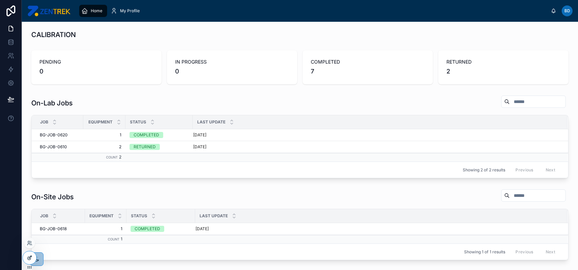
click at [27, 257] on icon at bounding box center [29, 257] width 5 height 5
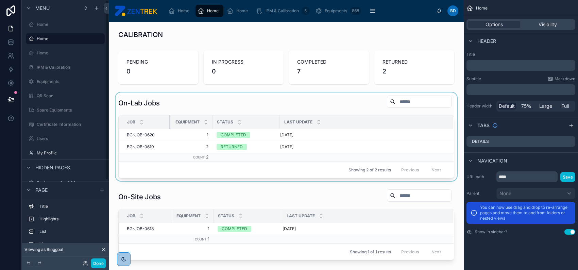
click at [169, 126] on div at bounding box center [170, 122] width 3 height 14
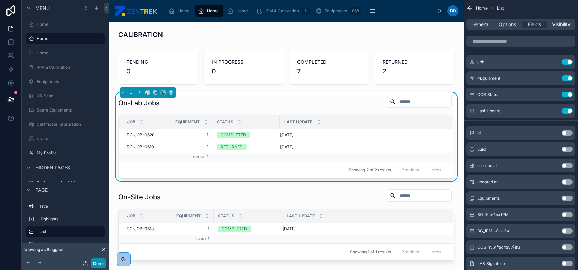
click at [99, 259] on button "Done" at bounding box center [98, 263] width 15 height 10
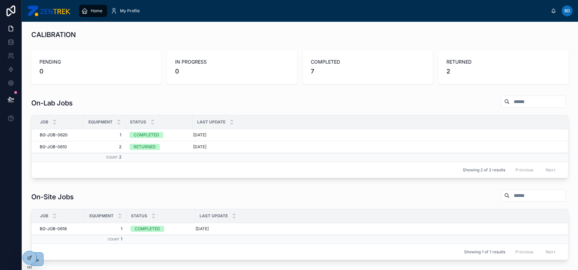
click at [510, 103] on input "text" at bounding box center [538, 102] width 56 height 10
type input "**********"
type input "***"
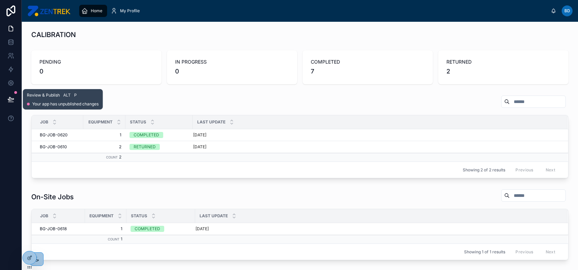
click at [11, 103] on button at bounding box center [10, 99] width 15 height 19
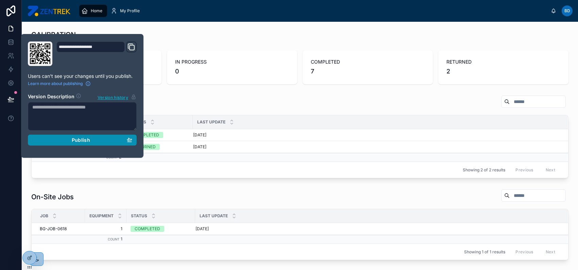
click at [99, 140] on div "Publish" at bounding box center [82, 140] width 100 height 6
